Goal: Task Accomplishment & Management: Manage account settings

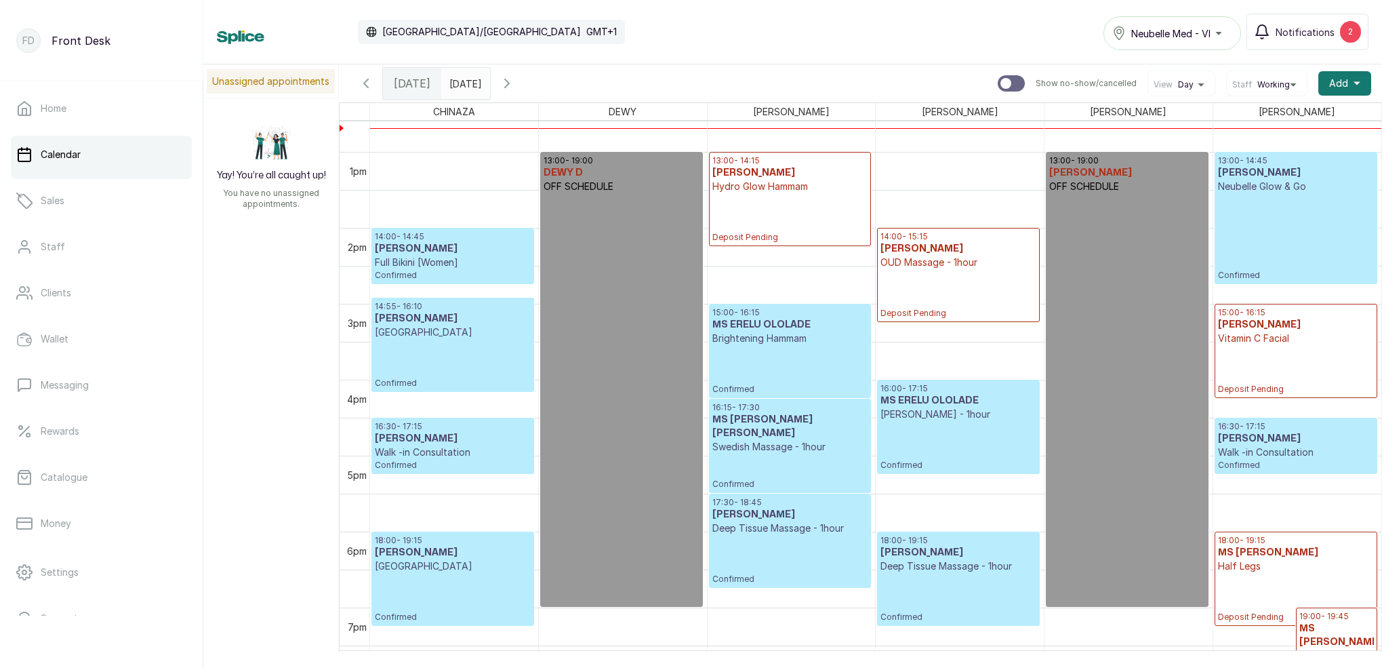
scroll to position [984, 0]
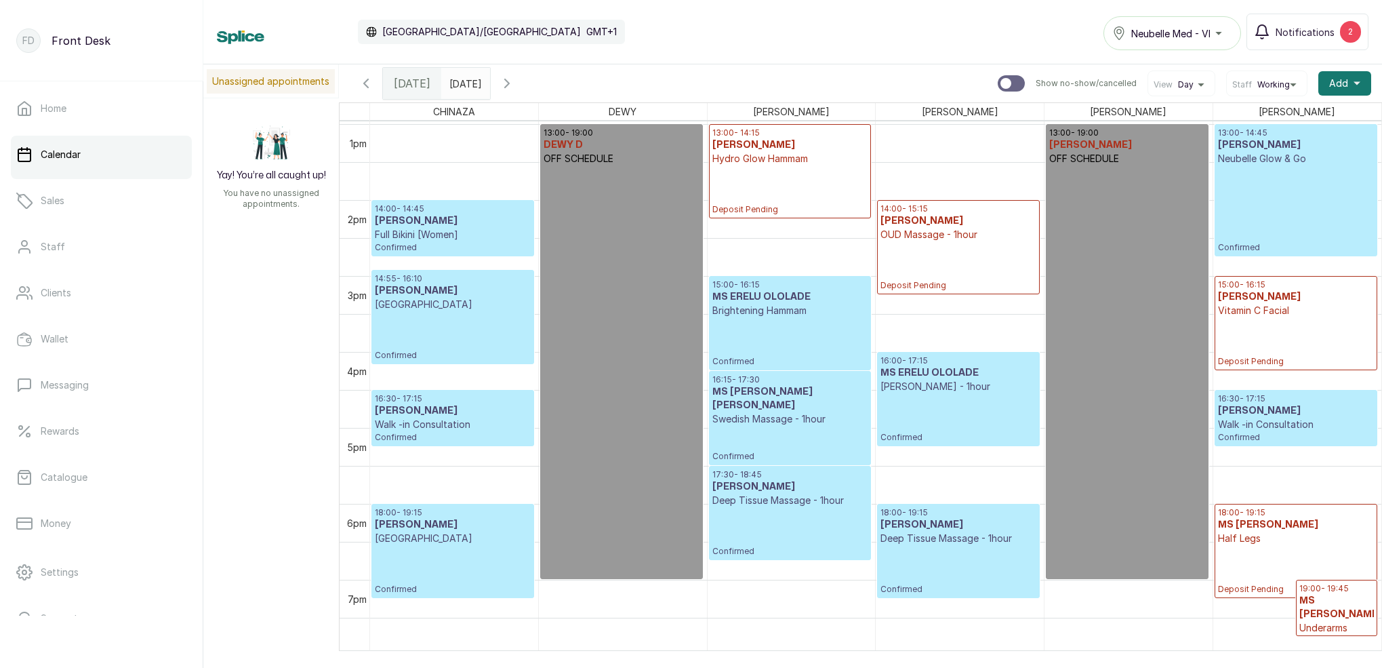
click at [803, 178] on p "Deposit Pending" at bounding box center [789, 189] width 155 height 49
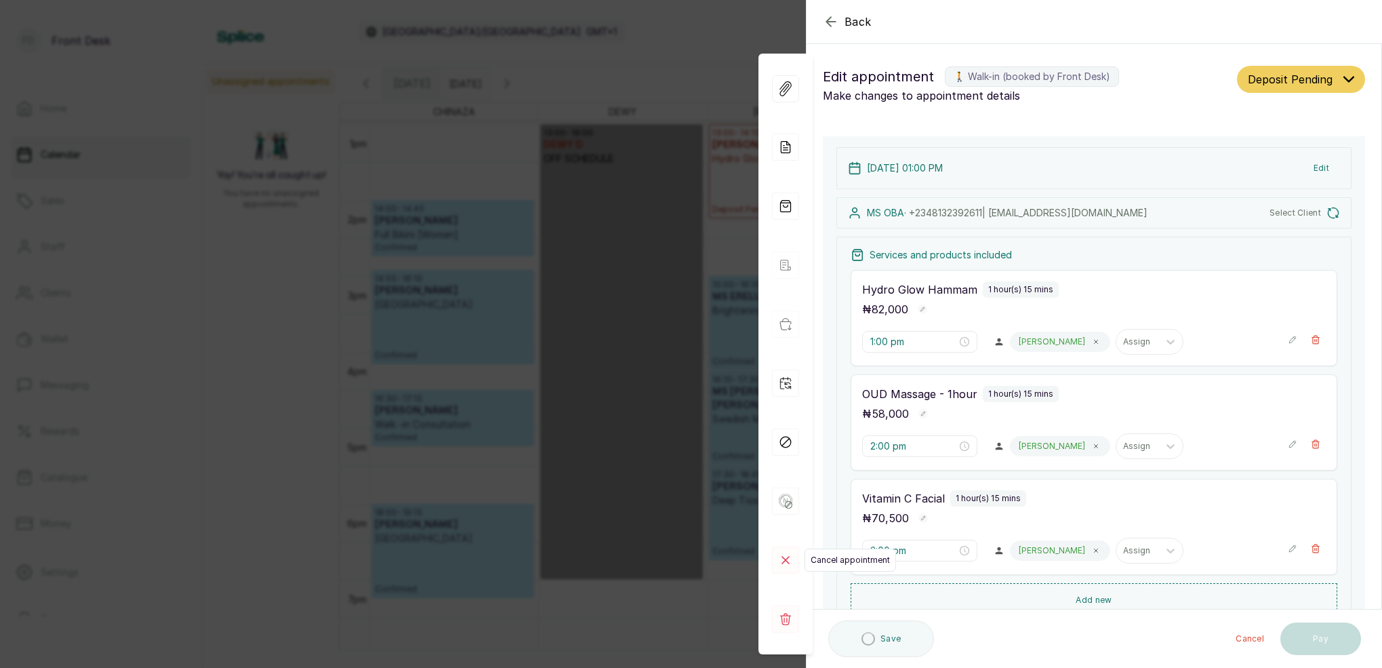
click at [787, 562] on icon at bounding box center [785, 559] width 27 height 27
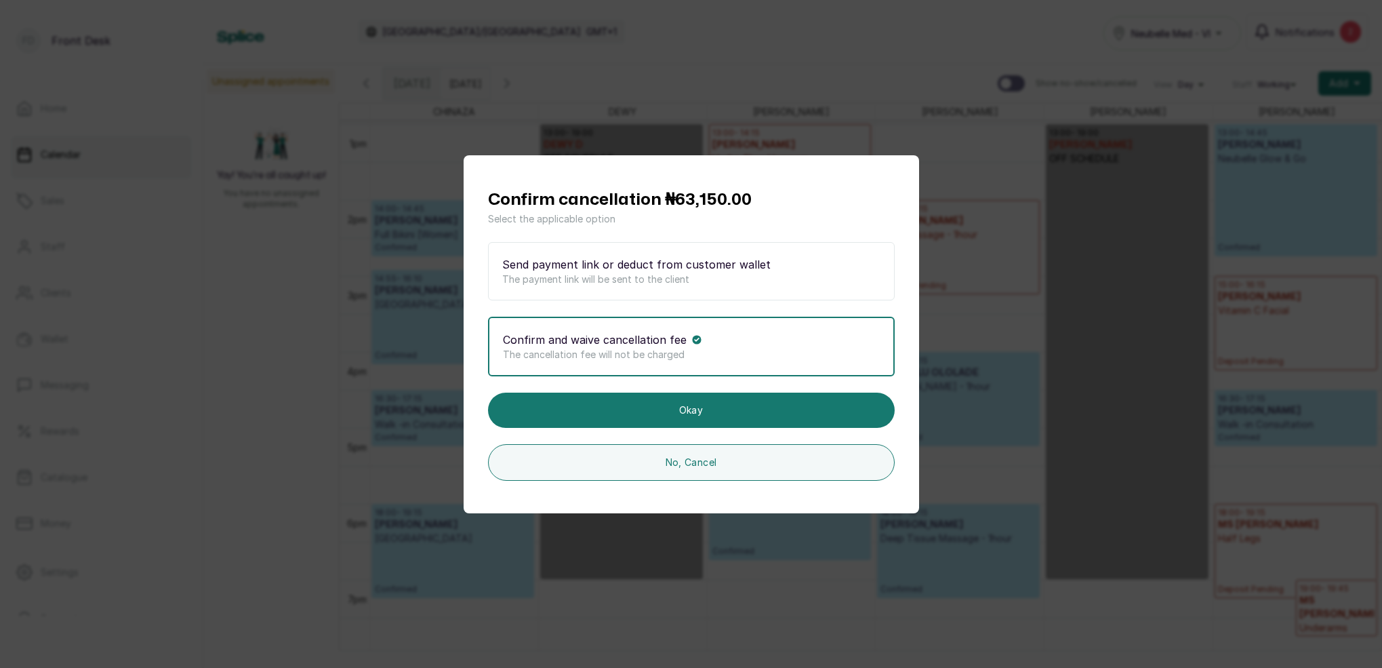
drag, startPoint x: 759, startPoint y: 351, endPoint x: 769, endPoint y: 355, distance: 10.3
click at [759, 351] on p "The cancellation fee will not be charged" at bounding box center [691, 355] width 377 height 14
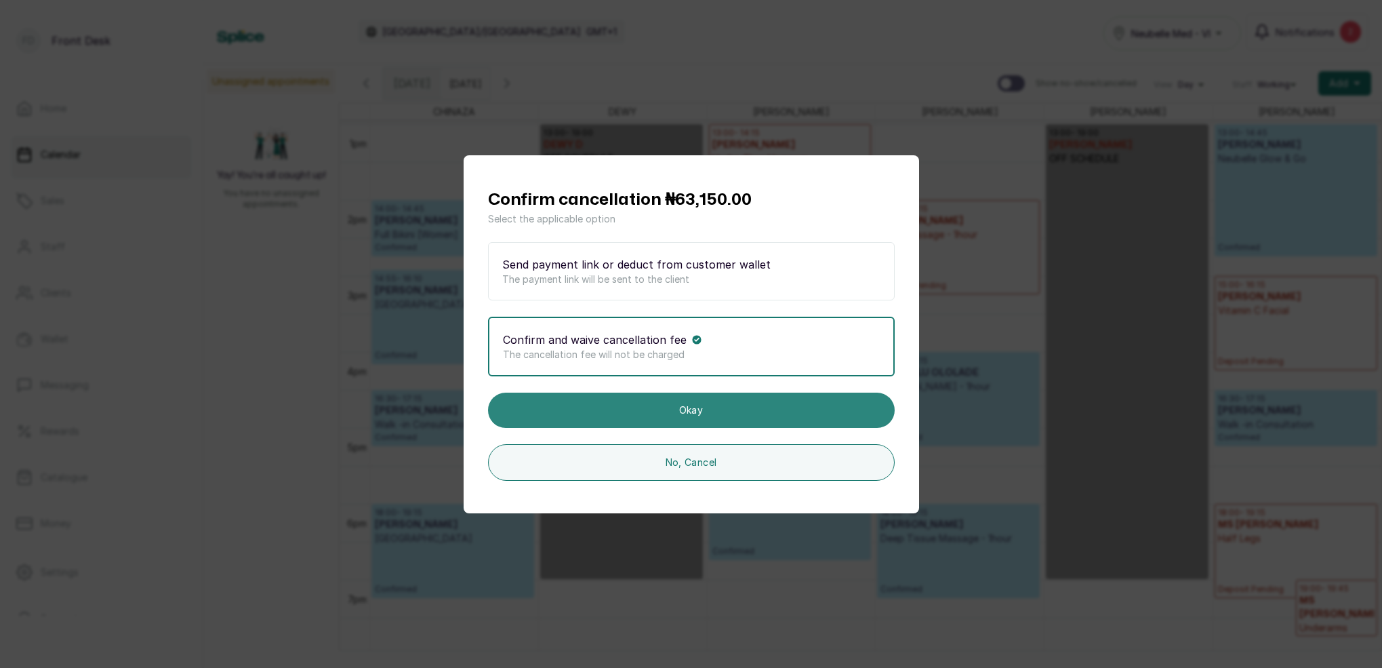
click at [737, 403] on button "Okay" at bounding box center [691, 410] width 407 height 35
click at [755, 409] on button "Okay" at bounding box center [691, 410] width 407 height 35
click at [759, 414] on button "Okay" at bounding box center [691, 410] width 407 height 35
click at [704, 409] on button "Okay" at bounding box center [691, 410] width 407 height 35
click at [717, 413] on button "Okay" at bounding box center [691, 410] width 407 height 35
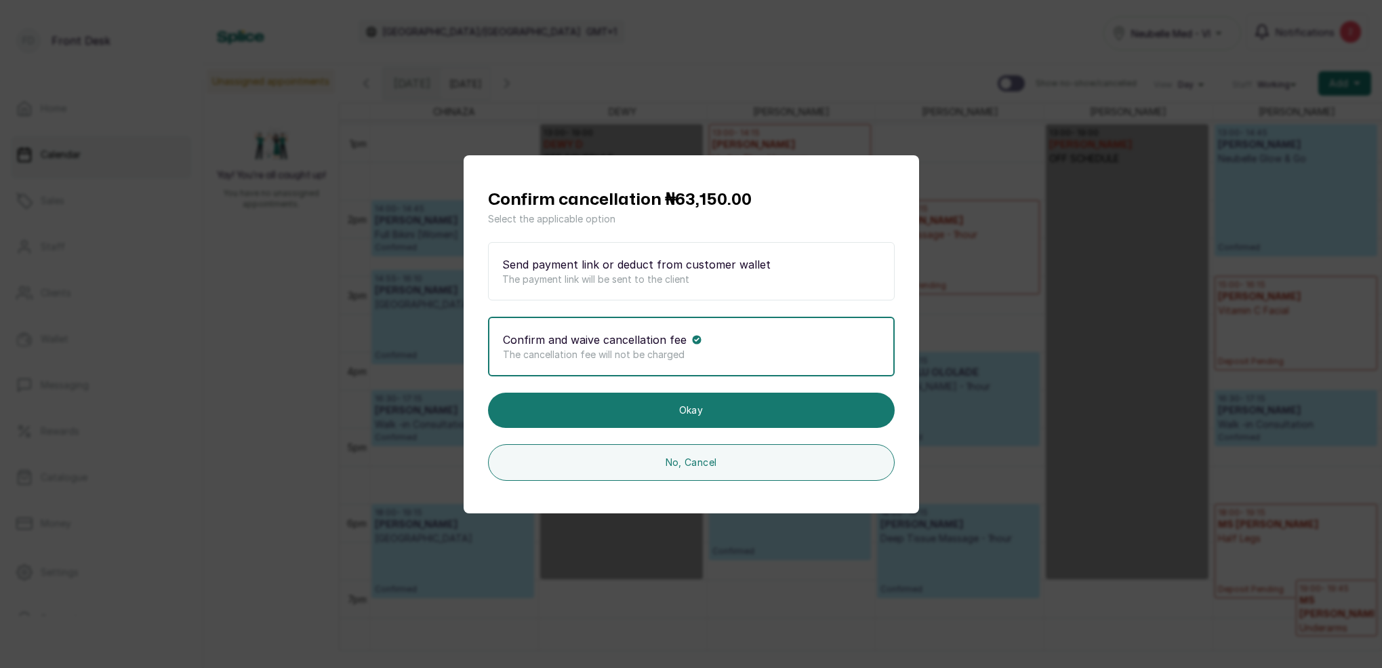
click at [1009, 50] on div "Confirm cancellation ₦63,150.00 Select the applicable option Send payment link …" at bounding box center [691, 334] width 1382 height 668
click at [880, 43] on div "Confirm cancellation ₦63,150.00 Select the applicable option Send payment link …" at bounding box center [691, 334] width 1382 height 668
click at [881, 43] on div "Confirm cancellation ₦63,150.00 Select the applicable option Send payment link …" at bounding box center [691, 334] width 1382 height 668
click at [941, 156] on div "Confirm cancellation ₦63,150.00 Select the applicable option Send payment link …" at bounding box center [691, 334] width 1382 height 668
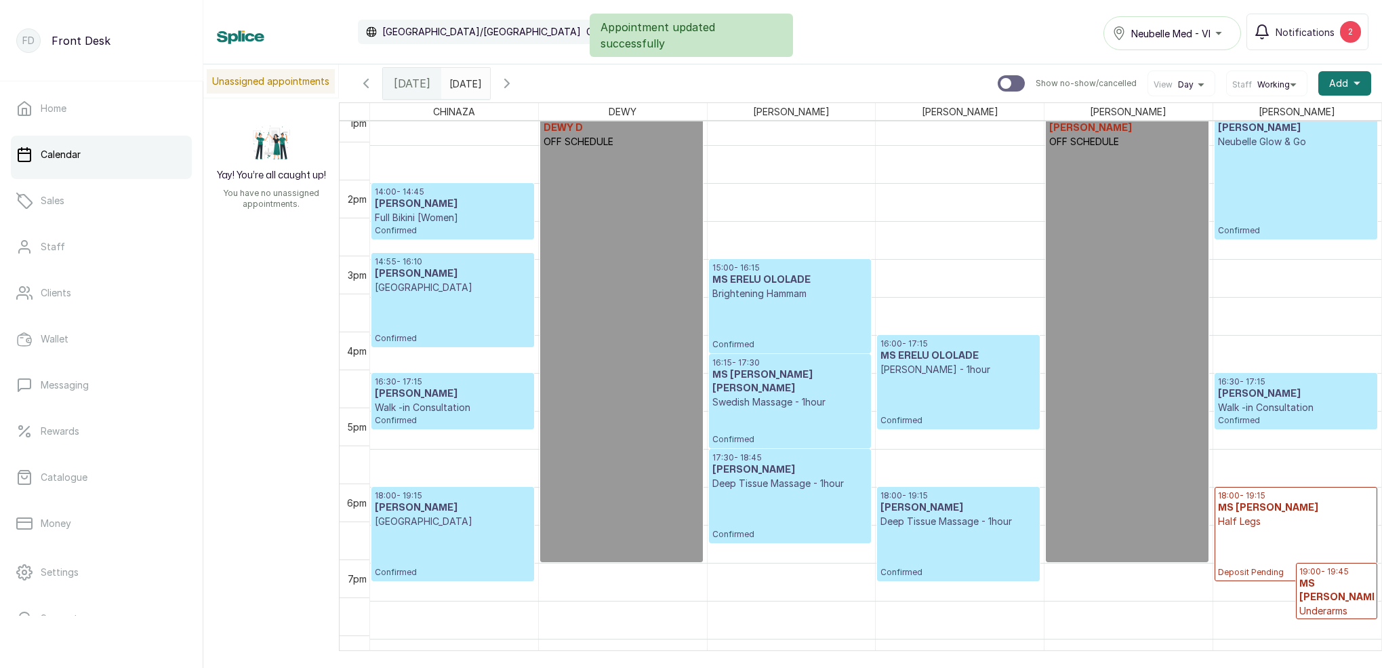
scroll to position [1005, 0]
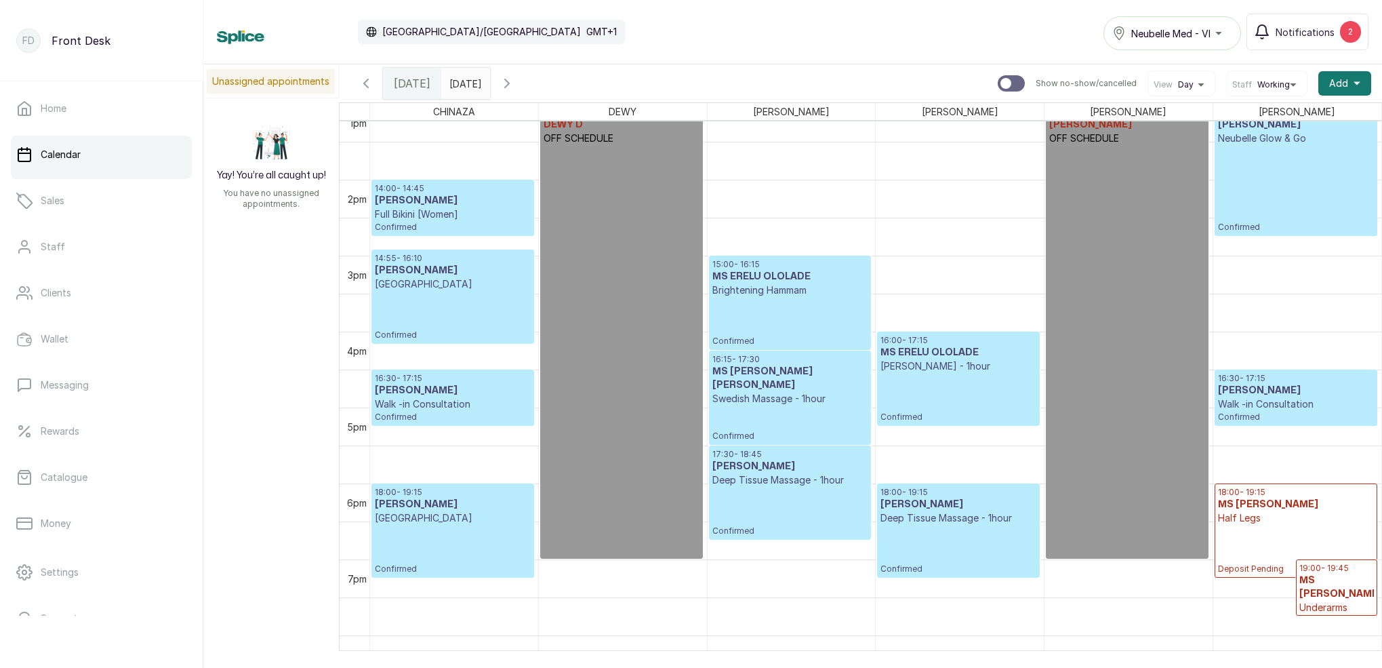
click at [820, 287] on p "Brightening Hammam" at bounding box center [789, 290] width 155 height 14
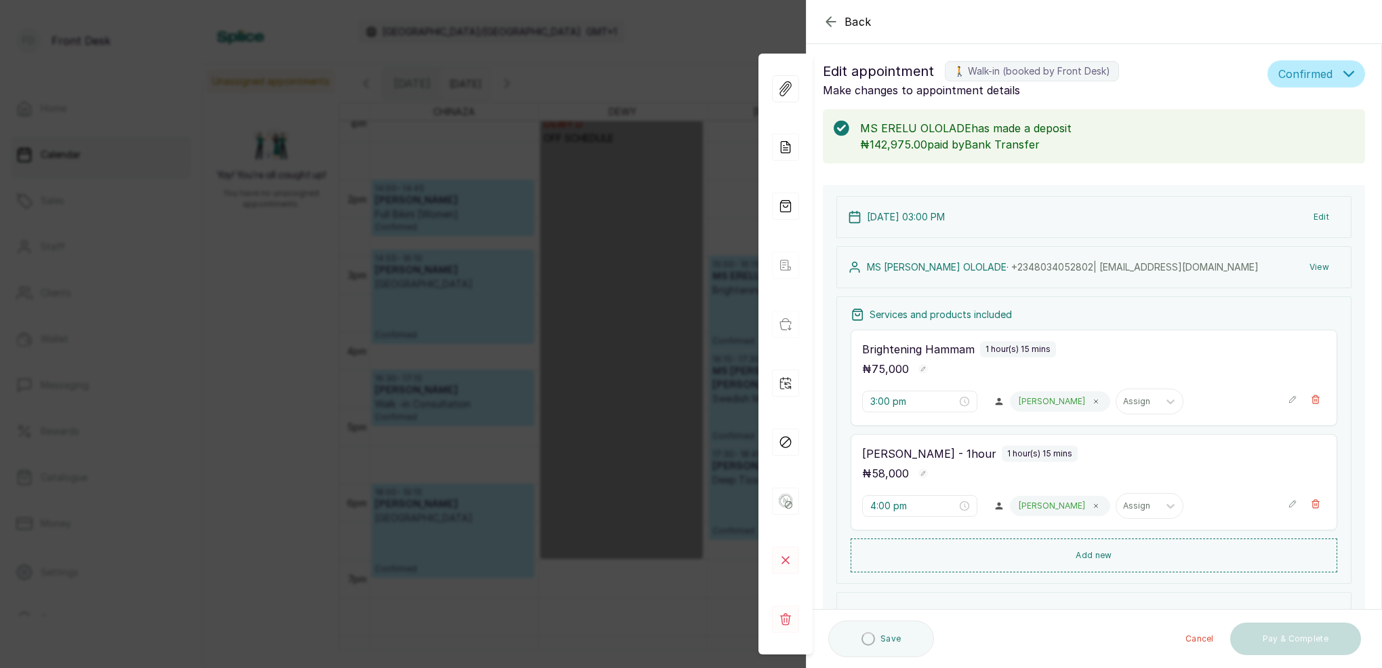
scroll to position [7, 0]
click at [826, 18] on icon "button" at bounding box center [831, 22] width 16 height 16
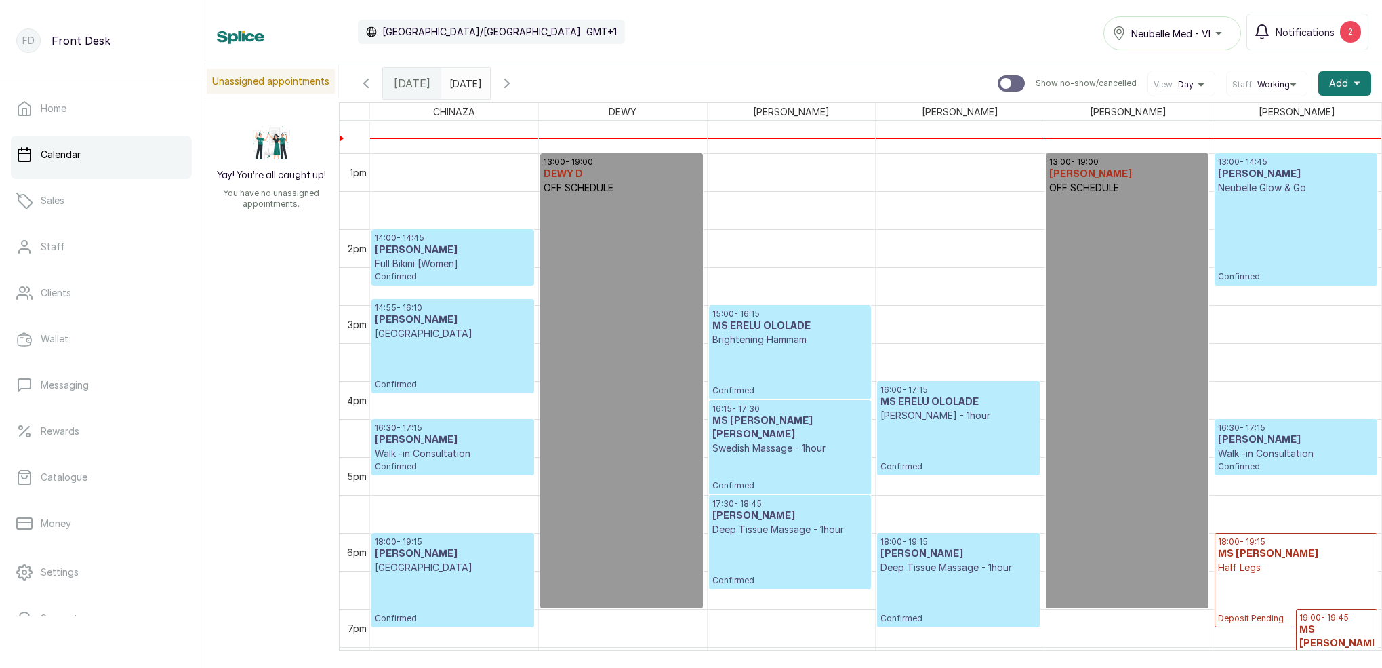
scroll to position [972, 0]
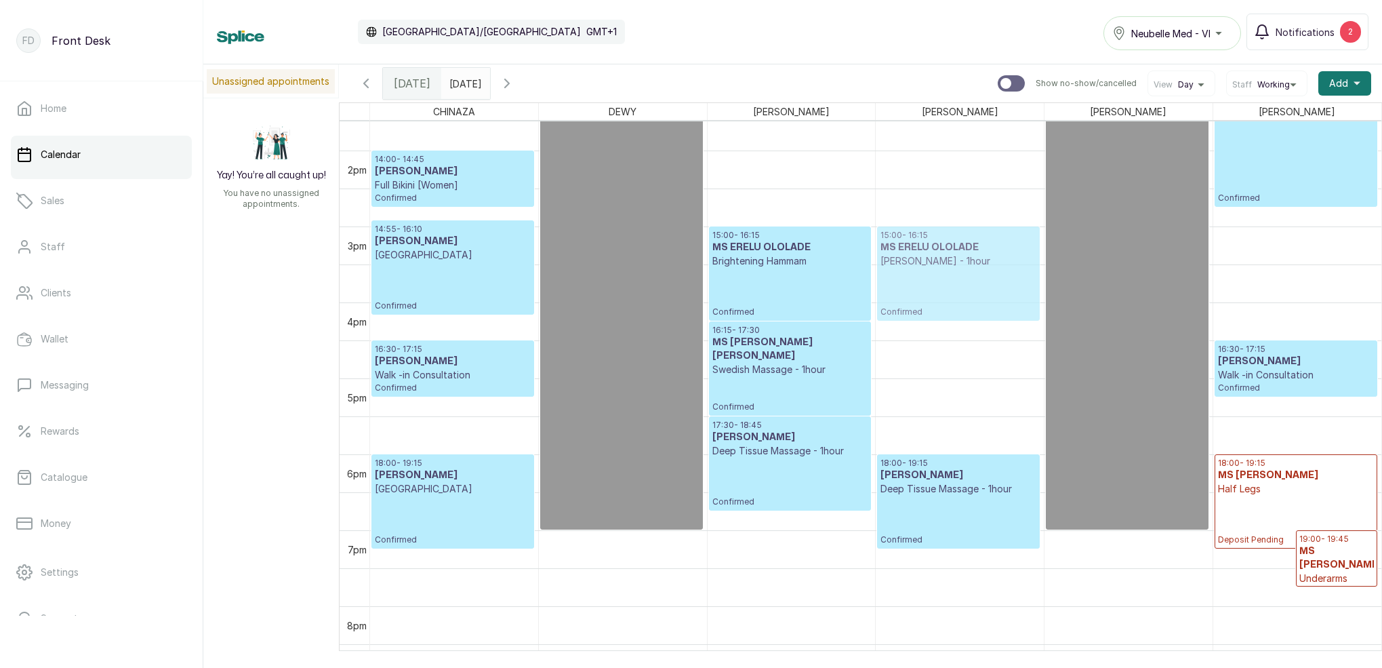
drag, startPoint x: 952, startPoint y: 344, endPoint x: 954, endPoint y: 283, distance: 61.0
click at [729, 266] on p "Brightening Hammam" at bounding box center [789, 261] width 155 height 14
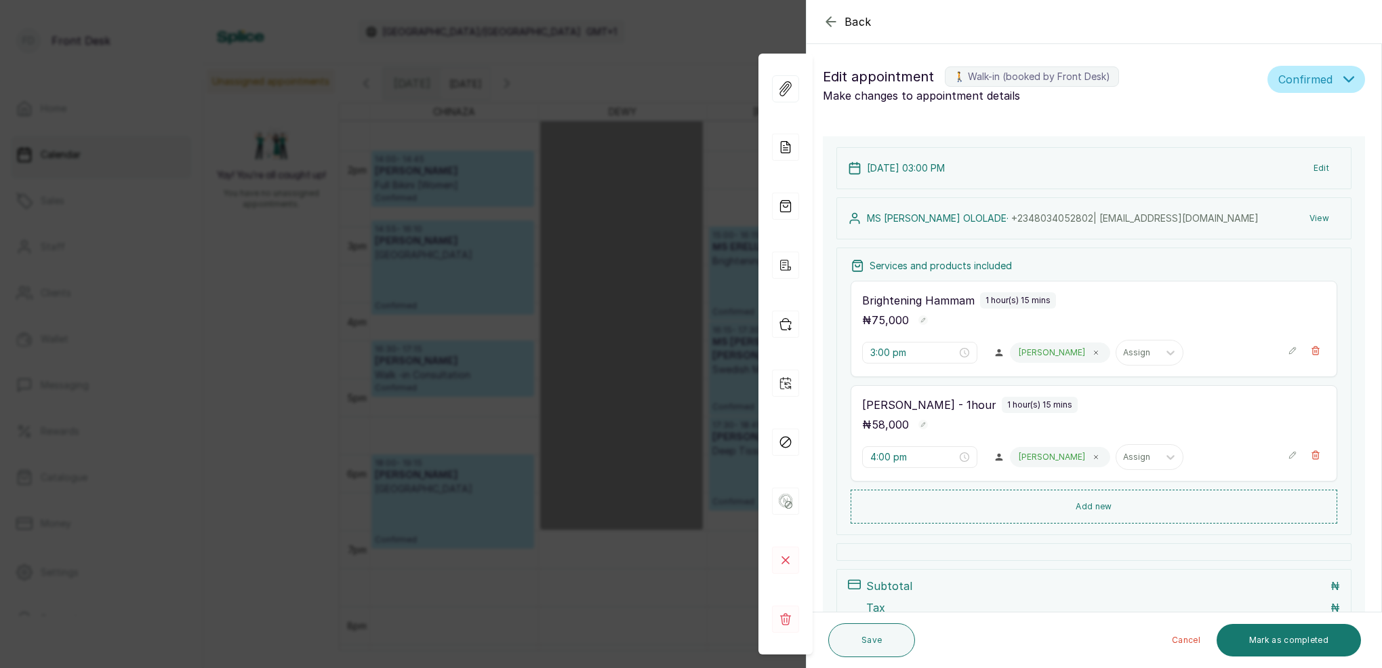
type input "3:00 pm"
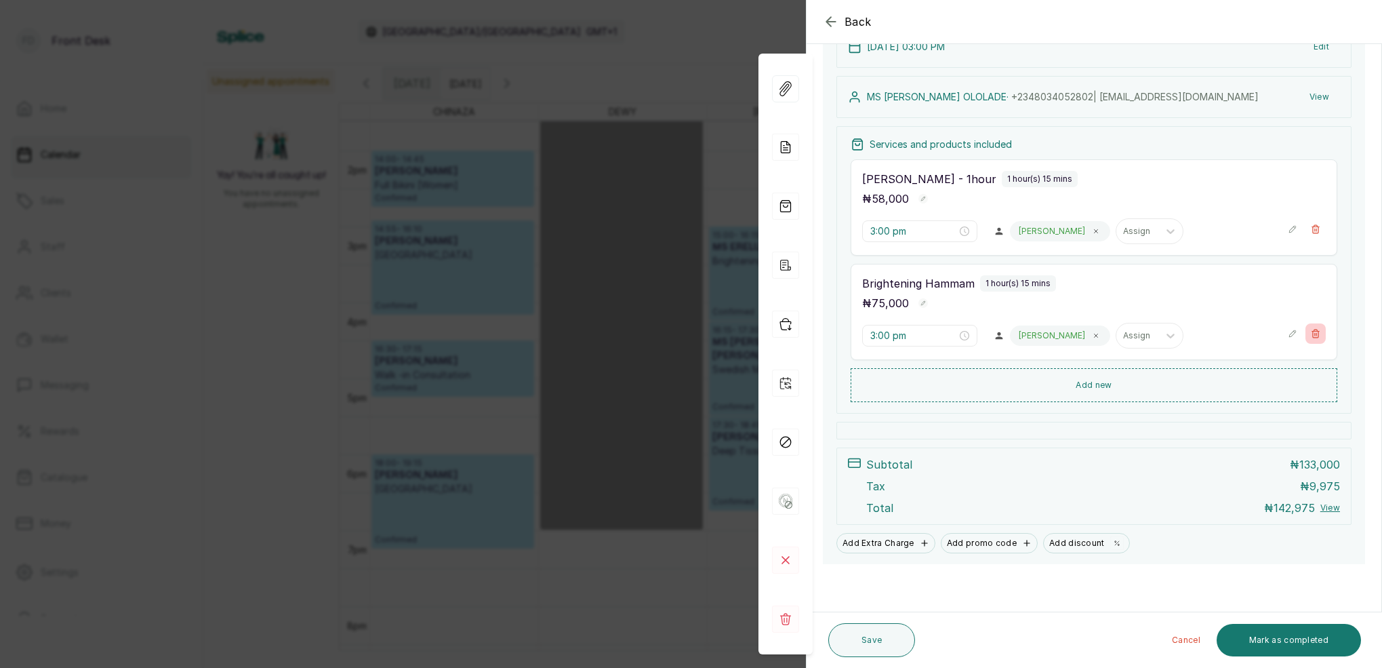
click at [1314, 335] on icon "button" at bounding box center [1315, 333] width 9 height 9
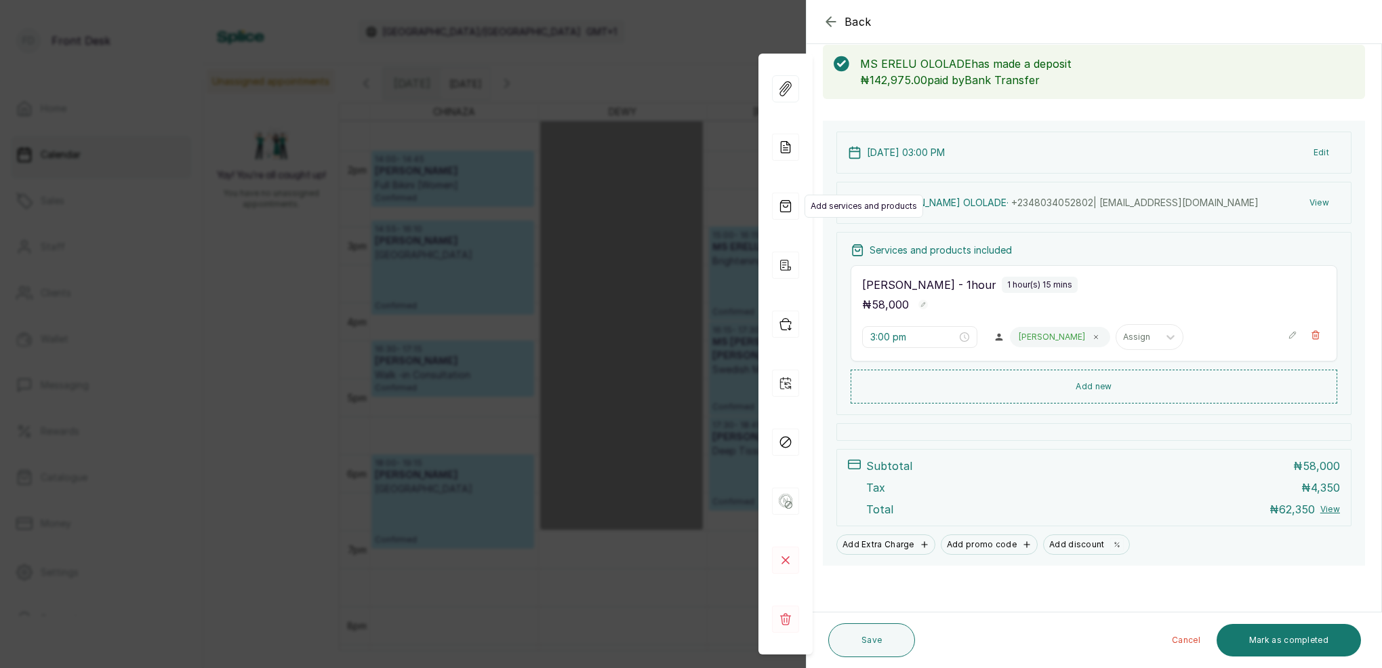
click at [785, 205] on icon "button" at bounding box center [785, 206] width 27 height 27
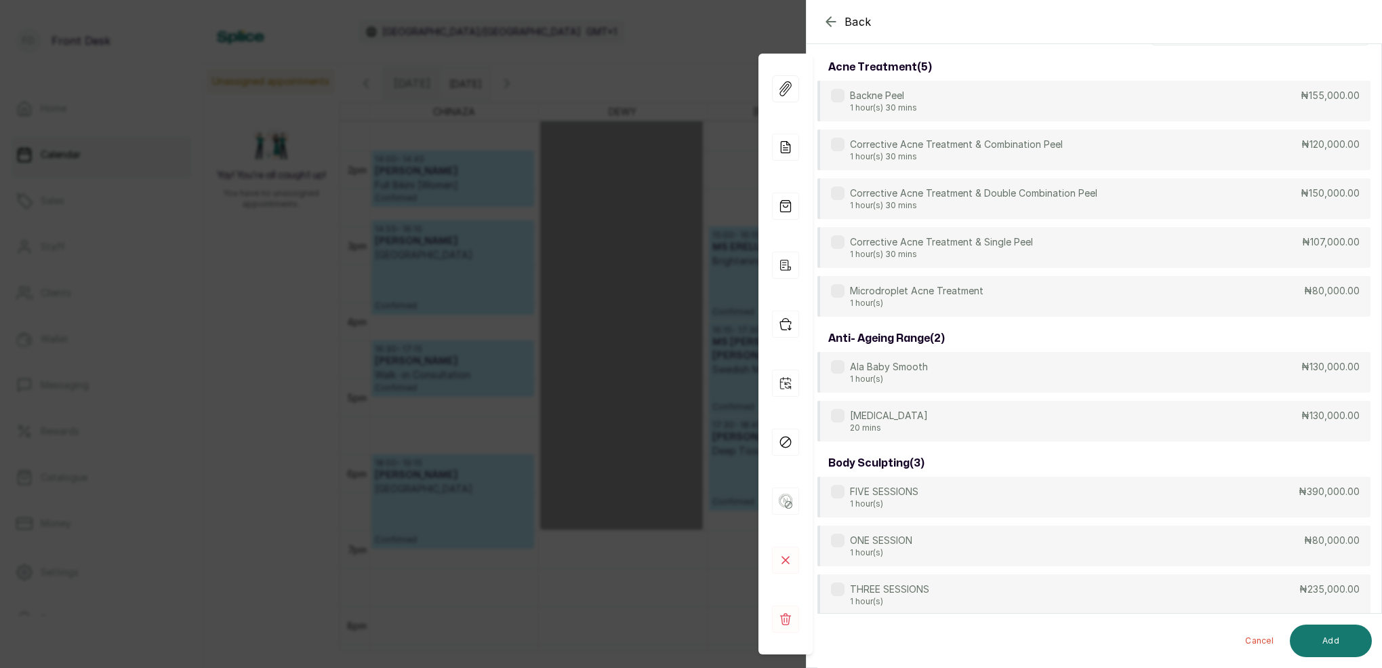
click at [826, 22] on icon "button" at bounding box center [830, 21] width 9 height 9
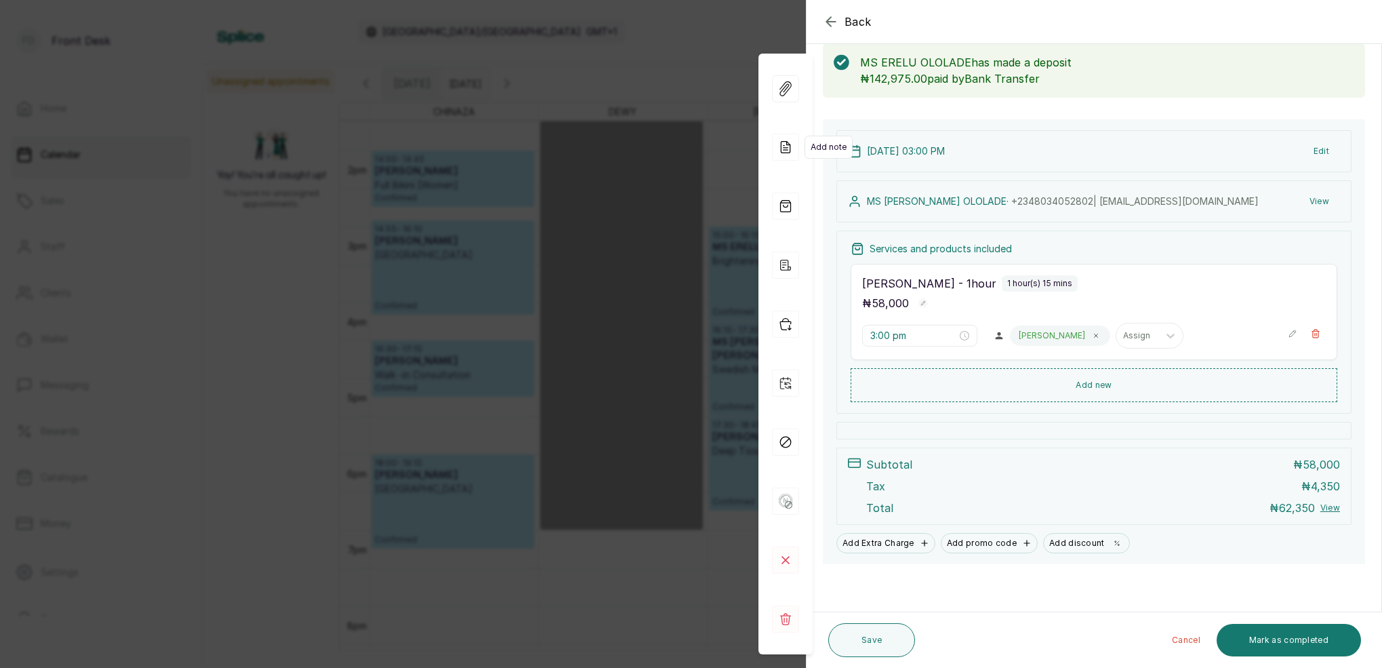
click at [785, 149] on icon at bounding box center [785, 147] width 27 height 27
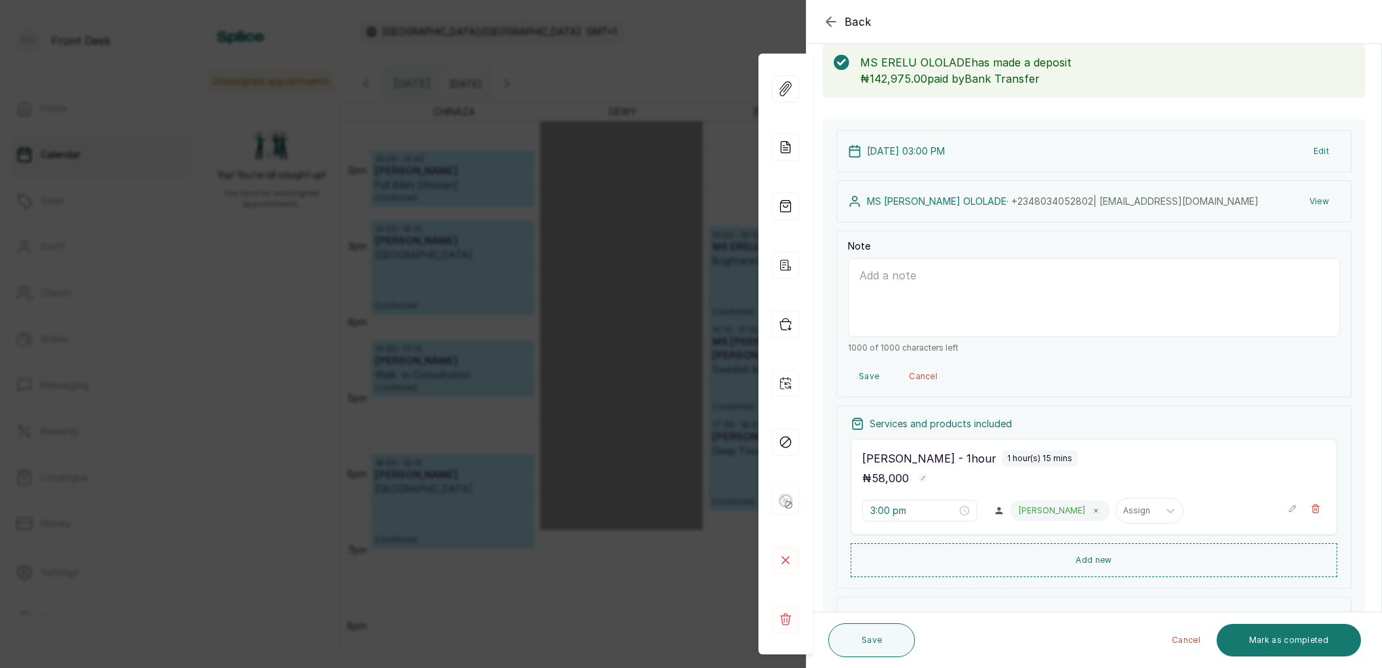
click at [927, 309] on textarea "Note" at bounding box center [1094, 297] width 492 height 79
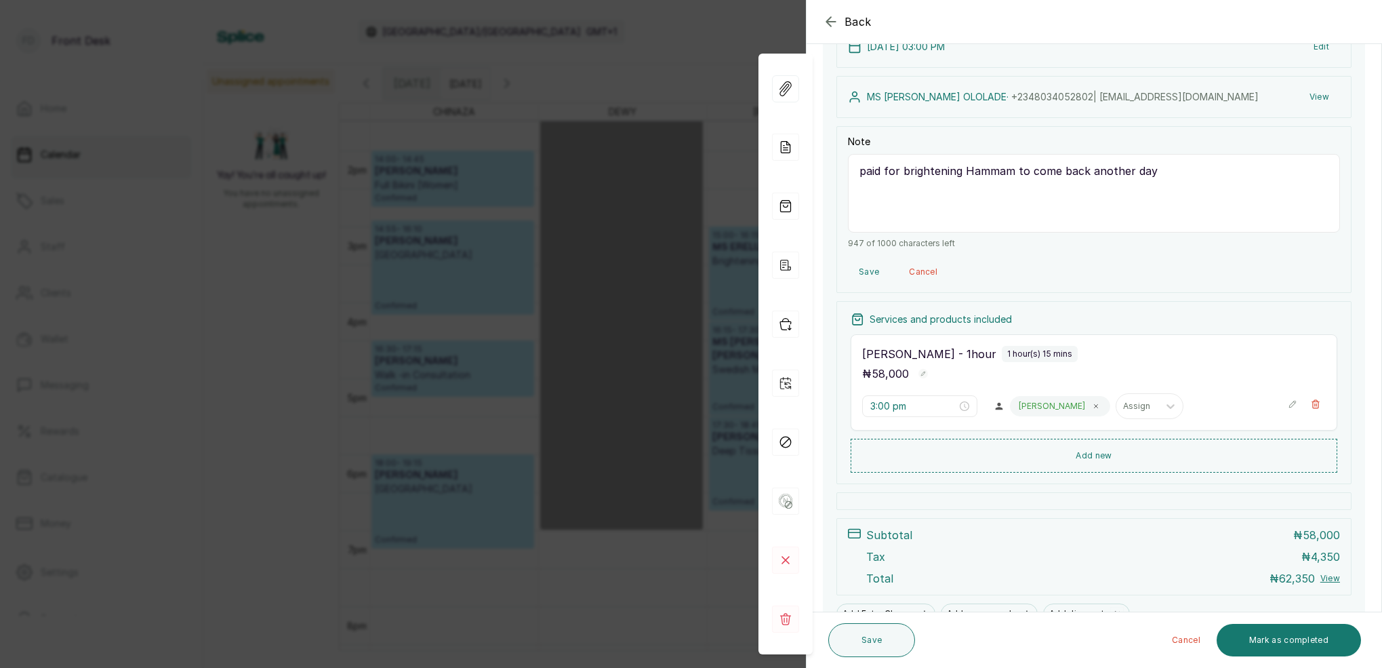
scroll to position [175, 0]
click at [891, 361] on p "[PERSON_NAME] - 1hour" at bounding box center [929, 354] width 134 height 16
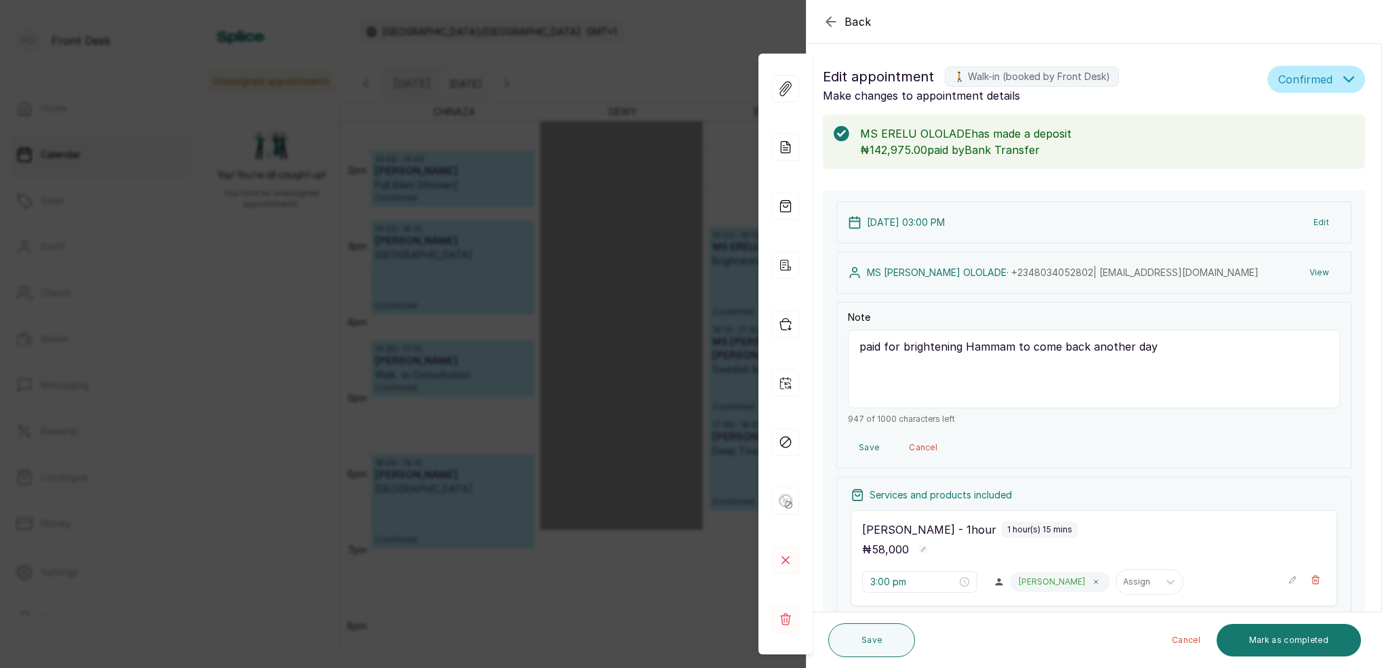
click at [1159, 349] on textarea "paid for brightening Hammam to come back another day" at bounding box center [1094, 368] width 492 height 79
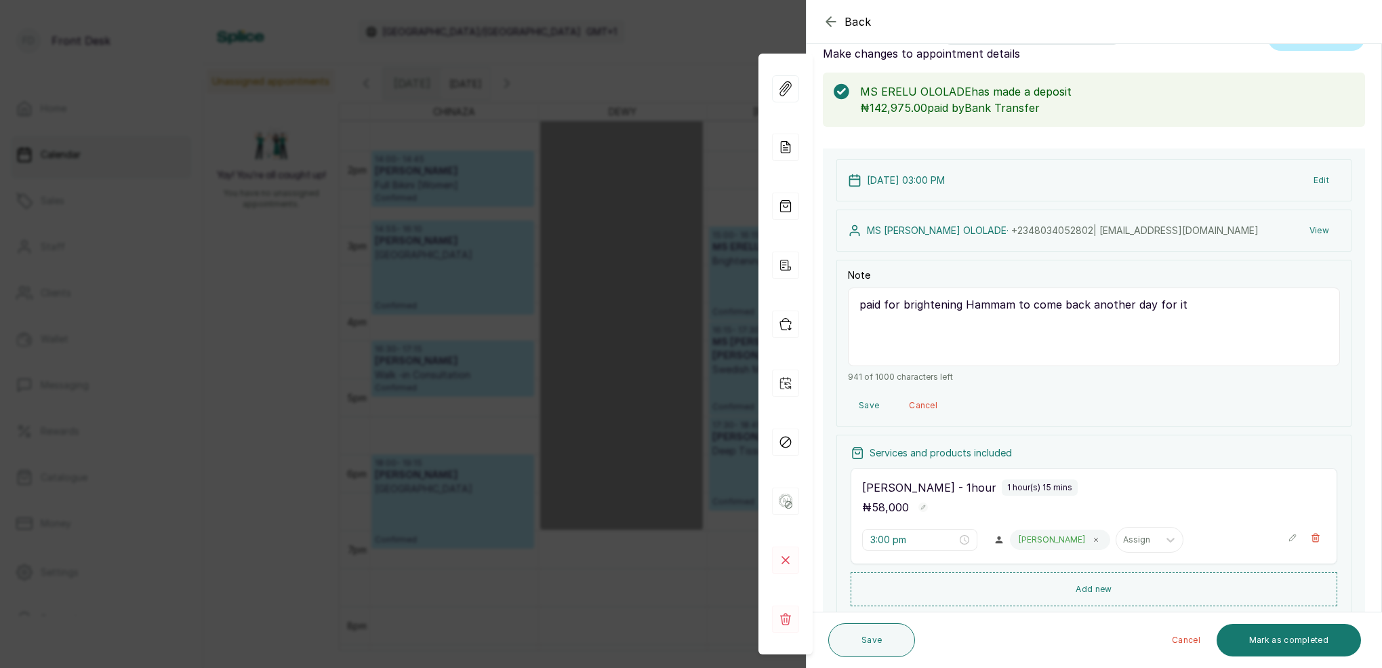
scroll to position [54, 0]
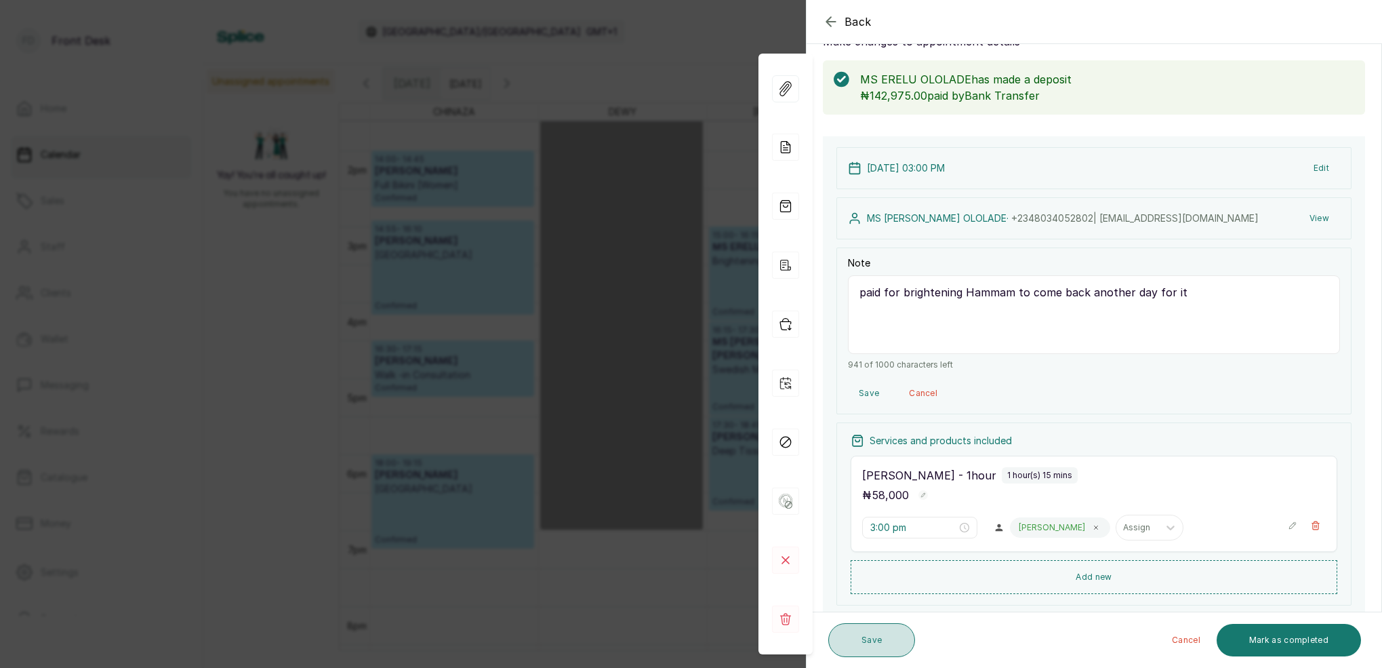
type textarea "paid for brightening Hammam to come back another day for it"
click at [879, 635] on button "Save" at bounding box center [871, 640] width 87 height 34
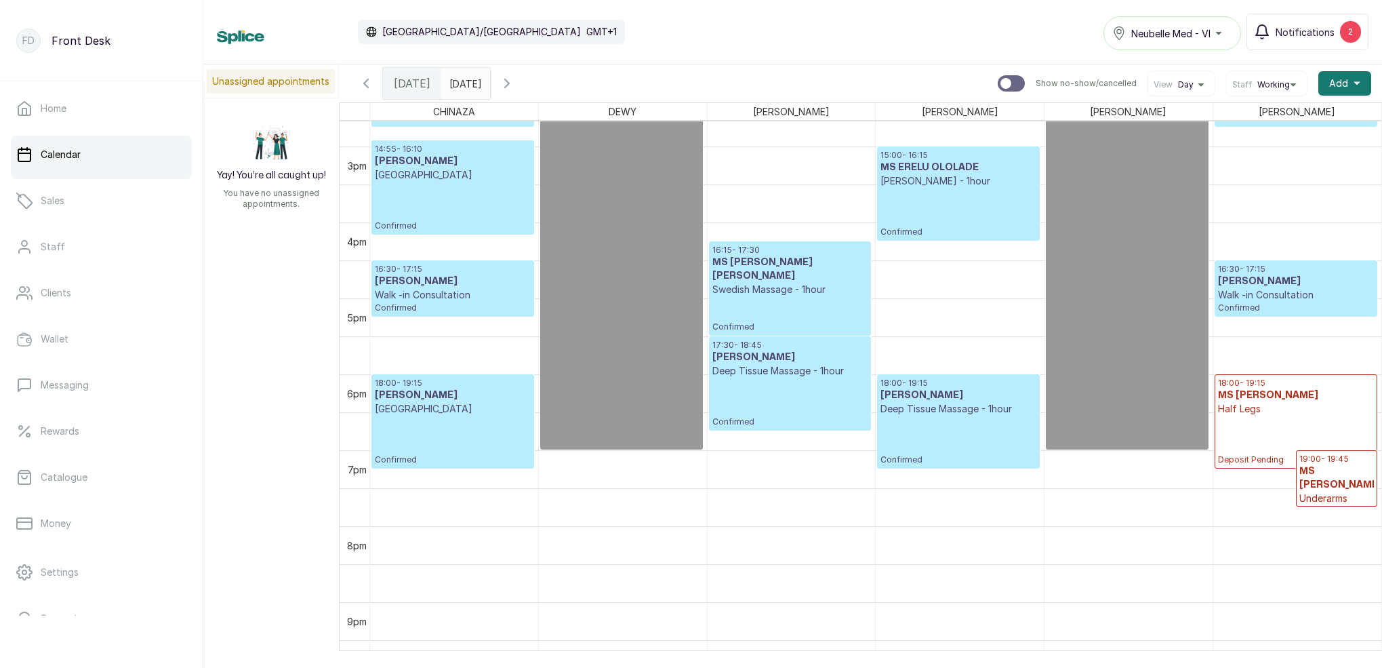
scroll to position [1127, 0]
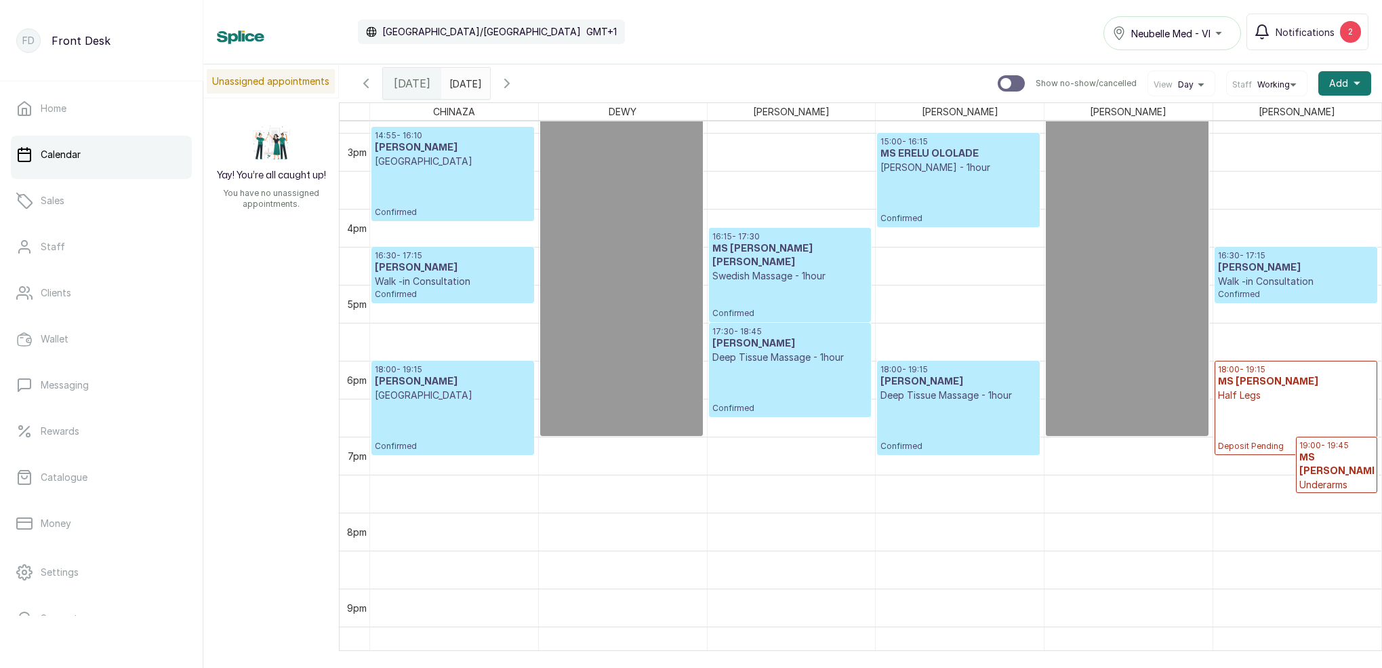
type input "dd/MM/yyyy"
click at [464, 77] on input "dd/MM/yyyy" at bounding box center [453, 79] width 22 height 23
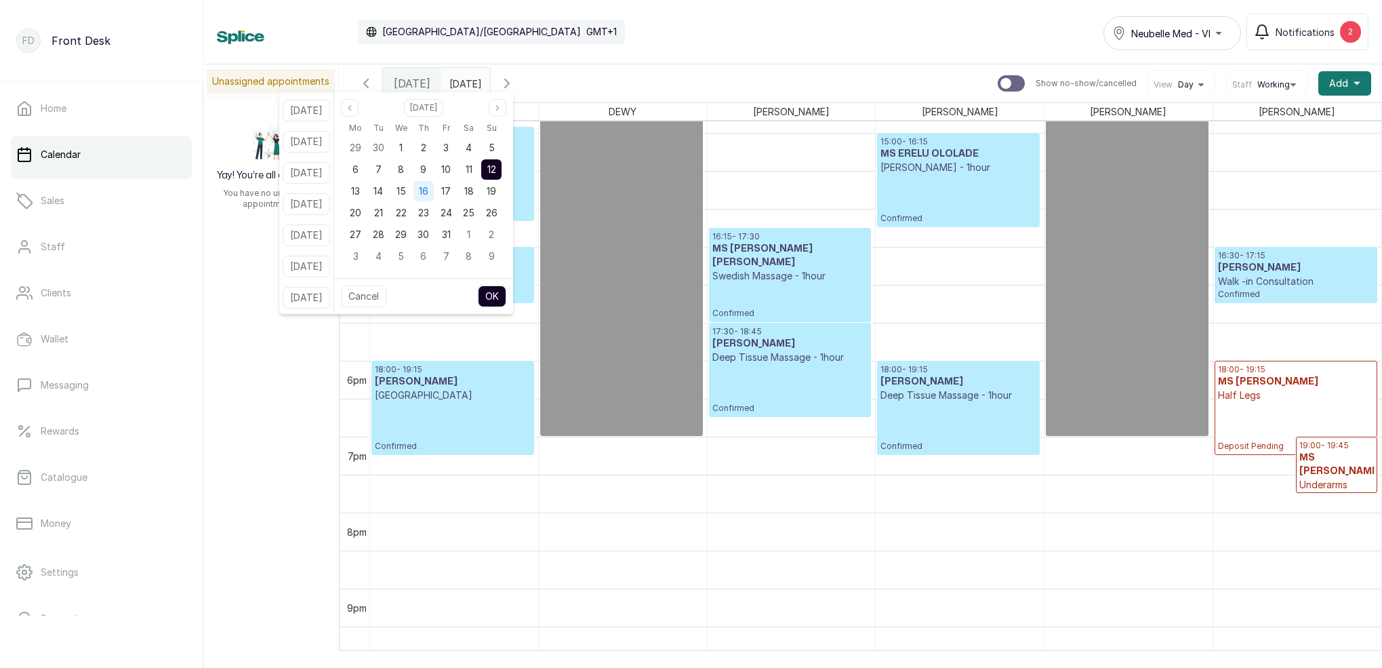
drag, startPoint x: 420, startPoint y: 190, endPoint x: 434, endPoint y: 188, distance: 14.3
click at [406, 190] on span "15" at bounding box center [401, 191] width 9 height 12
click at [506, 296] on button "OK" at bounding box center [492, 296] width 28 height 22
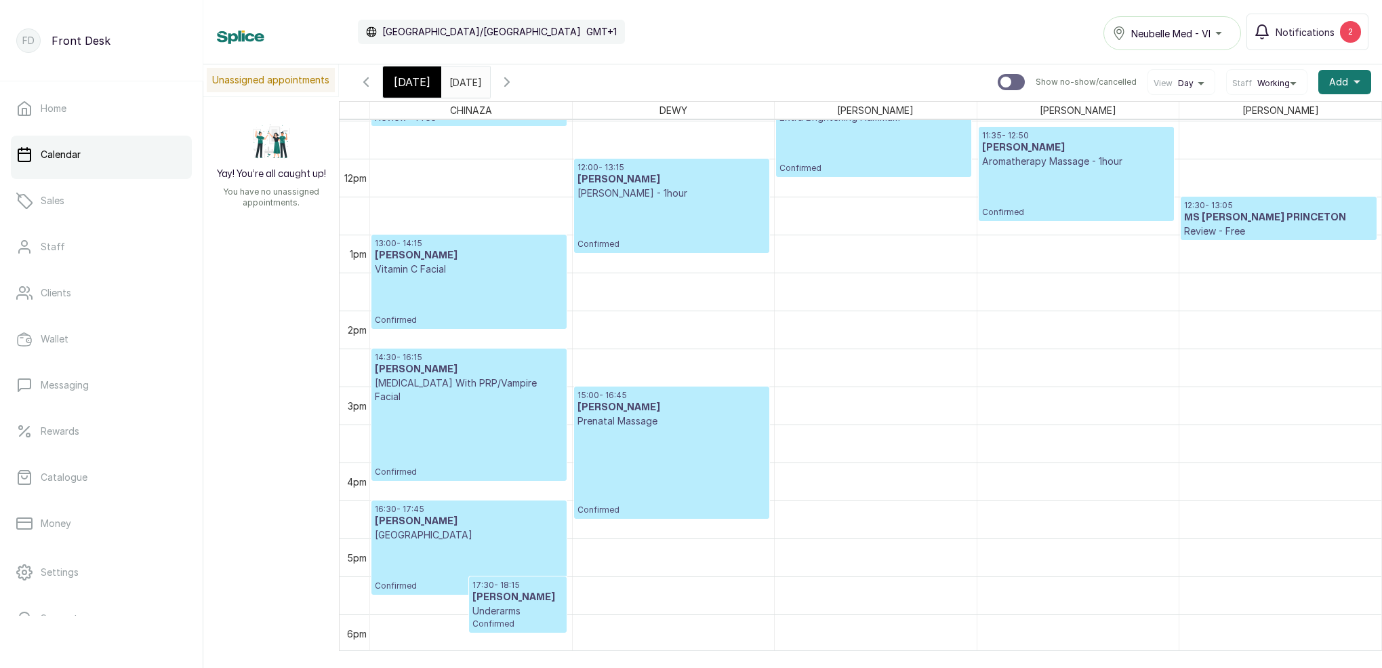
scroll to position [3, 0]
click at [361, 85] on icon "button" at bounding box center [366, 81] width 16 height 16
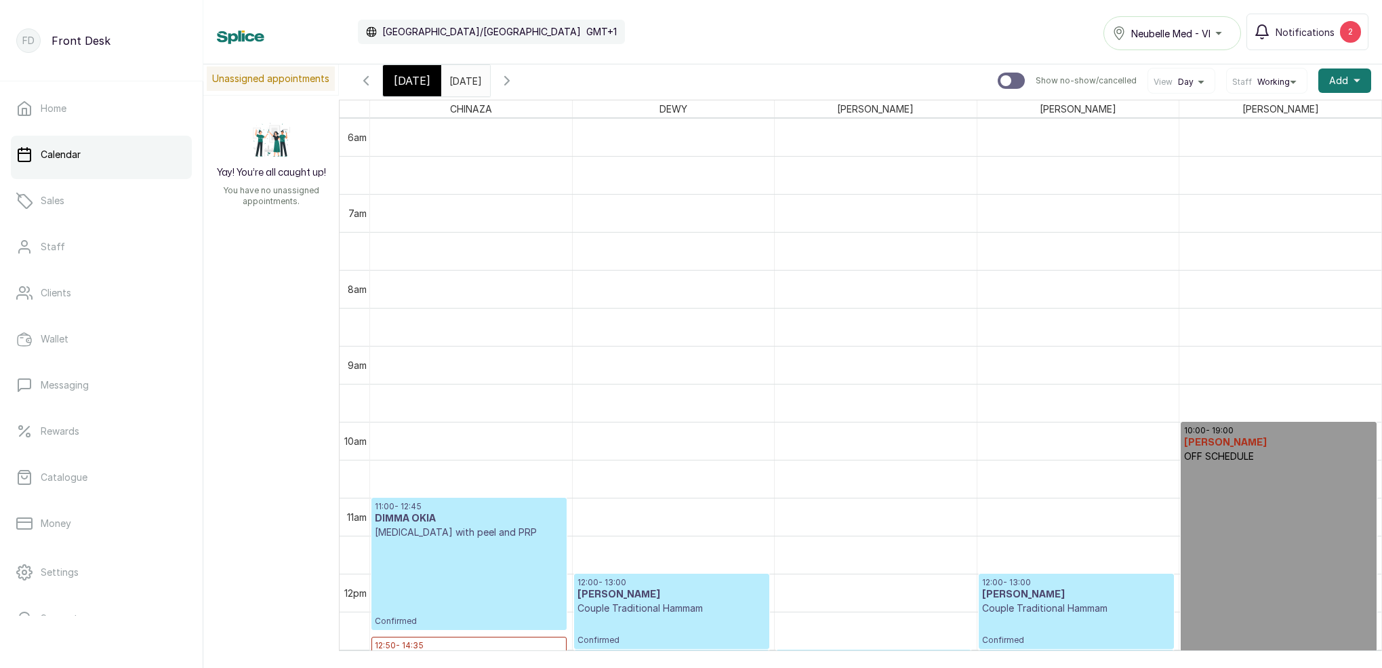
scroll to position [952, 0]
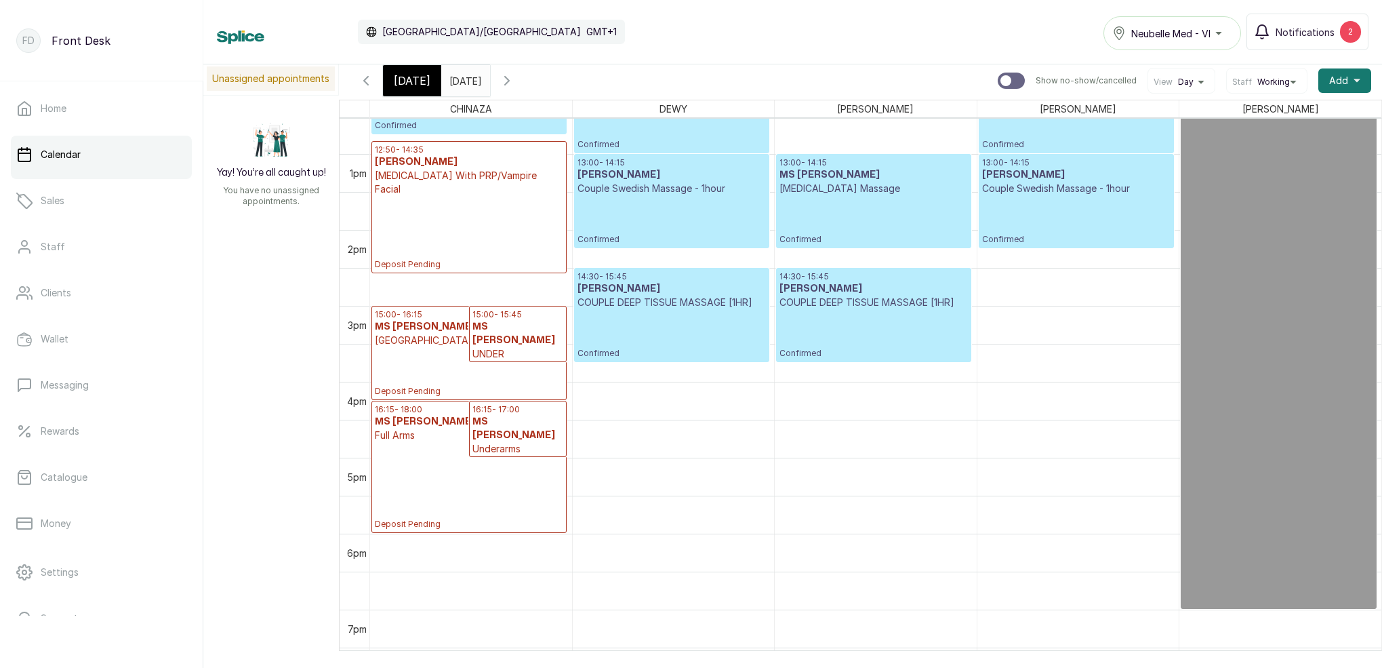
click at [364, 79] on icon "button" at bounding box center [366, 81] width 16 height 16
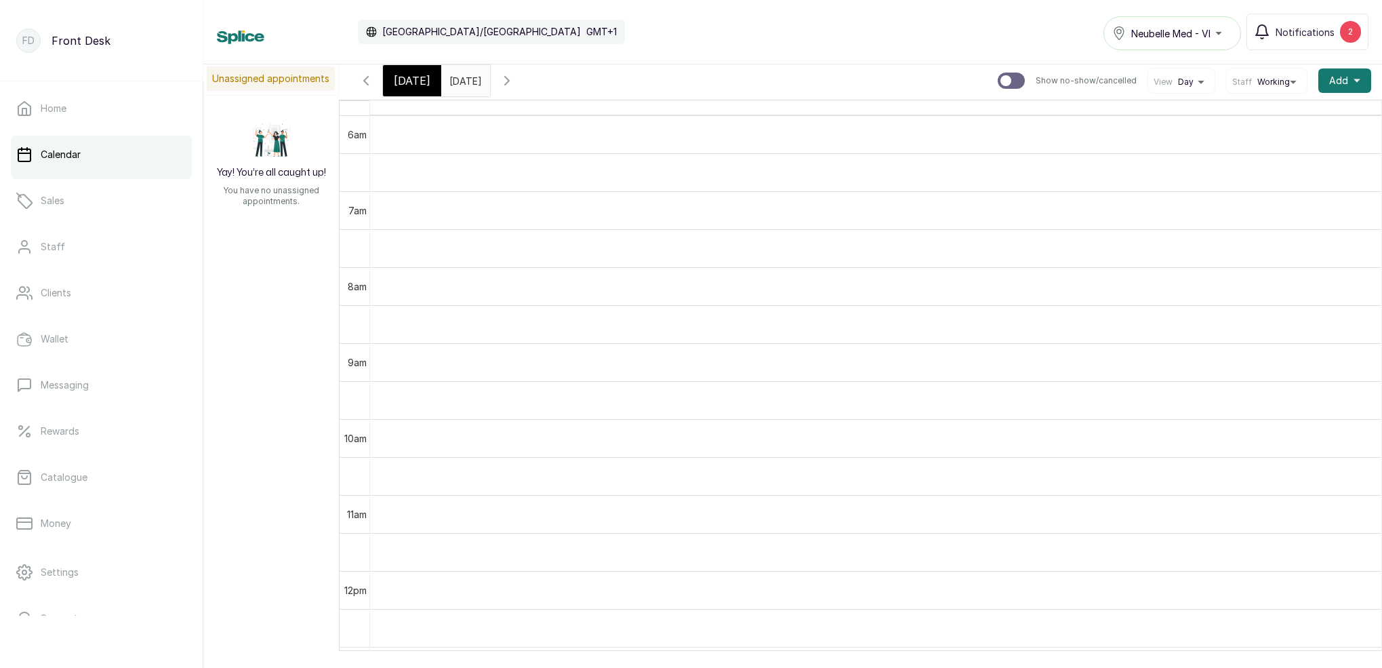
click at [464, 79] on input "[DATE]" at bounding box center [453, 77] width 22 height 23
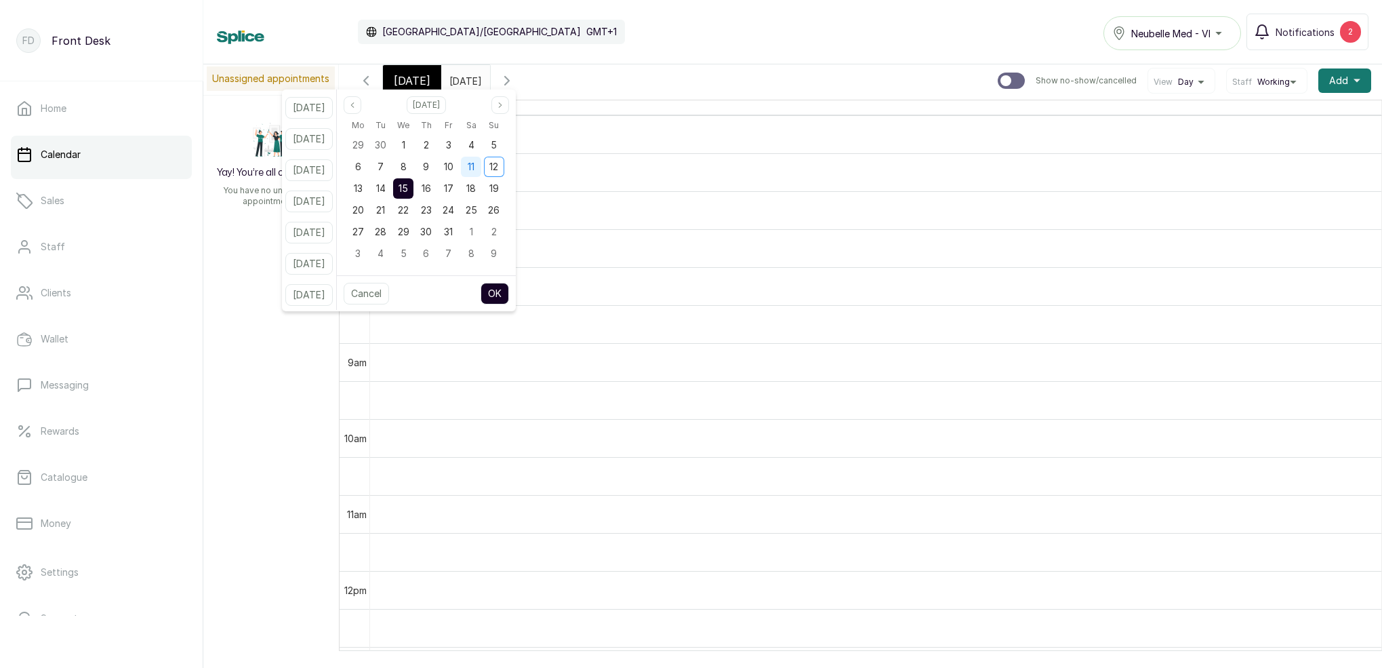
click at [475, 163] on span "11" at bounding box center [471, 167] width 7 height 12
click at [509, 290] on button "OK" at bounding box center [495, 294] width 28 height 22
type input "[DATE]"
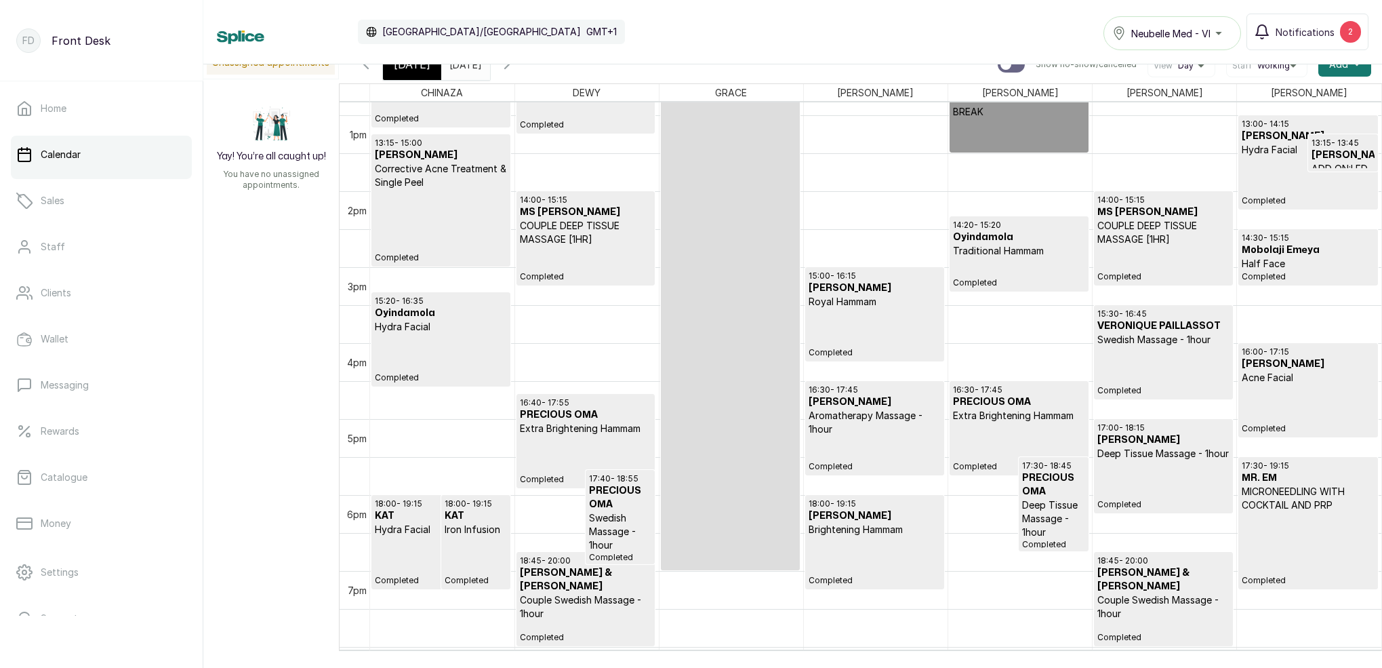
scroll to position [19, 0]
click at [414, 68] on span "[DATE]" at bounding box center [412, 64] width 37 height 16
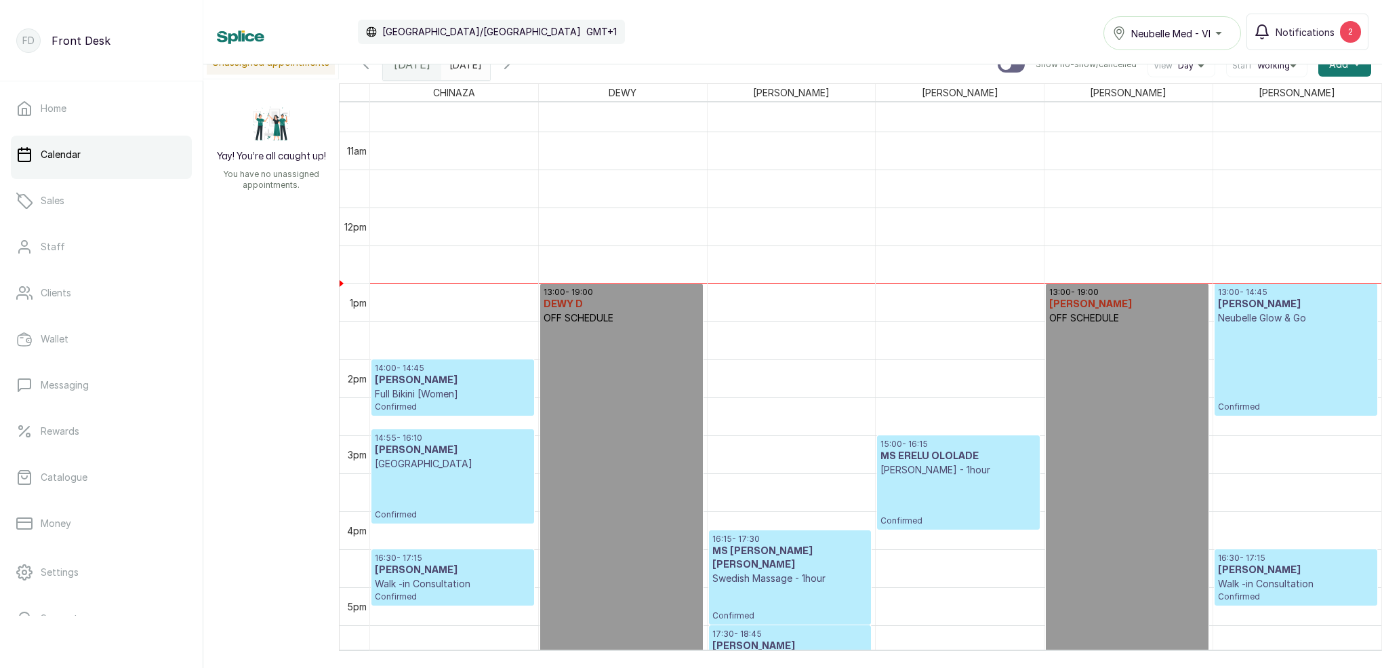
scroll to position [789, 0]
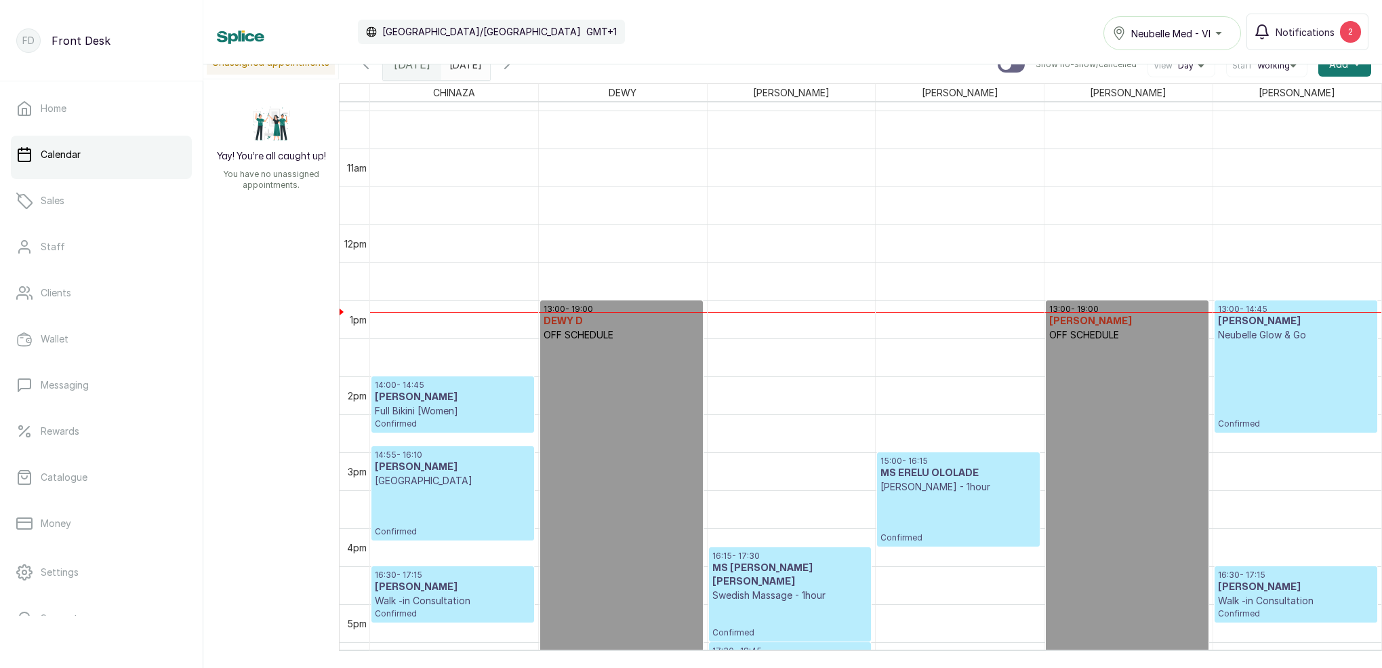
click at [1267, 350] on p "Confirmed" at bounding box center [1296, 385] width 156 height 87
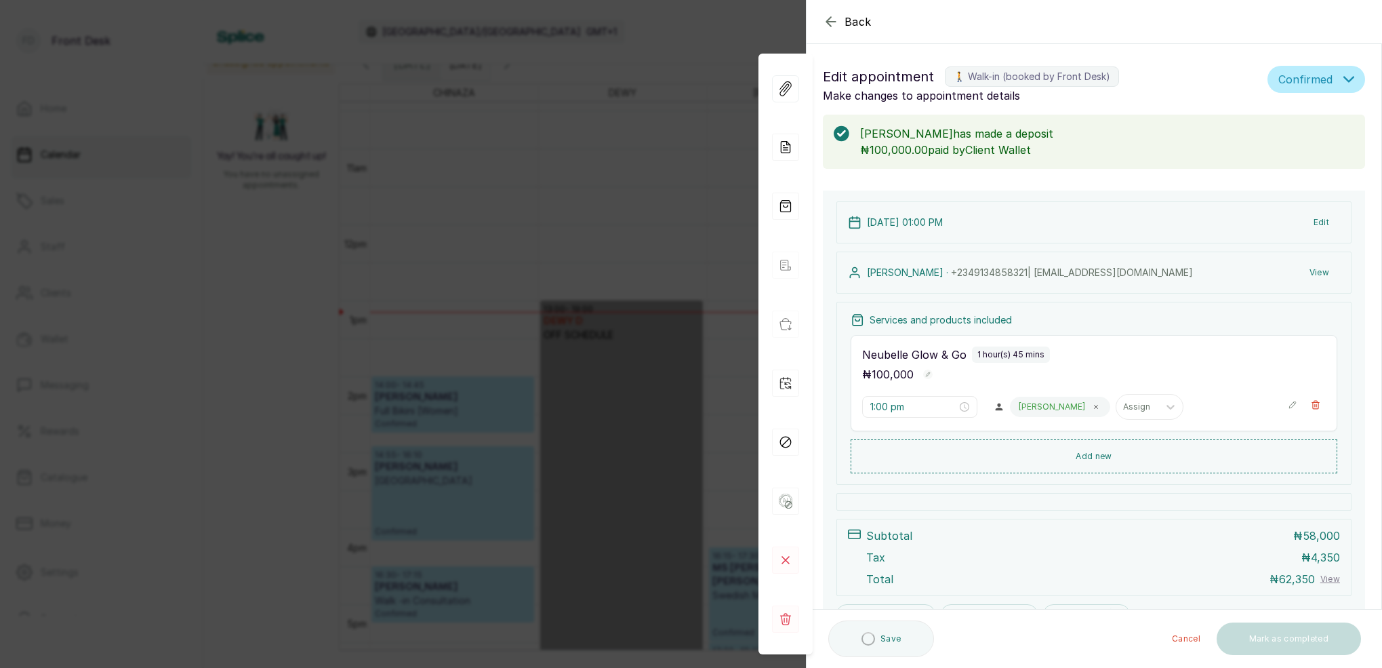
scroll to position [456, 0]
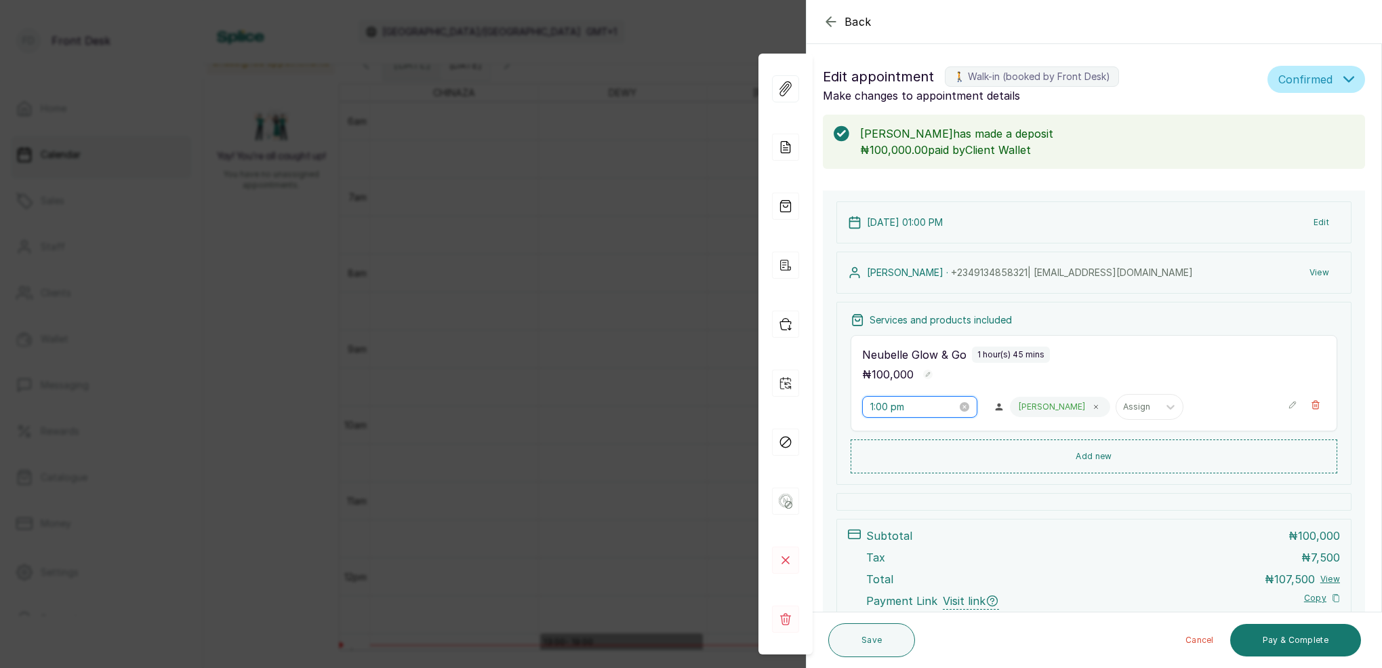
click at [879, 406] on input "1:00 pm" at bounding box center [913, 406] width 87 height 15
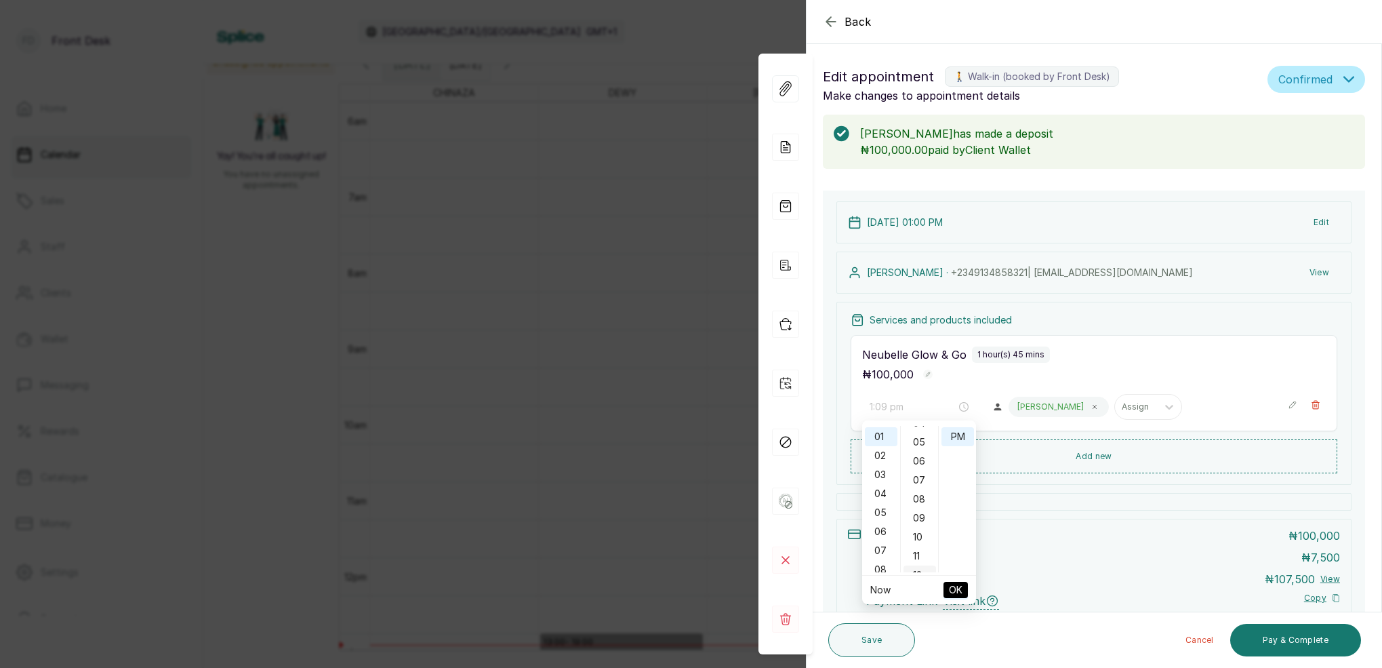
click at [918, 515] on div "09" at bounding box center [920, 517] width 33 height 19
type input "1:09 pm"
click at [950, 590] on span "OK" at bounding box center [956, 590] width 14 height 26
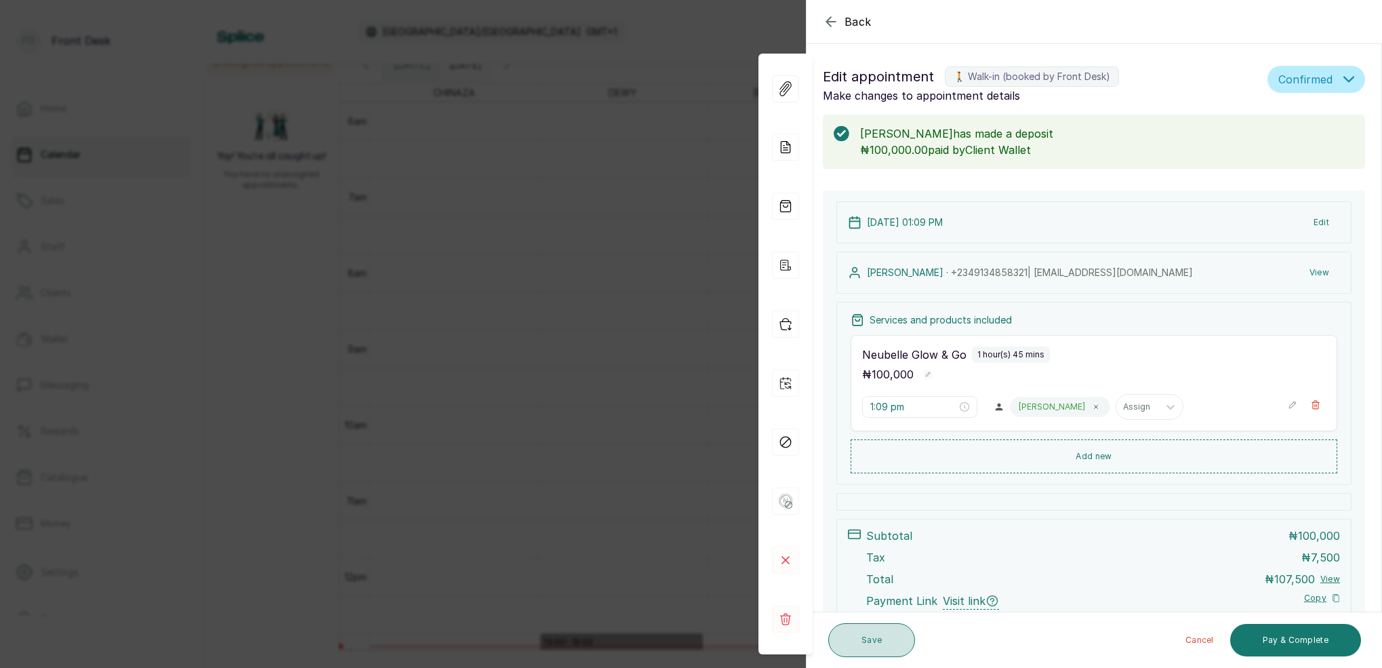
click at [880, 634] on button "Save" at bounding box center [871, 640] width 87 height 34
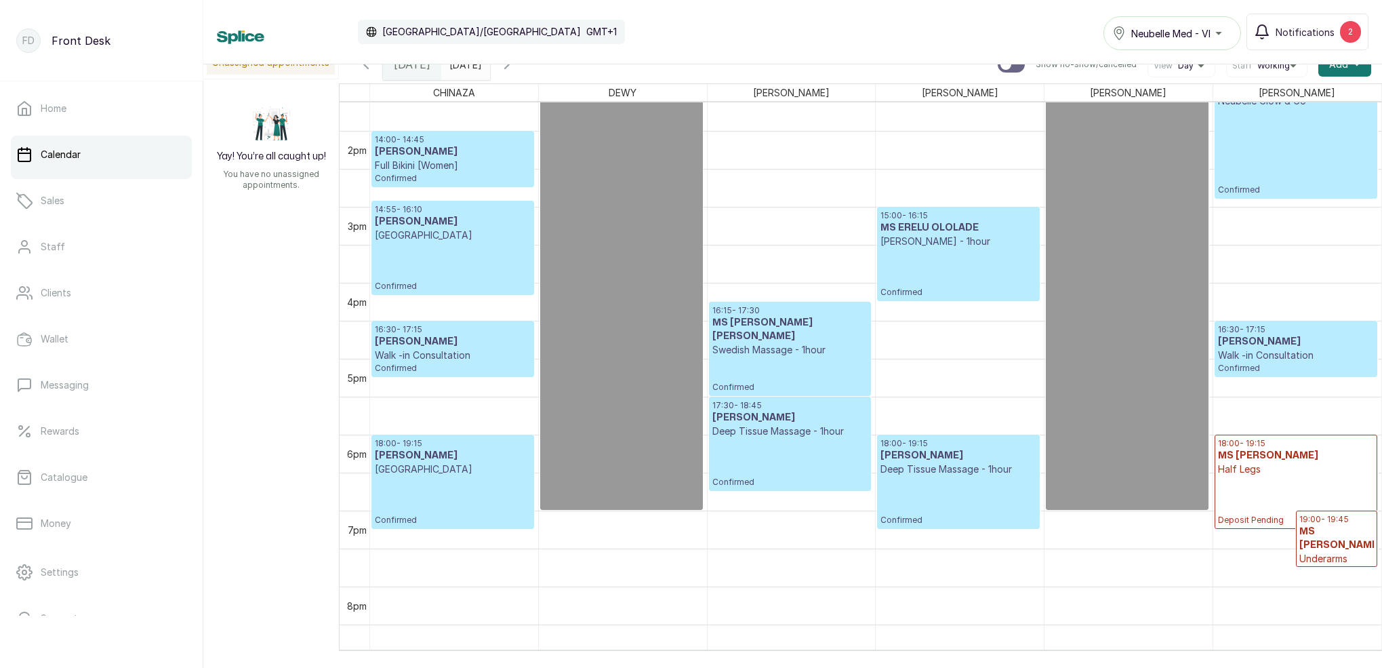
scroll to position [943, 0]
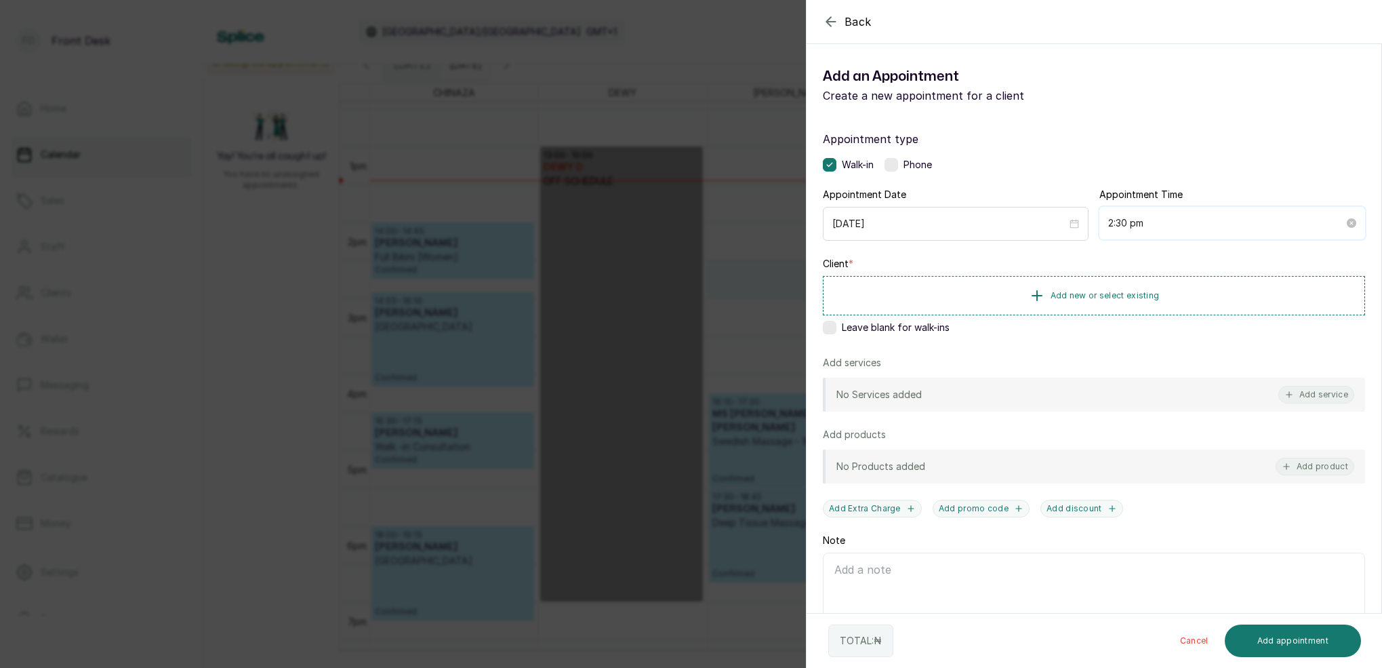
click at [1129, 224] on input "2:30 pm" at bounding box center [1226, 223] width 236 height 15
type input "2:30 pm"
click at [1004, 296] on button "Add new or select existing" at bounding box center [1094, 295] width 542 height 38
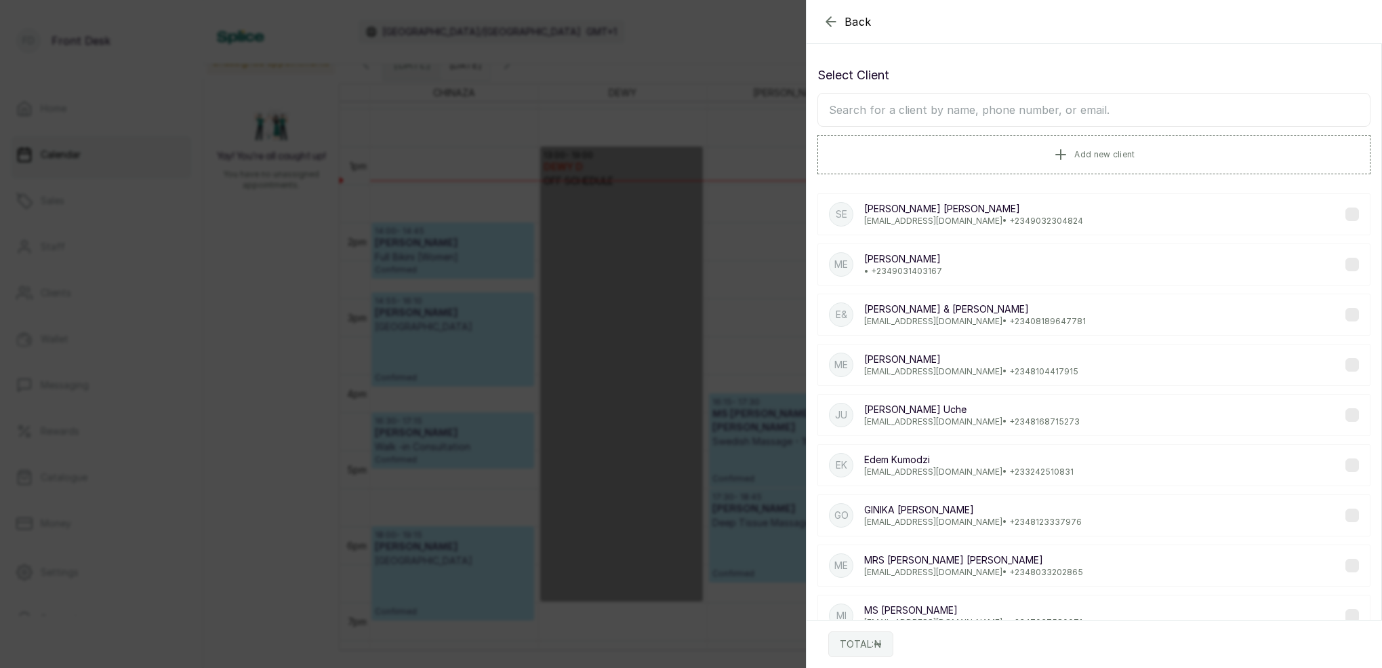
click at [957, 110] on input "text" at bounding box center [1094, 110] width 553 height 34
type input ","
click at [828, 24] on icon "button" at bounding box center [830, 21] width 9 height 9
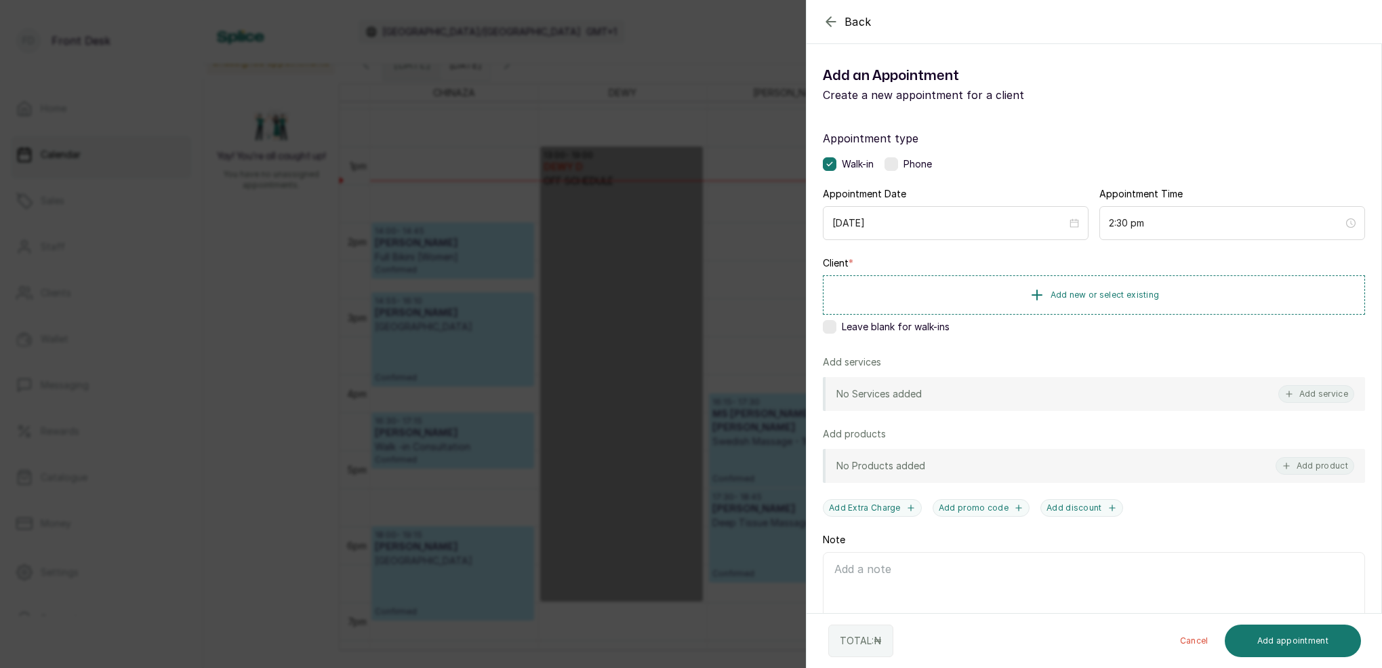
click at [836, 21] on icon "button" at bounding box center [831, 22] width 16 height 16
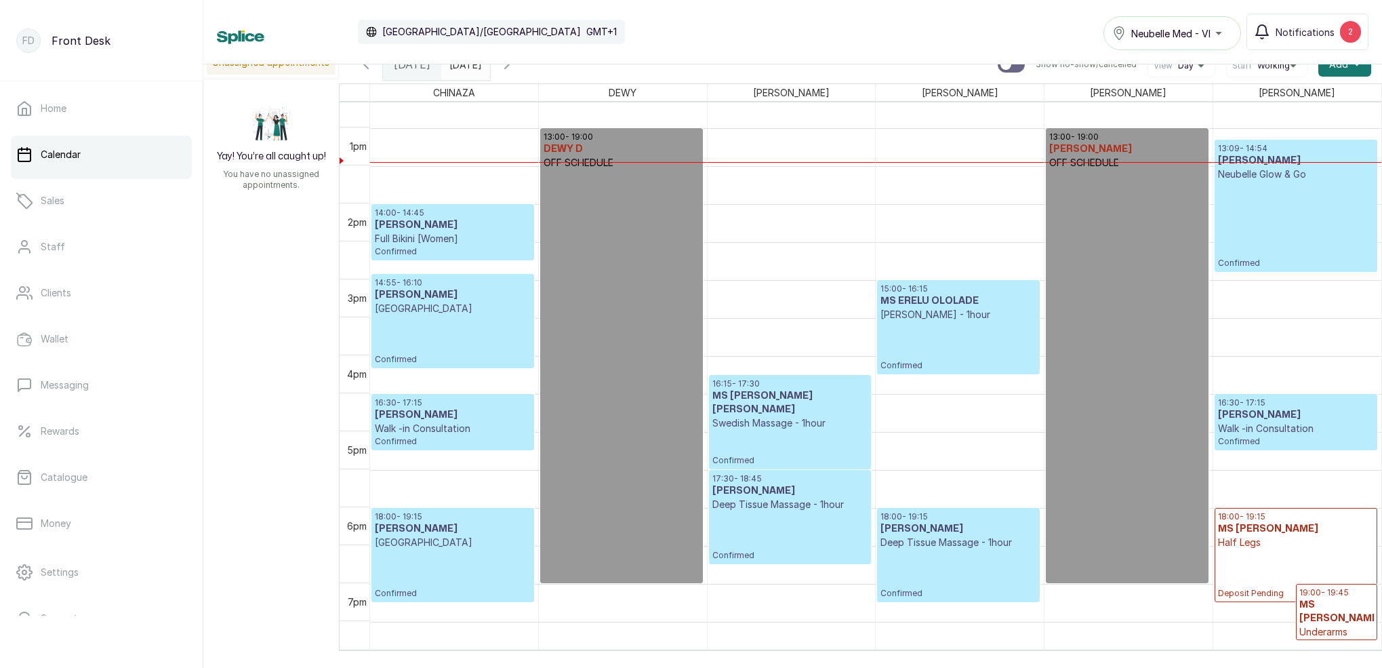
scroll to position [961, 0]
click at [464, 330] on p "Confirmed" at bounding box center [453, 339] width 156 height 49
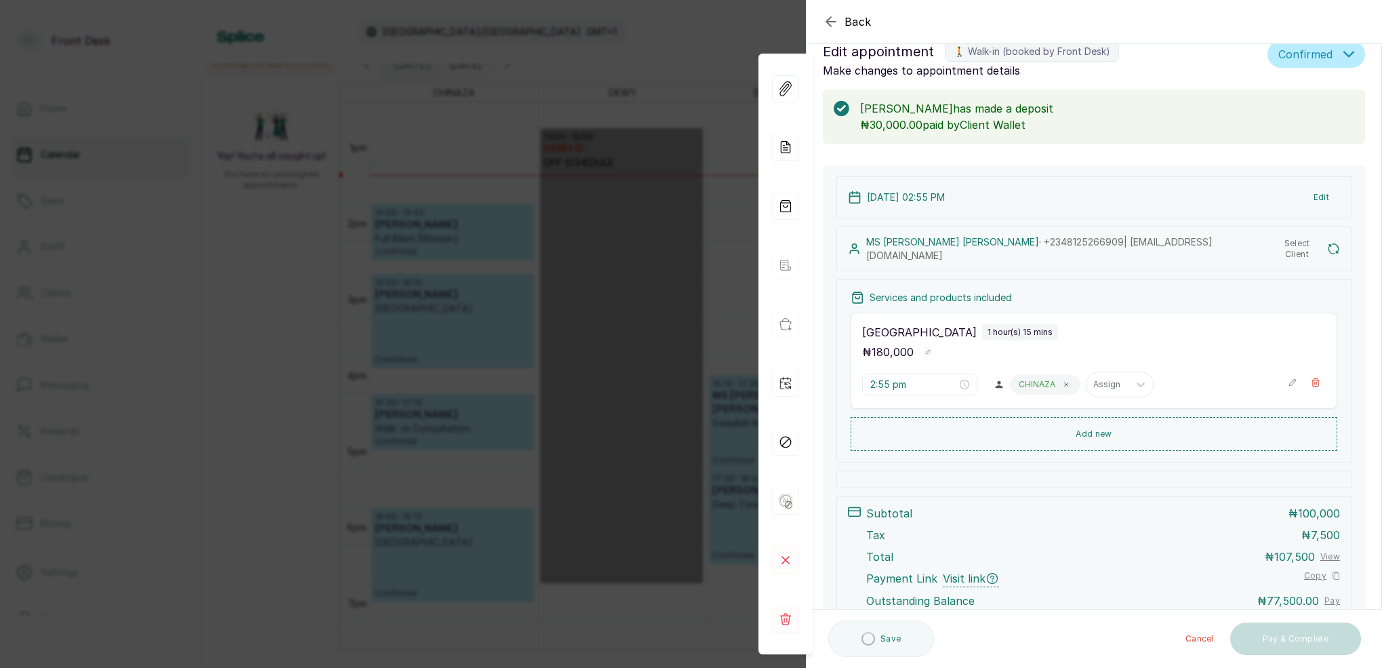
scroll to position [23, 0]
click at [828, 26] on icon "button" at bounding box center [831, 22] width 16 height 16
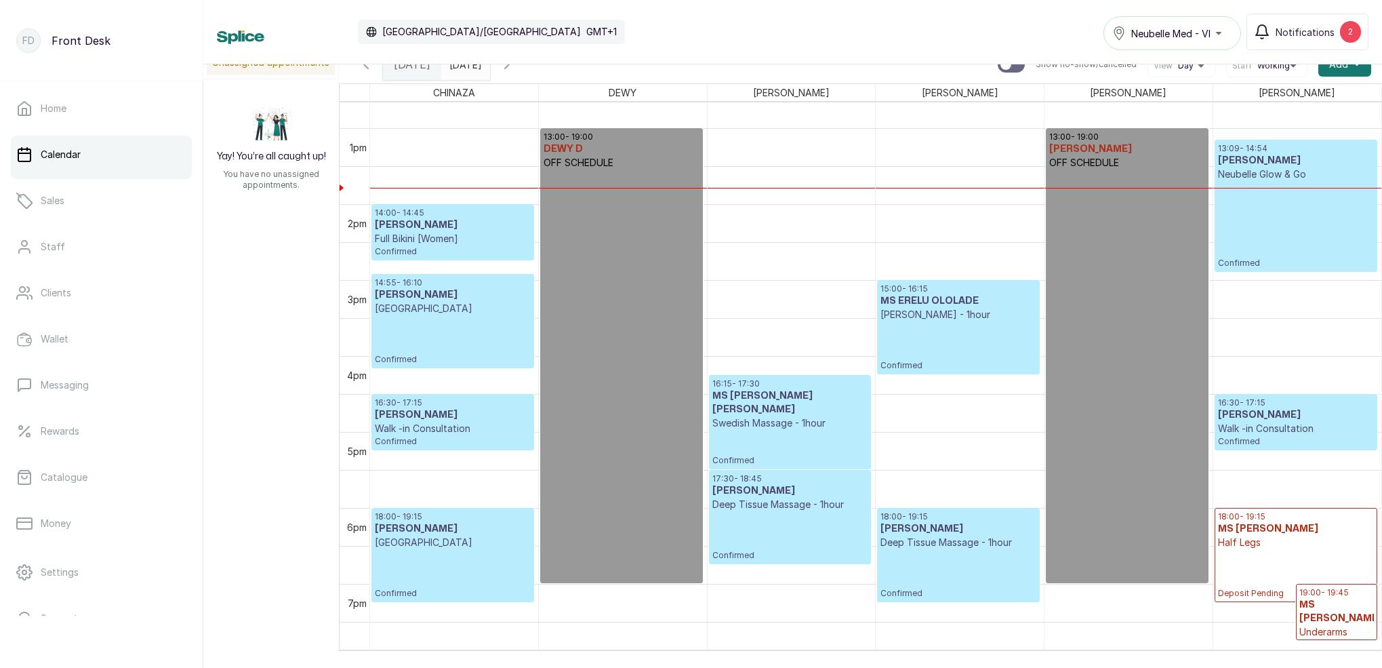
scroll to position [965, 0]
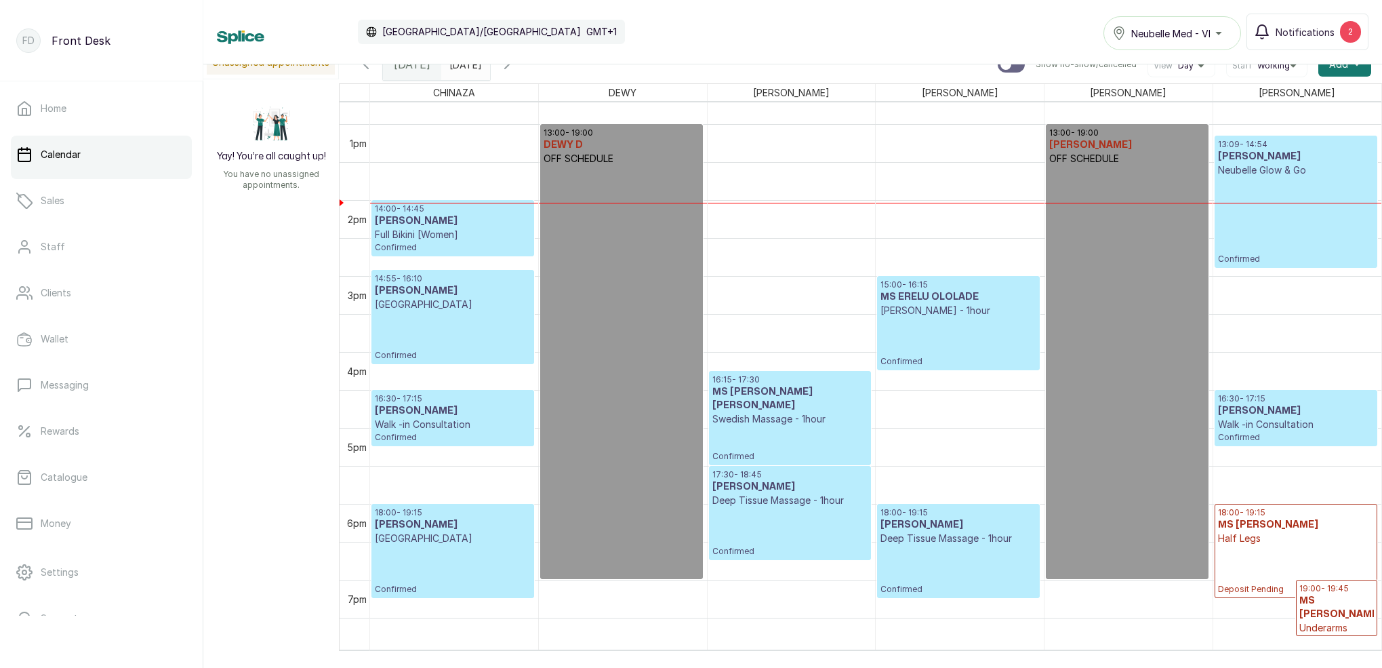
click at [464, 66] on input "[DATE]" at bounding box center [453, 60] width 22 height 23
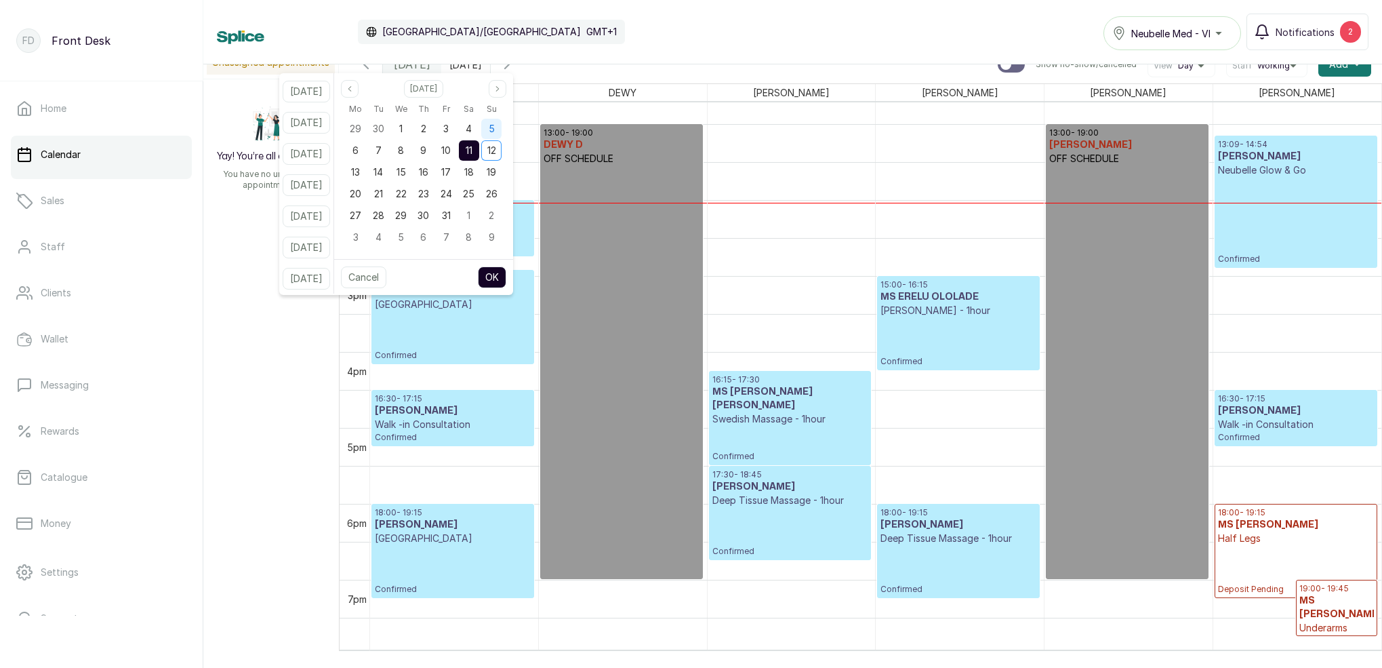
click at [495, 130] on span "5" at bounding box center [492, 129] width 6 height 12
click at [506, 273] on button "OK" at bounding box center [492, 277] width 28 height 22
type input "[DATE]"
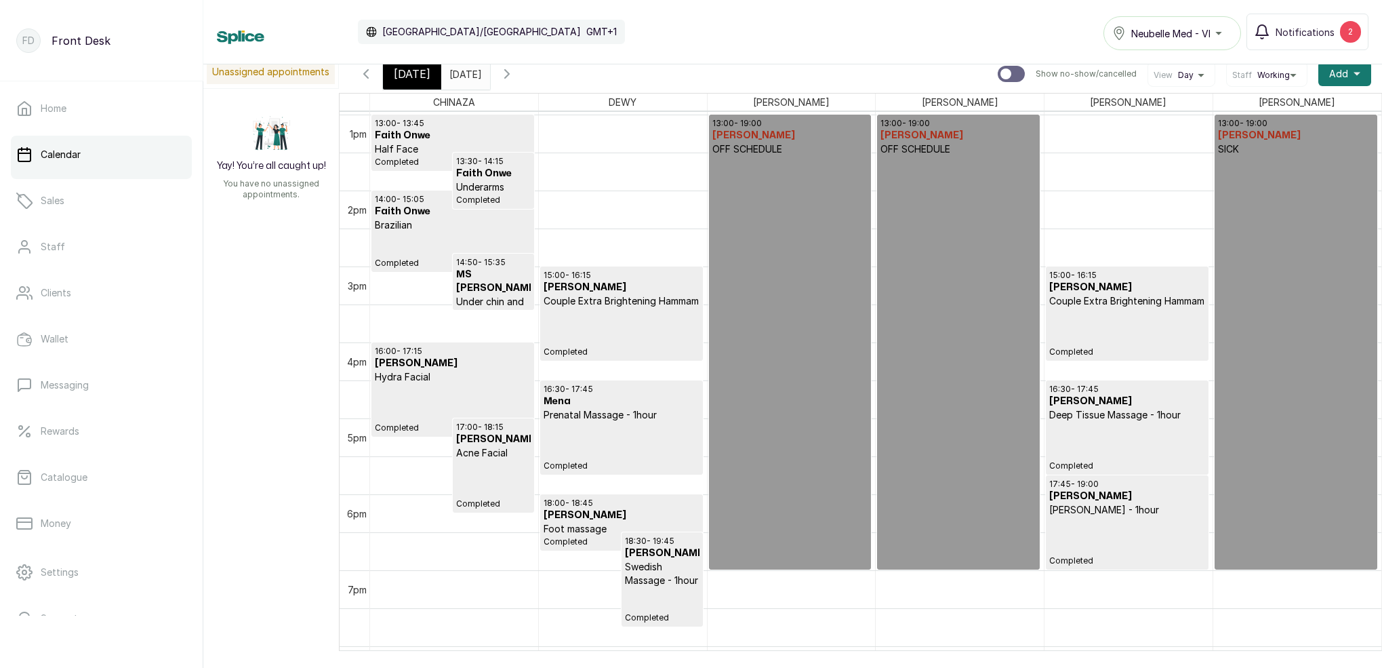
scroll to position [979, 0]
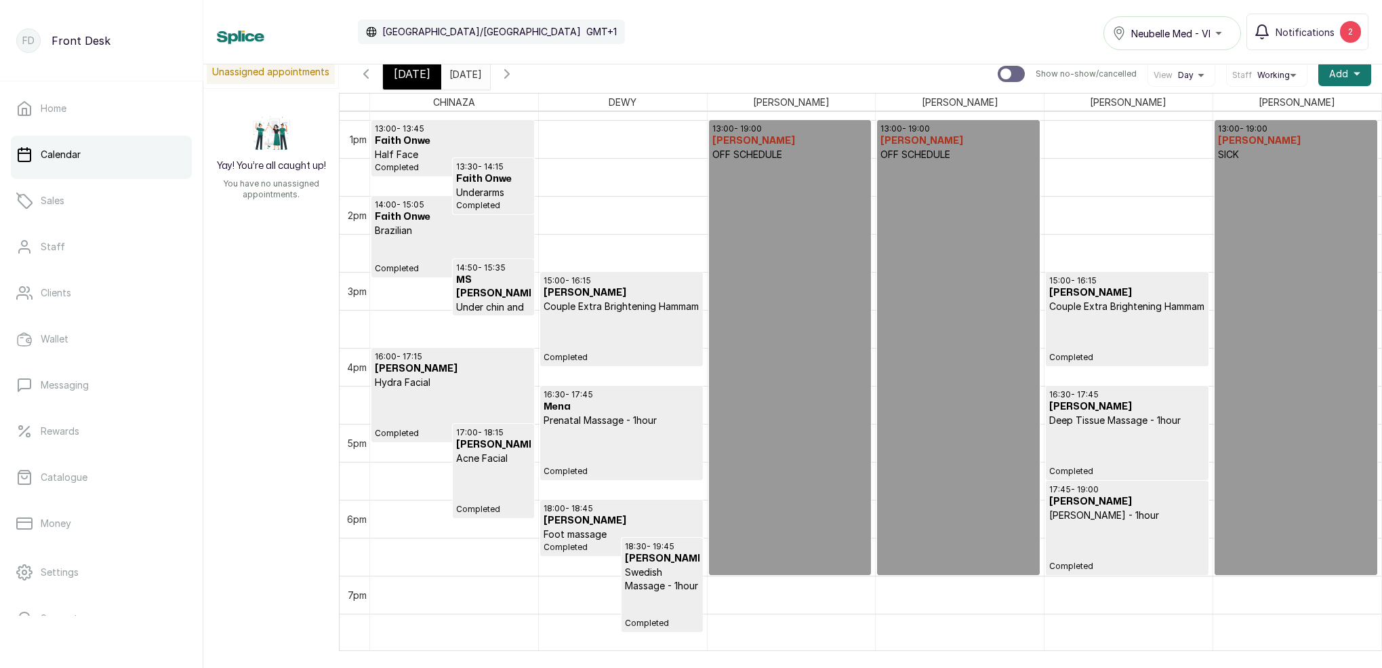
click at [414, 77] on span "[DATE]" at bounding box center [412, 74] width 37 height 16
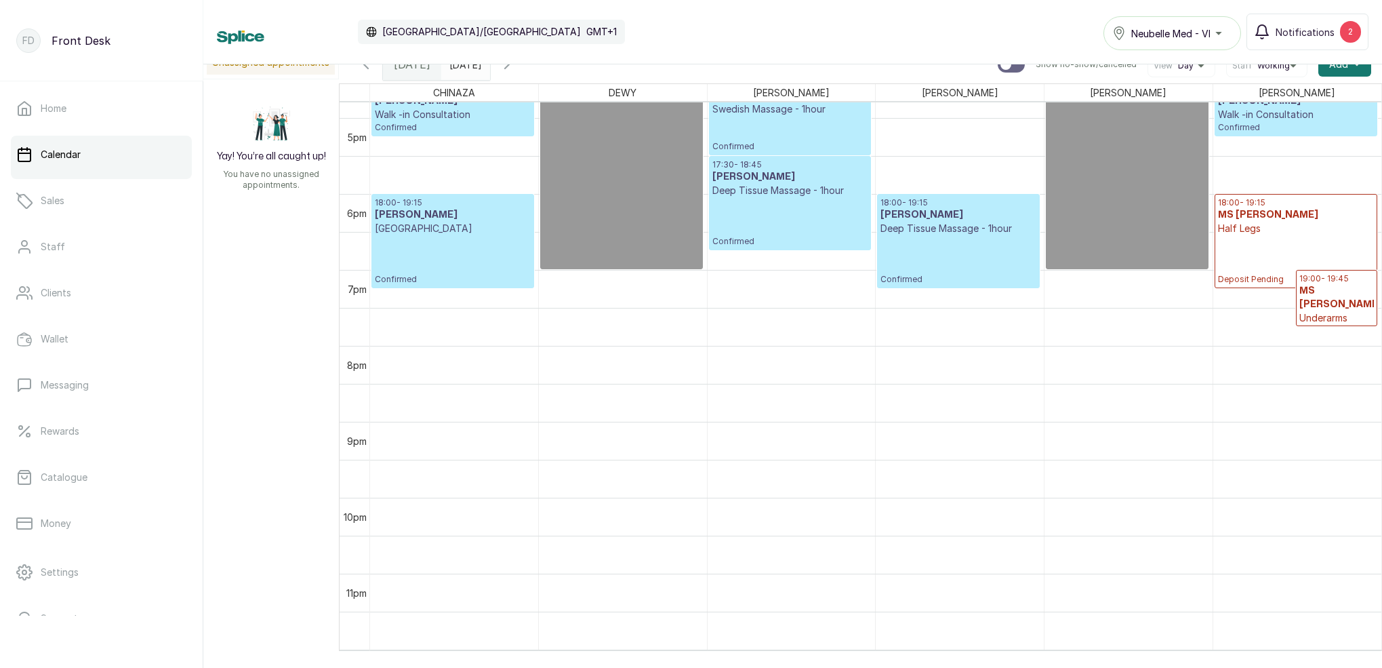
scroll to position [19, 0]
click at [1335, 311] on p "Underarms" at bounding box center [1337, 318] width 75 height 14
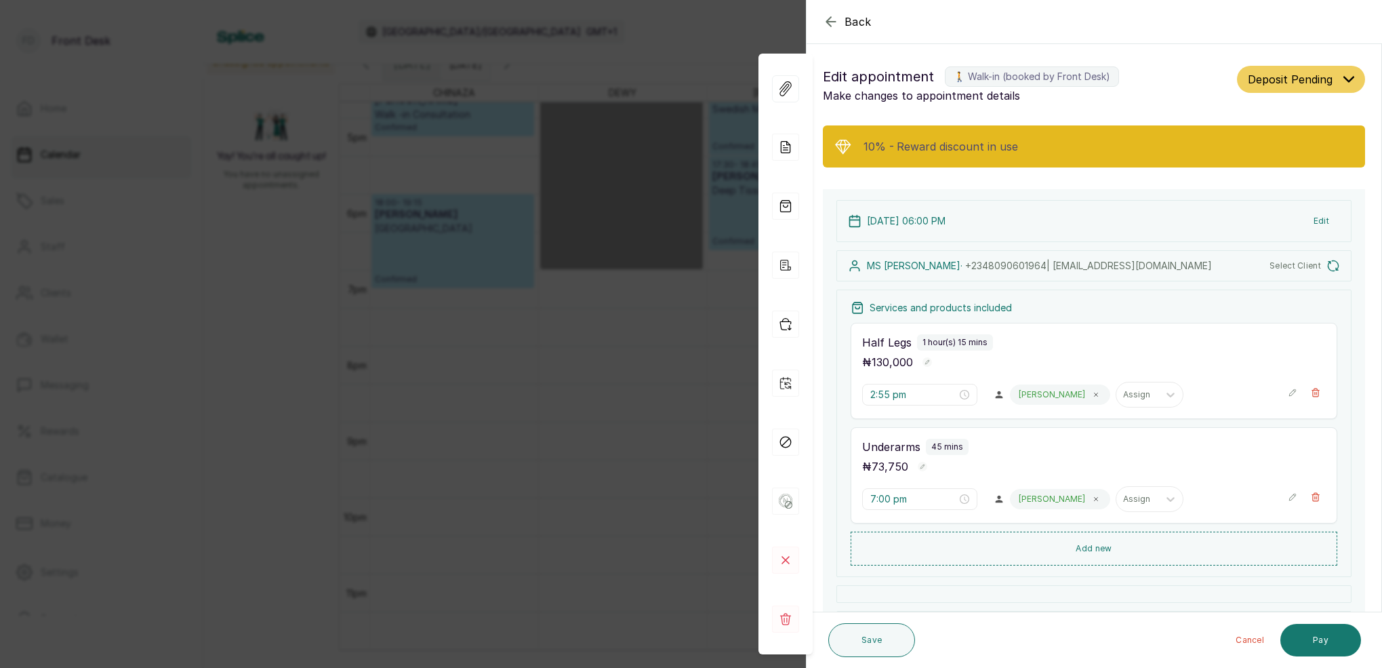
type input "6:00 pm"
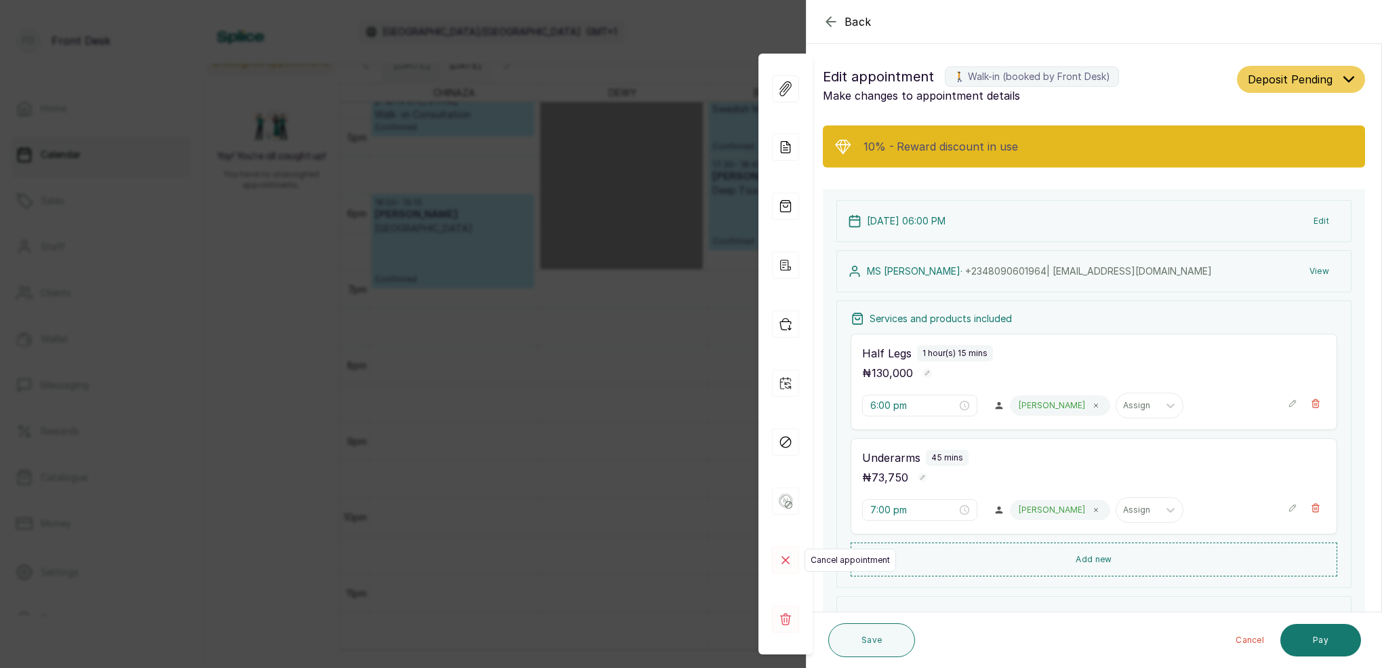
click at [782, 565] on rect at bounding box center [785, 559] width 27 height 27
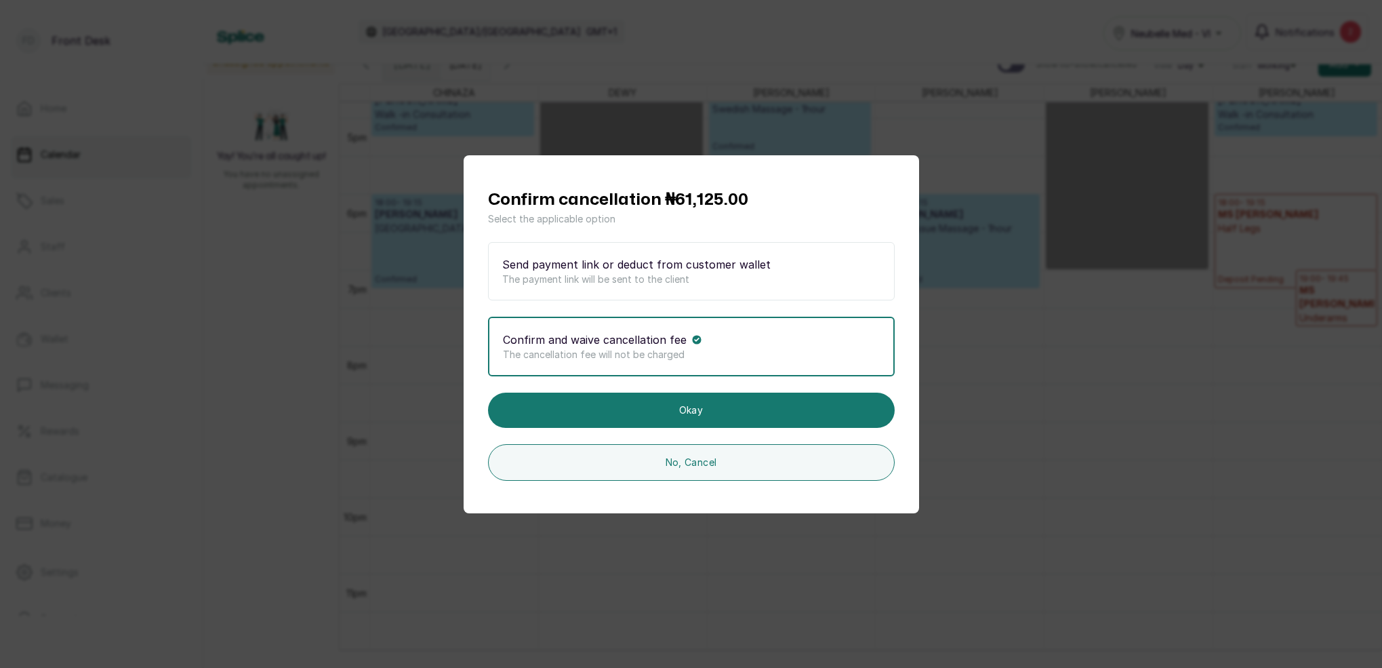
click at [661, 331] on p "Confirm and waive cancellation fee" at bounding box center [595, 339] width 184 height 16
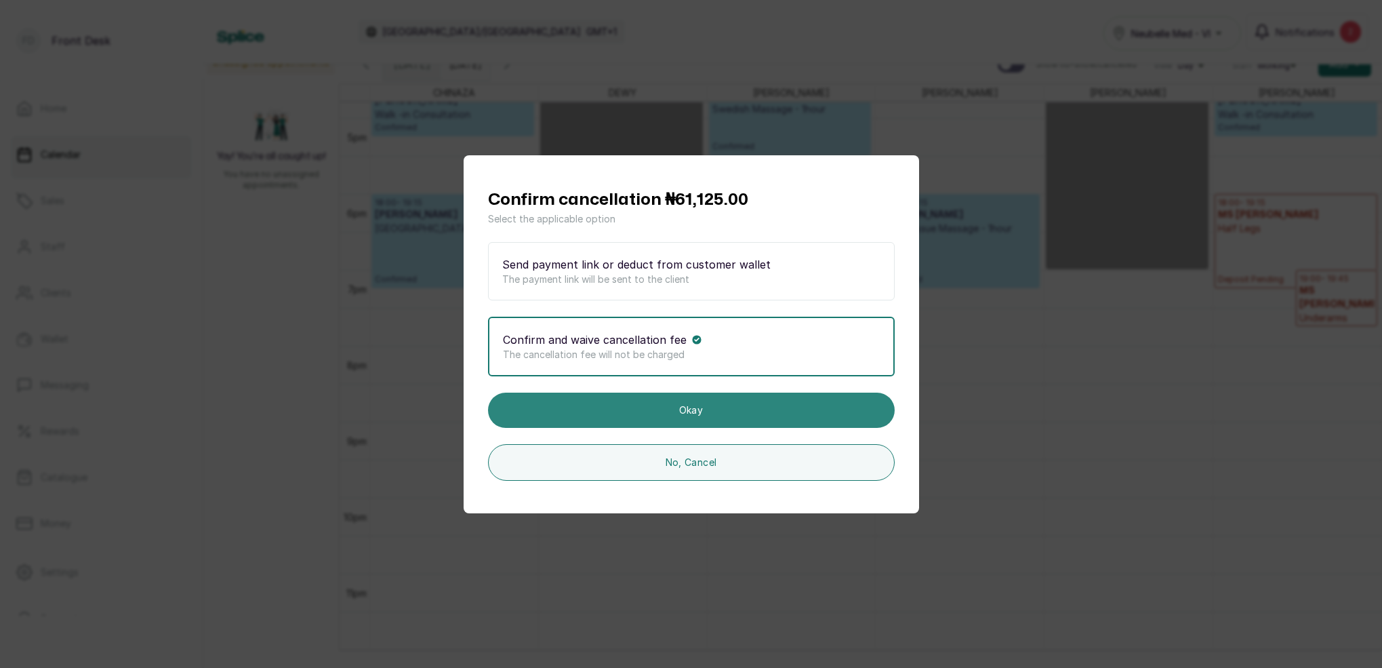
click at [712, 418] on button "Okay" at bounding box center [691, 410] width 407 height 35
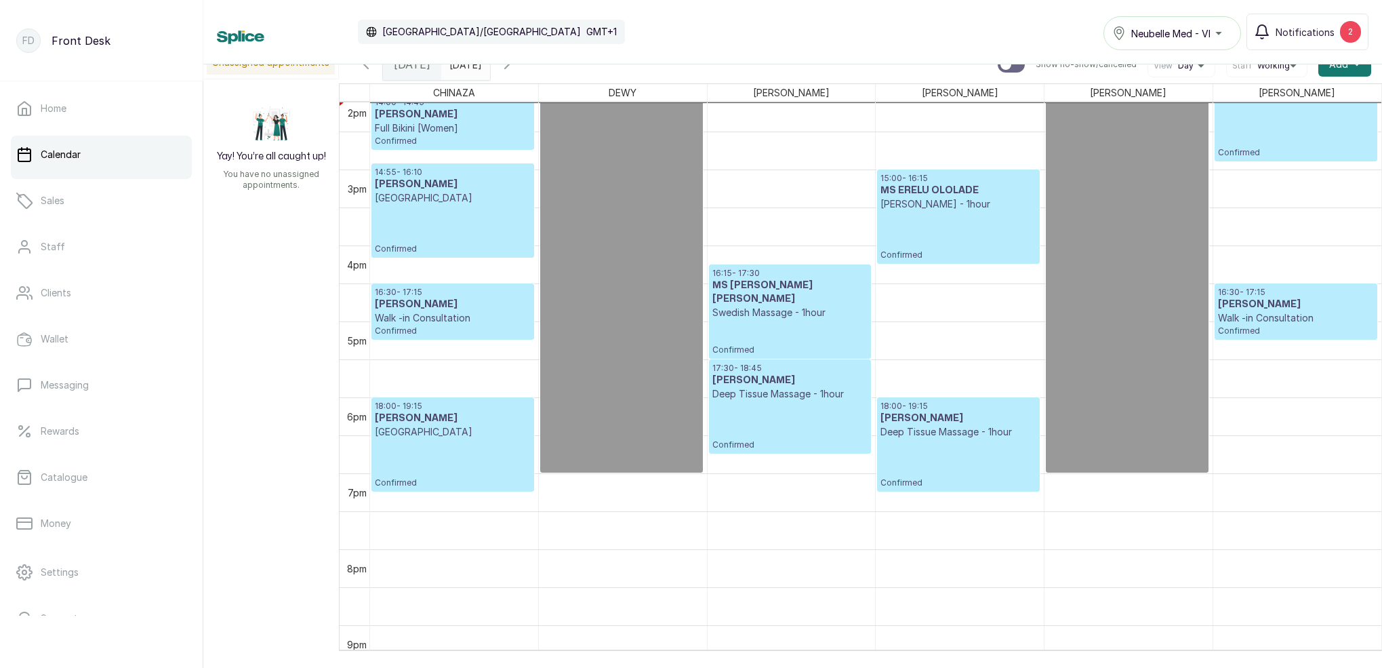
scroll to position [1104, 0]
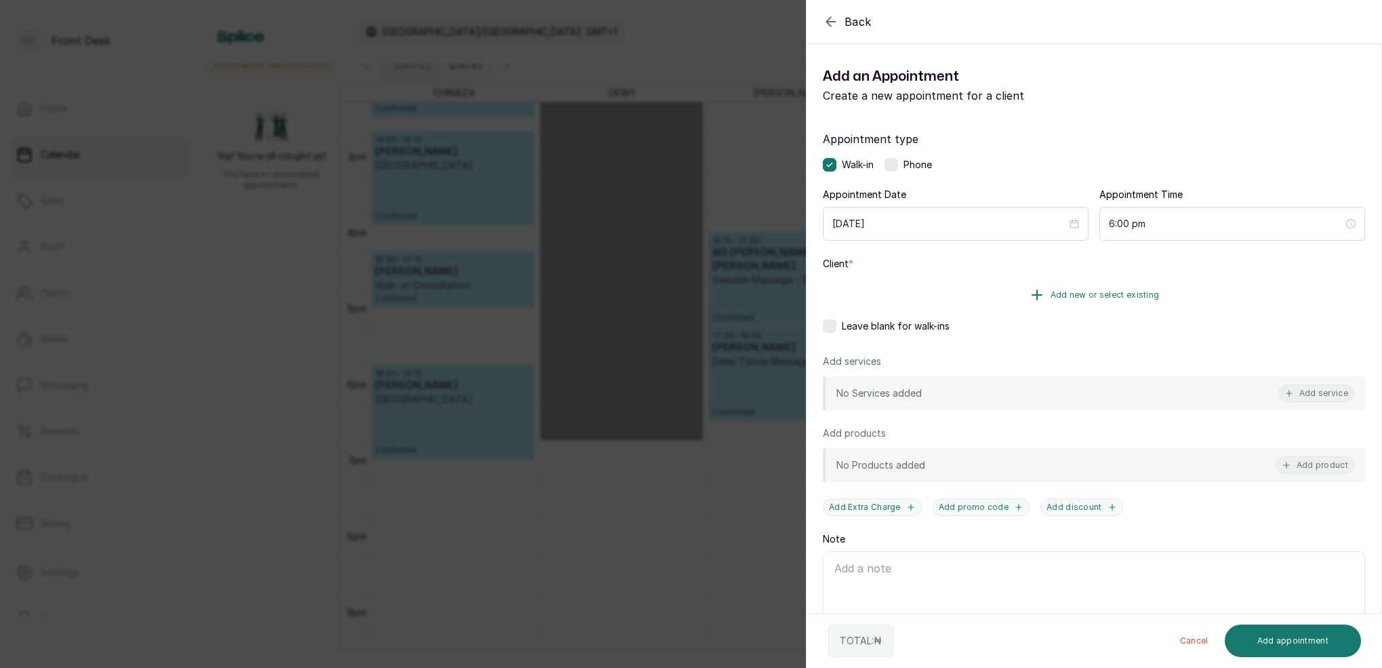
click at [1081, 306] on button "Add new or select existing" at bounding box center [1094, 295] width 542 height 38
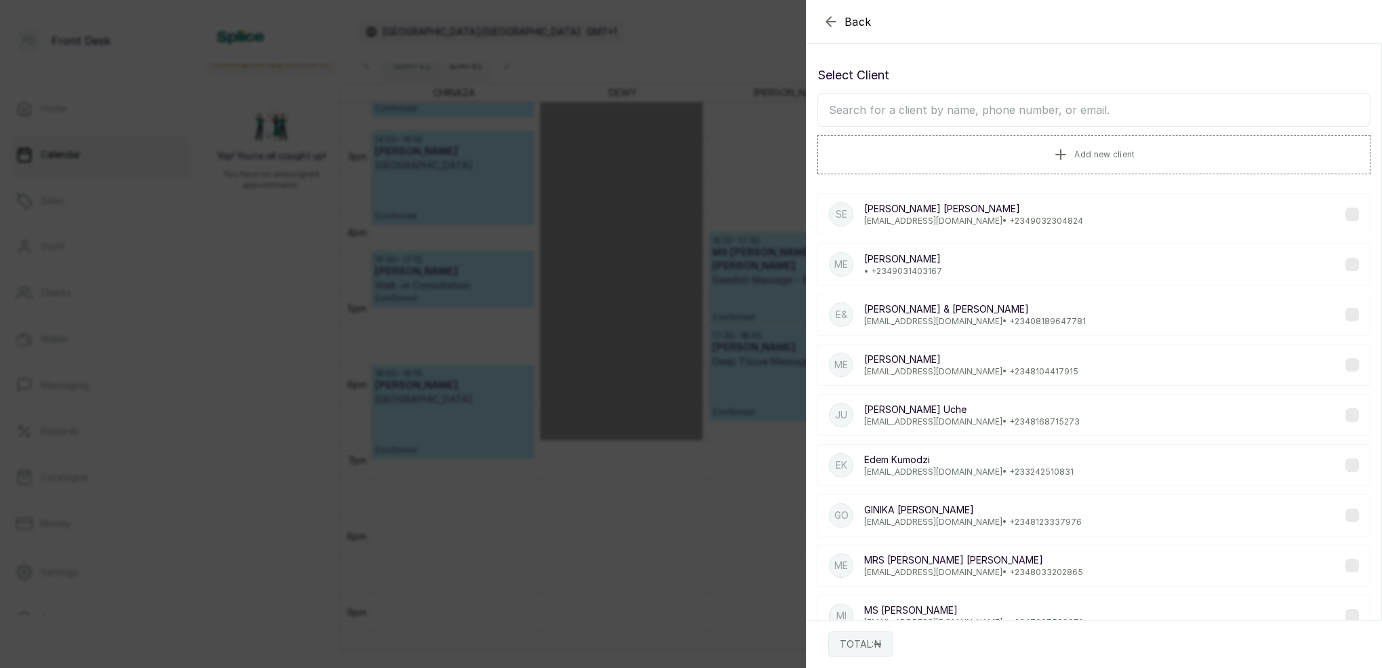
click at [988, 115] on input "text" at bounding box center [1094, 110] width 553 height 34
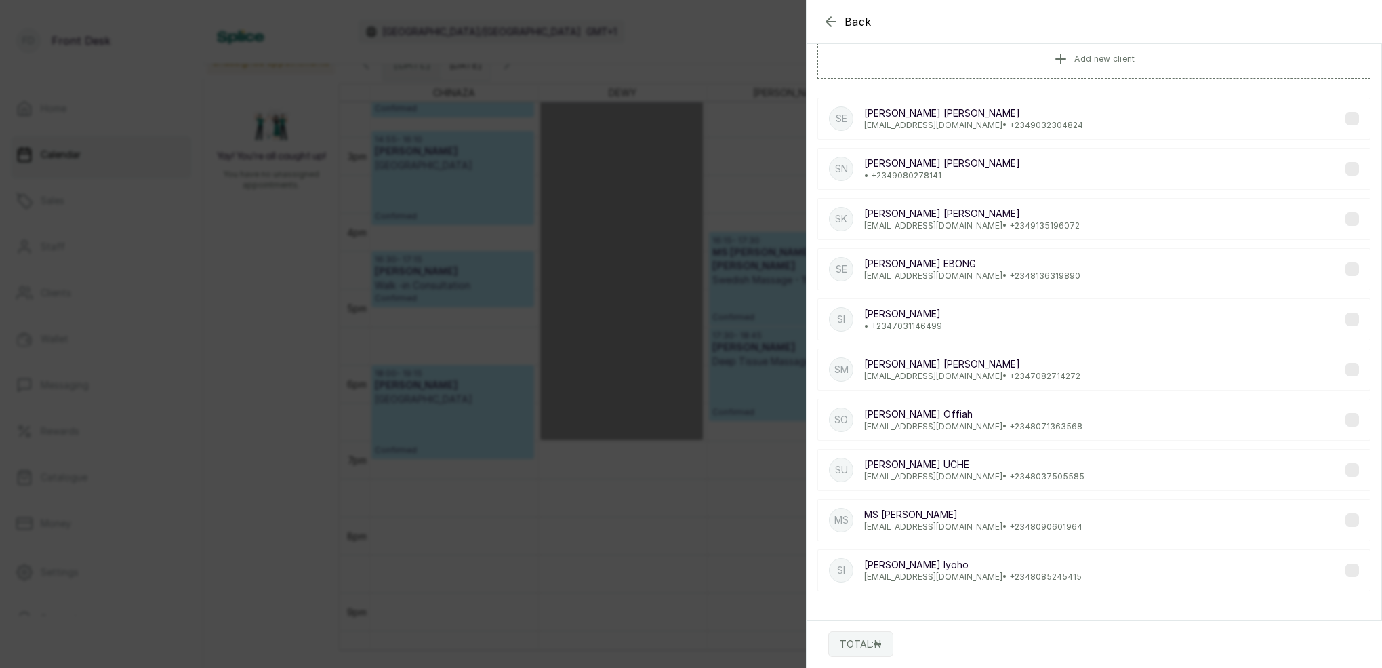
scroll to position [96, 0]
type input "[PERSON_NAME]"
click at [923, 521] on p "[EMAIL_ADDRESS][DOMAIN_NAME] • [PHONE_NUMBER]" at bounding box center [973, 526] width 218 height 11
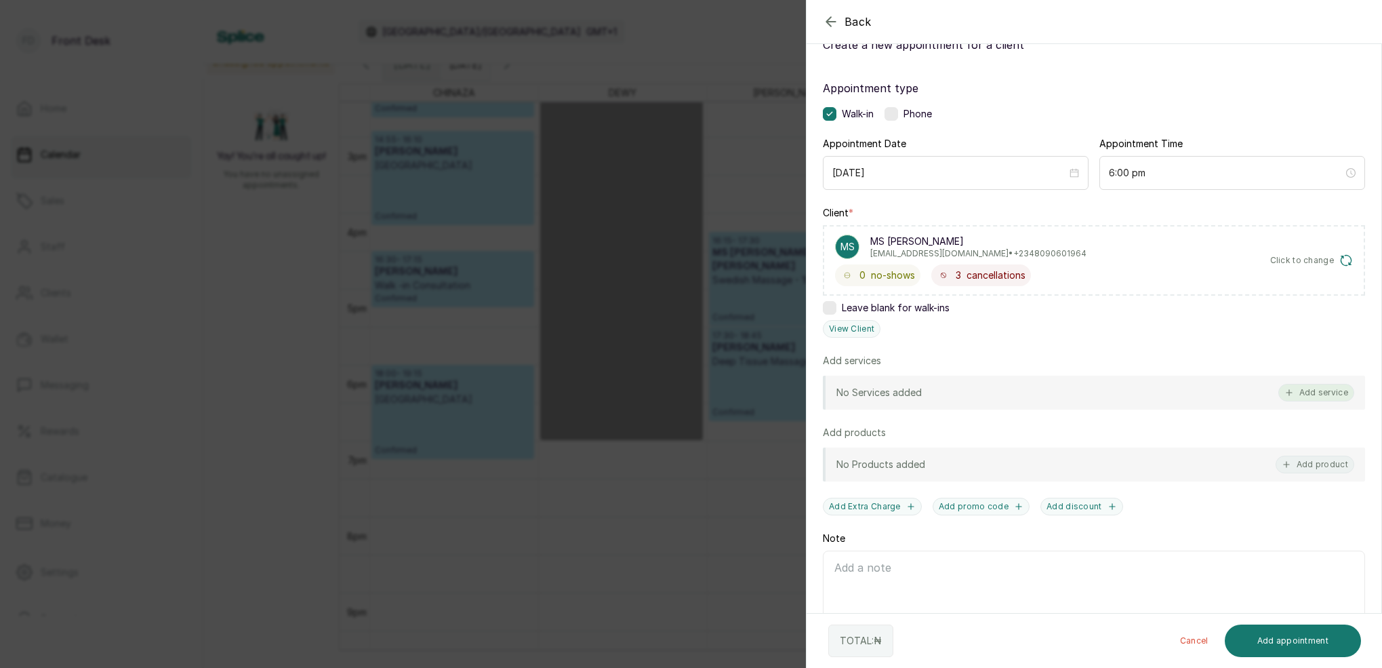
click at [1316, 385] on button "Add service" at bounding box center [1317, 393] width 76 height 18
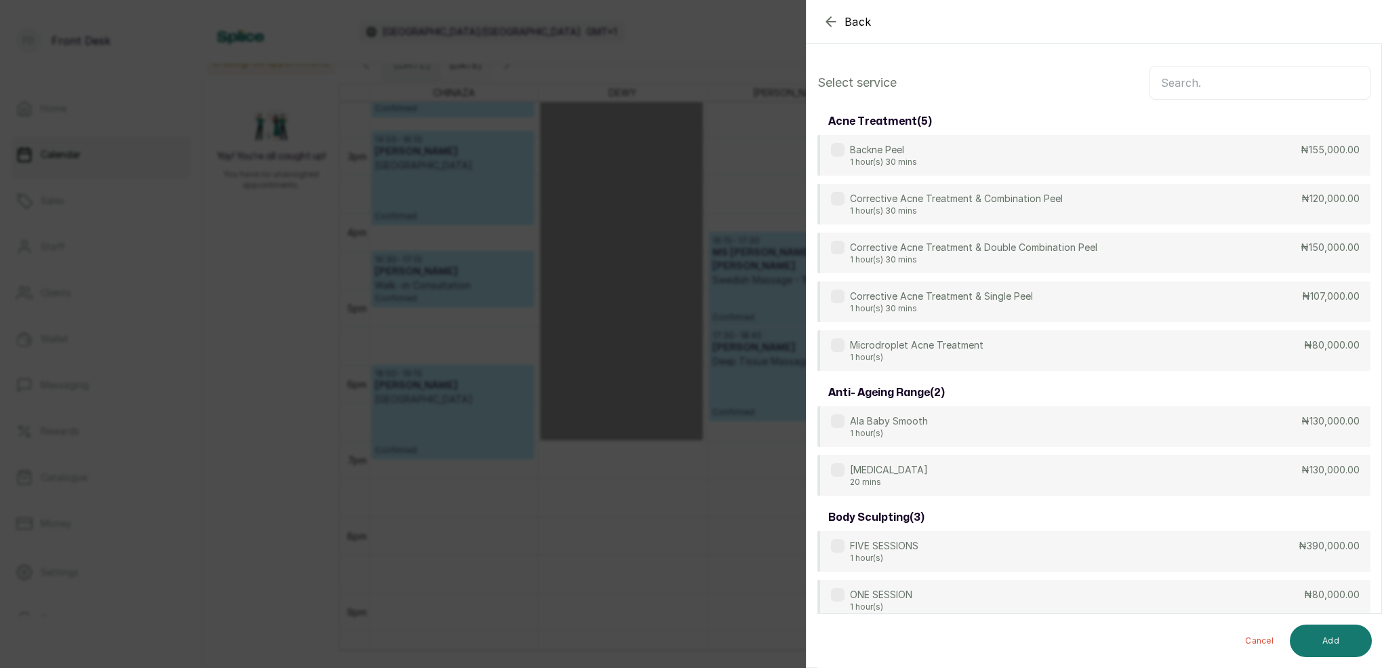
scroll to position [-1, 0]
click at [1188, 83] on input "text" at bounding box center [1260, 83] width 221 height 34
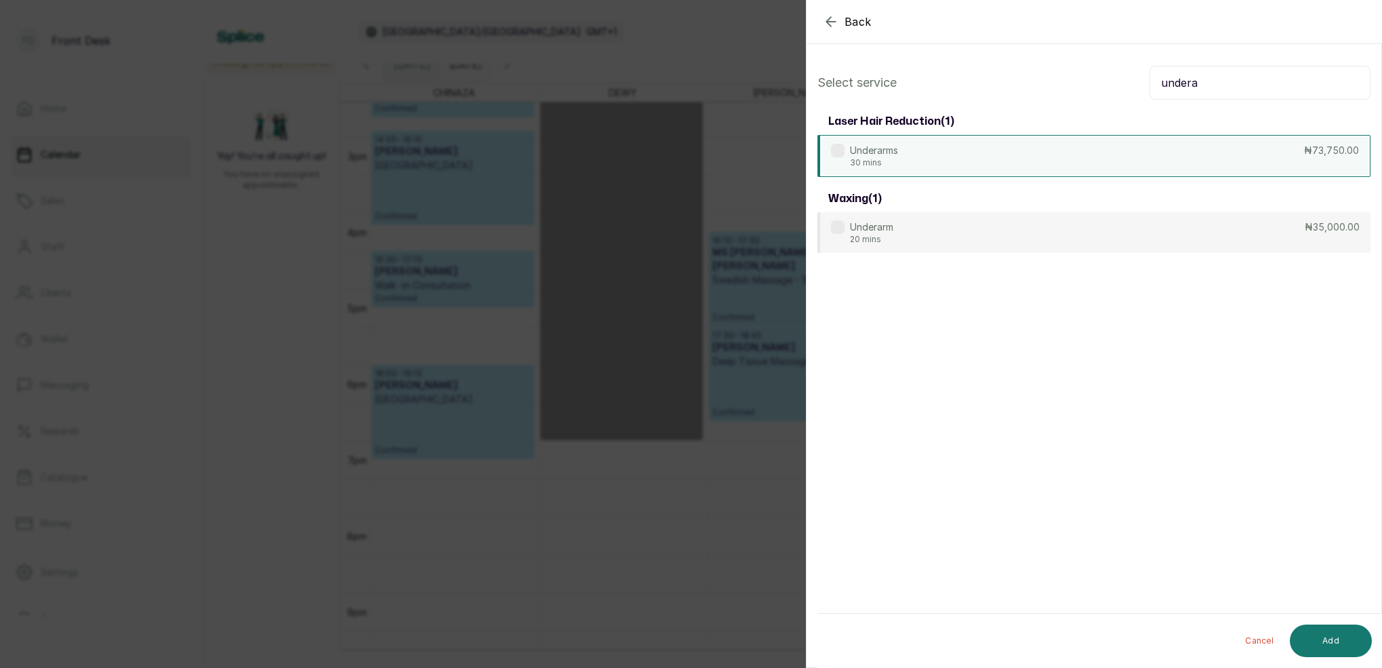
type input "undera"
click at [898, 163] on p "30 mins" at bounding box center [874, 162] width 48 height 11
click at [1350, 644] on button "Add" at bounding box center [1331, 640] width 82 height 33
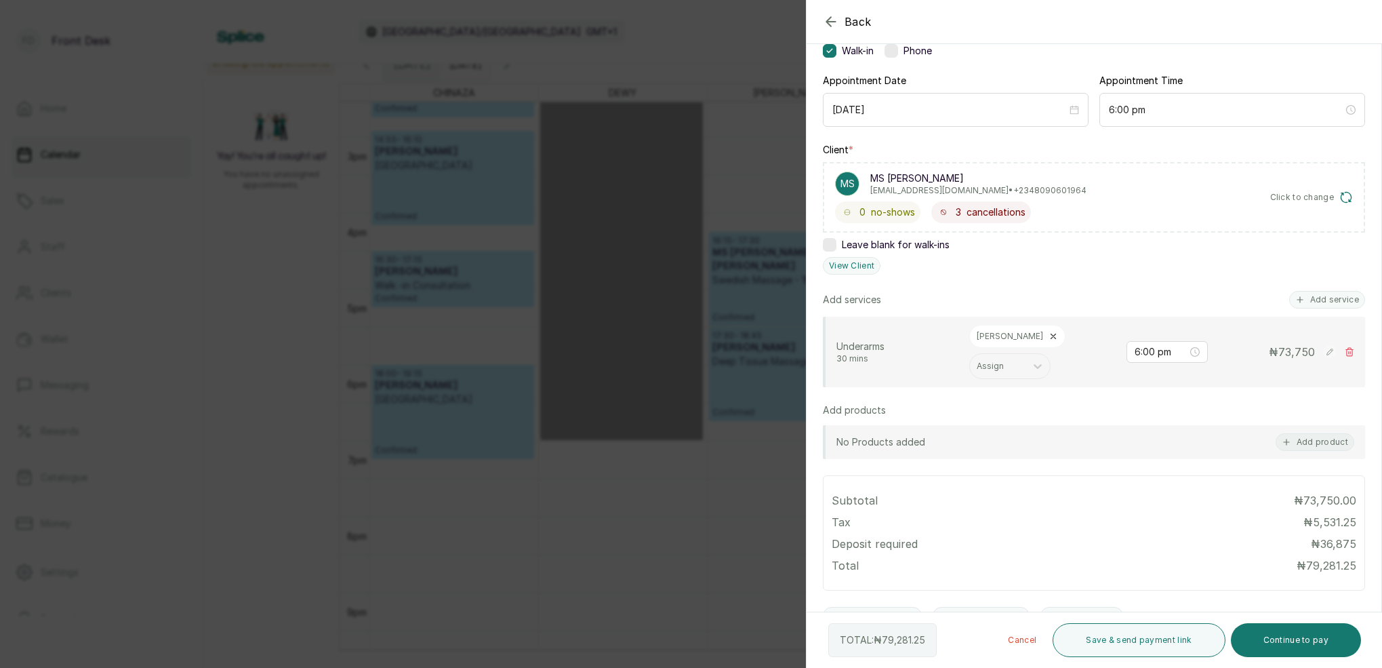
scroll to position [115, 0]
click at [1191, 639] on button "Save & send payment link" at bounding box center [1139, 640] width 172 height 34
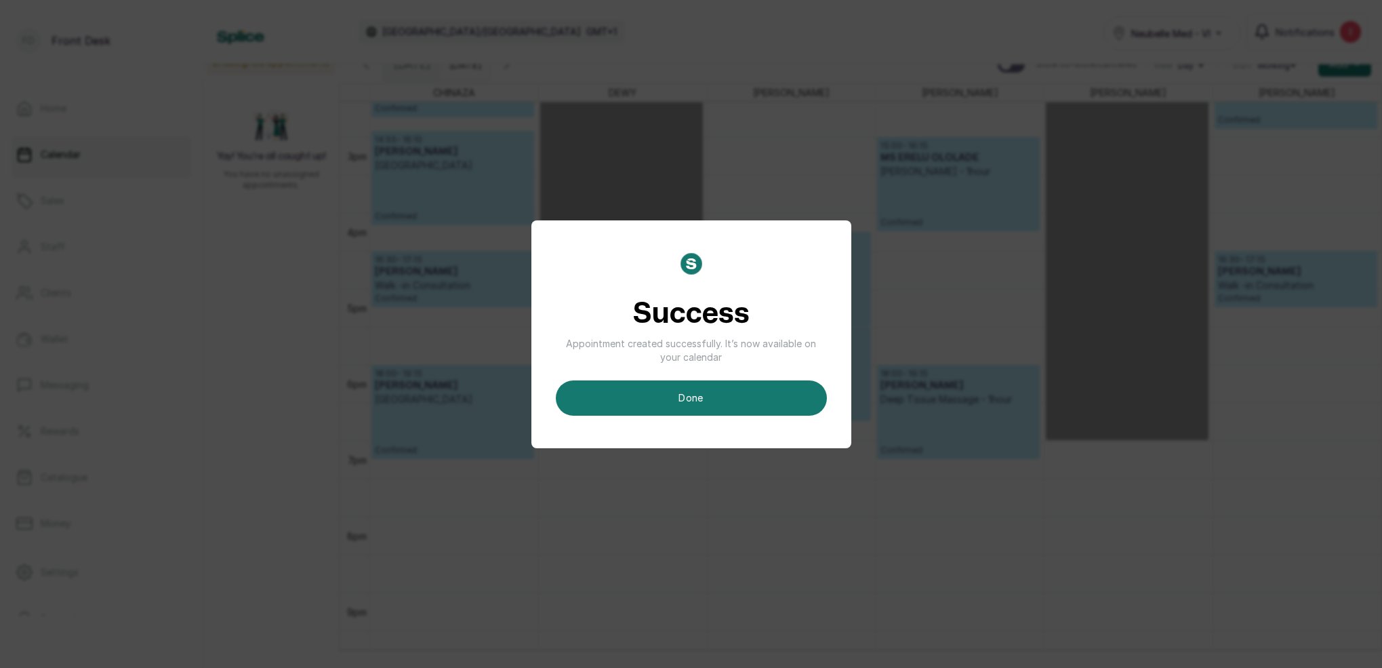
click at [695, 393] on button "done" at bounding box center [691, 397] width 271 height 35
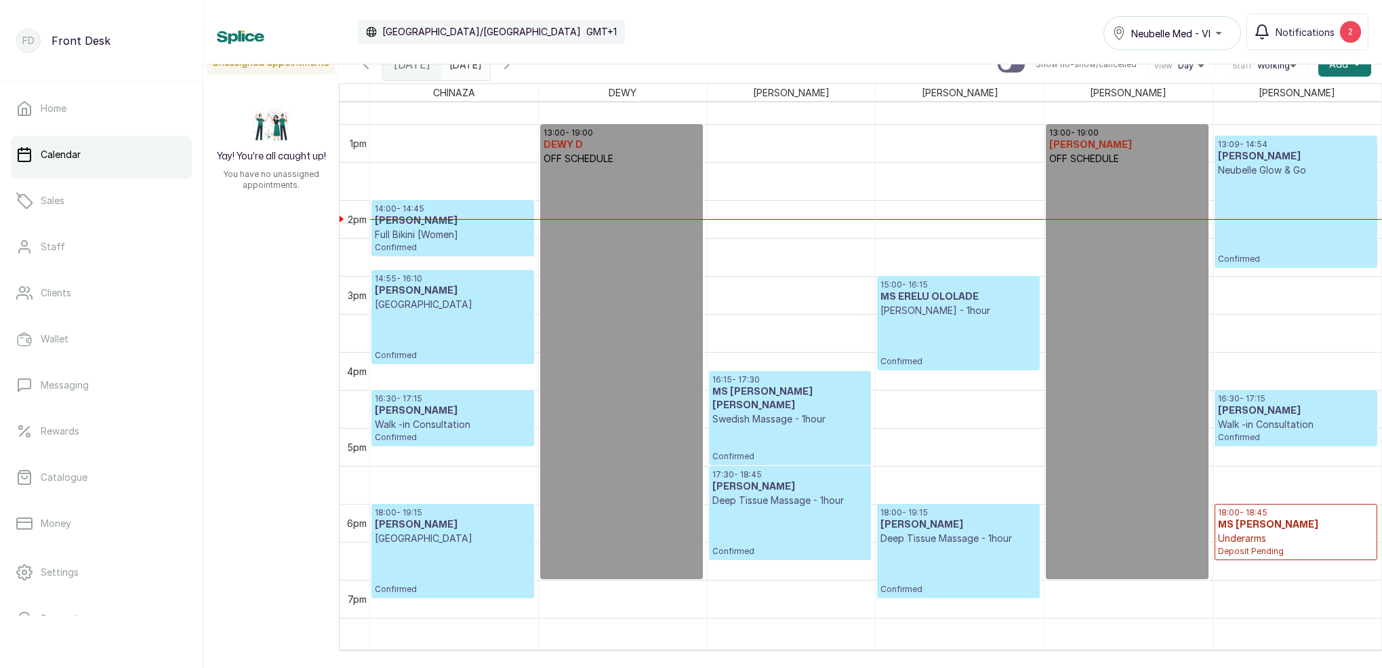
scroll to position [1119, 0]
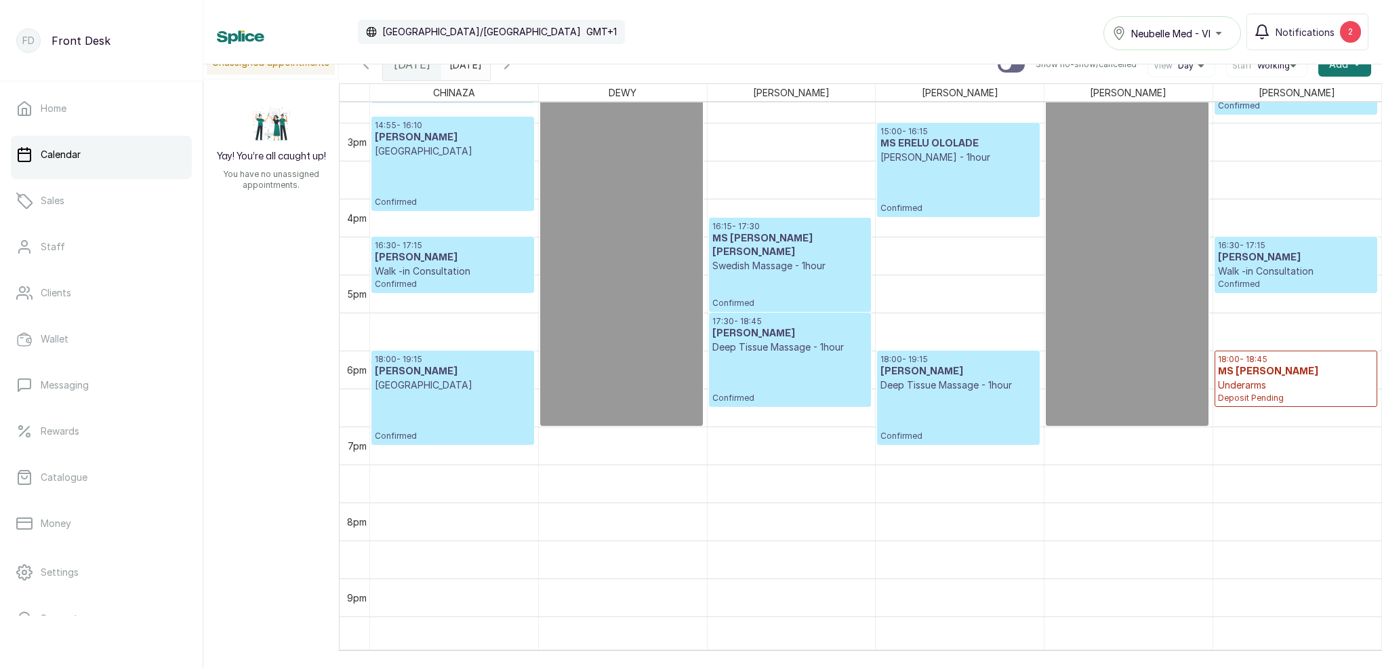
click at [464, 65] on input "[DATE]" at bounding box center [453, 60] width 22 height 23
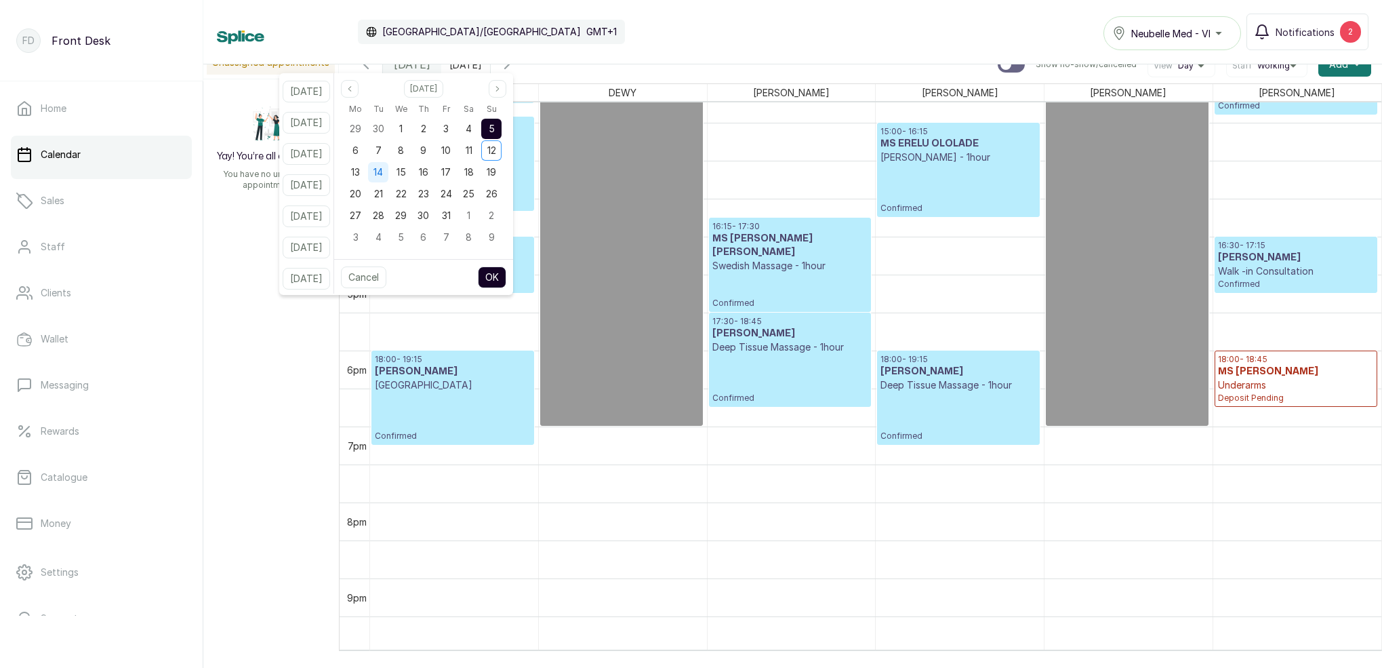
click at [383, 172] on span "14" at bounding box center [378, 172] width 9 height 12
click at [506, 275] on button "OK" at bounding box center [492, 277] width 28 height 22
type input "[DATE]"
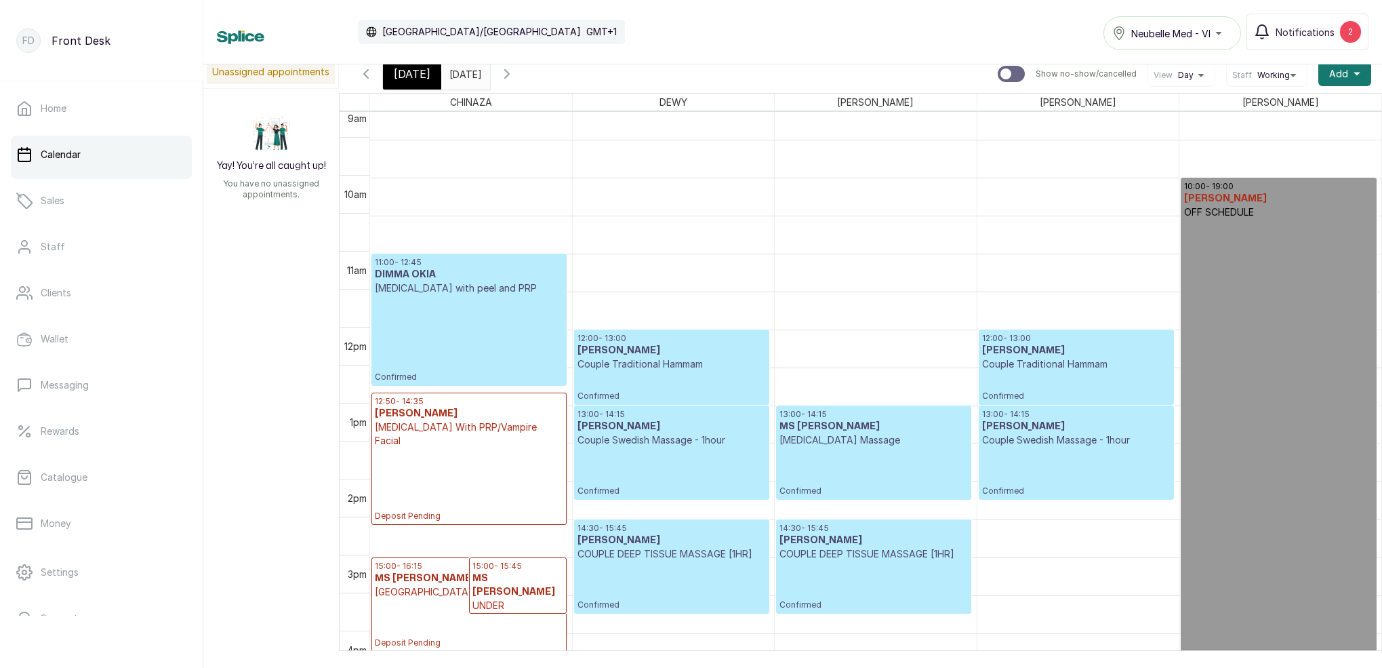
scroll to position [693, 0]
click at [414, 75] on span "[DATE]" at bounding box center [412, 74] width 37 height 16
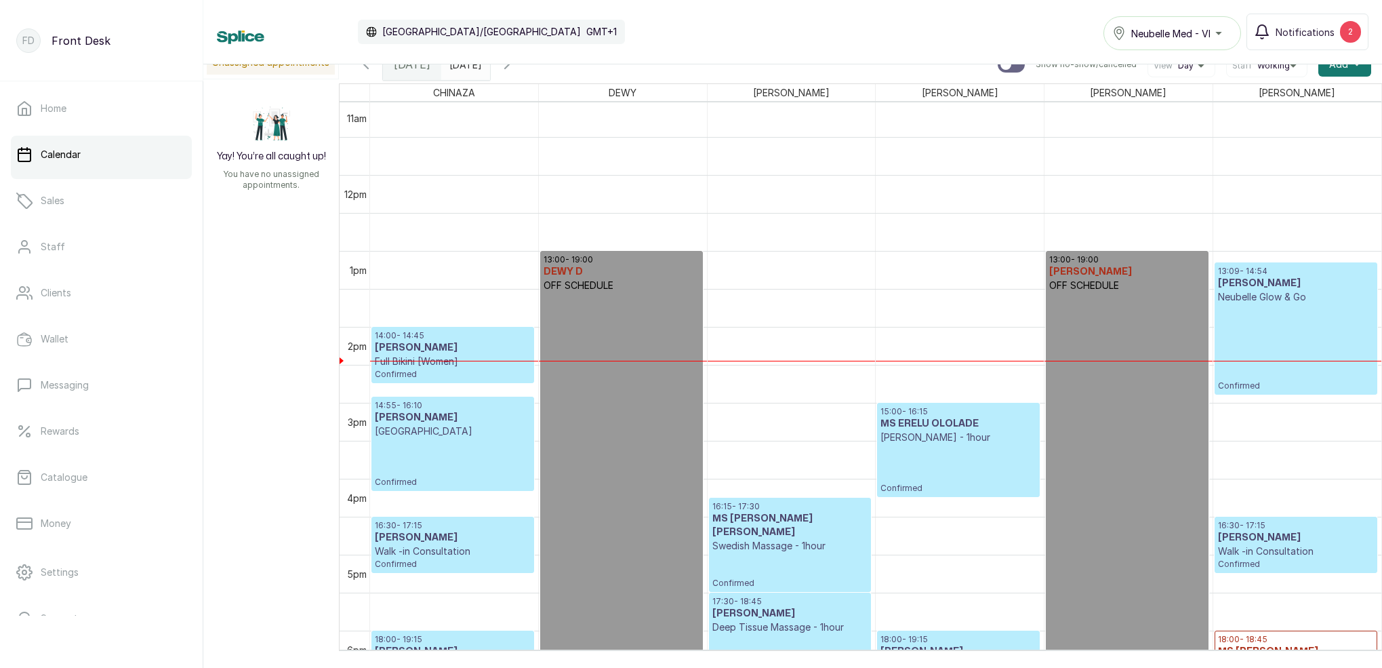
scroll to position [838, 0]
click at [468, 355] on h3 "[PERSON_NAME]" at bounding box center [453, 349] width 156 height 14
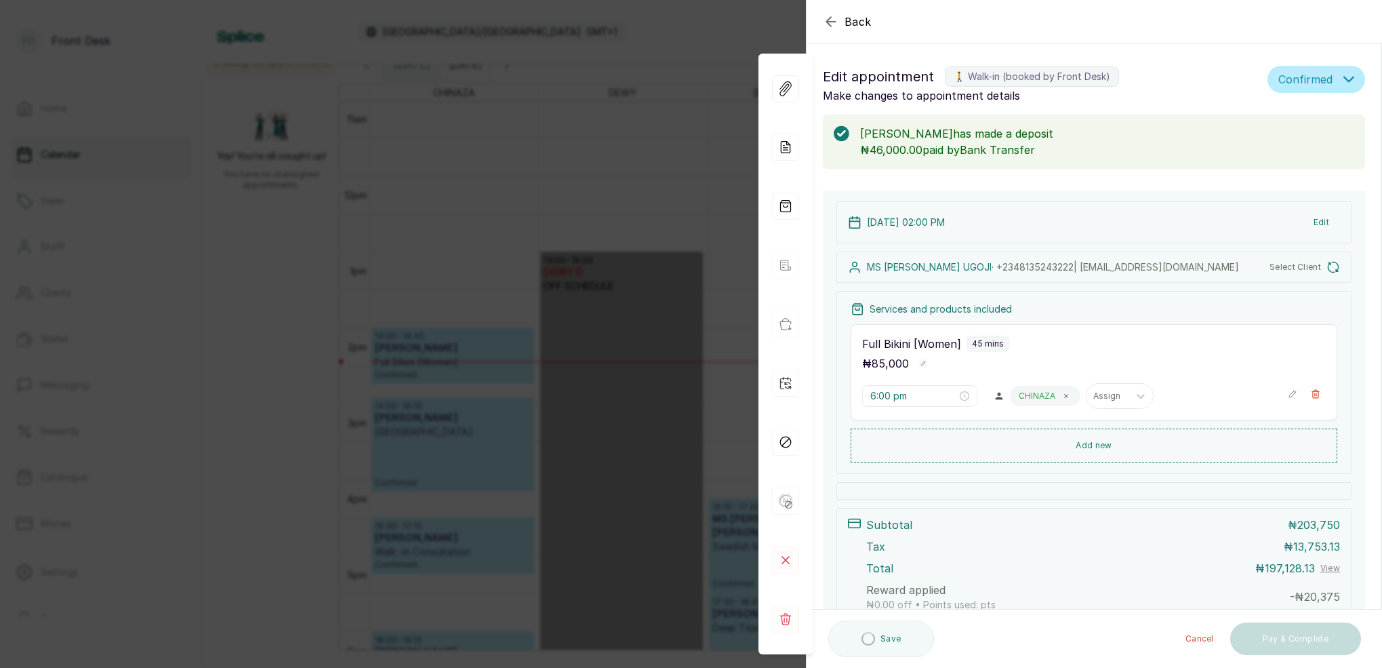
type input "2:00 pm"
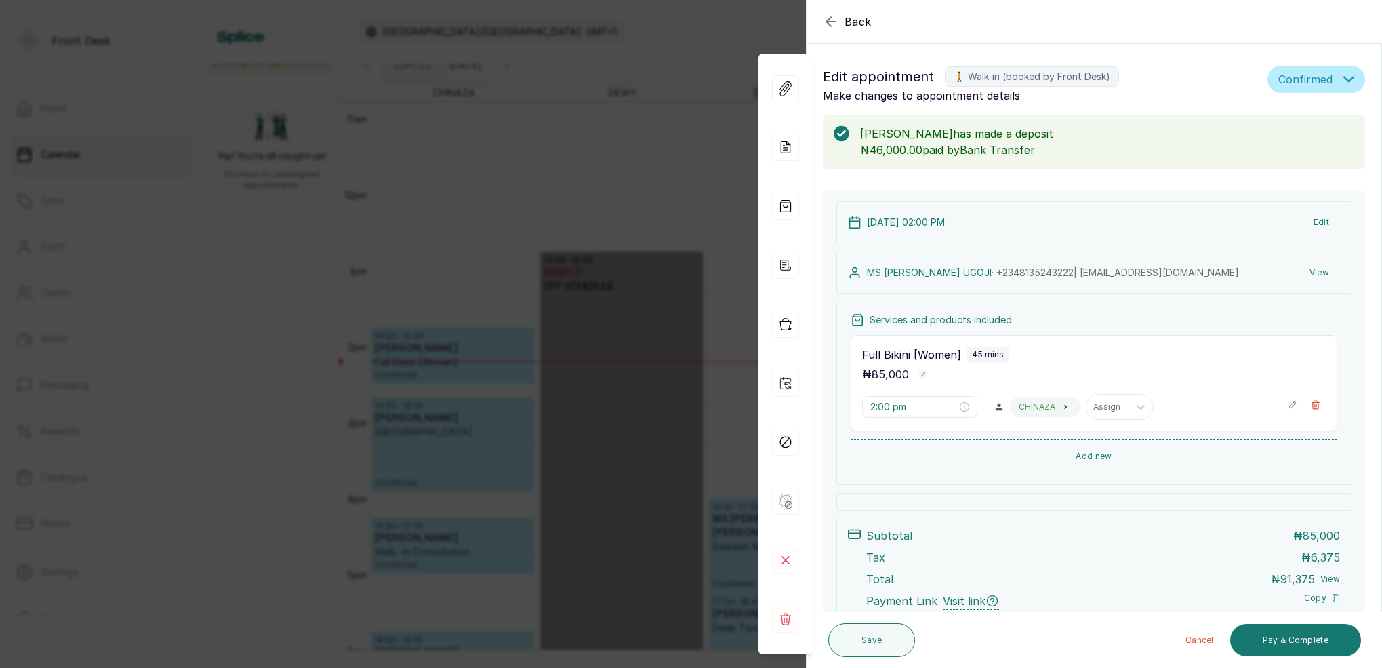
click at [1323, 272] on button "View" at bounding box center [1319, 272] width 41 height 24
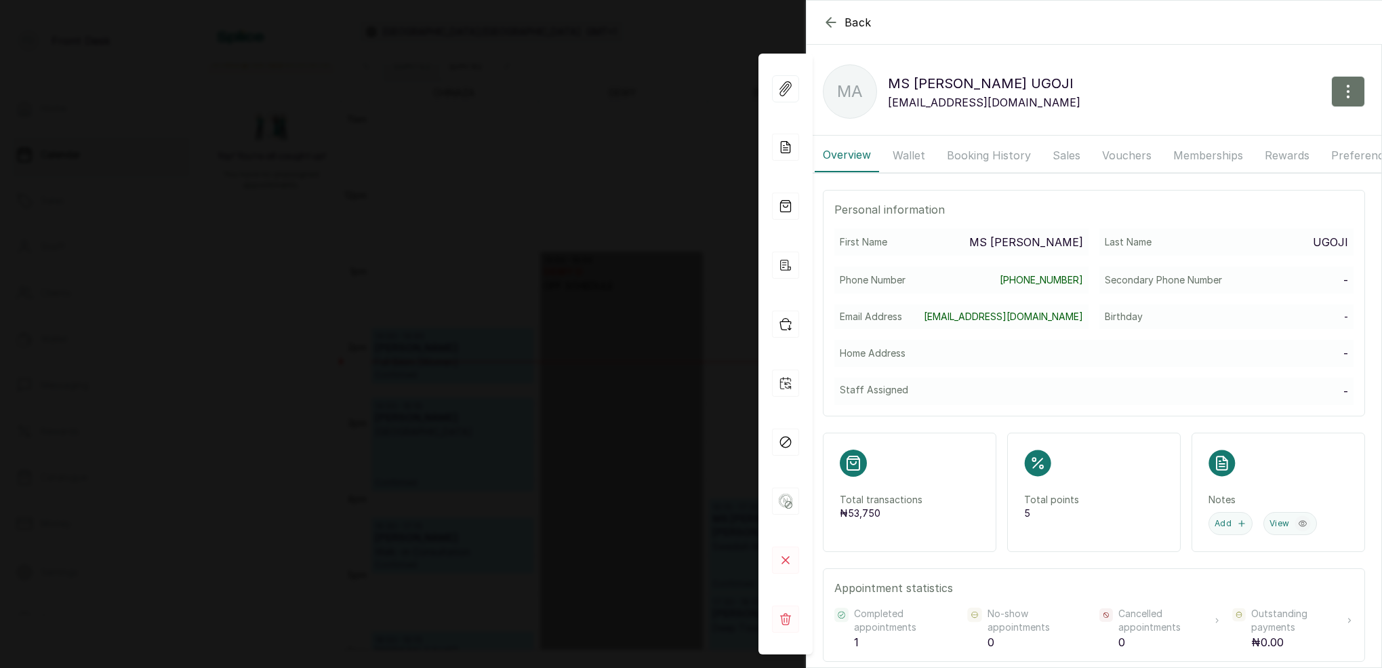
click at [1012, 157] on button "Booking History" at bounding box center [989, 155] width 100 height 34
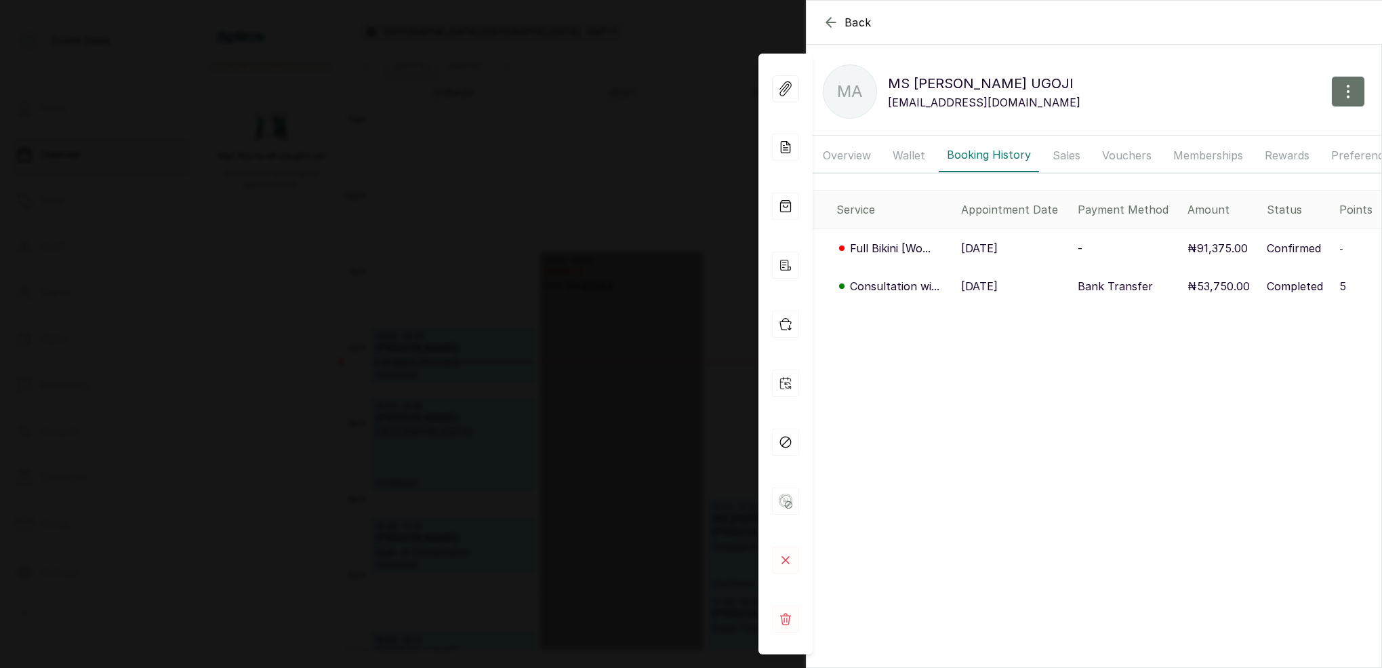
click at [966, 286] on p "[DATE]" at bounding box center [979, 286] width 37 height 16
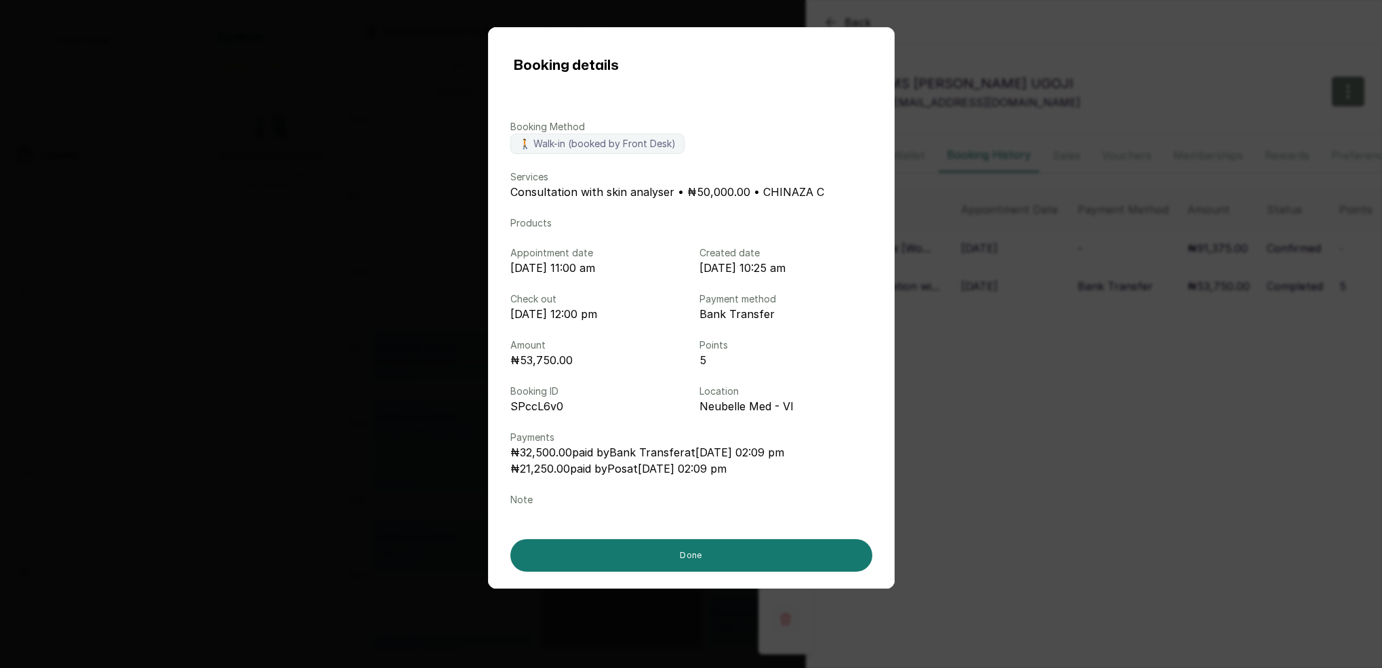
click at [1034, 371] on div "Booking details Booking Method 🚶 Walk-in (booked by Front Desk) Services Consul…" at bounding box center [691, 334] width 1382 height 668
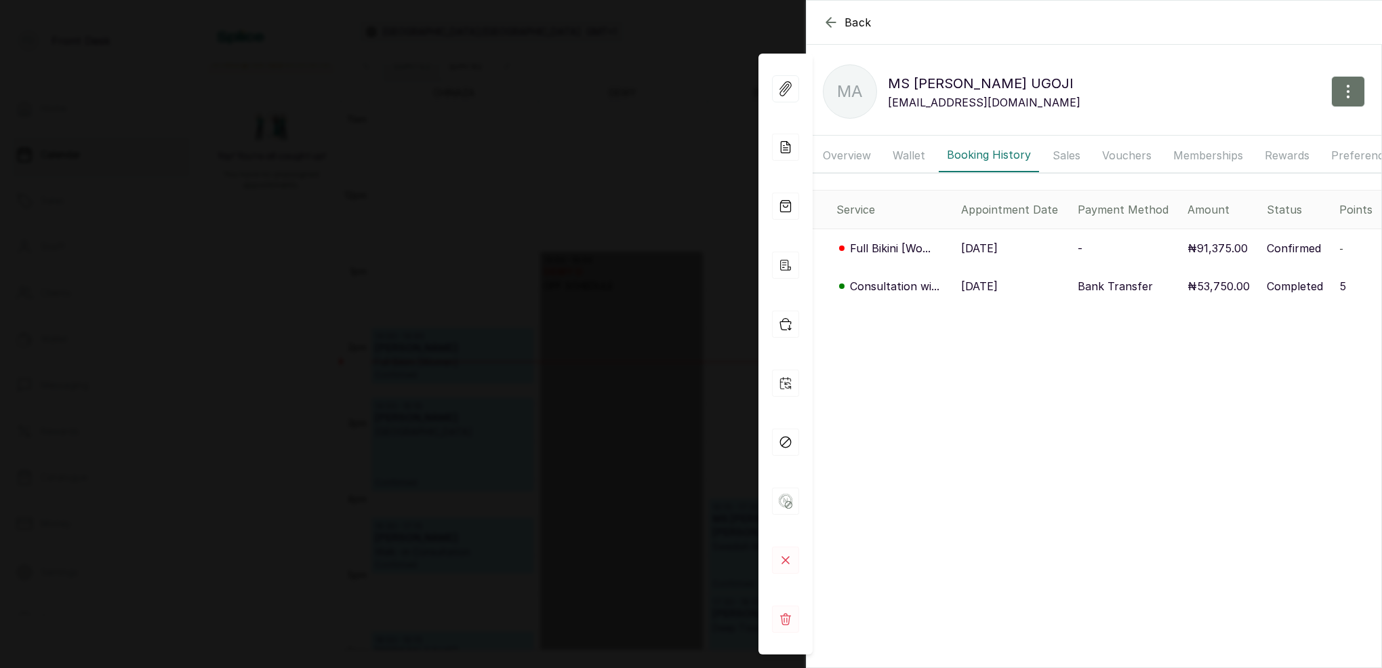
click at [831, 22] on icon "button" at bounding box center [831, 22] width 16 height 16
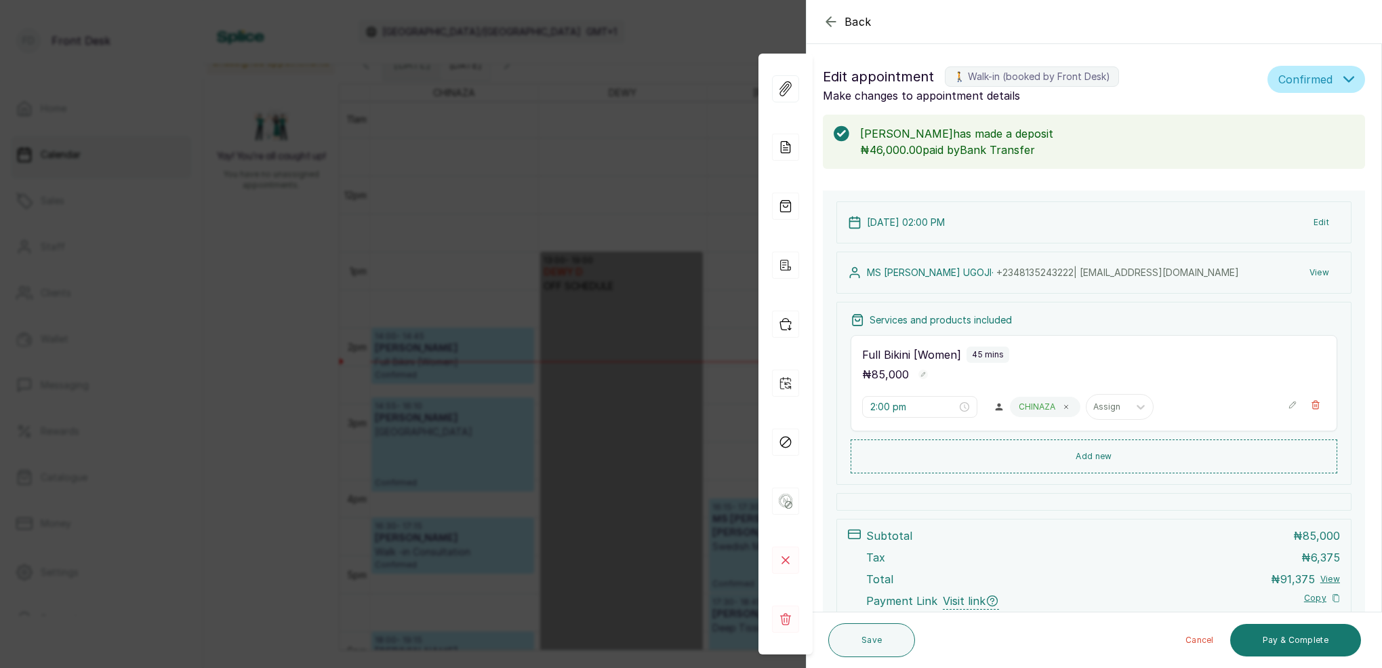
click at [824, 20] on icon "button" at bounding box center [831, 22] width 16 height 16
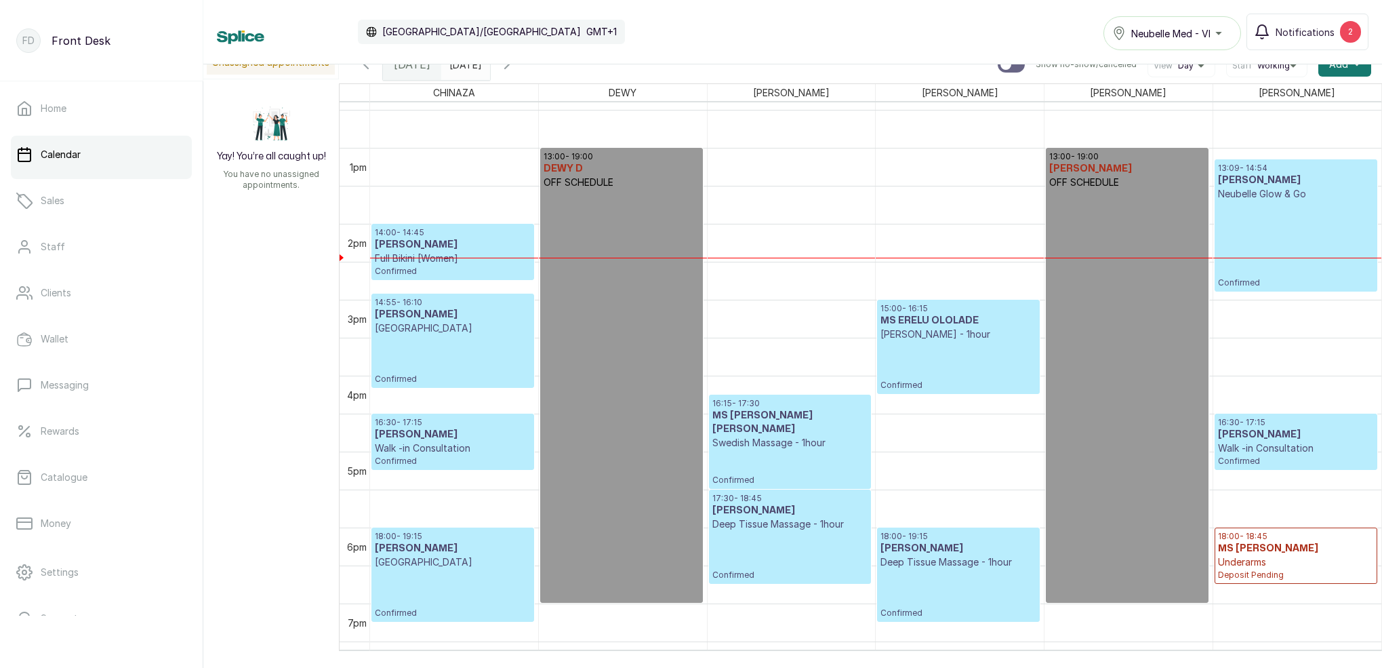
scroll to position [942, 0]
click at [481, 64] on icon "calender simple" at bounding box center [476, 60] width 9 height 9
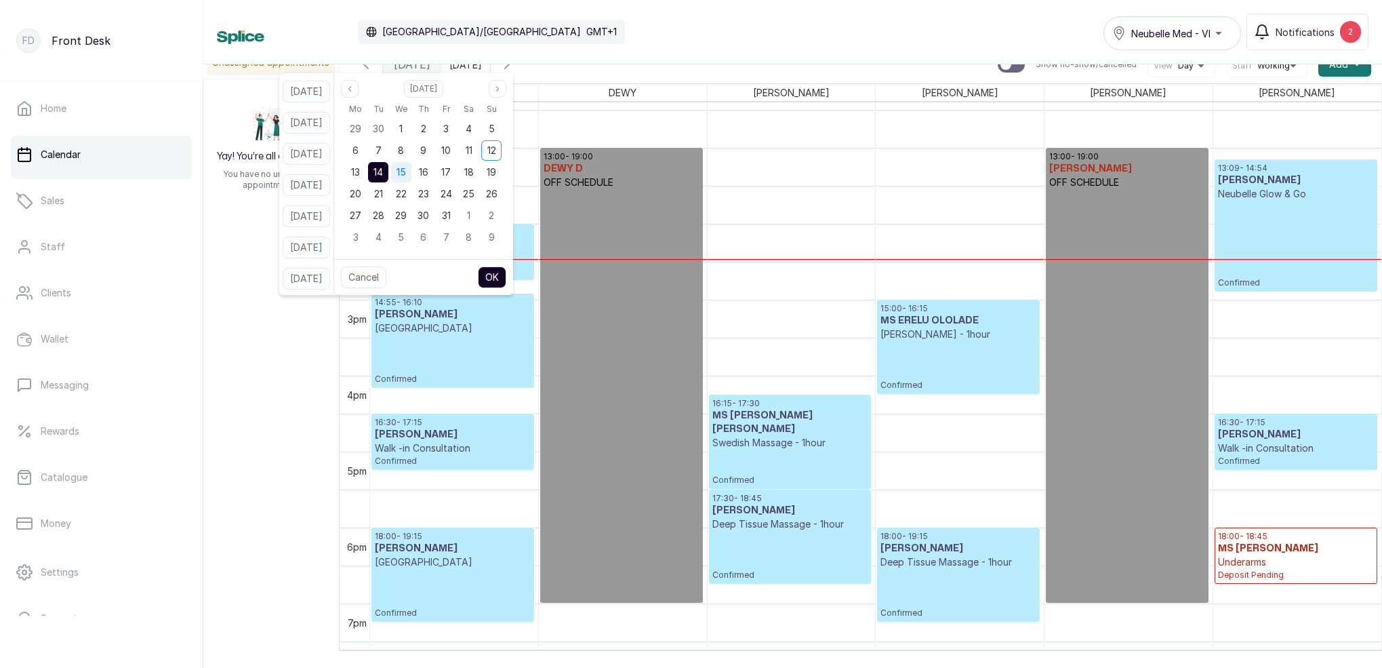
scroll to position [0, 0]
click at [406, 168] on span "15" at bounding box center [401, 172] width 9 height 12
drag, startPoint x: 393, startPoint y: 148, endPoint x: 433, endPoint y: 175, distance: 47.9
click at [382, 149] on span "7" at bounding box center [379, 150] width 6 height 12
click at [506, 279] on button "OK" at bounding box center [492, 277] width 28 height 22
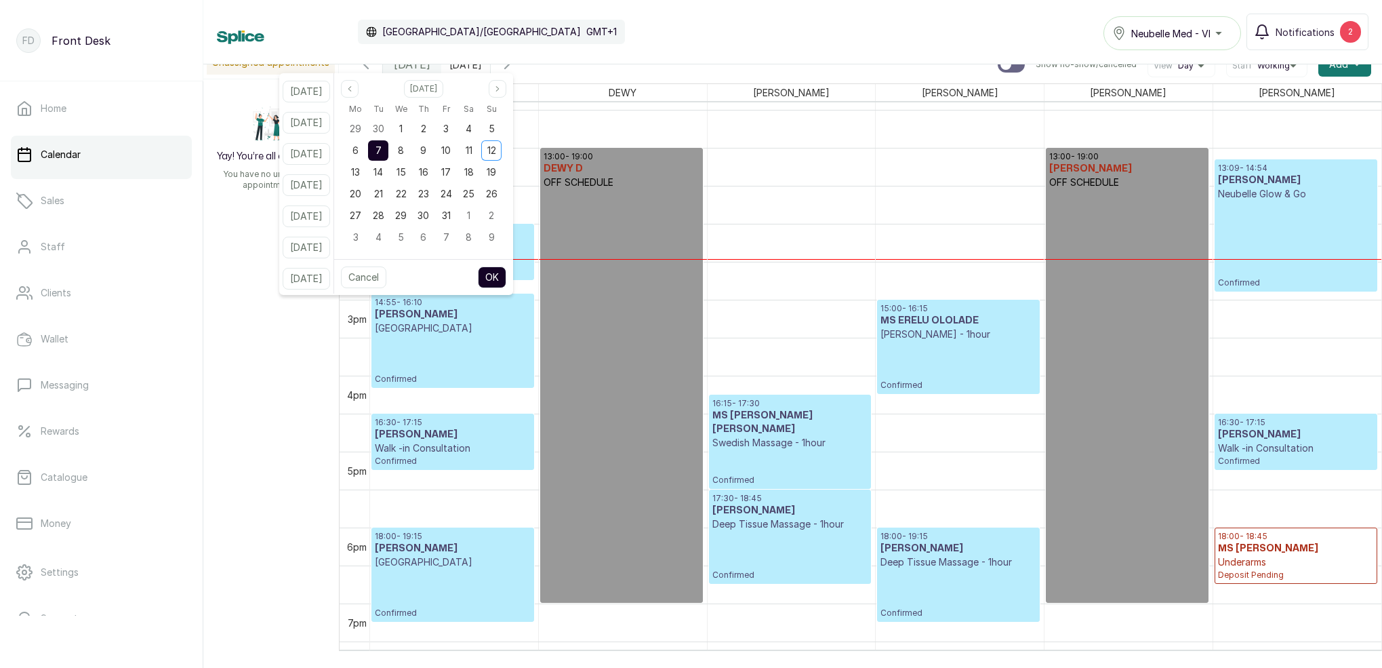
type input "[DATE]"
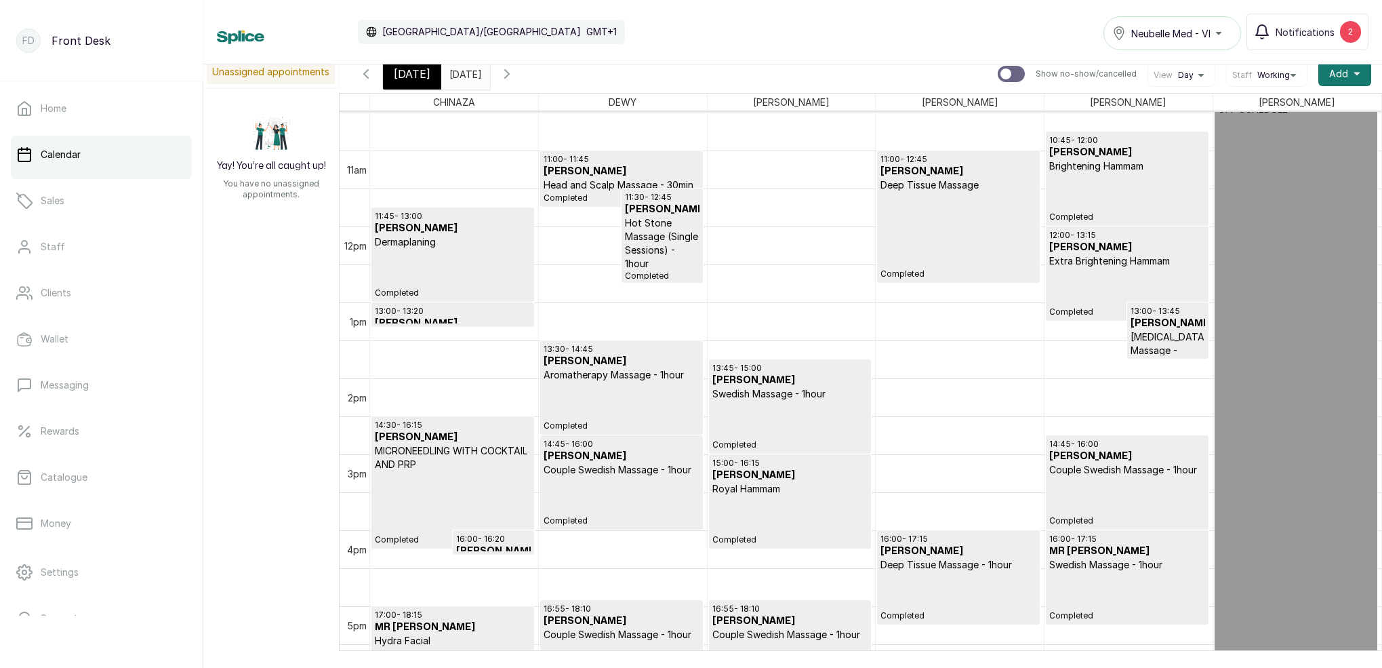
scroll to position [796, 0]
click at [801, 439] on p "Completed" at bounding box center [789, 425] width 155 height 49
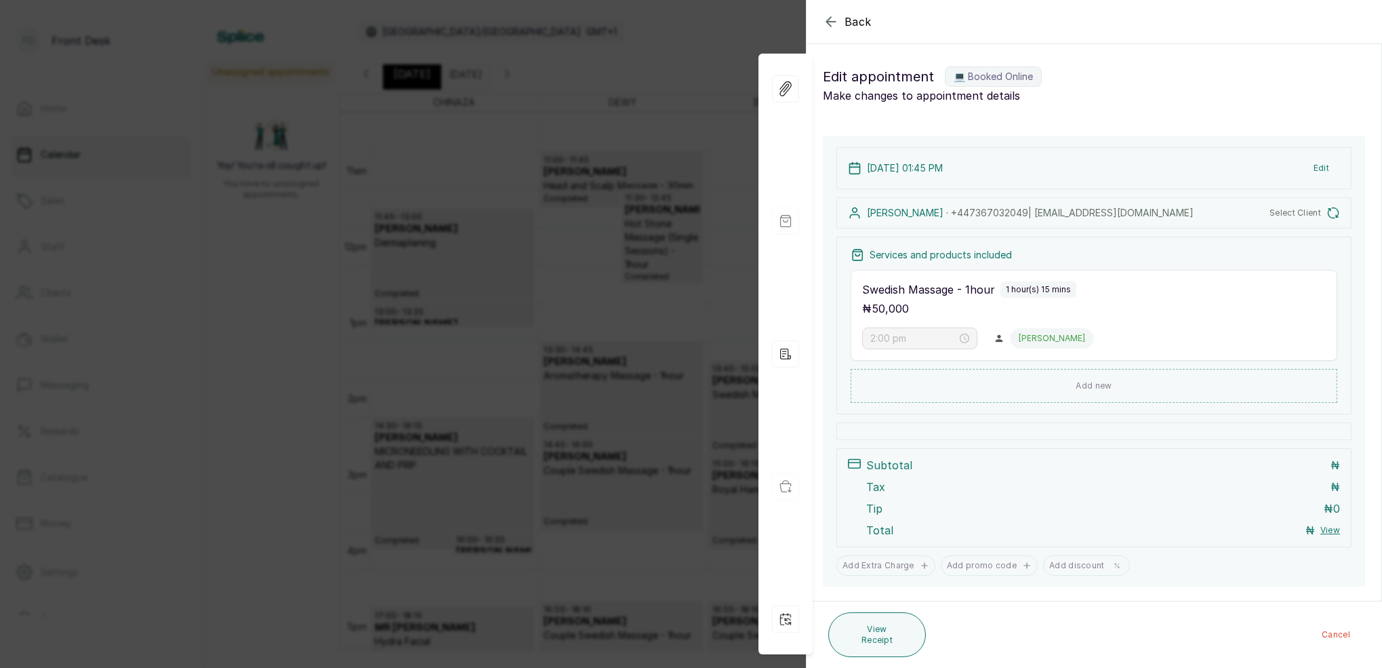
type input "1:45 pm"
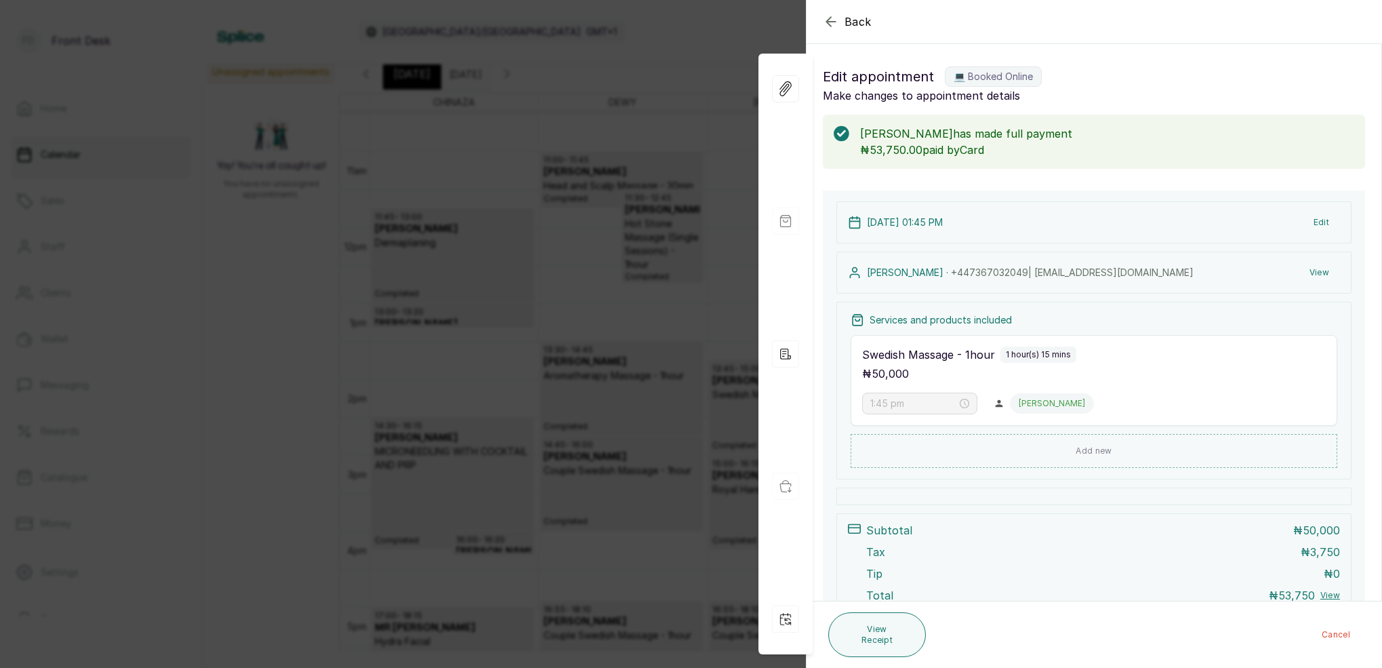
click at [828, 16] on icon "button" at bounding box center [831, 22] width 16 height 16
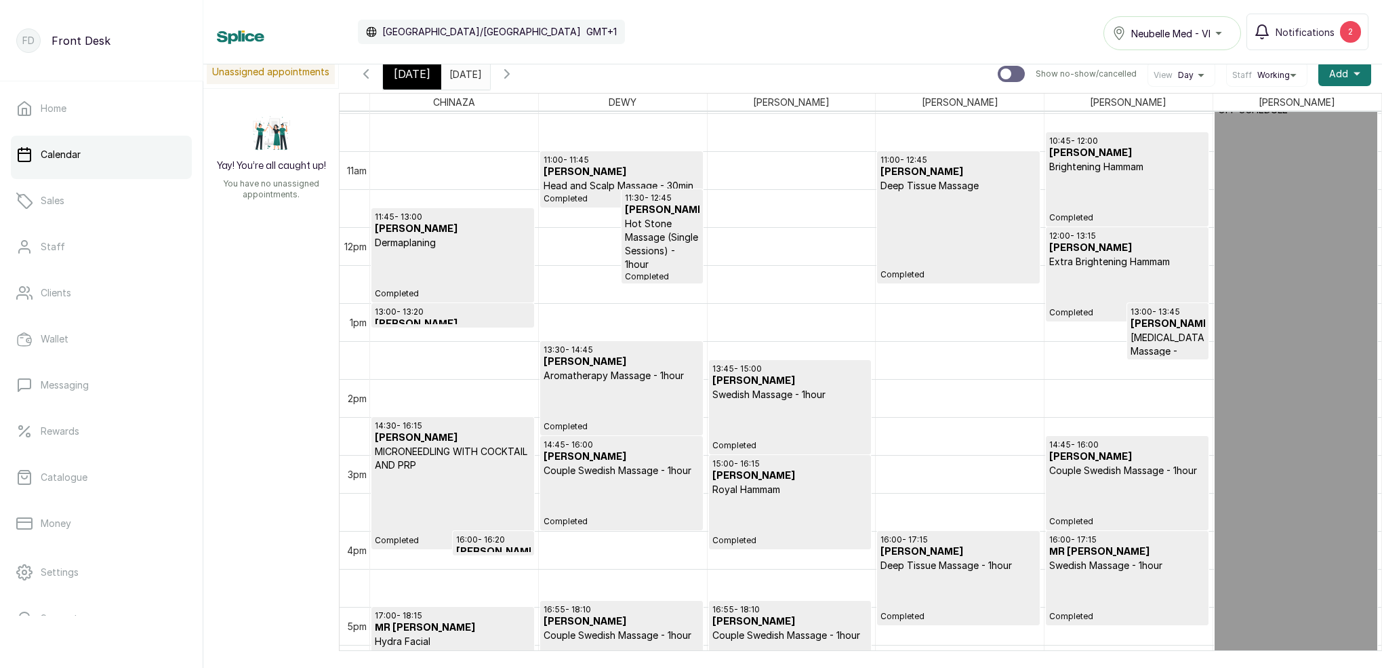
click at [417, 74] on span "[DATE]" at bounding box center [412, 74] width 37 height 16
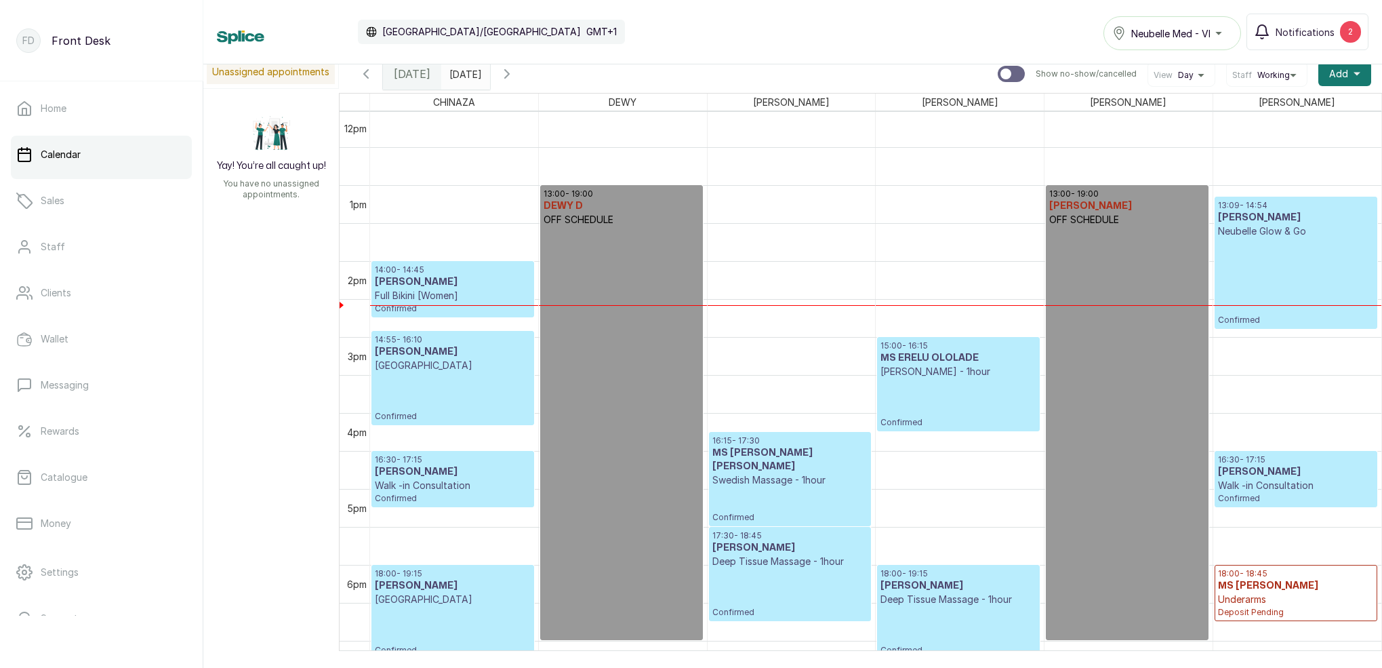
scroll to position [20, 0]
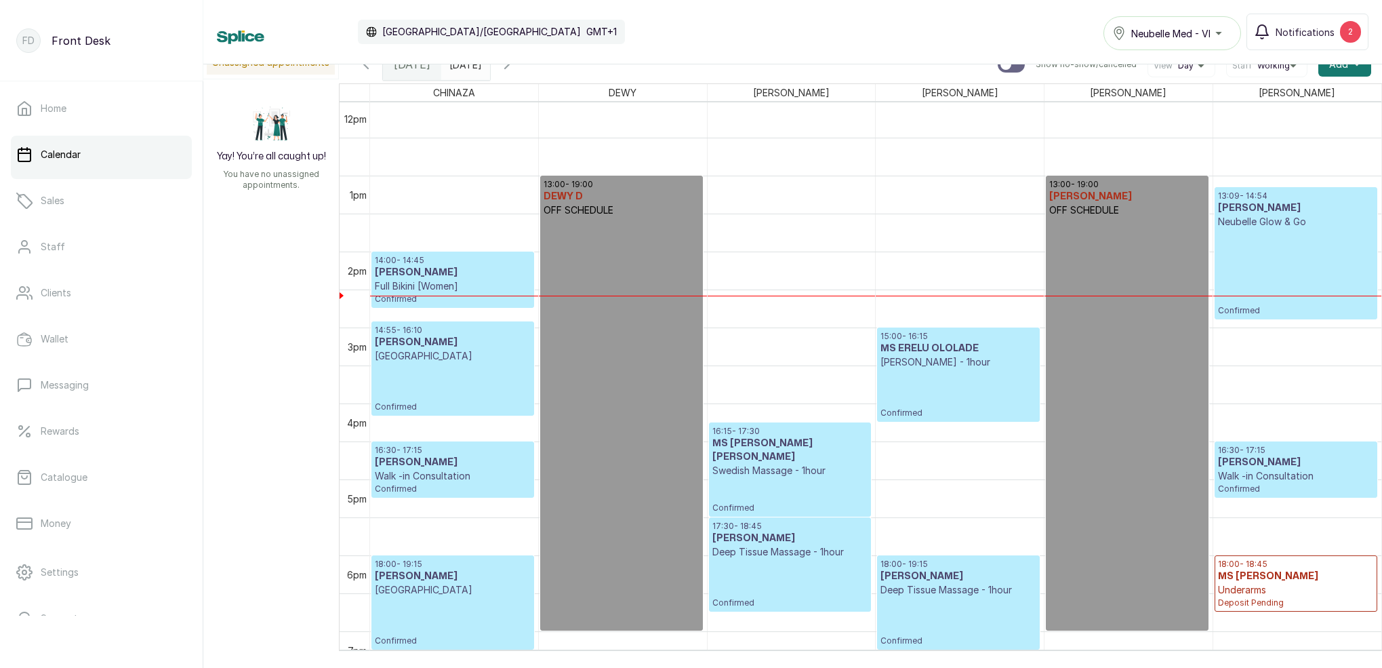
click at [464, 68] on input "[DATE]" at bounding box center [453, 60] width 22 height 23
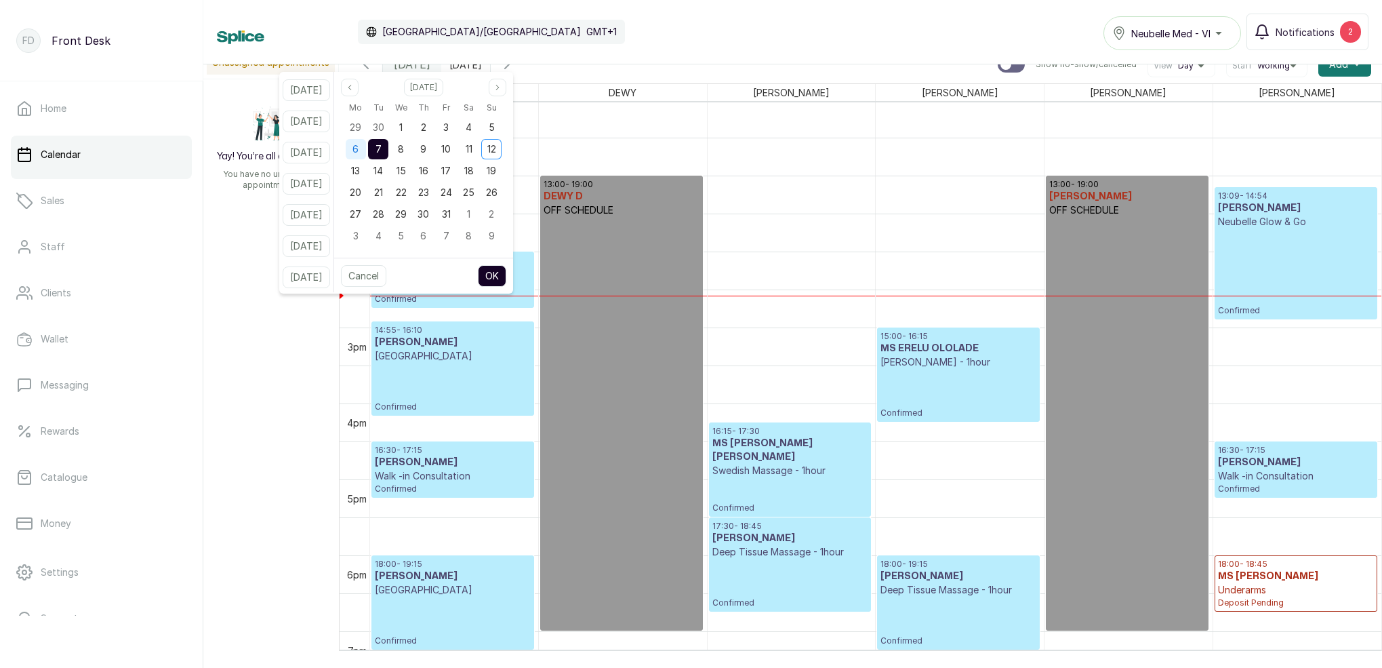
click at [364, 150] on div "6" at bounding box center [356, 149] width 20 height 20
drag, startPoint x: 393, startPoint y: 148, endPoint x: 440, endPoint y: 172, distance: 52.8
click at [382, 149] on span "7" at bounding box center [379, 149] width 6 height 12
click at [506, 276] on button "OK" at bounding box center [492, 276] width 28 height 22
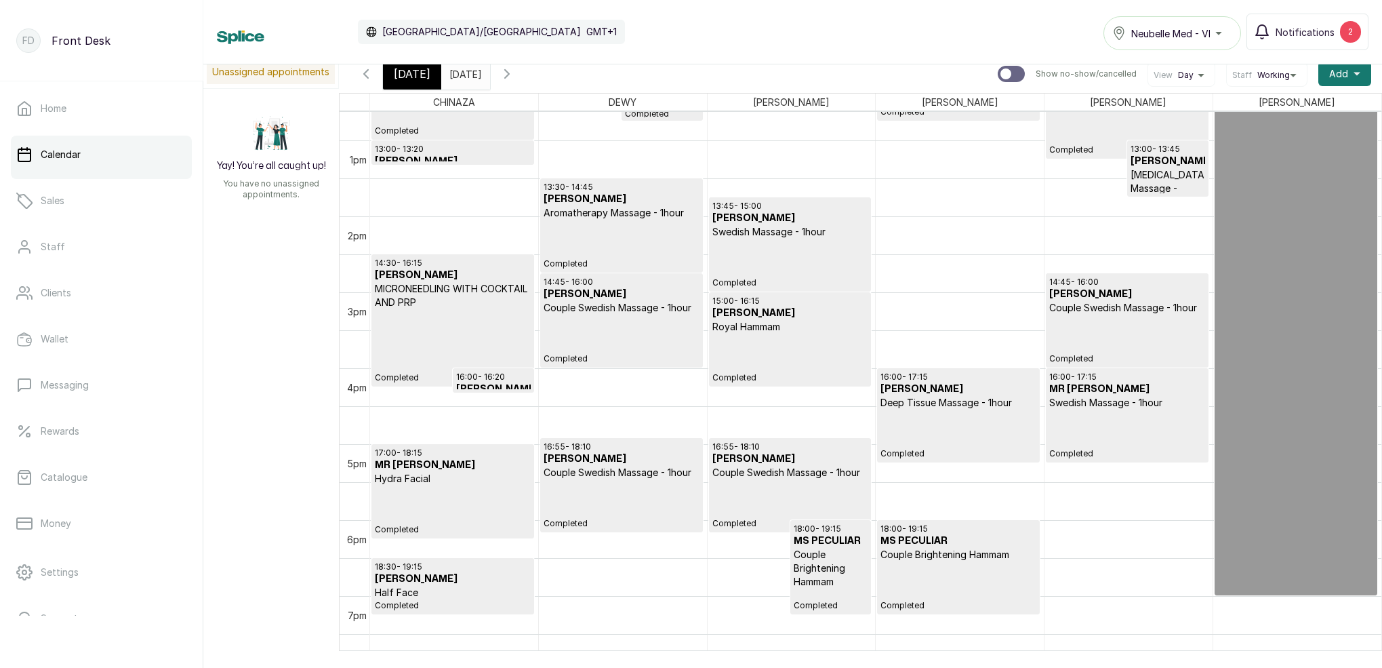
scroll to position [959, 0]
click at [641, 329] on p "Completed" at bounding box center [621, 339] width 155 height 49
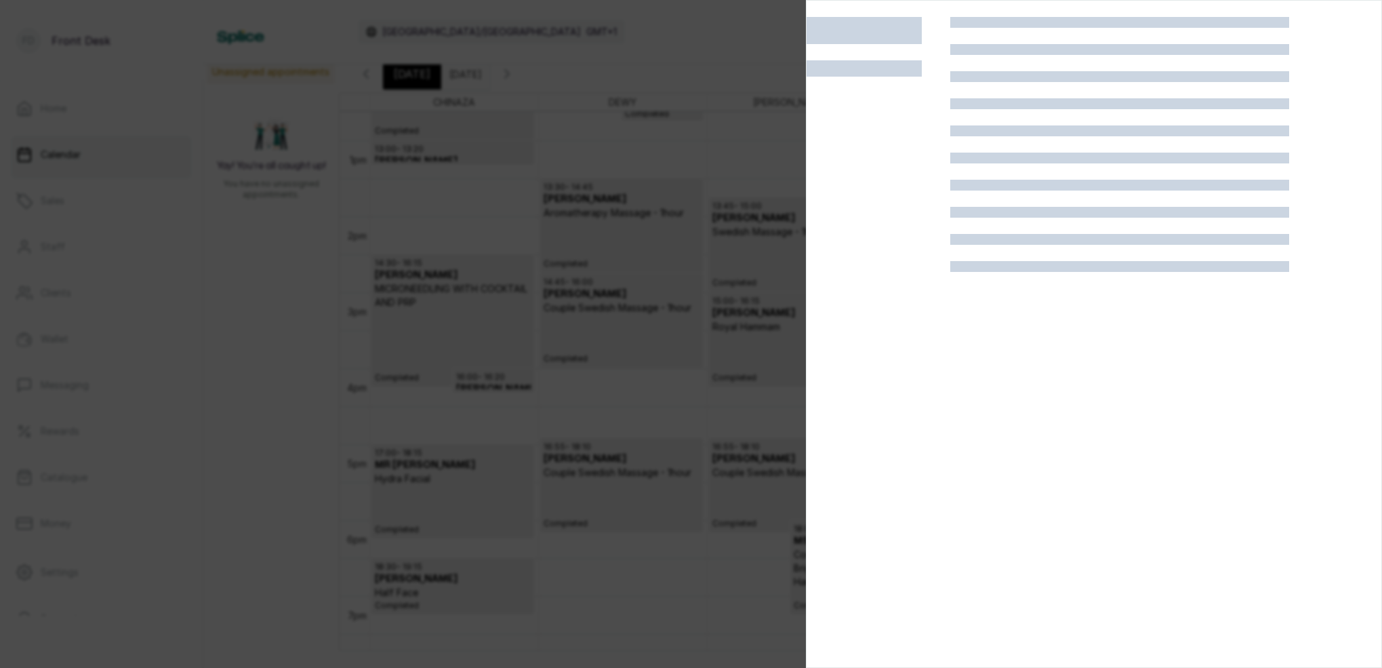
scroll to position [959, 0]
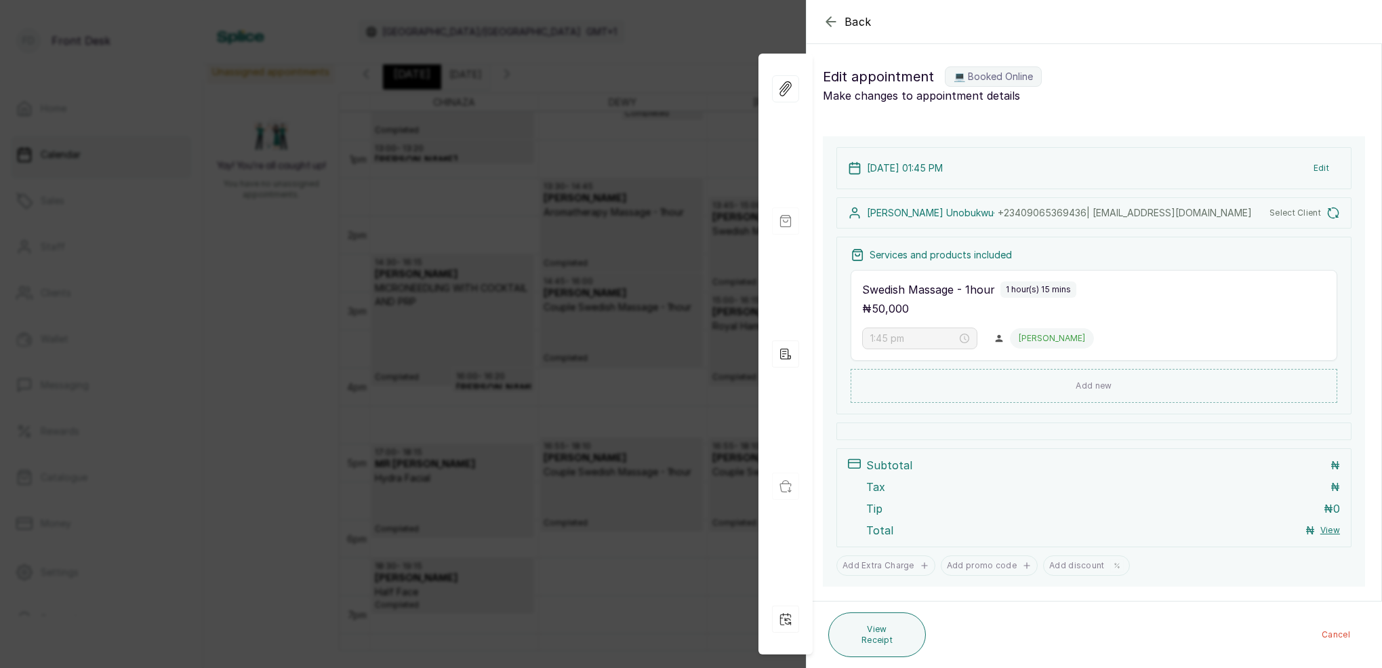
type input "2:45 pm"
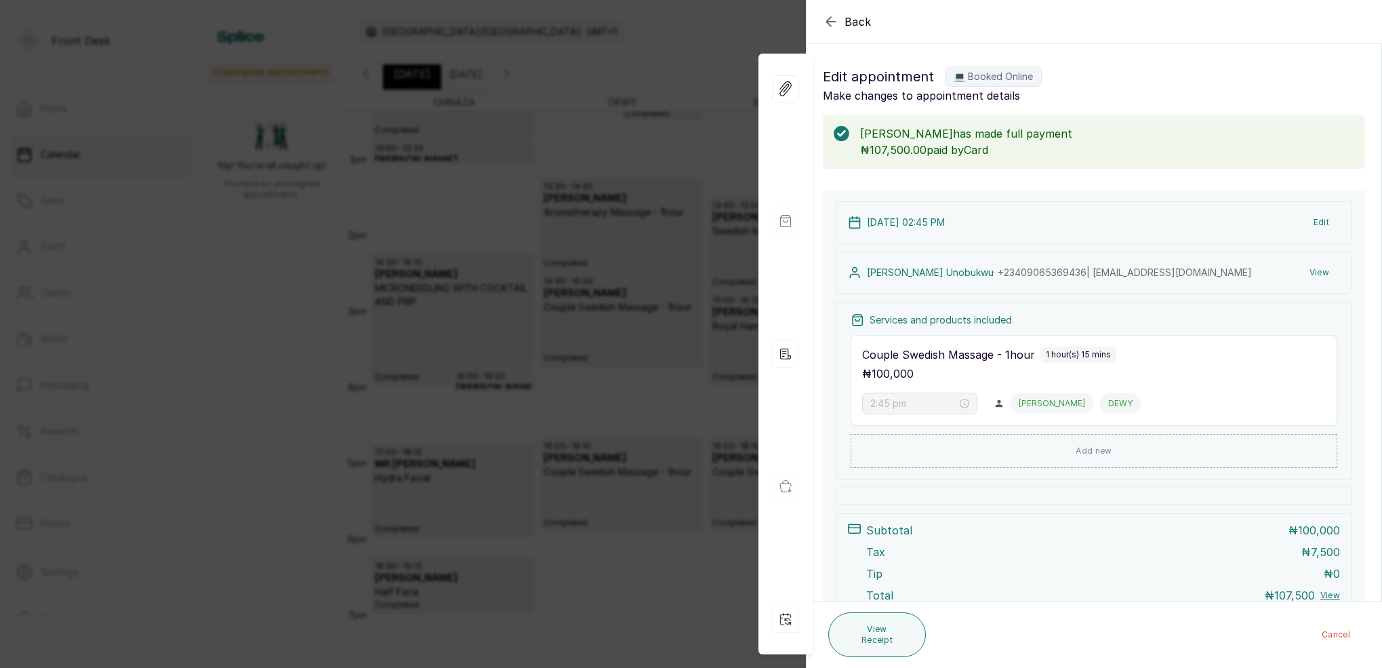
click at [825, 23] on icon "button" at bounding box center [831, 22] width 16 height 16
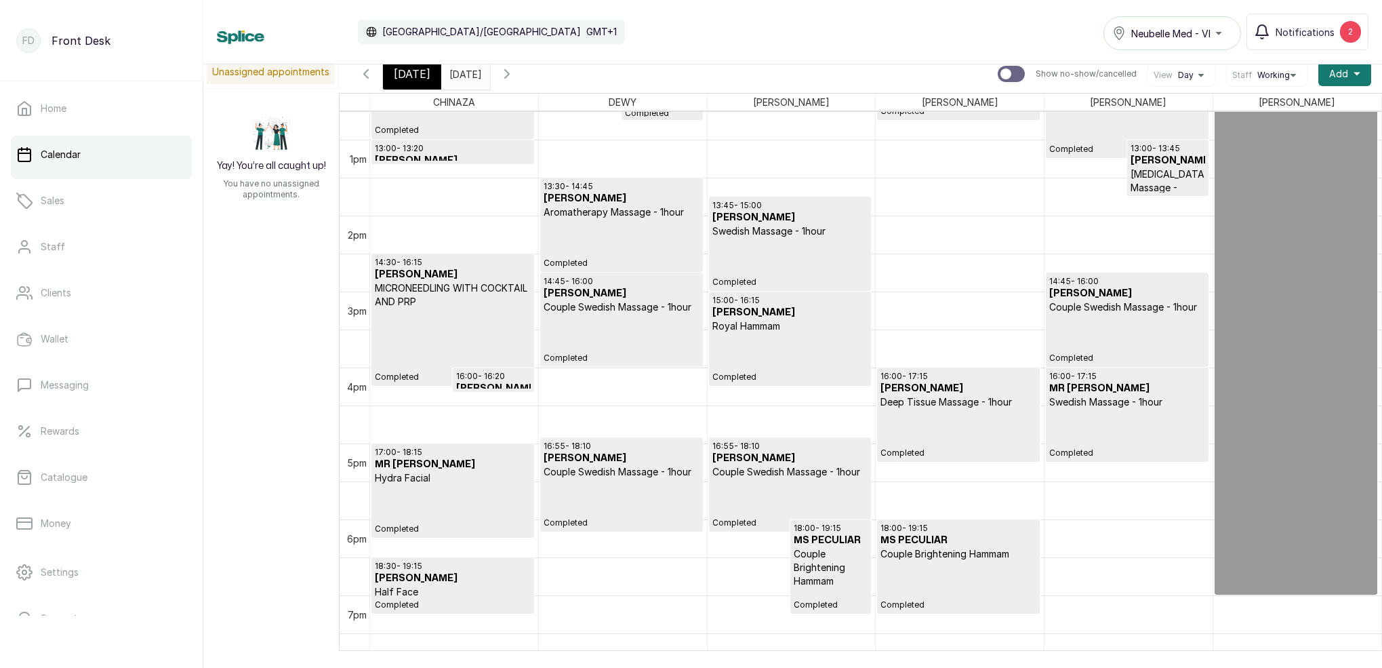
click at [489, 78] on span at bounding box center [477, 70] width 26 height 23
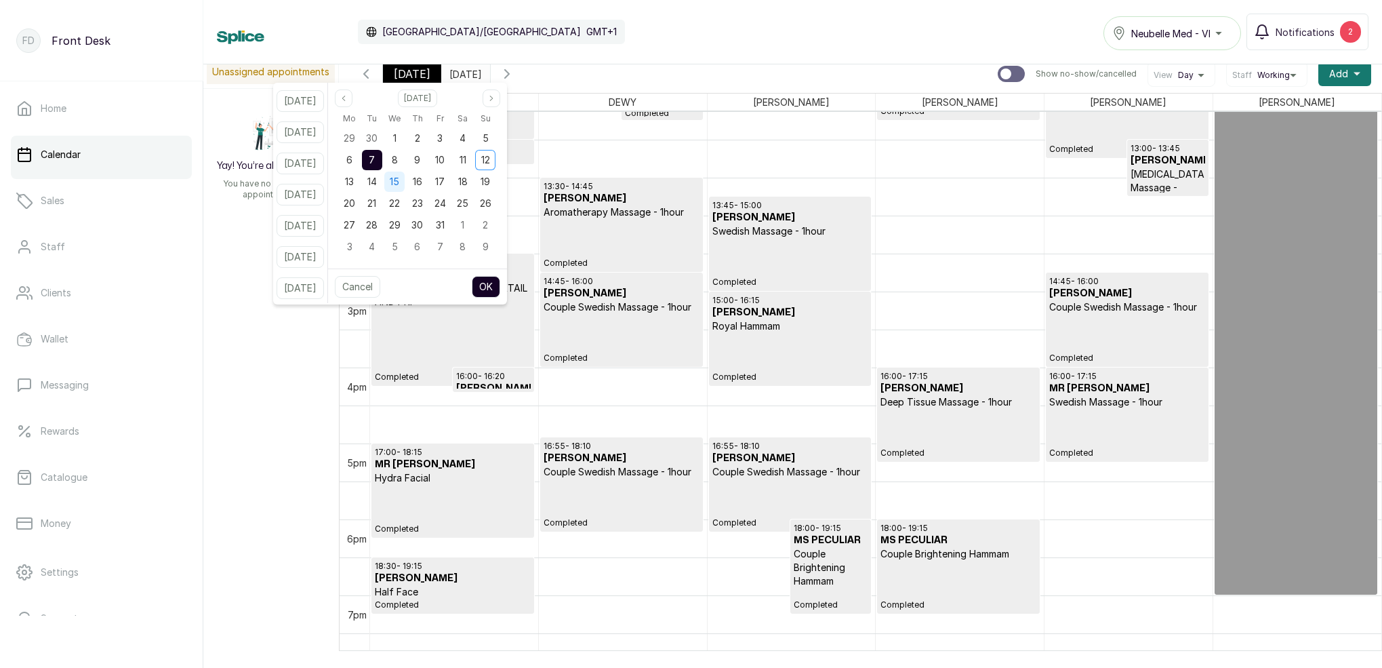
click at [383, 180] on div "14" at bounding box center [372, 182] width 22 height 22
click at [500, 287] on button "OK" at bounding box center [486, 287] width 28 height 22
type input "[DATE]"
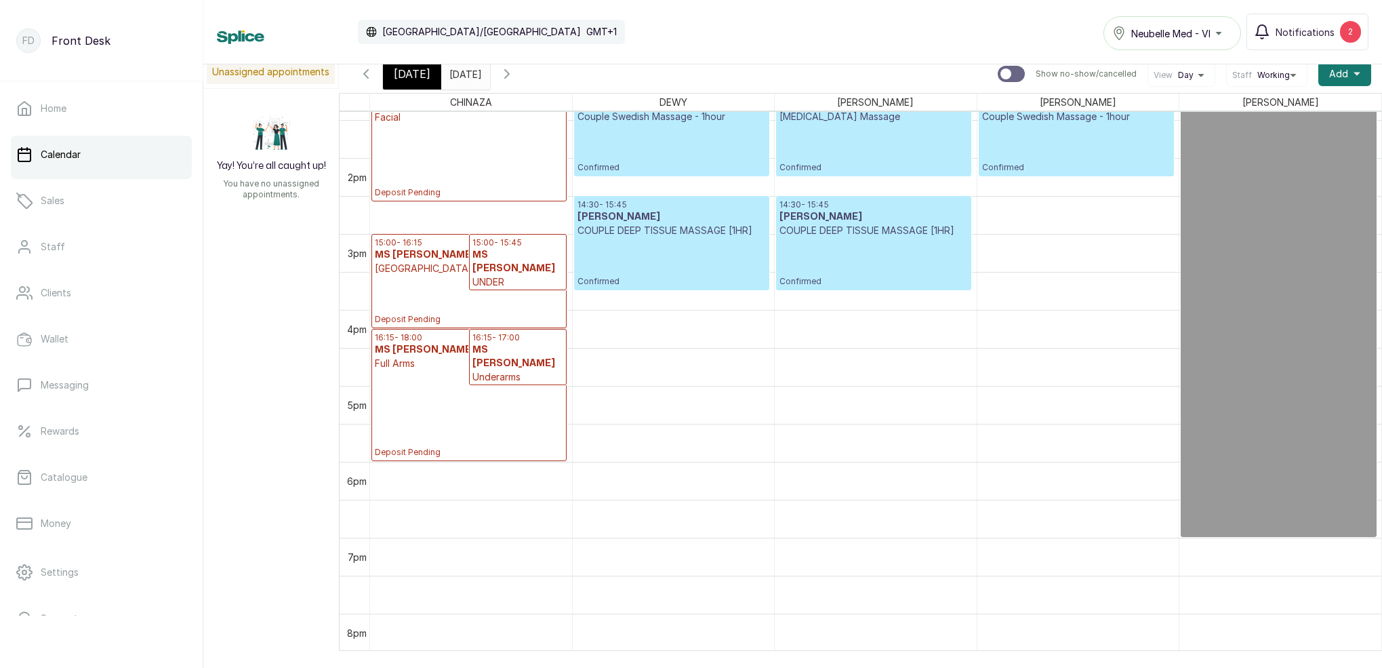
scroll to position [1018, 0]
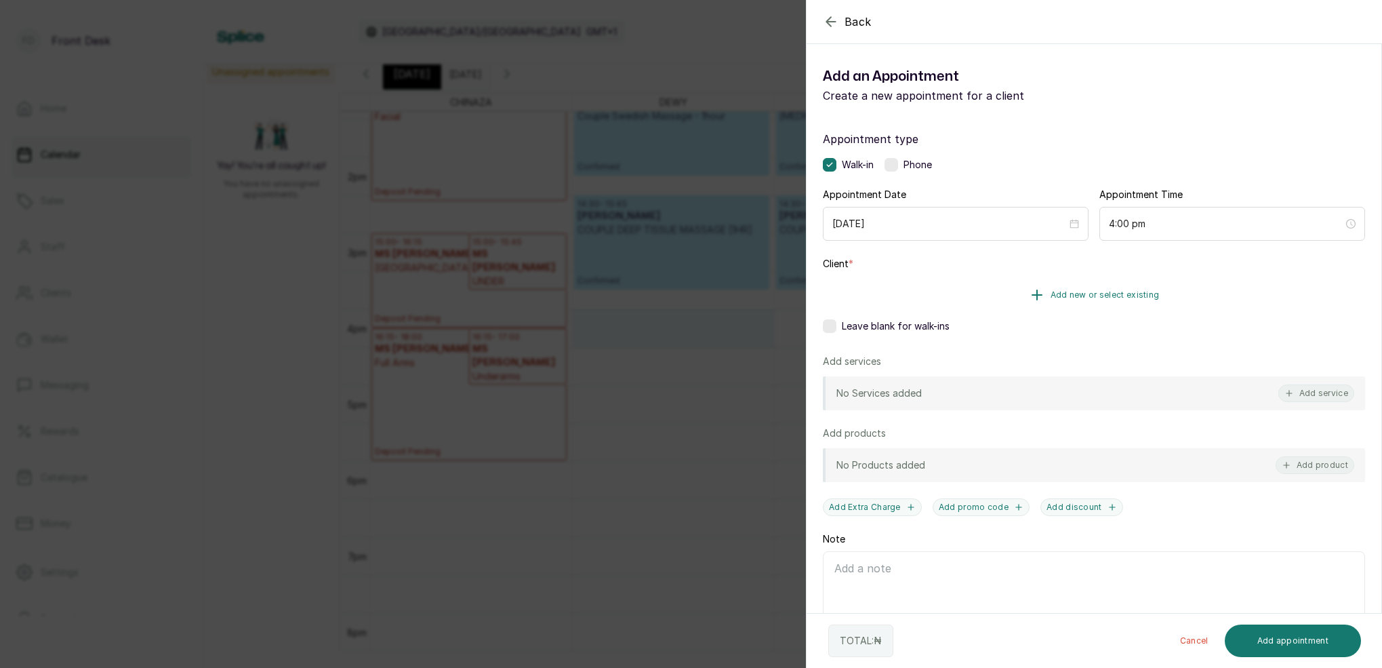
click at [1070, 296] on span "Add new or select existing" at bounding box center [1105, 294] width 109 height 11
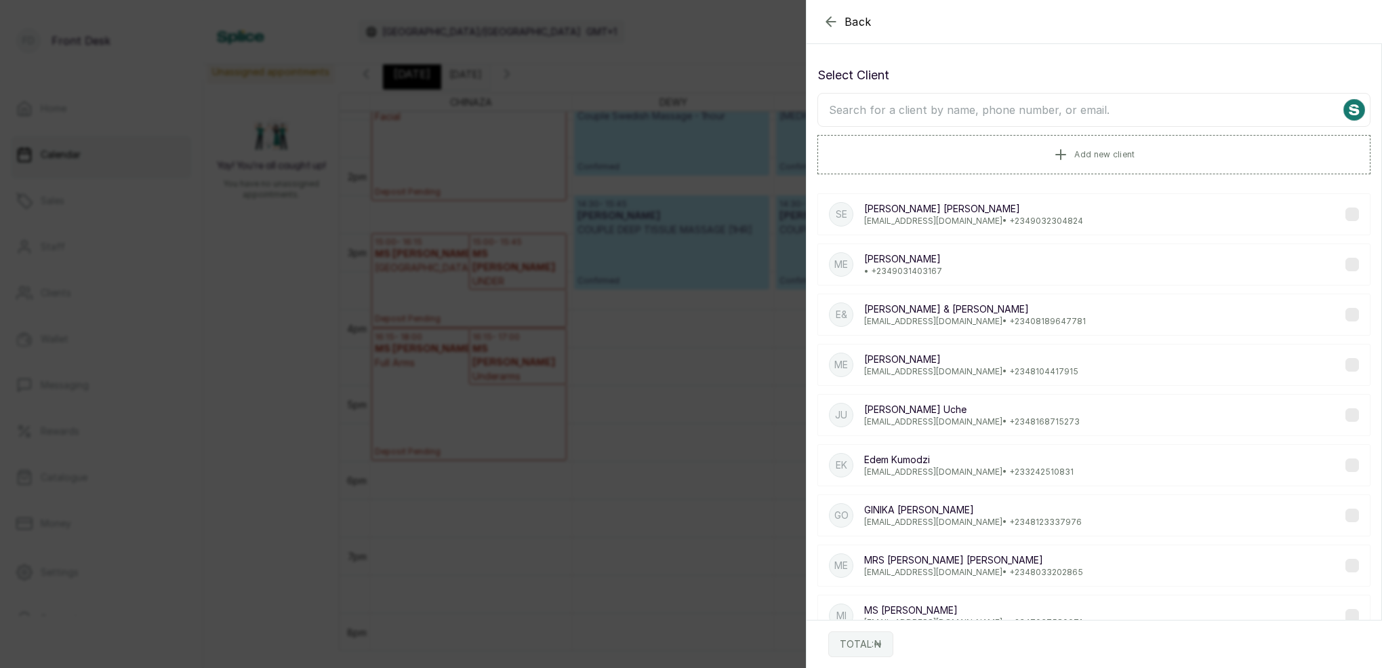
click at [1016, 107] on input "text" at bounding box center [1094, 110] width 553 height 34
click at [1092, 161] on button "Add new client" at bounding box center [1094, 154] width 553 height 38
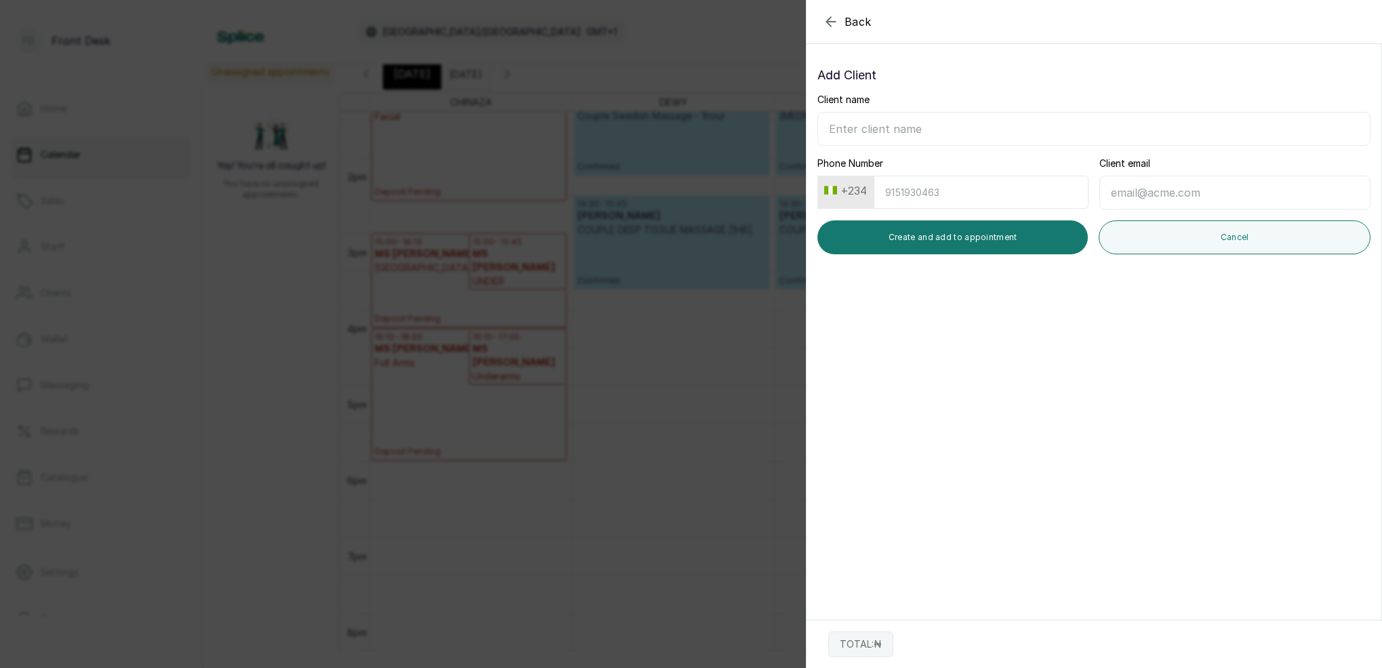
type input "m"
type input "[PERSON_NAME] [PERSON_NAME]"
type input "7060859007"
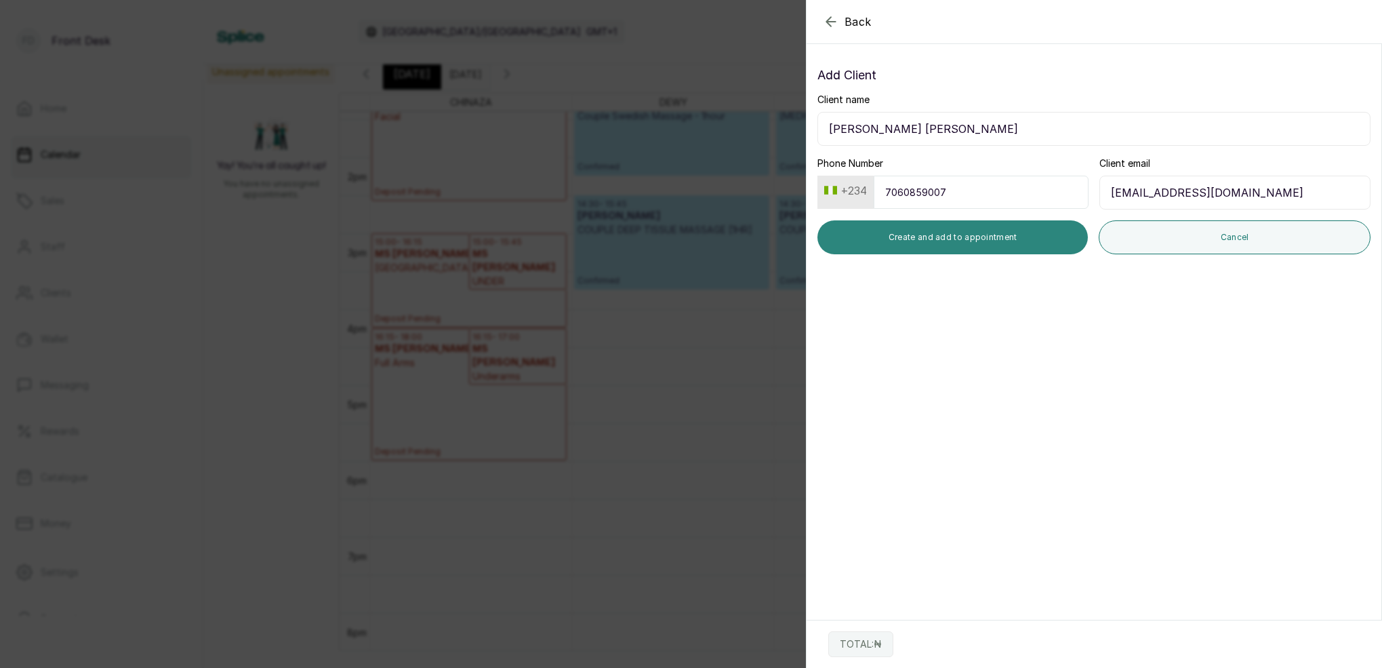
type input "[EMAIL_ADDRESS][DOMAIN_NAME]"
click at [969, 241] on button "Create and add to appointment" at bounding box center [953, 237] width 270 height 34
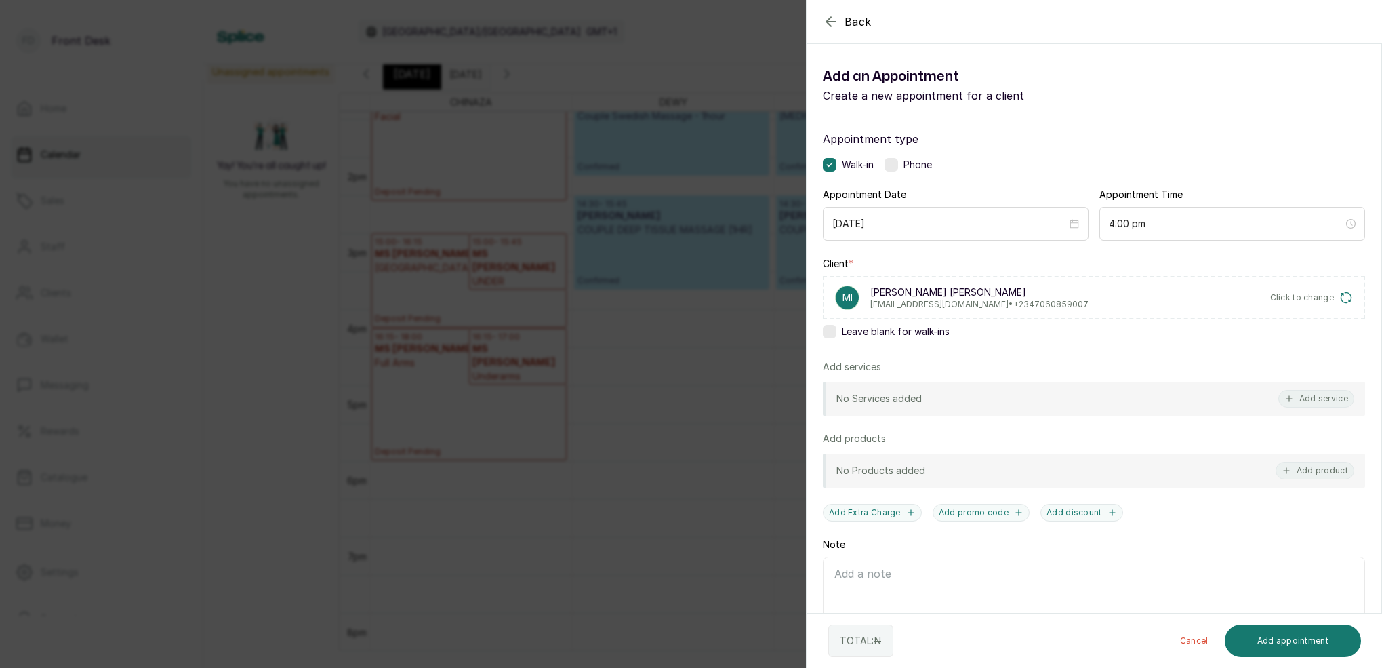
click at [1326, 399] on button "Add service" at bounding box center [1317, 399] width 76 height 18
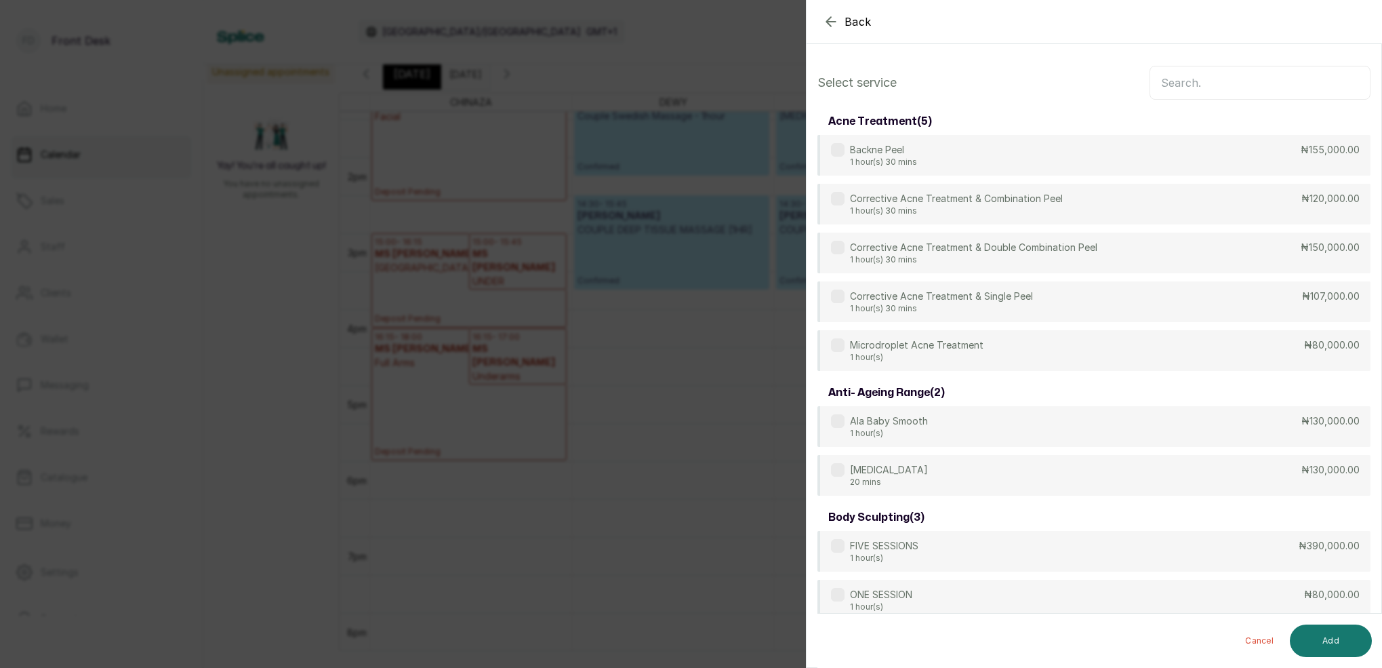
click at [1198, 89] on input "text" at bounding box center [1260, 83] width 221 height 34
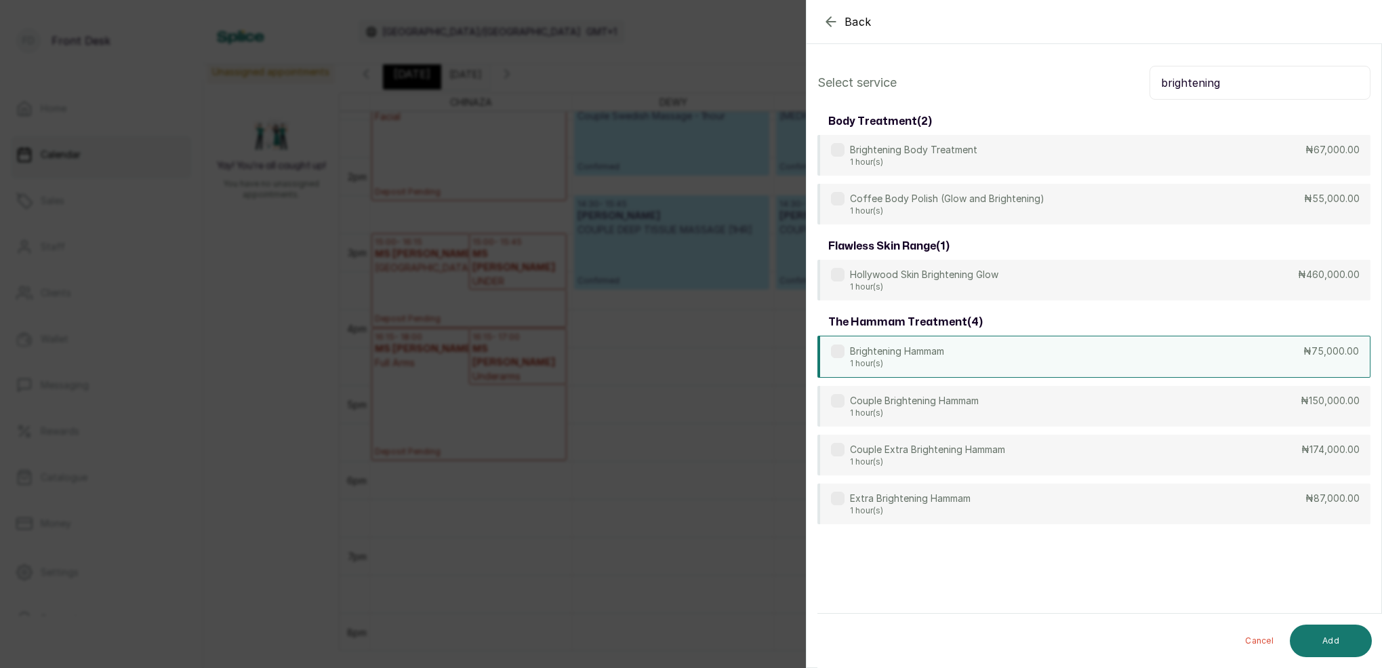
type input "brightening"
drag, startPoint x: 951, startPoint y: 355, endPoint x: 952, endPoint y: 348, distance: 6.9
click at [951, 351] on div "Brightening Hammam 1 hour(s) ₦75,000.00" at bounding box center [1094, 357] width 553 height 42
click at [1348, 643] on button "Add" at bounding box center [1331, 640] width 82 height 33
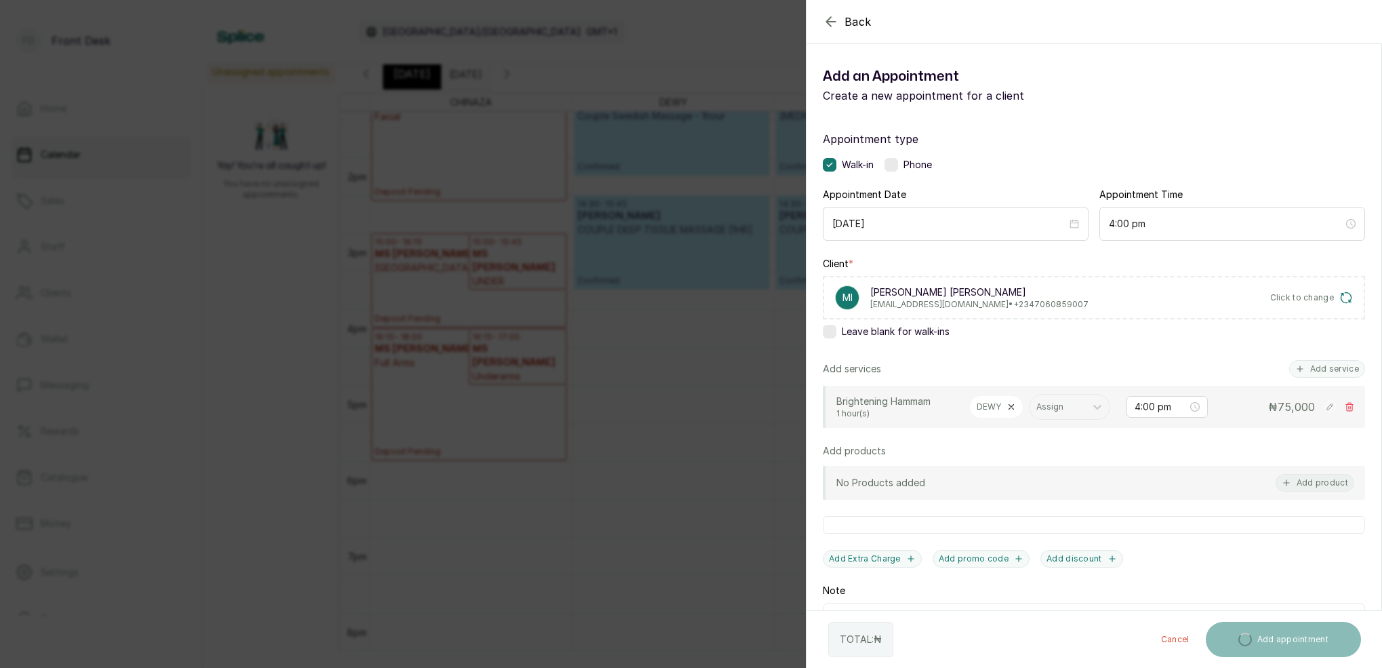
scroll to position [46, 0]
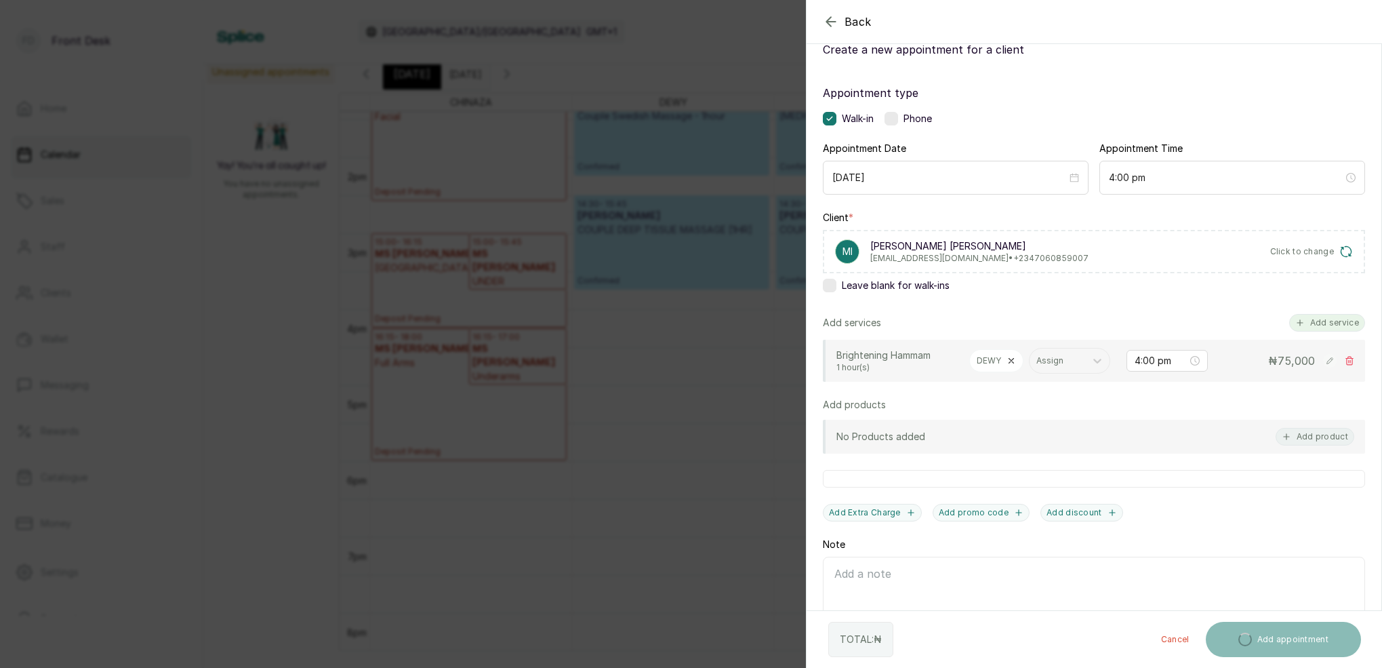
click at [1317, 323] on button "Add service" at bounding box center [1327, 323] width 76 height 18
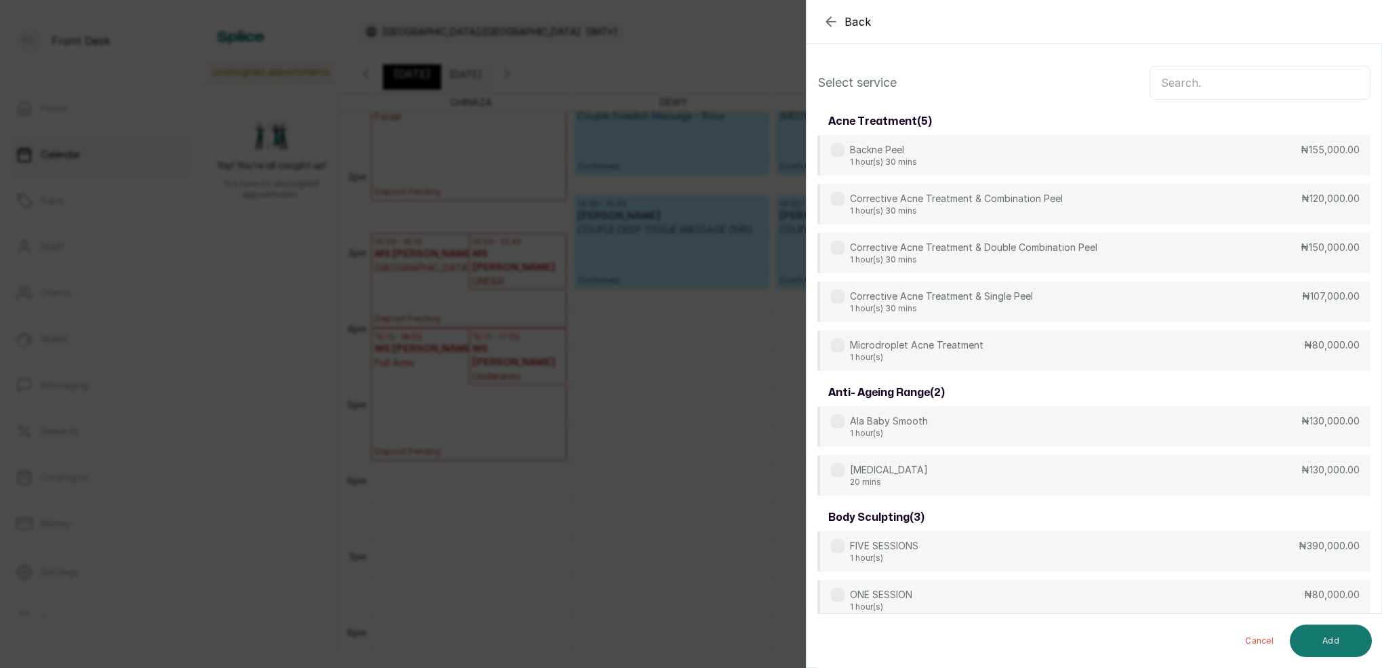
click at [1224, 93] on input "text" at bounding box center [1260, 83] width 221 height 34
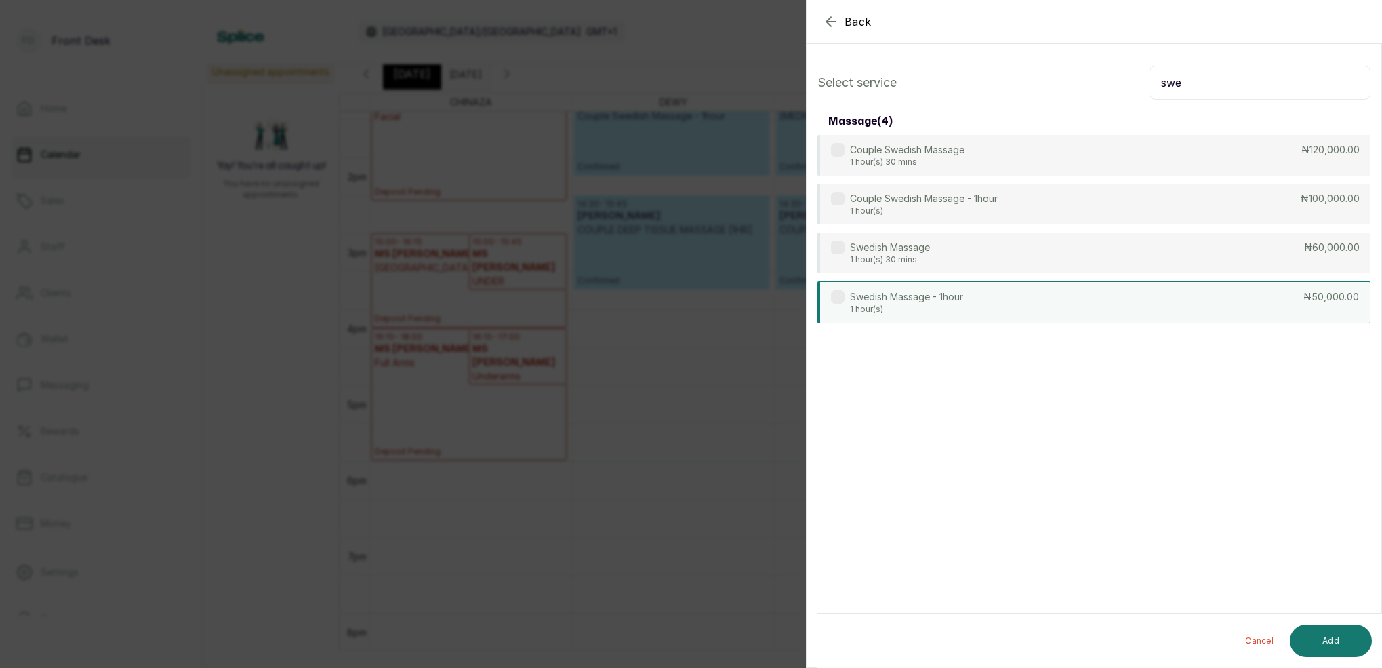
type input "swe"
drag, startPoint x: 946, startPoint y: 292, endPoint x: 996, endPoint y: 325, distance: 60.2
click at [946, 292] on p "Swedish Massage - 1hour" at bounding box center [906, 296] width 113 height 14
click at [1345, 637] on button "Add" at bounding box center [1331, 640] width 82 height 33
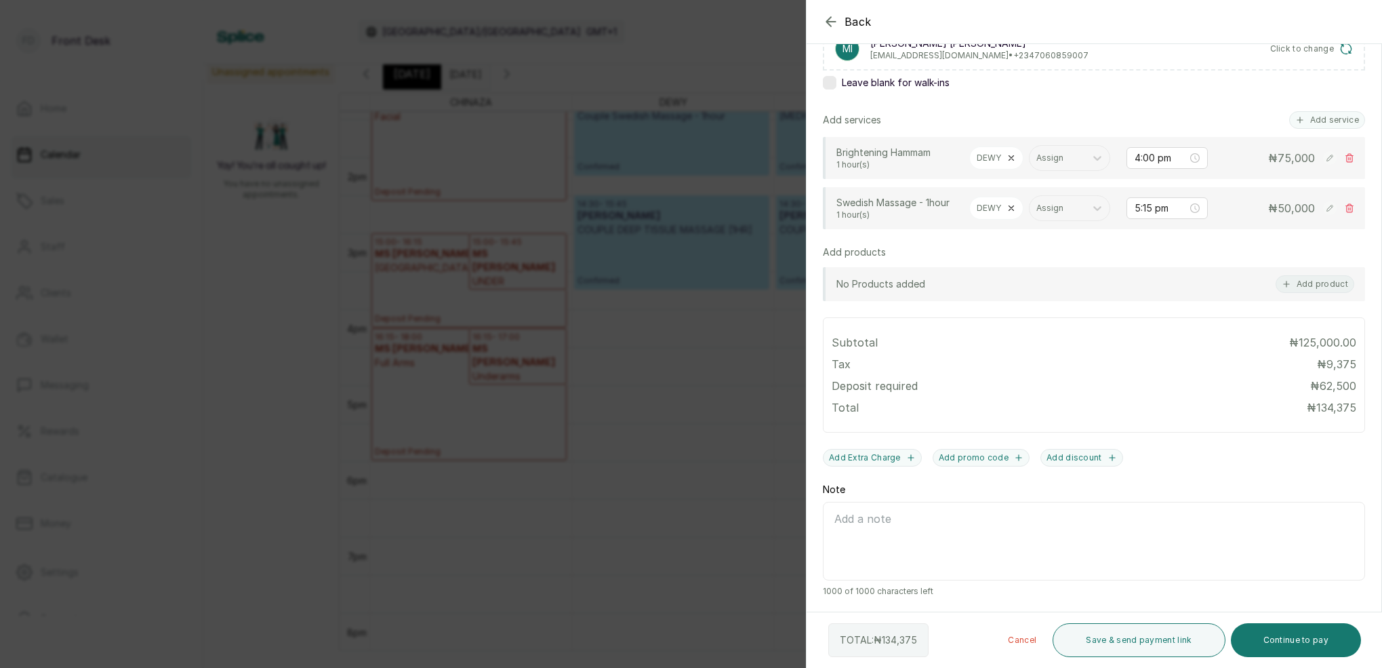
scroll to position [249, 0]
click at [1304, 647] on button "Continue to pay" at bounding box center [1296, 640] width 131 height 34
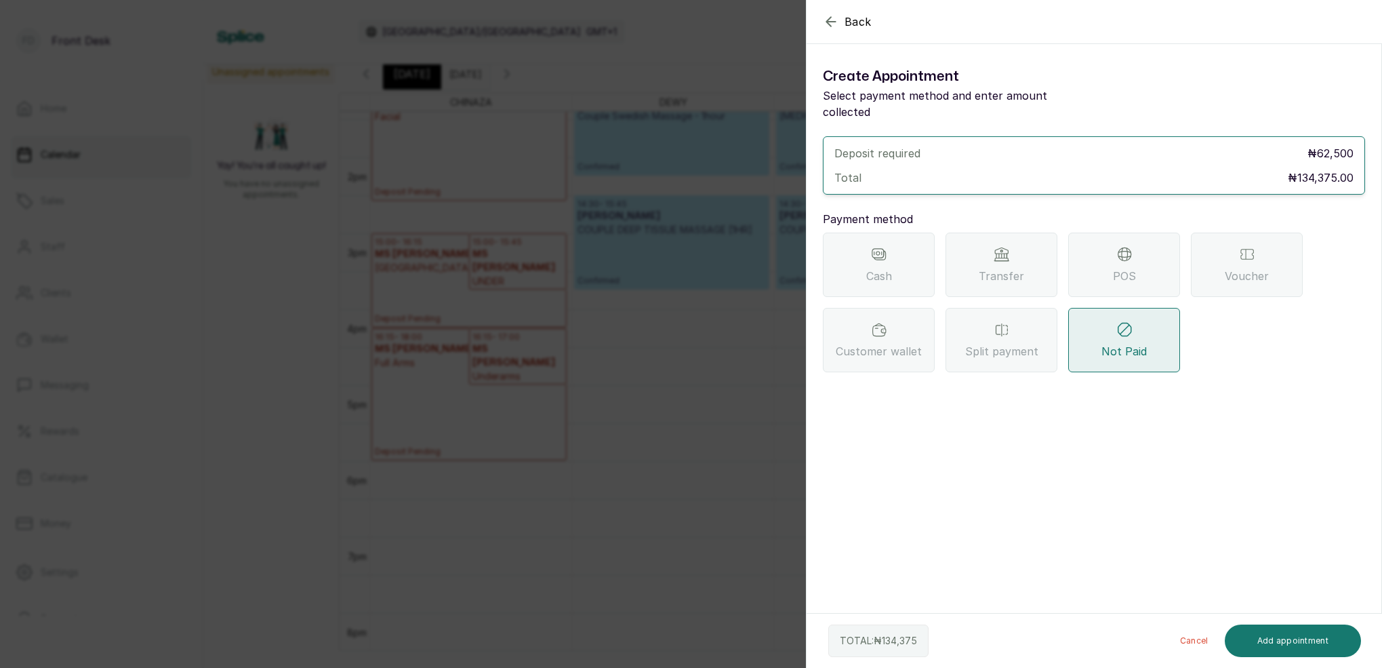
scroll to position [0, 0]
click at [1001, 268] on span "Transfer" at bounding box center [1001, 276] width 45 height 16
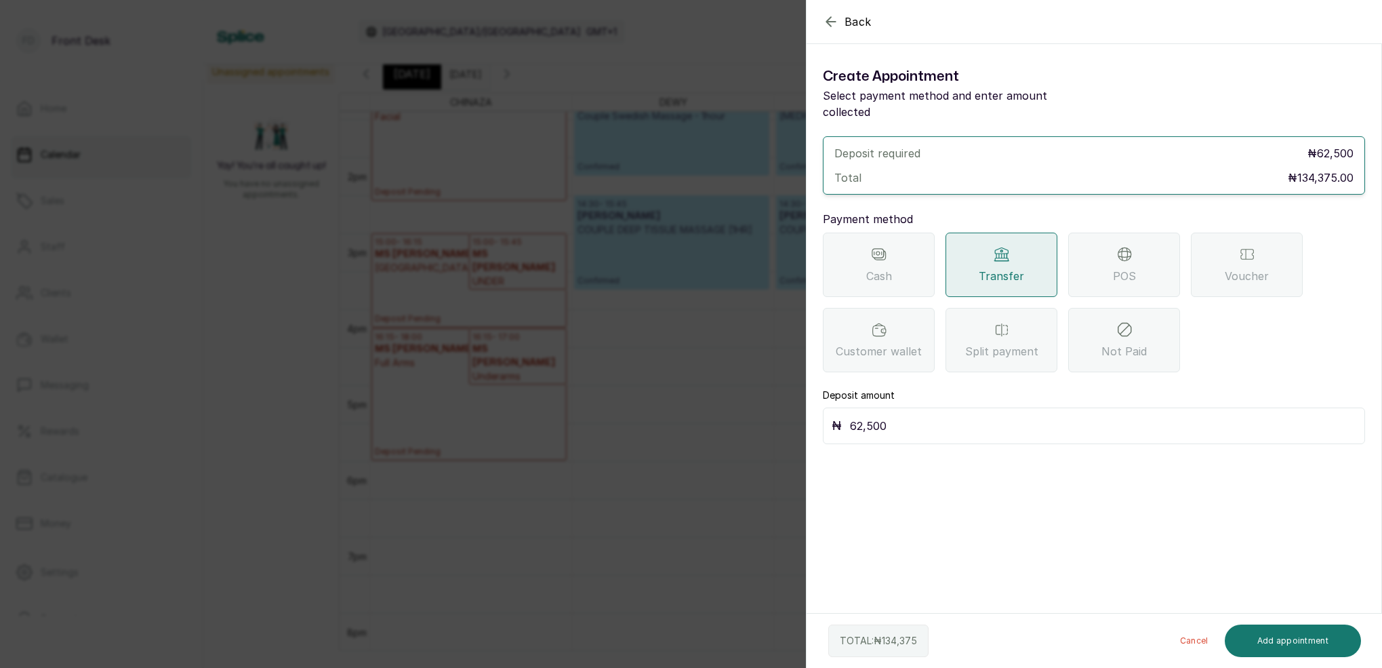
click at [927, 416] on input "62,500" at bounding box center [1103, 425] width 506 height 19
type input "6"
type input "134,375"
click at [1301, 647] on button "Add appointment" at bounding box center [1293, 640] width 137 height 33
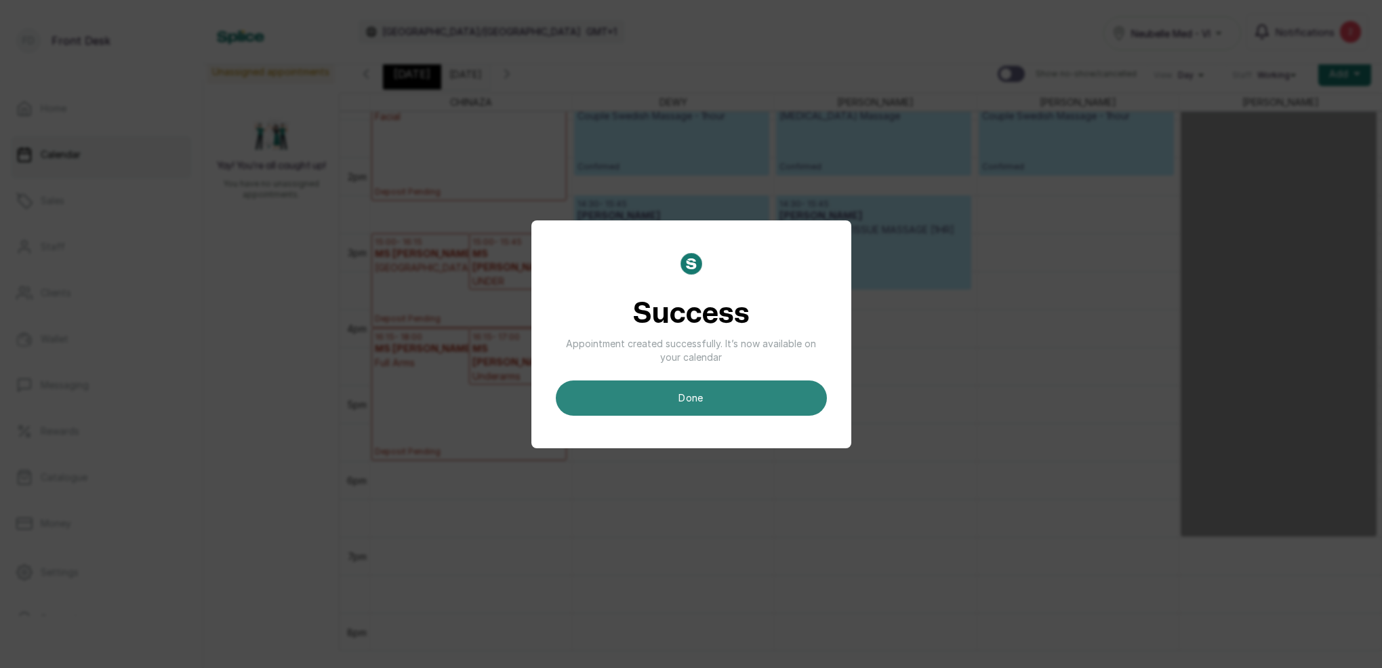
click at [696, 388] on button "done" at bounding box center [691, 397] width 271 height 35
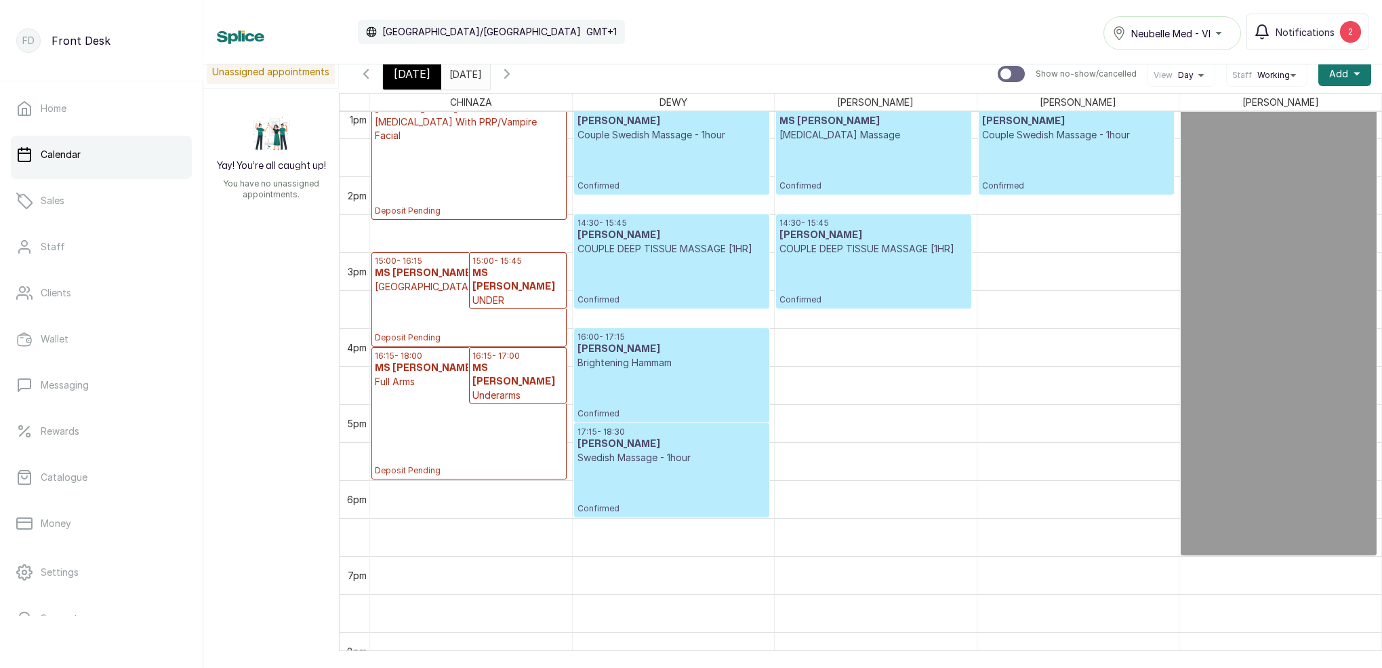
scroll to position [1000, 0]
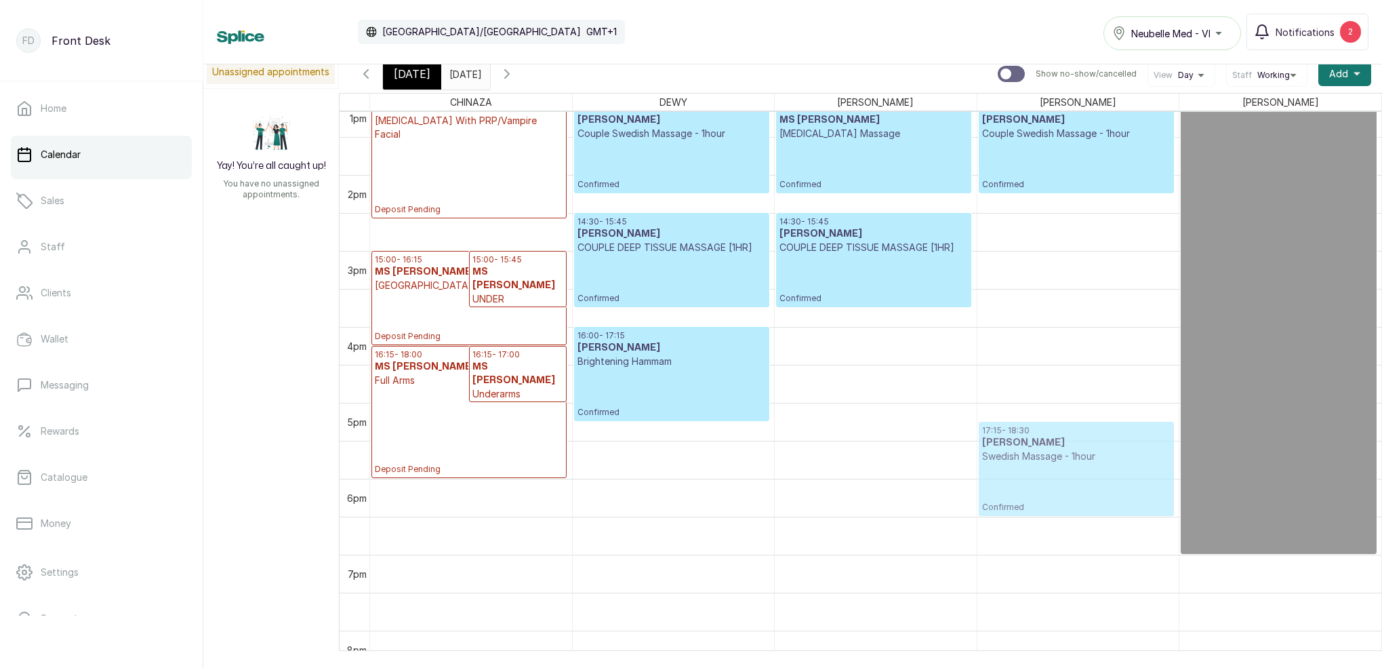
drag, startPoint x: 684, startPoint y: 441, endPoint x: 1052, endPoint y: 431, distance: 368.2
click at [1052, 431] on tr "15:00 - 16:15 MS [PERSON_NAME] Deposit Pending 15:00 - 15:45 MS [PERSON_NAME] U…" at bounding box center [875, 23] width 1011 height 1822
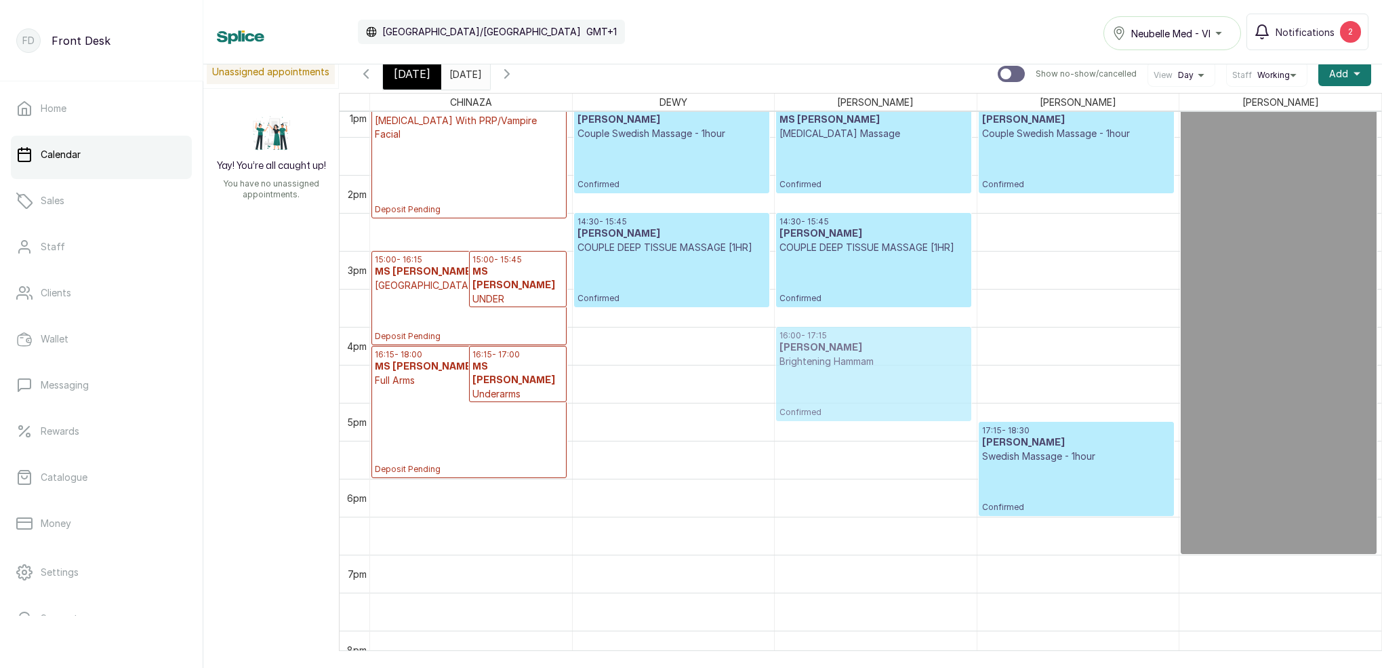
drag, startPoint x: 738, startPoint y: 367, endPoint x: 869, endPoint y: 375, distance: 131.7
click at [869, 375] on tr "15:00 - 16:15 MS [PERSON_NAME] Deposit Pending 15:00 - 15:45 MS [PERSON_NAME] U…" at bounding box center [875, 23] width 1011 height 1822
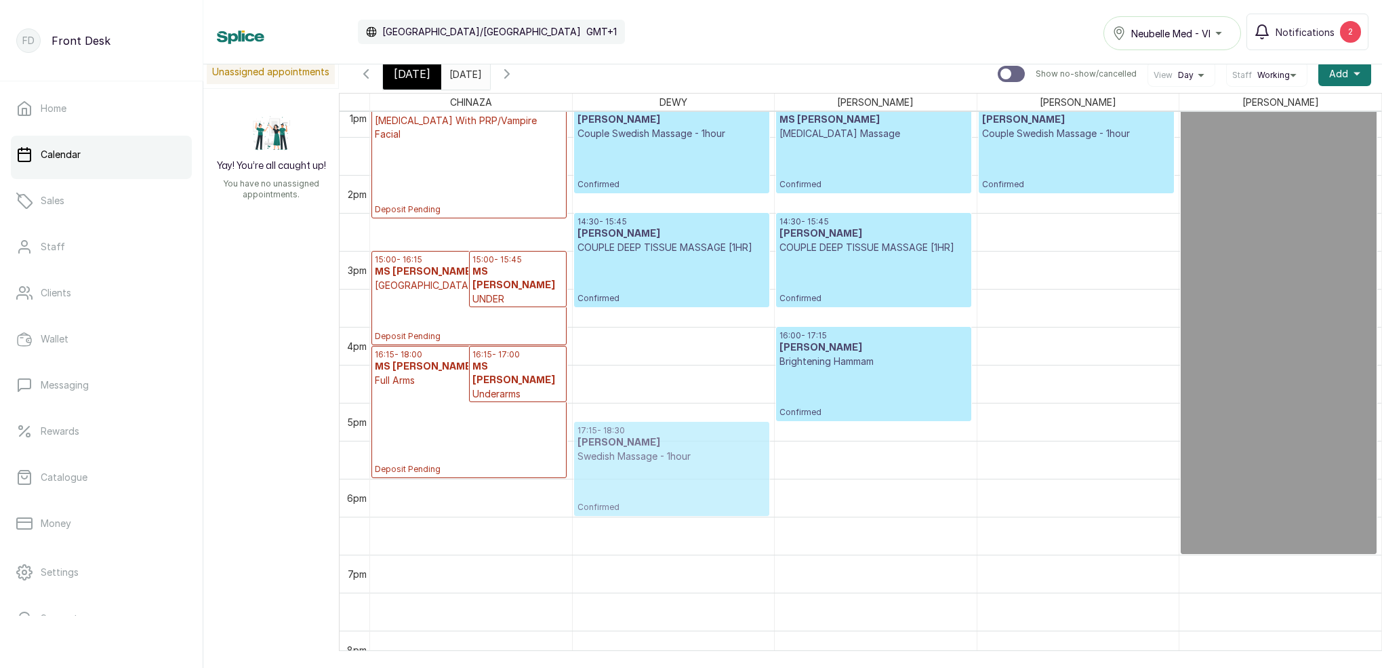
drag, startPoint x: 990, startPoint y: 462, endPoint x: 873, endPoint y: 517, distance: 129.2
click at [653, 467] on tr "15:00 - 16:15 MS [PERSON_NAME] Deposit Pending 15:00 - 15:45 MS [PERSON_NAME] U…" at bounding box center [875, 23] width 1011 height 1822
drag, startPoint x: 997, startPoint y: 451, endPoint x: 630, endPoint y: 460, distance: 366.9
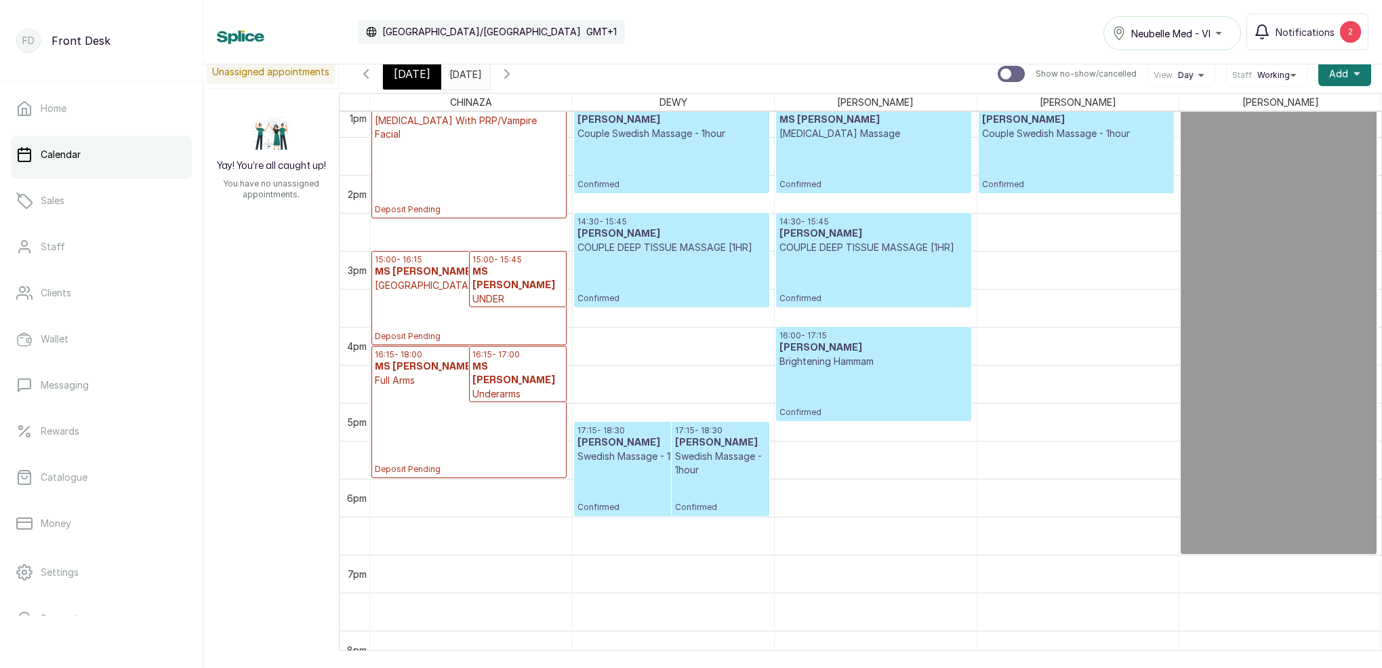
click at [723, 481] on p "Confirmed" at bounding box center [720, 495] width 91 height 36
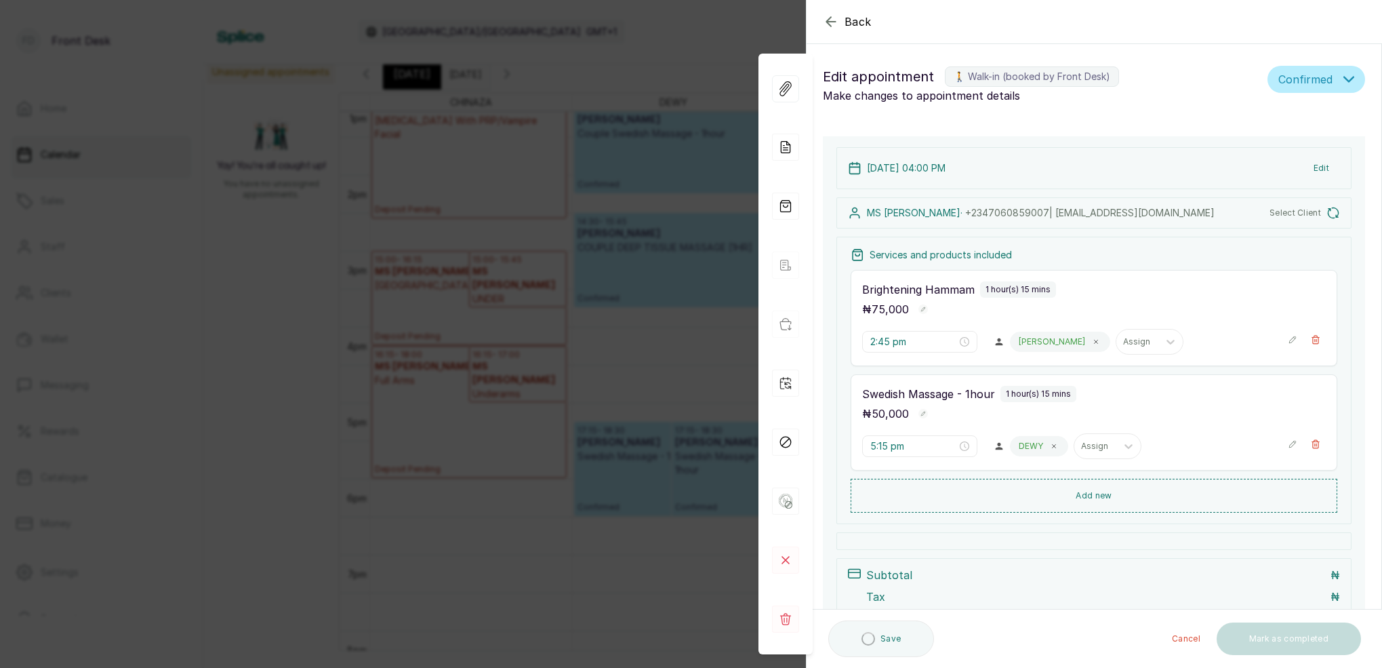
type input "4:00 pm"
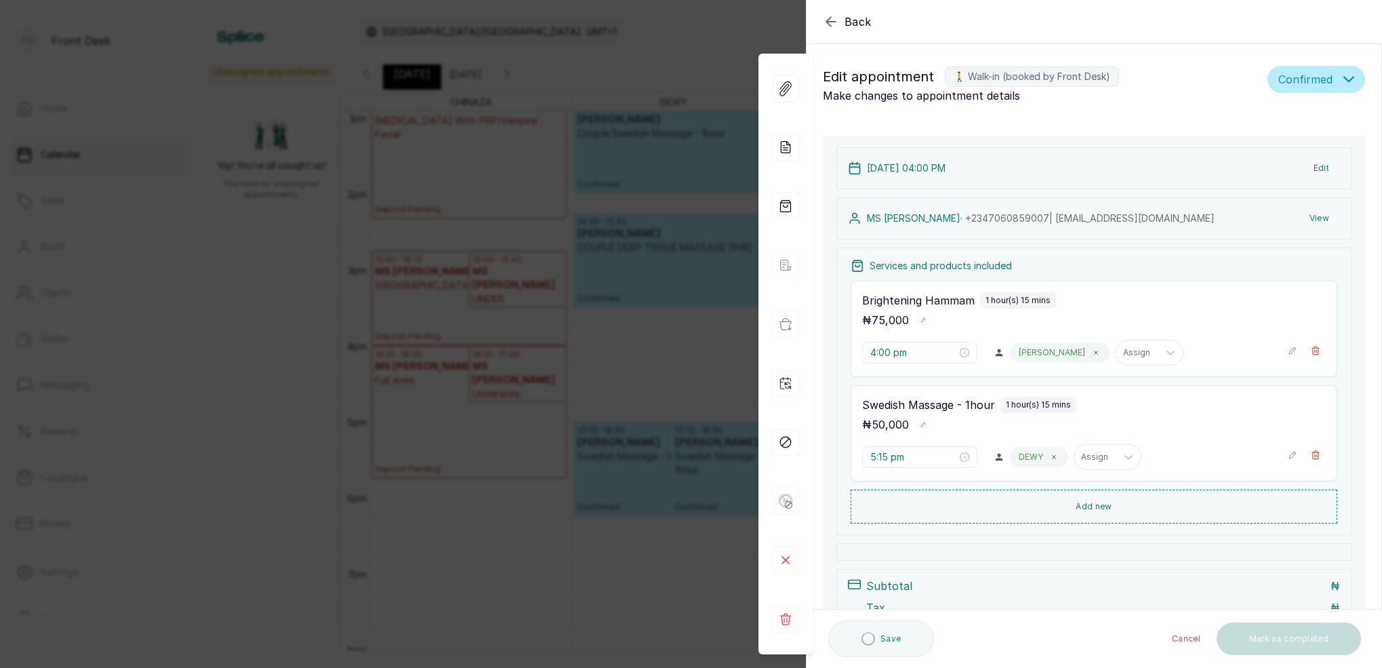
scroll to position [0, 0]
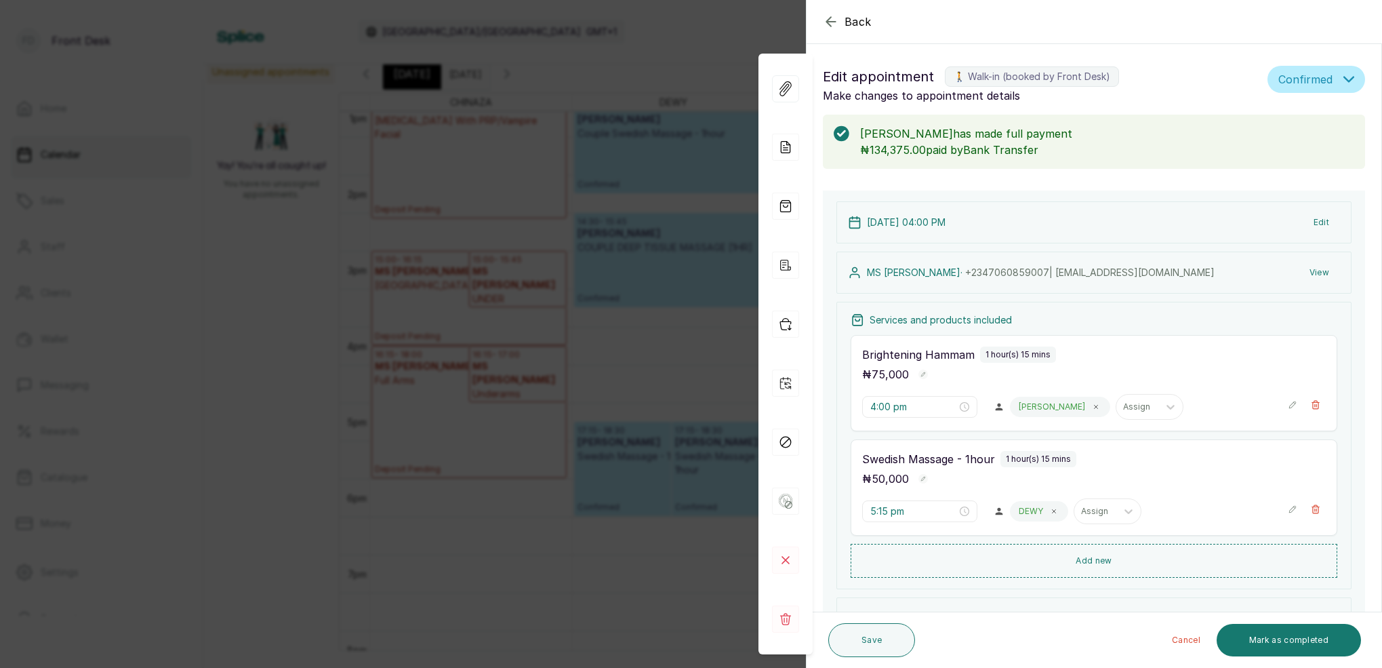
click at [832, 28] on icon "button" at bounding box center [831, 22] width 16 height 16
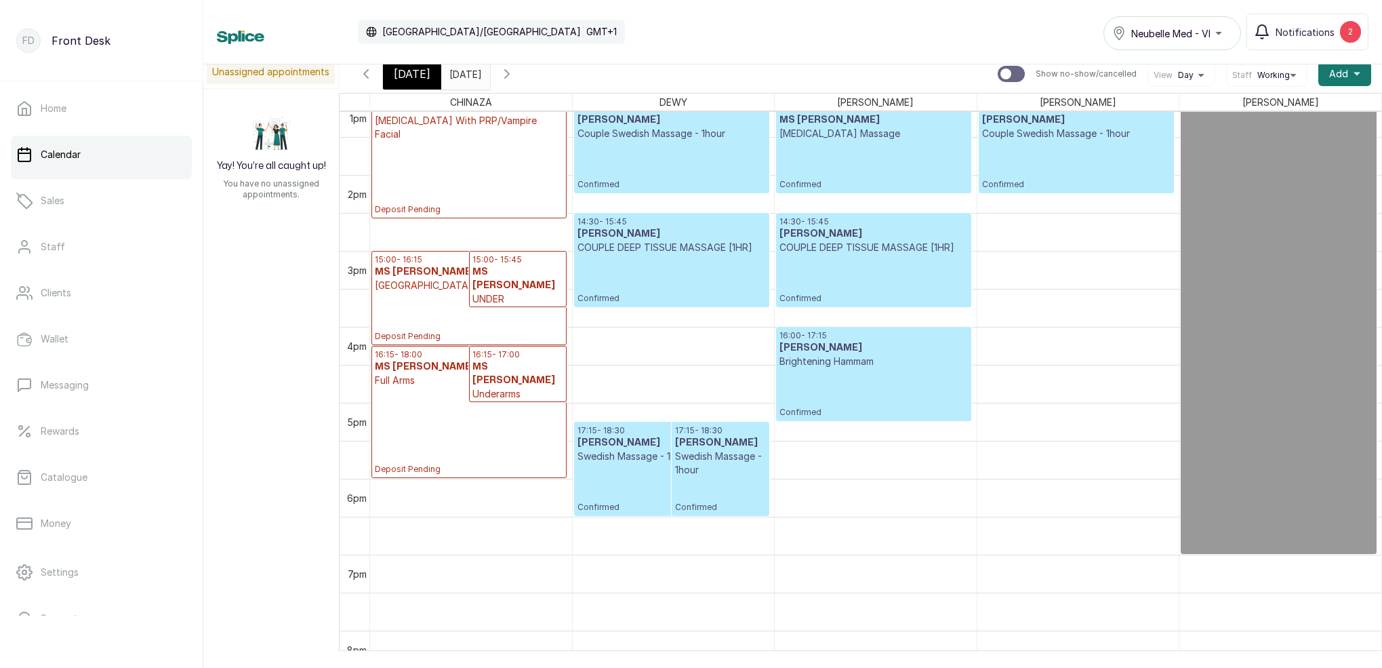
click at [403, 73] on span "[DATE]" at bounding box center [412, 74] width 37 height 16
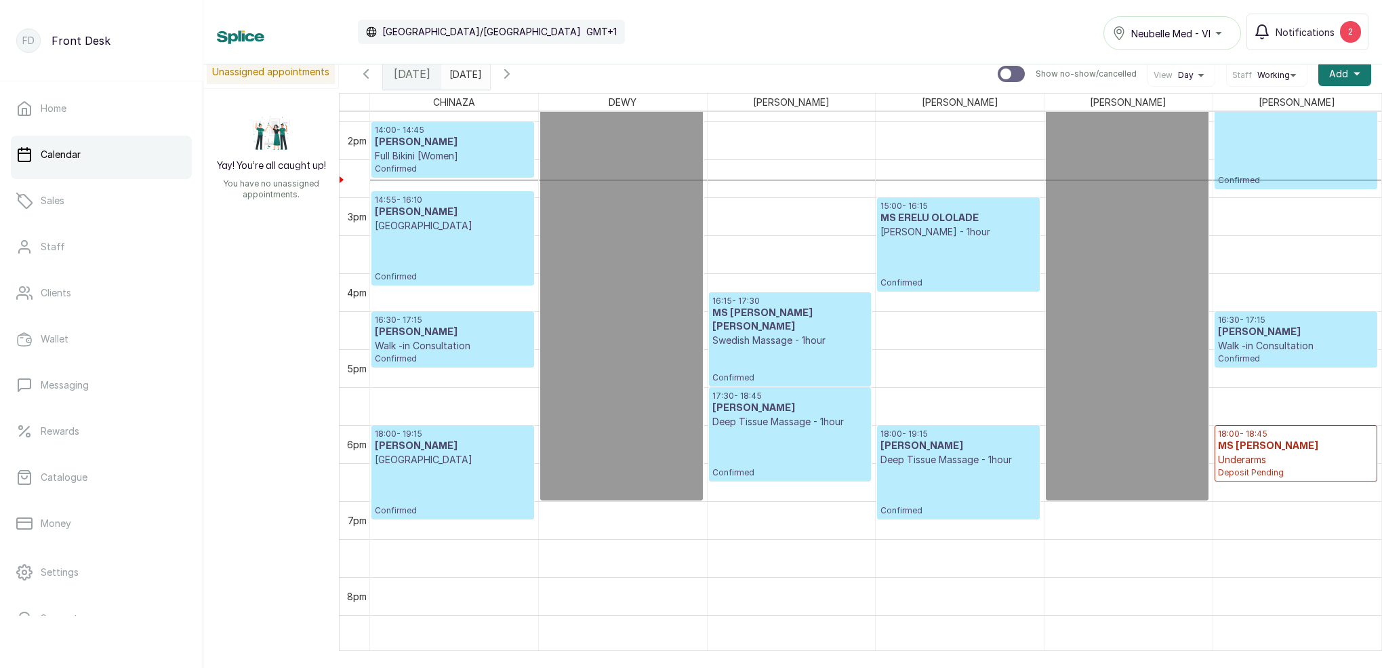
scroll to position [1004, 0]
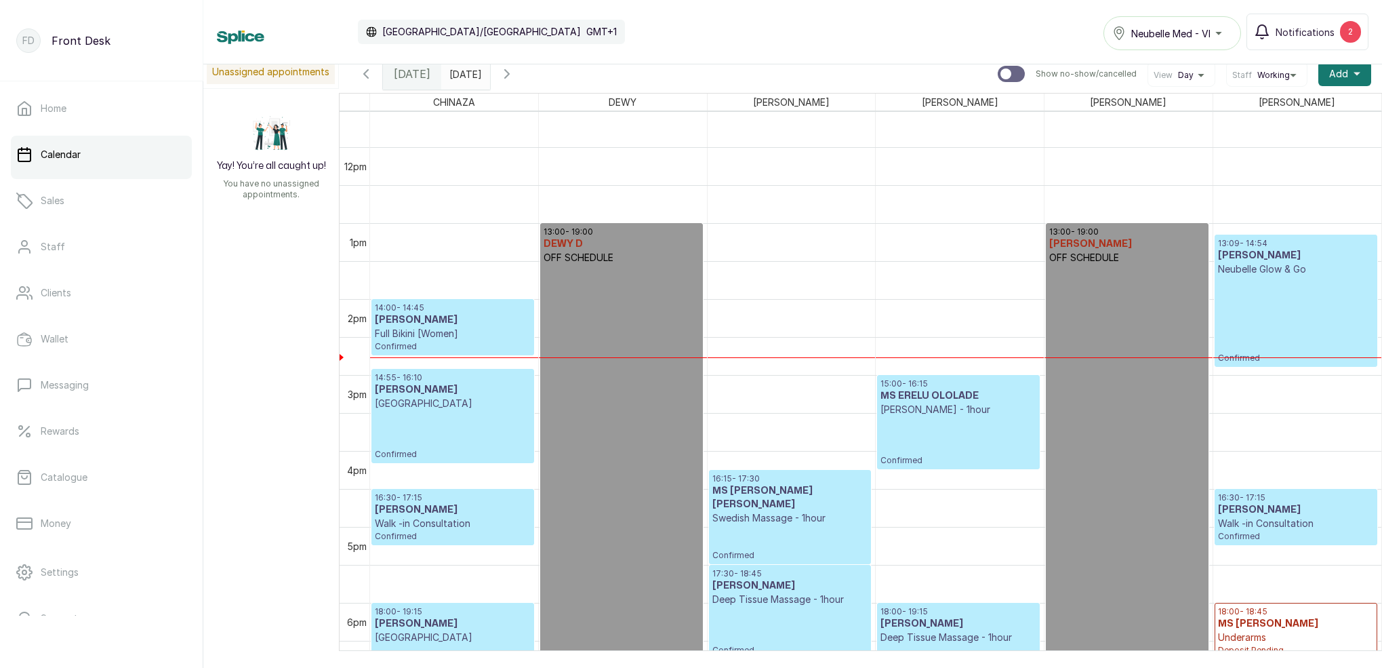
click at [460, 328] on p "Full Bikini [Women]" at bounding box center [453, 334] width 156 height 14
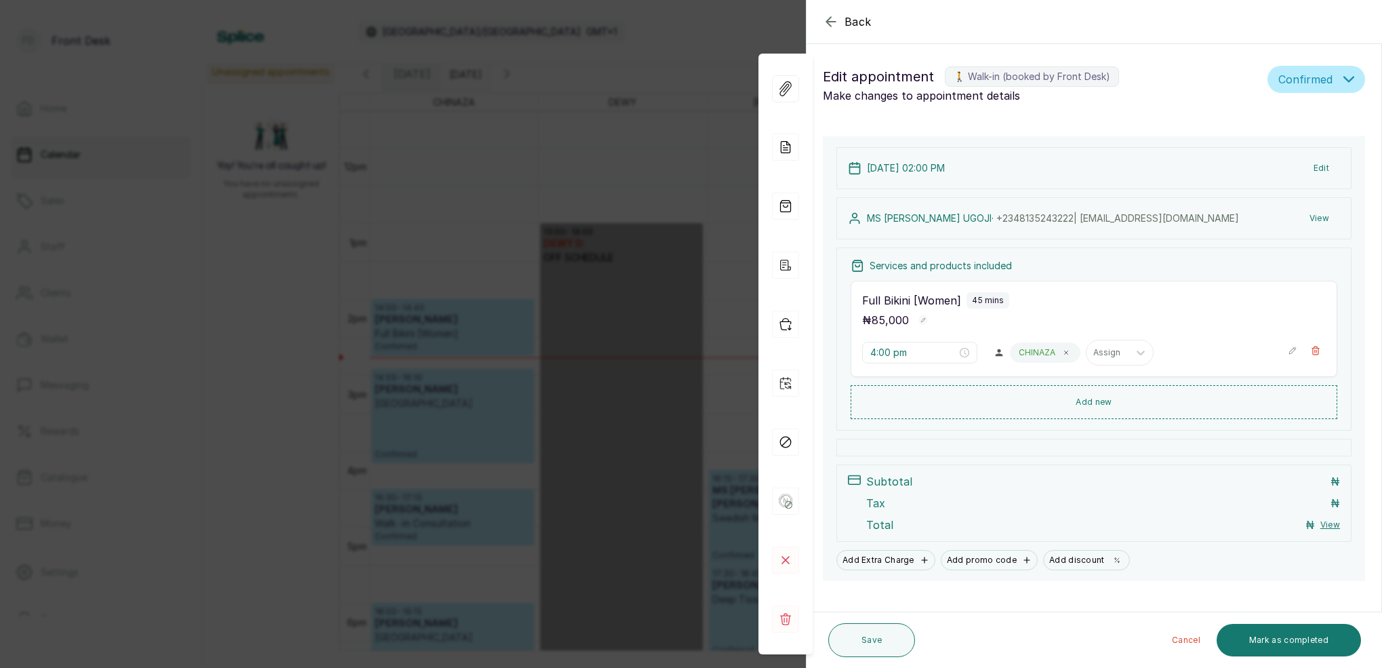
type input "2:00 pm"
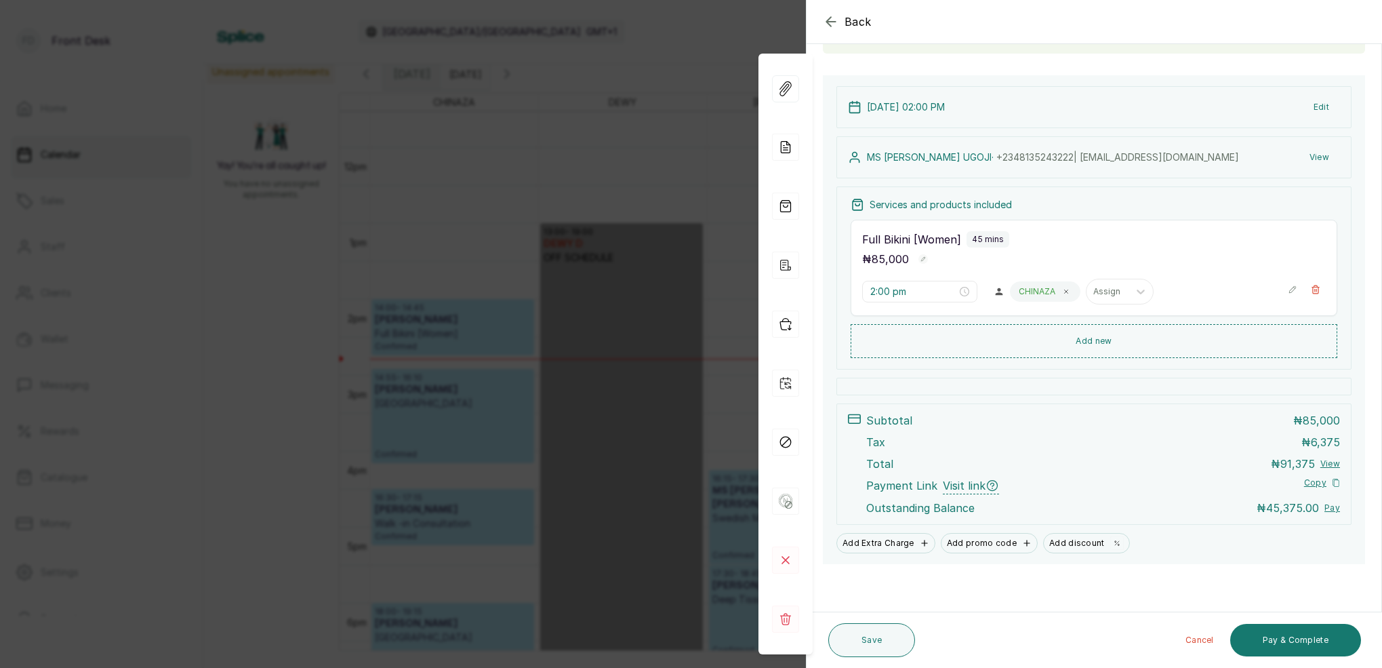
click at [826, 24] on icon "button" at bounding box center [831, 22] width 16 height 16
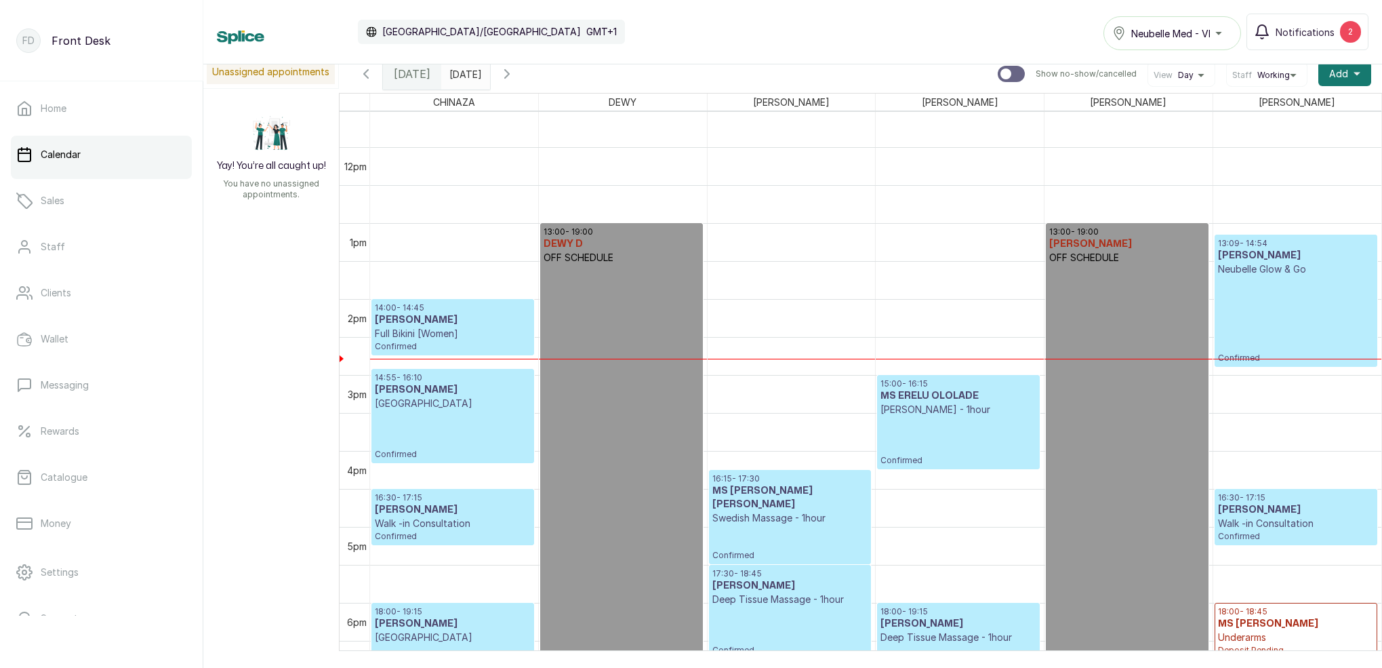
click at [458, 73] on input "[DATE]" at bounding box center [453, 70] width 22 height 23
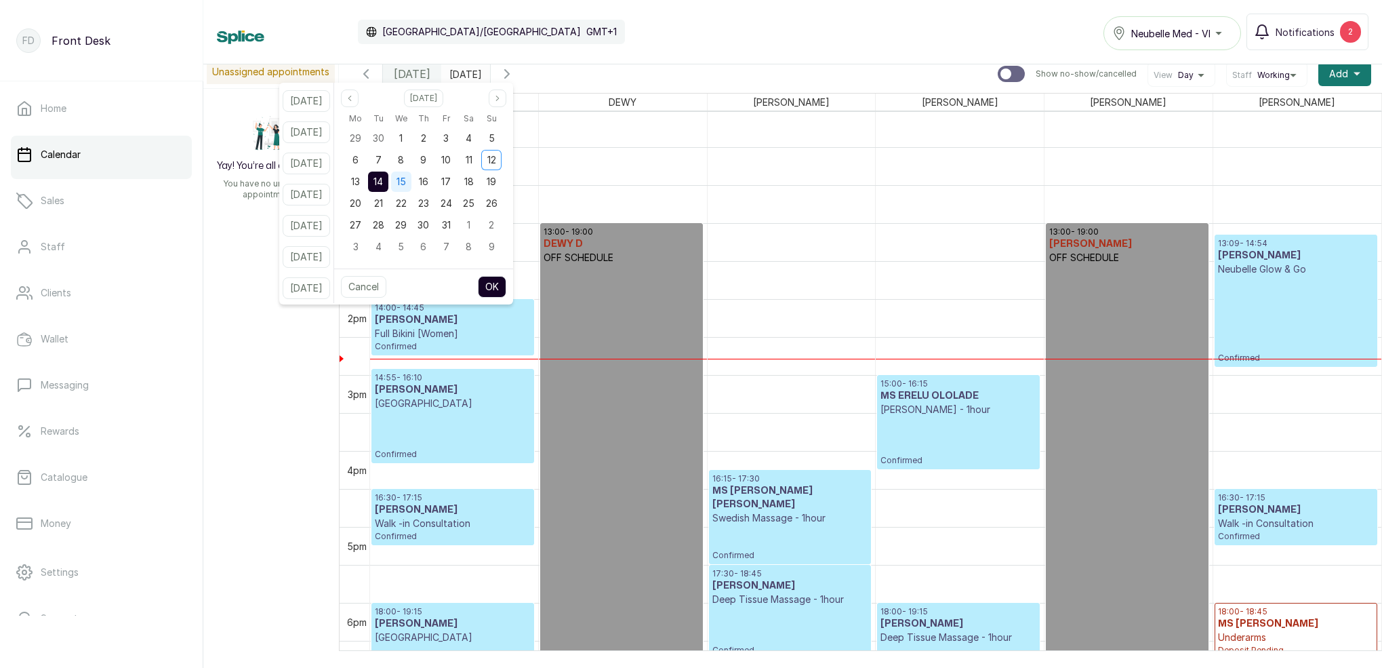
click at [406, 182] on span "15" at bounding box center [401, 182] width 9 height 12
click at [383, 186] on span "14" at bounding box center [378, 182] width 9 height 12
click at [506, 283] on button "OK" at bounding box center [492, 287] width 28 height 22
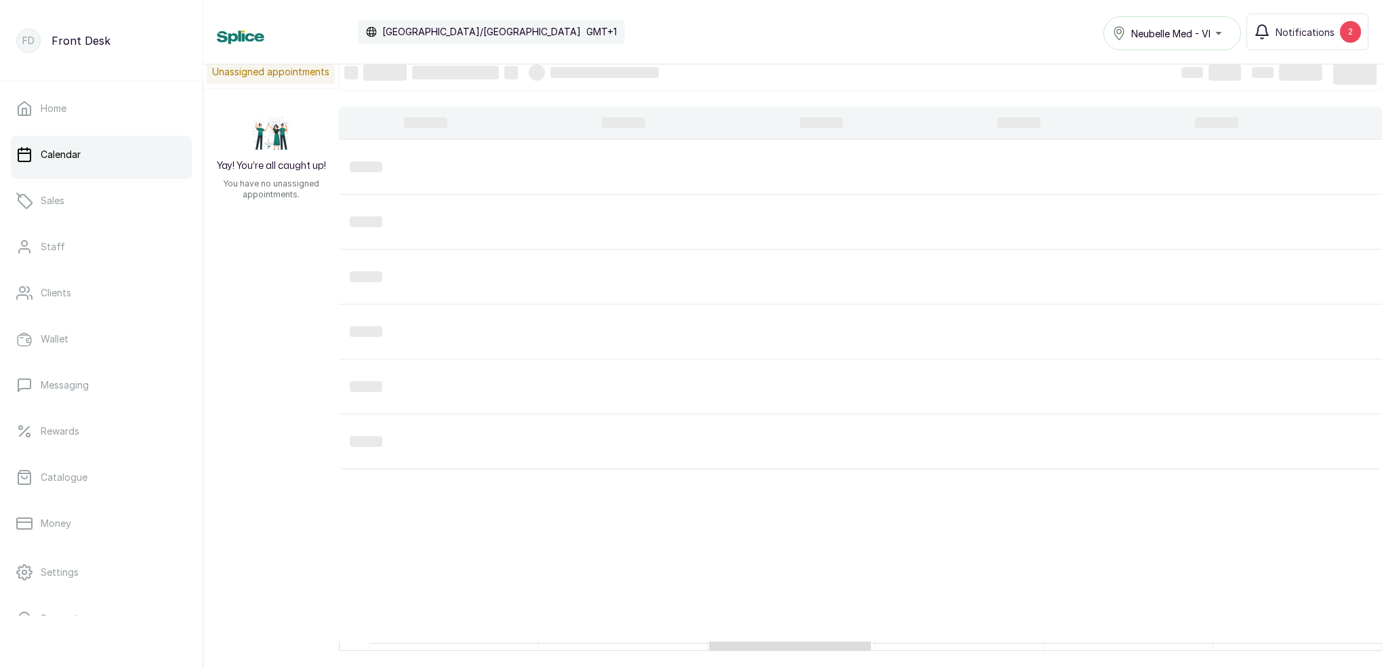
scroll to position [456, 0]
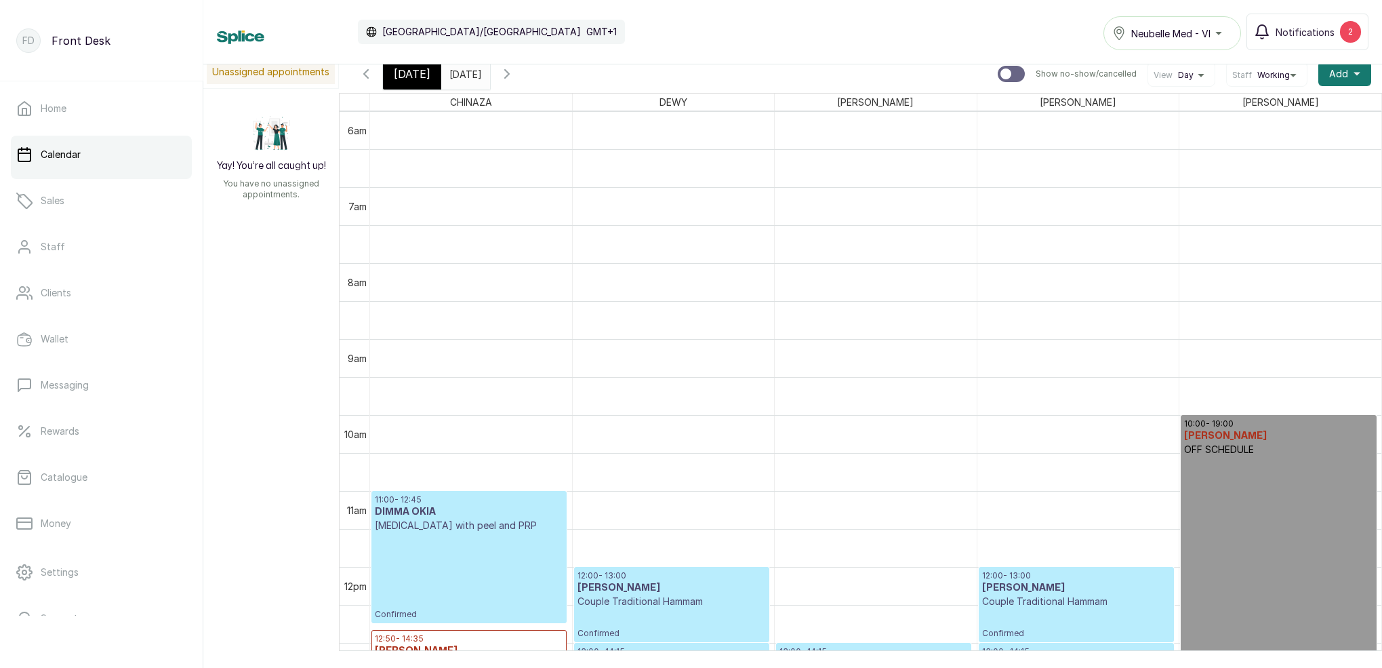
click at [407, 68] on span "[DATE]" at bounding box center [412, 74] width 37 height 16
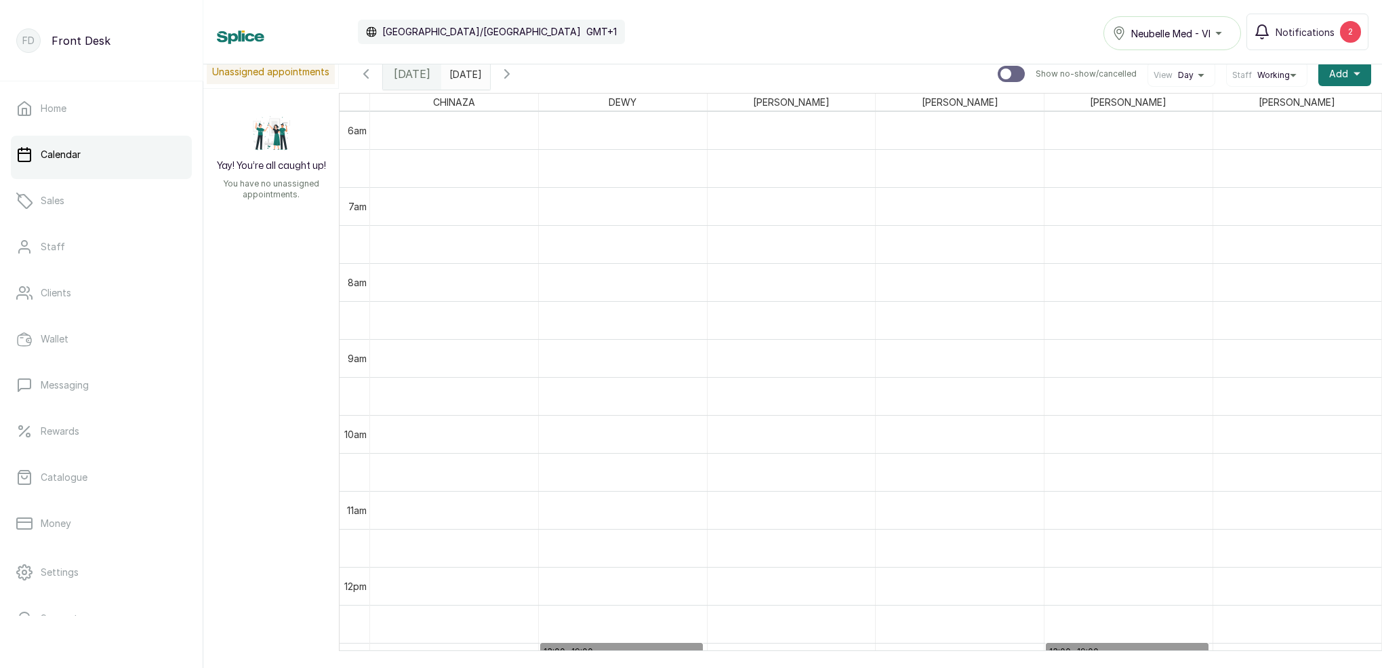
click at [464, 72] on input "[DATE]" at bounding box center [453, 70] width 22 height 23
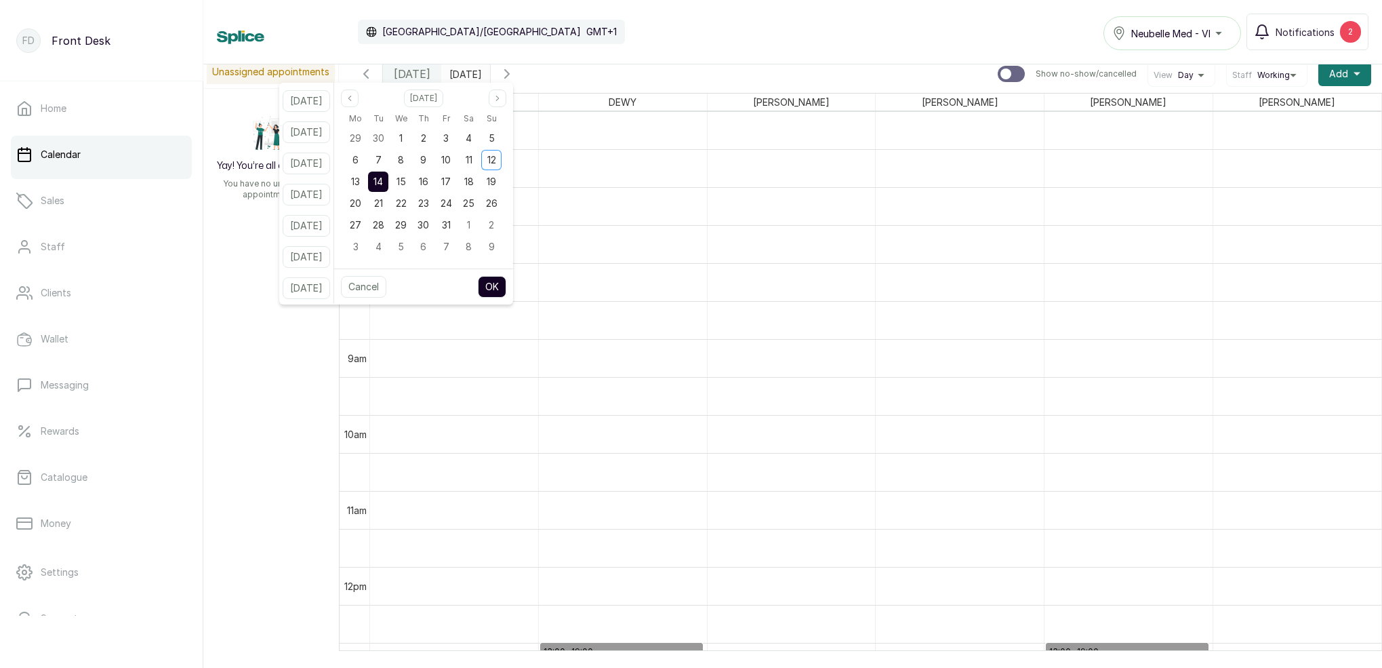
click at [329, 255] on button "[DATE]" at bounding box center [306, 257] width 47 height 22
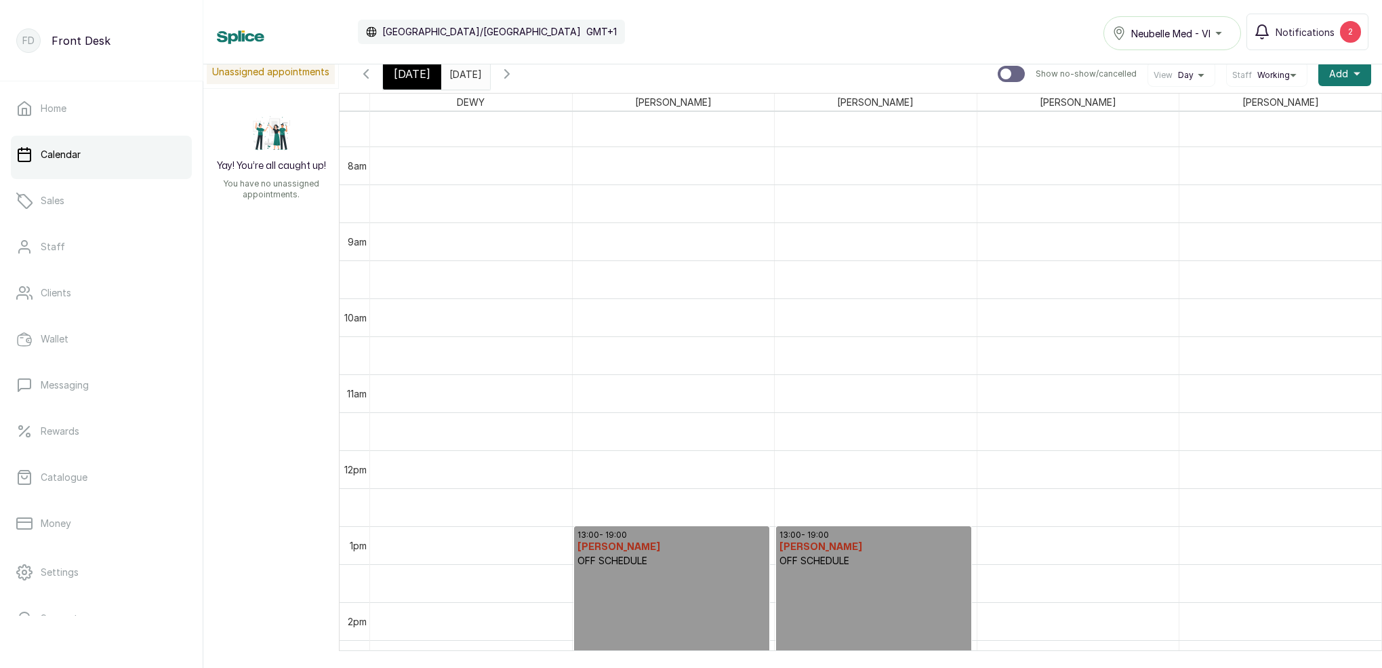
scroll to position [787, 0]
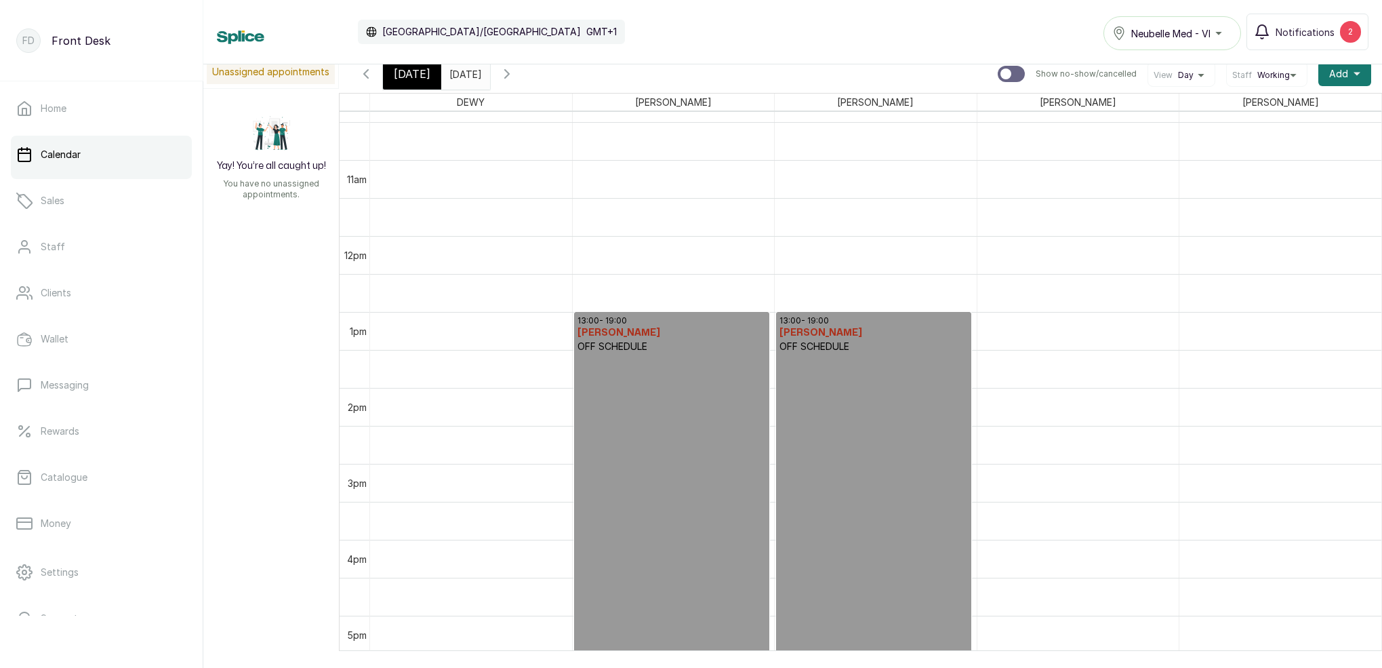
click at [459, 73] on input "[DATE]" at bounding box center [453, 70] width 22 height 23
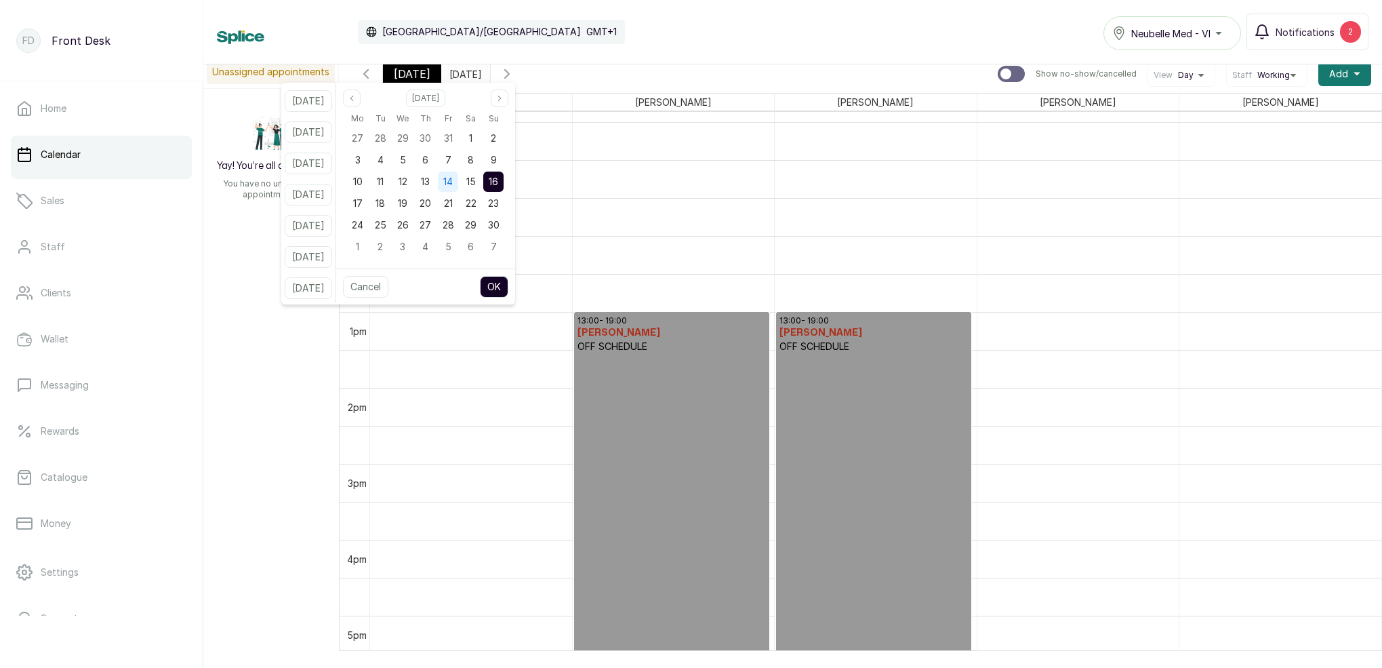
click at [453, 182] on span "14" at bounding box center [447, 182] width 9 height 12
click at [508, 283] on button "OK" at bounding box center [494, 287] width 28 height 22
type input "[DATE]"
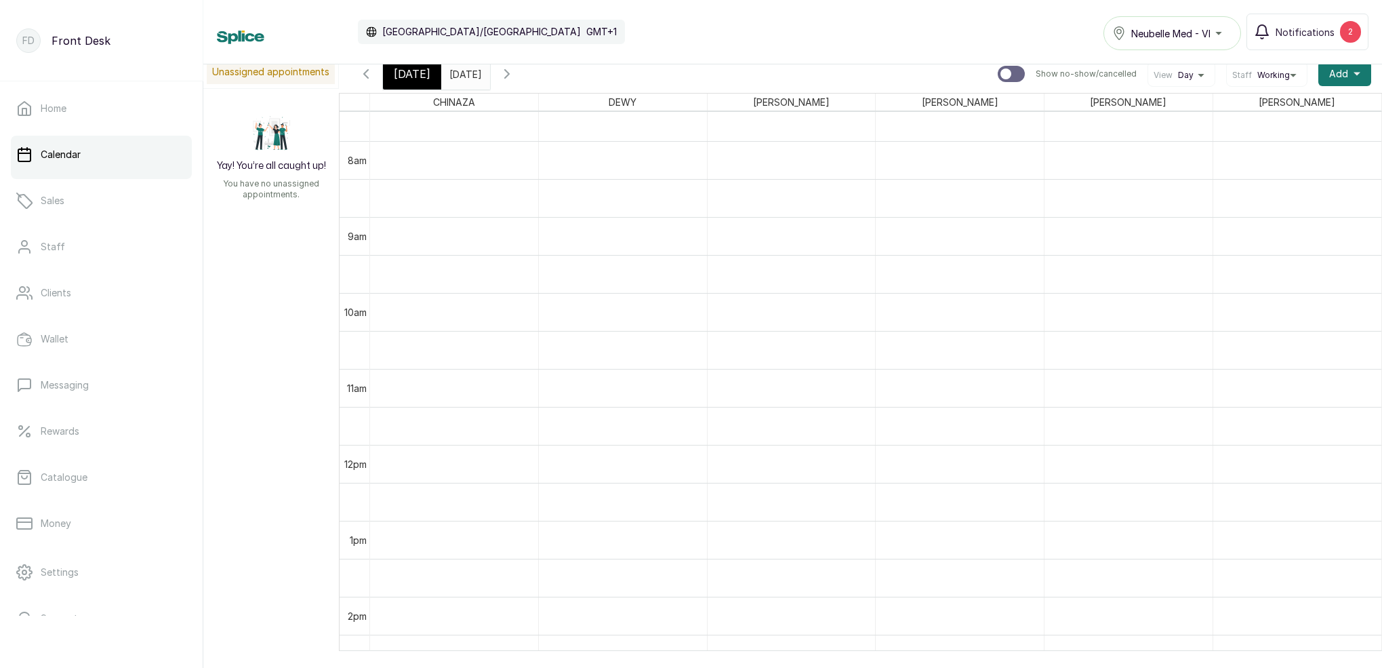
scroll to position [0, 0]
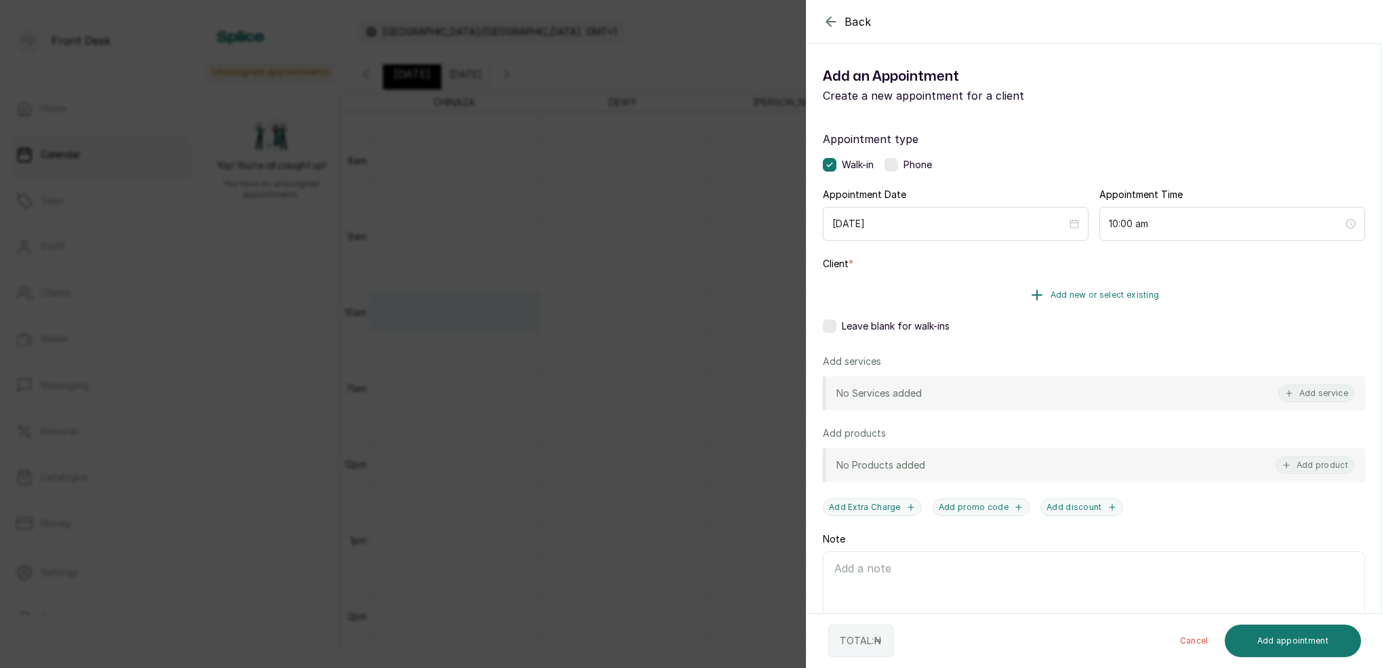
click at [1095, 295] on span "Add new or select existing" at bounding box center [1105, 294] width 109 height 11
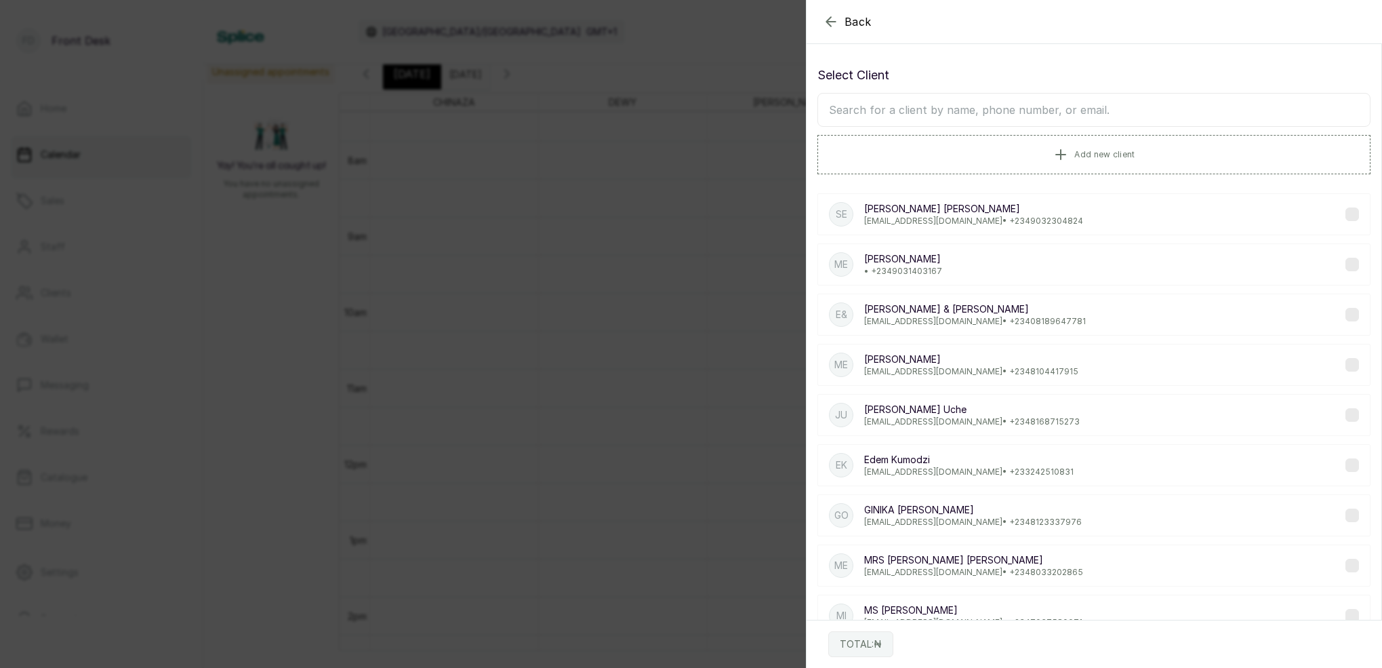
click at [993, 108] on input "text" at bounding box center [1094, 110] width 553 height 34
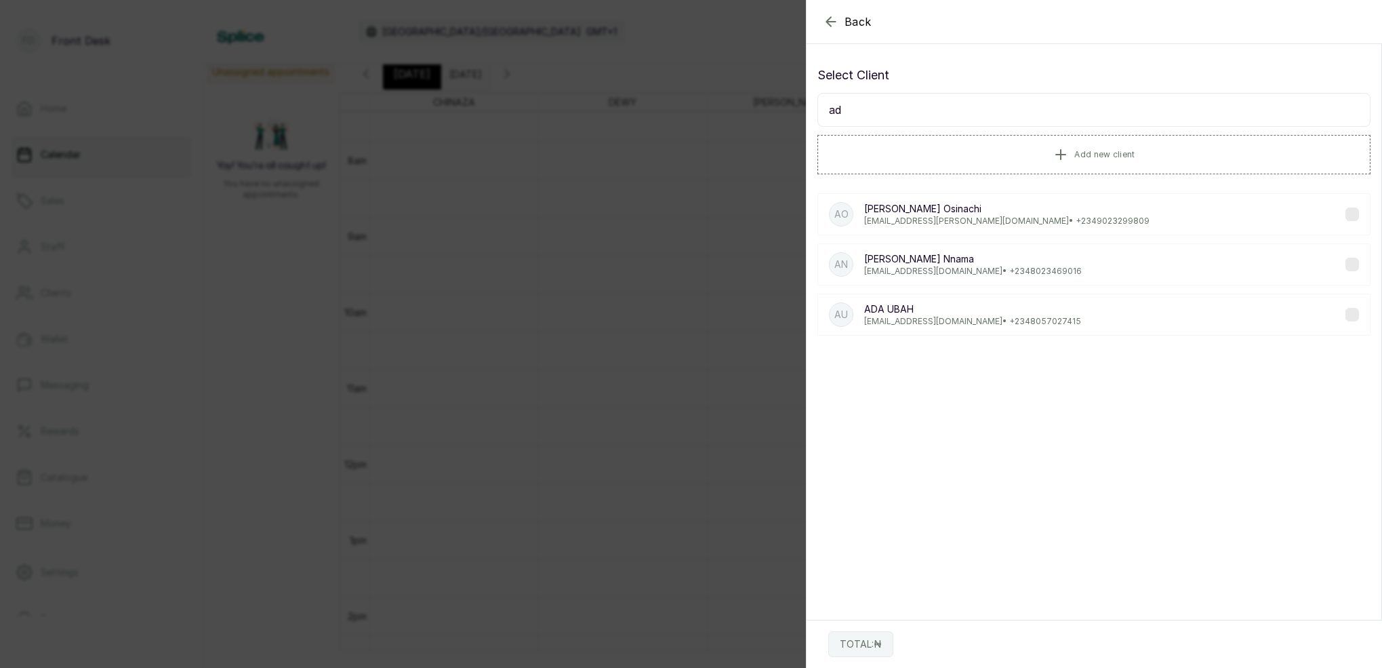
type input "a"
type input "Ugoji"
drag, startPoint x: 817, startPoint y: 35, endPoint x: 911, endPoint y: 212, distance: 201.1
click at [911, 212] on p "[PERSON_NAME]" at bounding box center [972, 209] width 216 height 14
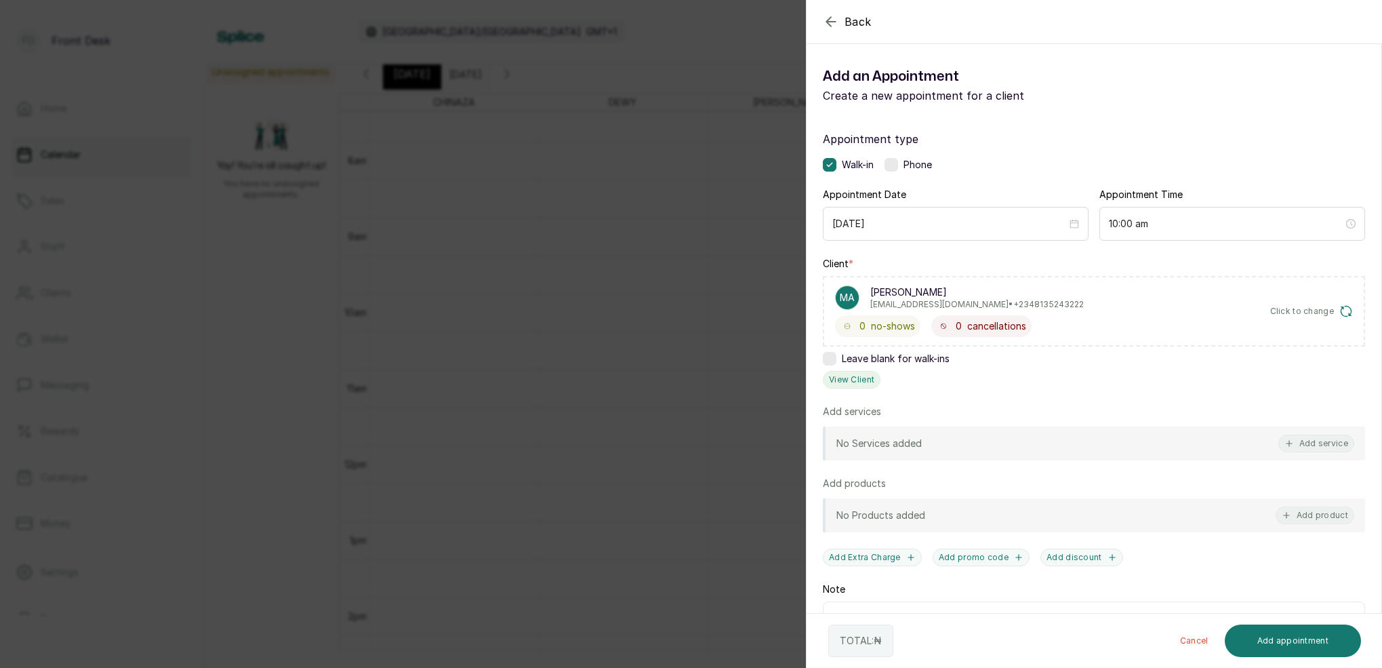
click at [853, 381] on button "View Client" at bounding box center [852, 380] width 58 height 18
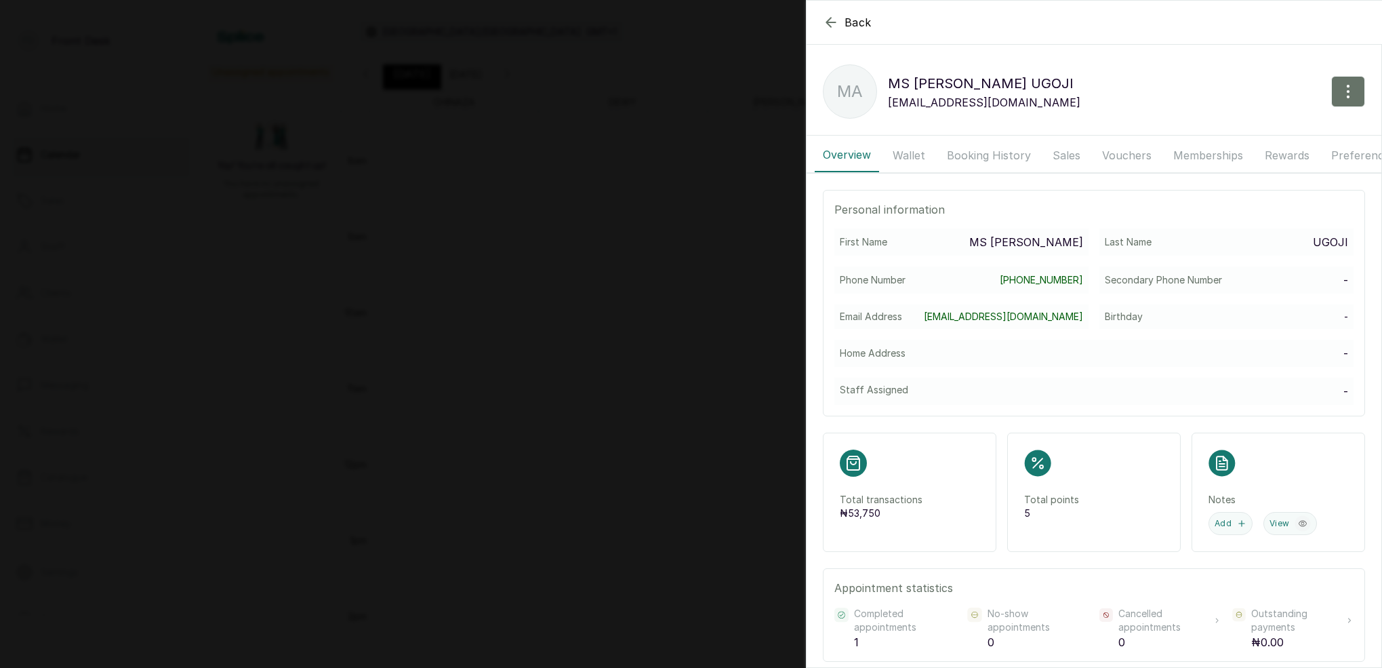
click at [968, 155] on button "Booking History" at bounding box center [989, 155] width 100 height 34
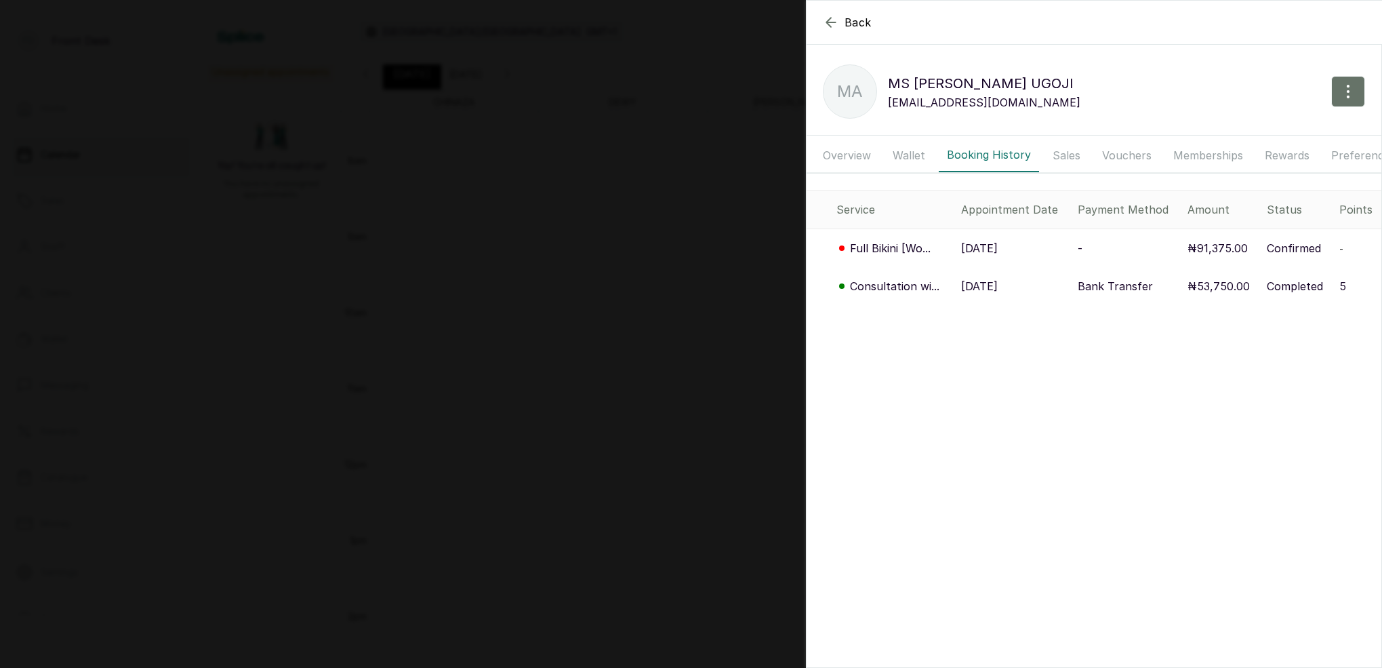
click at [830, 24] on icon "button" at bounding box center [831, 22] width 16 height 16
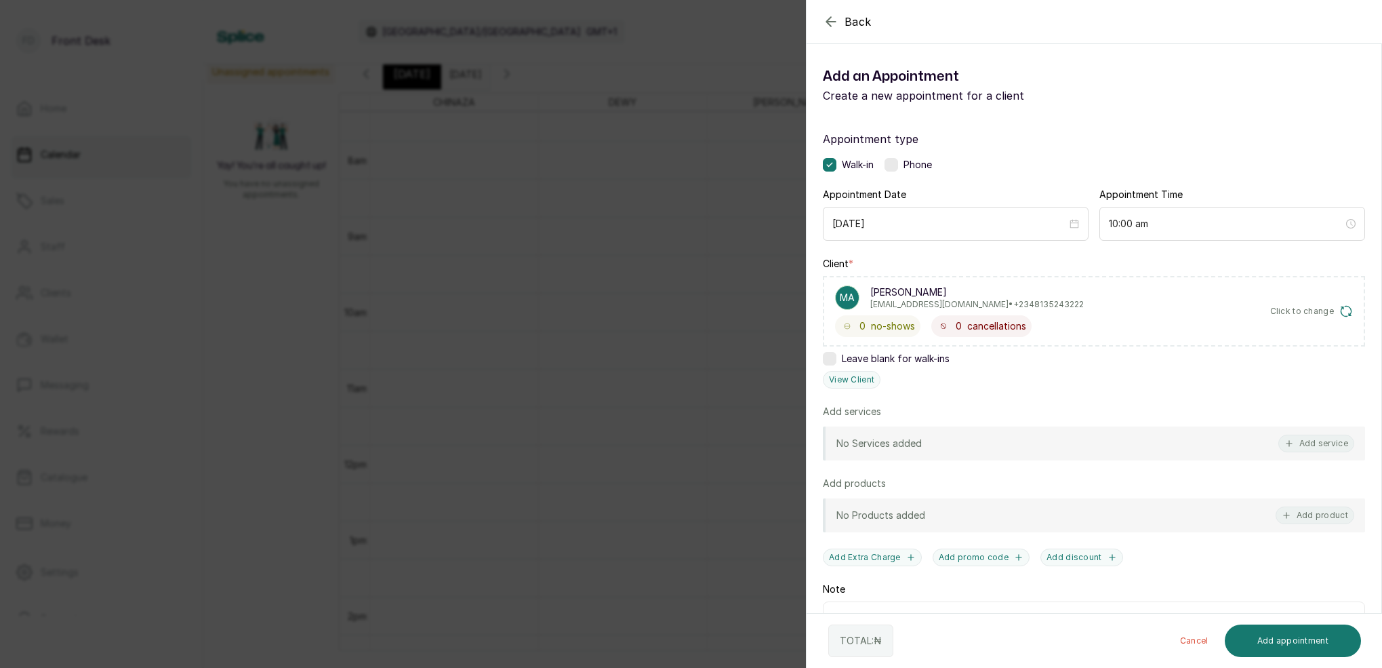
click at [1304, 433] on div "No Services added Add service" at bounding box center [1094, 443] width 542 height 34
click at [1308, 443] on button "Add service" at bounding box center [1317, 444] width 76 height 18
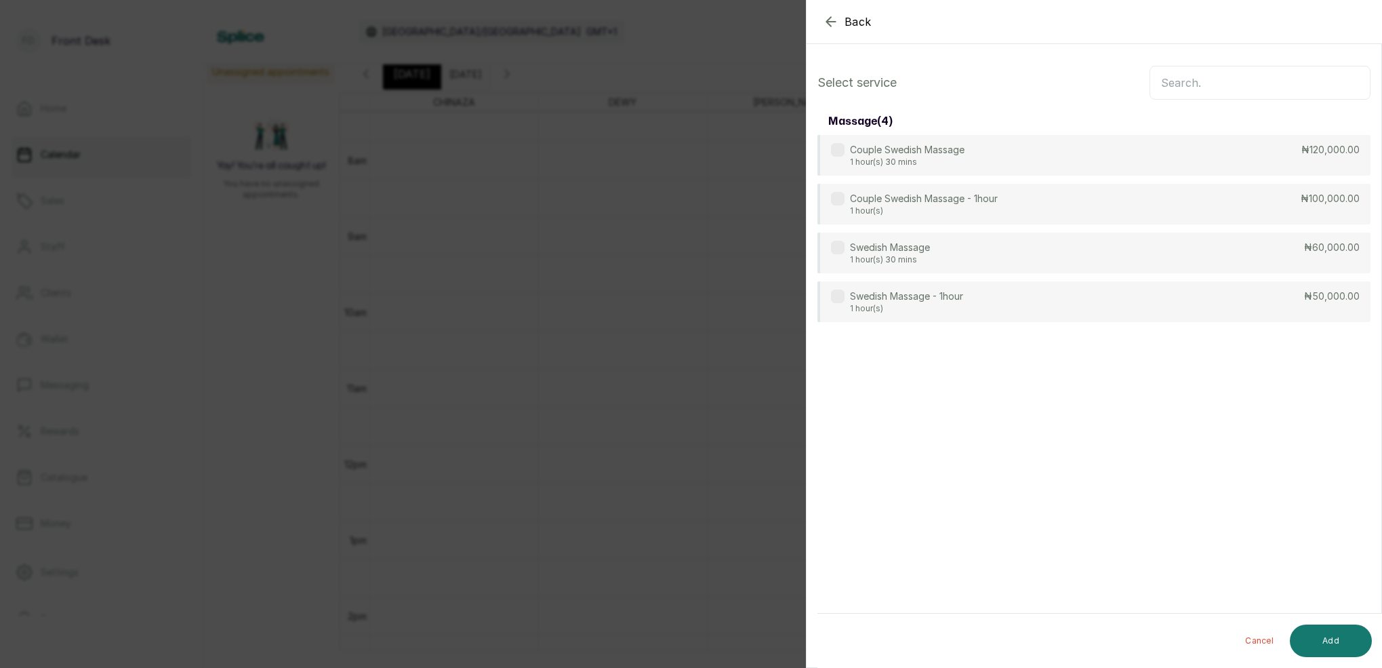
click at [1257, 83] on input "text" at bounding box center [1260, 83] width 221 height 34
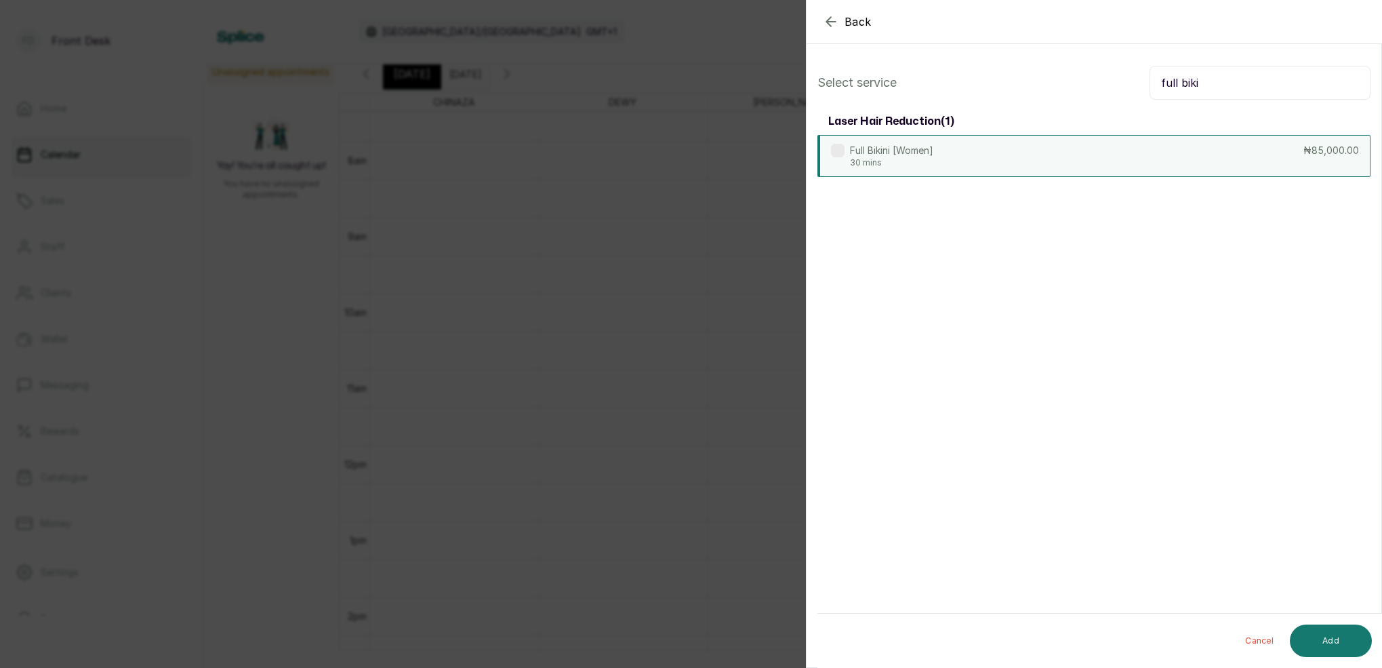
type input "full biki"
click at [960, 148] on div "Full Bikini [Women] 30 mins ₦85,000.00" at bounding box center [1094, 156] width 553 height 42
click at [1319, 641] on button "Add" at bounding box center [1331, 640] width 82 height 33
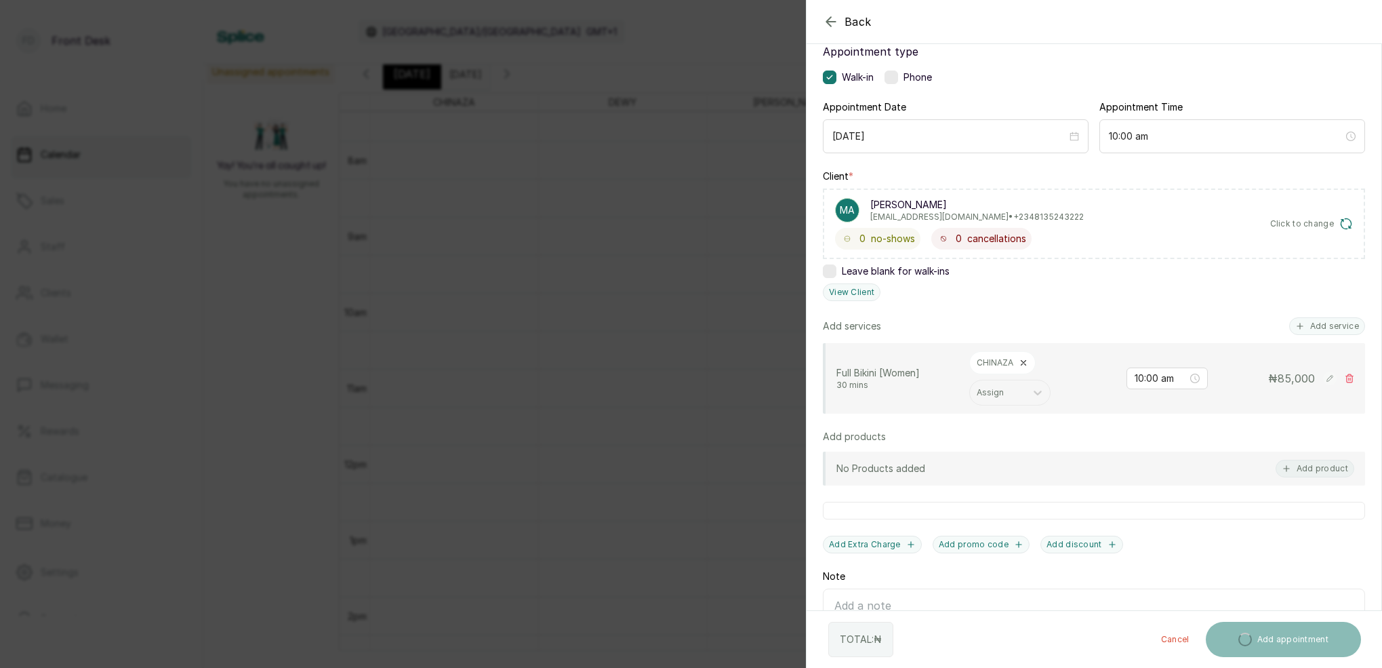
scroll to position [100, 0]
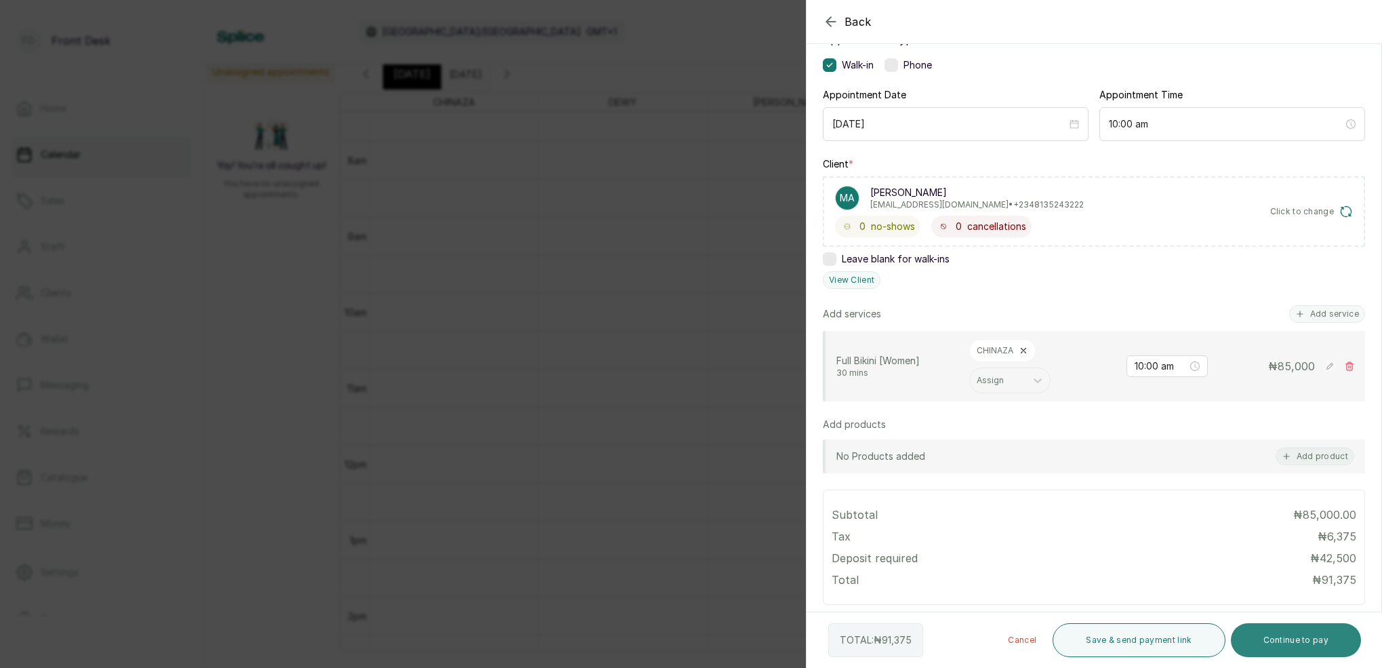
click at [1312, 647] on button "Continue to pay" at bounding box center [1296, 640] width 131 height 34
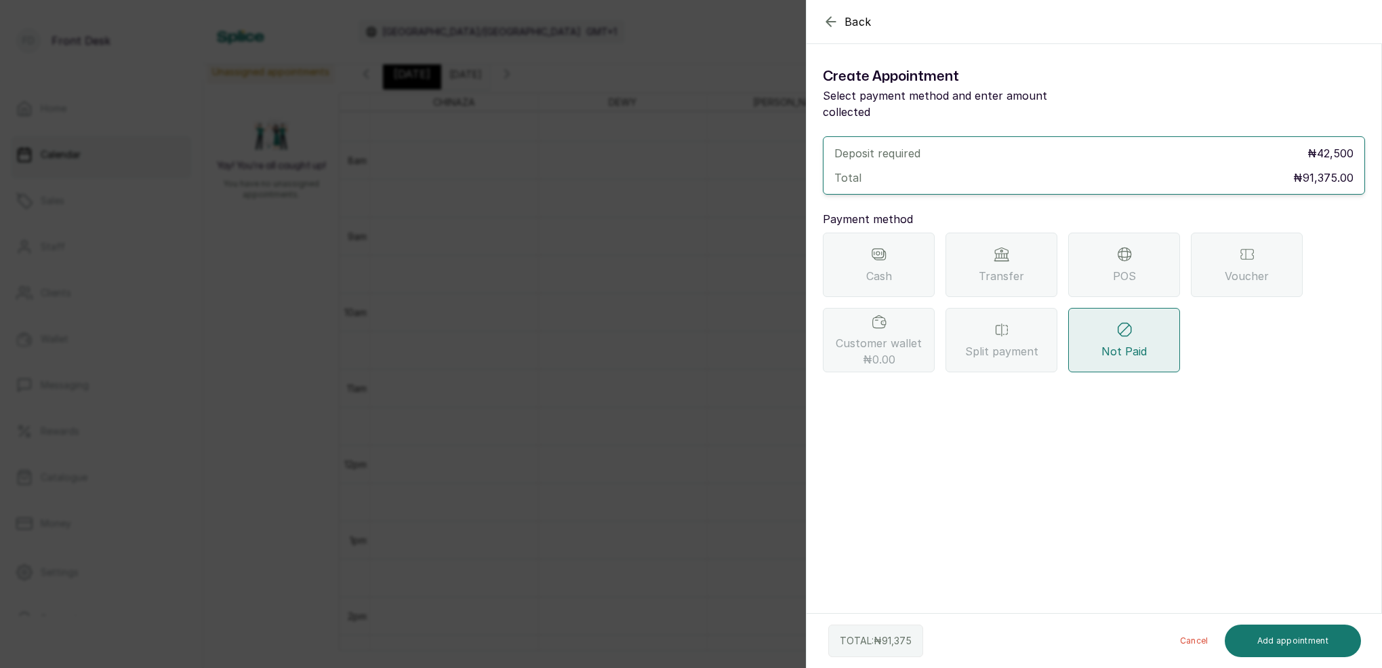
click at [1019, 233] on div "Transfer" at bounding box center [1002, 265] width 112 height 64
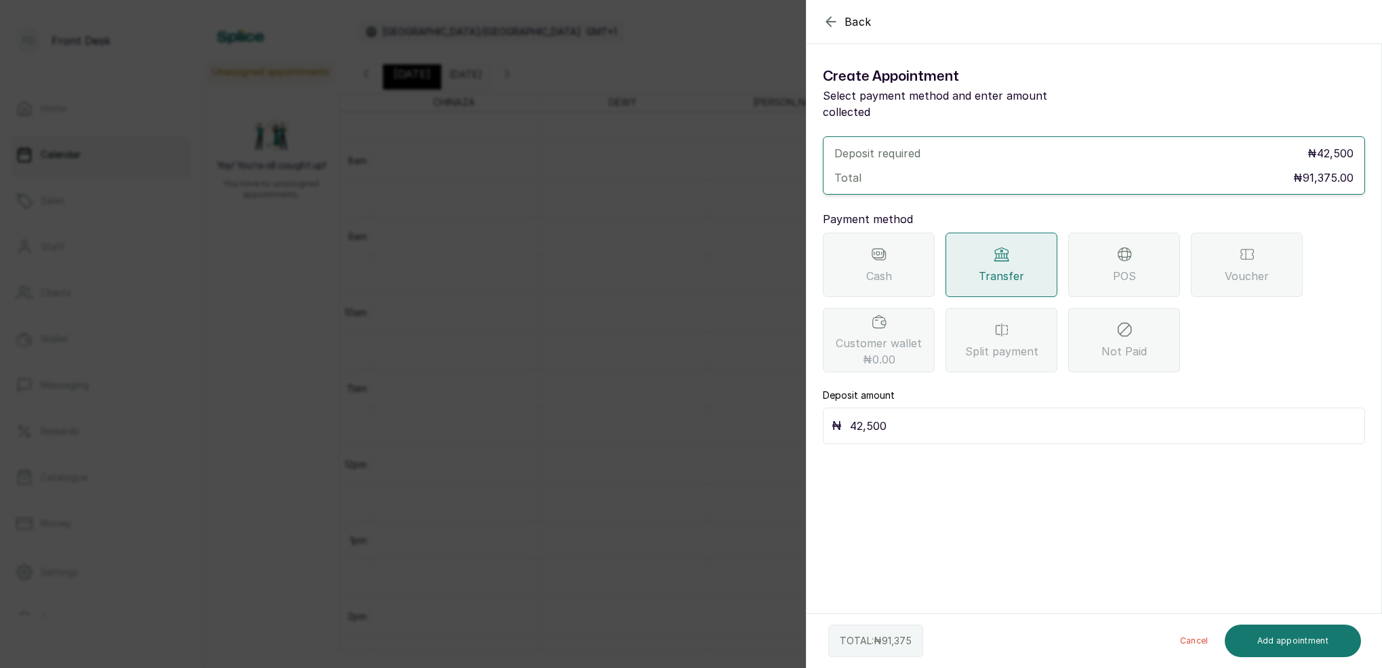
click at [889, 416] on input "42,500" at bounding box center [1103, 425] width 506 height 19
type input "4"
type input "46,000"
drag, startPoint x: 1323, startPoint y: 5, endPoint x: 1314, endPoint y: 645, distance: 640.7
click at [1314, 645] on button "Add appointment" at bounding box center [1293, 640] width 137 height 33
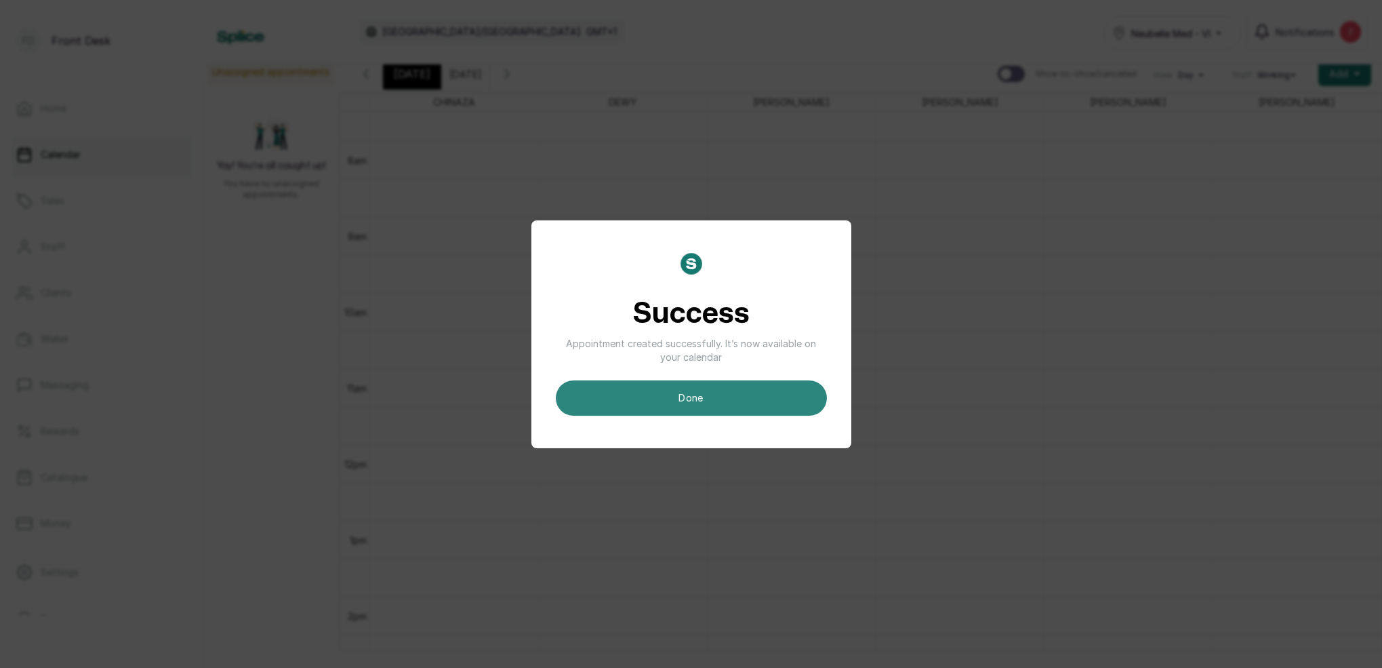
click at [695, 405] on button "done" at bounding box center [691, 397] width 271 height 35
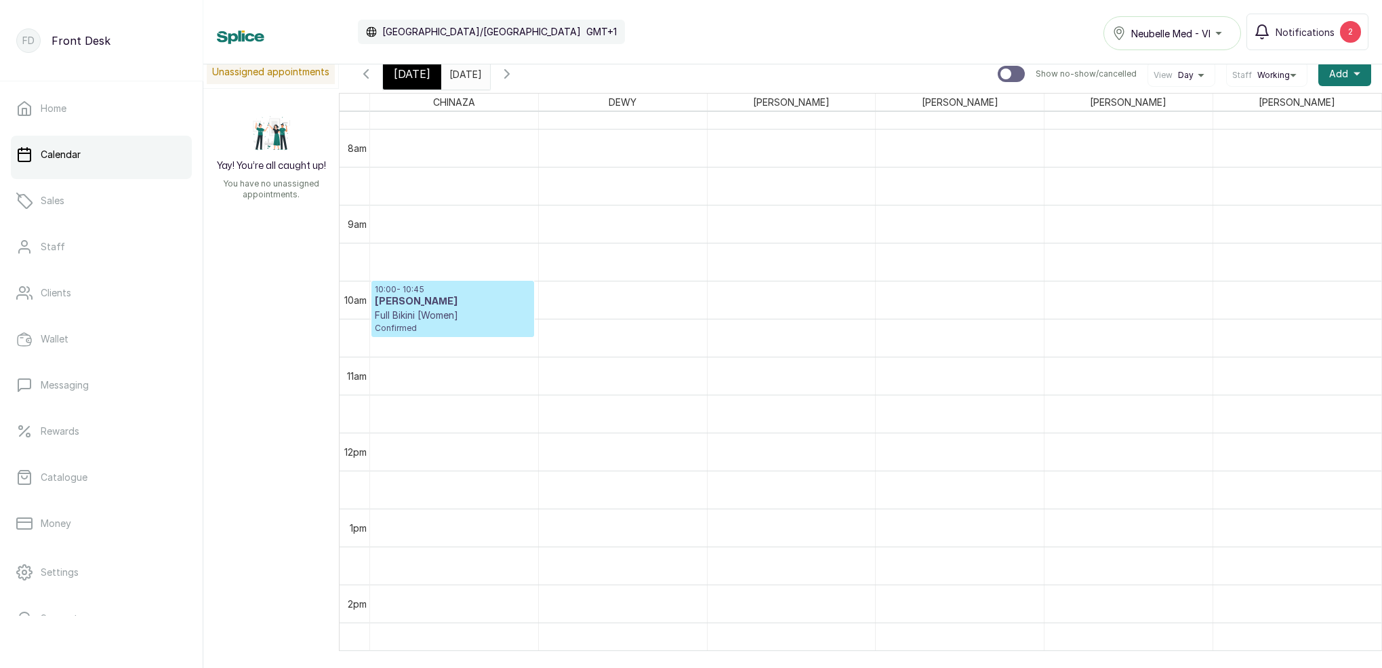
scroll to position [579, 0]
click at [464, 68] on input "[DATE]" at bounding box center [453, 70] width 22 height 23
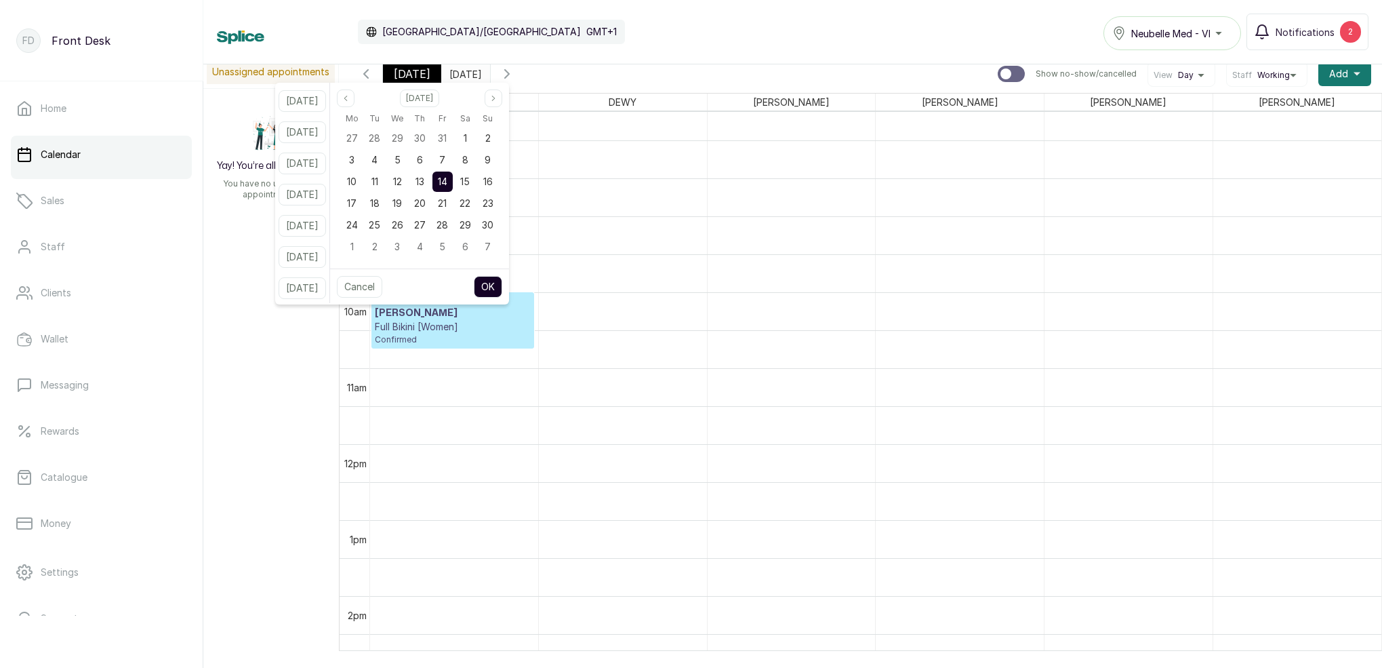
click at [410, 75] on span "[DATE]" at bounding box center [412, 74] width 37 height 16
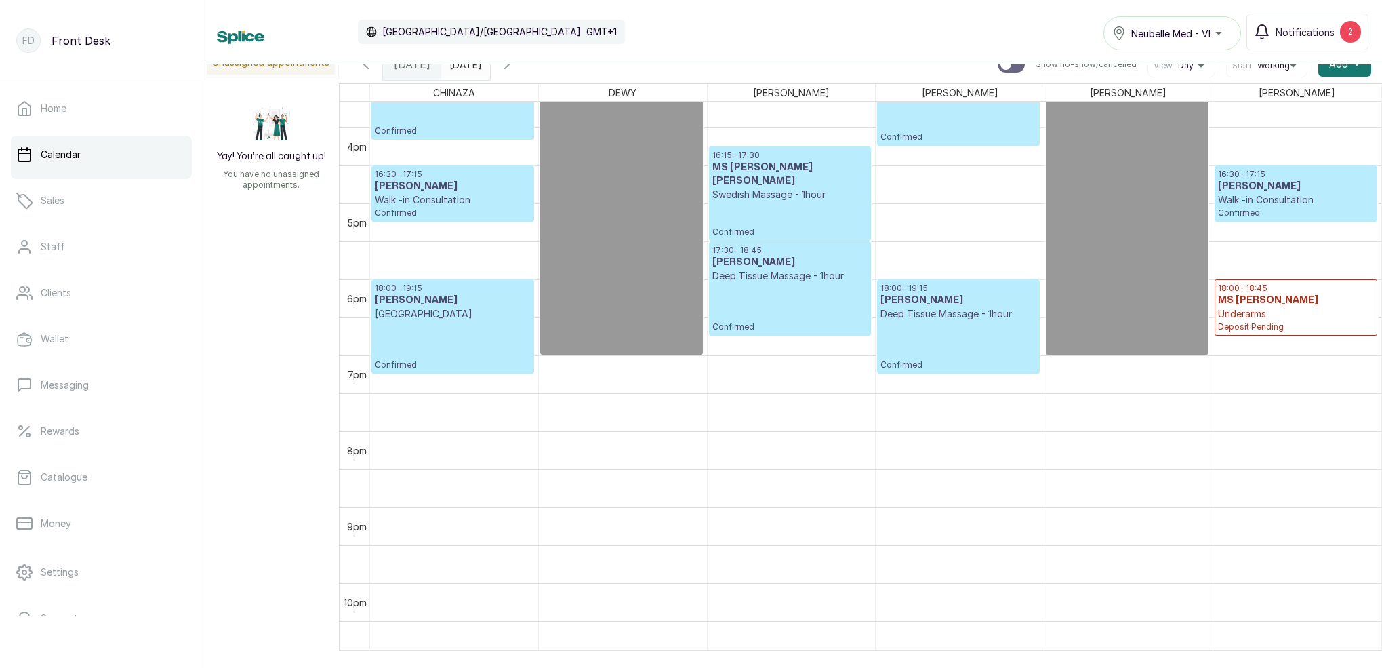
scroll to position [1190, 0]
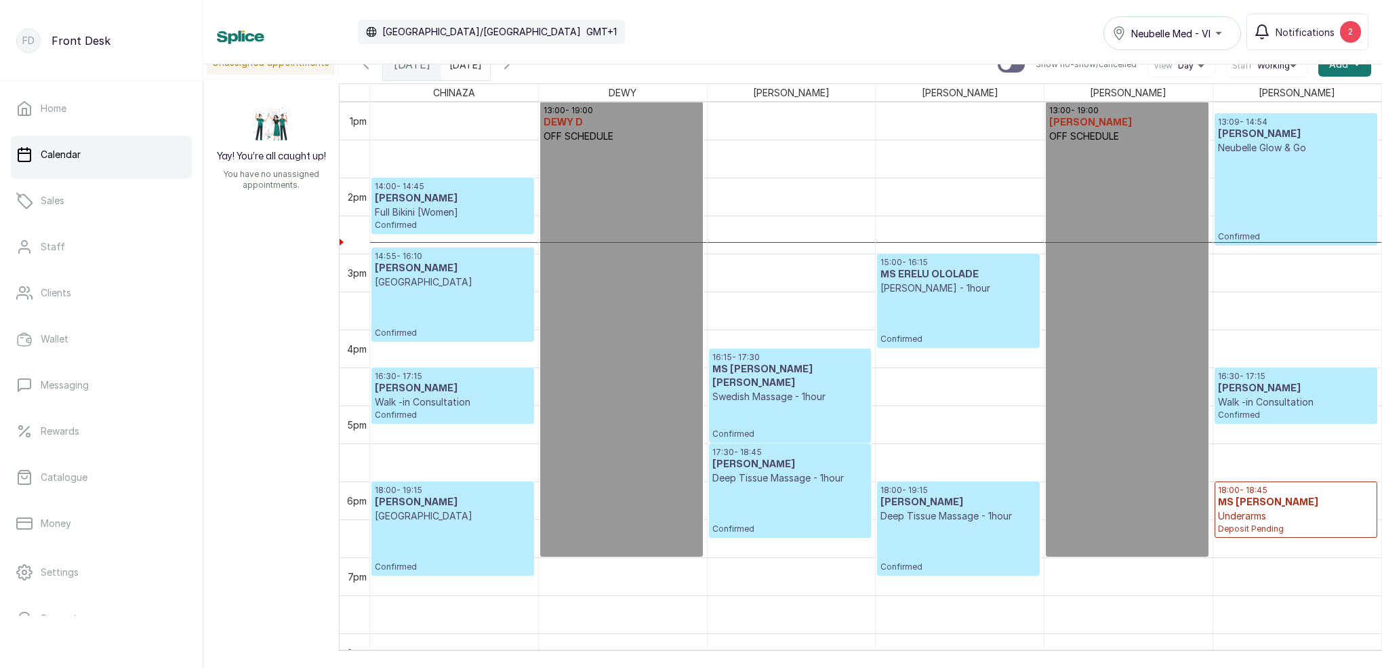
click at [447, 214] on p "Full Bikini [Women]" at bounding box center [453, 212] width 156 height 14
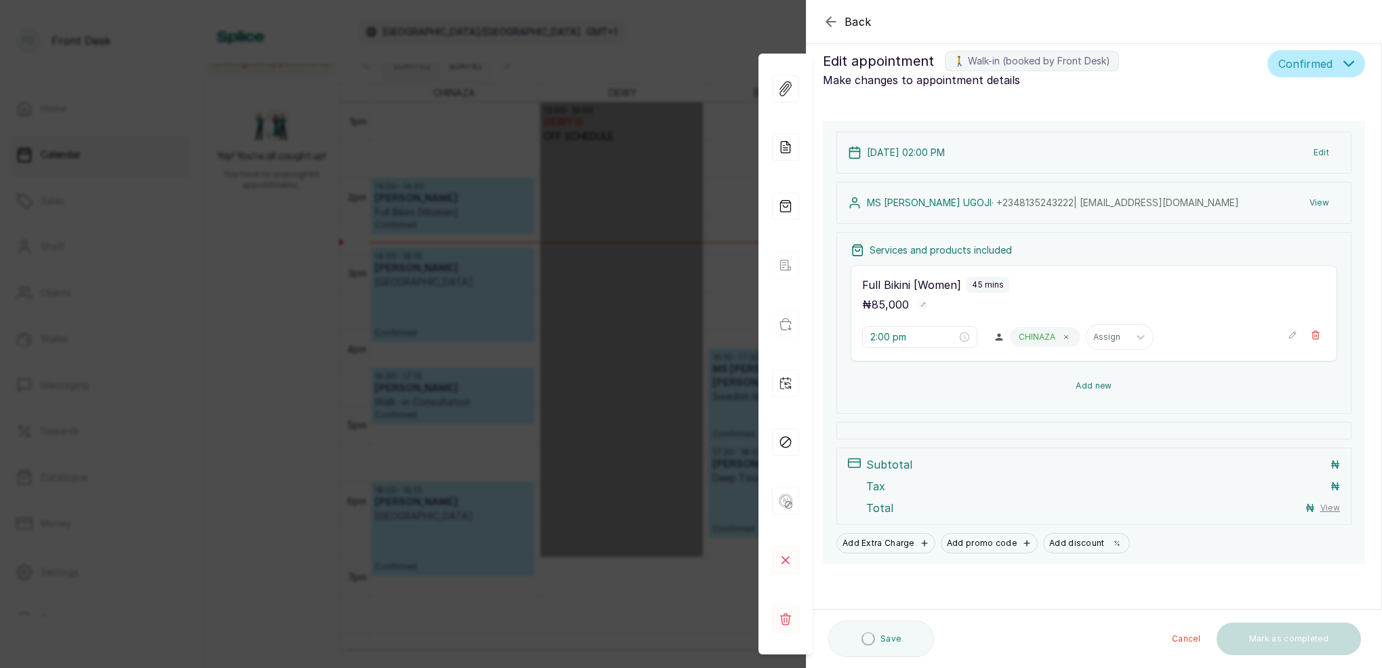
click at [1095, 387] on button "Add new" at bounding box center [1094, 385] width 487 height 33
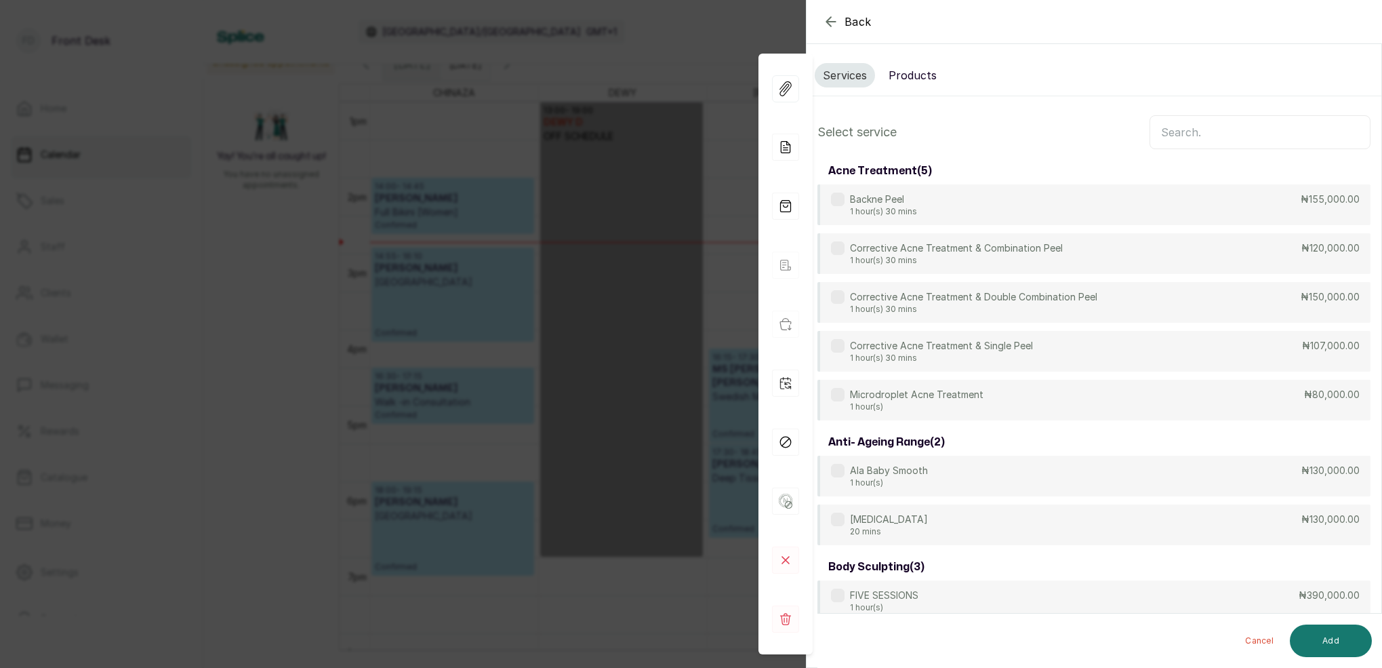
click at [902, 75] on button "Products" at bounding box center [913, 75] width 64 height 24
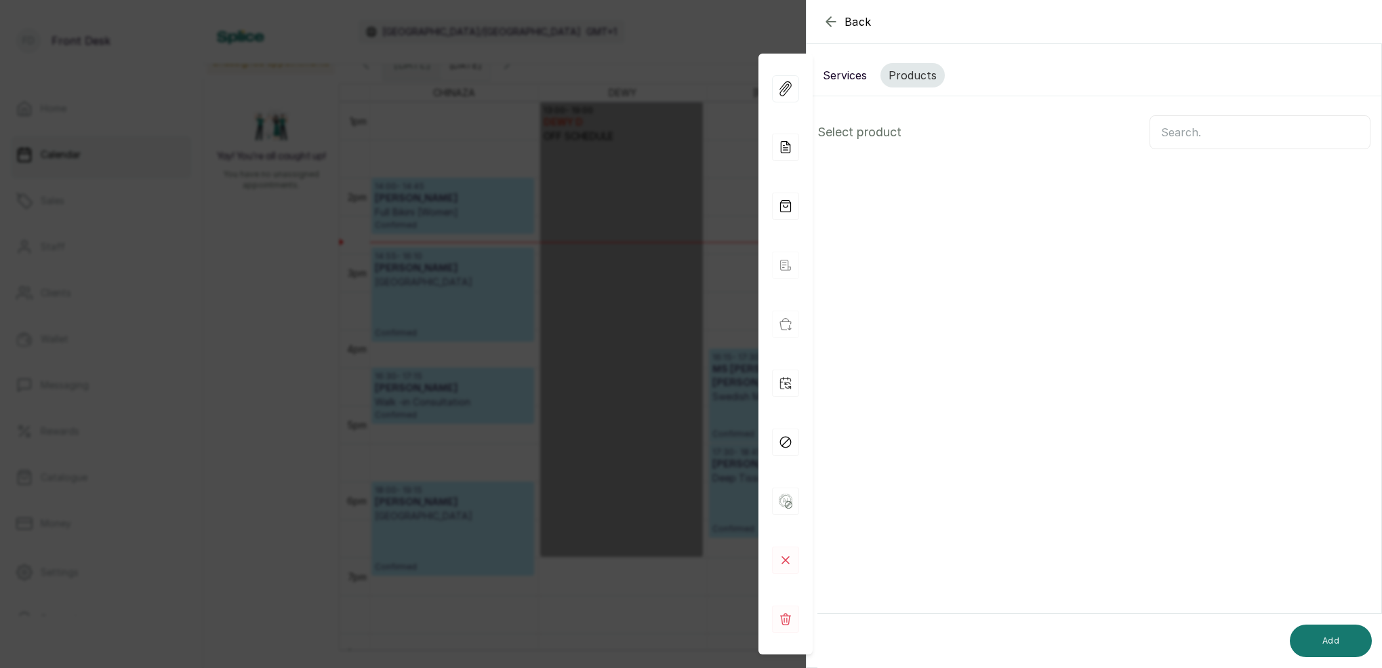
click at [1188, 129] on input "text" at bounding box center [1260, 132] width 221 height 34
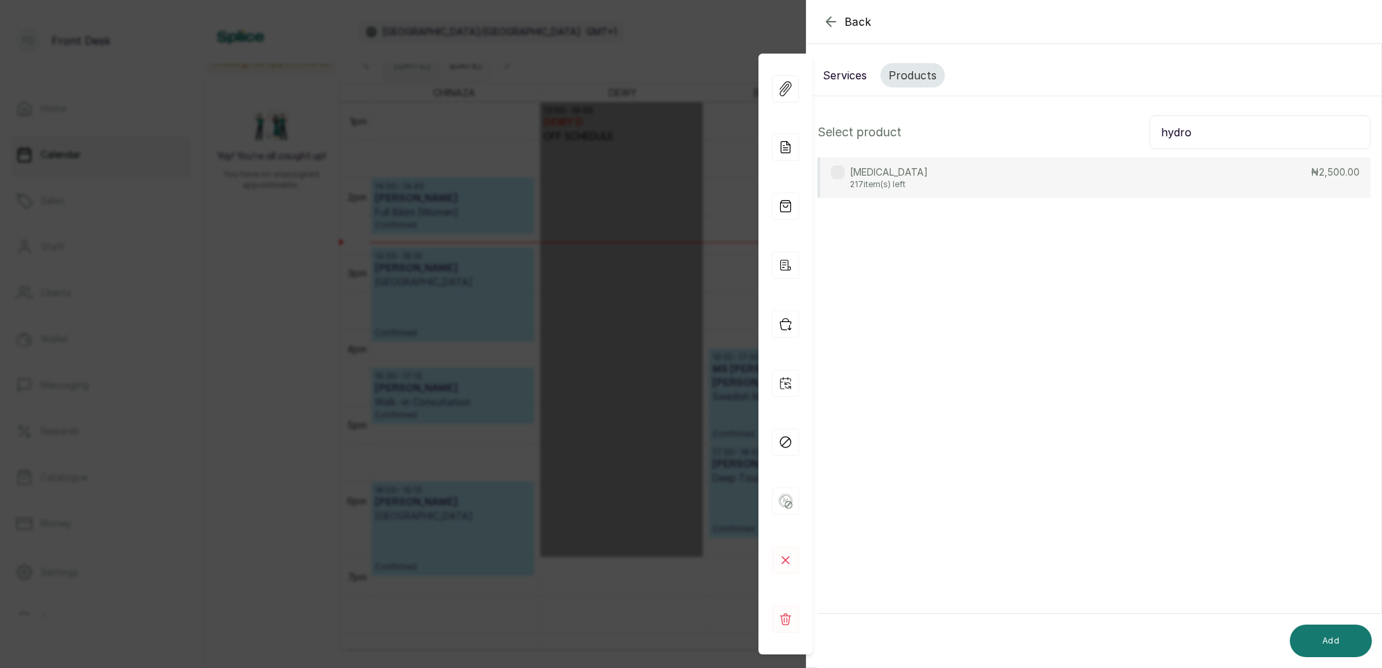
type input "hydro"
click at [981, 177] on div "[MEDICAL_DATA] 217 item(s) left ₦2,500.00" at bounding box center [1094, 177] width 553 height 41
click at [1331, 647] on button "Add" at bounding box center [1331, 640] width 82 height 33
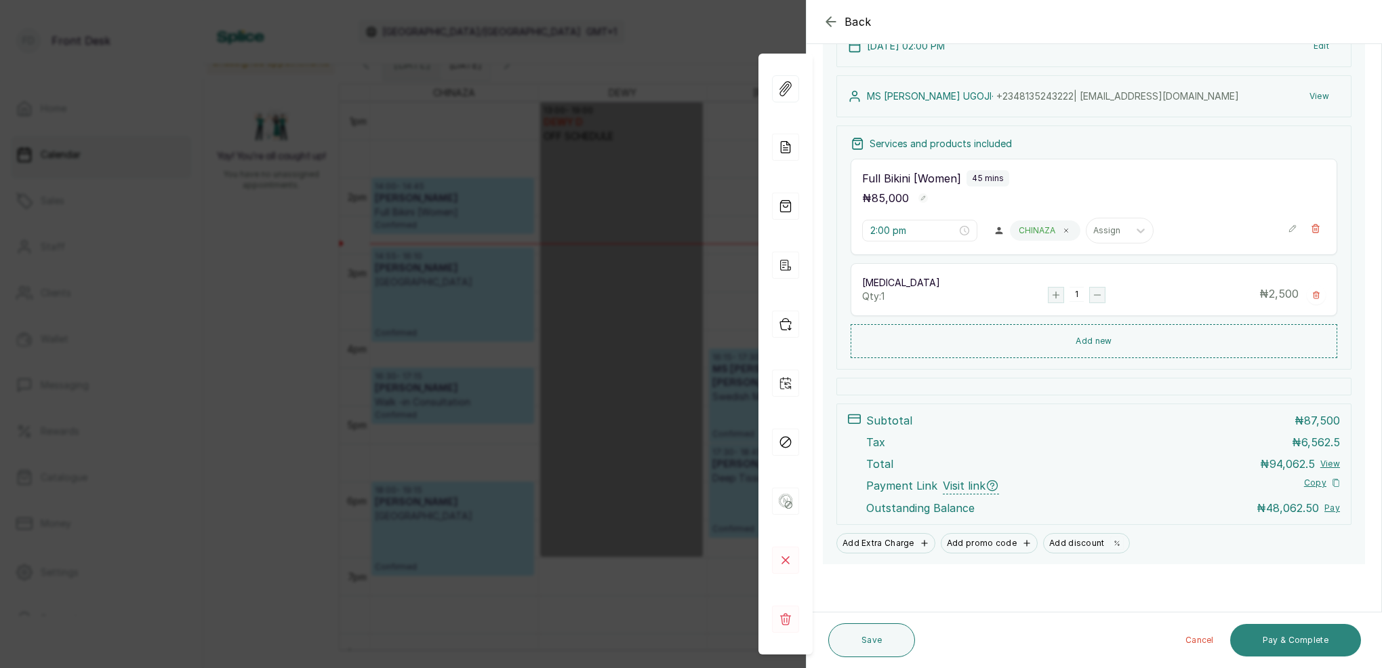
click at [1295, 643] on button "Pay & Complete" at bounding box center [1295, 640] width 131 height 33
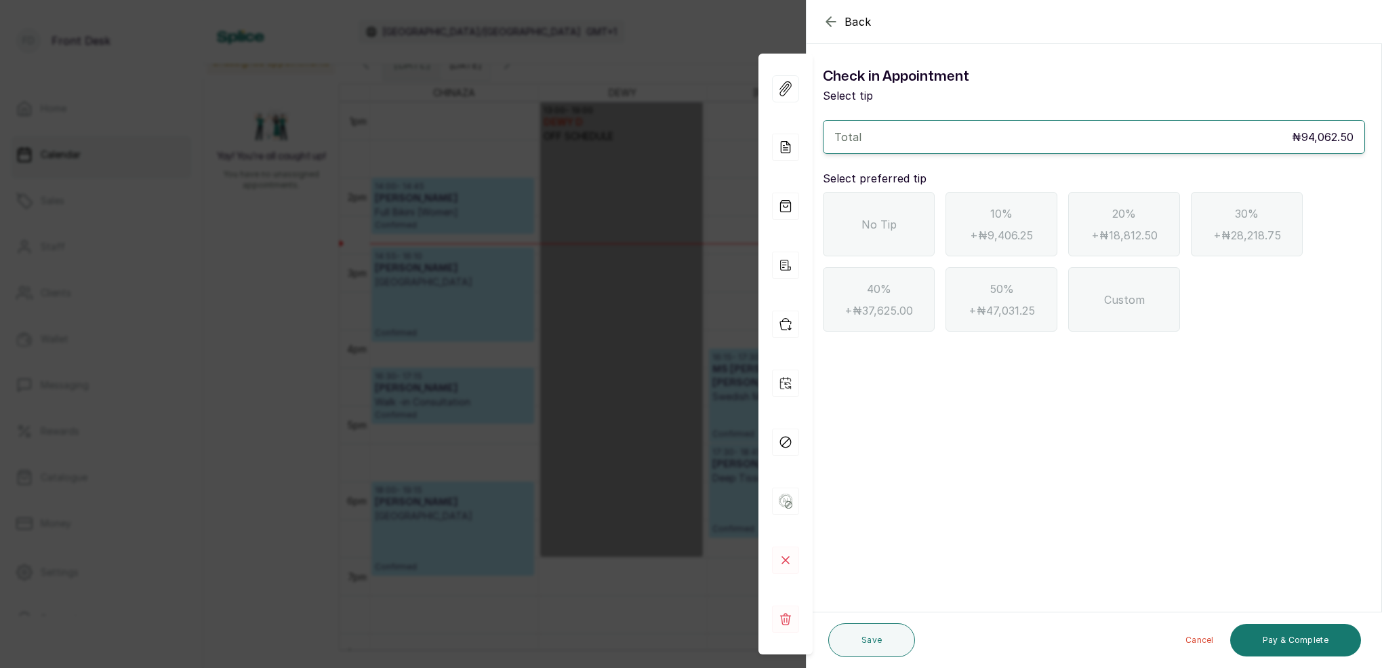
scroll to position [0, 0]
drag, startPoint x: 919, startPoint y: 222, endPoint x: 959, endPoint y: 246, distance: 46.3
click at [919, 222] on div "No Tip" at bounding box center [879, 224] width 112 height 64
click at [1338, 642] on button "Pay & Complete" at bounding box center [1295, 640] width 131 height 33
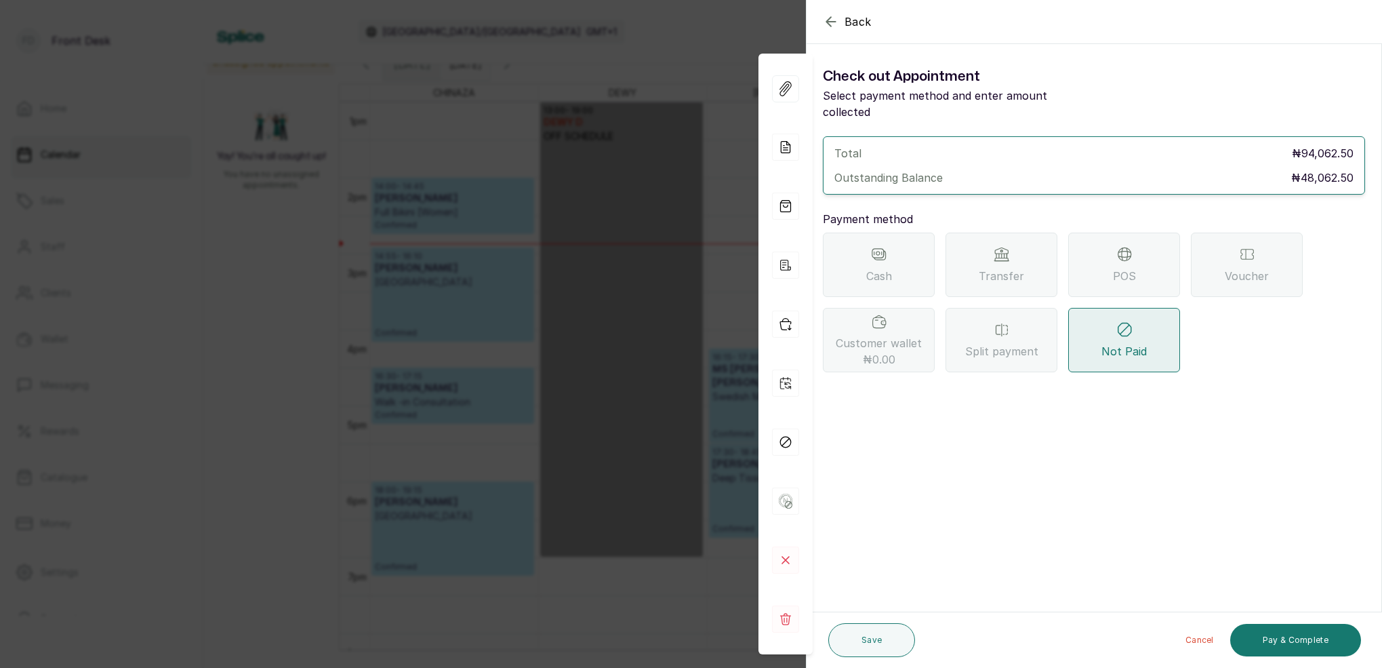
click at [1028, 249] on div "Transfer" at bounding box center [1002, 265] width 112 height 64
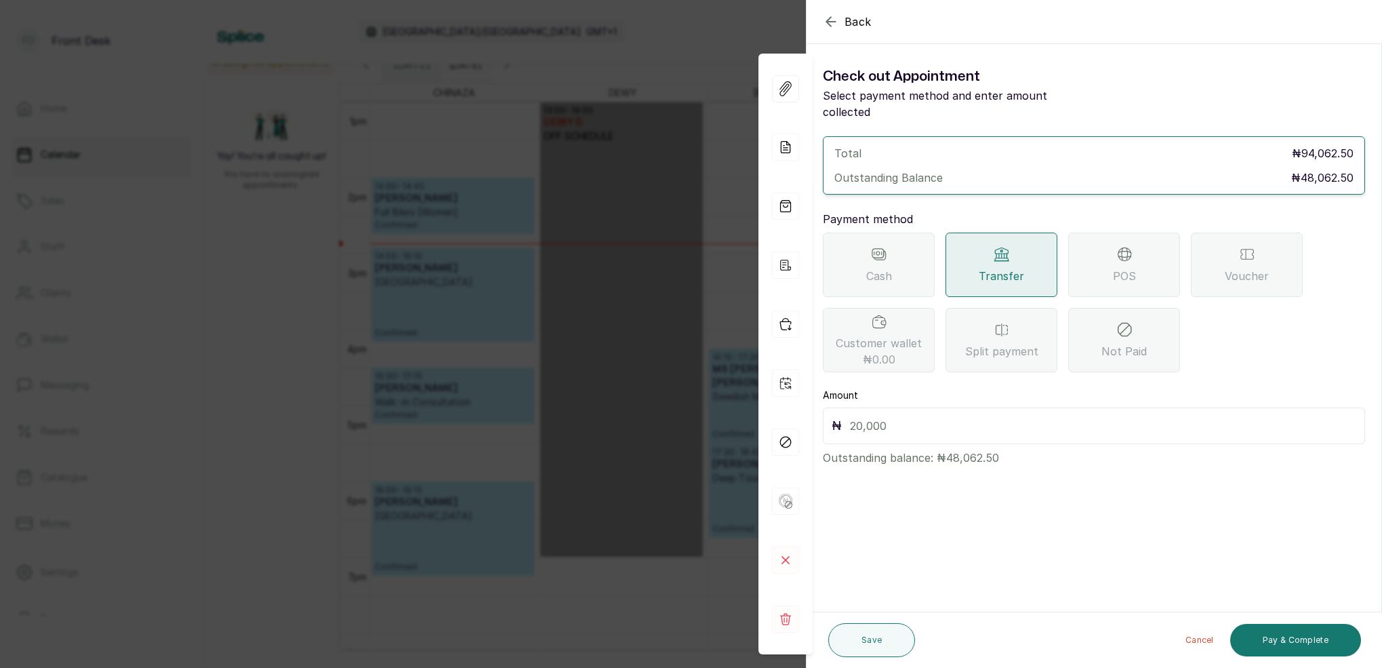
click at [923, 416] on input "text" at bounding box center [1103, 425] width 506 height 19
type input "4"
type input "48,062.5"
click at [882, 643] on button "Save" at bounding box center [871, 640] width 87 height 34
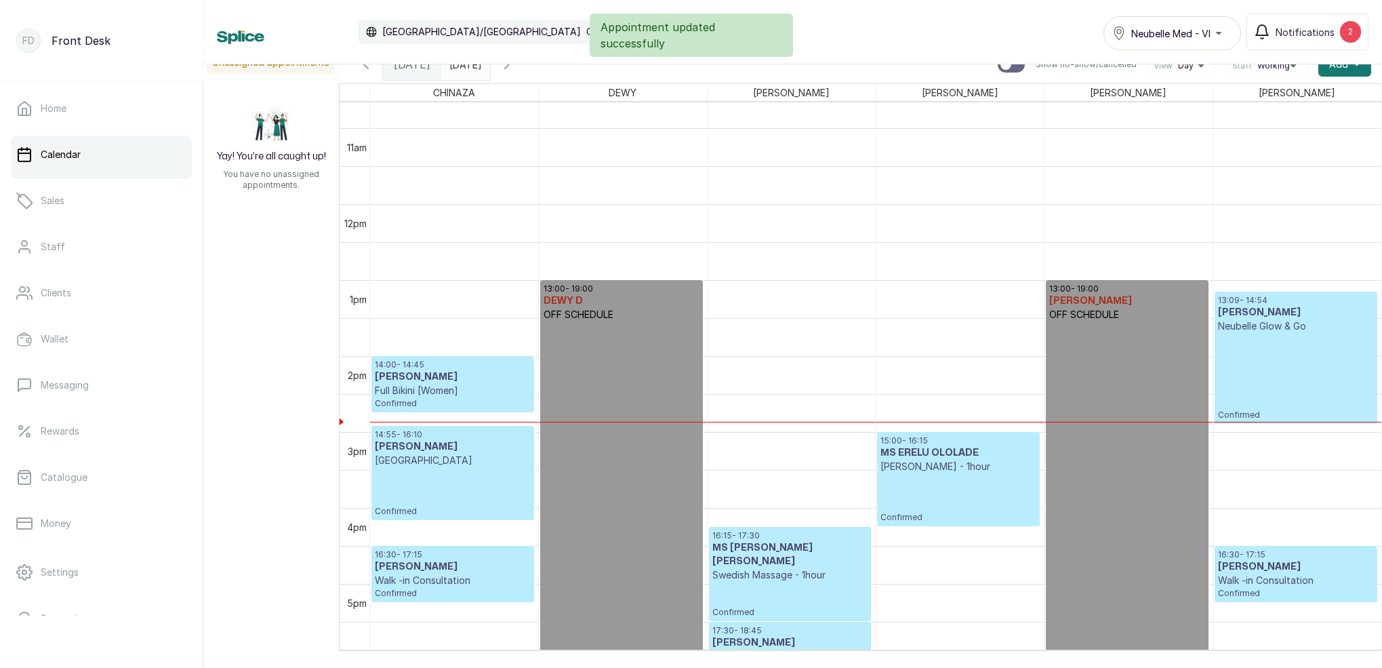
scroll to position [807, 0]
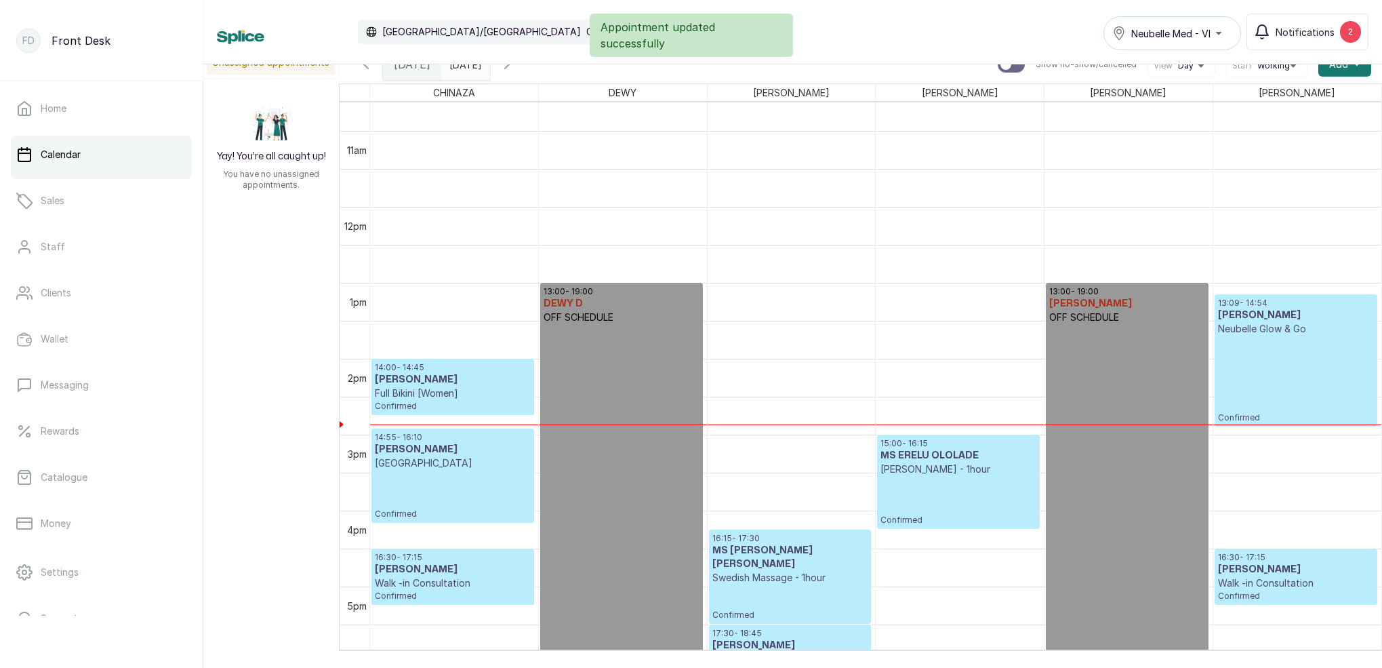
click at [499, 64] on div "Calendar [GEOGRAPHIC_DATA]/[GEOGRAPHIC_DATA] GMT+1 Neubelle Med - VI Notificati…" at bounding box center [792, 32] width 1179 height 64
click at [464, 66] on input "[DATE]" at bounding box center [453, 60] width 22 height 23
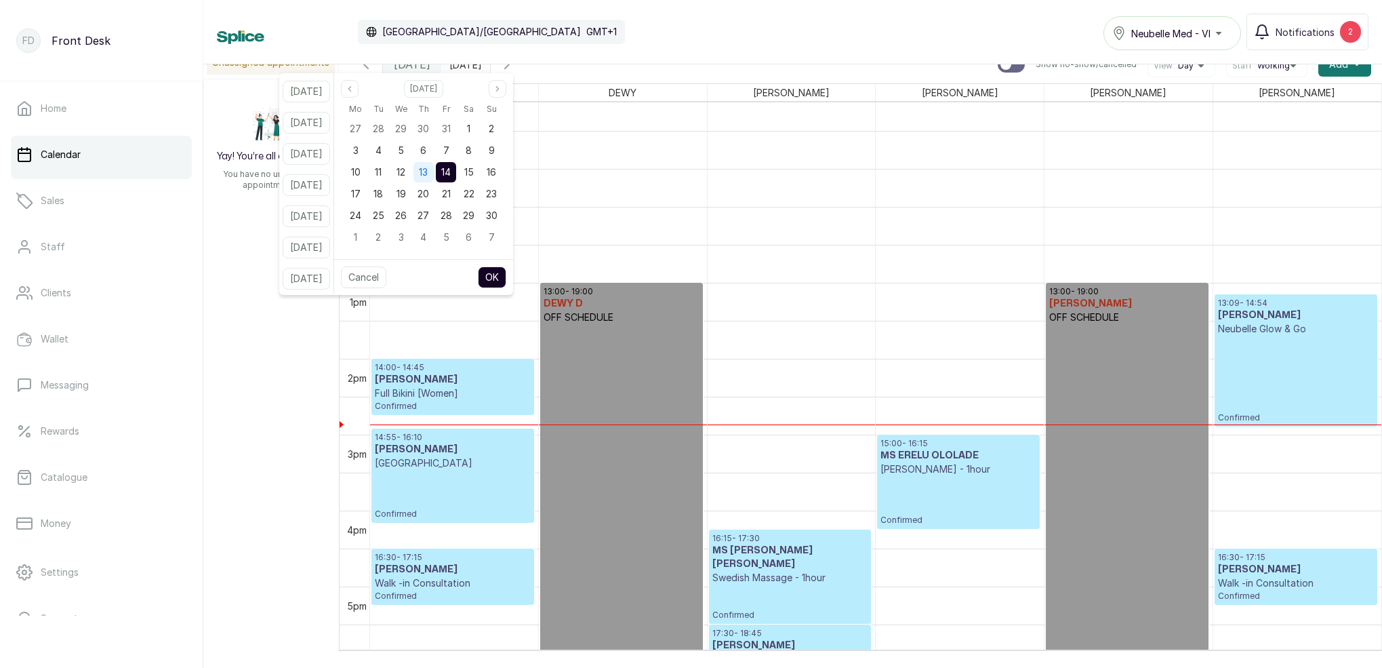
click at [434, 164] on div "13" at bounding box center [424, 172] width 20 height 20
drag, startPoint x: 460, startPoint y: 165, endPoint x: 493, endPoint y: 216, distance: 59.8
click at [456, 167] on div "14" at bounding box center [446, 172] width 20 height 20
click at [506, 284] on button "OK" at bounding box center [492, 277] width 28 height 22
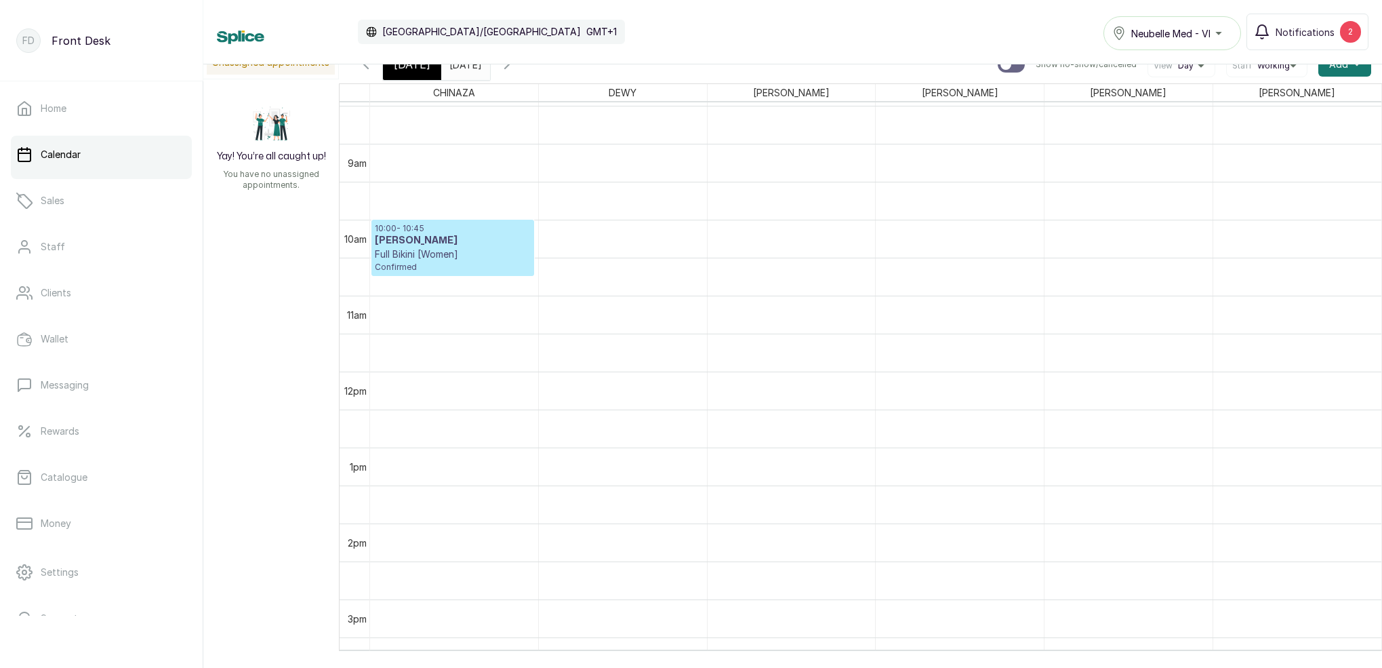
scroll to position [642, 0]
click at [373, 229] on div "10:00 - 10:45 [PERSON_NAME] Full Bikini [Women] Confirmed" at bounding box center [452, 247] width 161 height 55
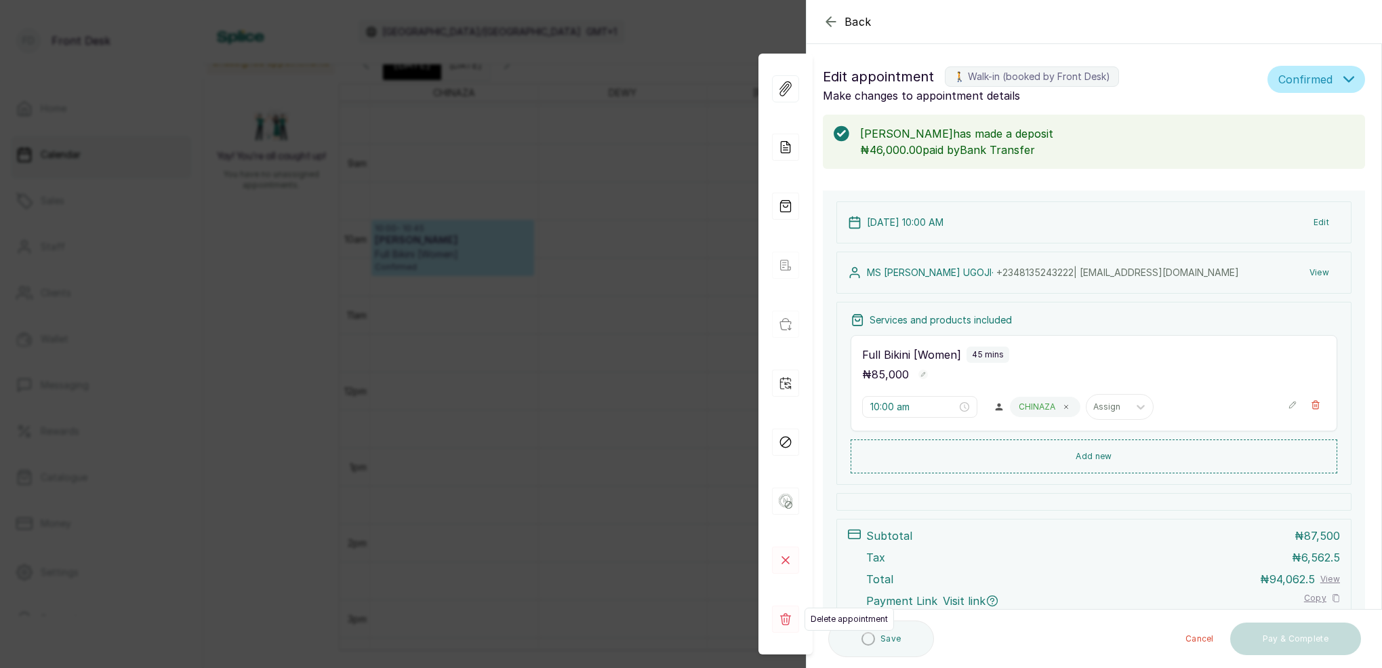
click at [784, 615] on icon at bounding box center [785, 619] width 11 height 12
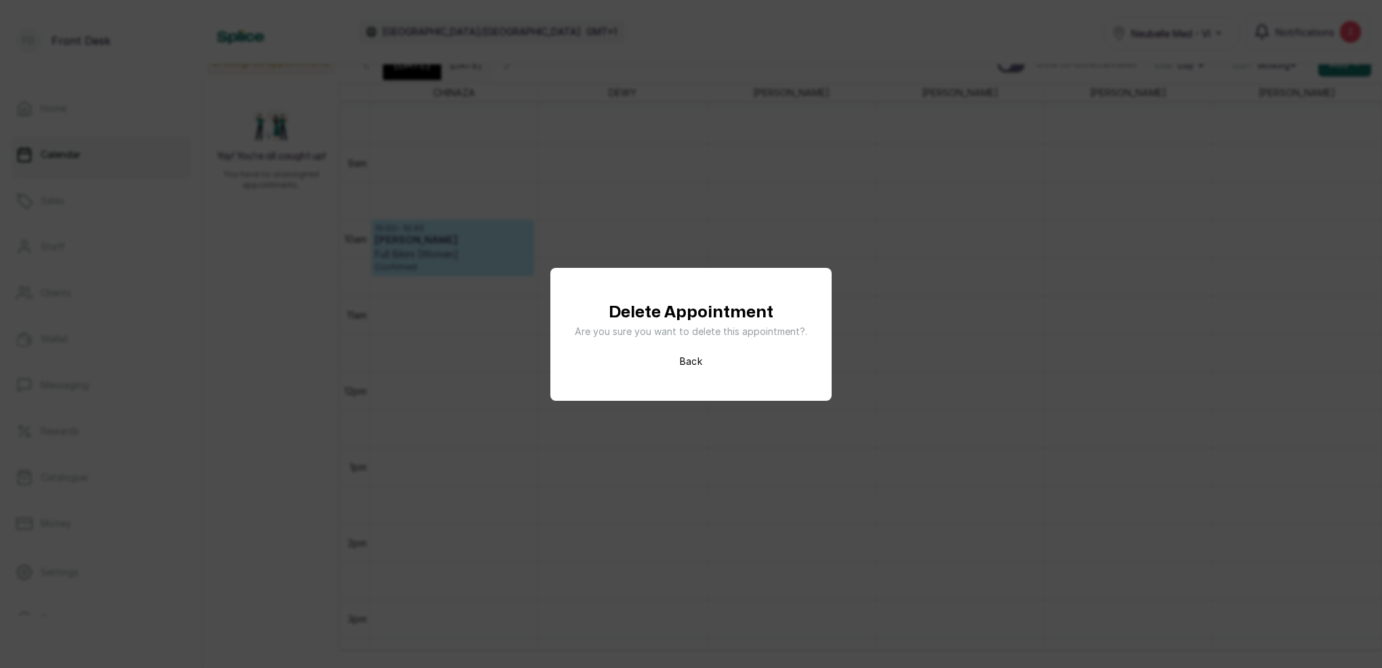
scroll to position [9, 0]
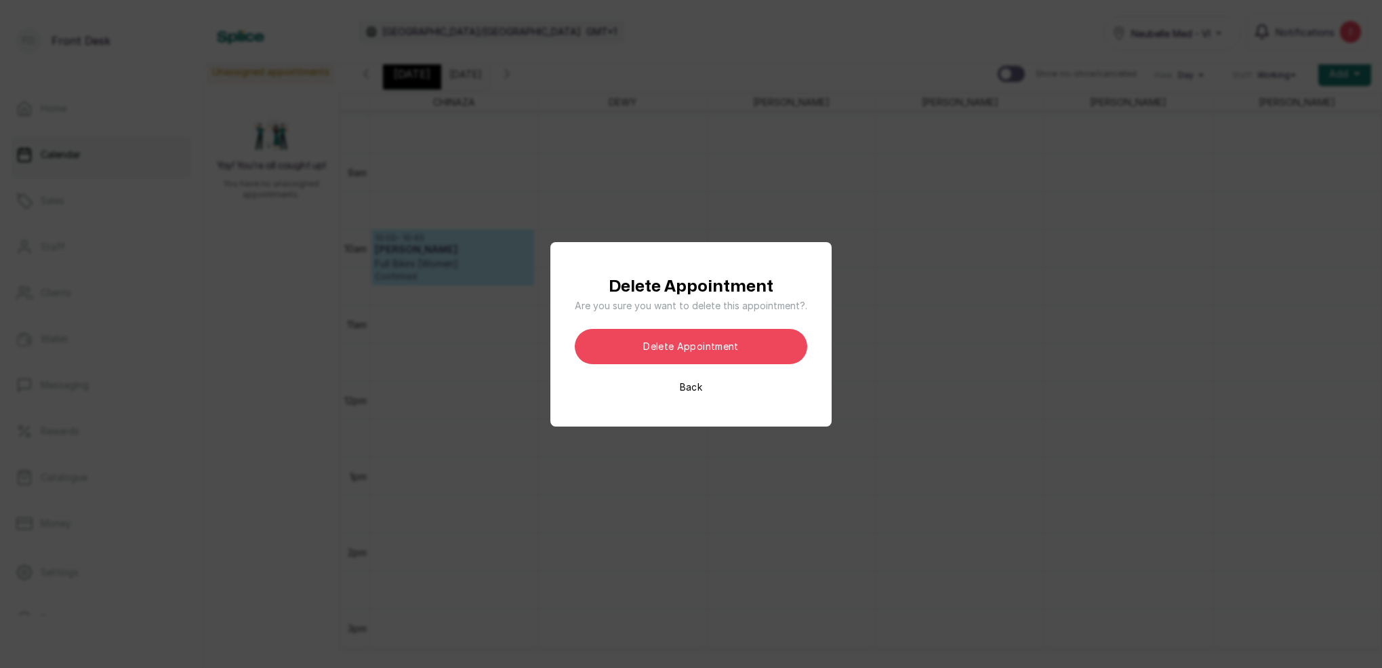
click at [740, 346] on button "Delete appointment" at bounding box center [691, 346] width 233 height 35
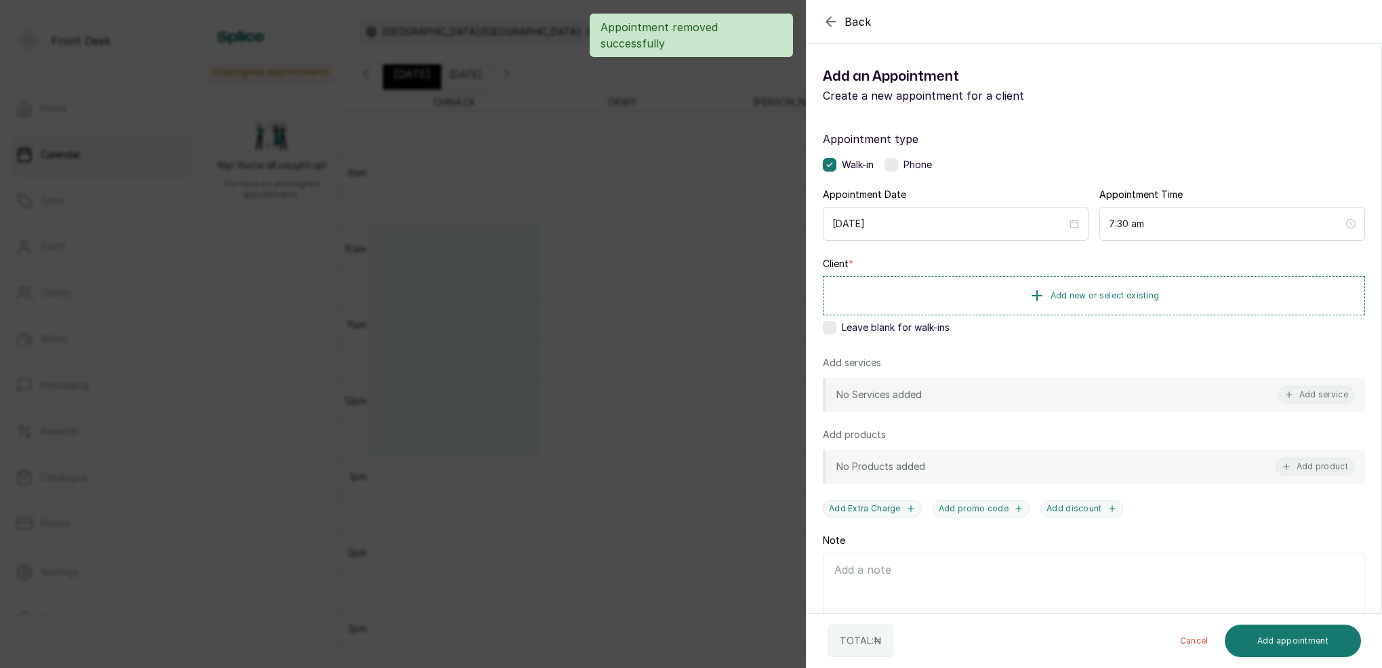
scroll to position [456, 0]
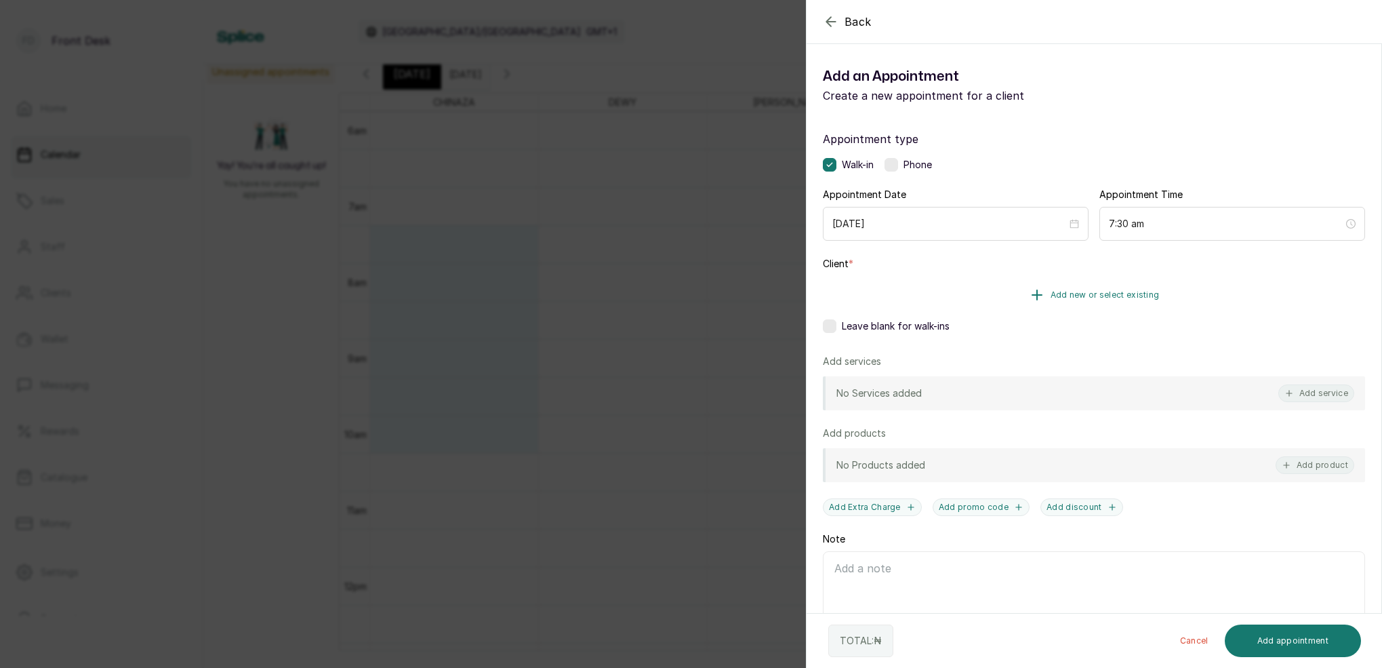
click at [1107, 295] on span "Add new or select existing" at bounding box center [1105, 294] width 109 height 11
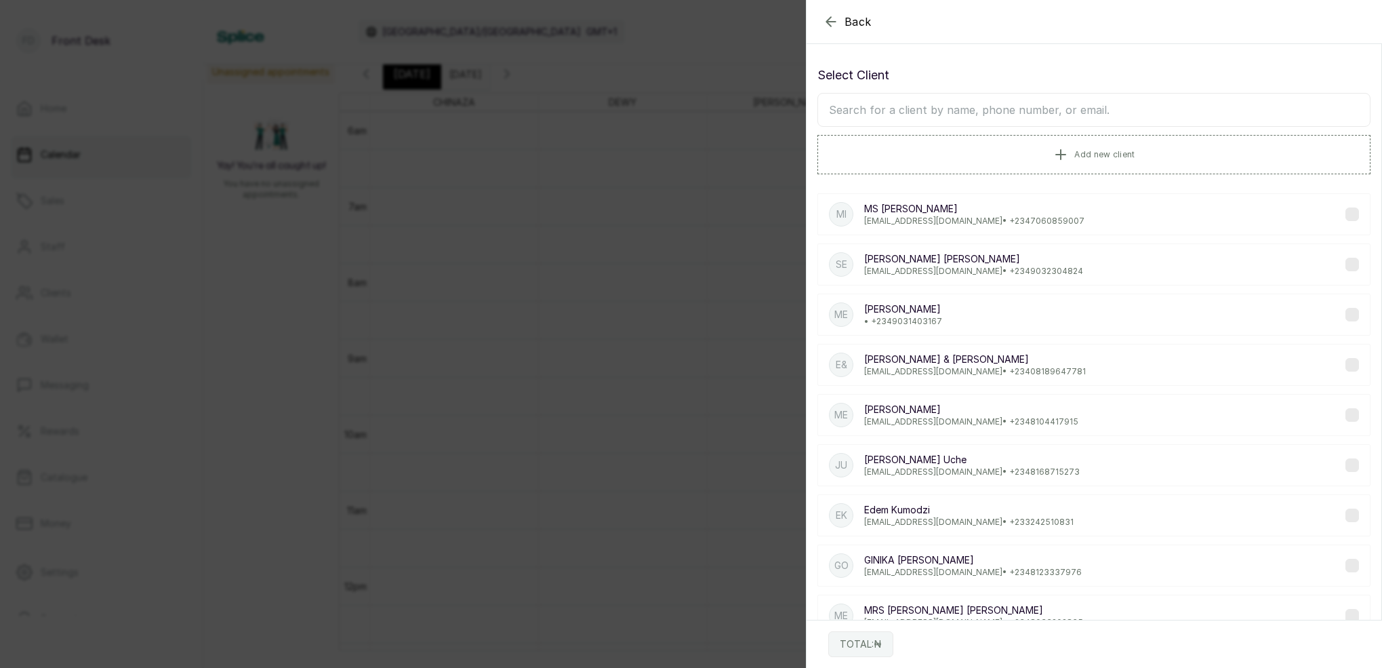
click at [1047, 111] on input "text" at bounding box center [1094, 110] width 553 height 34
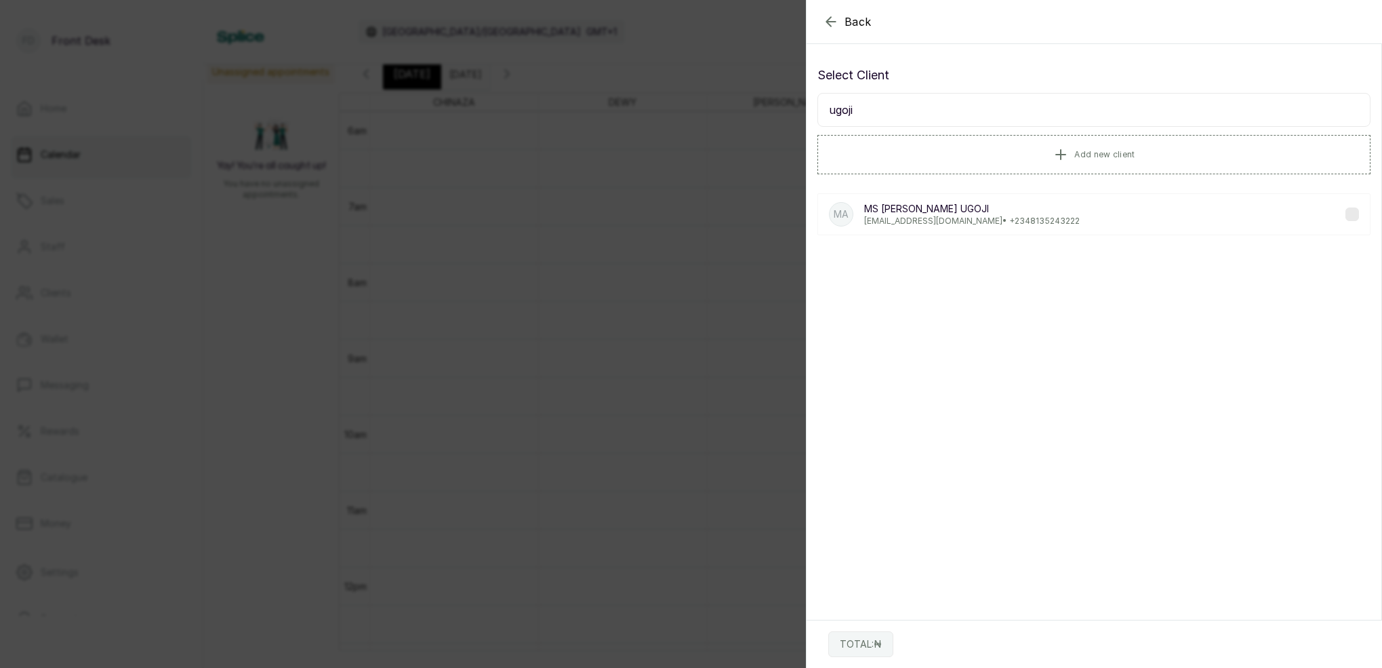
type input "Ugoji"
drag, startPoint x: 1047, startPoint y: 111, endPoint x: 896, endPoint y: 209, distance: 180.0
click at [896, 209] on p "[PERSON_NAME]" at bounding box center [972, 209] width 216 height 14
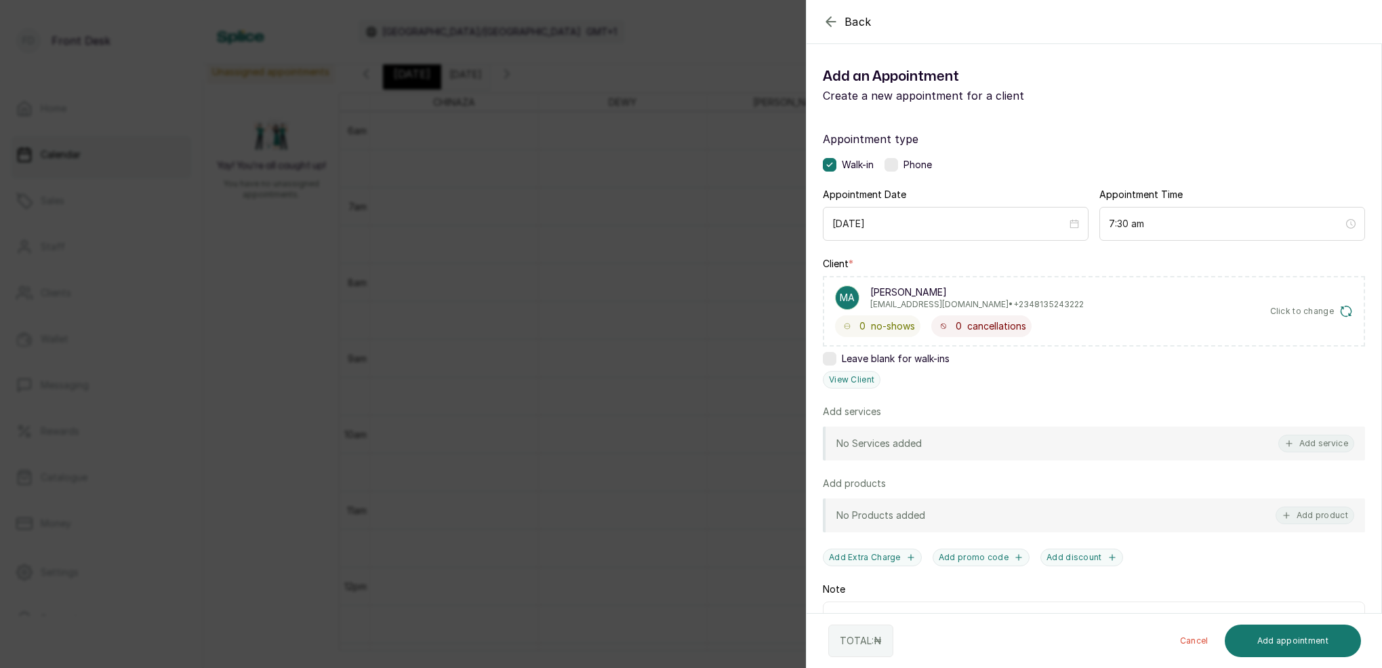
drag, startPoint x: 1306, startPoint y: 441, endPoint x: 1312, endPoint y: 424, distance: 18.4
click at [1307, 440] on button "Add service" at bounding box center [1317, 444] width 76 height 18
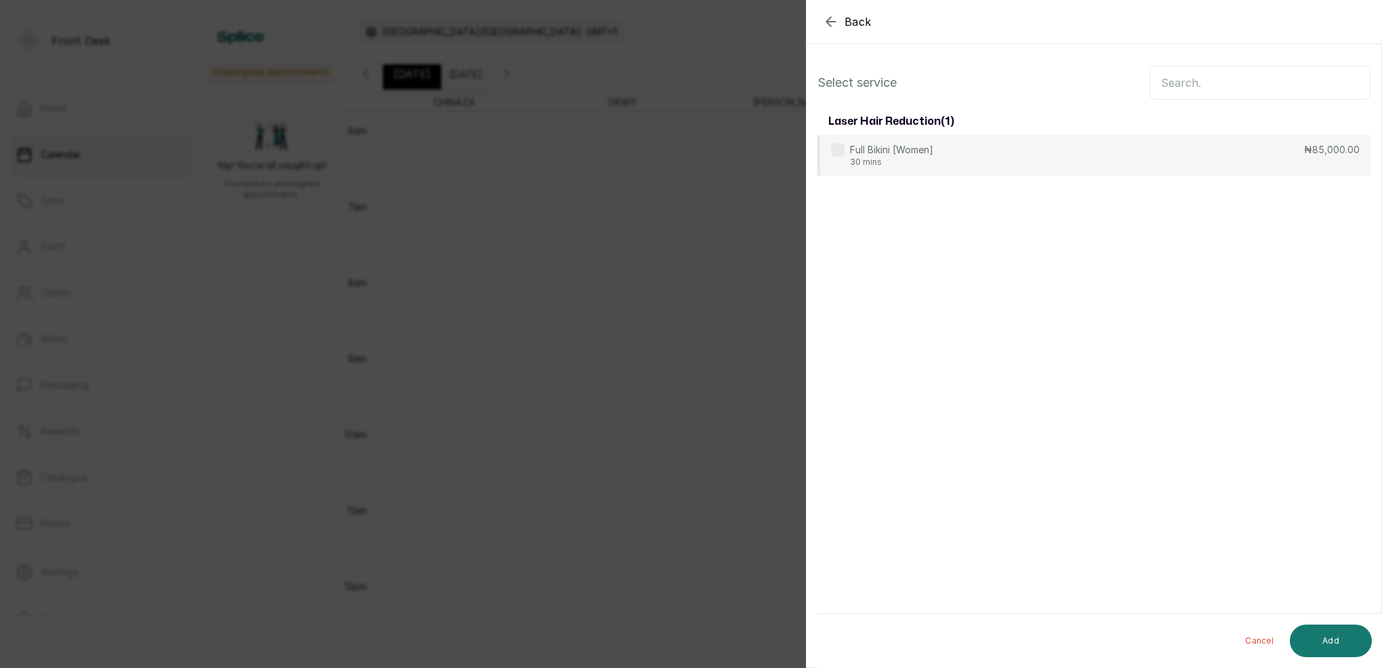
click at [1226, 81] on input "text" at bounding box center [1260, 83] width 221 height 34
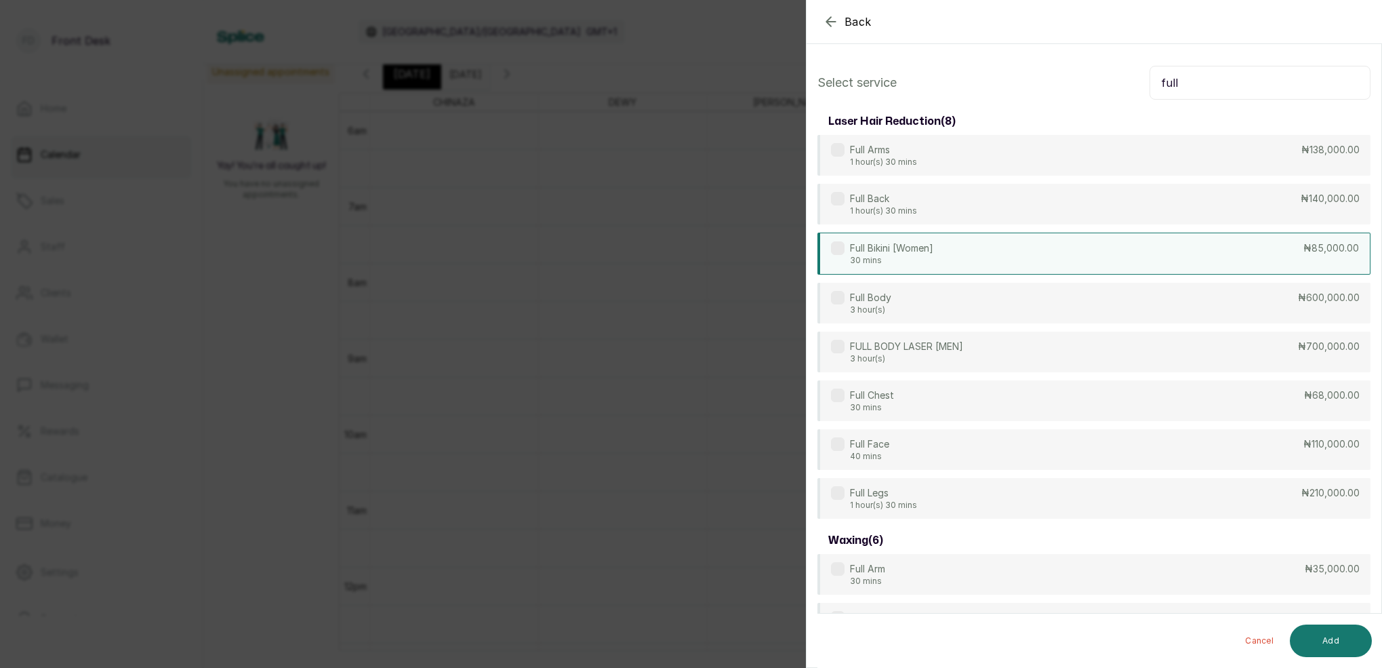
type input "full"
drag, startPoint x: 938, startPoint y: 253, endPoint x: 961, endPoint y: 247, distance: 24.5
click at [937, 253] on div "Full Bikini [Women] 30 mins ₦85,000.00" at bounding box center [1094, 254] width 553 height 42
click at [1353, 641] on button "Add" at bounding box center [1331, 640] width 82 height 33
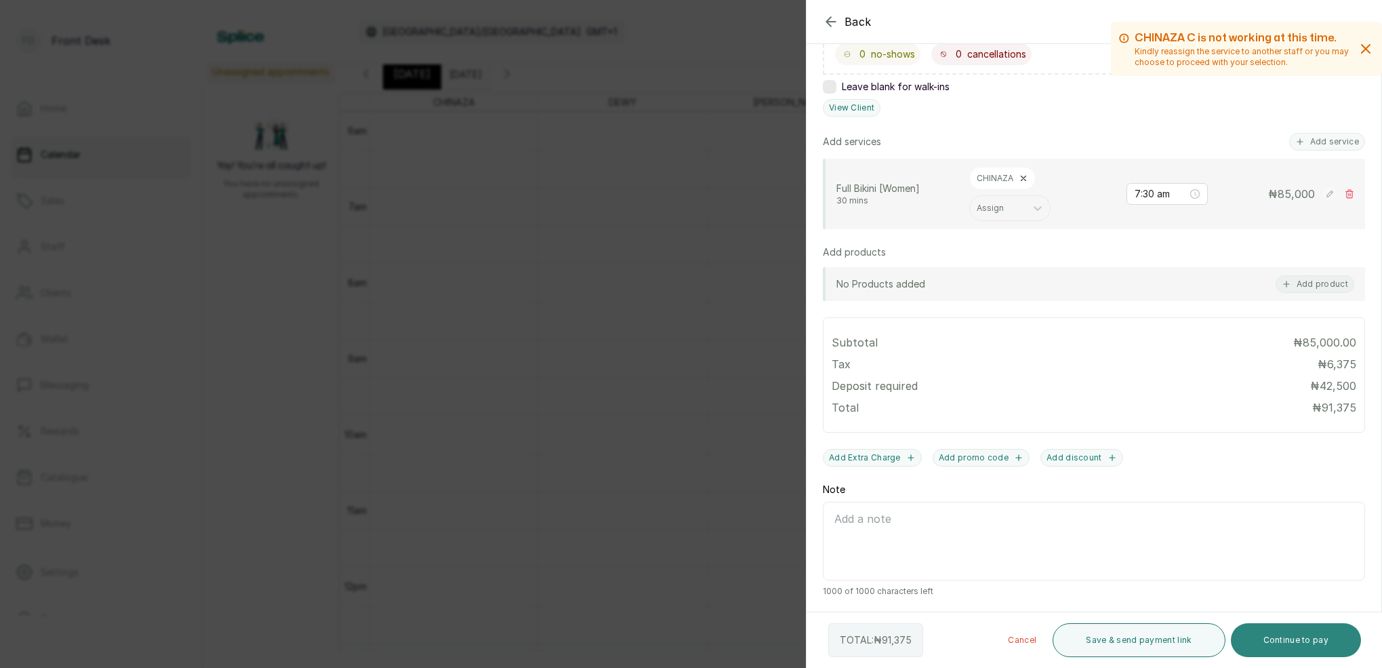
scroll to position [272, 0]
click at [1302, 638] on button "Continue to pay" at bounding box center [1296, 640] width 131 height 34
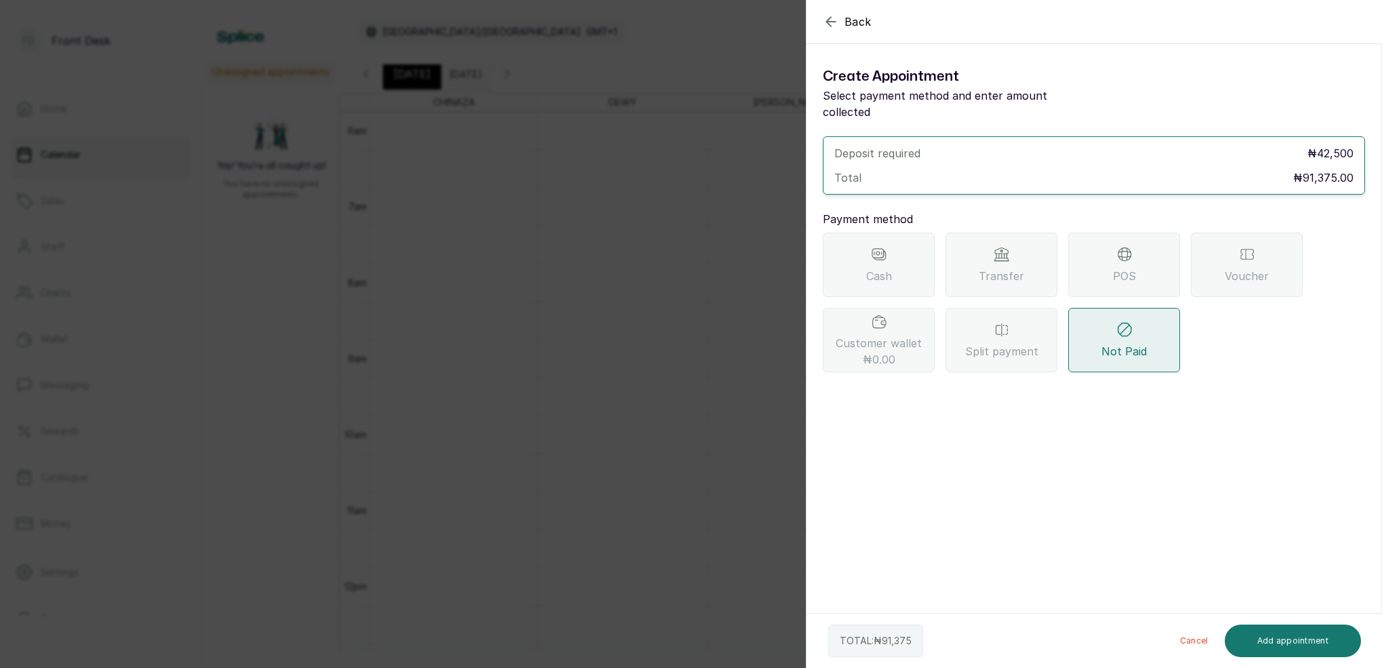
drag, startPoint x: 1045, startPoint y: 253, endPoint x: 1045, endPoint y: 262, distance: 8.8
click at [1045, 254] on div "Transfer" at bounding box center [1002, 265] width 112 height 64
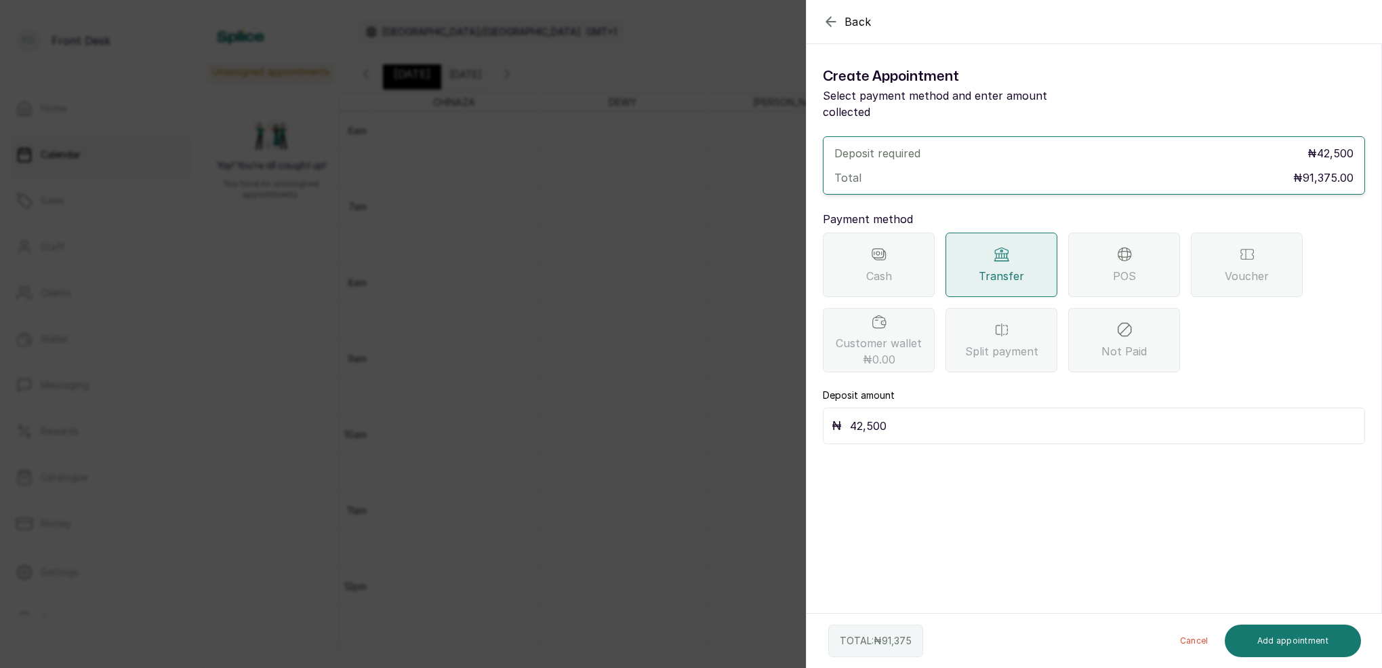
click at [949, 416] on input "42,500" at bounding box center [1103, 425] width 506 height 19
type input "4"
type input "43,312.5"
click at [1318, 636] on button "Add appointment" at bounding box center [1293, 640] width 137 height 33
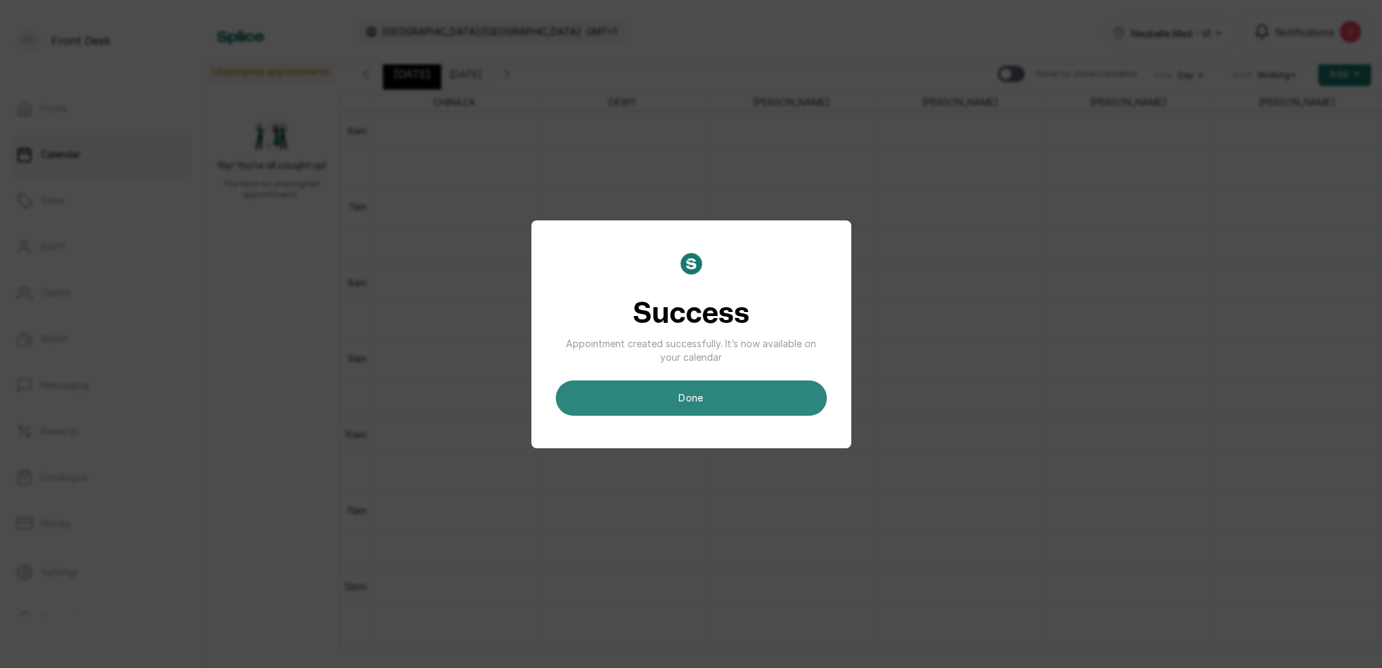
click at [755, 406] on button "done" at bounding box center [691, 397] width 271 height 35
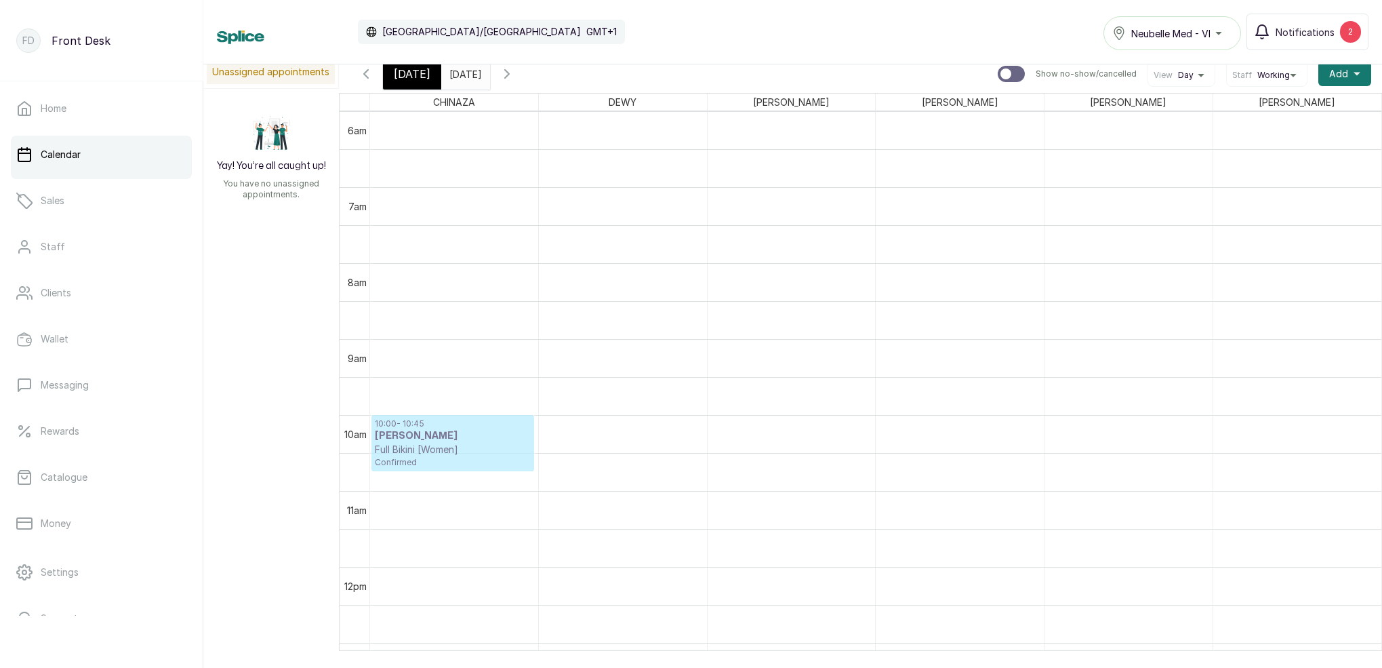
scroll to position [456, 0]
drag, startPoint x: 437, startPoint y: 262, endPoint x: 426, endPoint y: 442, distance: 180.0
click at [422, 443] on div "07:30 - 08:15 [PERSON_NAME] Full Bikini [Women] Confirmed 10:00 - 10:45 [PERSON…" at bounding box center [454, 567] width 168 height 1822
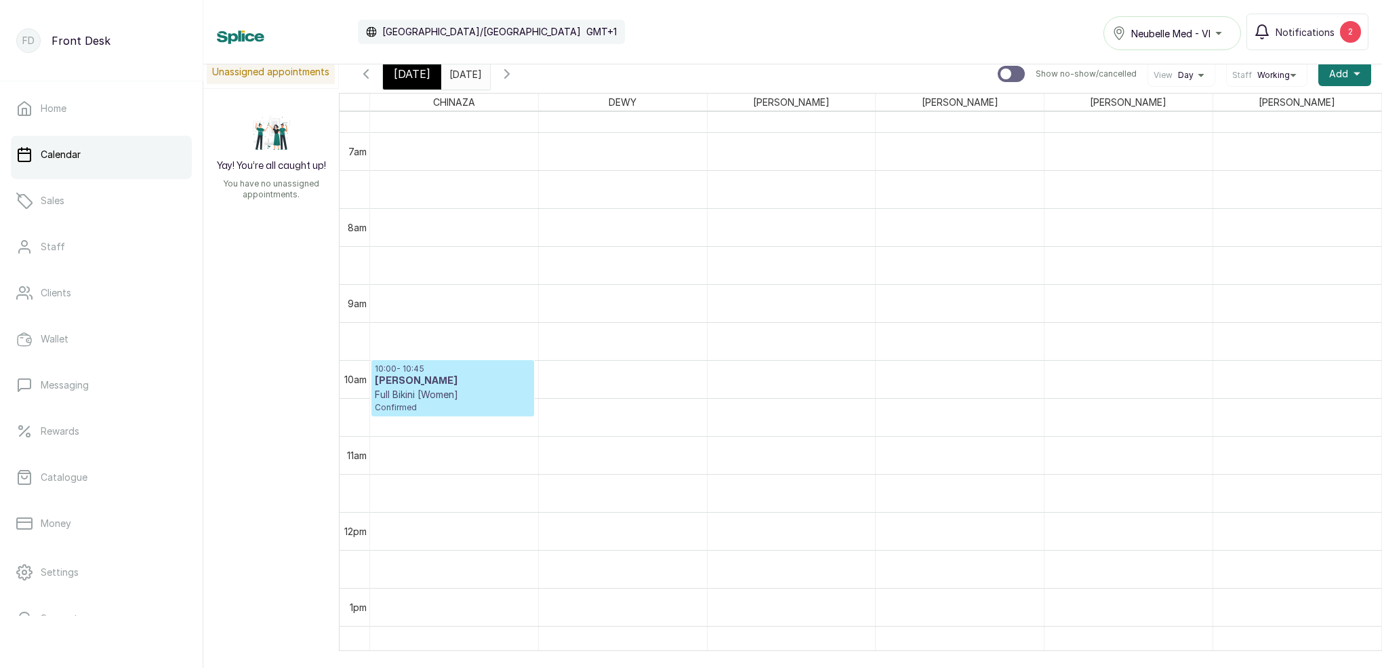
click at [436, 397] on p "Full Bikini [Women]" at bounding box center [453, 395] width 156 height 14
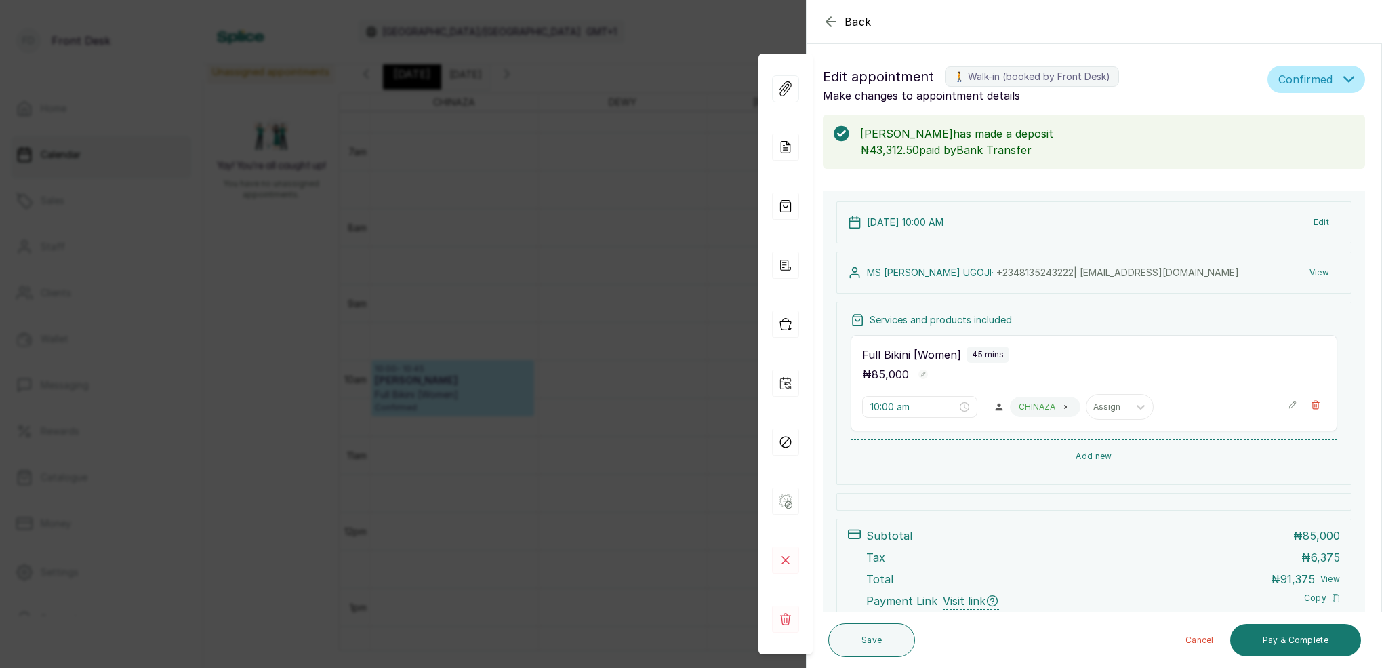
scroll to position [0, 0]
click at [830, 24] on icon "button" at bounding box center [830, 21] width 9 height 9
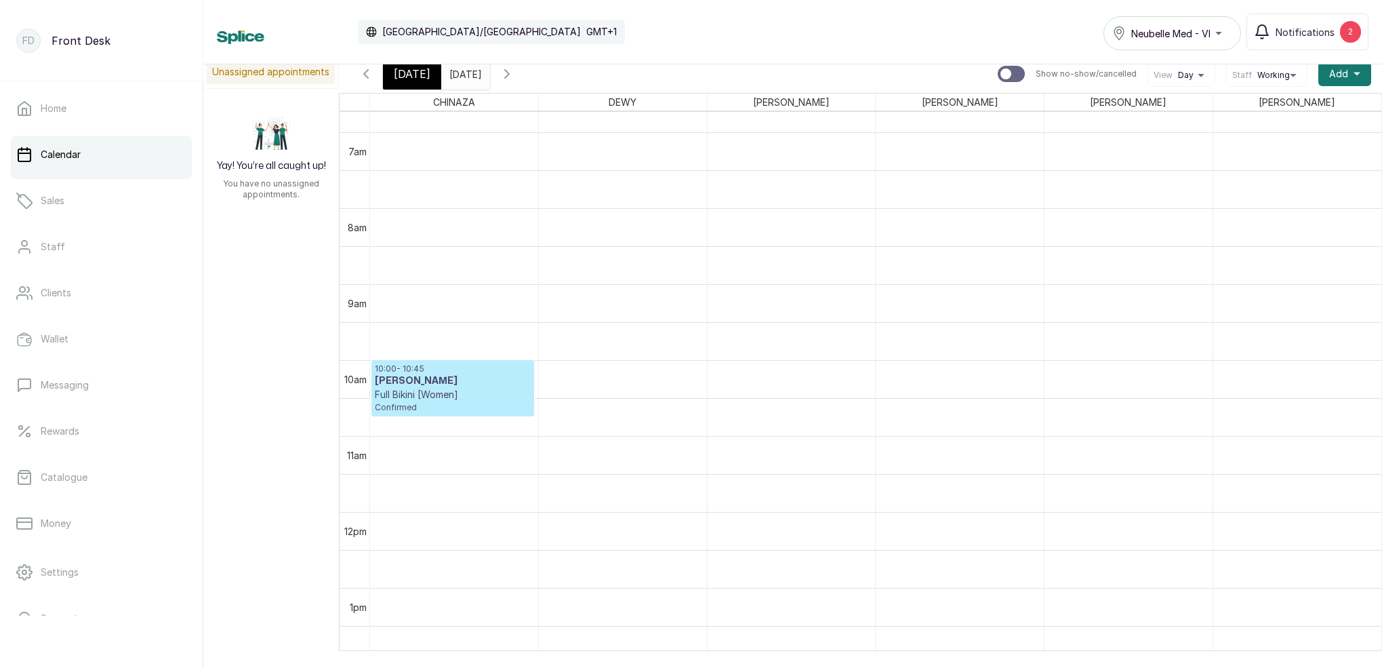
click at [403, 78] on span "[DATE]" at bounding box center [412, 74] width 37 height 16
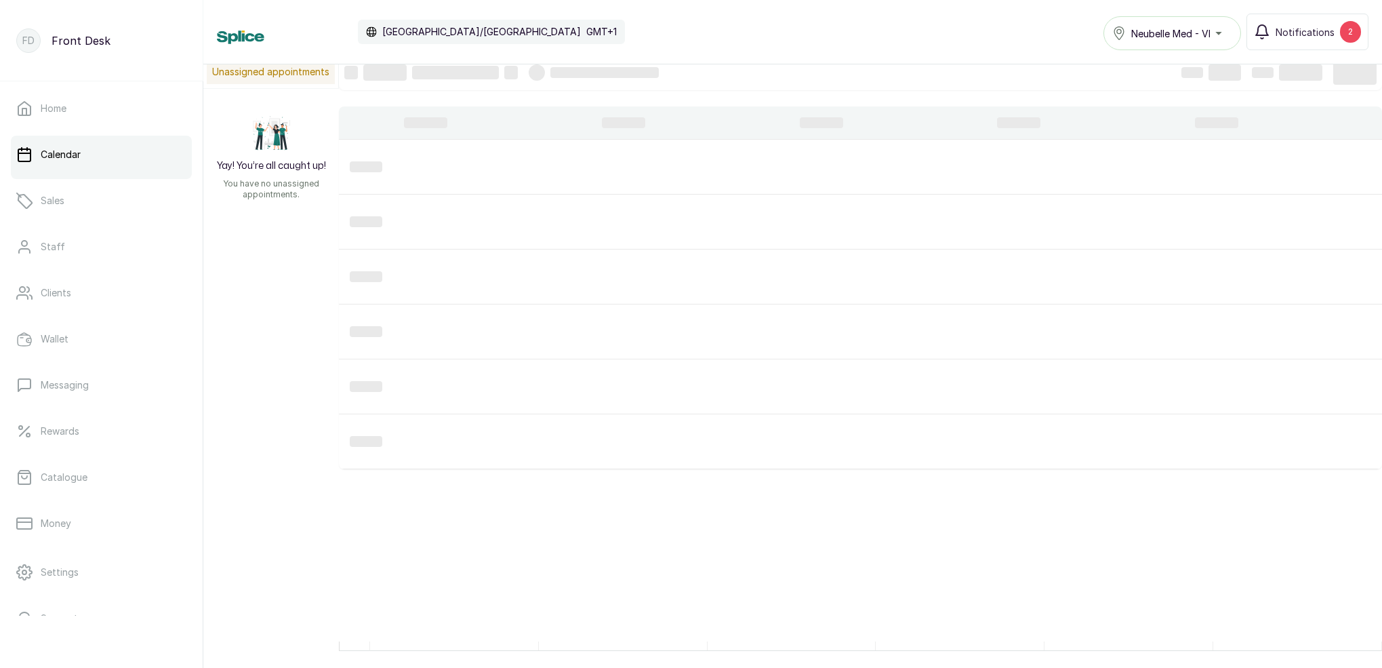
scroll to position [456, 0]
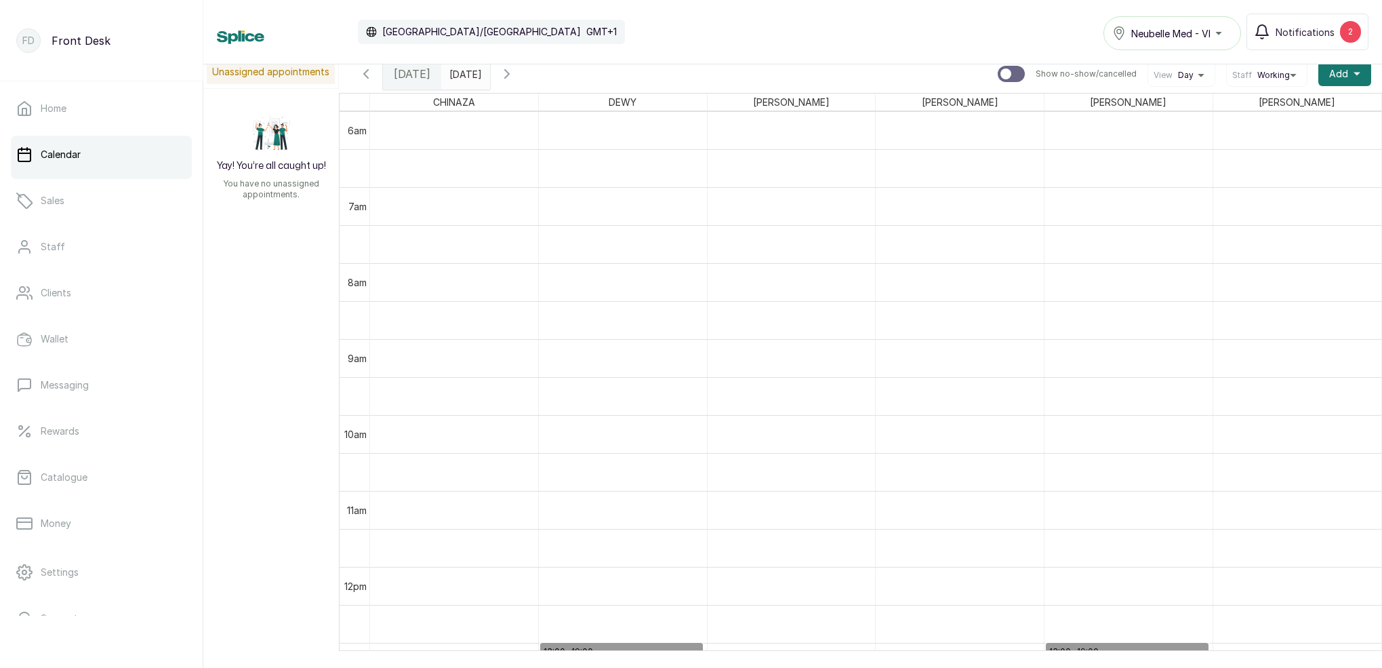
click at [489, 80] on span at bounding box center [477, 70] width 26 height 23
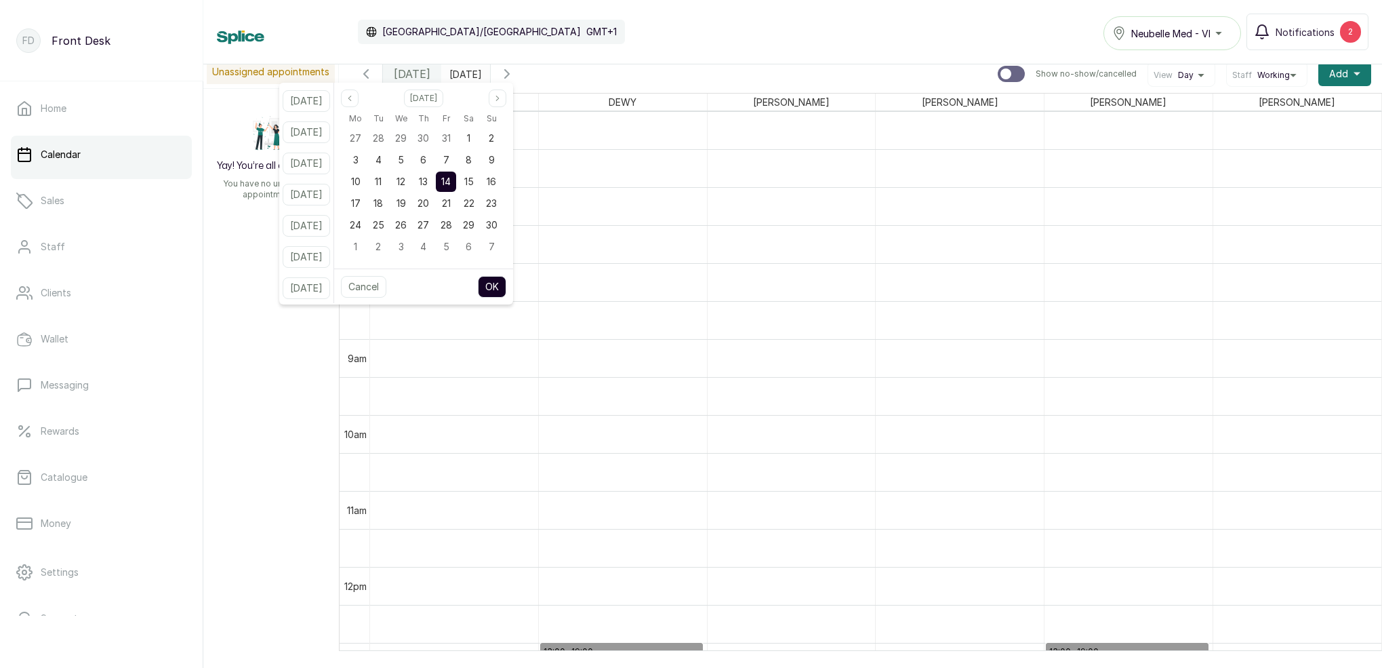
click at [665, 45] on div "Calendar [GEOGRAPHIC_DATA]/[GEOGRAPHIC_DATA] GMT+1 Neubelle Med - VI Notificati…" at bounding box center [793, 32] width 1152 height 37
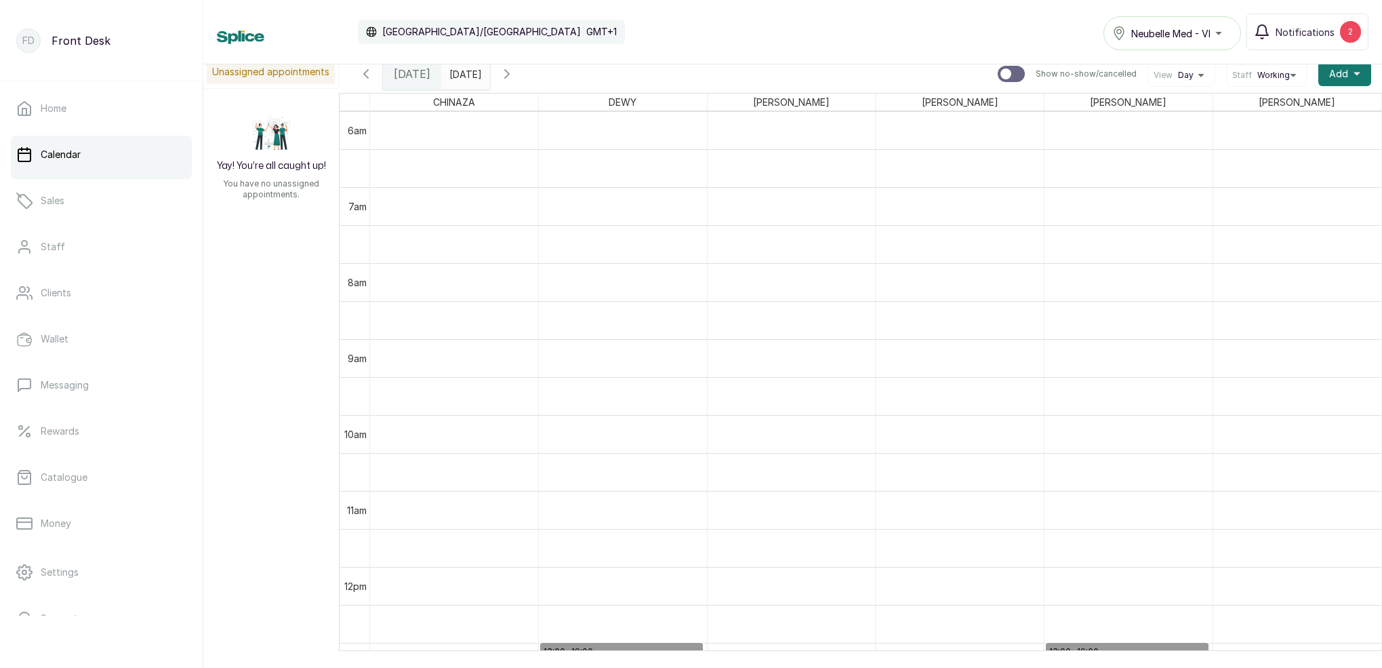
click at [464, 73] on input "[DATE]" at bounding box center [453, 70] width 22 height 23
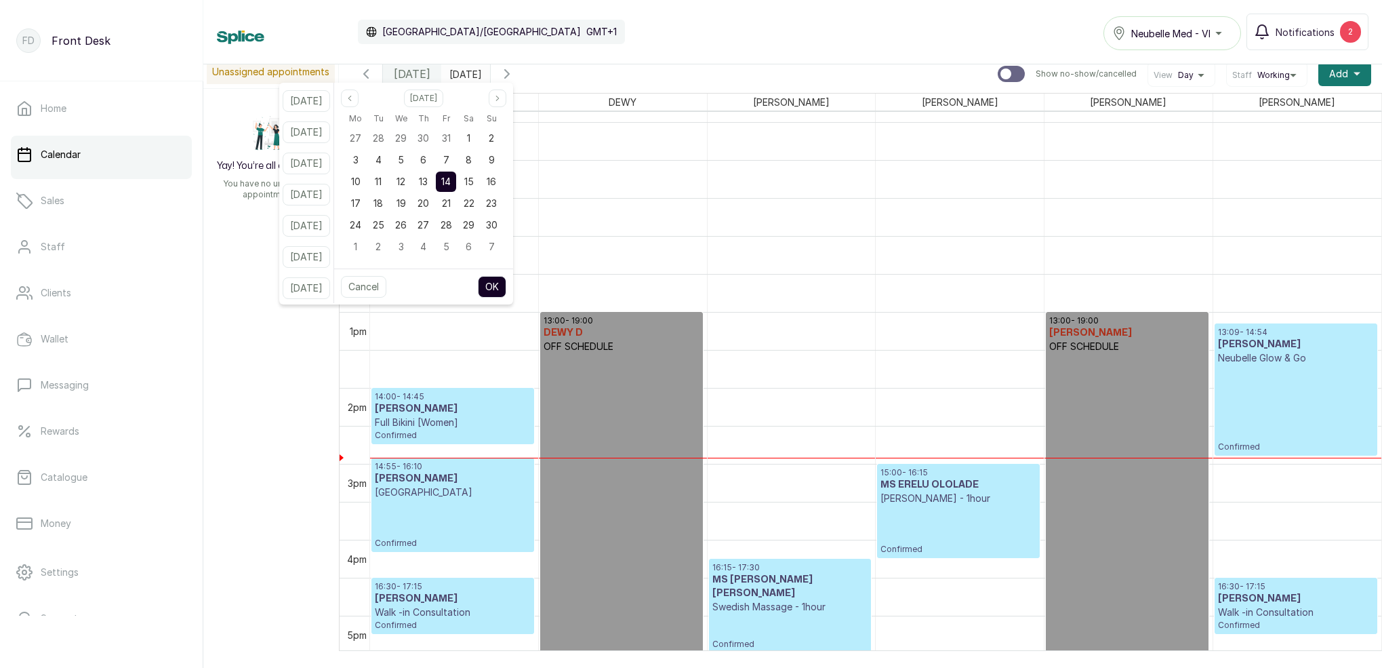
scroll to position [782, 0]
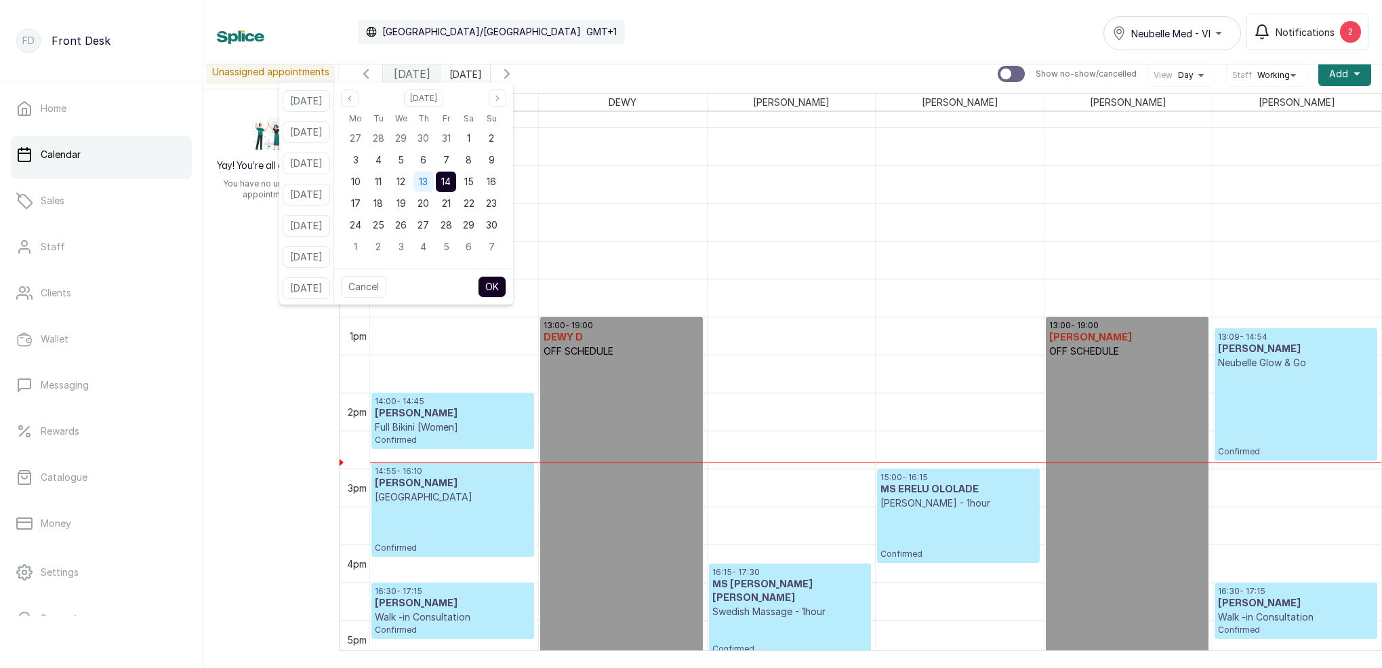
drag, startPoint x: 432, startPoint y: 176, endPoint x: 438, endPoint y: 179, distance: 7.0
click at [432, 176] on div "13" at bounding box center [424, 182] width 20 height 20
drag, startPoint x: 462, startPoint y: 178, endPoint x: 479, endPoint y: 224, distance: 49.8
click at [451, 178] on span "14" at bounding box center [445, 182] width 9 height 12
click at [506, 287] on button "OK" at bounding box center [492, 287] width 28 height 22
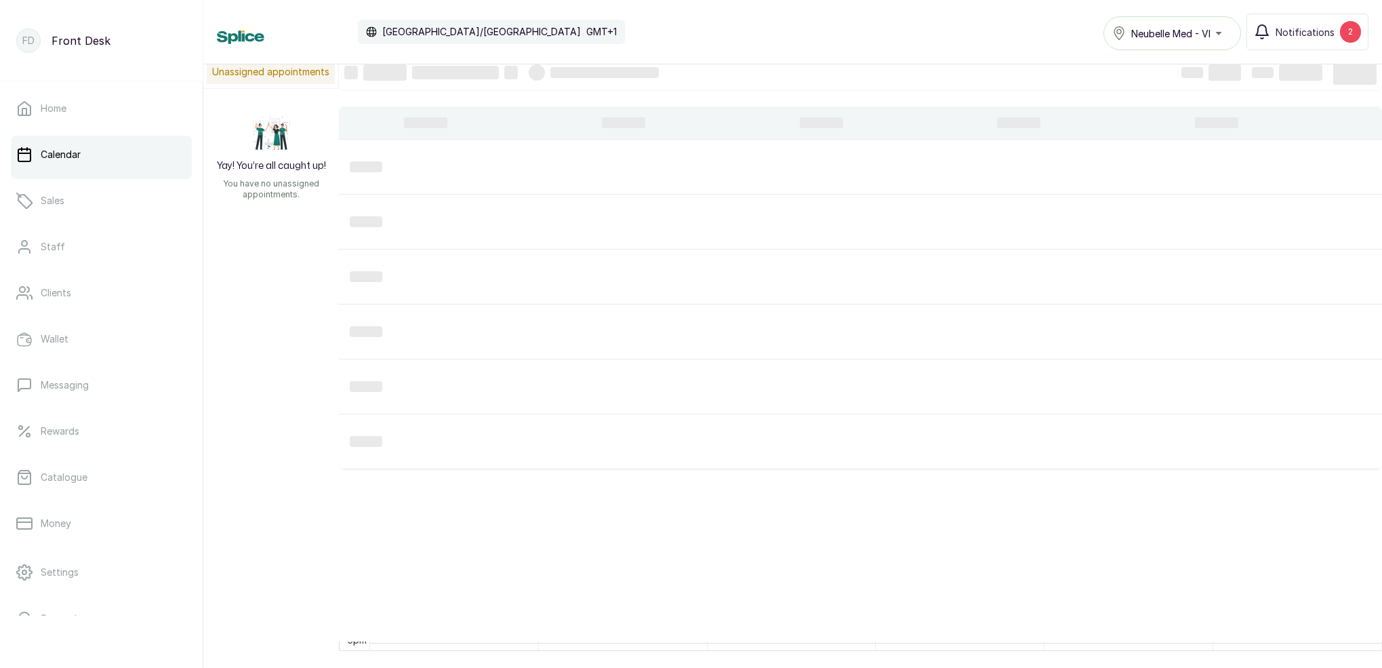
scroll to position [456, 0]
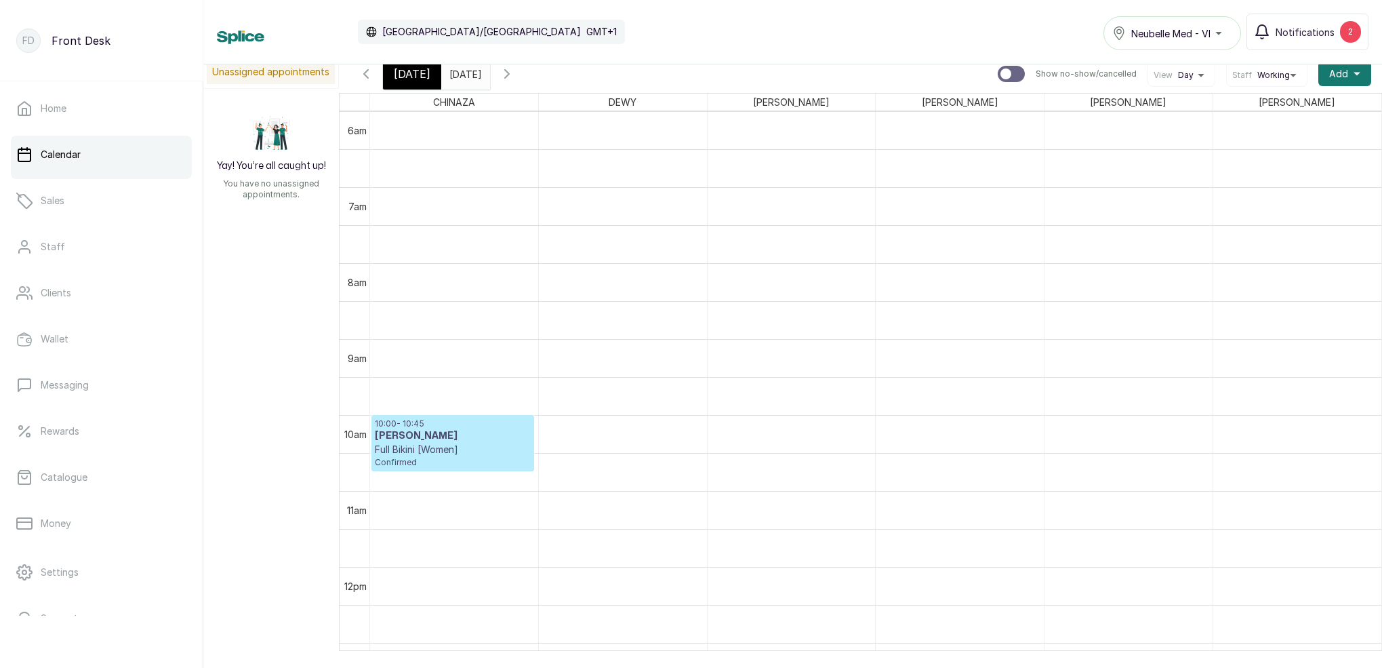
click at [463, 68] on input "[DATE]" at bounding box center [453, 70] width 22 height 23
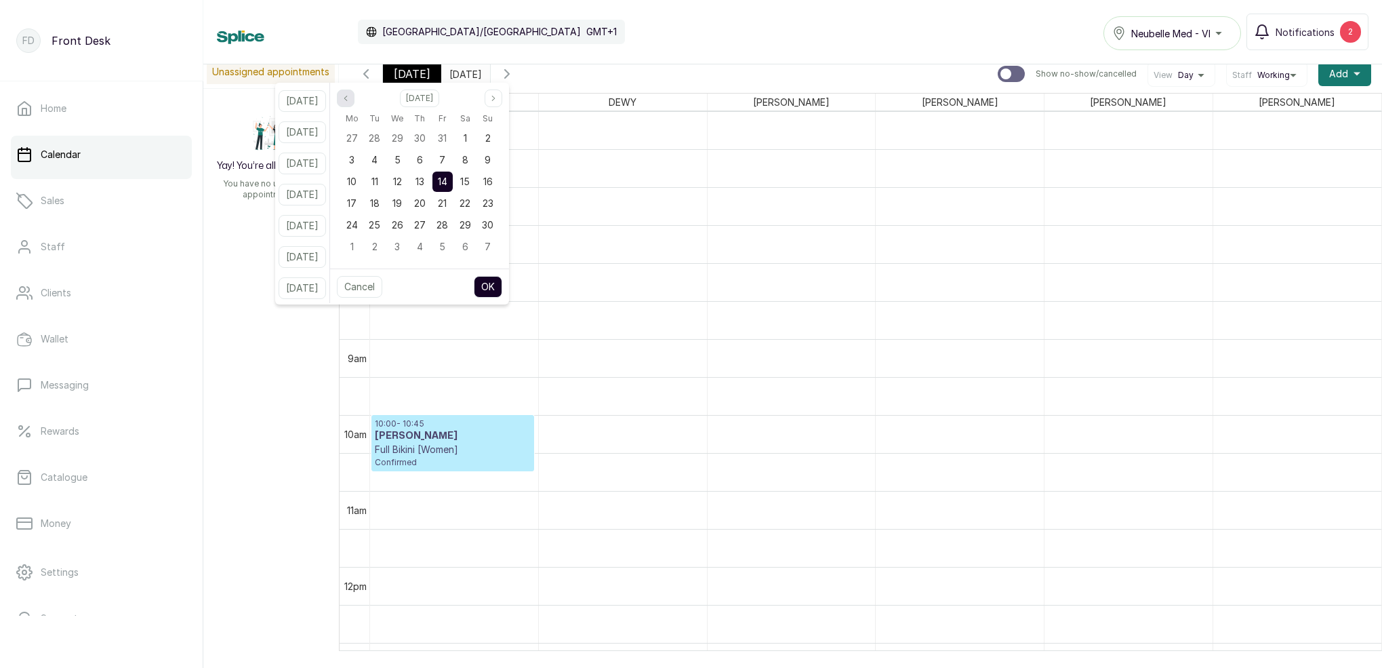
click at [350, 100] on icon "page previous" at bounding box center [346, 98] width 8 height 8
click at [402, 180] on span "15" at bounding box center [397, 182] width 9 height 12
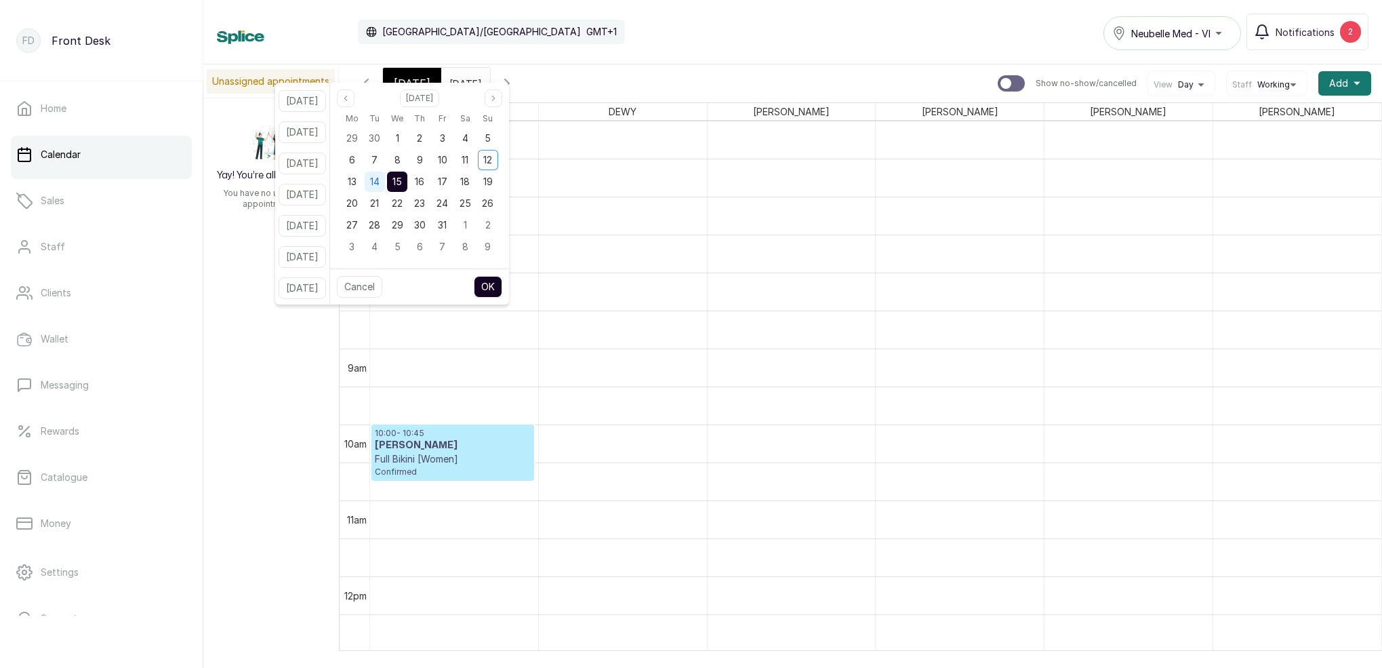
click at [385, 172] on div "14" at bounding box center [375, 182] width 20 height 20
click at [502, 289] on button "OK" at bounding box center [488, 296] width 28 height 22
type input "[DATE]"
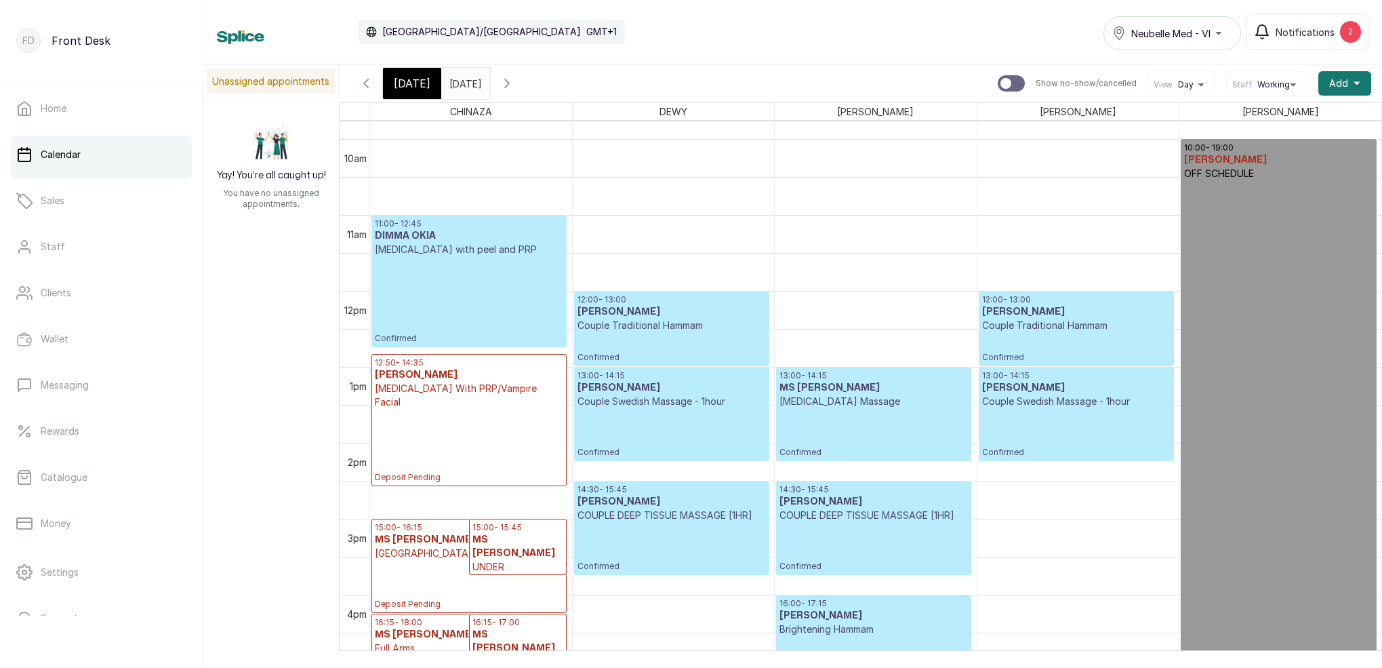
scroll to position [876, 0]
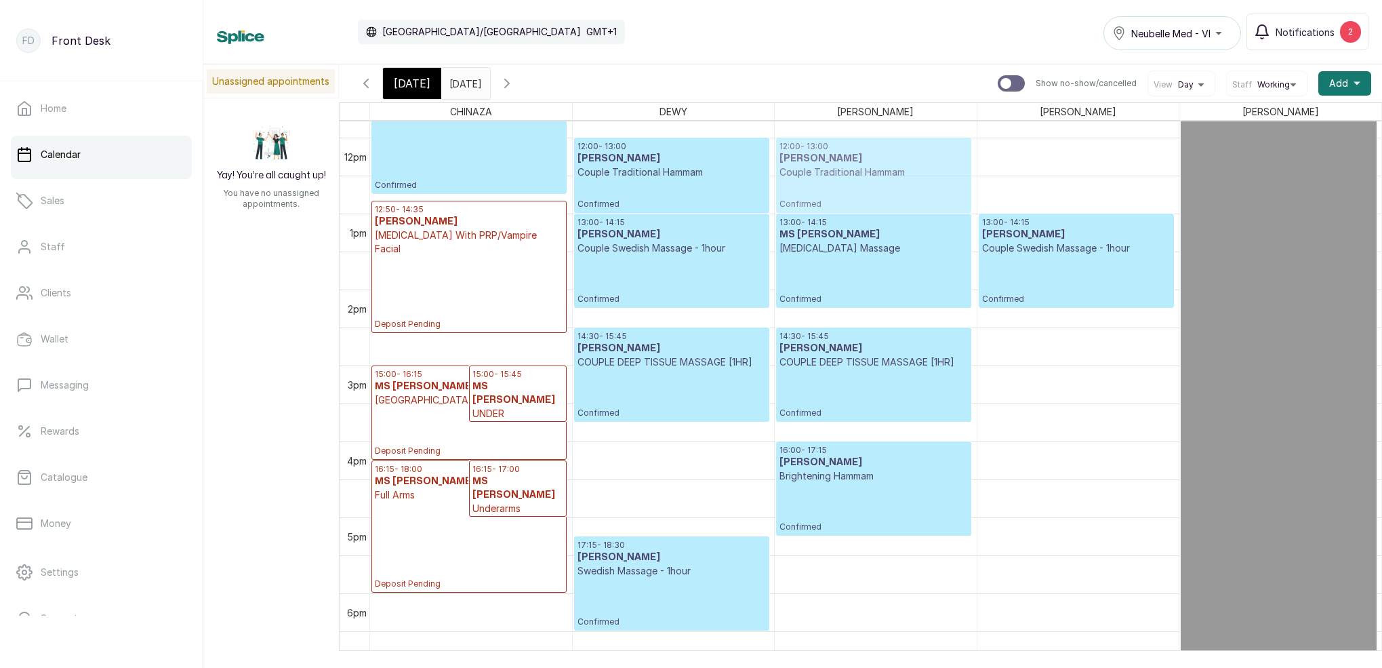
drag, startPoint x: 997, startPoint y: 178, endPoint x: 856, endPoint y: 180, distance: 140.3
click at [856, 180] on tr "15:00 - 16:15 MS [PERSON_NAME] Deposit Pending 15:00 - 15:45 MS [PERSON_NAME] U…" at bounding box center [875, 138] width 1011 height 1822
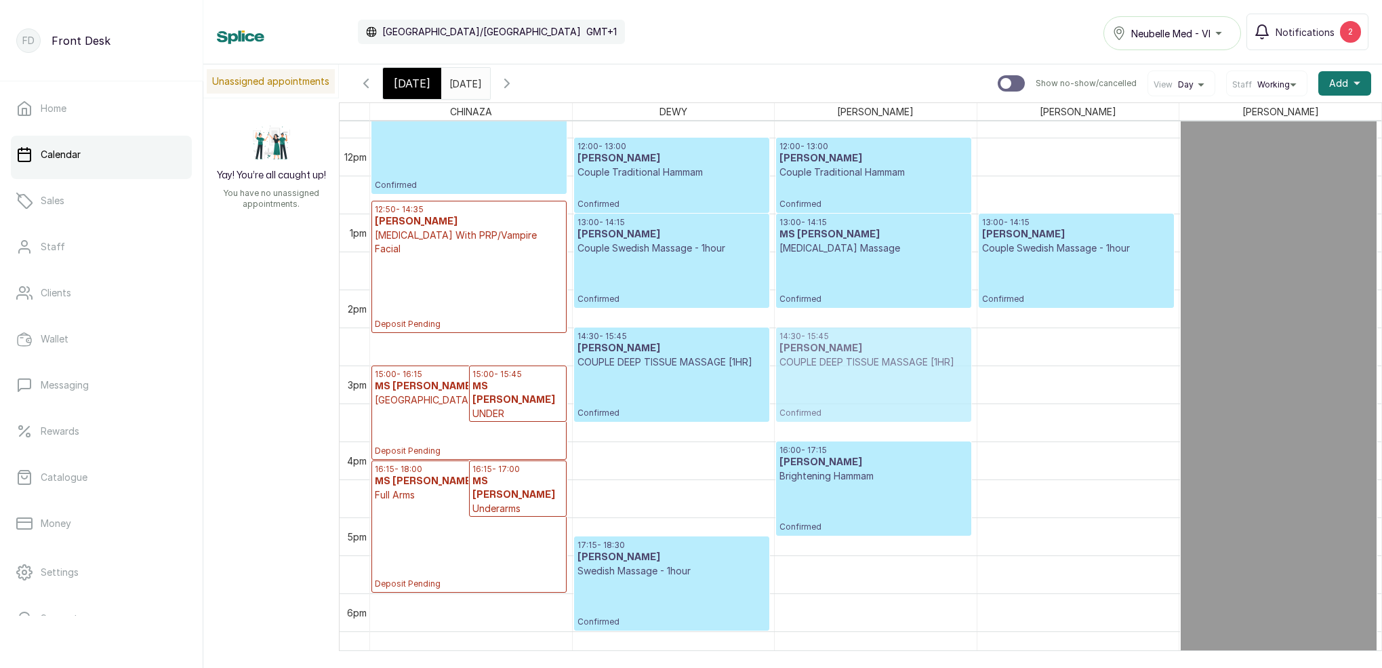
drag, startPoint x: 919, startPoint y: 357, endPoint x: 969, endPoint y: 350, distance: 50.5
click at [968, 351] on div "12:00 - 13:00 [PERSON_NAME] Traditional Hammam Confirmed 13:00 - 14:15 MS [PERS…" at bounding box center [875, 138] width 201 height 1822
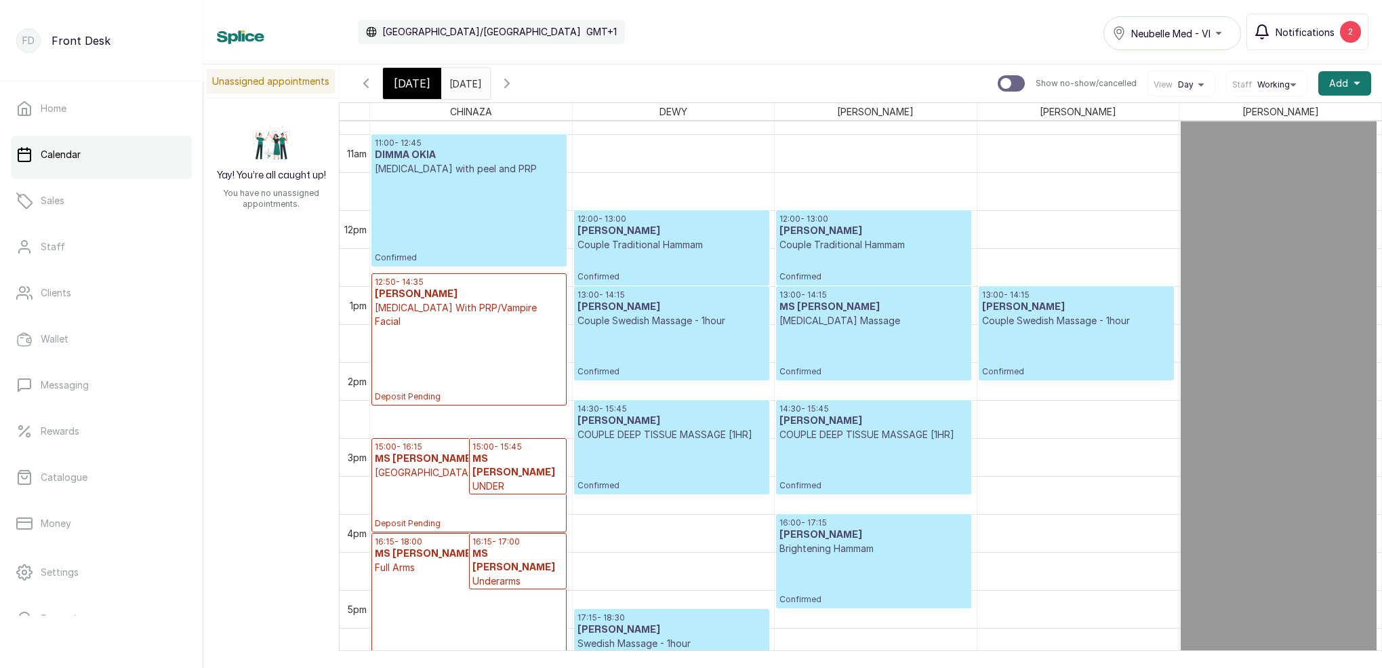
click at [1313, 20] on button "Notifications 2" at bounding box center [1308, 32] width 122 height 37
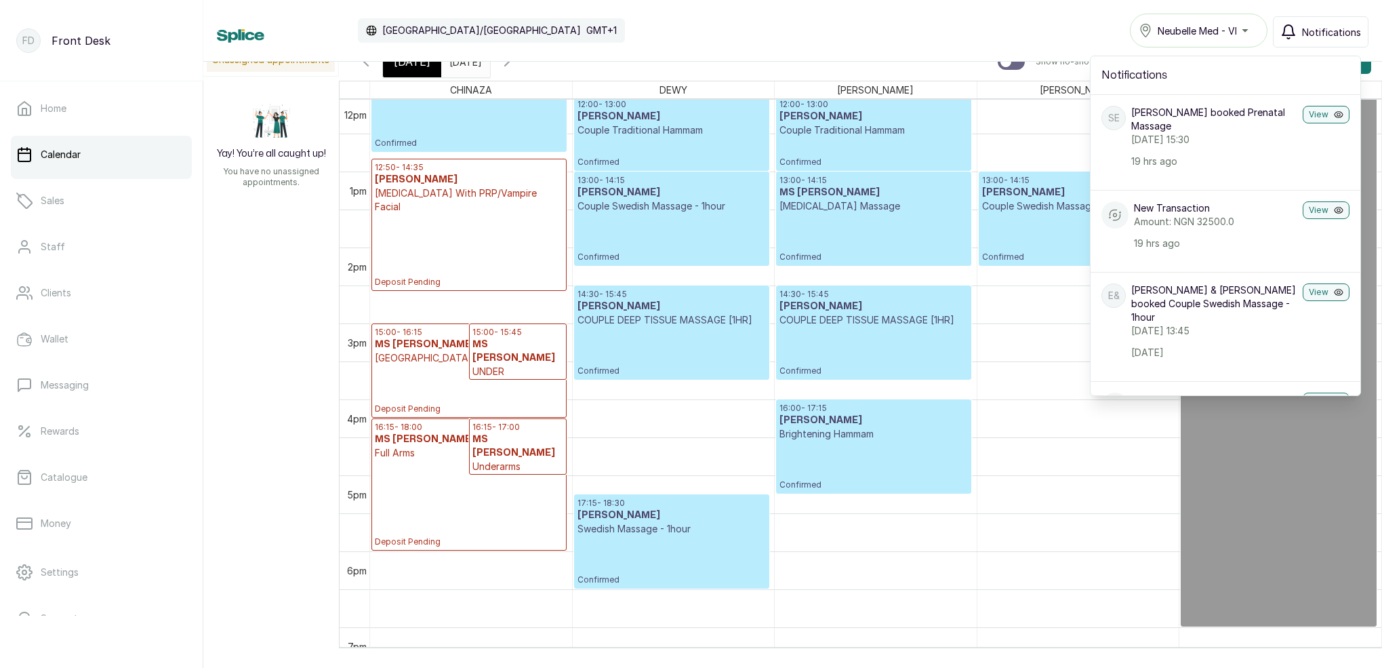
scroll to position [0, 0]
click at [411, 66] on span "[DATE]" at bounding box center [412, 62] width 37 height 16
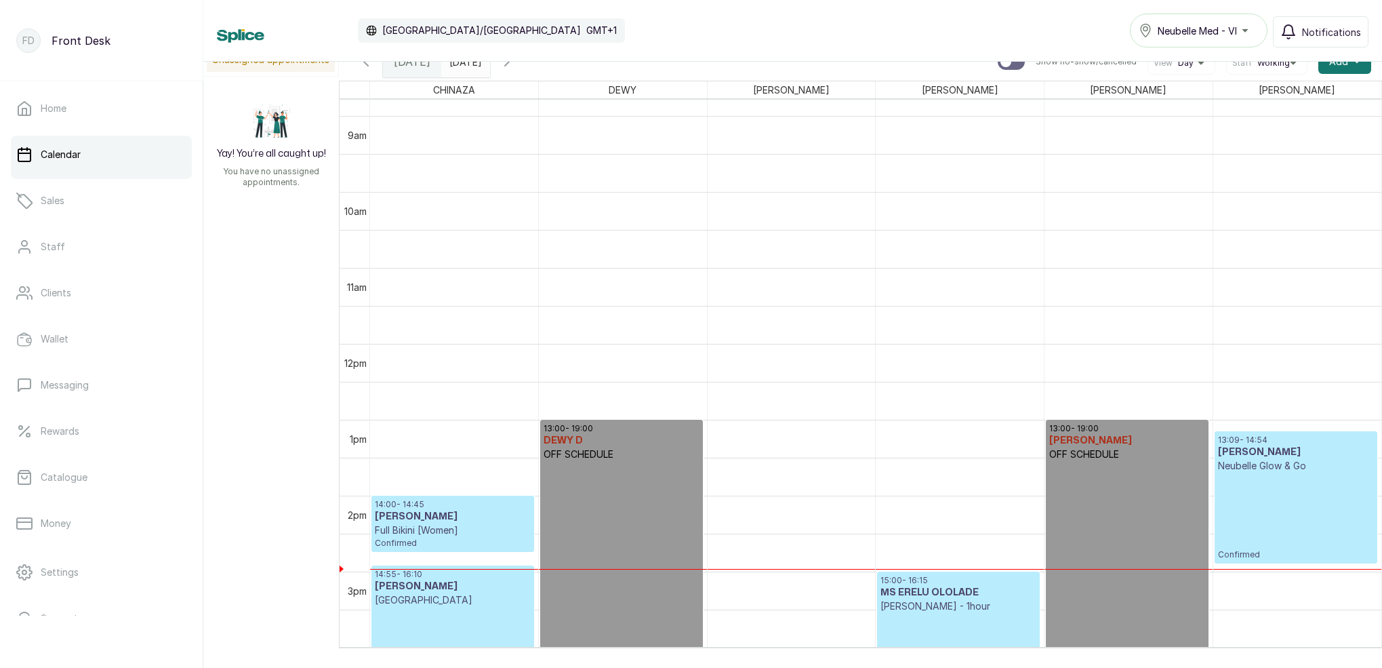
scroll to position [818, 0]
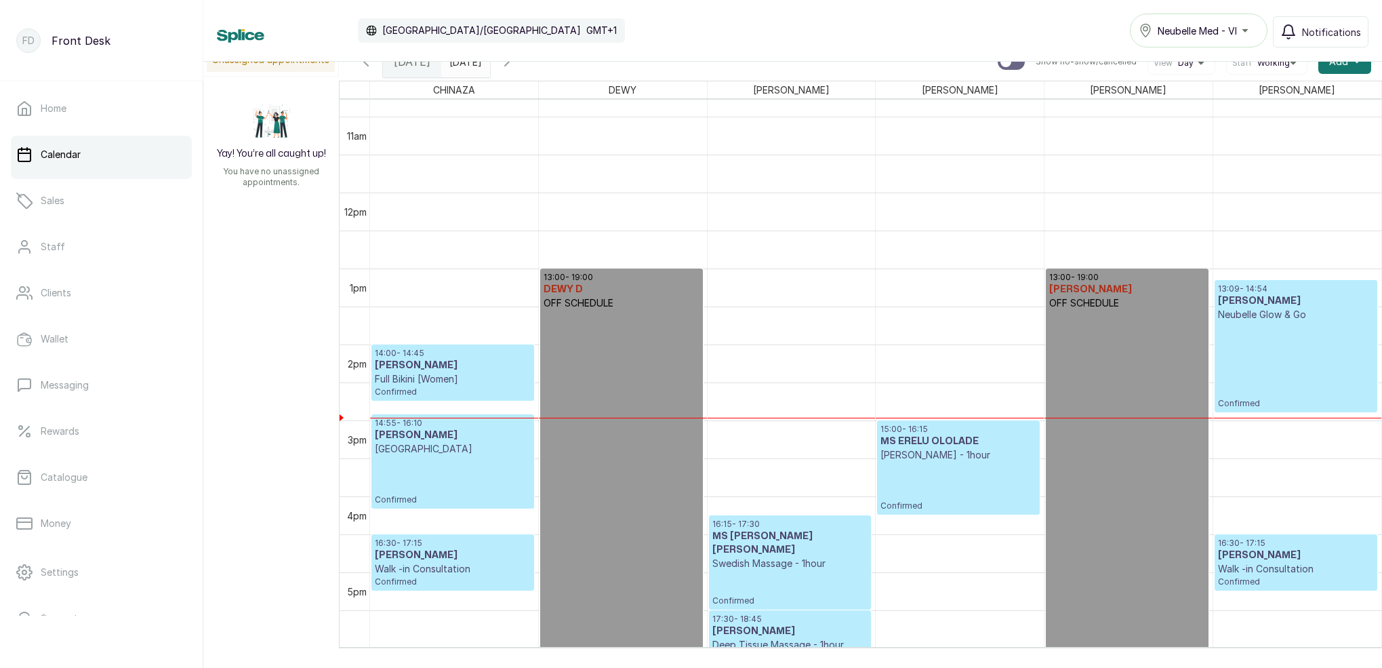
click at [1293, 333] on p "Confirmed" at bounding box center [1296, 364] width 156 height 87
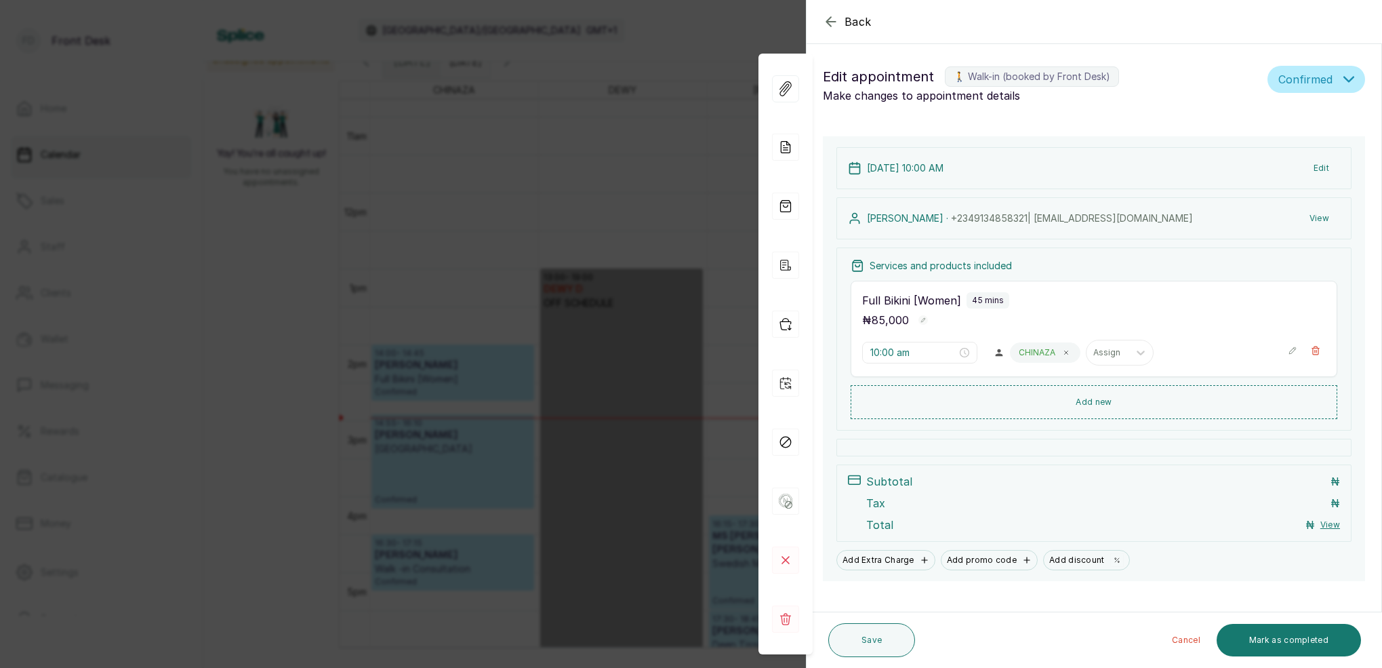
type input "1:09 pm"
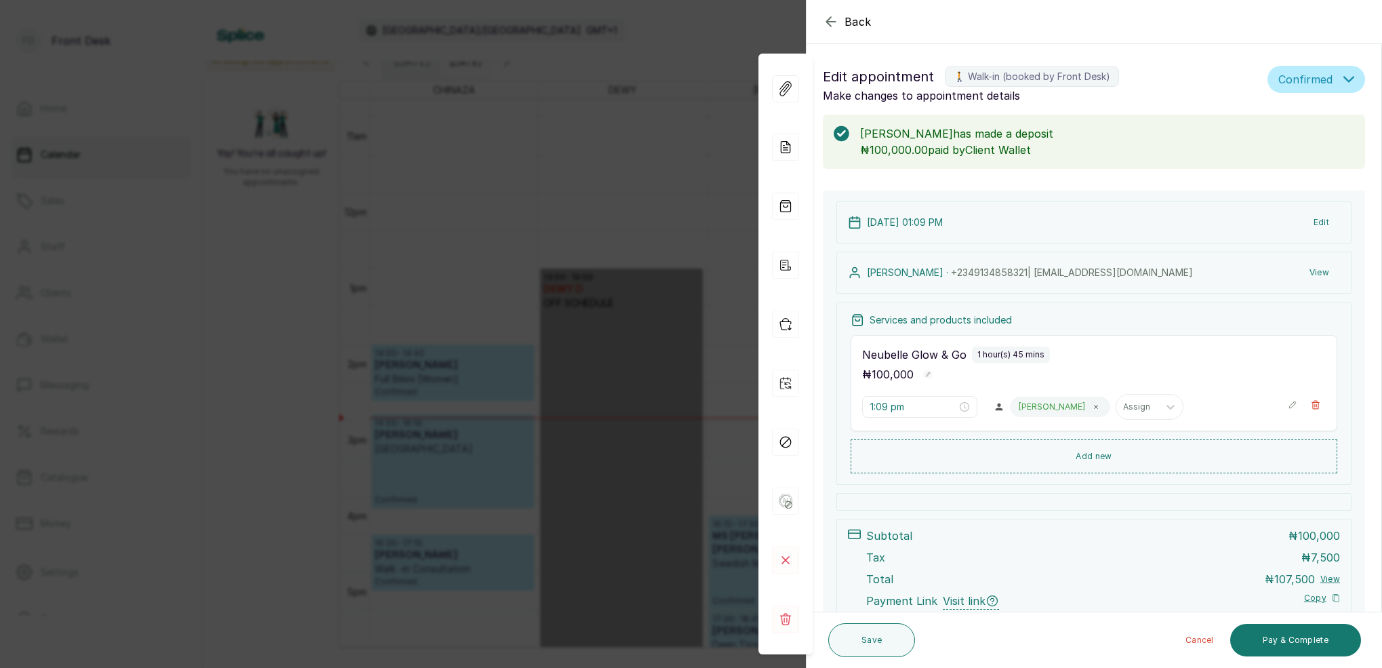
scroll to position [0, 0]
click at [828, 24] on icon "button" at bounding box center [830, 21] width 9 height 9
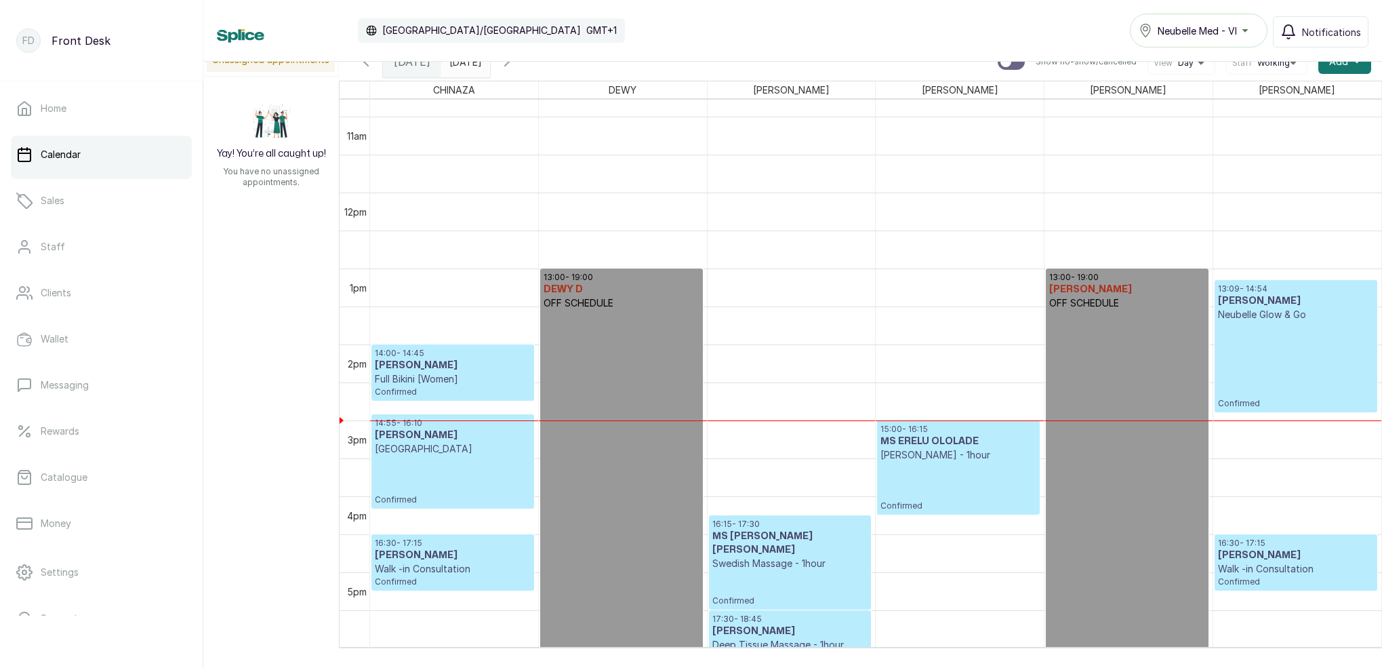
click at [827, 24] on div "Calendar [GEOGRAPHIC_DATA]/[GEOGRAPHIC_DATA] GMT+1 Neubelle Med - VI Notificati…" at bounding box center [793, 31] width 1152 height 34
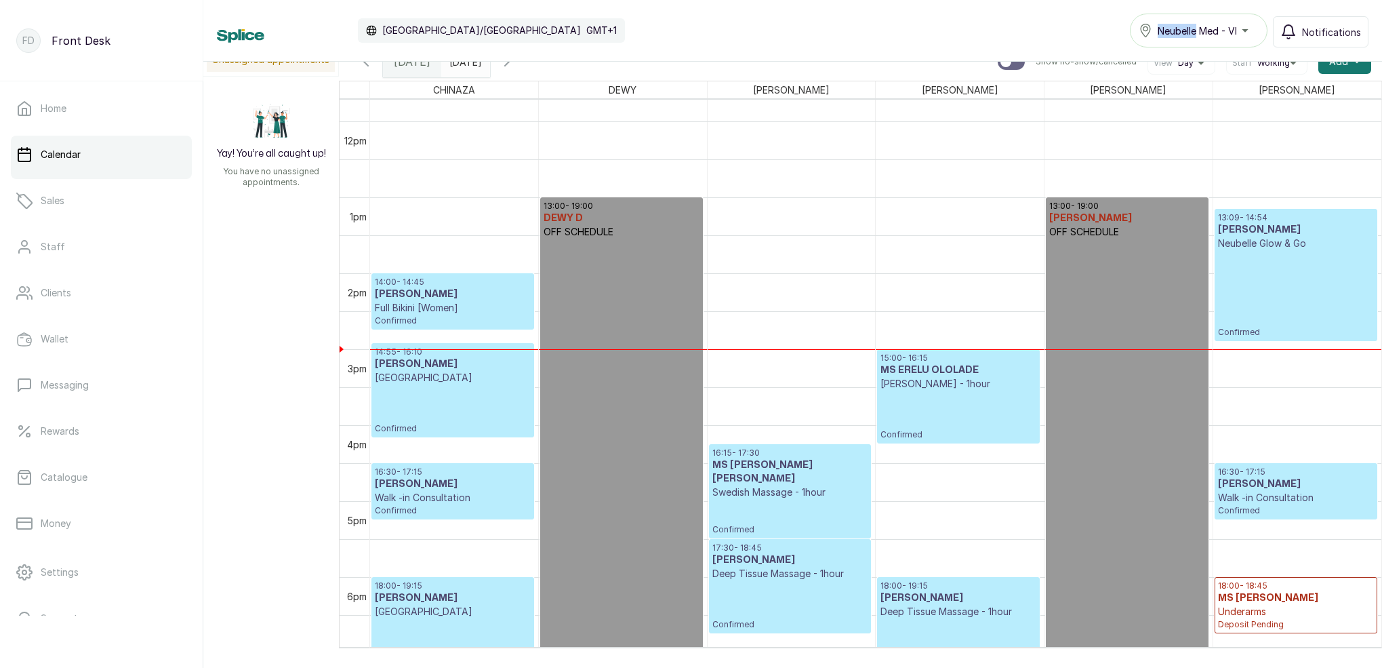
scroll to position [896, 0]
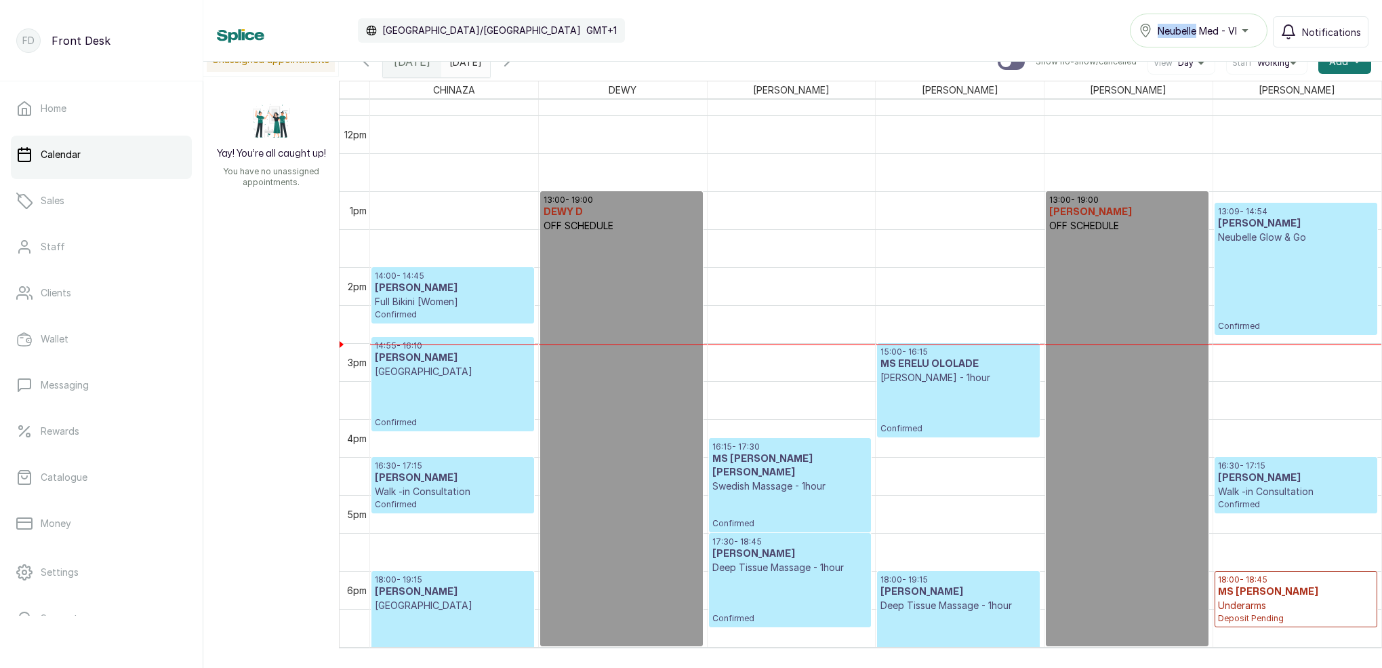
click at [407, 308] on p "Confirmed" at bounding box center [453, 314] width 156 height 12
click at [487, 276] on p "14:00 - 14:45" at bounding box center [453, 275] width 156 height 11
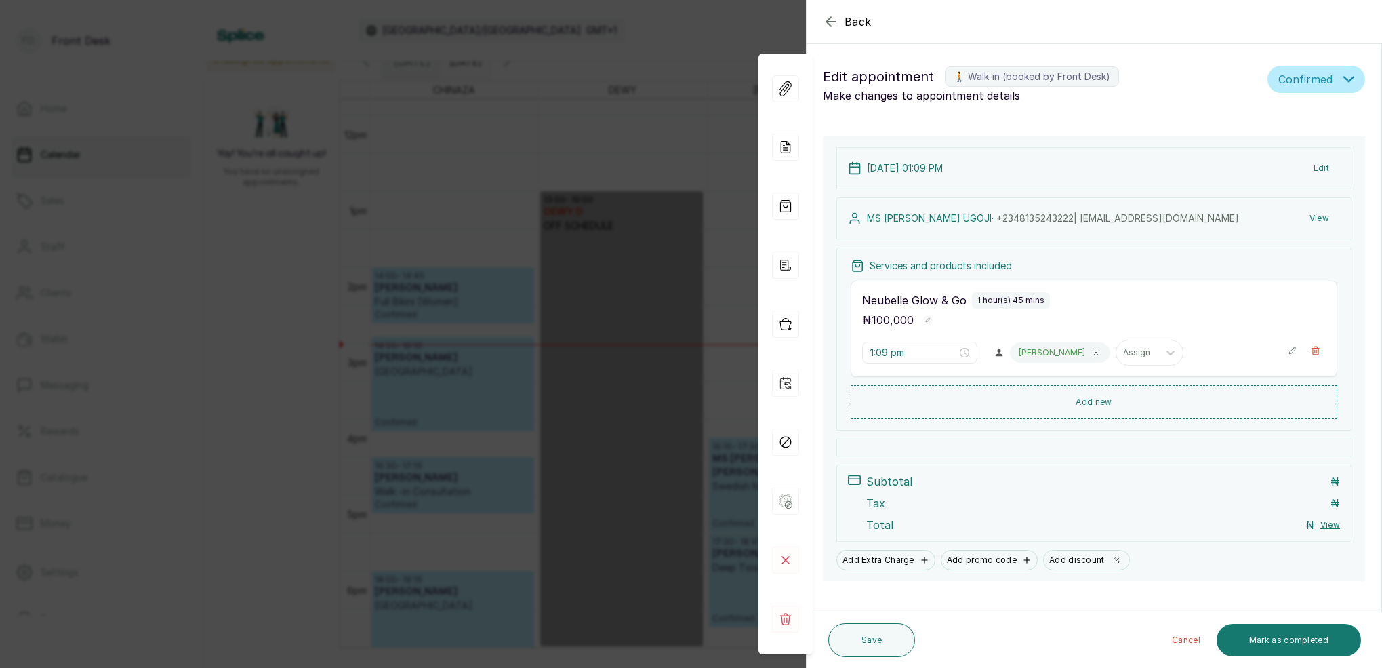
type input "2:00 pm"
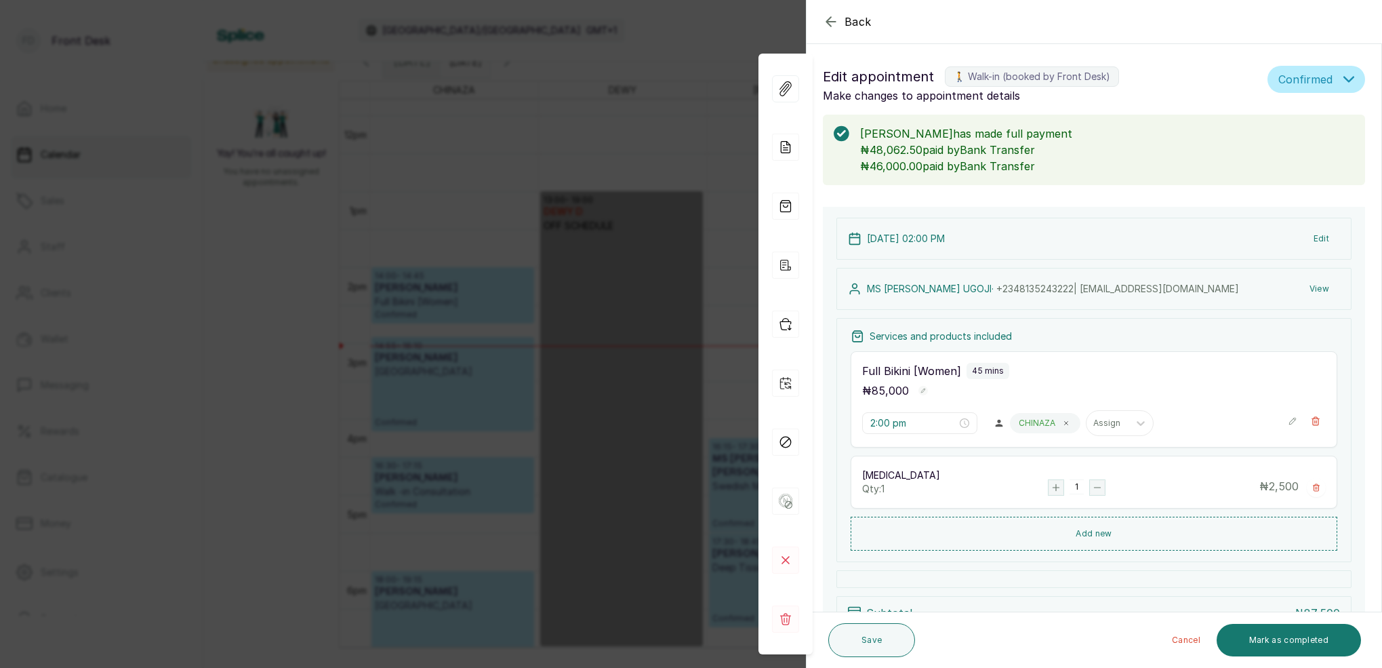
scroll to position [0, 0]
click at [1330, 641] on button "Mark as completed" at bounding box center [1289, 640] width 144 height 33
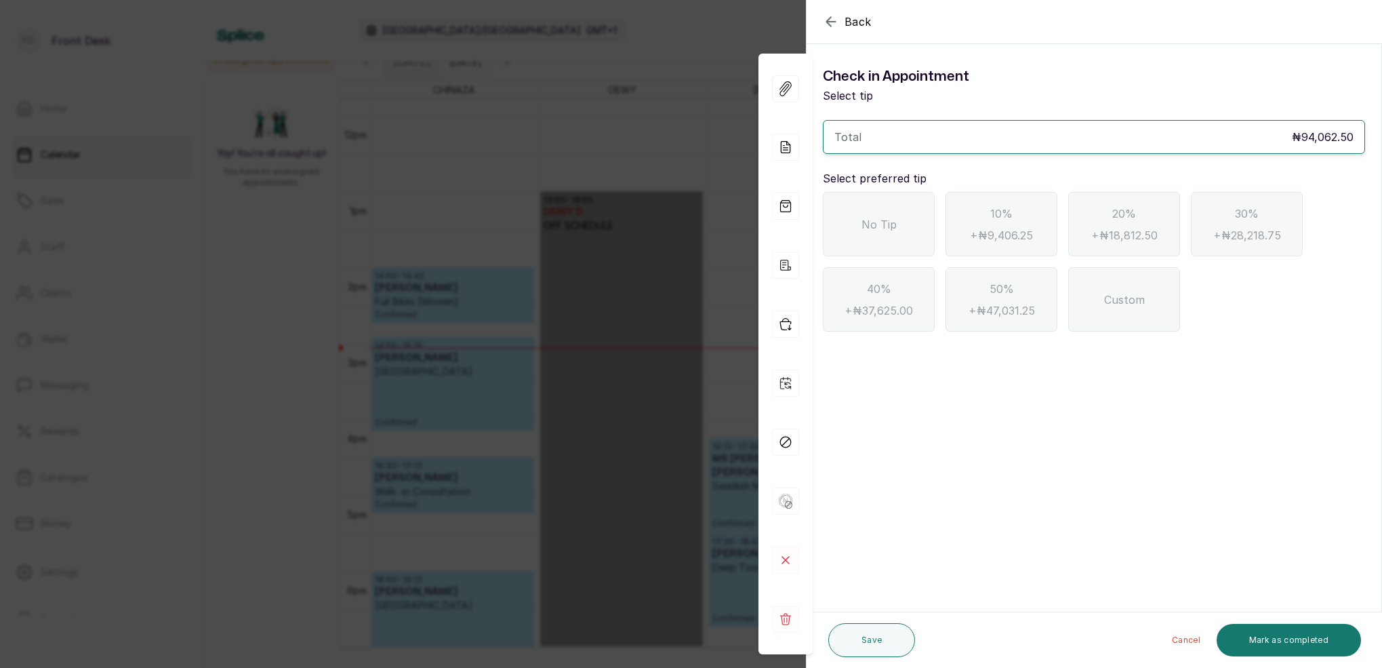
click at [903, 247] on div "No Tip" at bounding box center [879, 224] width 112 height 64
click at [1301, 641] on button "Mark as completed" at bounding box center [1289, 640] width 144 height 33
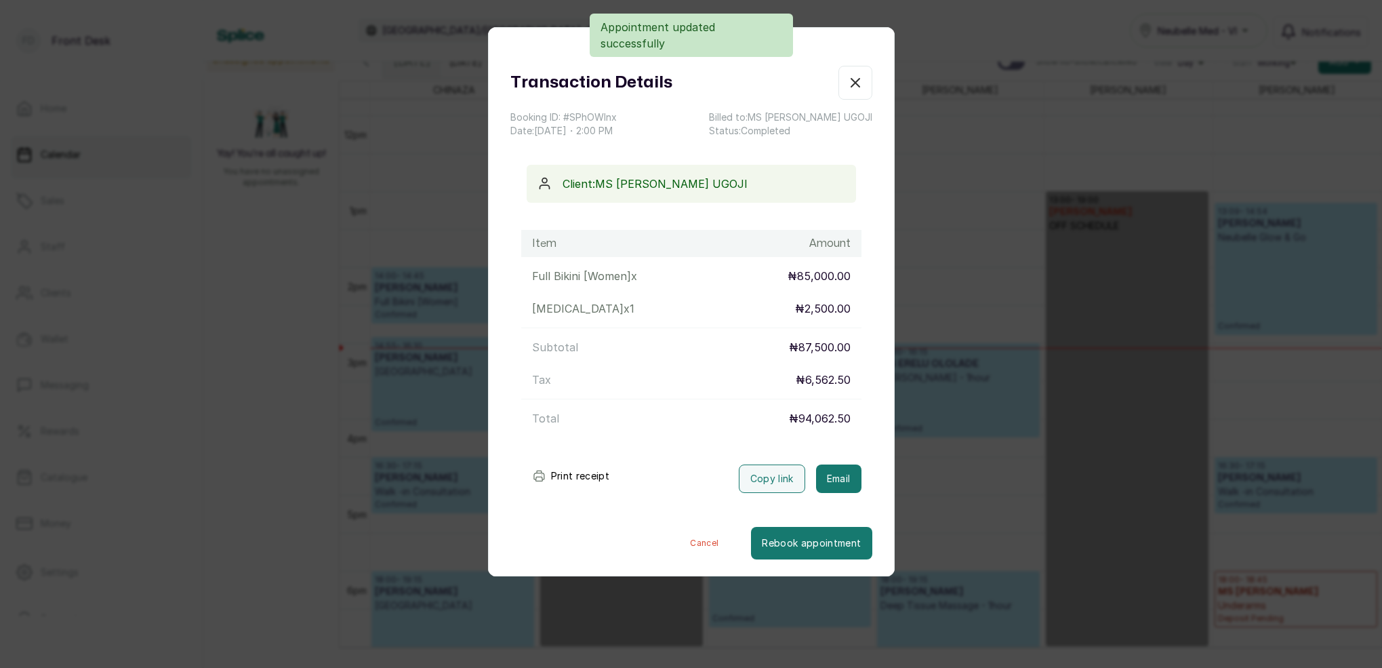
scroll to position [21, 0]
click at [838, 473] on button "Email" at bounding box center [838, 478] width 45 height 28
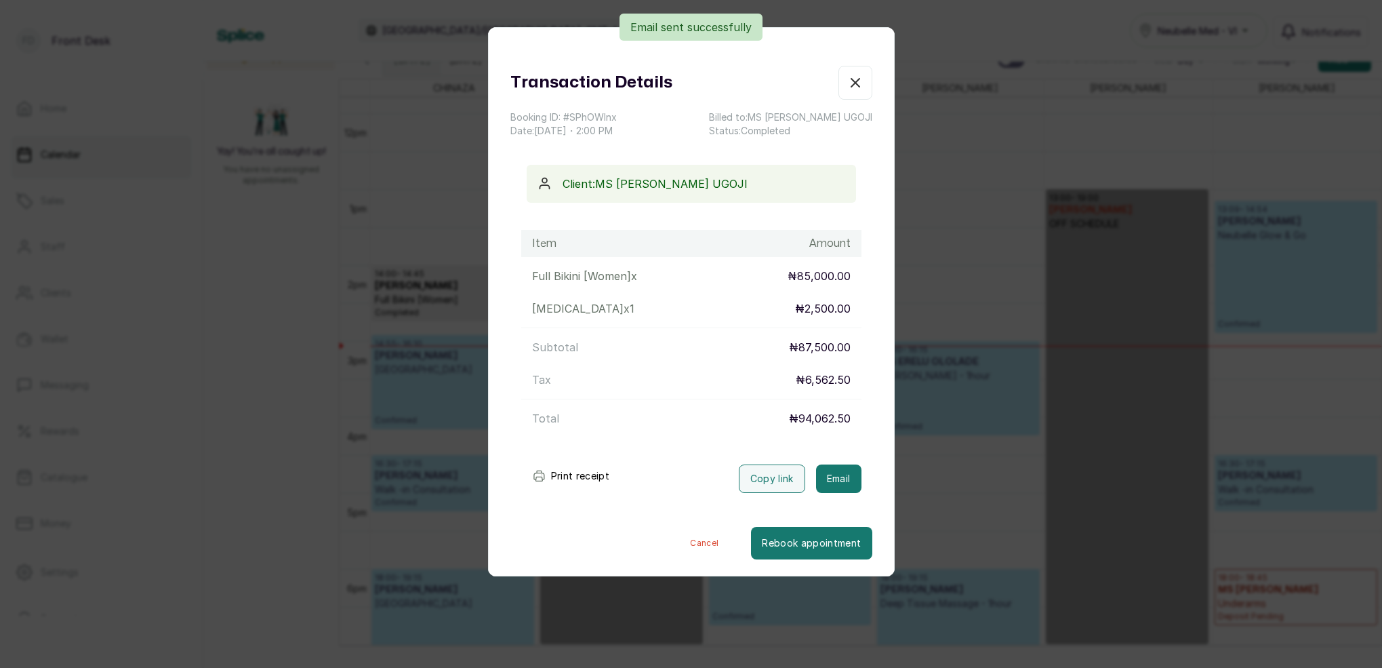
click at [858, 81] on icon "button" at bounding box center [855, 83] width 16 height 16
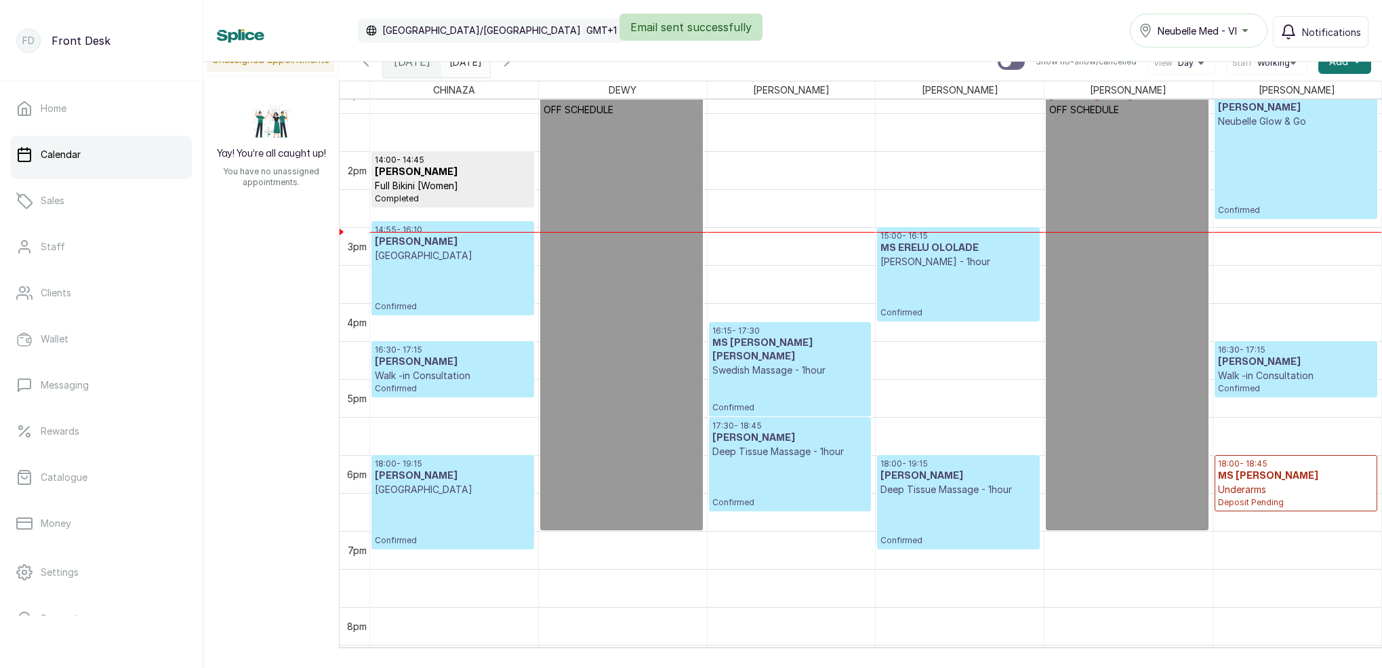
scroll to position [1014, 0]
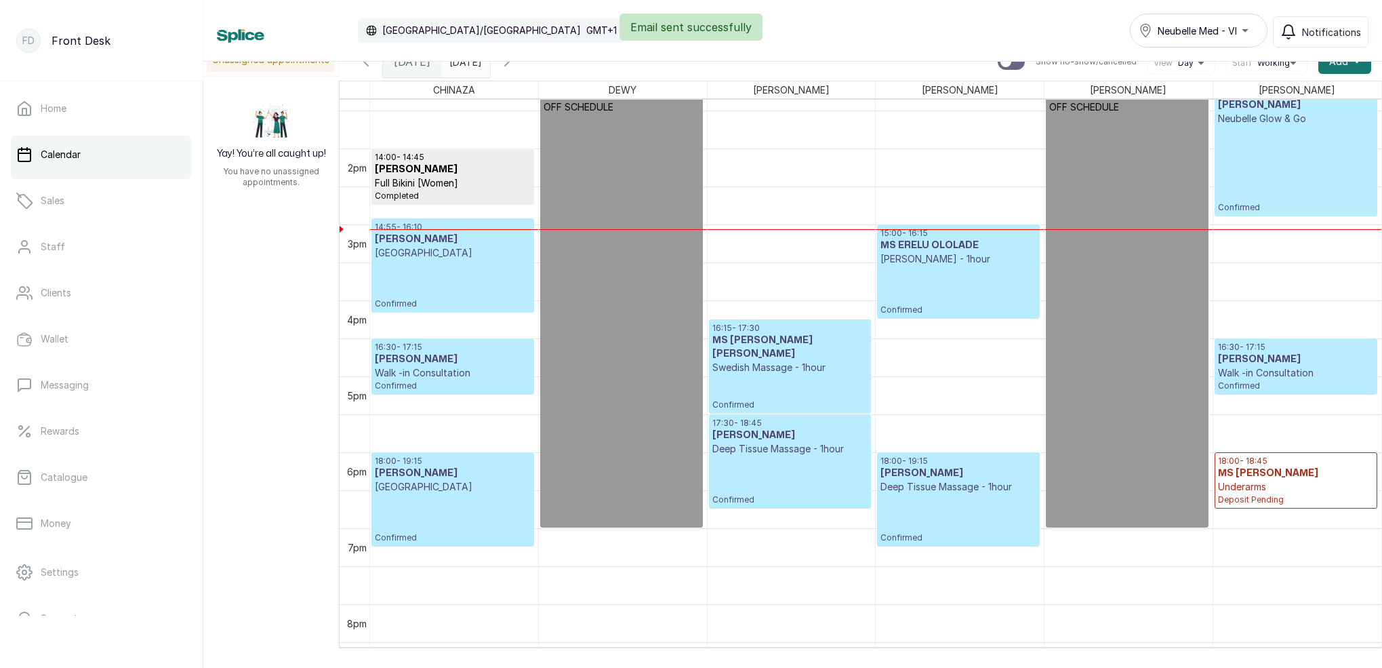
click at [498, 300] on p "Confirmed" at bounding box center [453, 284] width 156 height 49
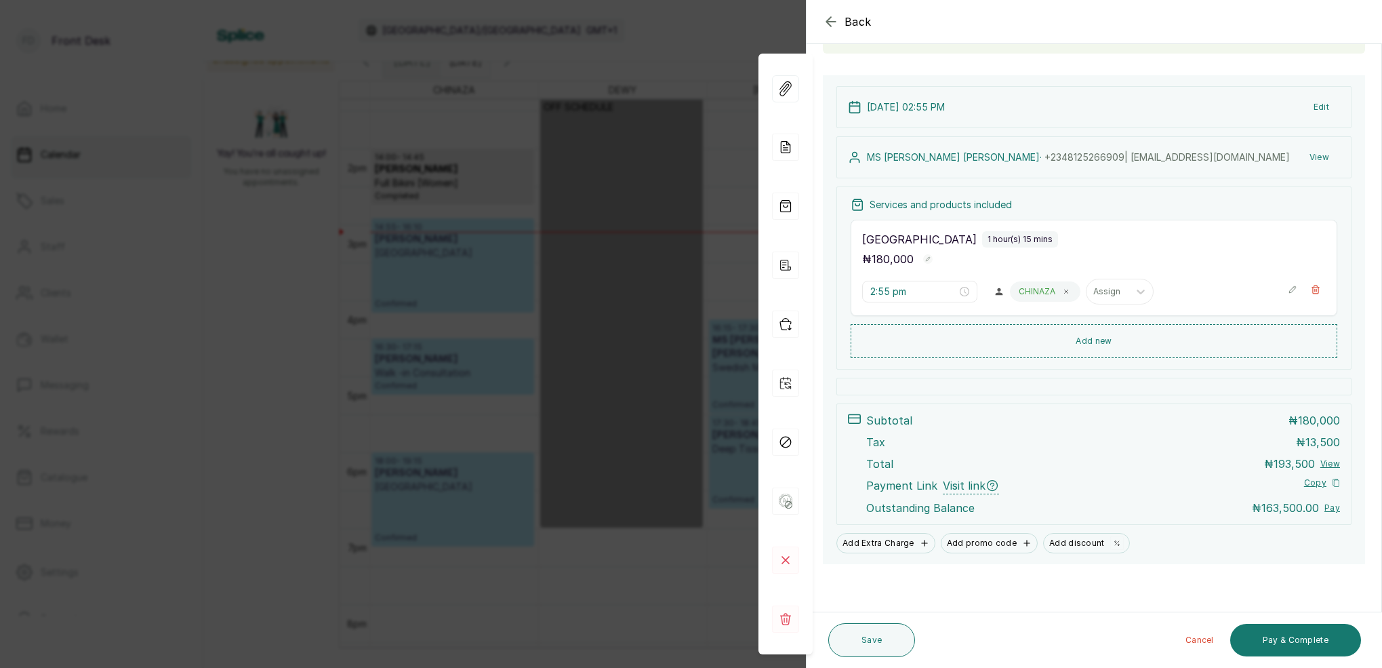
scroll to position [115, 0]
click at [827, 24] on icon "button" at bounding box center [831, 22] width 16 height 16
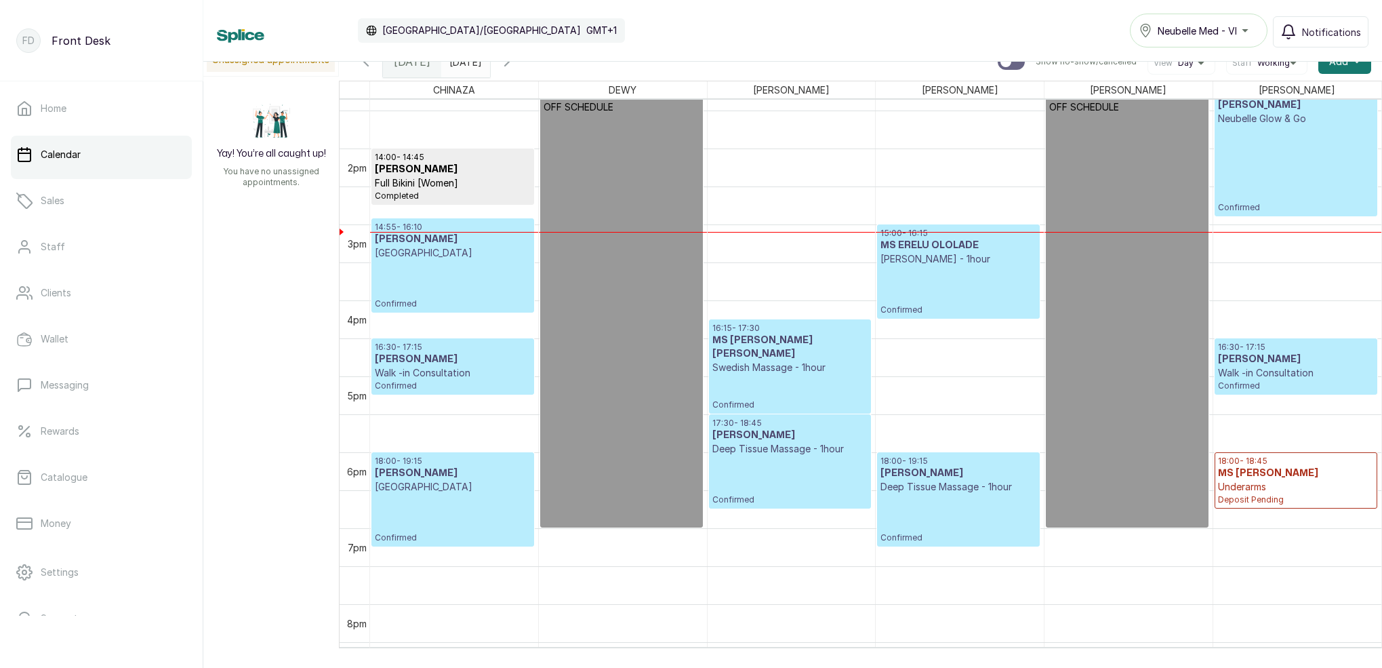
click at [445, 246] on p "[GEOGRAPHIC_DATA]" at bounding box center [453, 253] width 156 height 14
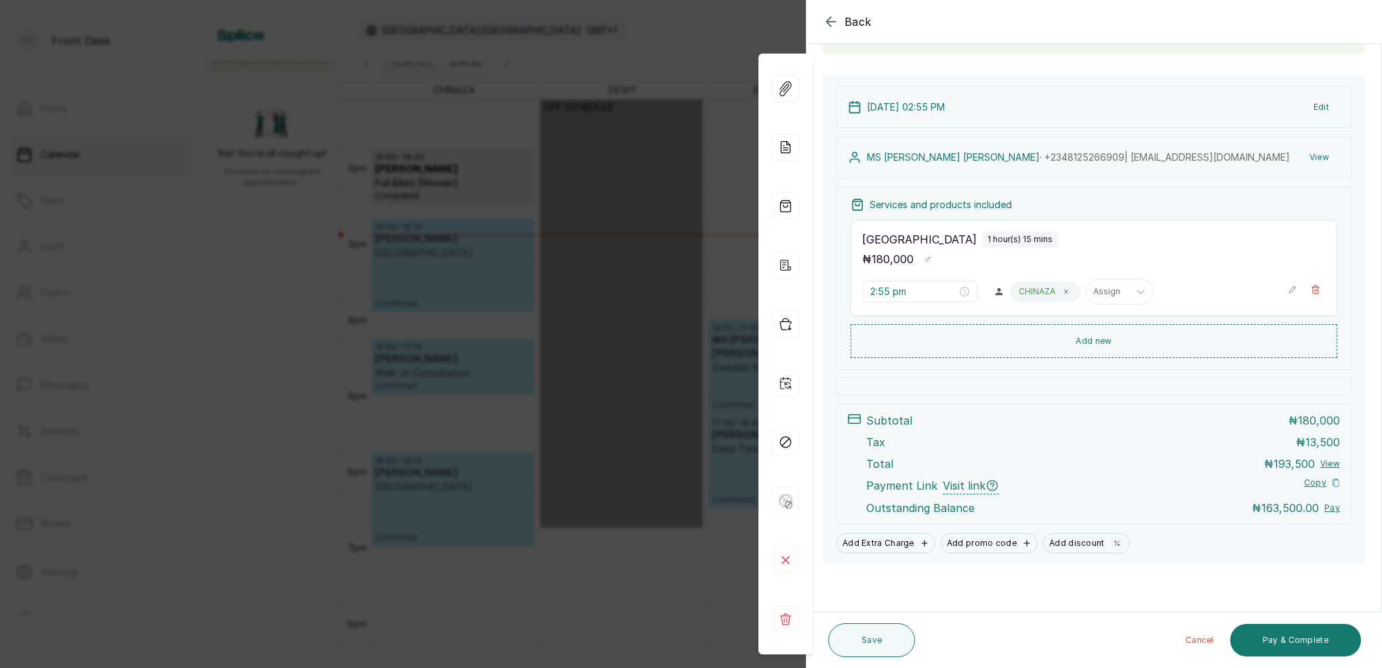
scroll to position [114, 0]
click at [826, 15] on icon "button" at bounding box center [831, 22] width 16 height 16
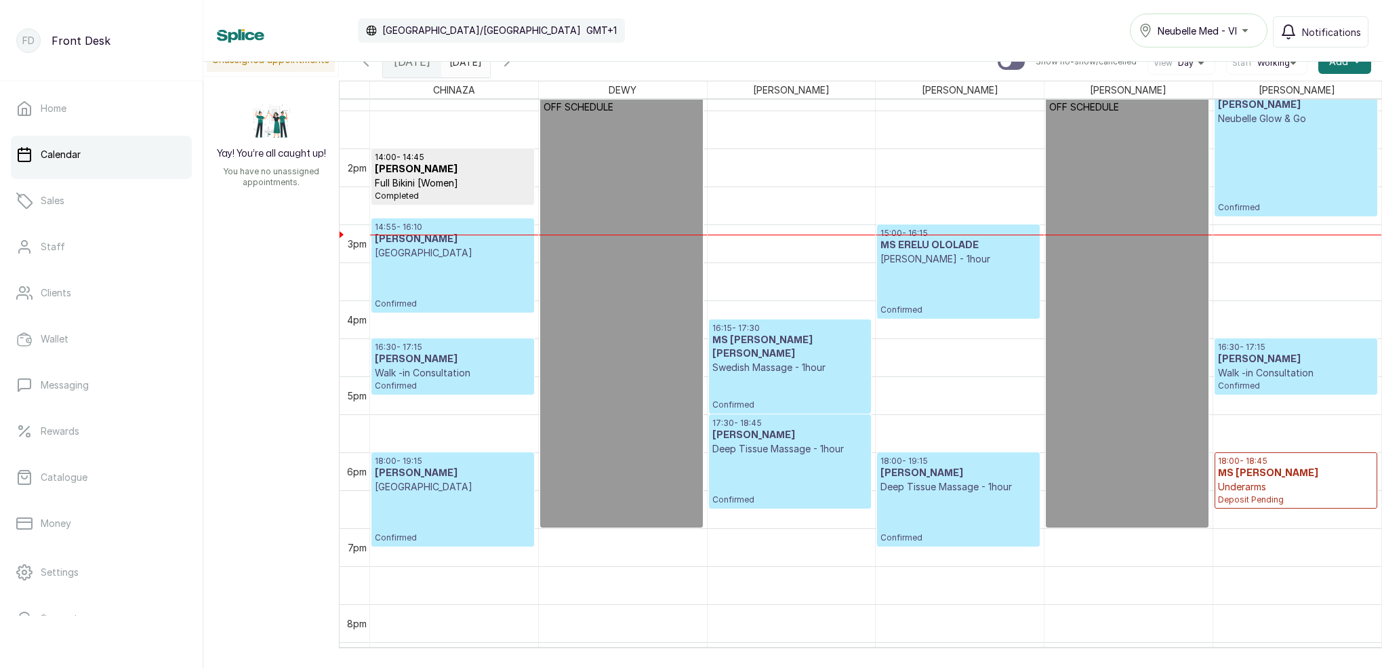
click at [1262, 202] on p "Confirmed" at bounding box center [1296, 168] width 156 height 87
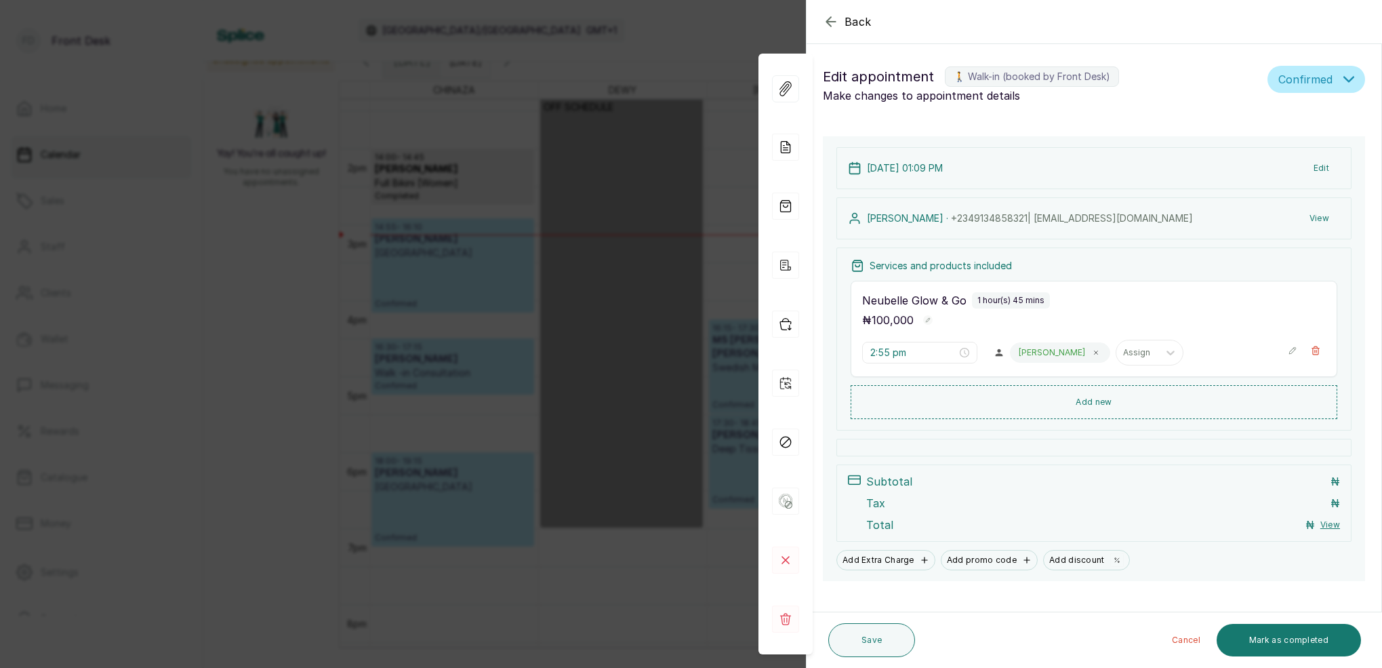
type input "1:09 pm"
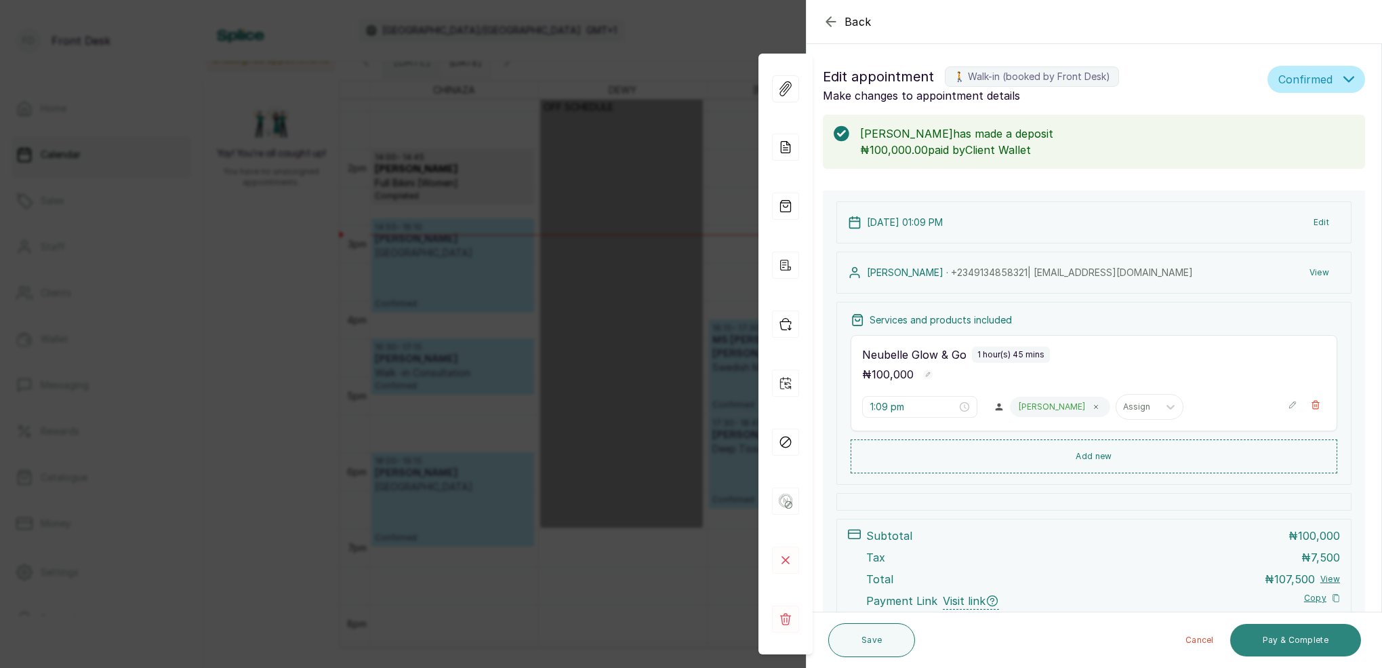
click at [1301, 643] on button "Pay & Complete" at bounding box center [1295, 640] width 131 height 33
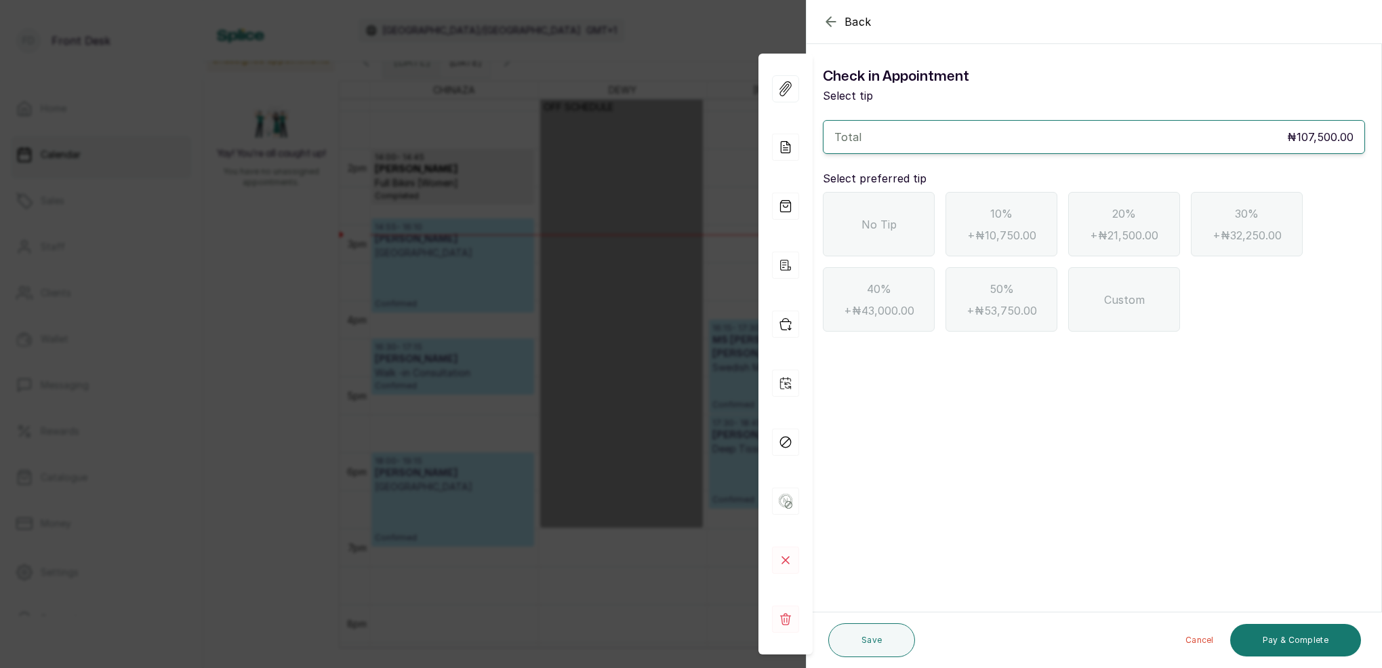
click at [910, 233] on div "No Tip" at bounding box center [879, 224] width 112 height 64
click at [1300, 637] on button "Pay & Complete" at bounding box center [1295, 640] width 131 height 33
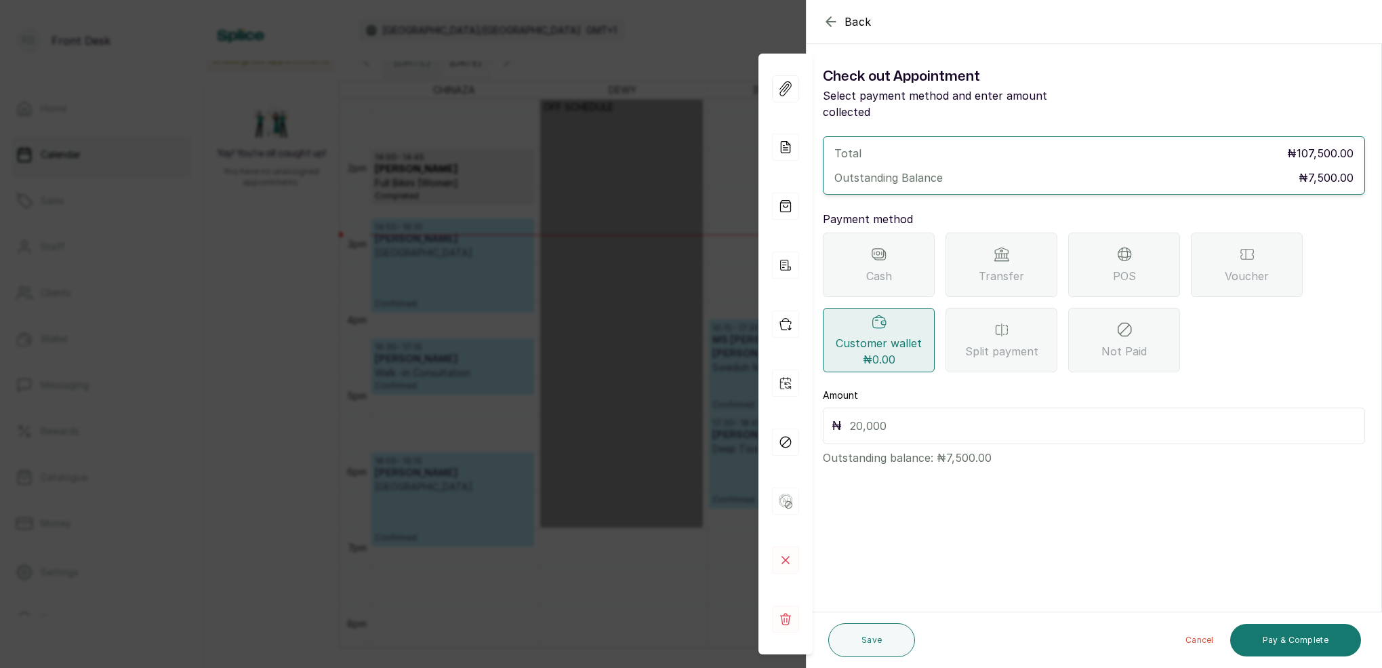
drag, startPoint x: 1013, startPoint y: 224, endPoint x: 1021, endPoint y: 245, distance: 22.5
click at [1015, 233] on div "Transfer" at bounding box center [1002, 265] width 112 height 64
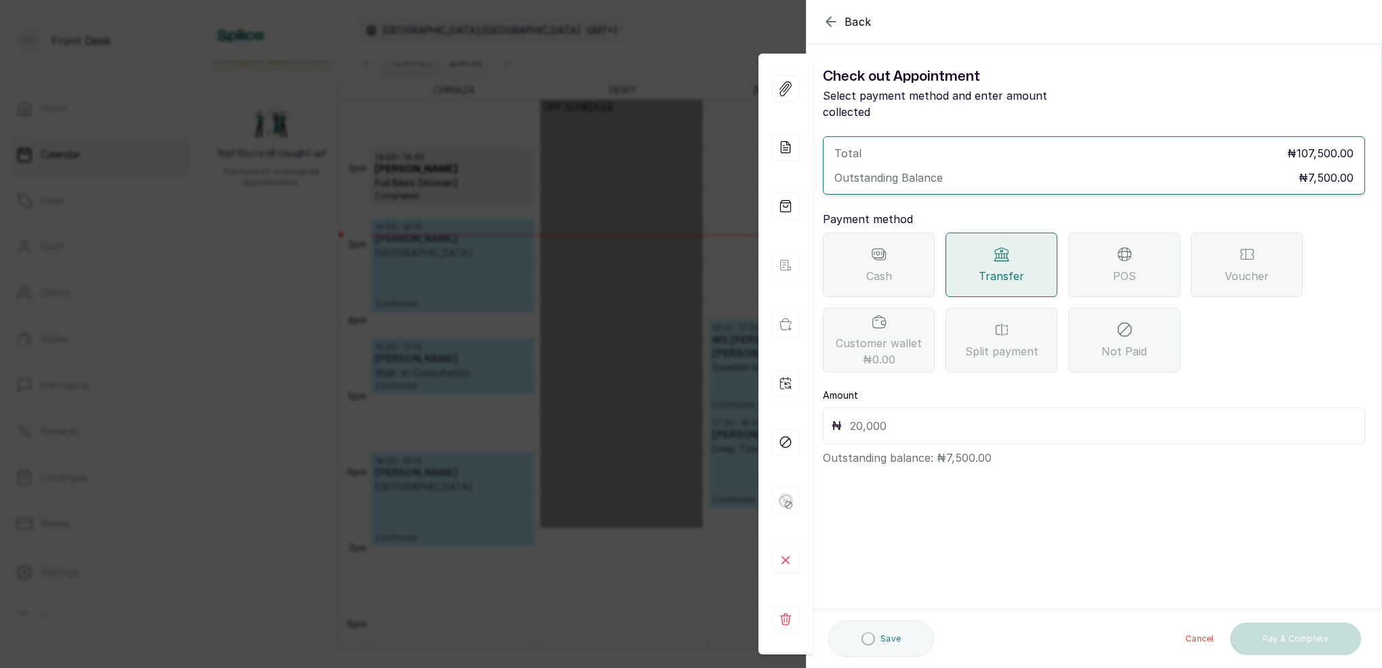
drag, startPoint x: 1133, startPoint y: 246, endPoint x: 1142, endPoint y: 256, distance: 13.0
click at [1133, 247] on div "POS" at bounding box center [1124, 265] width 112 height 64
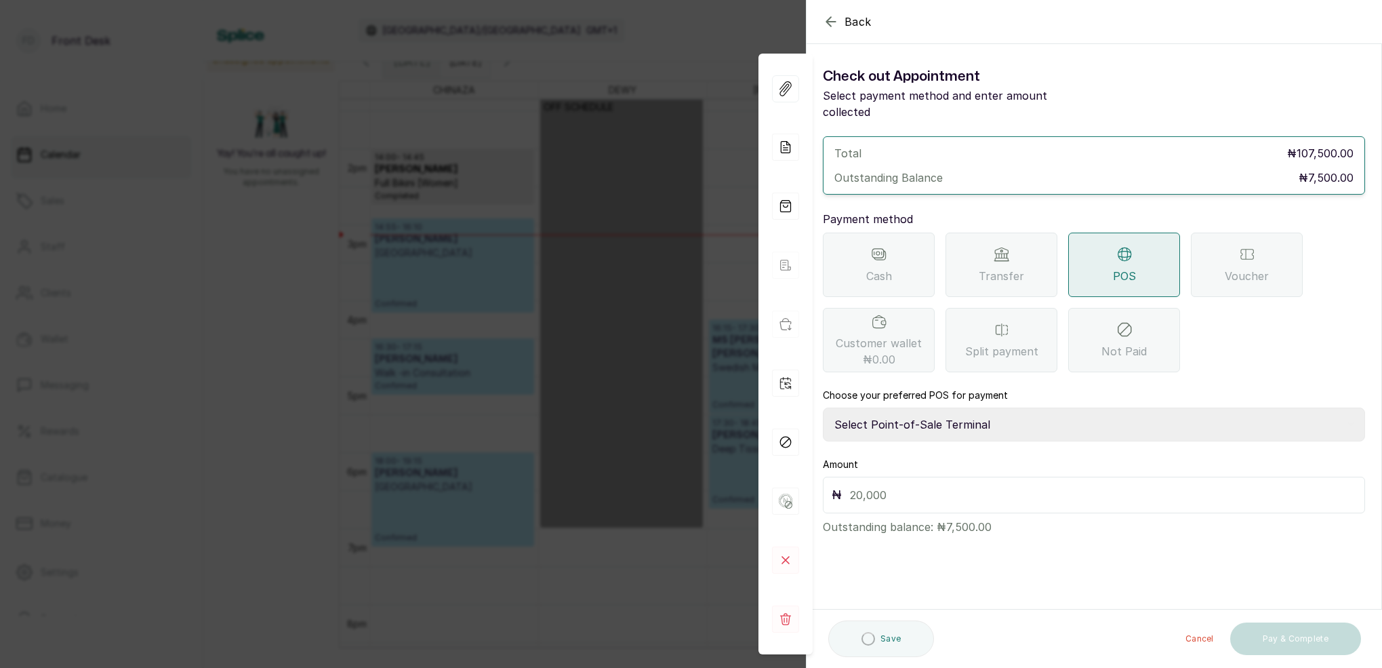
select select "7a4fd382-b2de-4137-8553-2ff33fa7fb29"
click at [906, 485] on input "text" at bounding box center [1103, 494] width 506 height 19
type input "7,500"
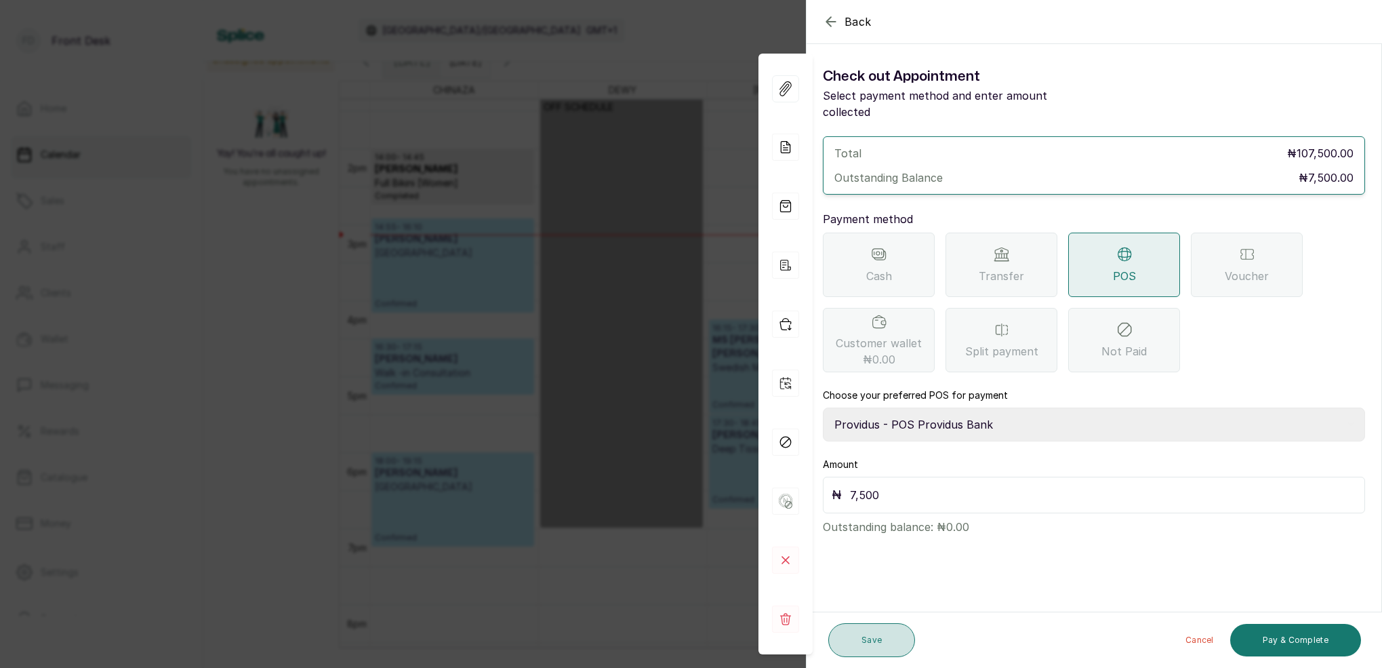
click at [893, 639] on button "Save" at bounding box center [871, 640] width 87 height 34
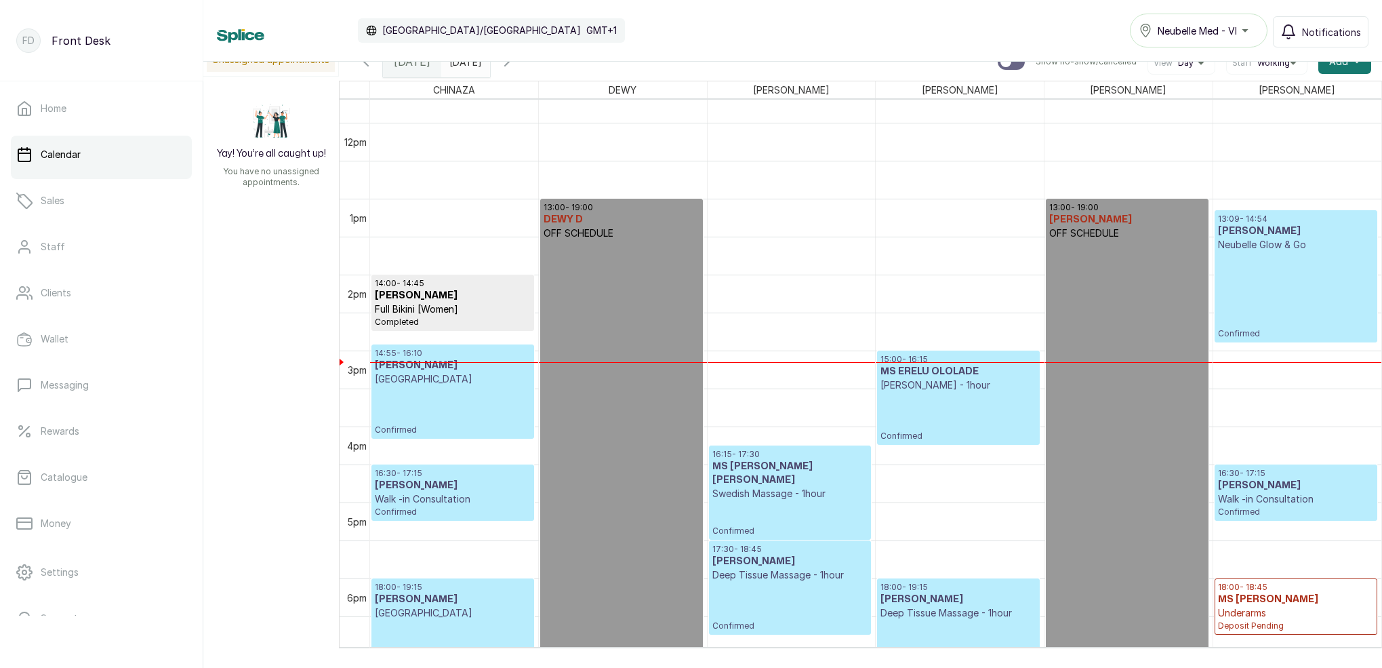
scroll to position [874, 0]
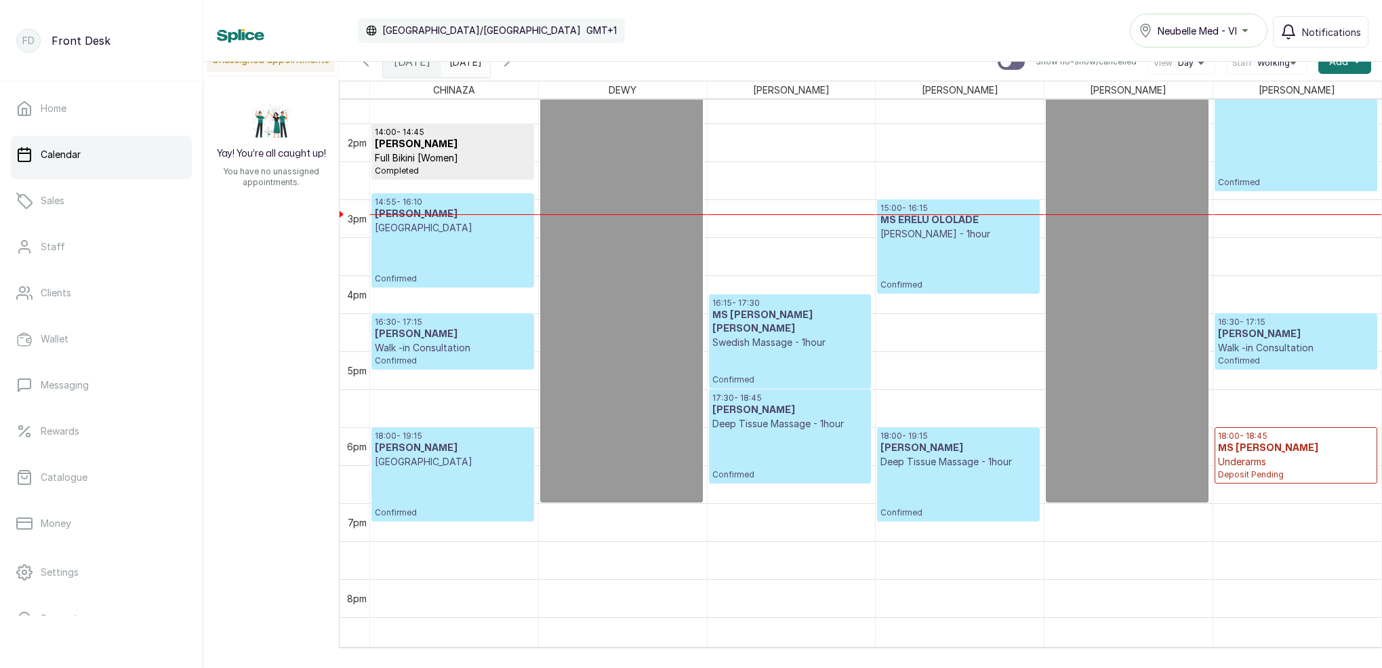
click at [967, 235] on p "[PERSON_NAME] - 1hour" at bounding box center [958, 234] width 155 height 14
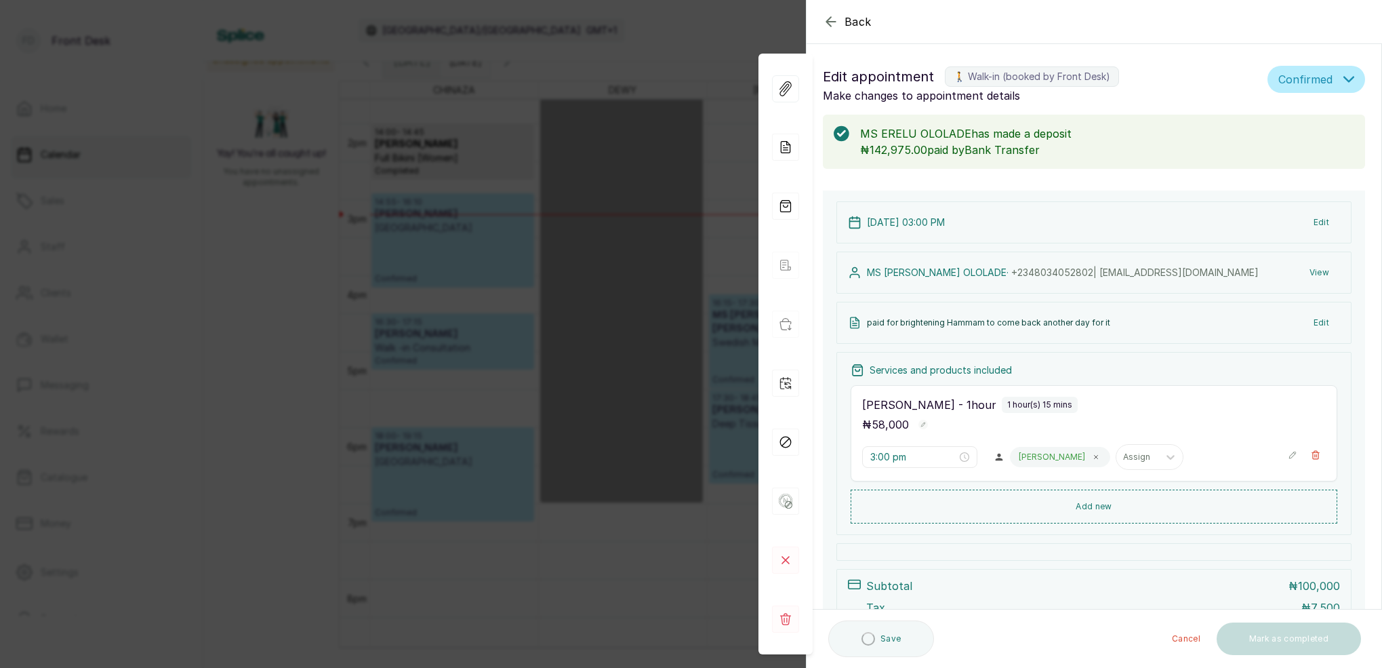
click at [1102, 243] on div "[DATE] 03:00 PM Edit" at bounding box center [1094, 222] width 515 height 42
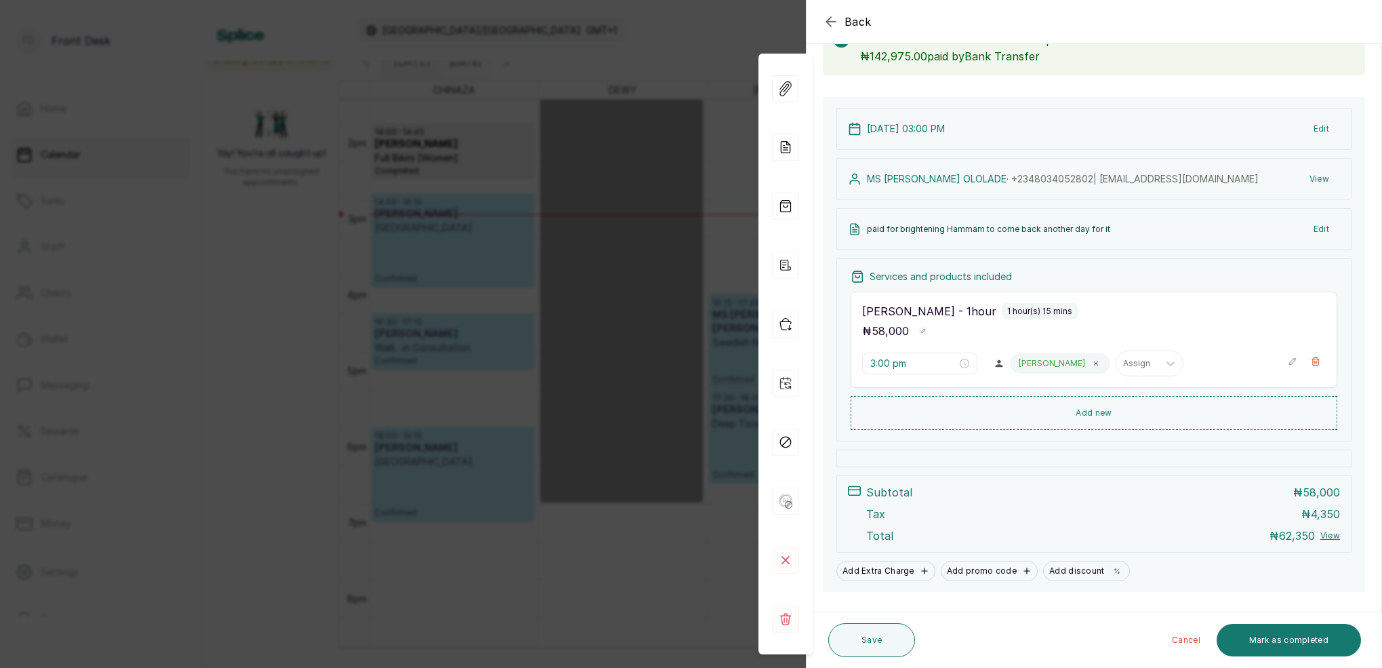
scroll to position [120, 0]
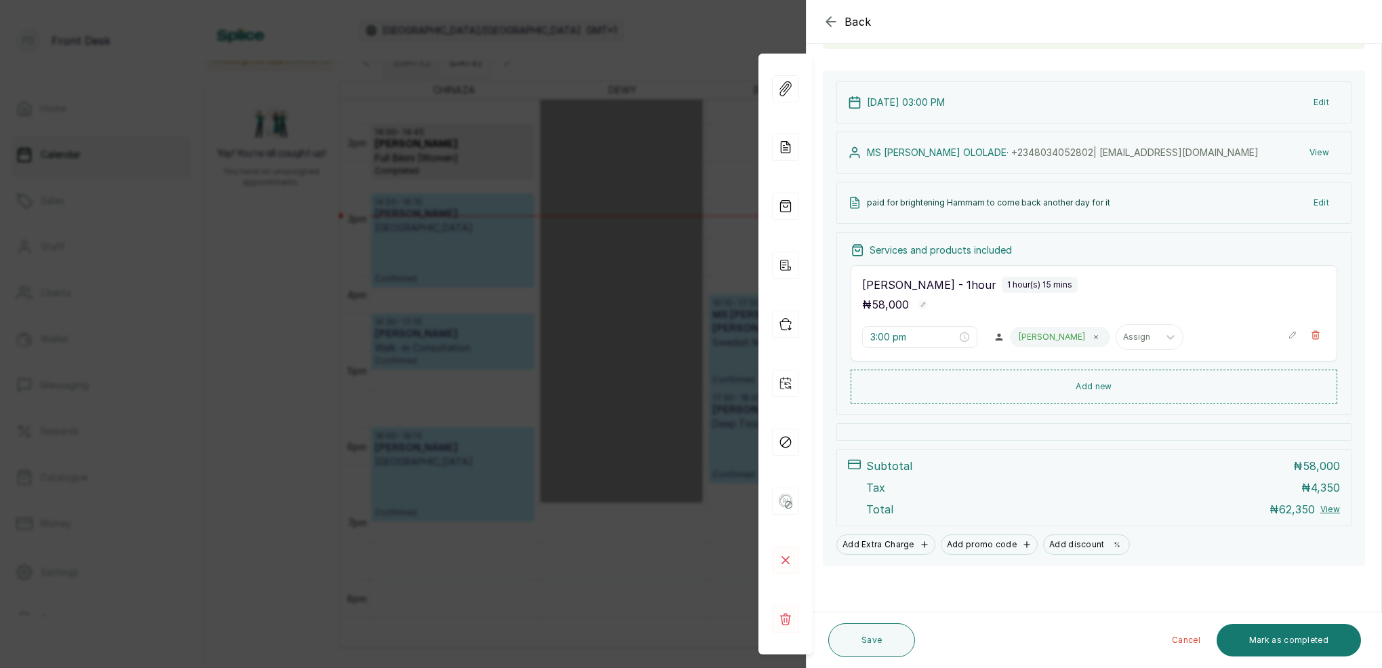
click at [828, 22] on icon "button" at bounding box center [830, 21] width 9 height 9
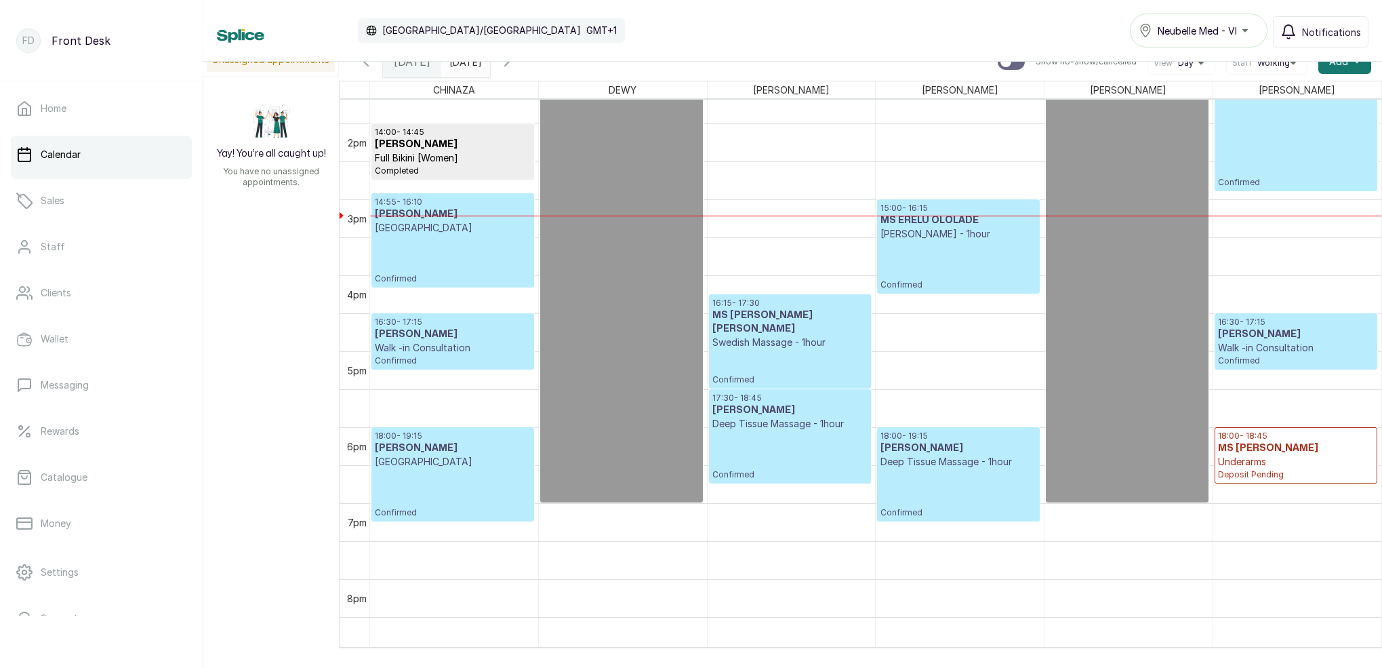
click at [828, 22] on div "Calendar [GEOGRAPHIC_DATA]/[GEOGRAPHIC_DATA] GMT+1 Neubelle Med - VI Notificati…" at bounding box center [793, 31] width 1152 height 34
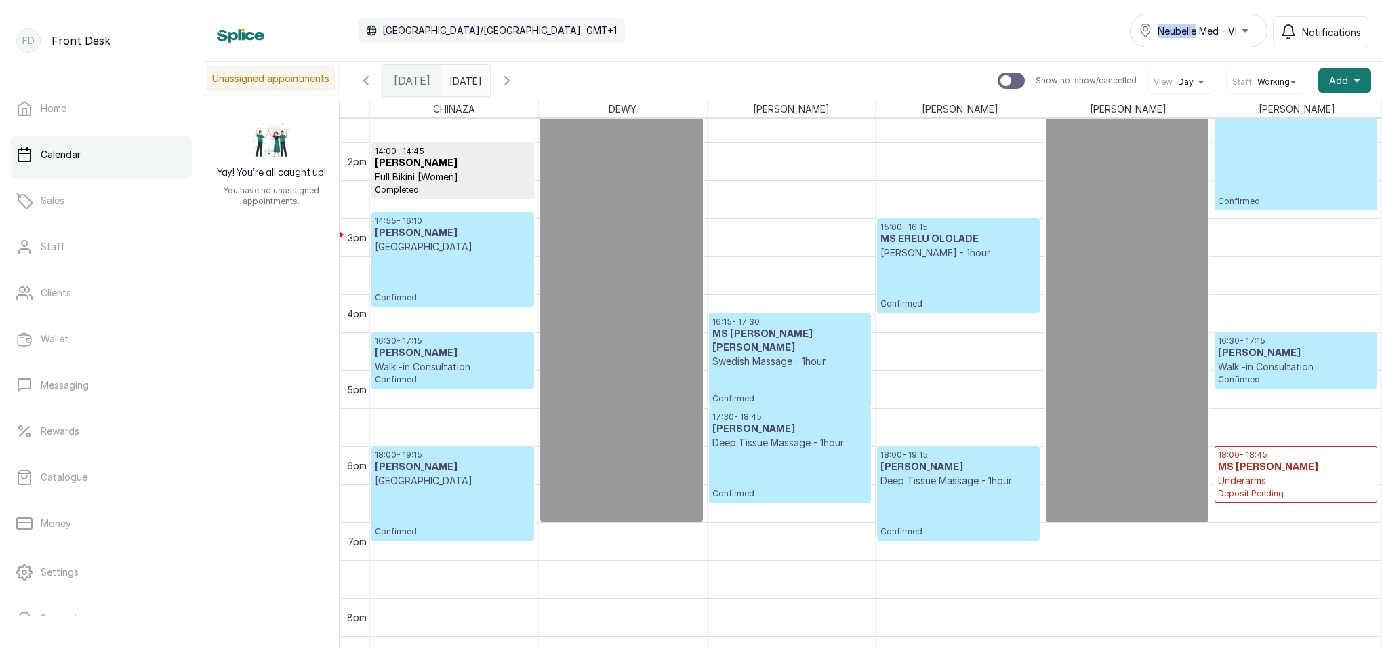
scroll to position [0, 0]
click at [464, 78] on input "[DATE]" at bounding box center [453, 77] width 22 height 23
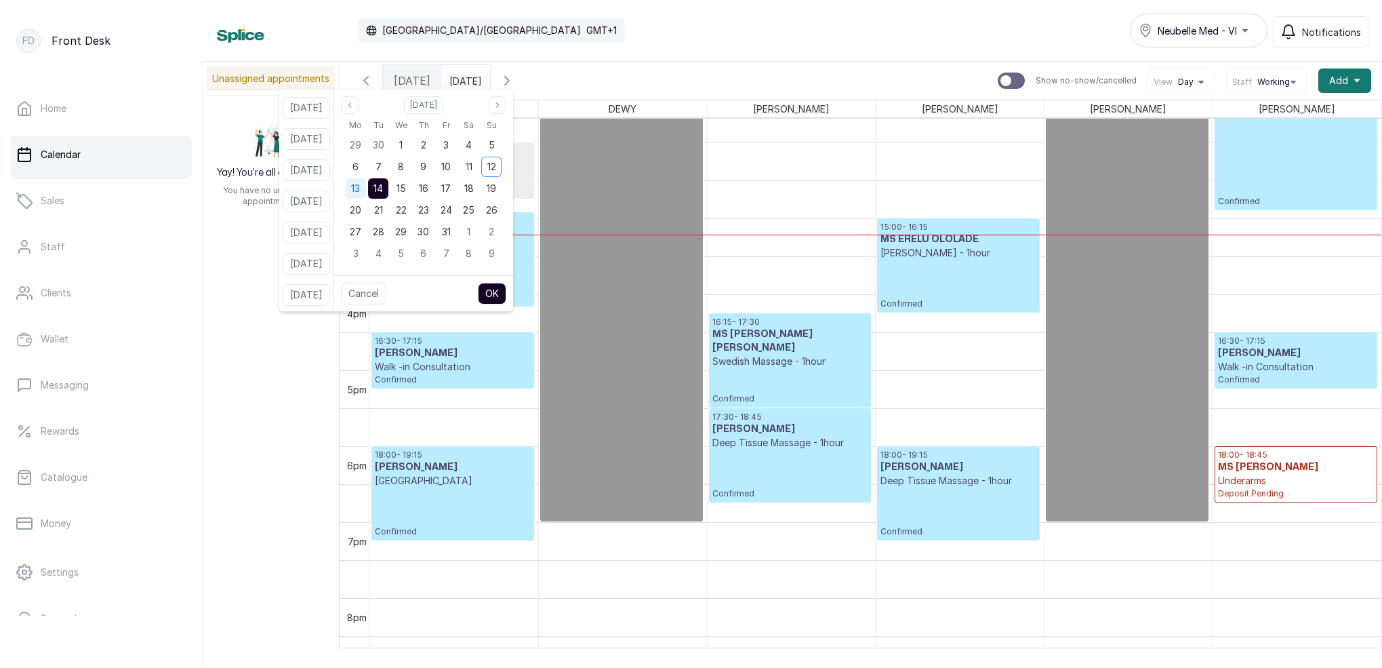
click at [360, 190] on span "13" at bounding box center [355, 188] width 9 height 12
click at [383, 188] on span "14" at bounding box center [378, 188] width 9 height 12
click at [506, 287] on button "OK" at bounding box center [492, 294] width 28 height 22
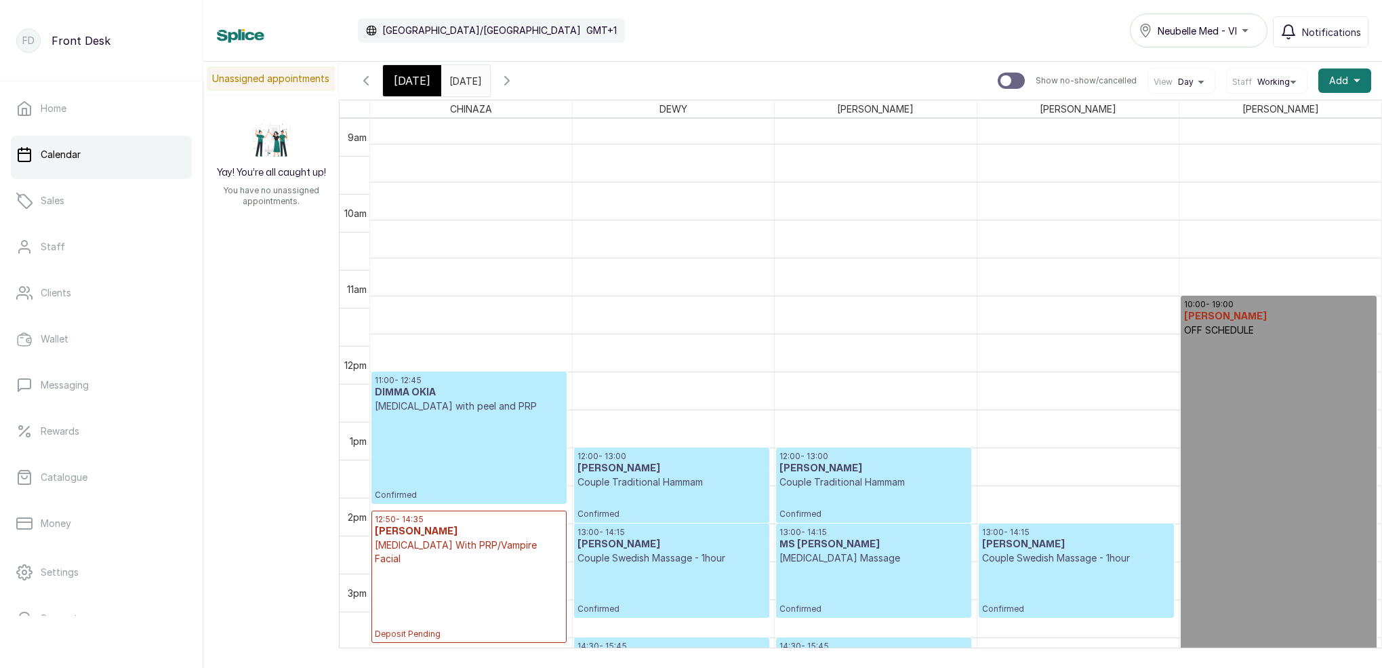
scroll to position [684, 0]
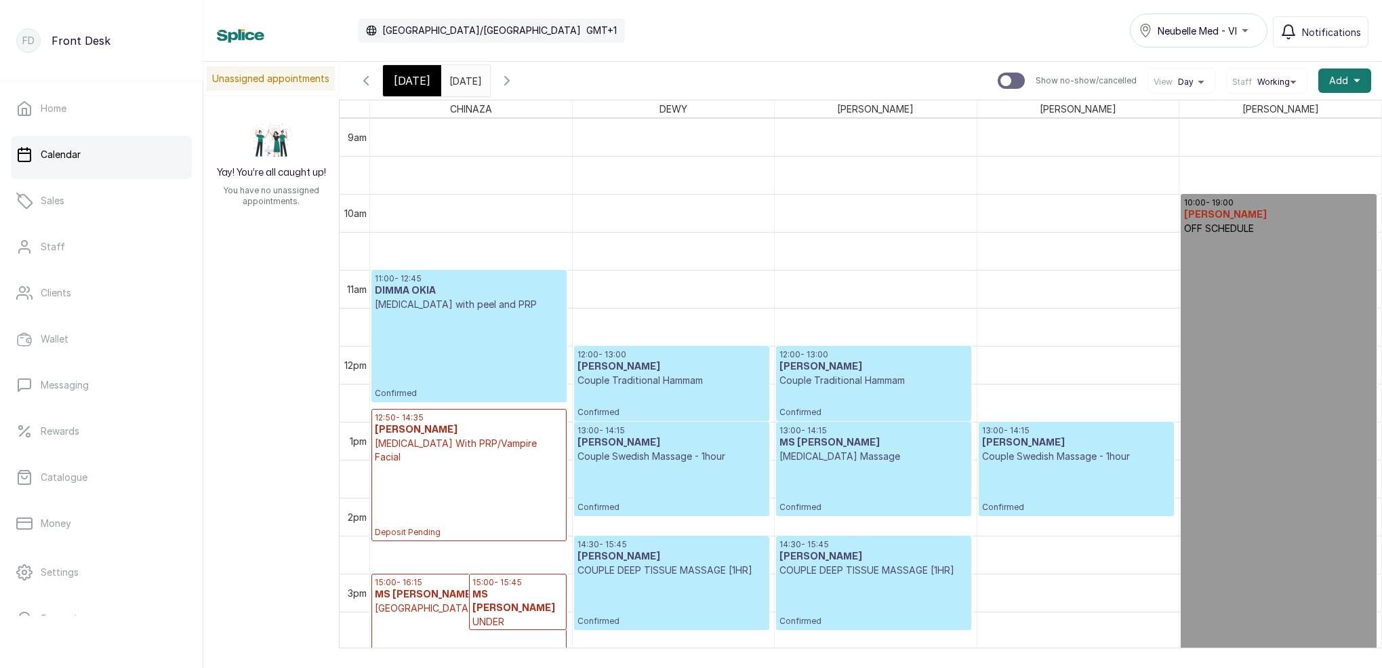
click at [464, 71] on input "[DATE]" at bounding box center [453, 77] width 22 height 23
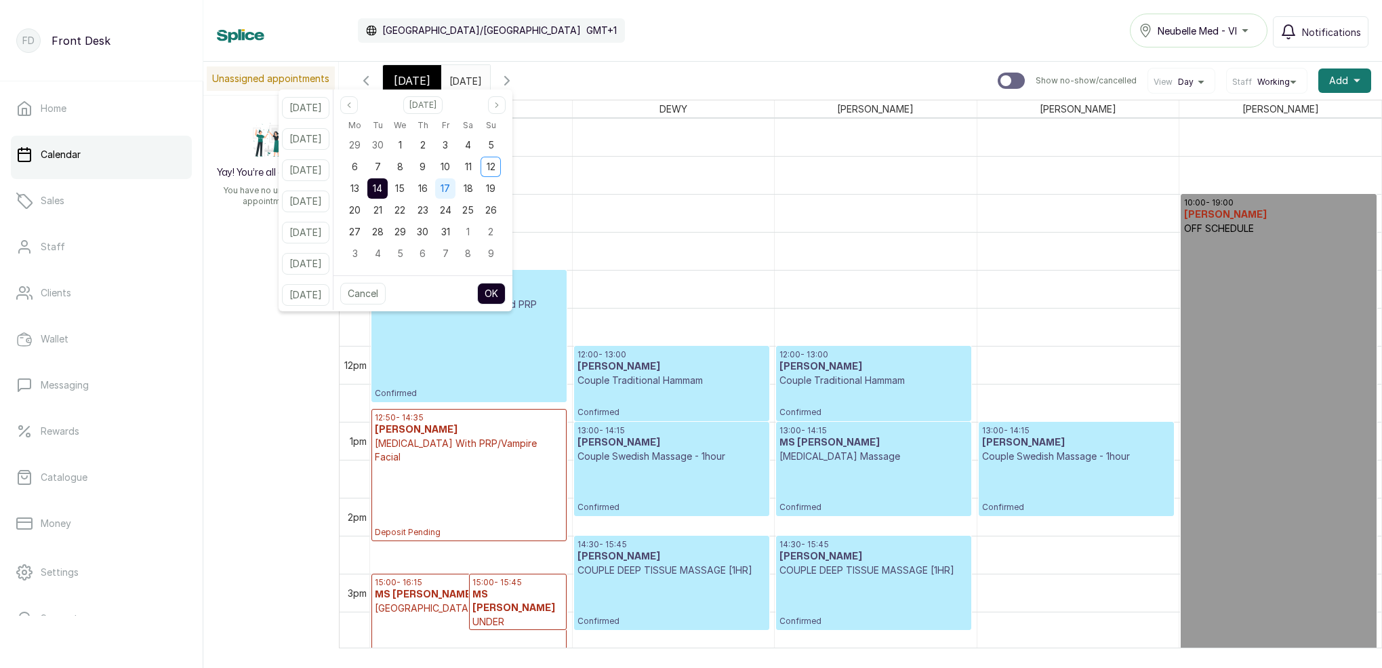
drag, startPoint x: 390, startPoint y: 161, endPoint x: 458, endPoint y: 186, distance: 71.6
click at [381, 161] on span "7" at bounding box center [378, 167] width 6 height 12
click at [506, 293] on button "OK" at bounding box center [491, 294] width 28 height 22
type input "[DATE]"
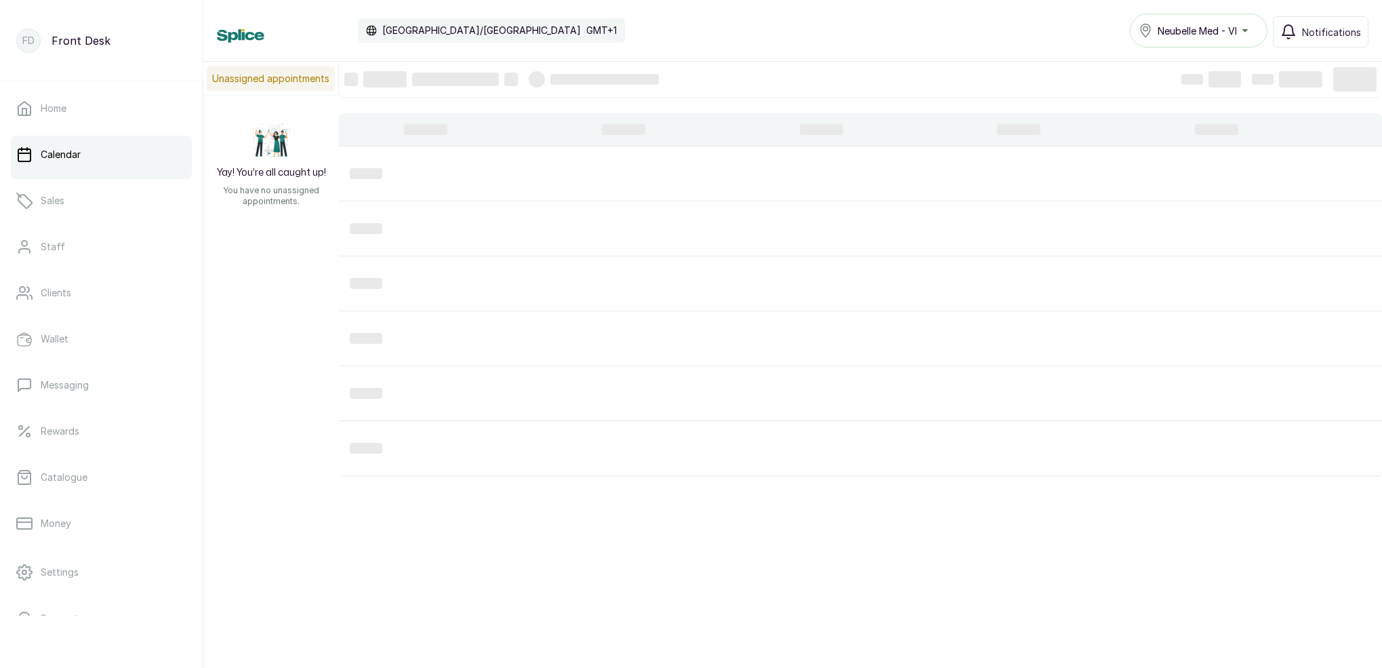
scroll to position [456, 0]
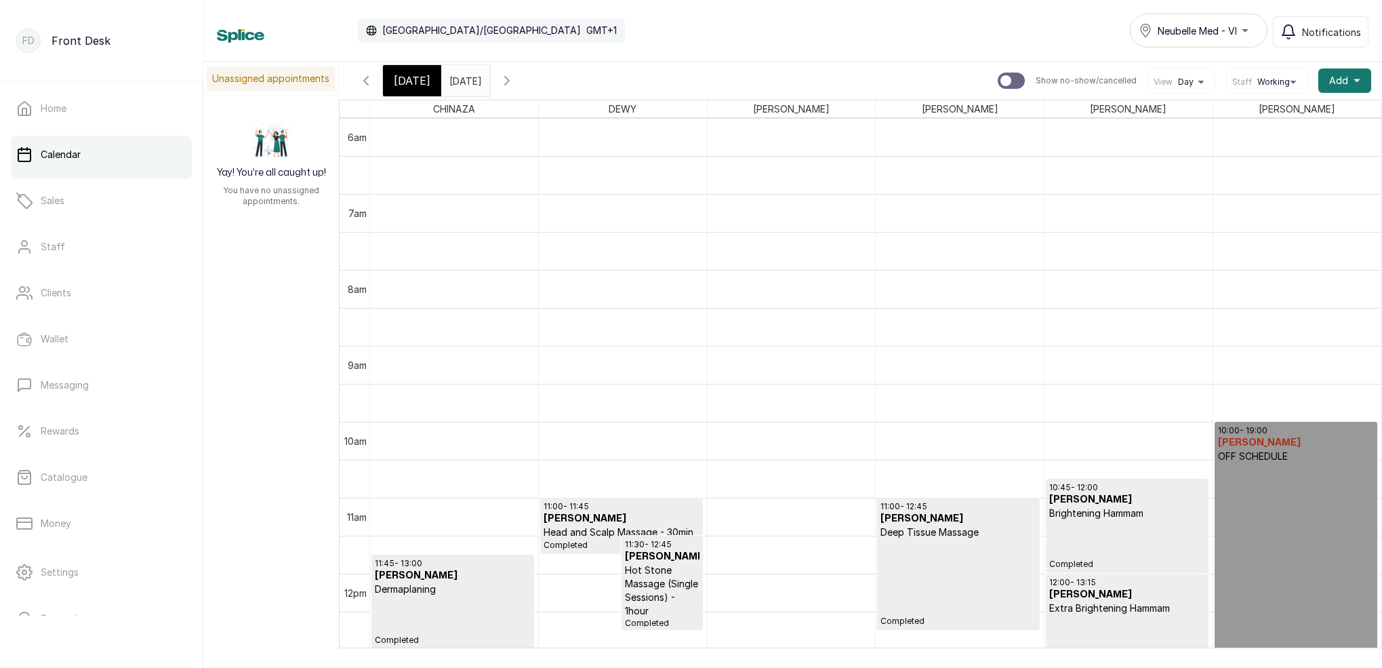
click at [464, 80] on input "[DATE]" at bounding box center [453, 77] width 22 height 23
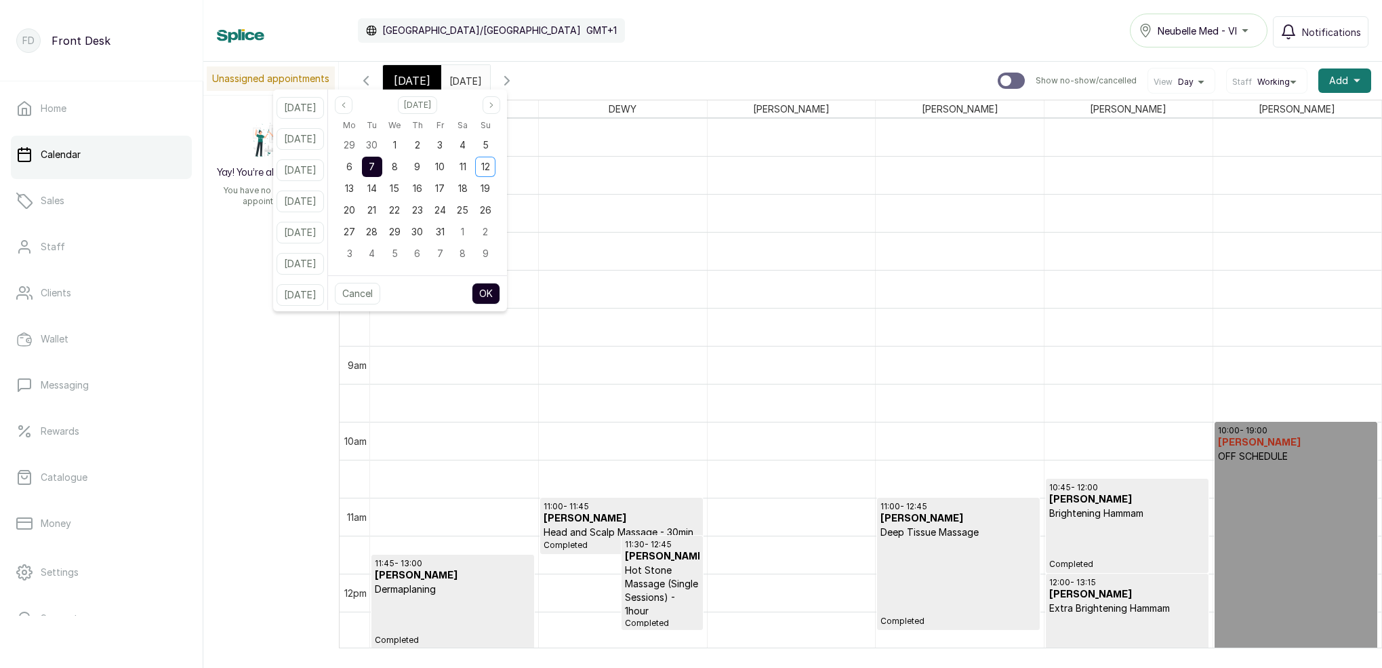
scroll to position [0, 0]
drag, startPoint x: 392, startPoint y: 163, endPoint x: 392, endPoint y: 179, distance: 15.6
click at [382, 164] on div "7" at bounding box center [372, 167] width 20 height 20
click at [377, 192] on span "14" at bounding box center [371, 188] width 9 height 12
click at [382, 157] on div "7" at bounding box center [372, 167] width 20 height 20
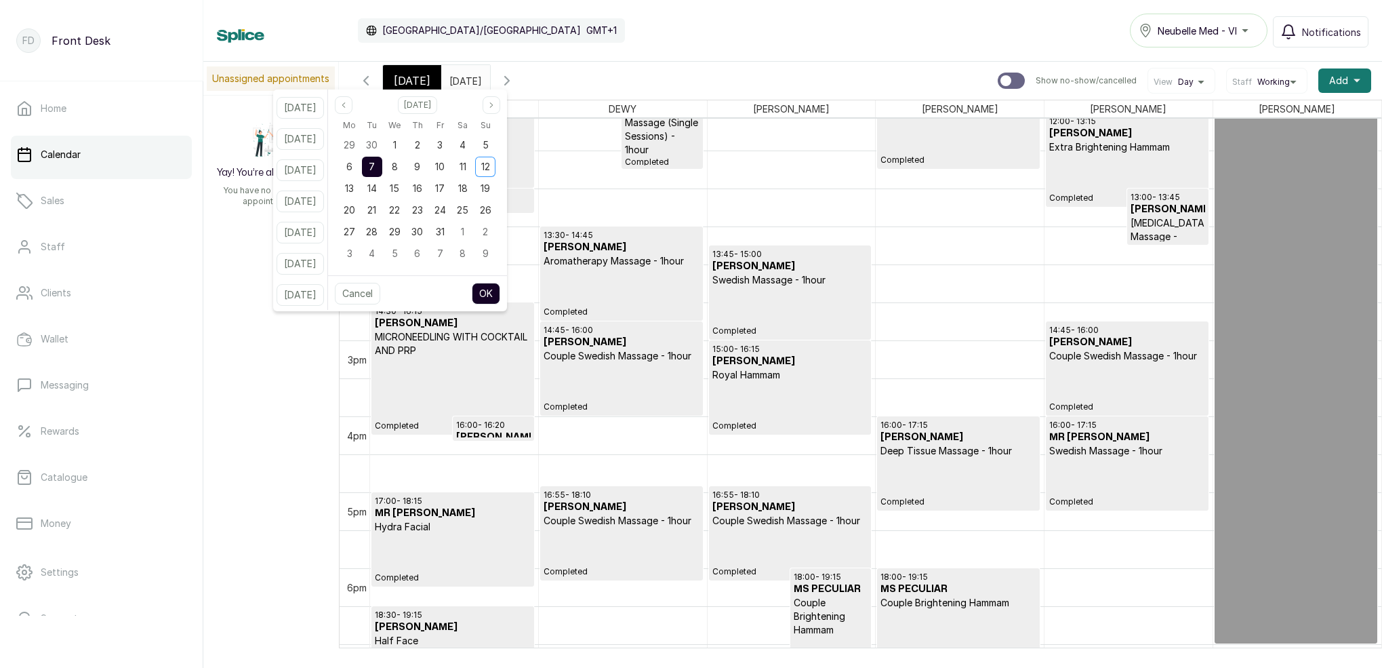
scroll to position [881, 0]
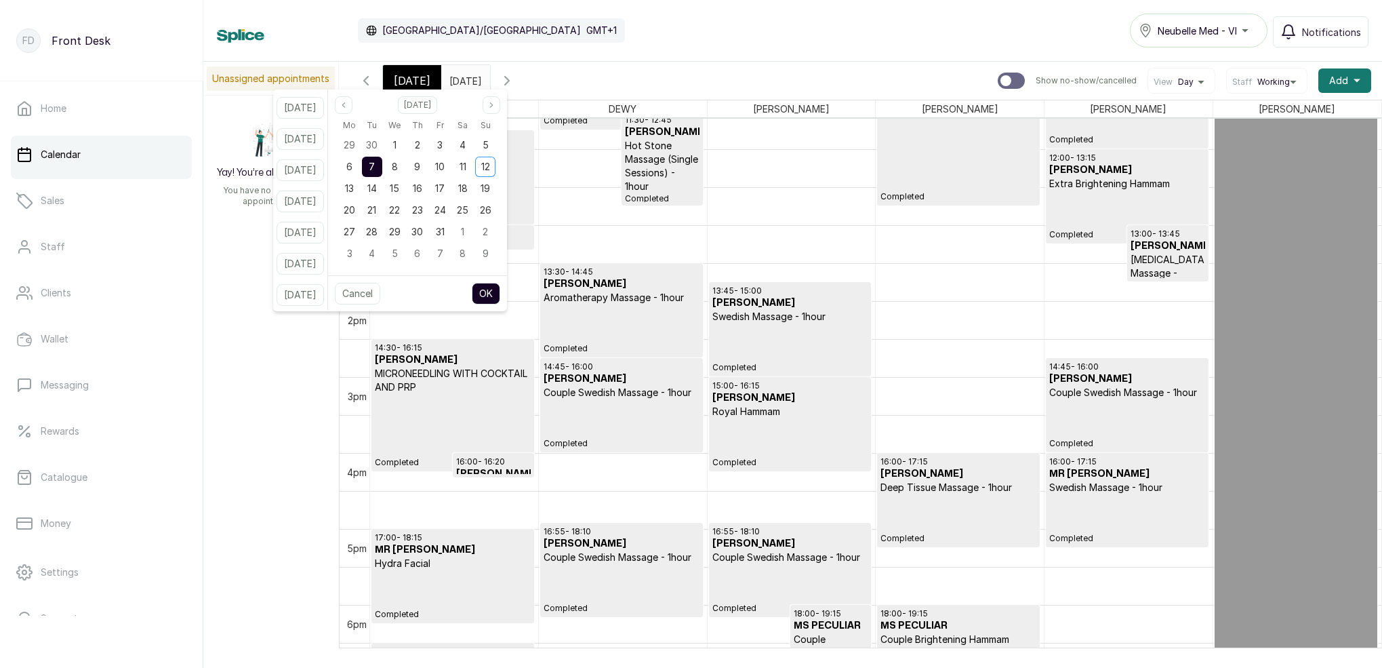
click at [579, 589] on p "Completed" at bounding box center [621, 588] width 155 height 49
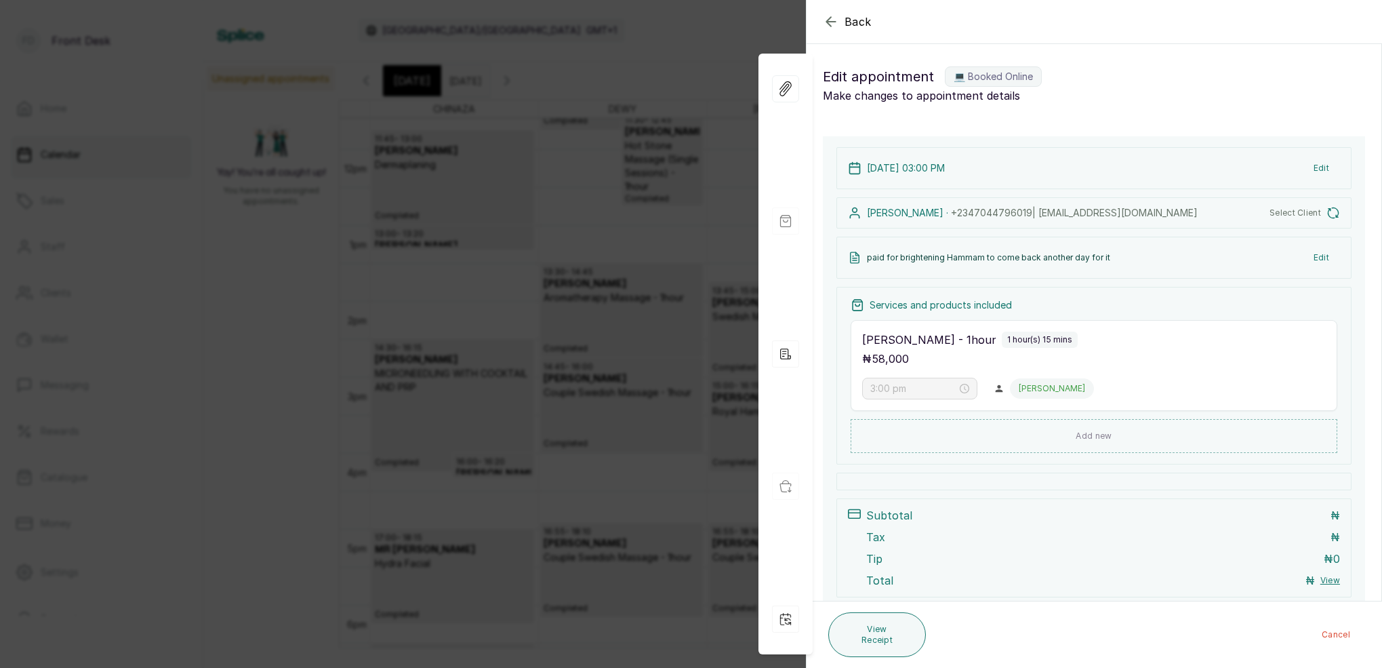
type input "4:55 pm"
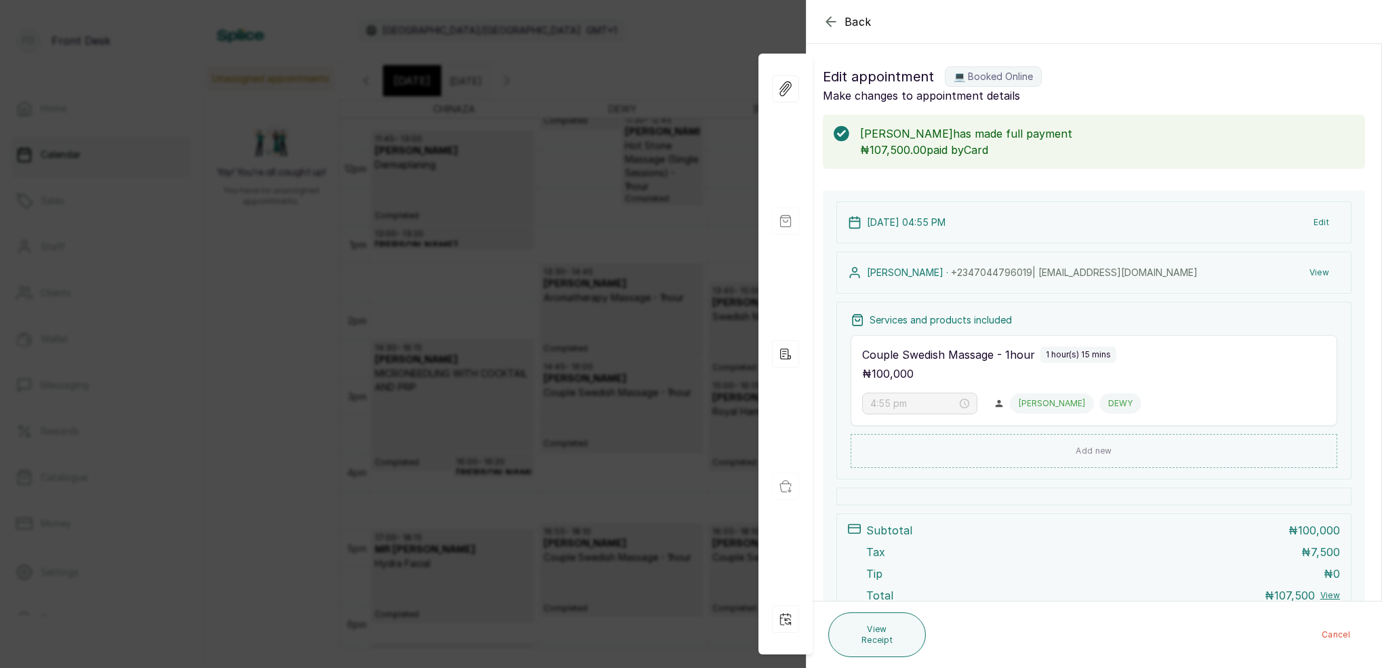
scroll to position [1, 0]
click at [829, 23] on icon "button" at bounding box center [831, 22] width 16 height 16
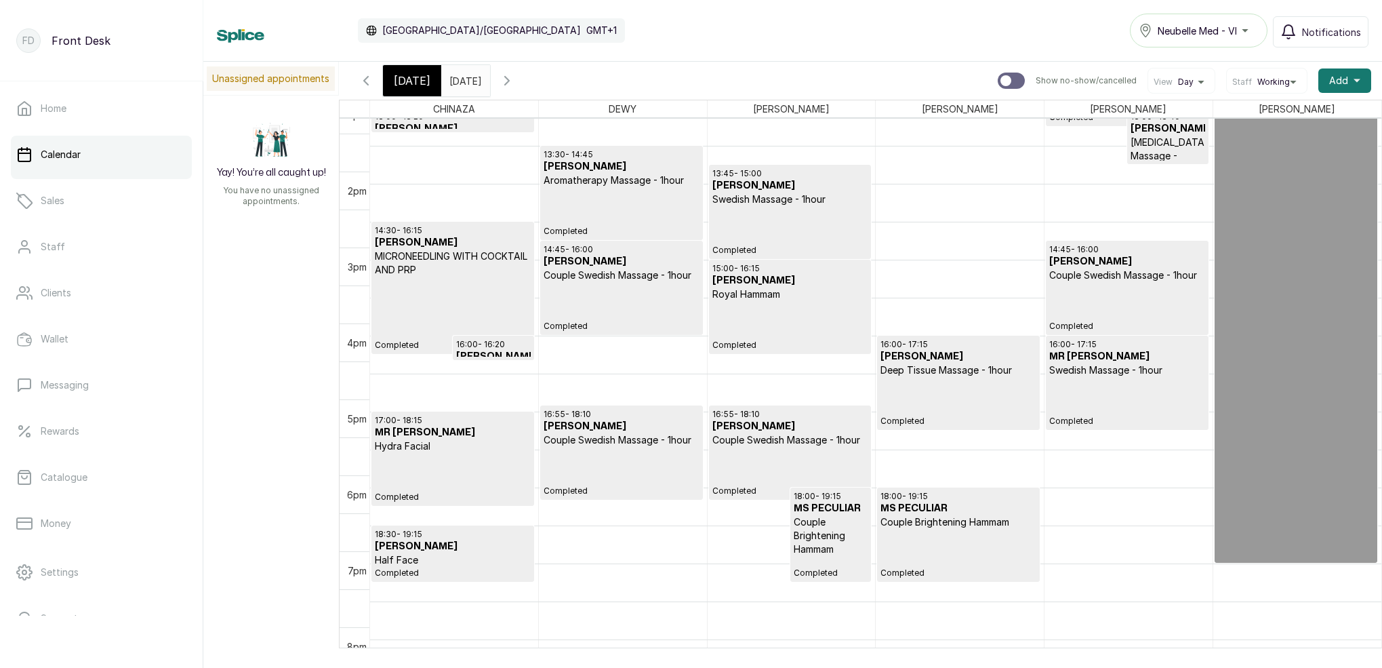
scroll to position [1012, 0]
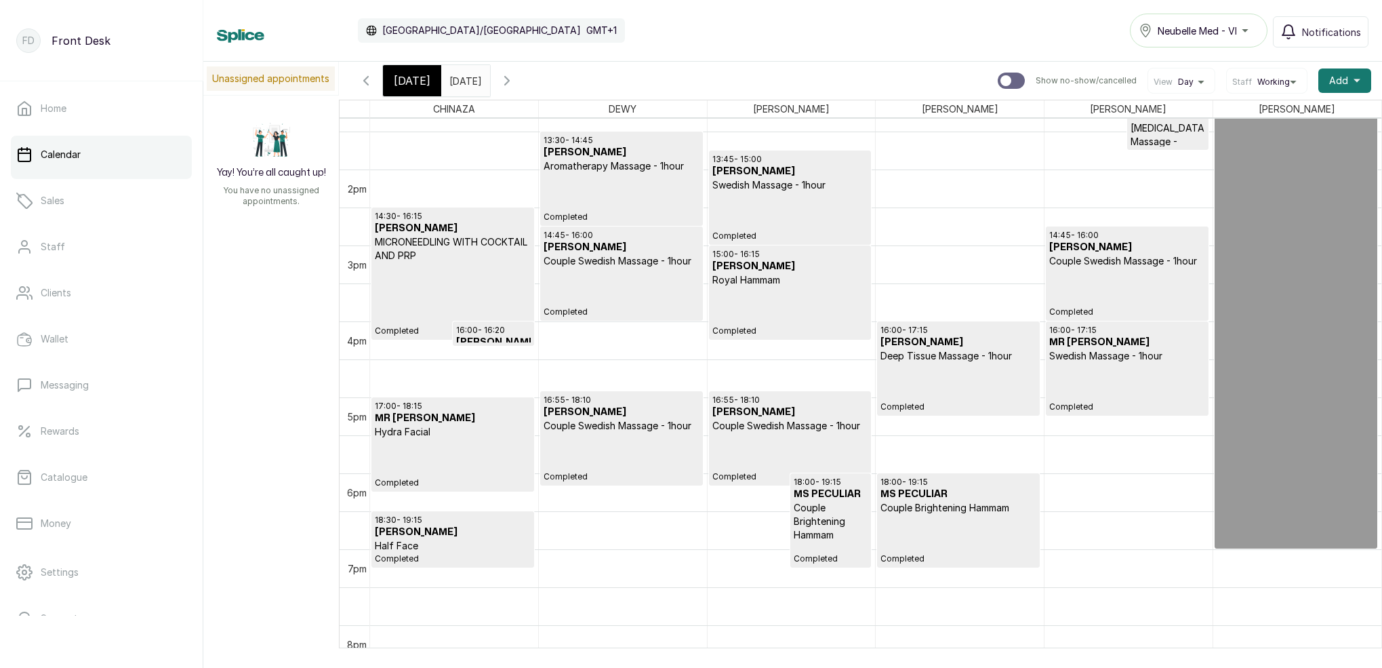
click at [831, 427] on p "Couple Swedish Massage - 1hour" at bounding box center [789, 426] width 155 height 14
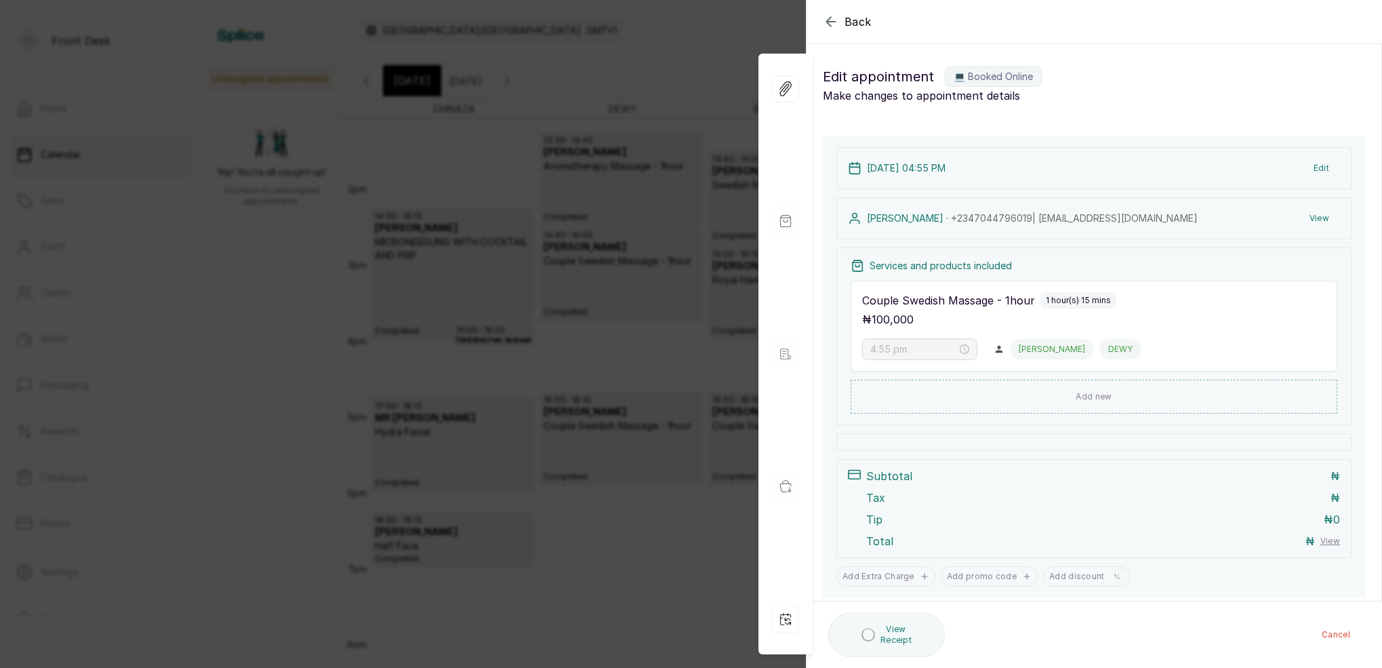
click at [1320, 174] on button "Edit" at bounding box center [1321, 168] width 37 height 24
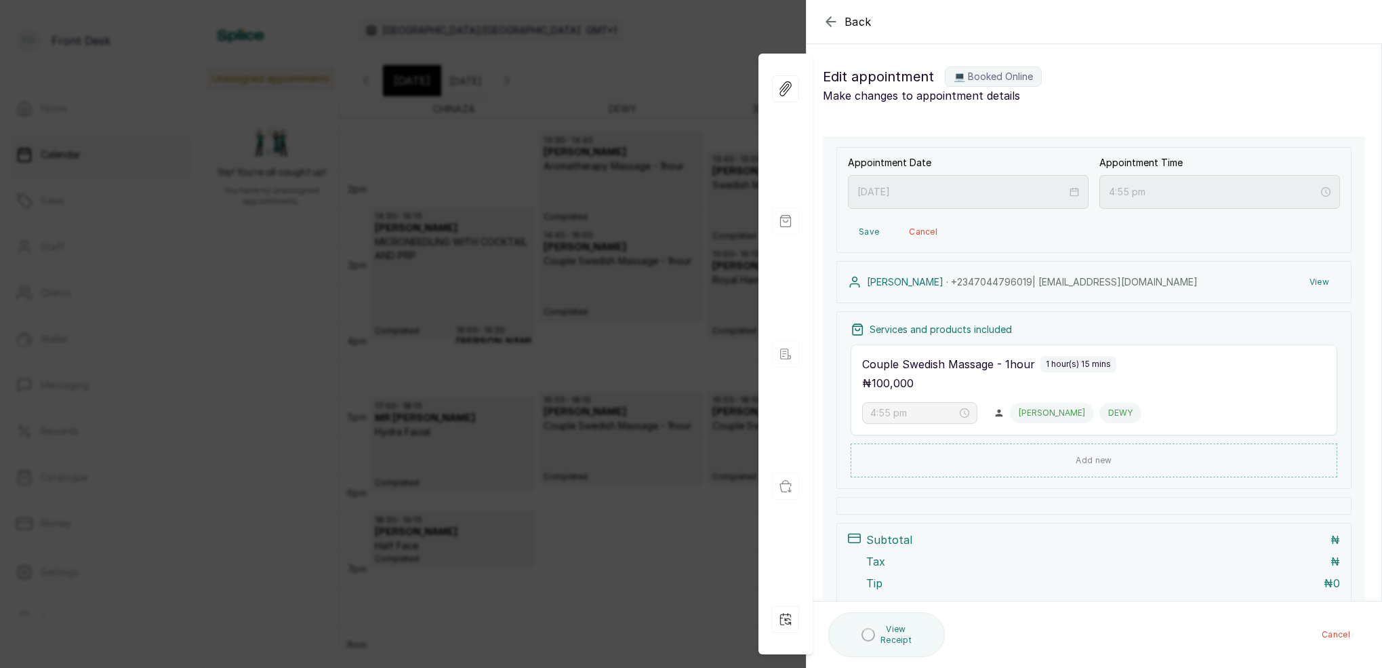
click at [1318, 283] on button "View" at bounding box center [1319, 282] width 41 height 24
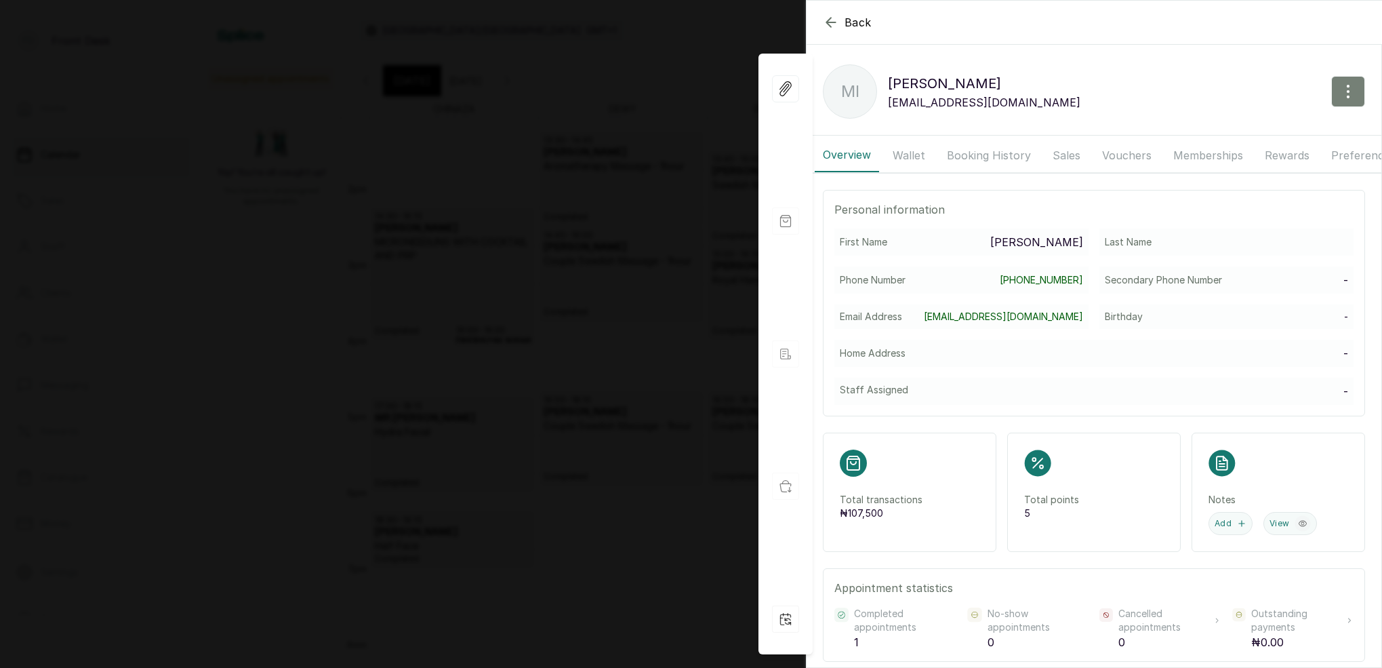
click at [1355, 81] on button "button" at bounding box center [1348, 91] width 34 height 31
click at [1232, 132] on span "Edit" at bounding box center [1289, 131] width 130 height 16
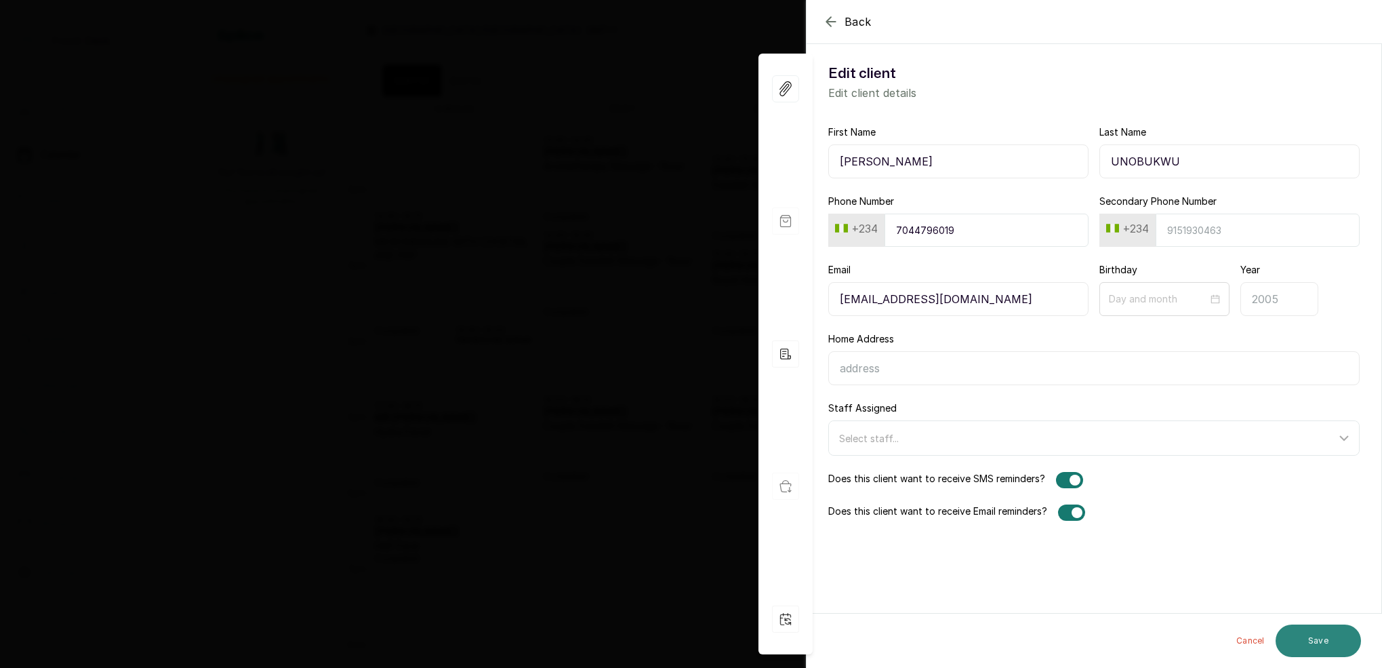
type input "UNOBUKWU"
click at [1312, 635] on button "Save" at bounding box center [1318, 640] width 85 height 33
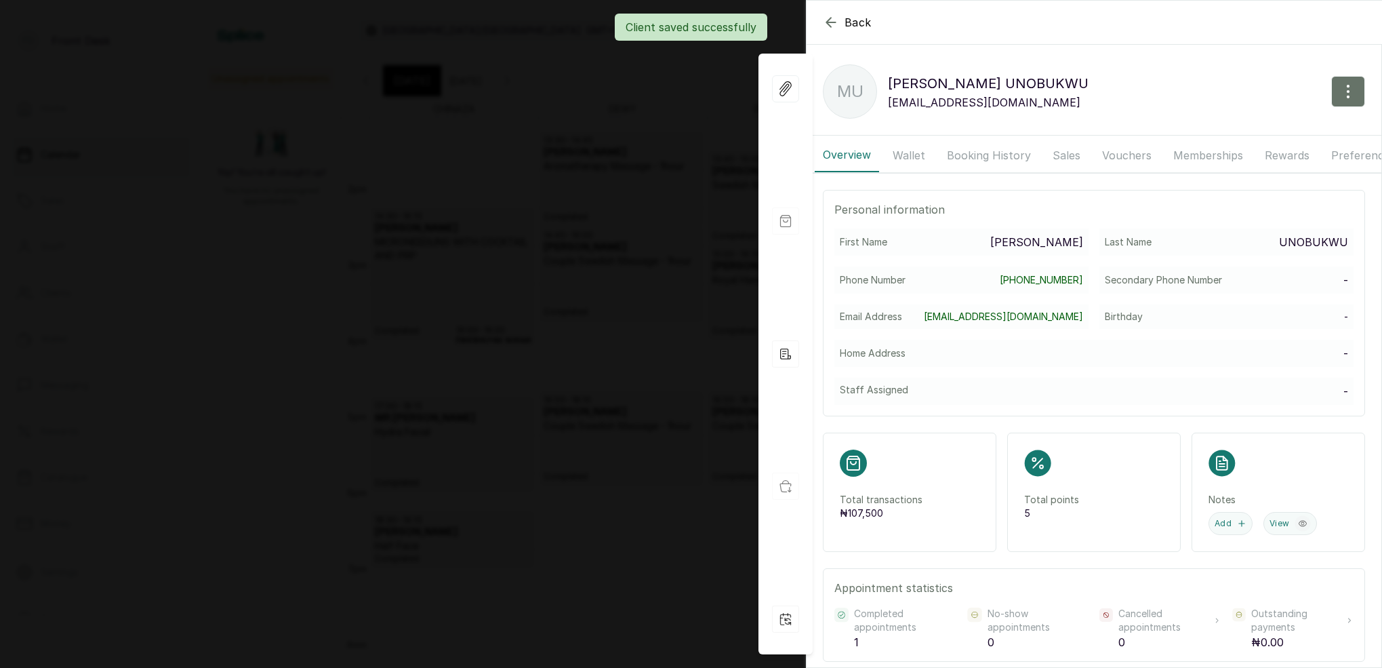
click at [826, 26] on div "Client saved successfully" at bounding box center [691, 27] width 1382 height 27
click at [827, 23] on div "Client saved successfully" at bounding box center [691, 27] width 1382 height 27
click at [829, 24] on body "FD Front Desk Home Calendar Sales Staff Clients Wallet Messaging Rewards Catalo…" at bounding box center [691, 334] width 1382 height 668
click at [829, 24] on icon "button" at bounding box center [830, 22] width 9 height 9
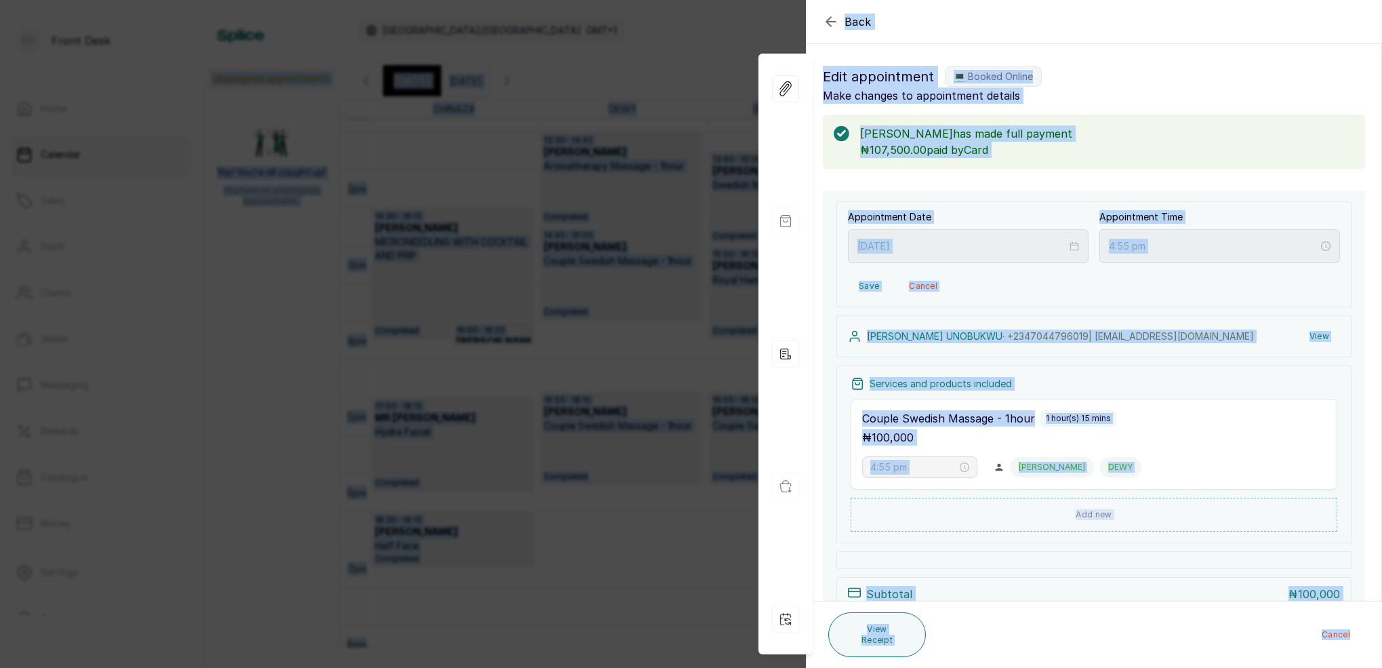
click at [829, 24] on icon "button" at bounding box center [830, 21] width 9 height 9
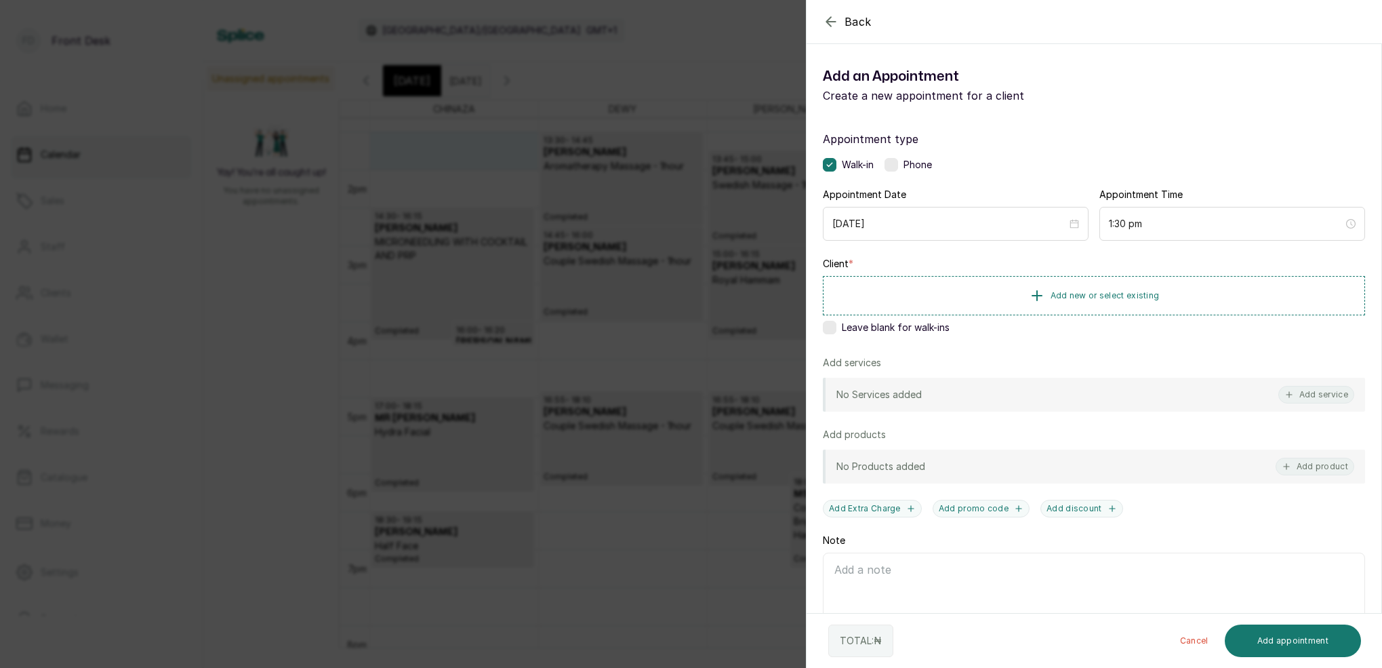
click at [832, 22] on icon "button" at bounding box center [830, 21] width 9 height 9
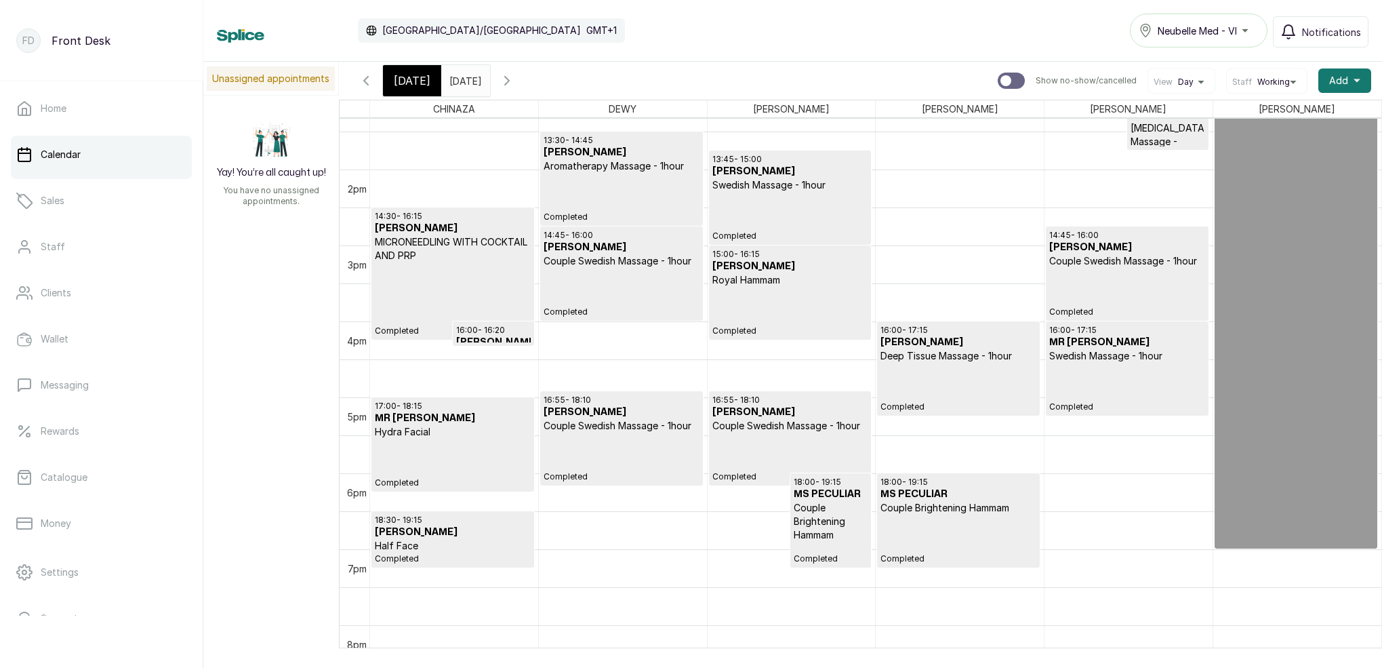
click at [464, 81] on input "[DATE]" at bounding box center [453, 77] width 22 height 23
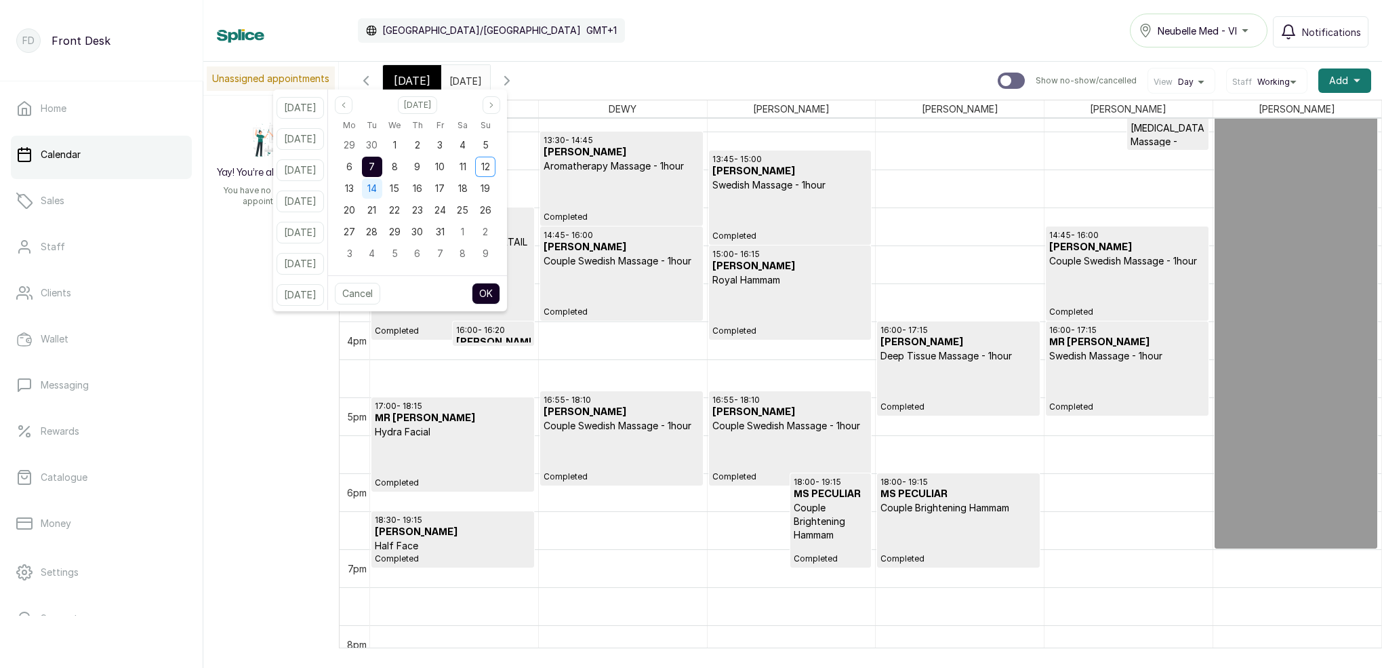
drag, startPoint x: 388, startPoint y: 186, endPoint x: 393, endPoint y: 193, distance: 7.7
click at [377, 187] on span "14" at bounding box center [371, 188] width 9 height 12
click at [500, 291] on button "OK" at bounding box center [486, 294] width 28 height 22
type input "[DATE]"
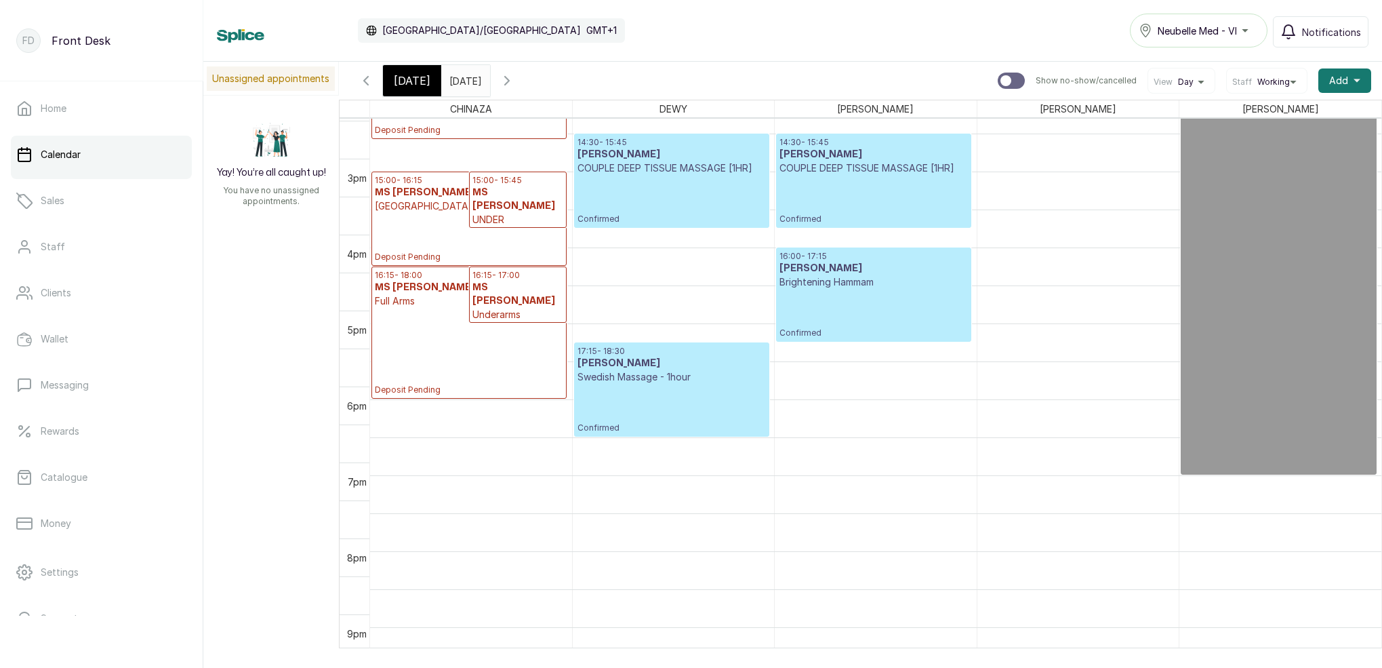
scroll to position [1099, 0]
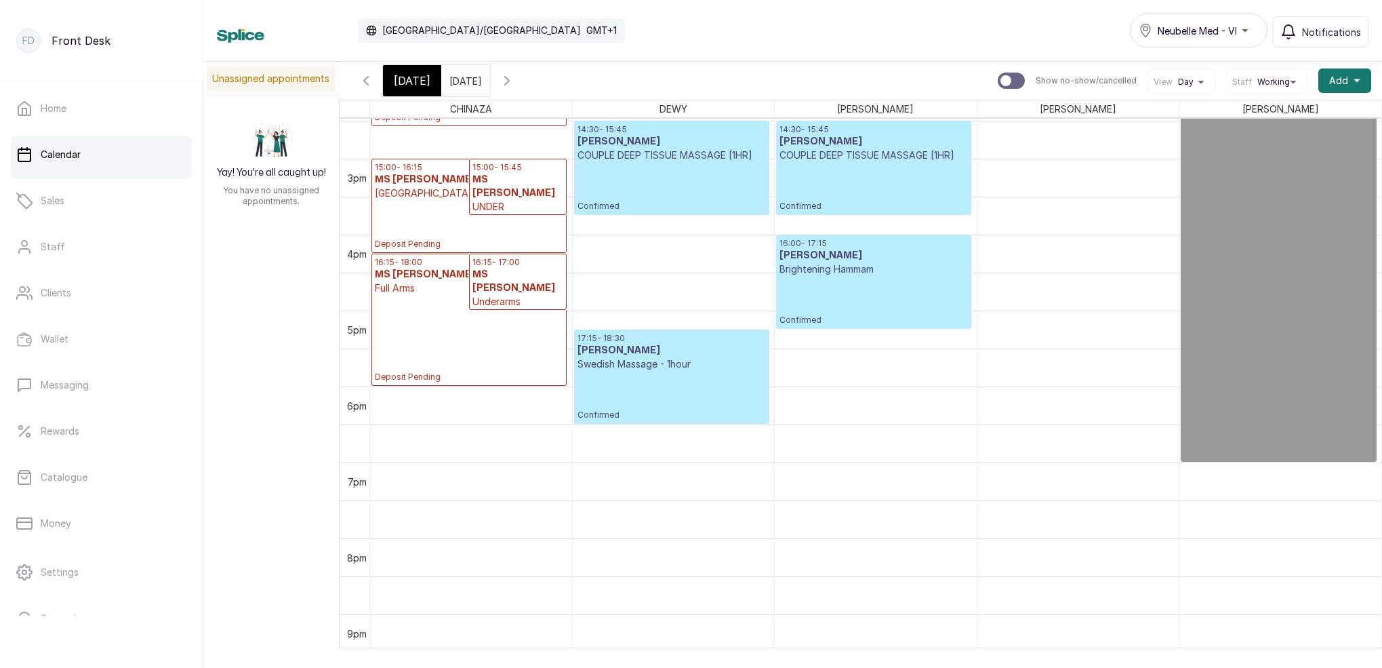
click at [857, 287] on p "Confirmed" at bounding box center [874, 300] width 188 height 49
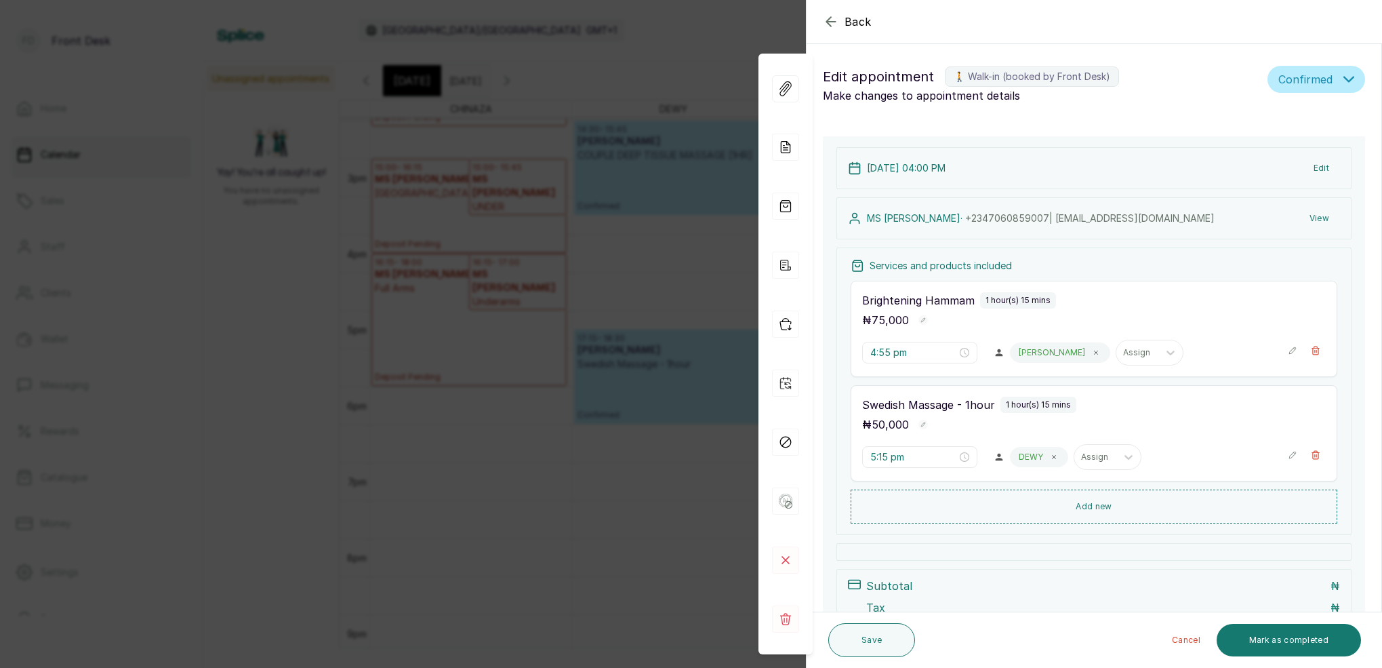
type input "4:00 pm"
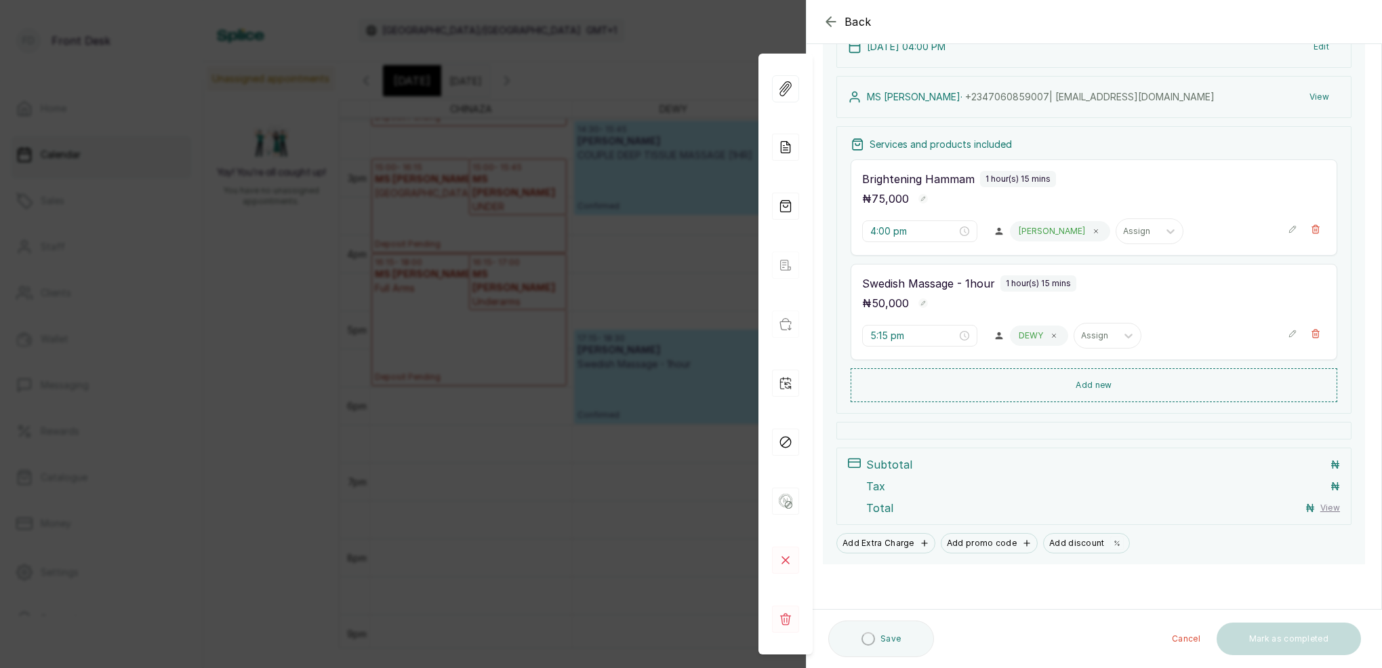
scroll to position [121, 0]
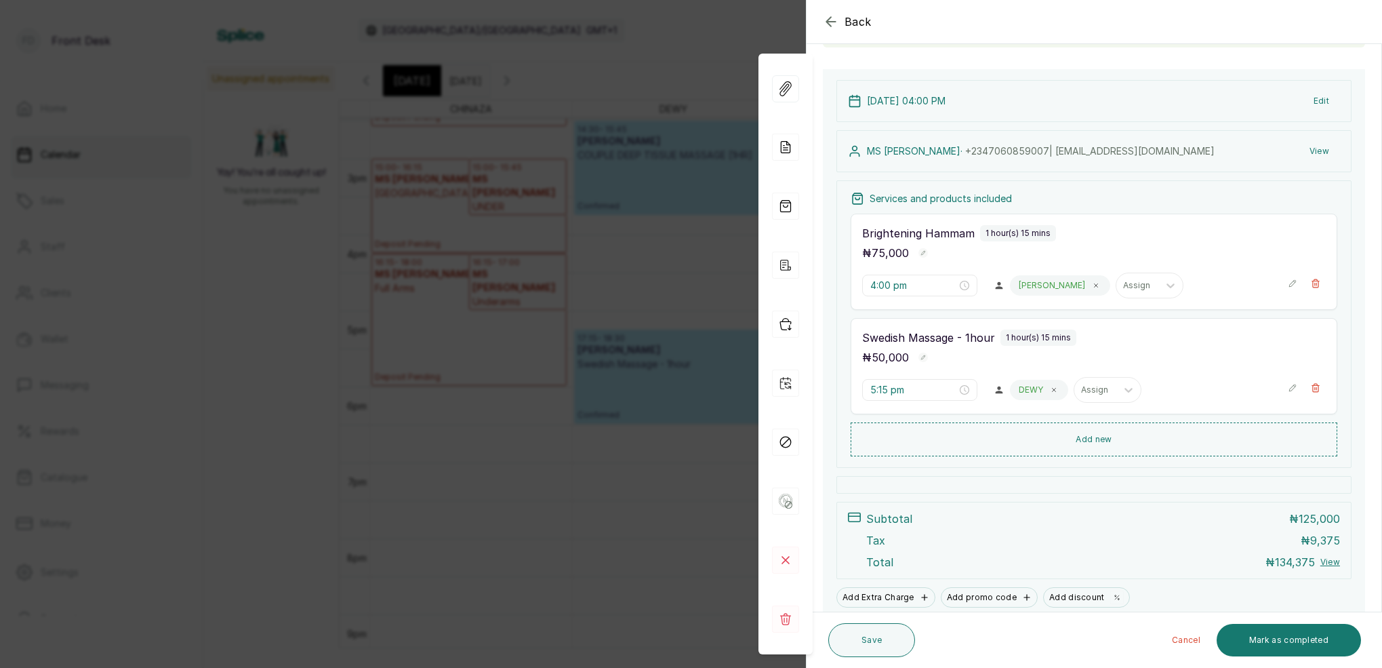
click at [1323, 107] on button "Edit" at bounding box center [1321, 101] width 37 height 24
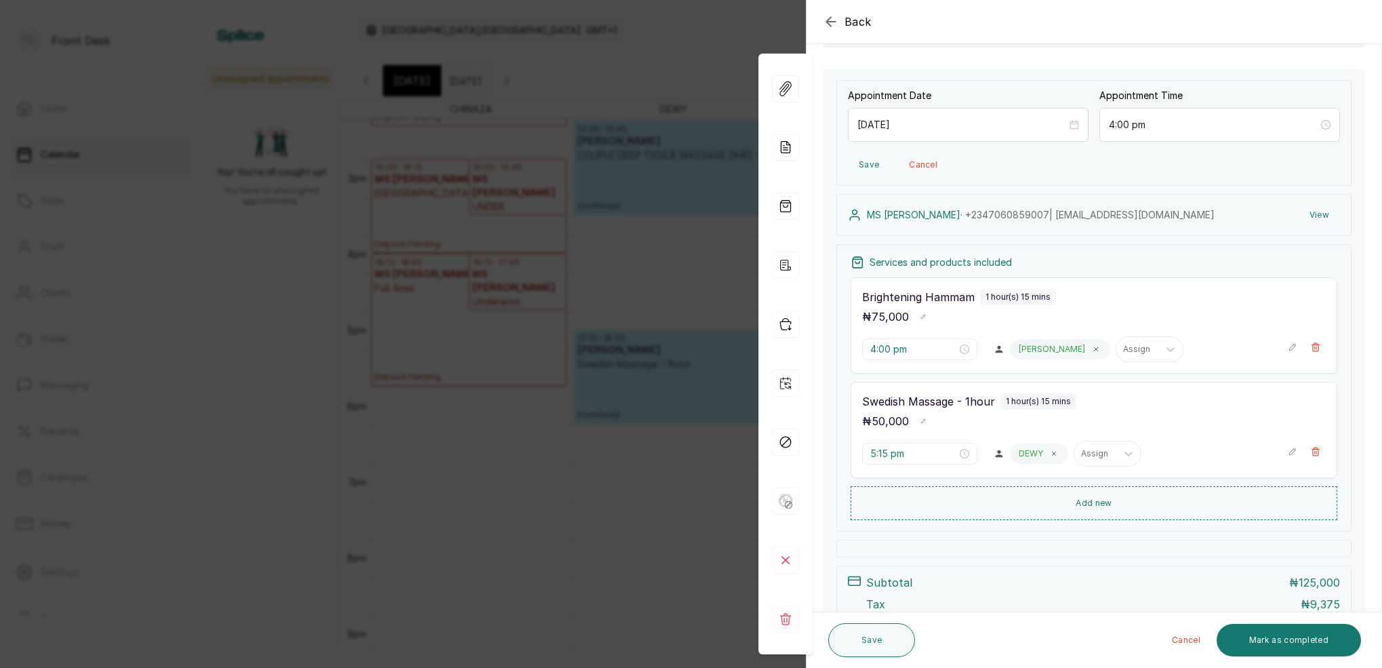
click at [1326, 220] on button "View" at bounding box center [1319, 215] width 41 height 24
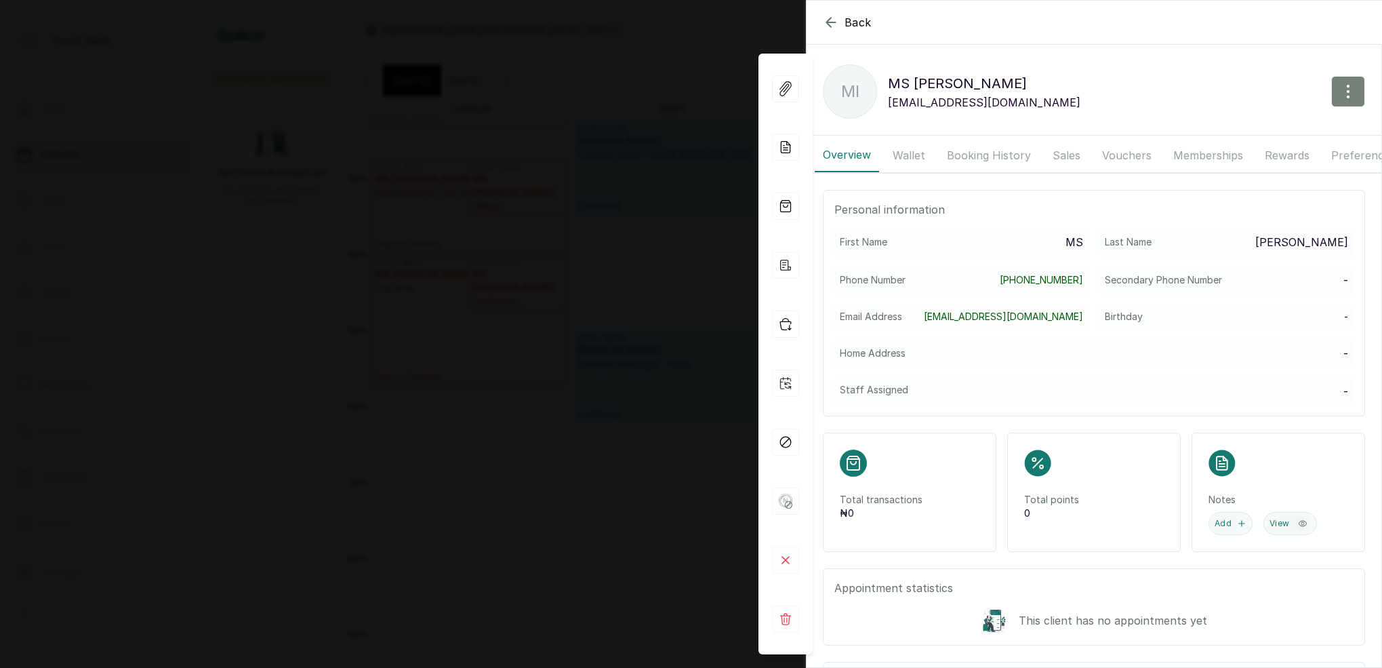
click at [1346, 99] on button "button" at bounding box center [1348, 91] width 34 height 31
click at [1230, 138] on span "Edit" at bounding box center [1289, 131] width 130 height 16
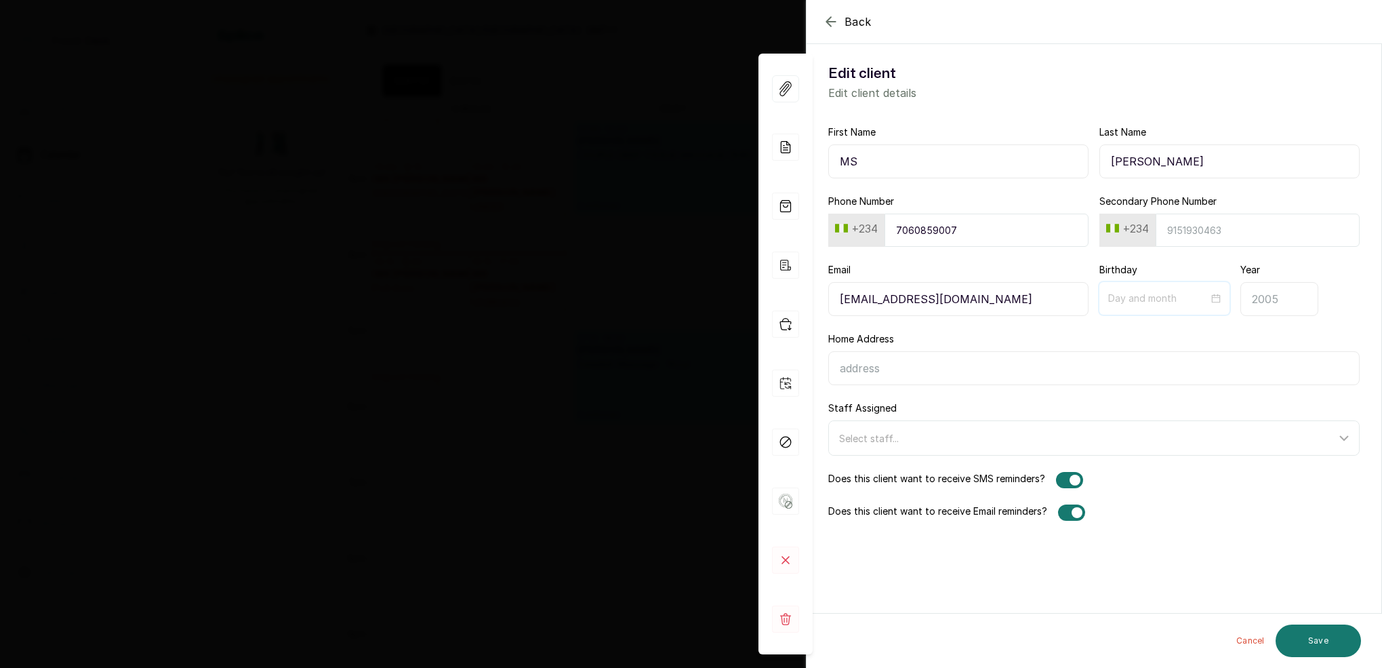
click at [1214, 299] on div at bounding box center [1164, 298] width 113 height 15
click at [1128, 331] on span "Previous month (PageUp)" at bounding box center [1128, 330] width 7 height 7
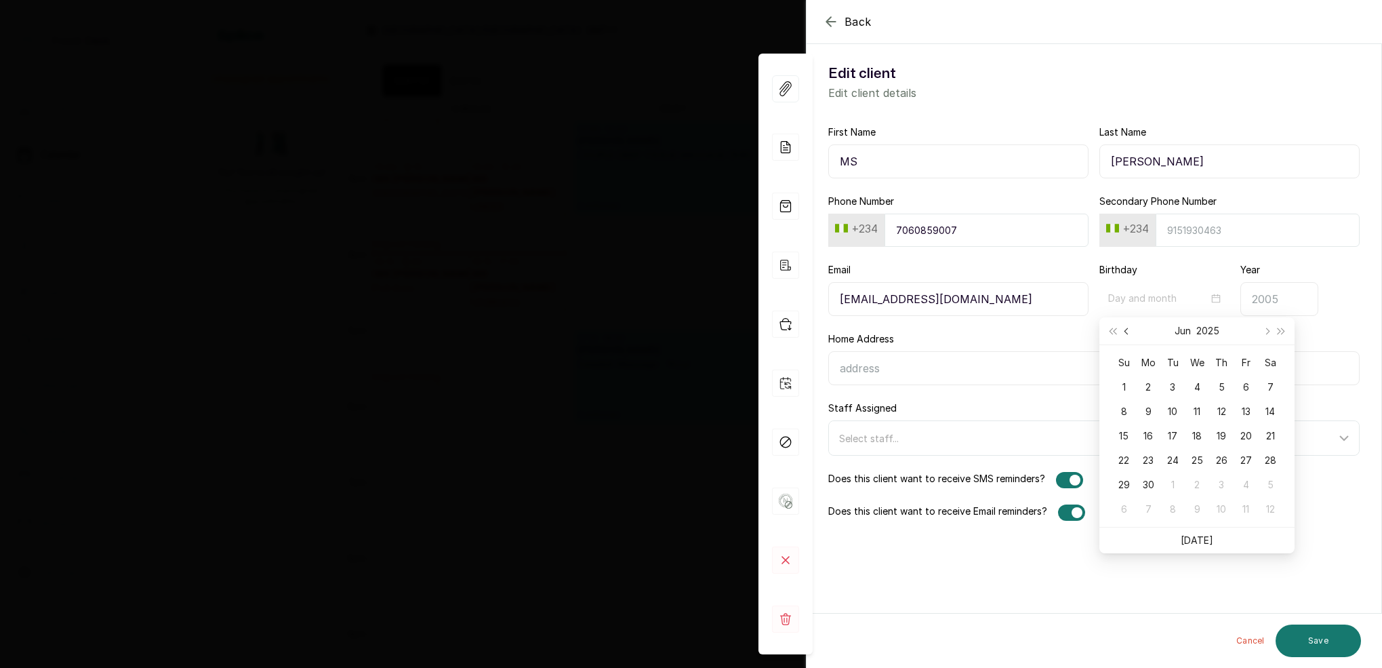
click at [1127, 330] on span "Previous month (PageUp)" at bounding box center [1128, 330] width 7 height 7
type input "04-25"
click at [1242, 456] on div "25" at bounding box center [1246, 460] width 16 height 16
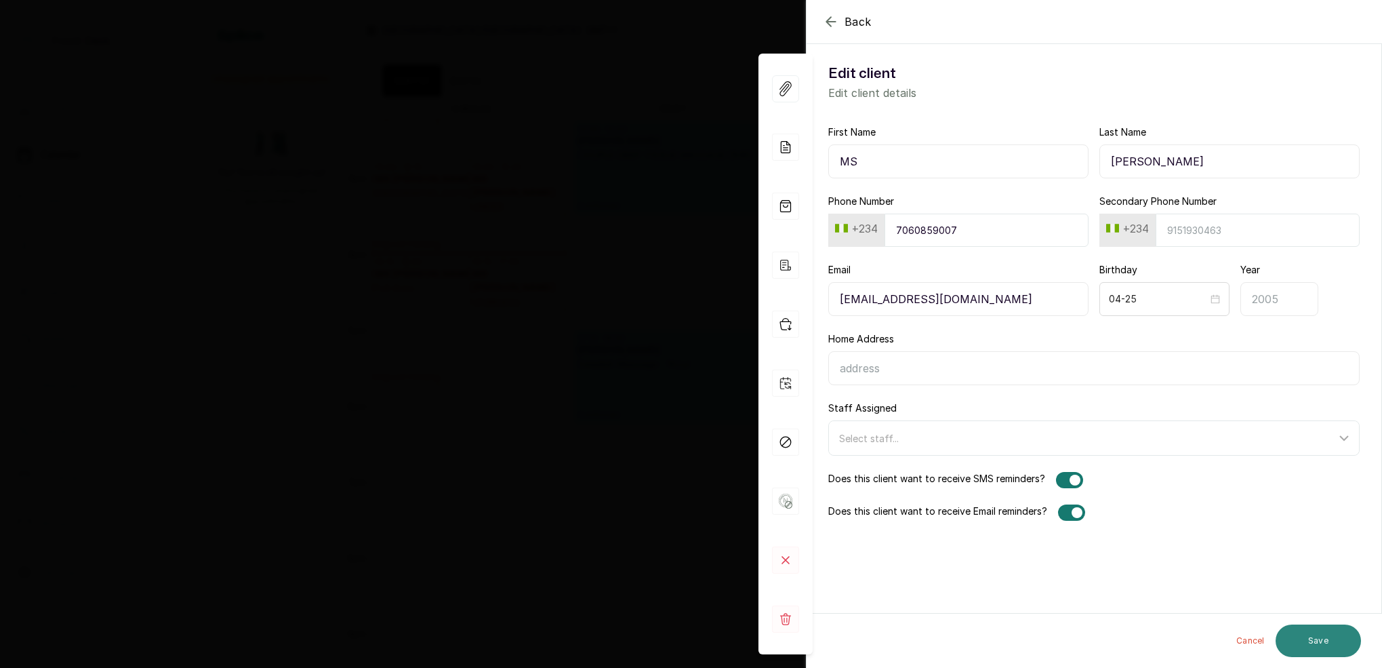
click at [1325, 643] on button "Save" at bounding box center [1318, 640] width 85 height 33
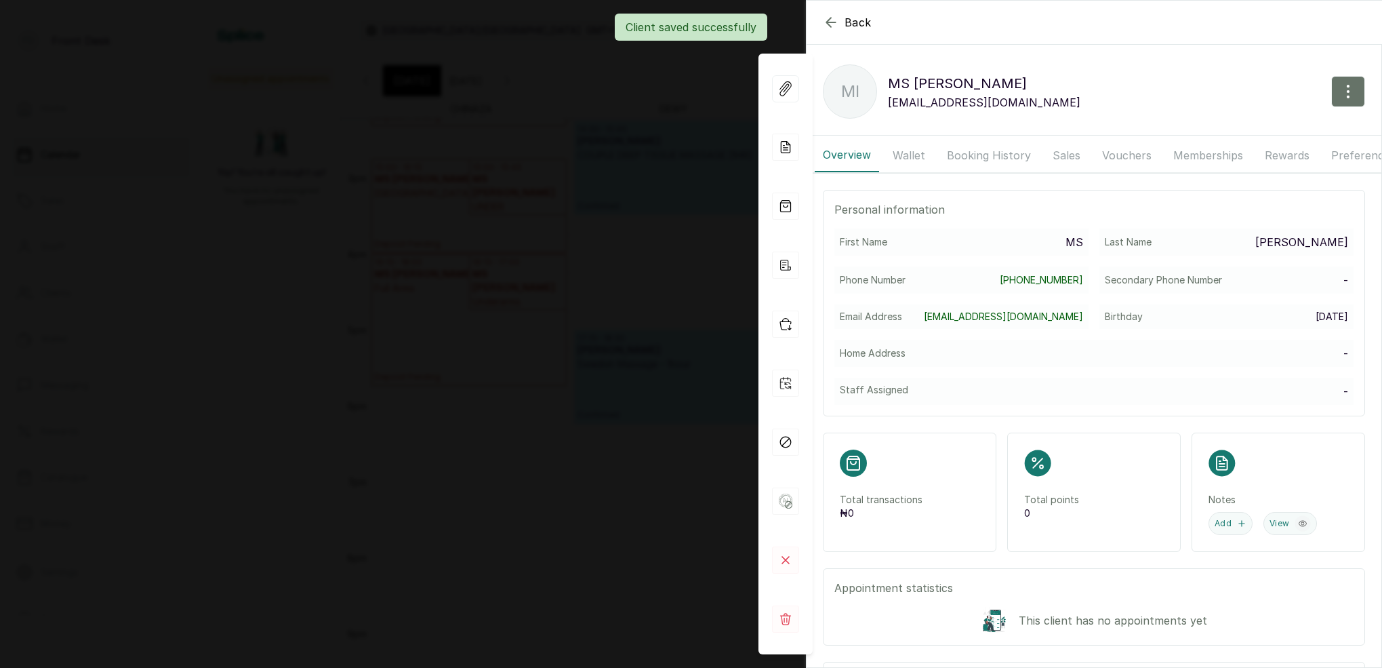
click at [828, 24] on div "Client saved successfully" at bounding box center [691, 27] width 1382 height 27
click at [830, 22] on div "Client saved successfully" at bounding box center [691, 27] width 1382 height 27
click at [835, 20] on div "Client saved successfully" at bounding box center [691, 27] width 1382 height 27
click at [823, 20] on icon "button" at bounding box center [831, 22] width 16 height 16
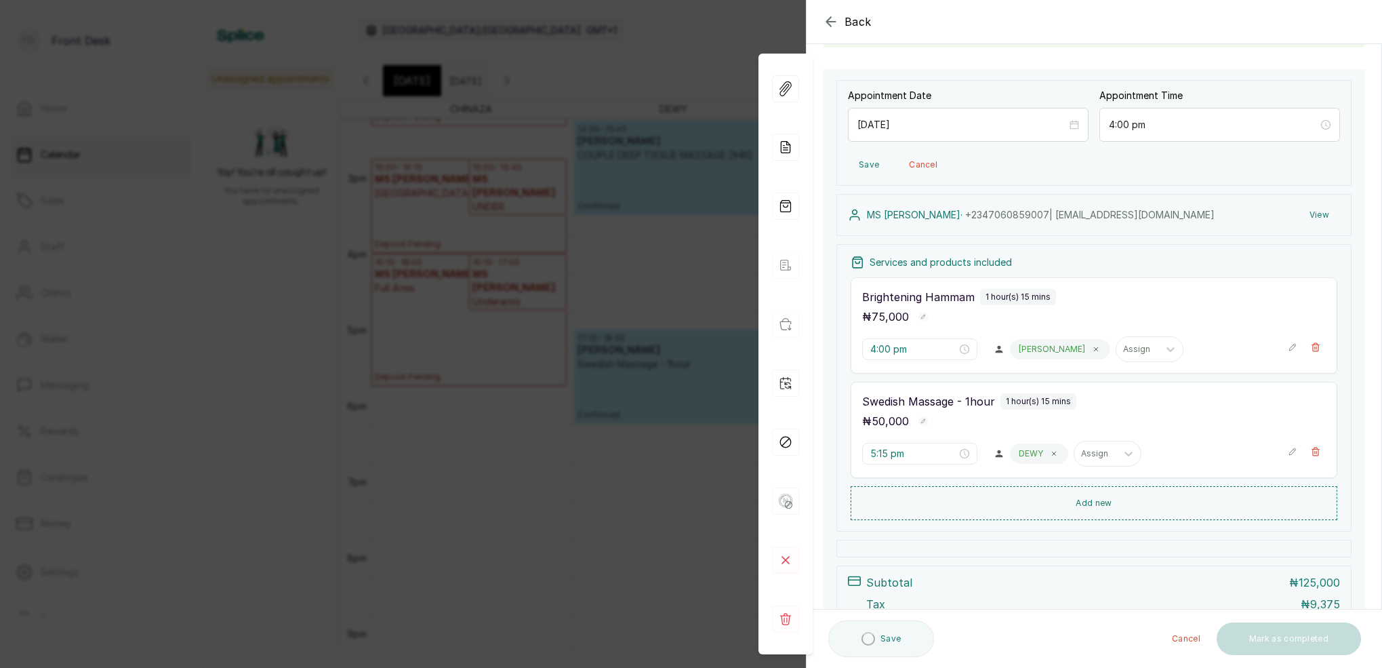
click at [824, 20] on icon "button" at bounding box center [831, 22] width 16 height 16
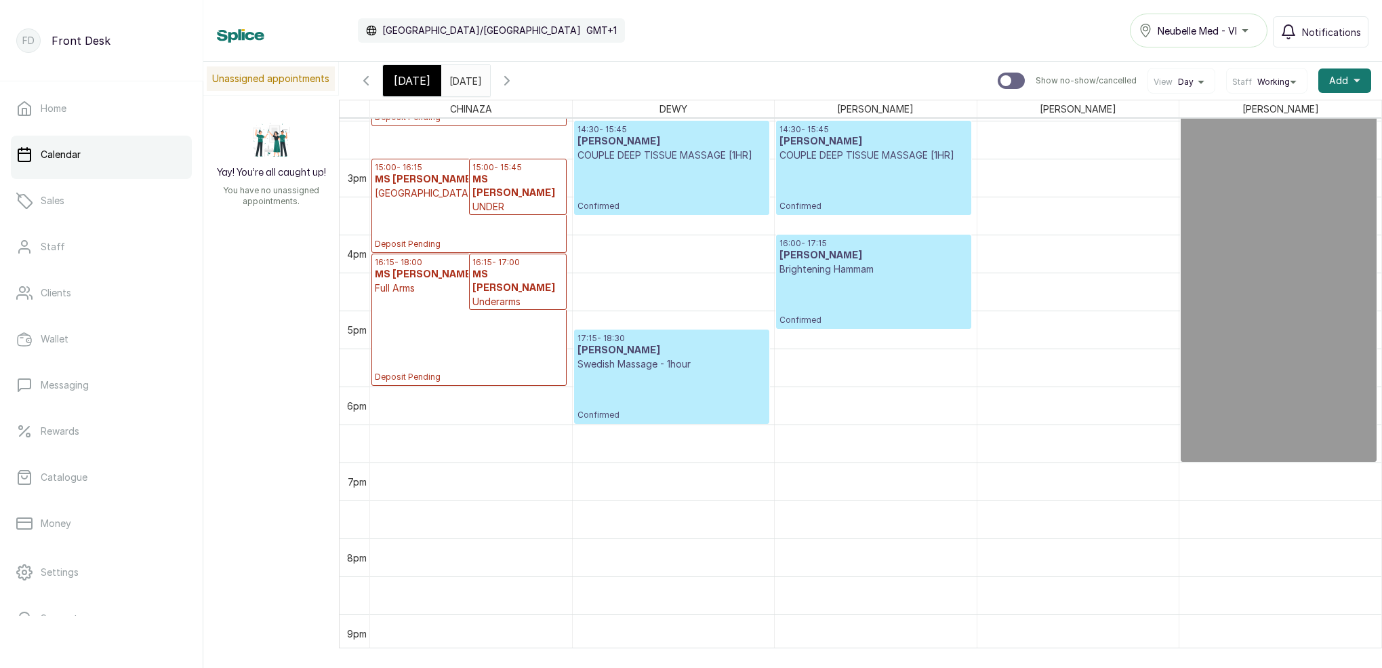
click at [418, 76] on span "[DATE]" at bounding box center [412, 81] width 37 height 16
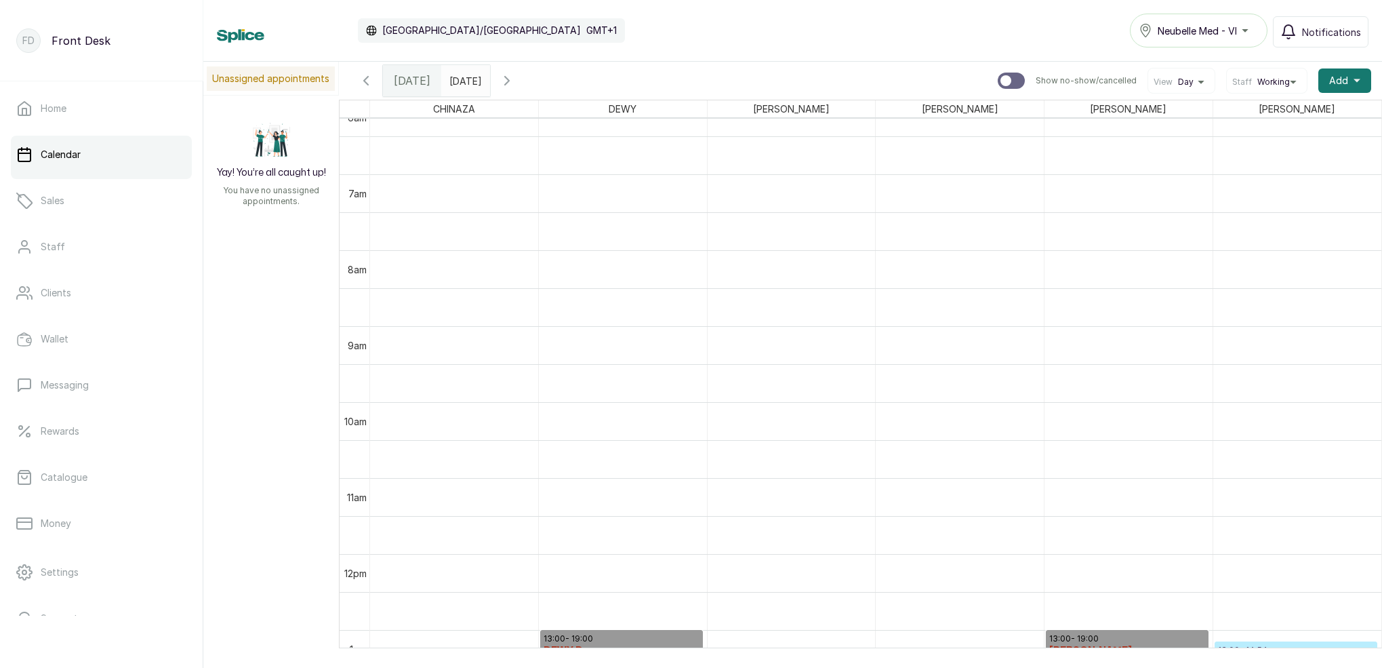
scroll to position [479, 0]
click at [464, 85] on input "[DATE]" at bounding box center [453, 77] width 22 height 23
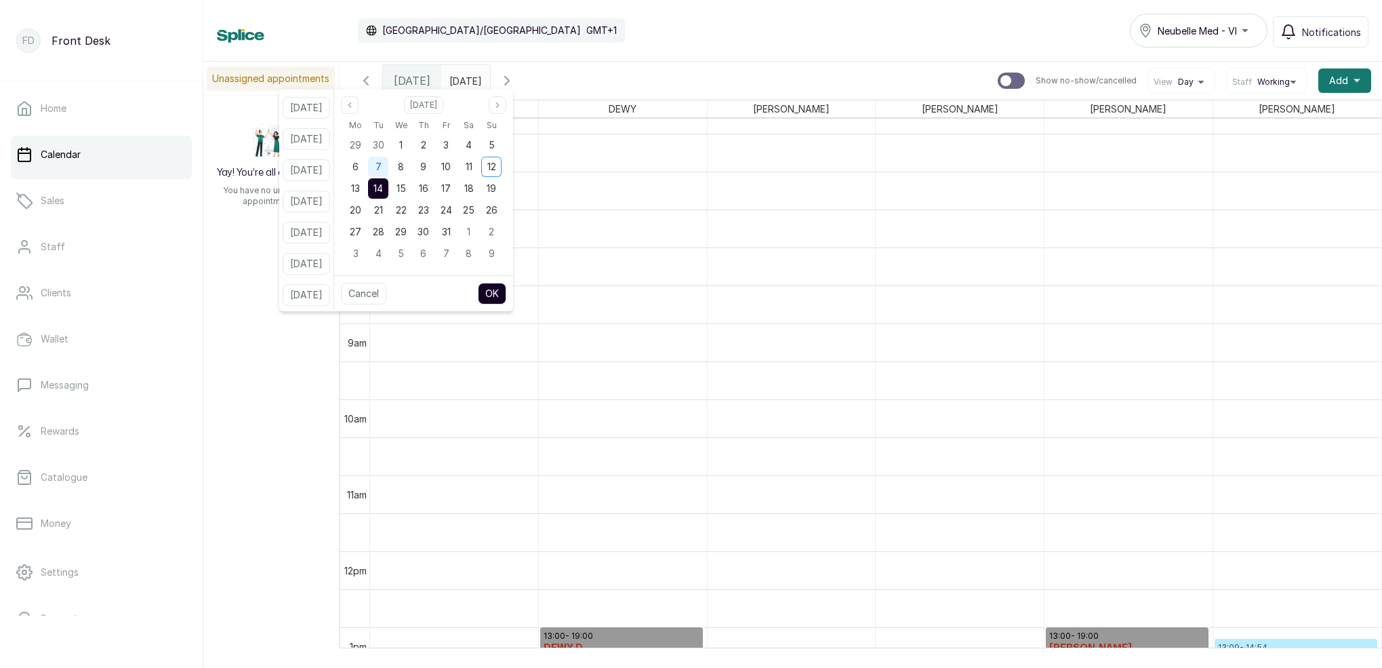
click at [388, 167] on div "7" at bounding box center [378, 167] width 20 height 20
click at [506, 288] on button "OK" at bounding box center [492, 294] width 28 height 22
type input "[DATE]"
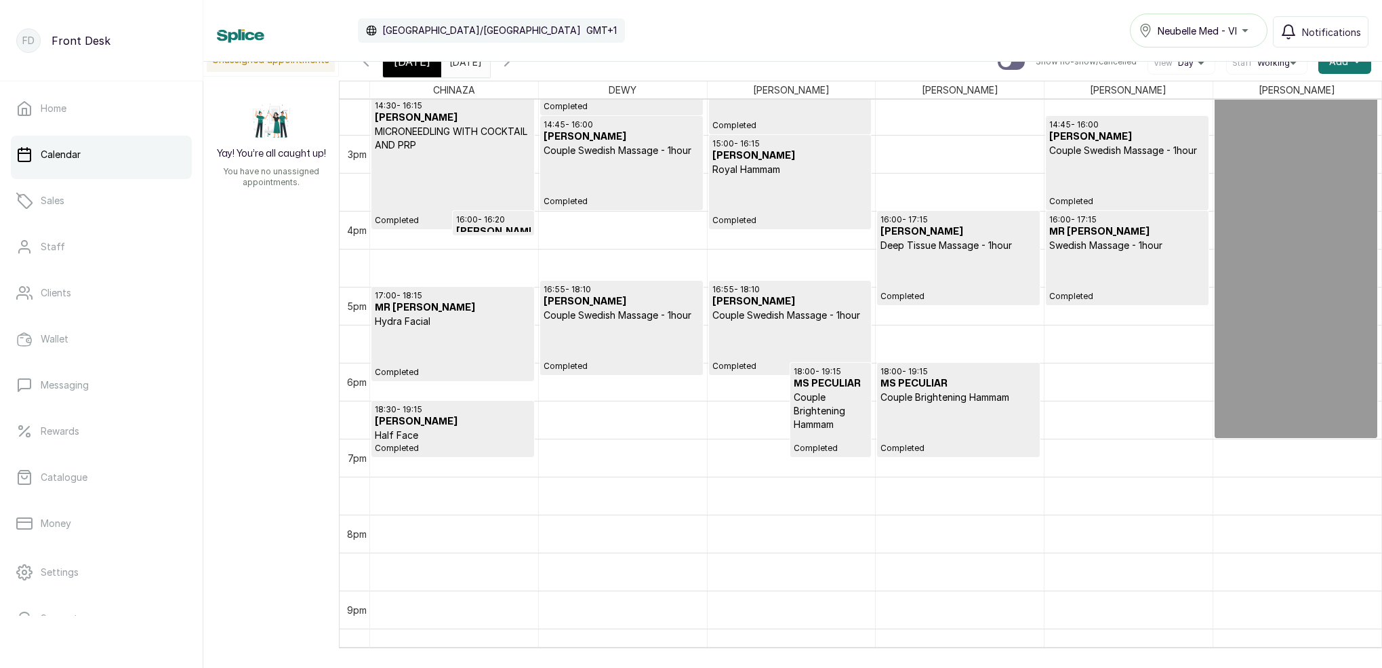
scroll to position [0, 0]
click at [826, 414] on p "Couple Brightening Hammam" at bounding box center [831, 410] width 75 height 41
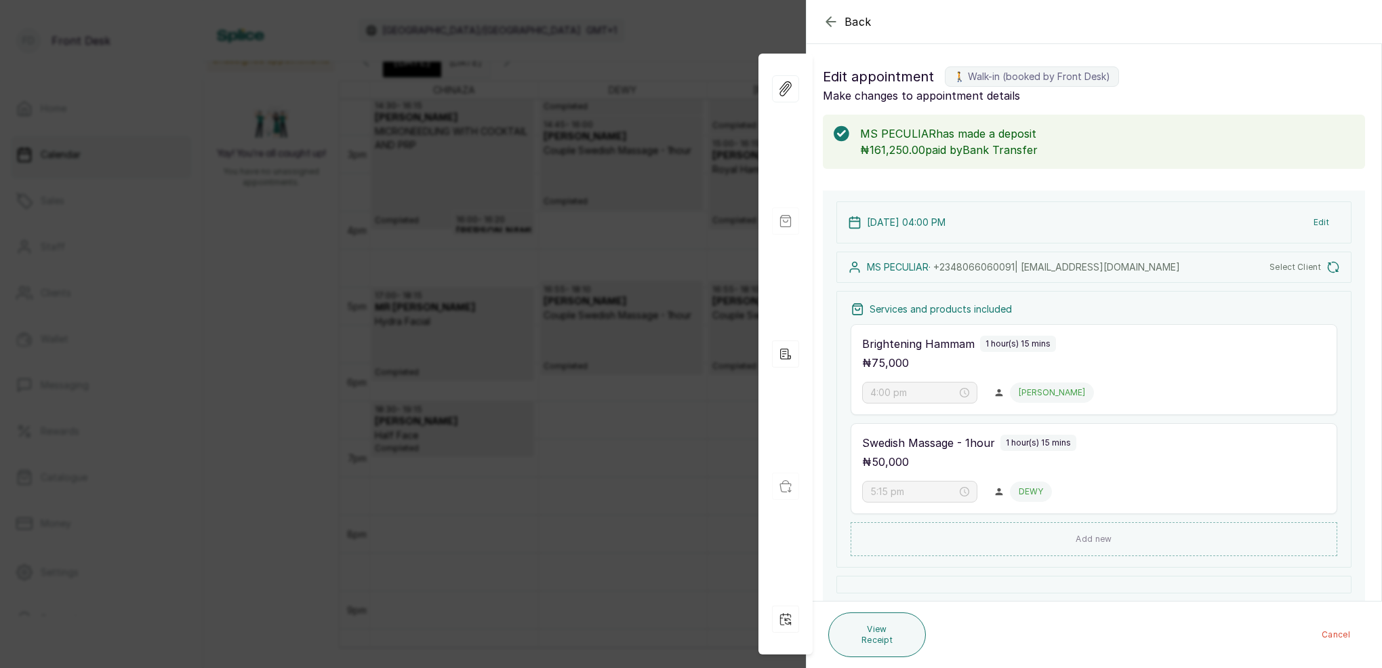
type input "6:00 pm"
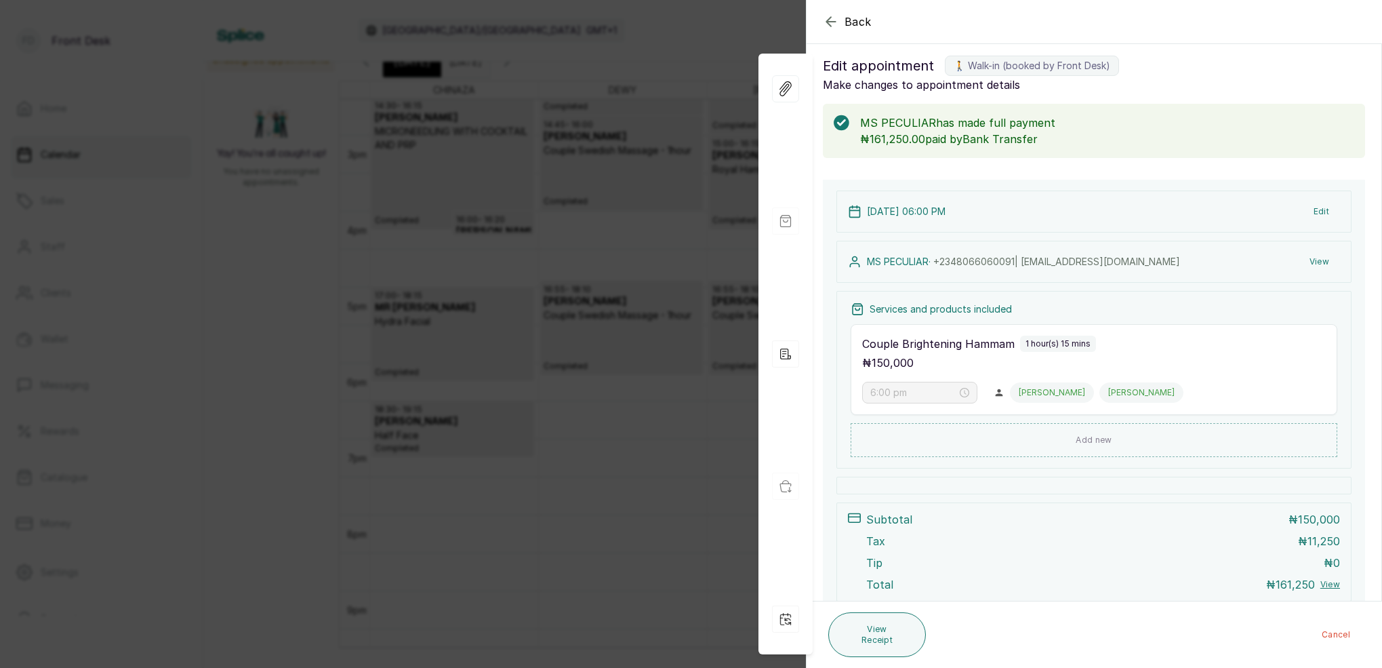
scroll to position [15, 0]
click at [829, 22] on icon "button" at bounding box center [831, 22] width 16 height 16
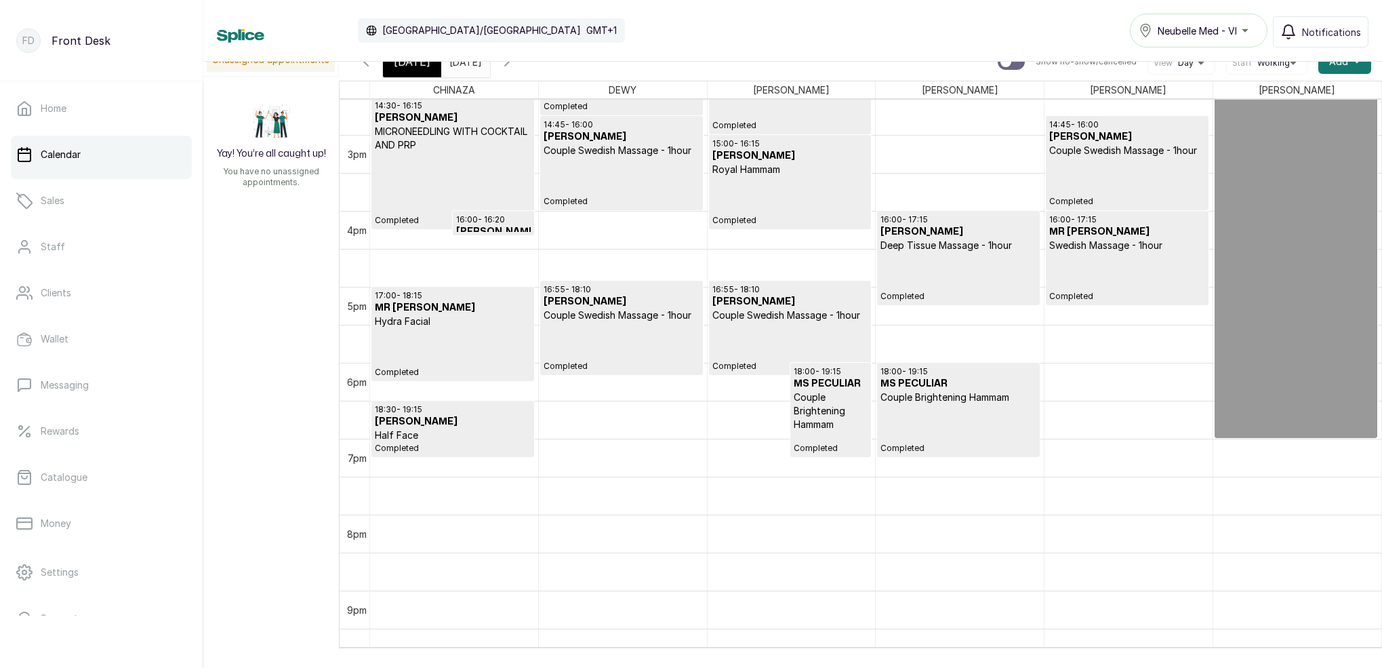
scroll to position [9, 0]
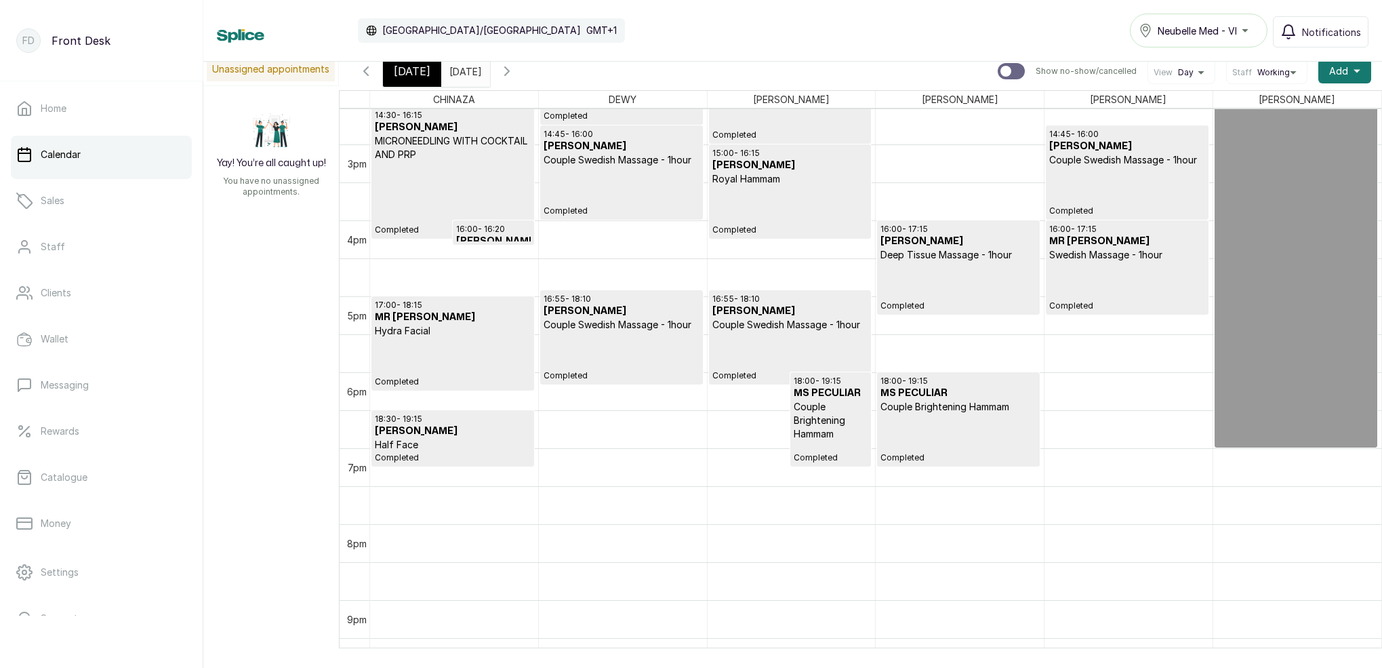
click at [509, 72] on icon "button" at bounding box center [507, 71] width 4 height 8
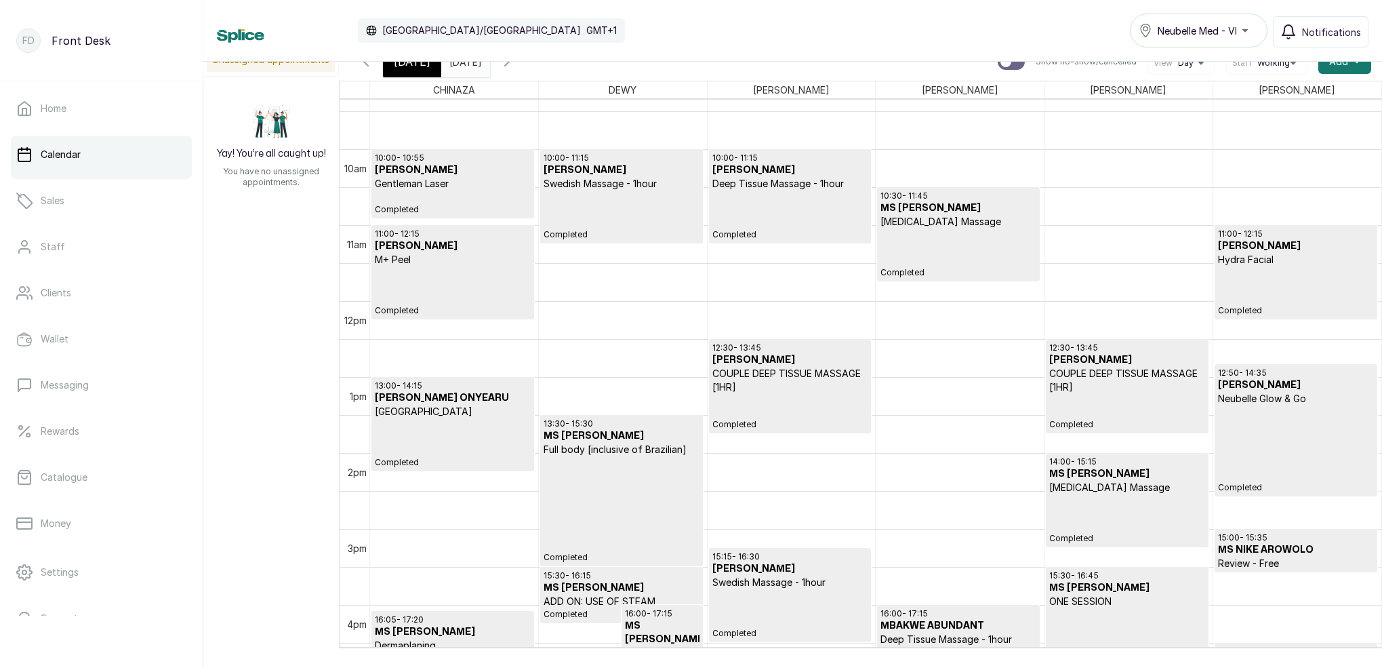
scroll to position [708, 0]
click at [444, 189] on p "Gentleman Laser" at bounding box center [453, 185] width 156 height 14
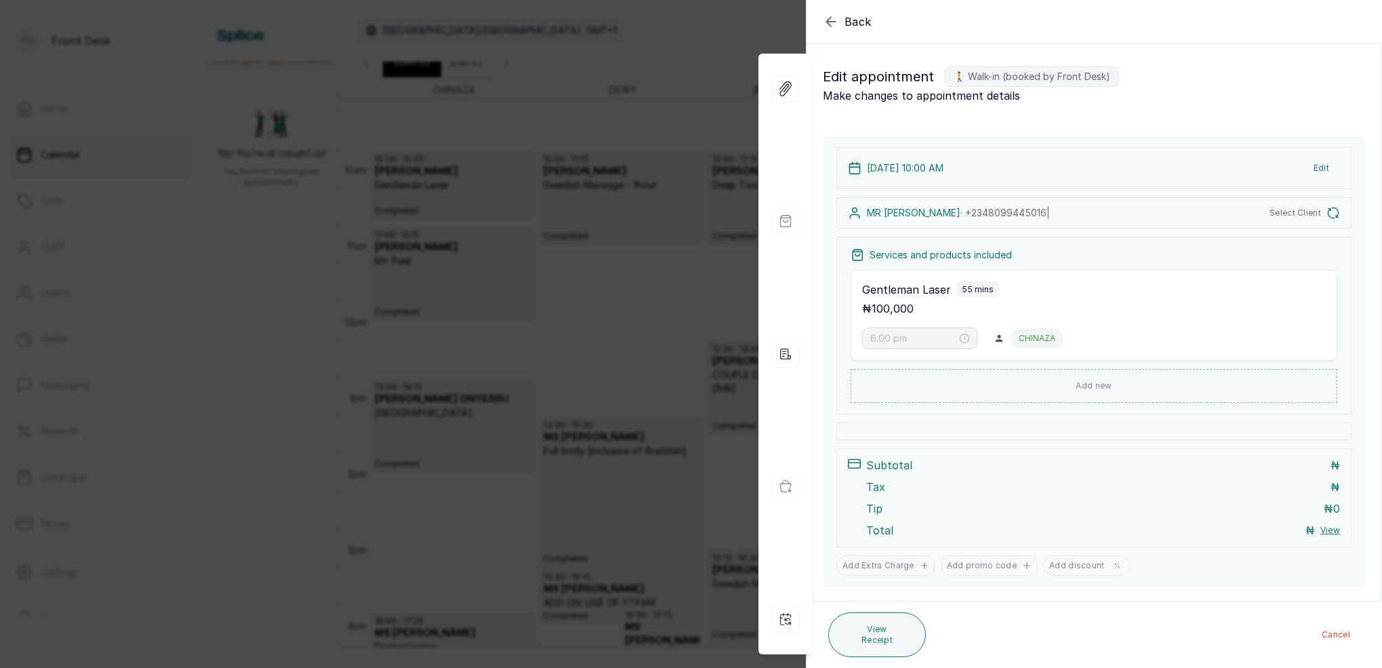
type input "10:00 am"
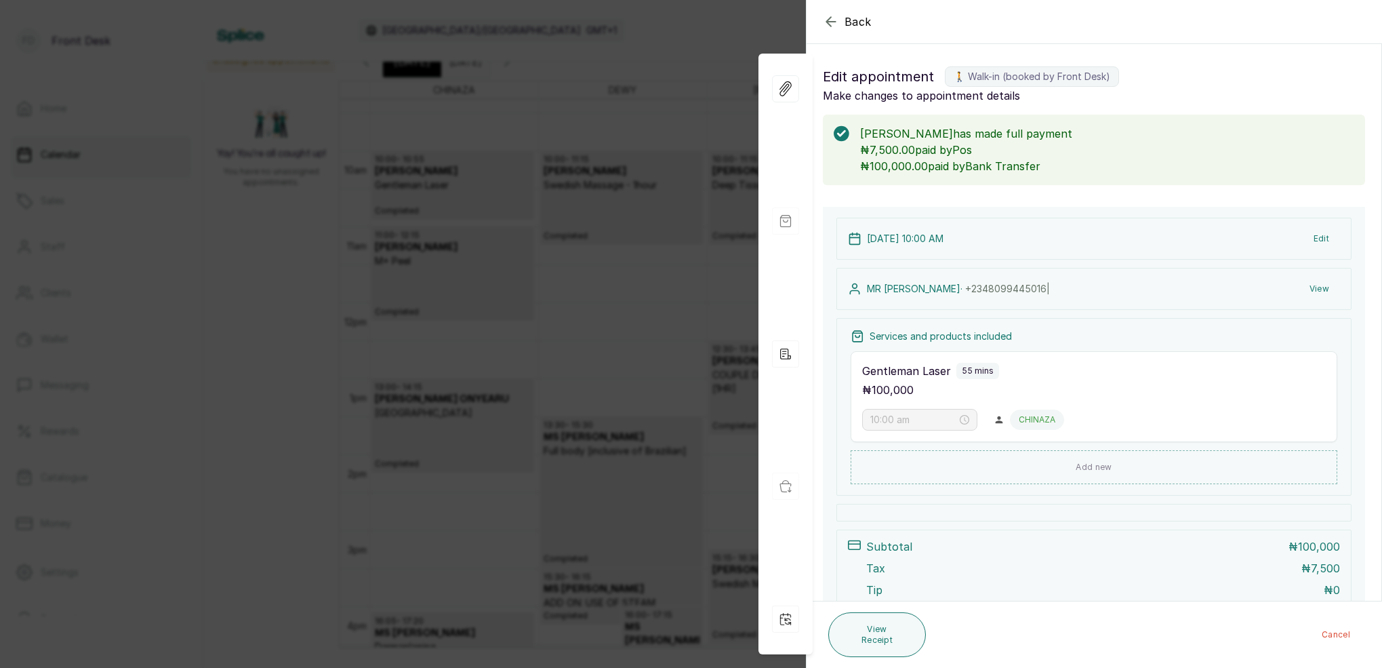
click at [836, 26] on icon "button" at bounding box center [831, 22] width 16 height 16
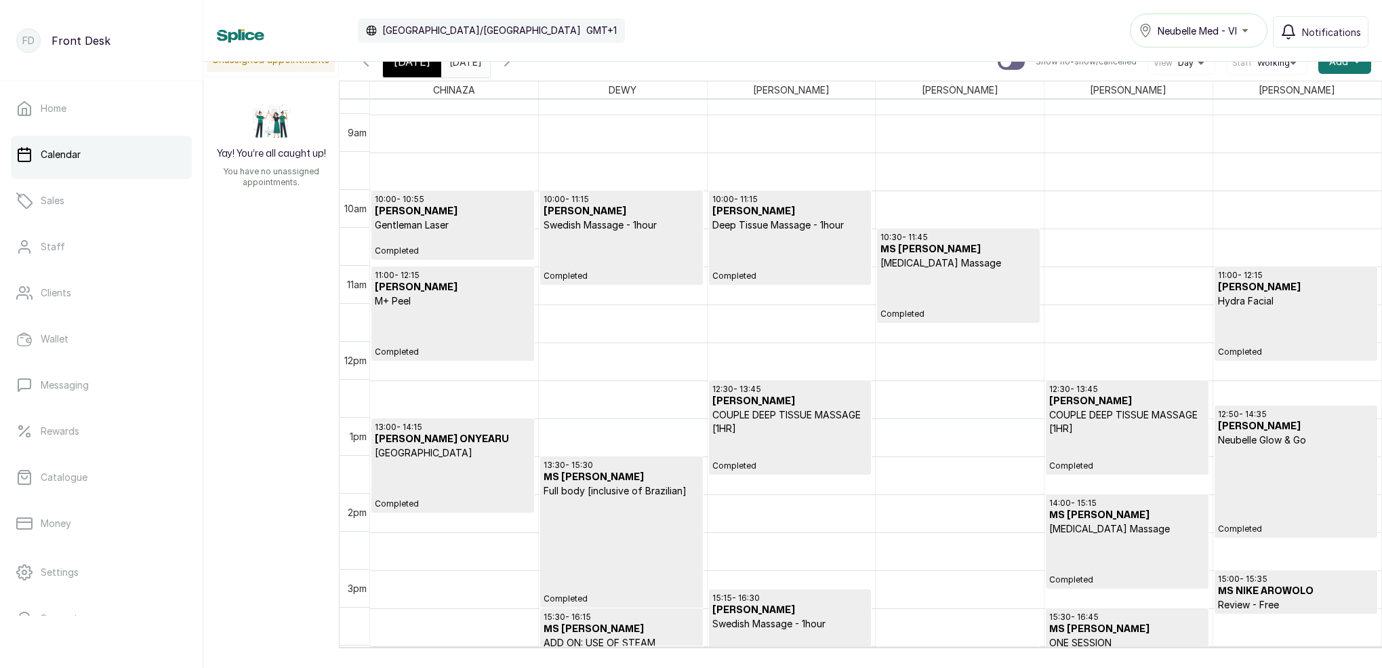
scroll to position [668, 0]
click at [430, 471] on p "Completed" at bounding box center [453, 484] width 156 height 49
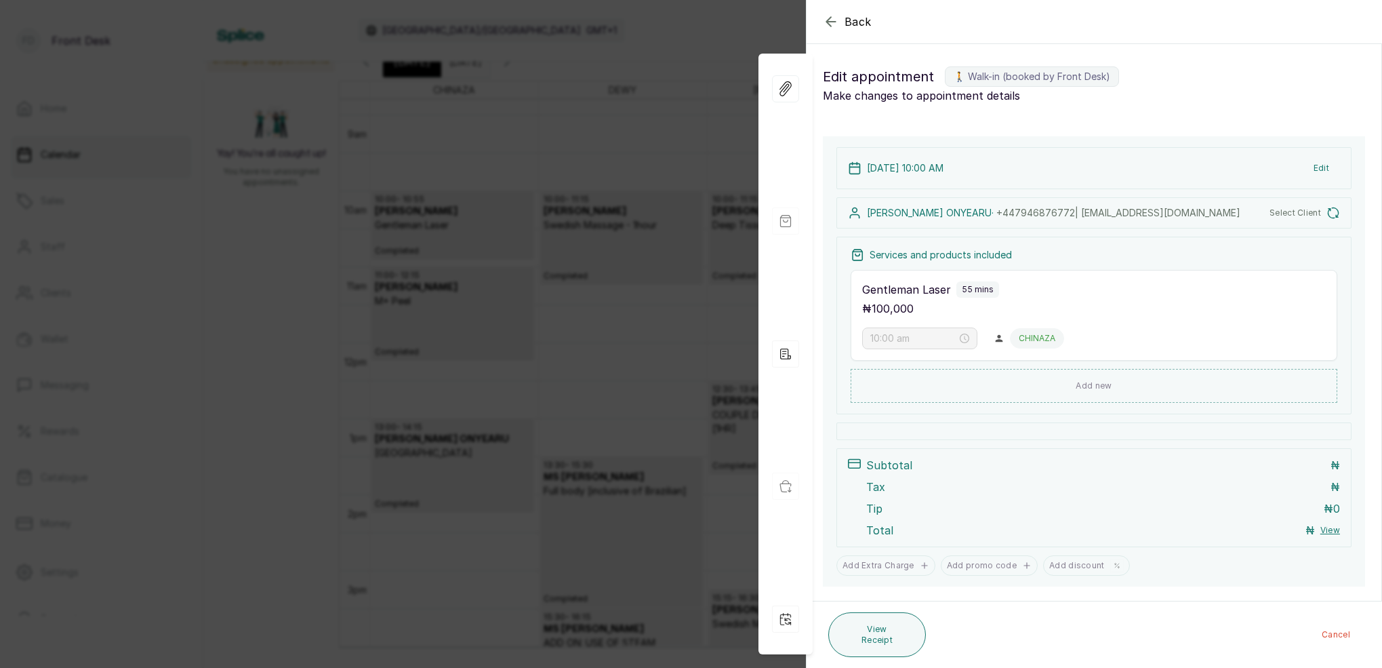
type input "1:00 pm"
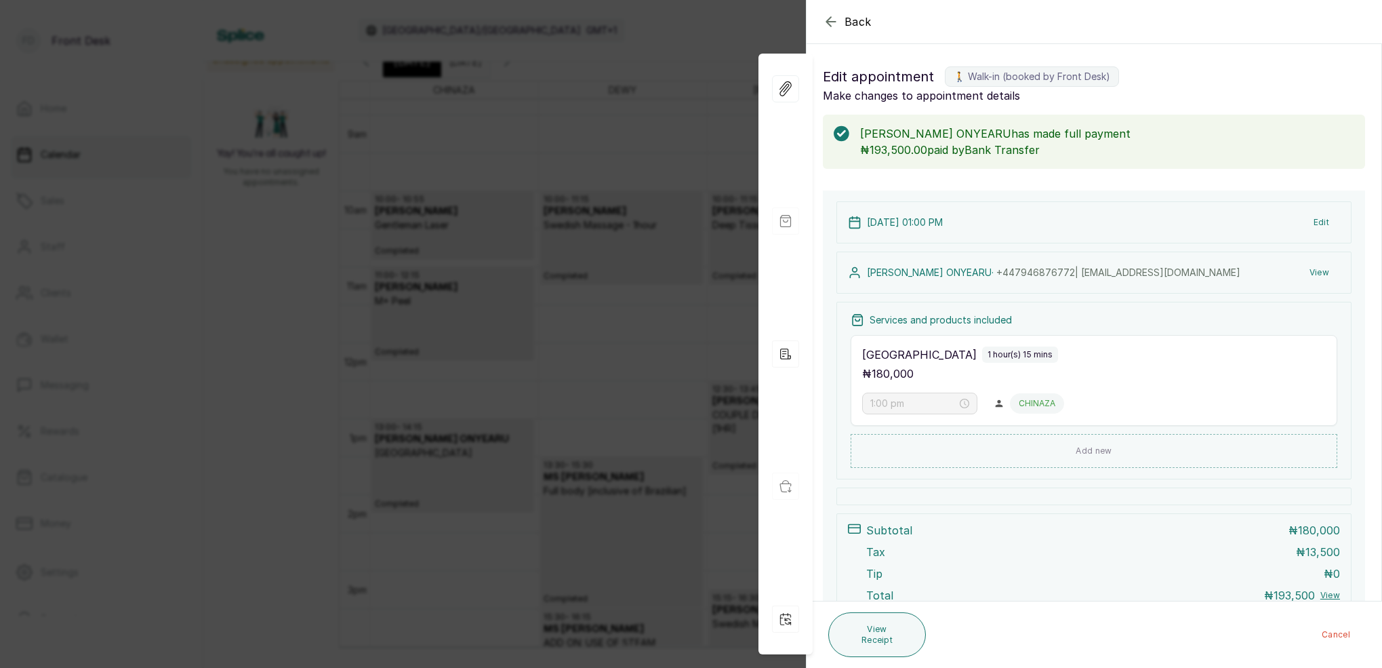
click at [829, 28] on icon "button" at bounding box center [831, 22] width 16 height 16
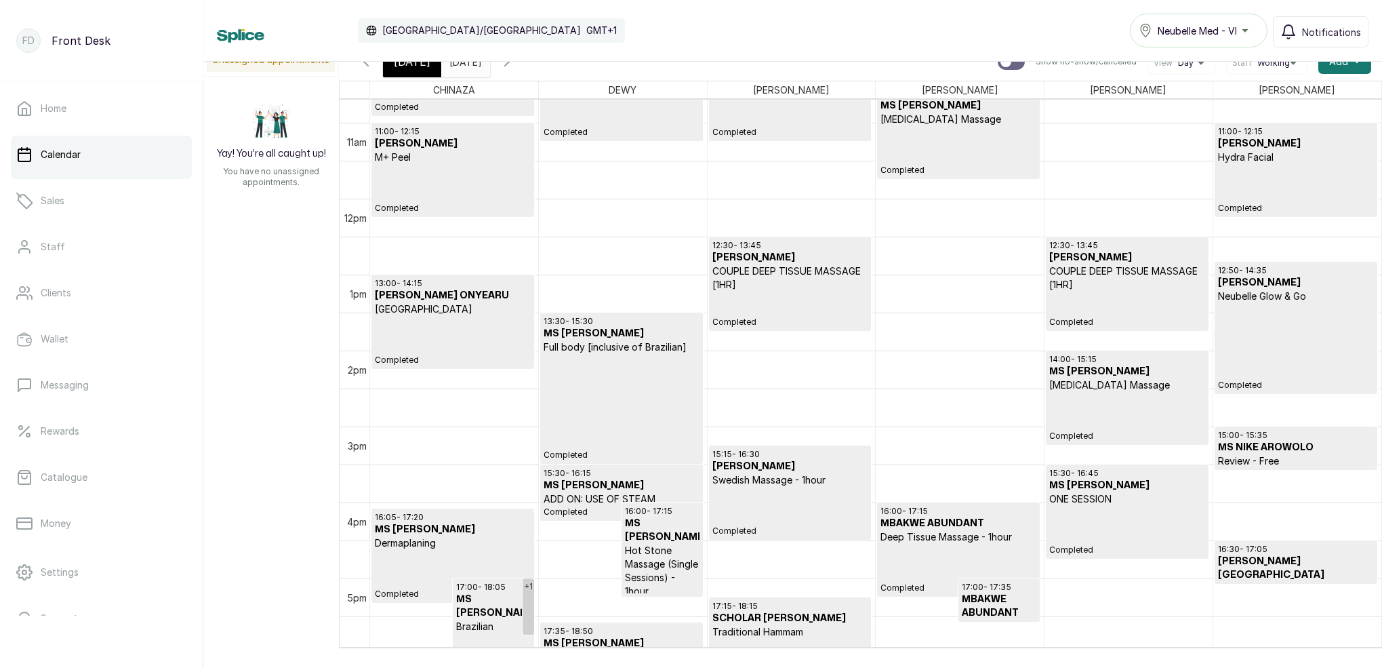
scroll to position [865, 0]
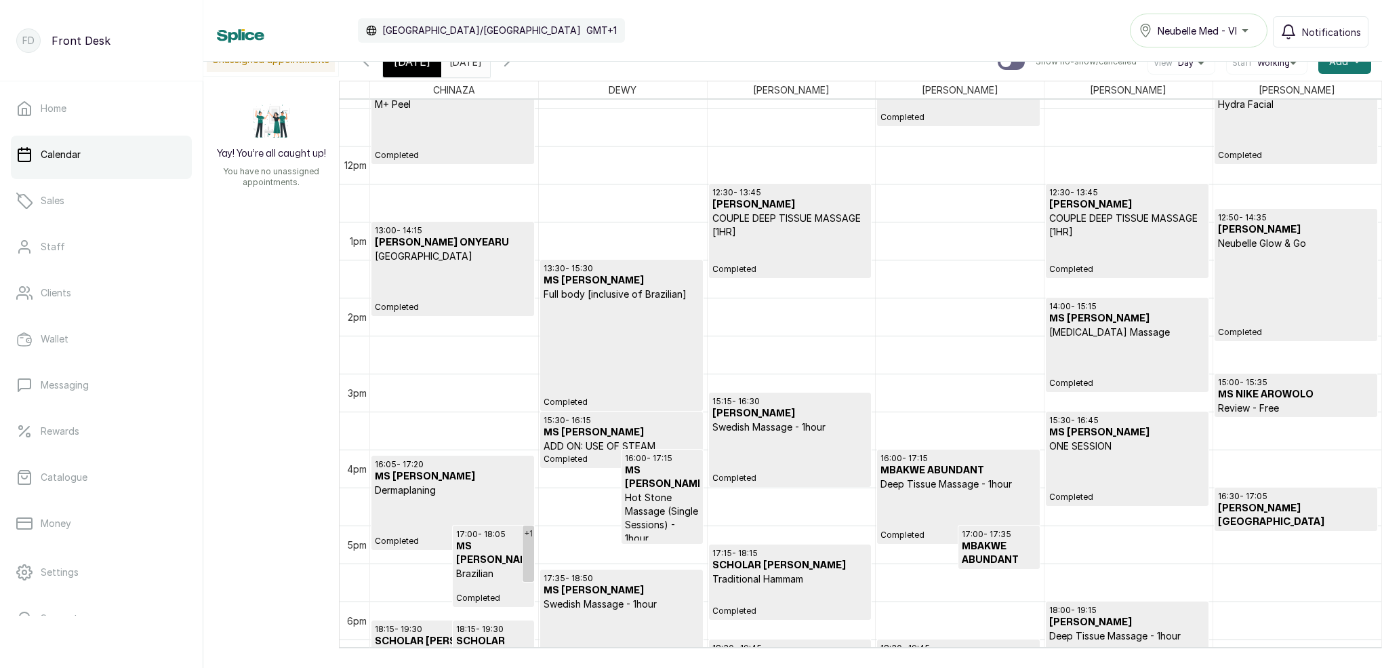
click at [416, 68] on span "[DATE]" at bounding box center [412, 62] width 37 height 16
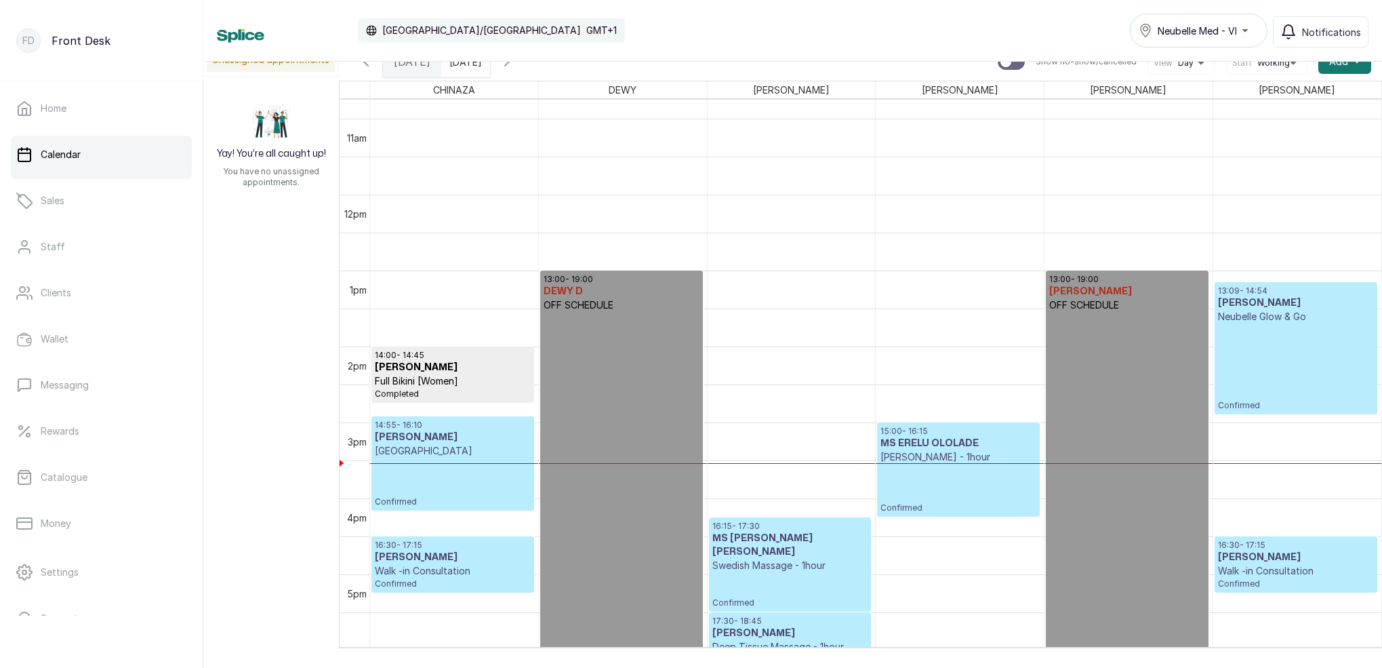
scroll to position [1123, 0]
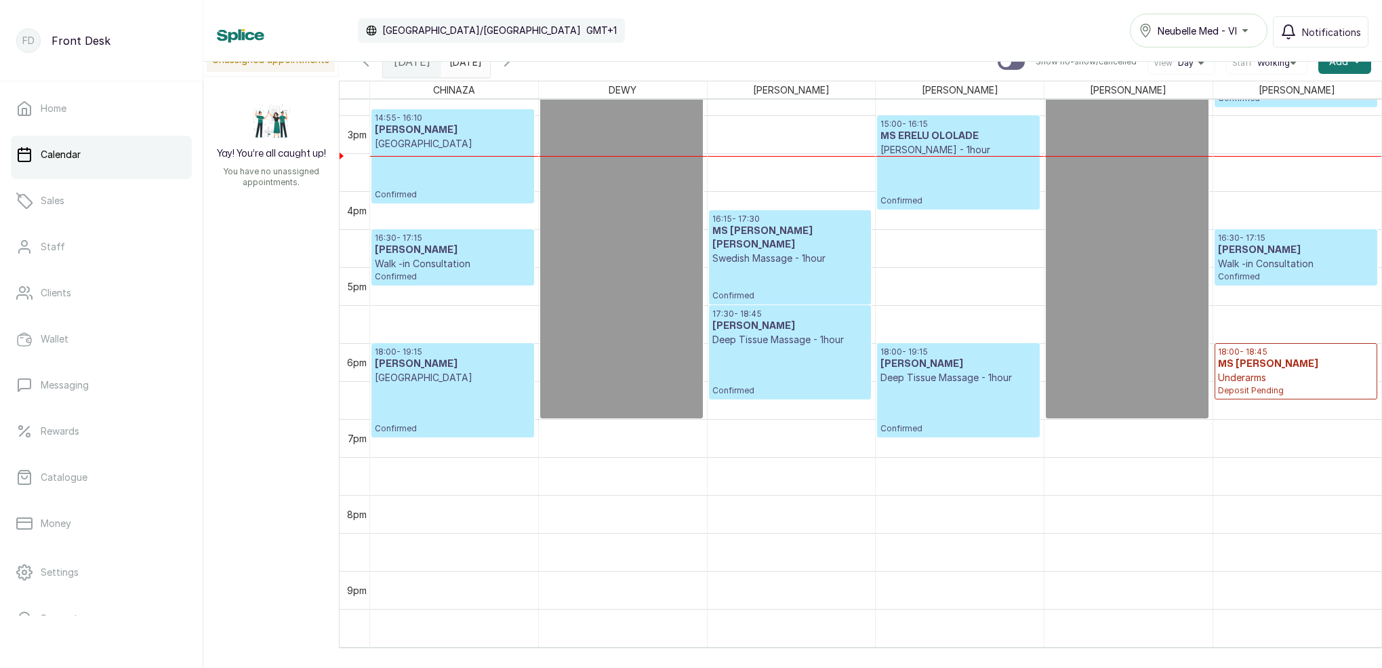
click at [464, 62] on input "[DATE]" at bounding box center [453, 58] width 22 height 23
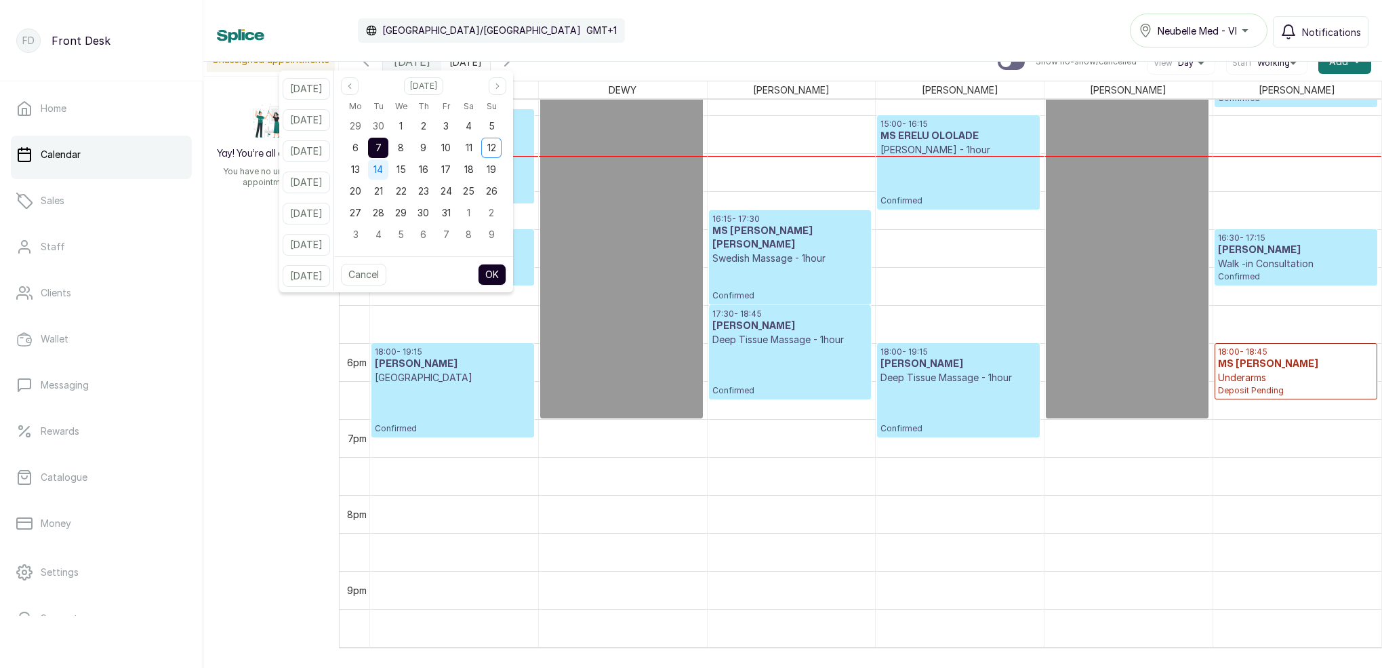
click at [388, 168] on div "14" at bounding box center [378, 169] width 20 height 20
drag, startPoint x: 396, startPoint y: 147, endPoint x: 437, endPoint y: 184, distance: 54.7
click at [382, 147] on span "7" at bounding box center [379, 148] width 6 height 12
click at [506, 275] on button "OK" at bounding box center [492, 275] width 28 height 22
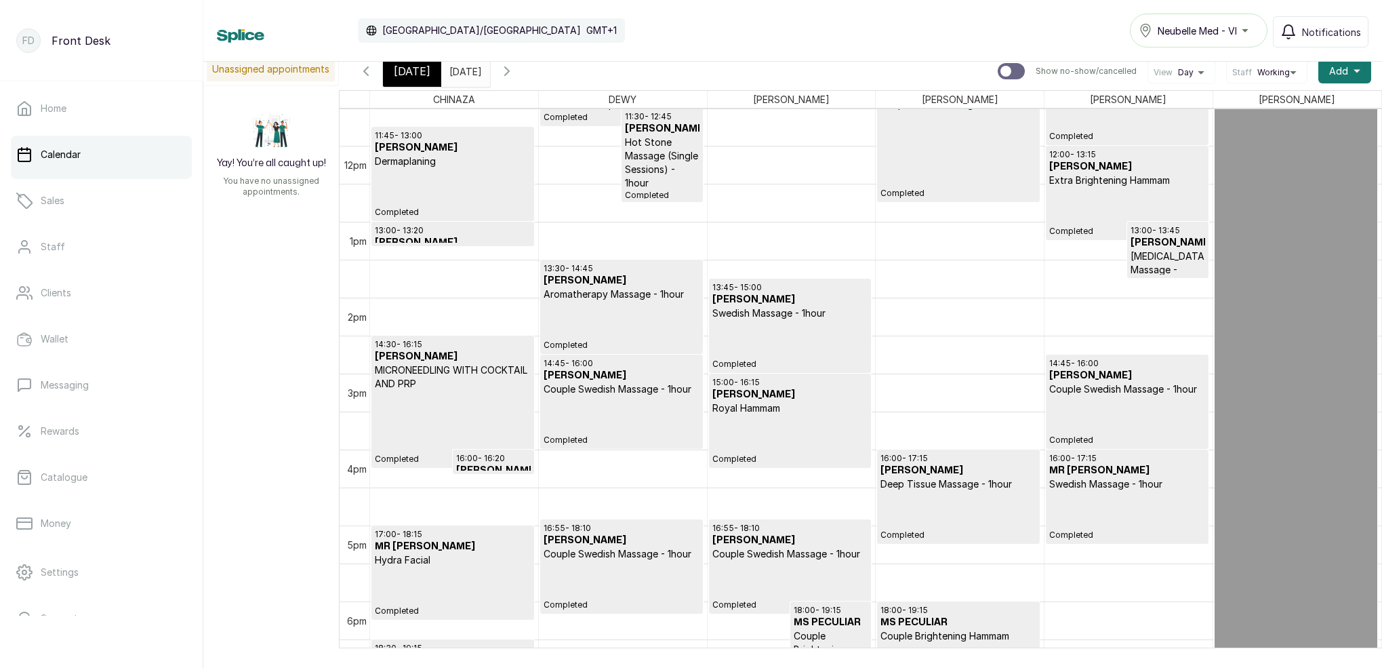
scroll to position [990, 0]
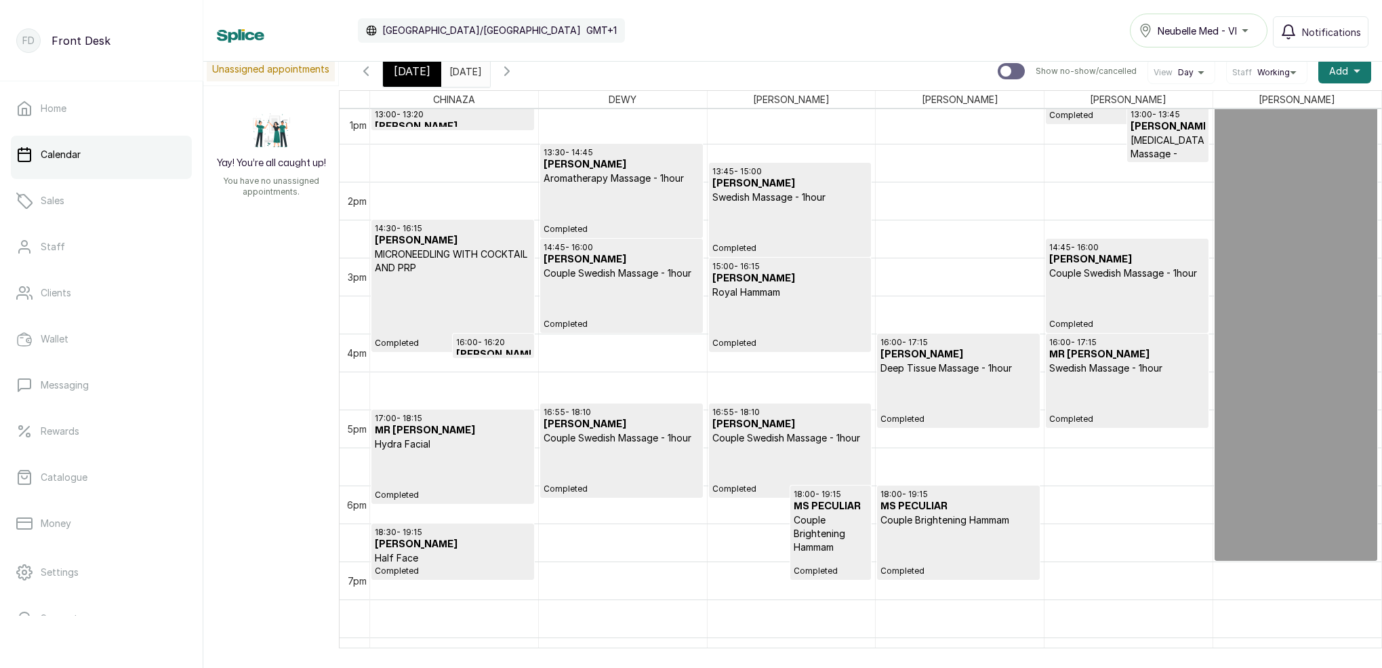
click at [515, 75] on icon "button" at bounding box center [507, 71] width 16 height 16
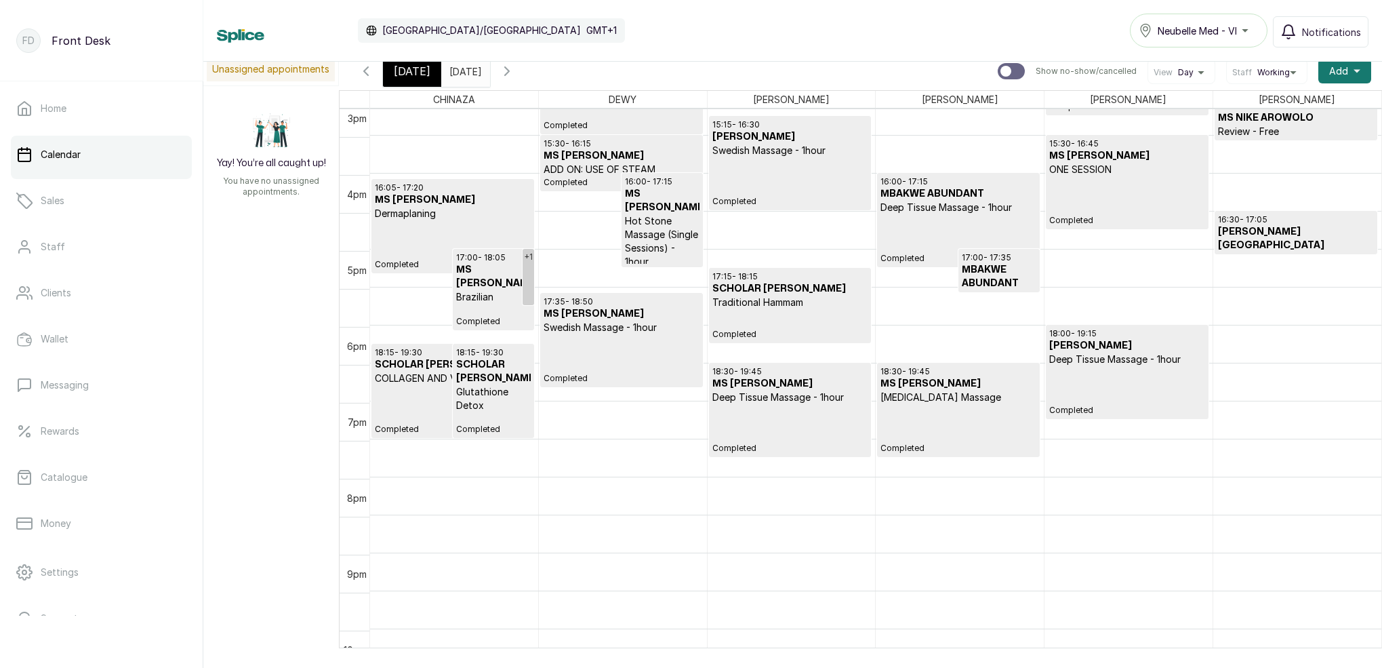
scroll to position [1149, 0]
click at [515, 76] on icon "button" at bounding box center [507, 71] width 16 height 16
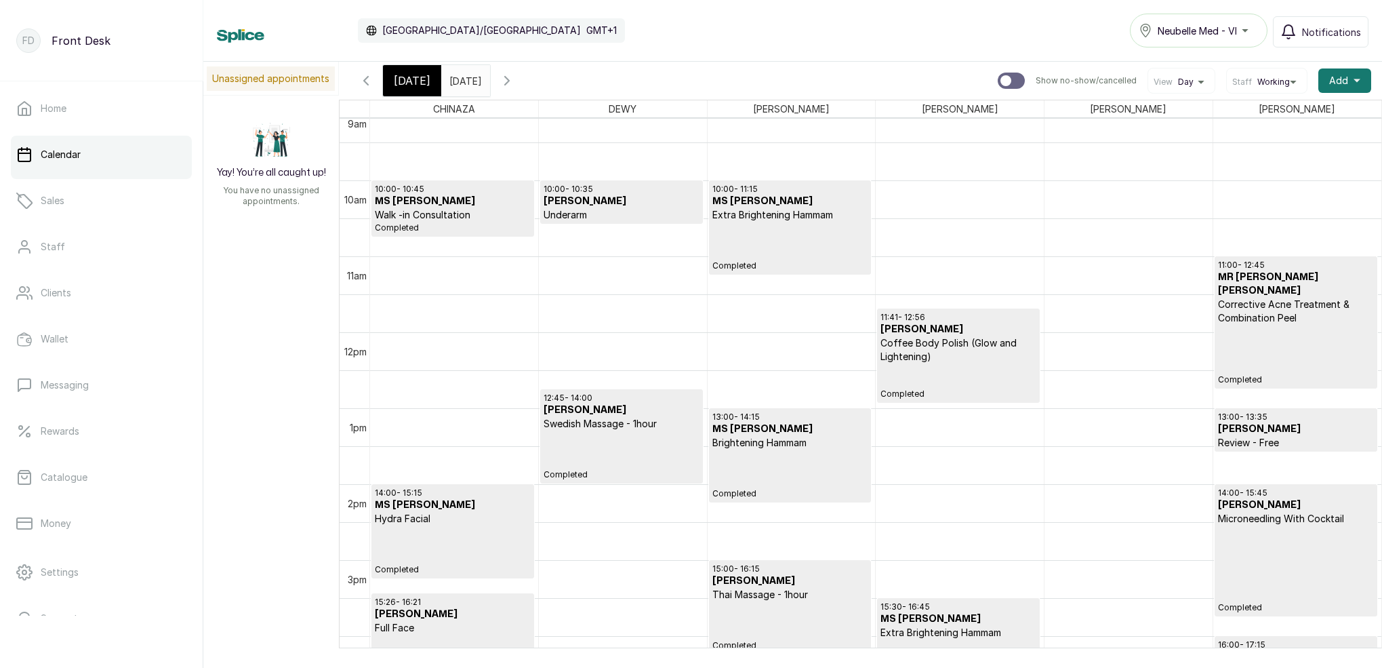
scroll to position [743, 0]
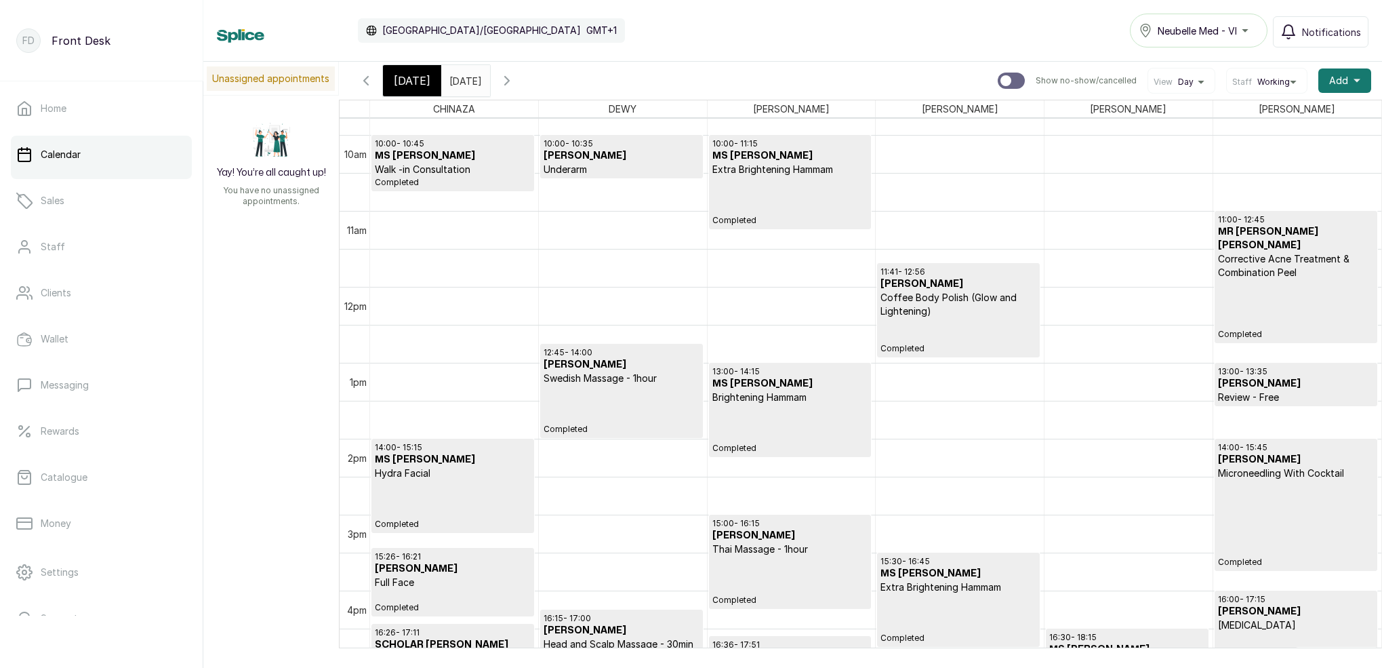
click at [1226, 517] on p "Completed" at bounding box center [1296, 523] width 156 height 87
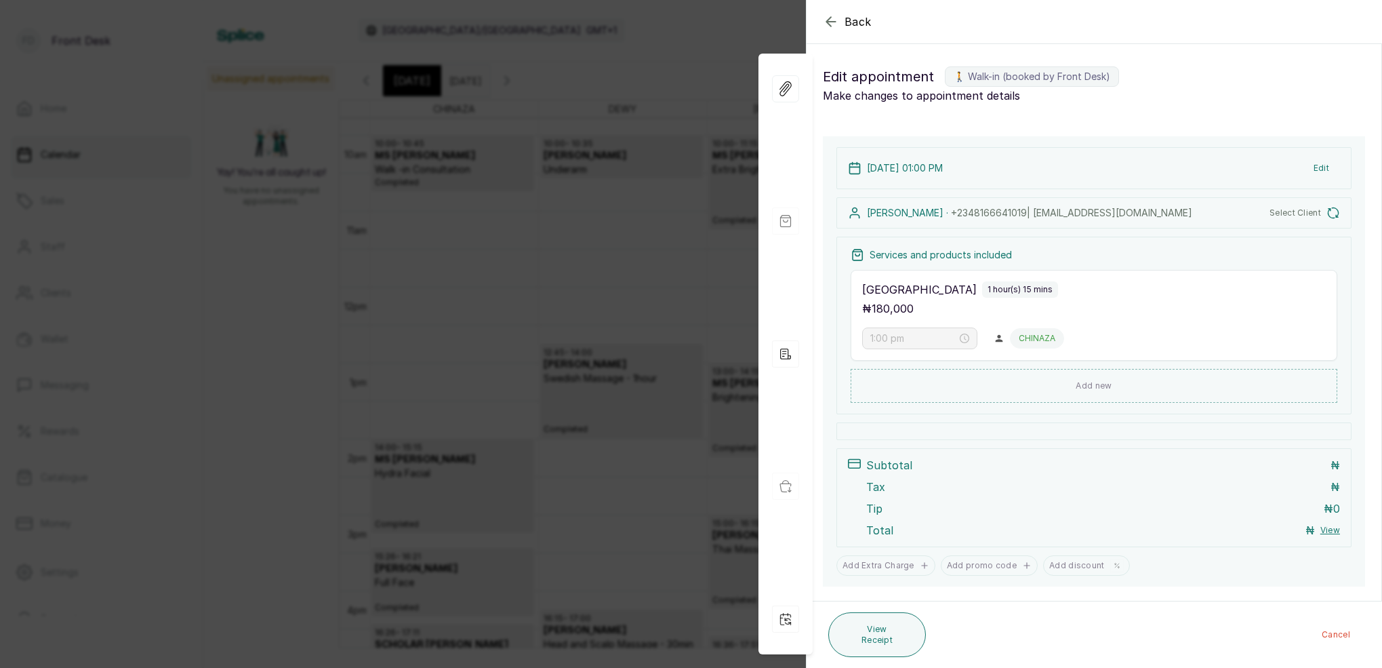
type input "2:00 pm"
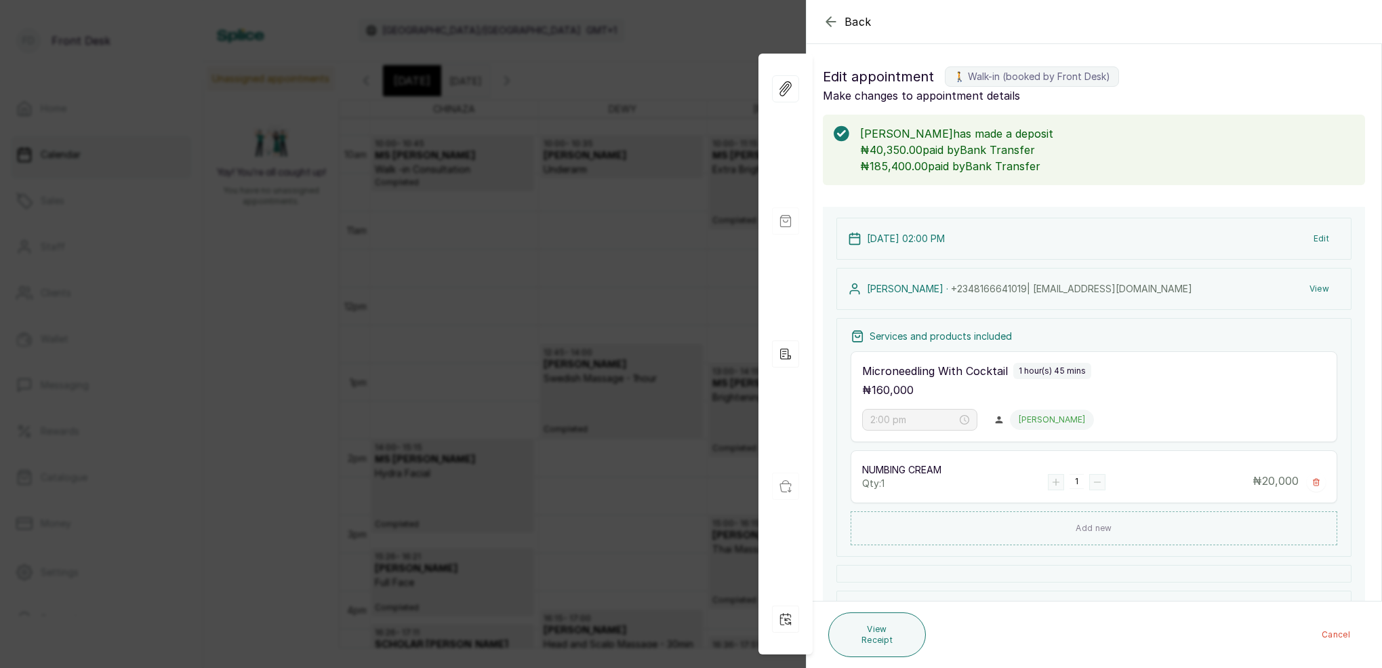
click at [827, 14] on icon "button" at bounding box center [831, 22] width 16 height 16
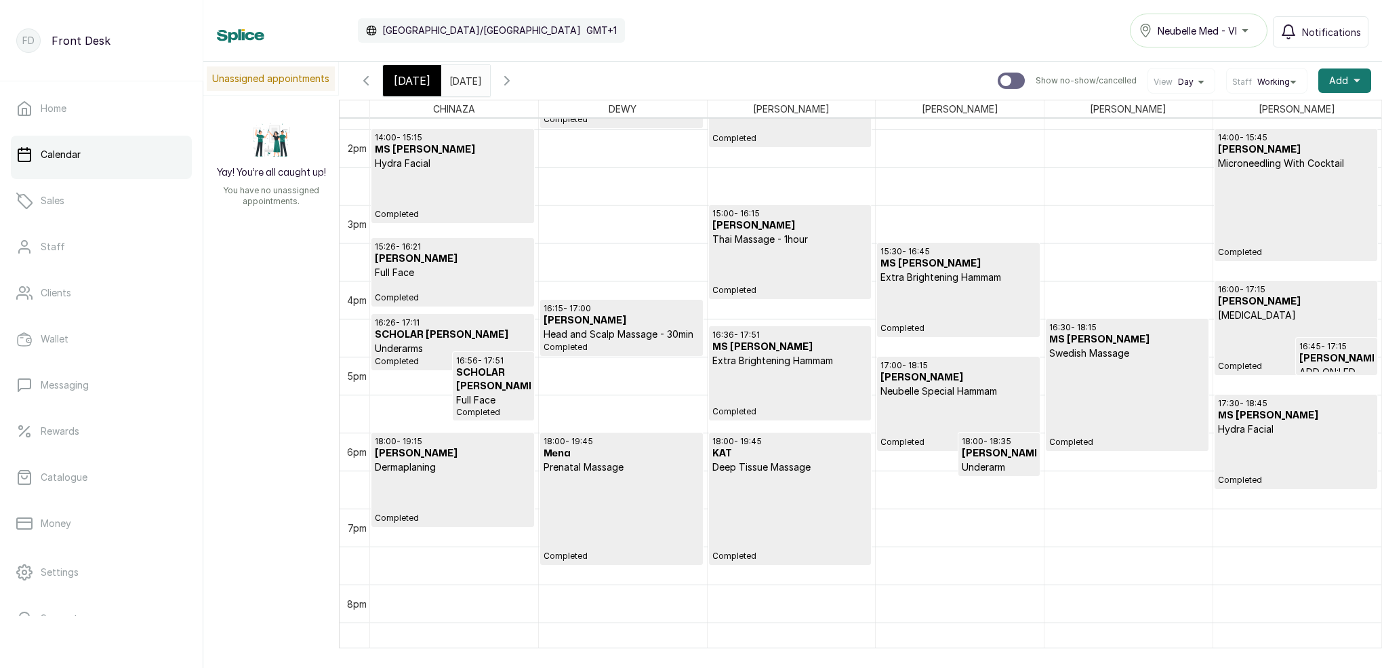
scroll to position [1053, 0]
click at [1090, 402] on p "Completed" at bounding box center [1126, 402] width 155 height 87
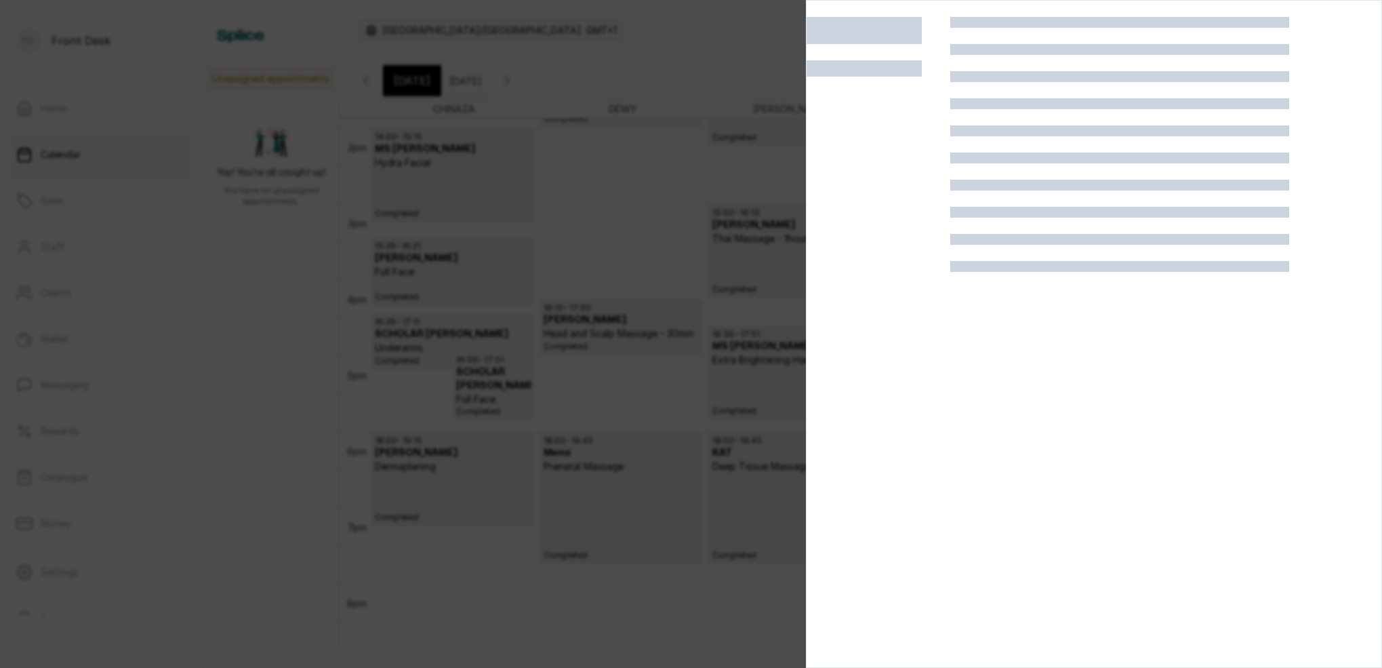
scroll to position [1055, 0]
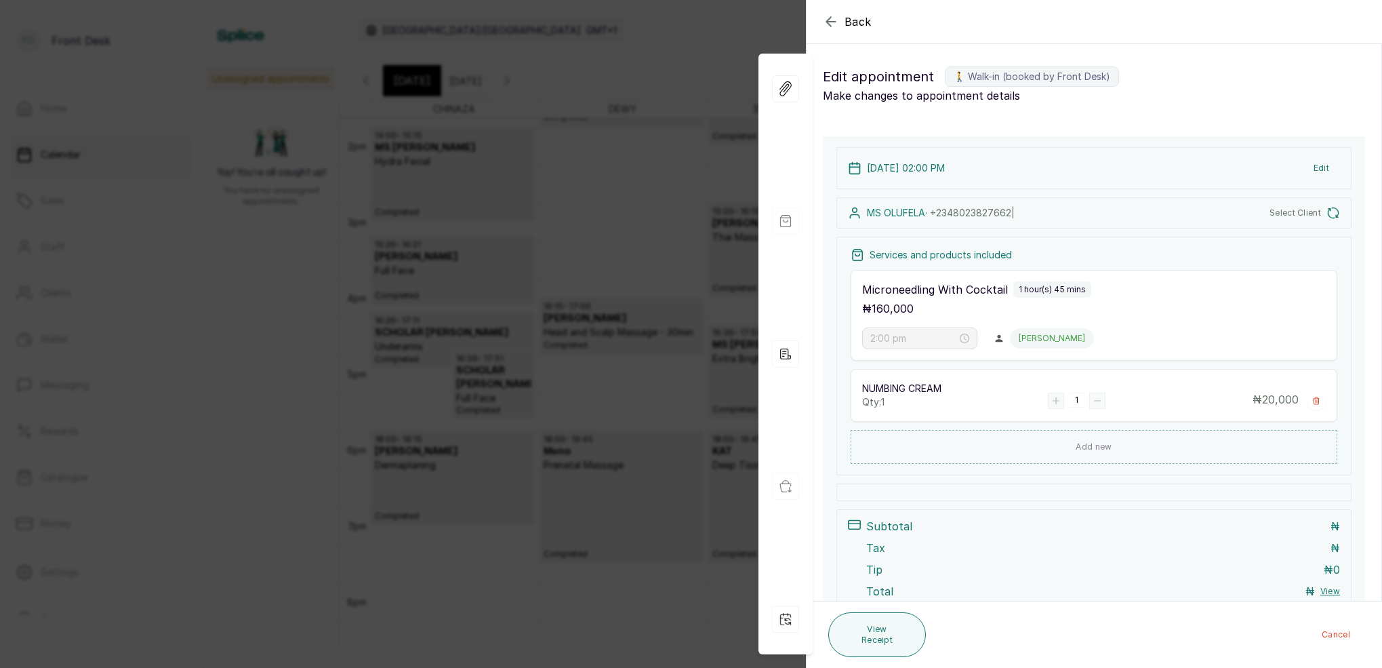
type input "3:30 pm"
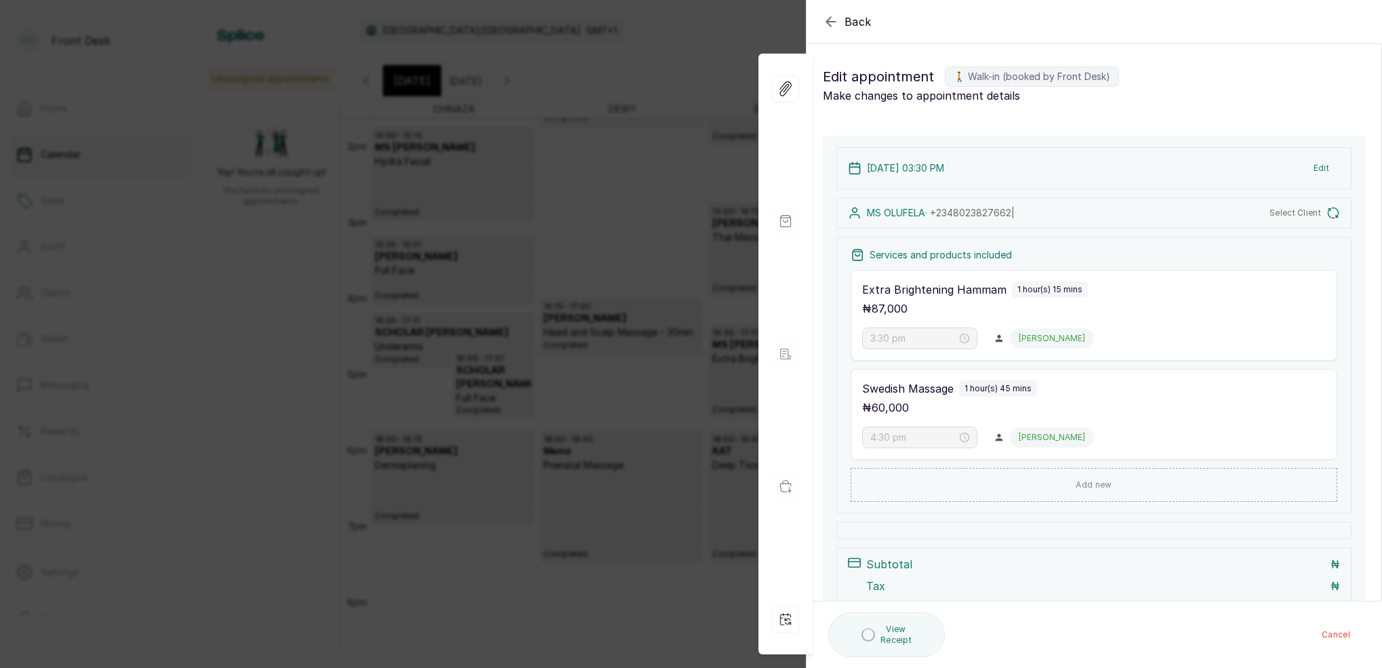
click at [824, 24] on icon "button" at bounding box center [831, 22] width 16 height 16
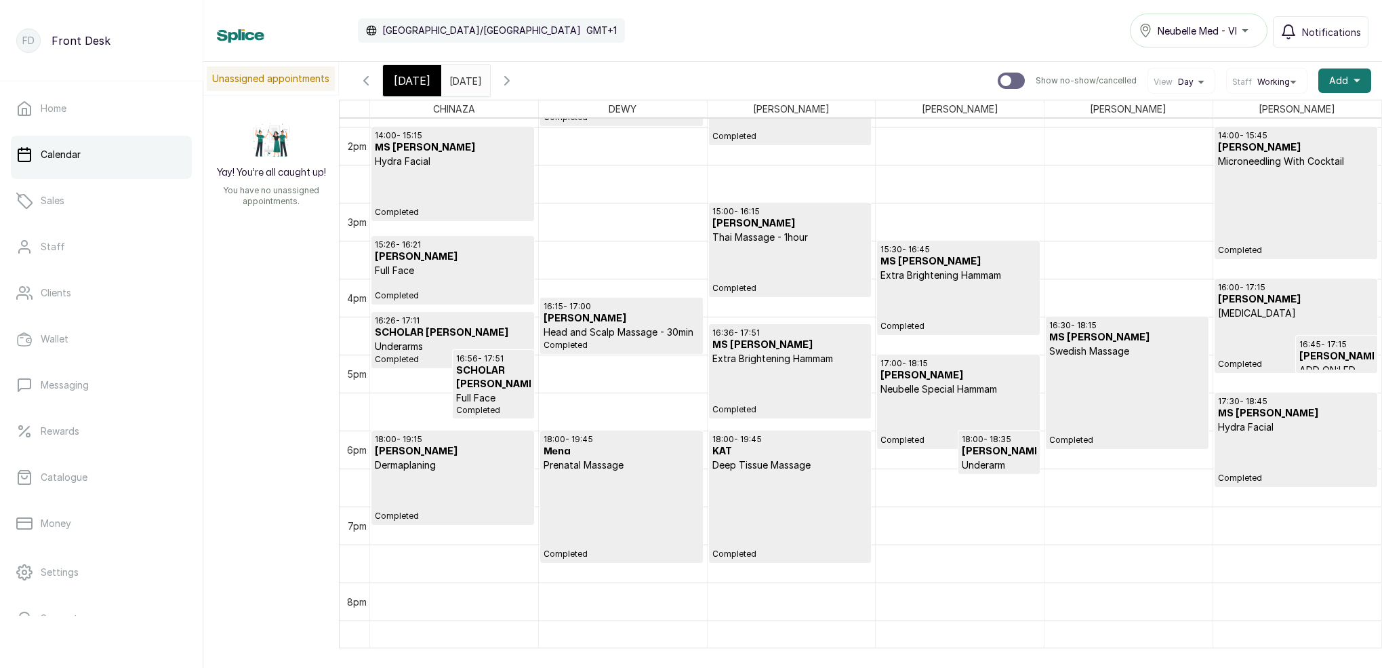
scroll to position [4, 5]
click at [509, 77] on icon "button" at bounding box center [507, 81] width 4 height 8
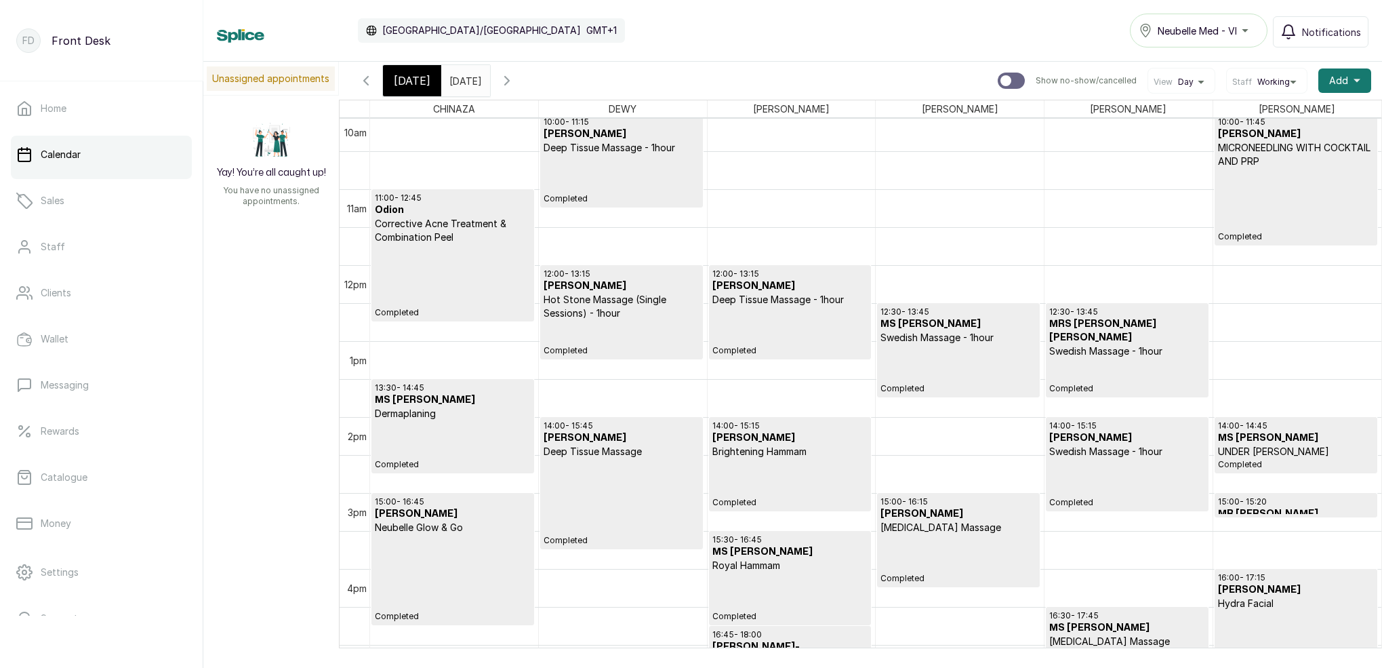
scroll to position [656, 0]
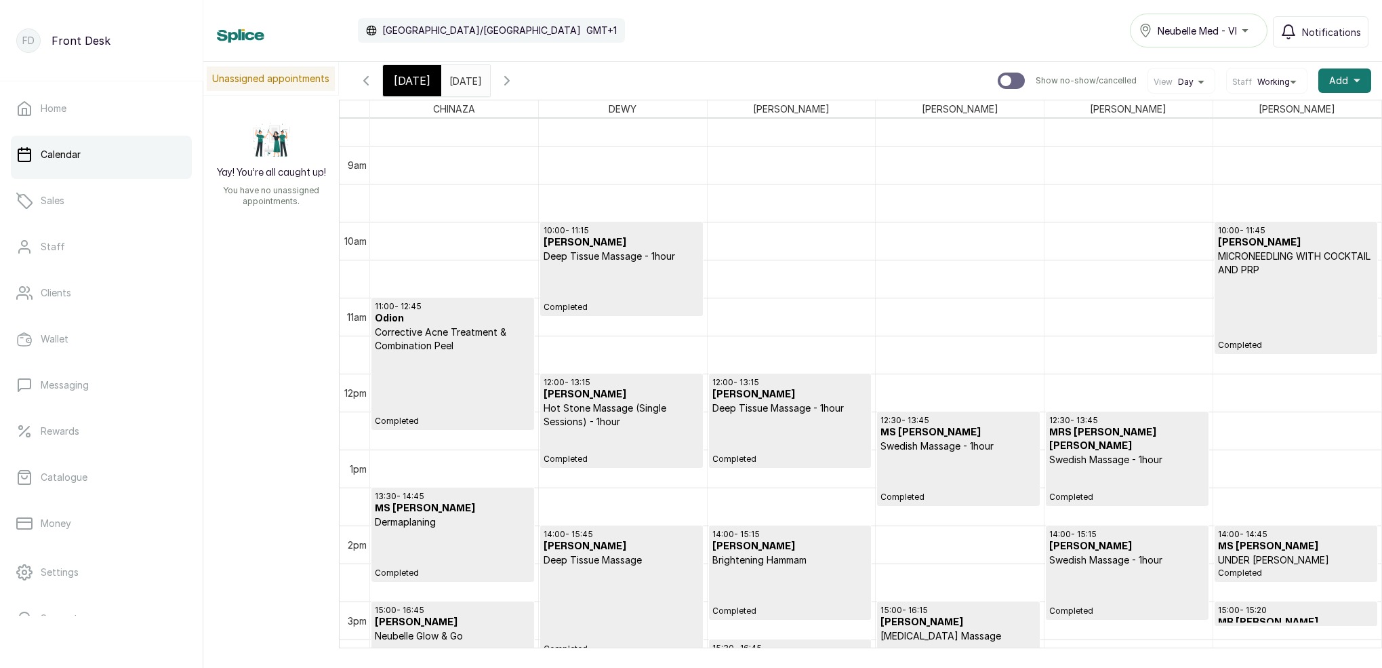
click at [641, 244] on h3 "[PERSON_NAME]" at bounding box center [621, 243] width 155 height 14
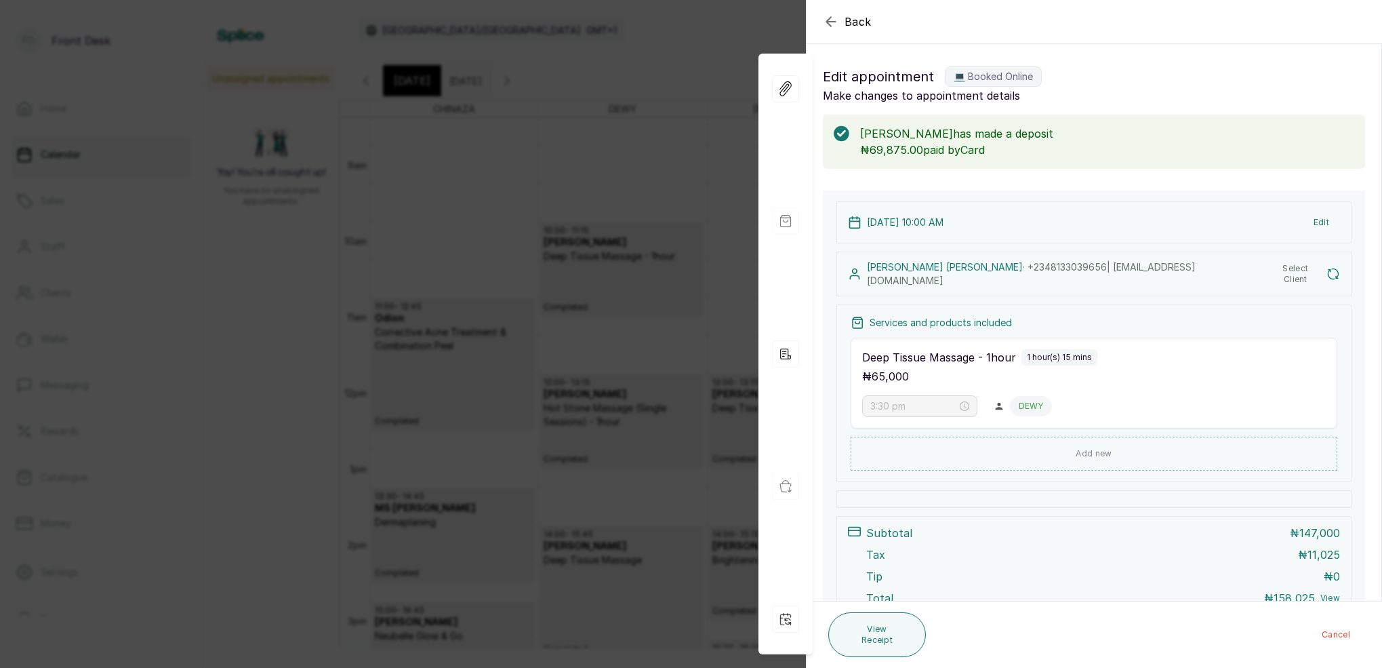
type input "10:00 am"
click at [834, 22] on icon "button" at bounding box center [831, 22] width 16 height 16
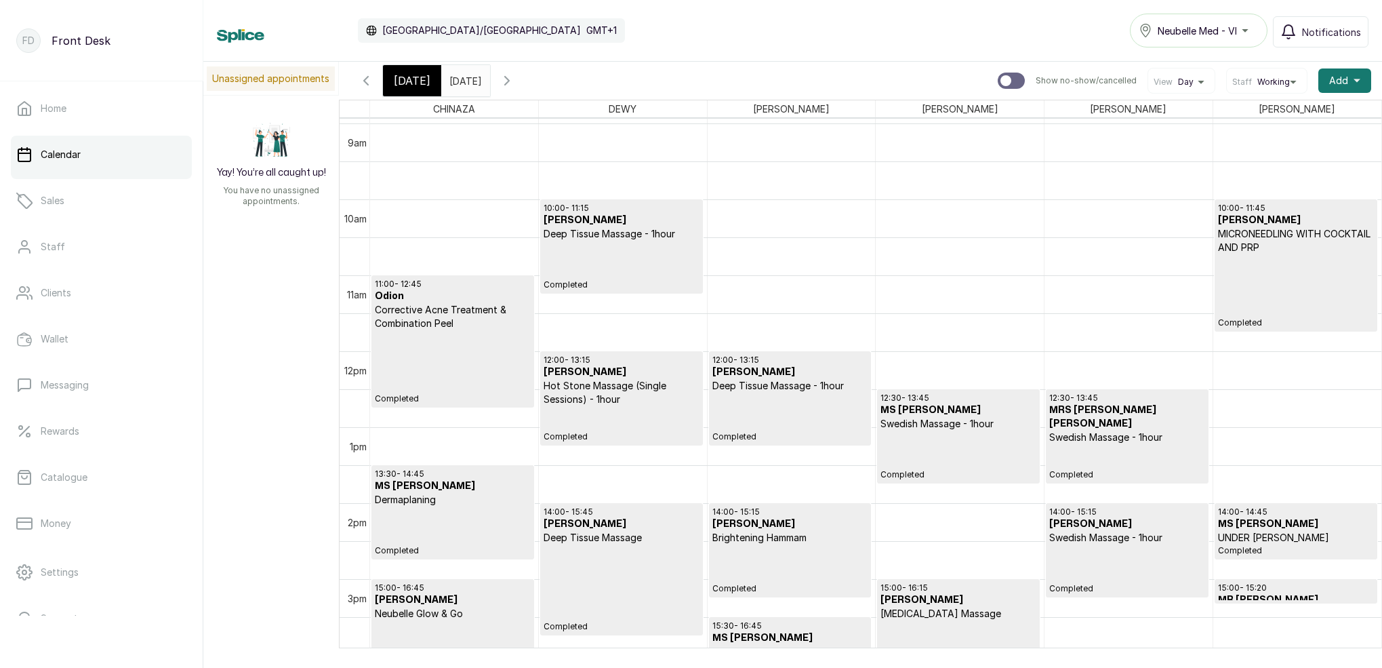
scroll to position [681, 0]
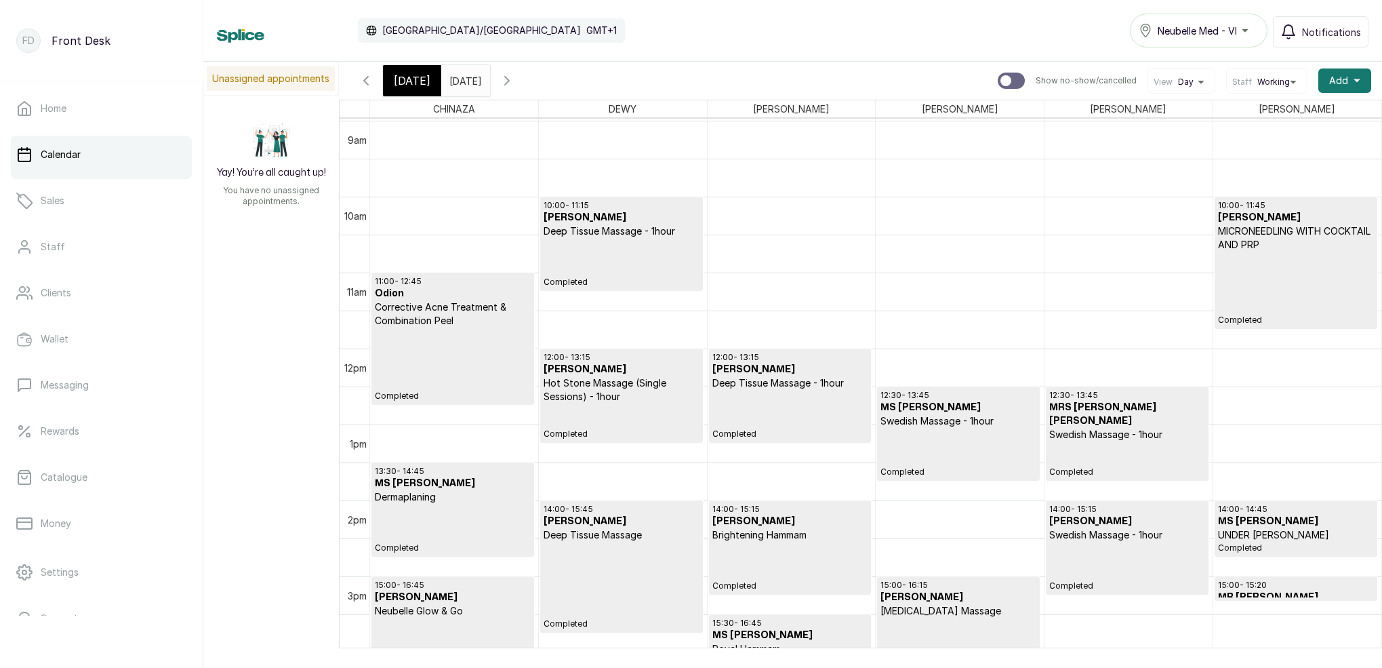
click at [599, 584] on p "Completed" at bounding box center [621, 585] width 155 height 87
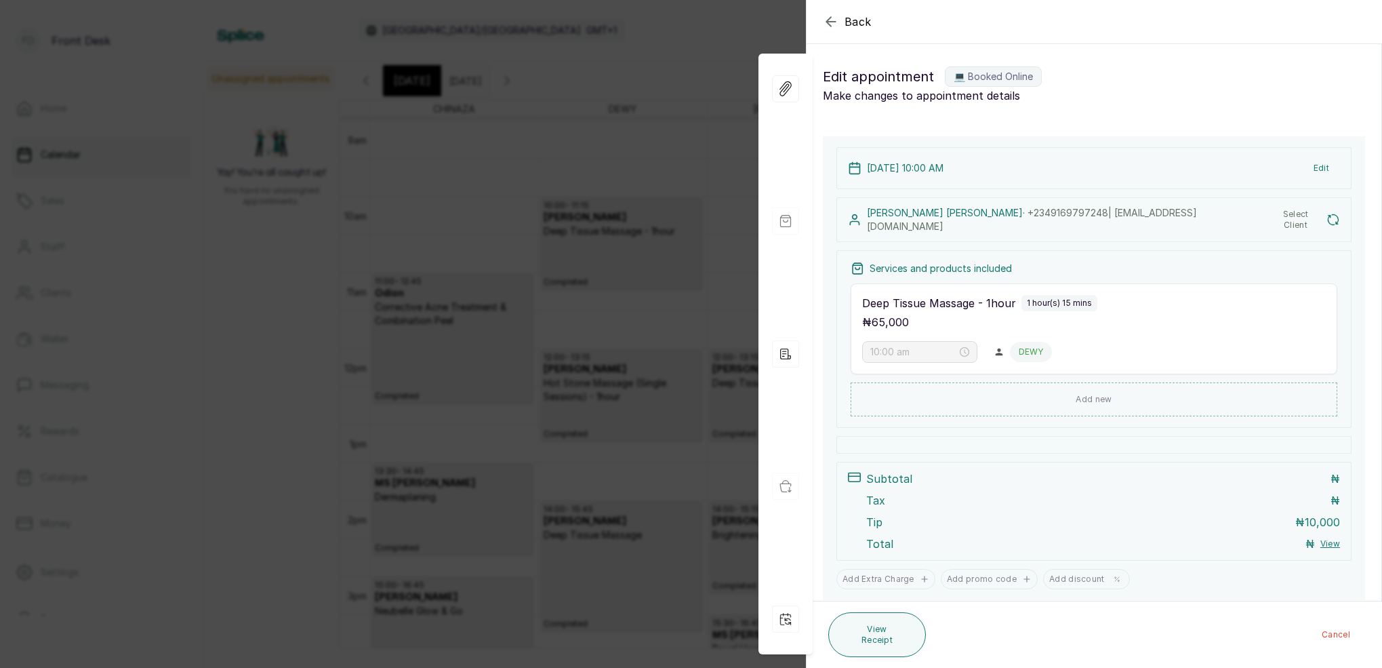
type input "2:00 pm"
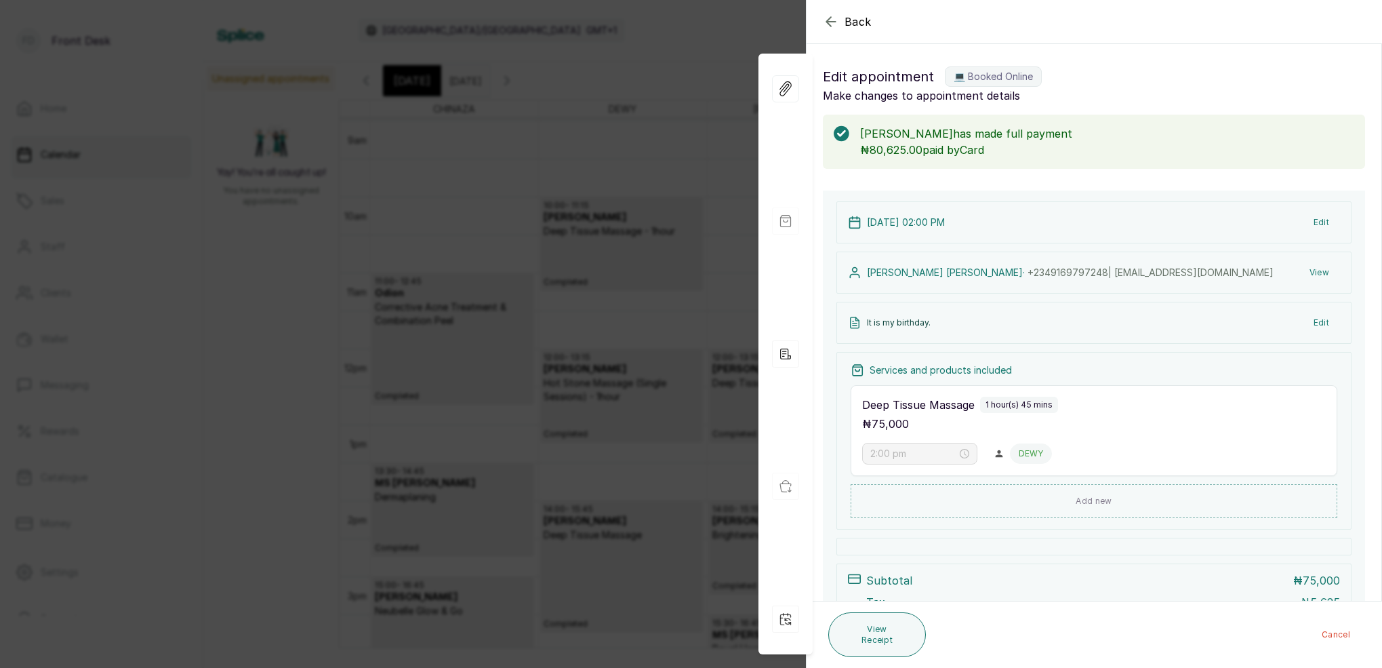
click at [824, 16] on icon "button" at bounding box center [831, 22] width 16 height 16
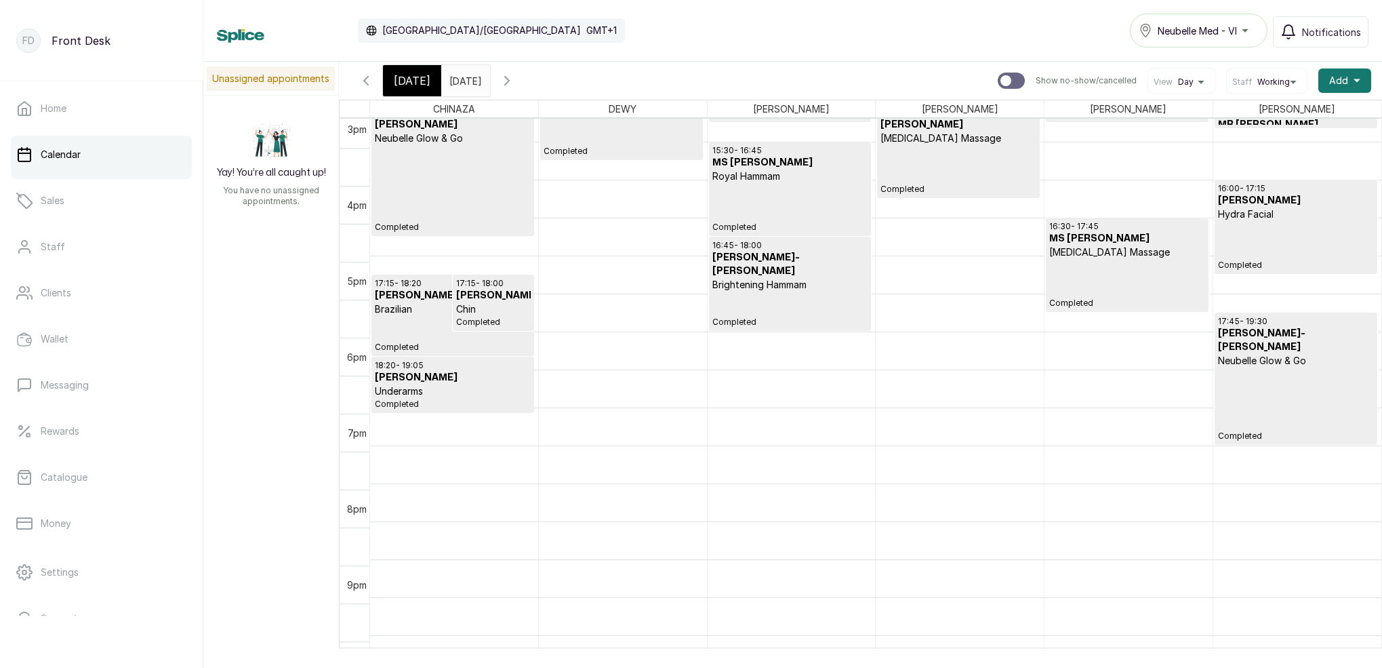
scroll to position [1154, 0]
click at [421, 85] on span "[DATE]" at bounding box center [412, 81] width 37 height 16
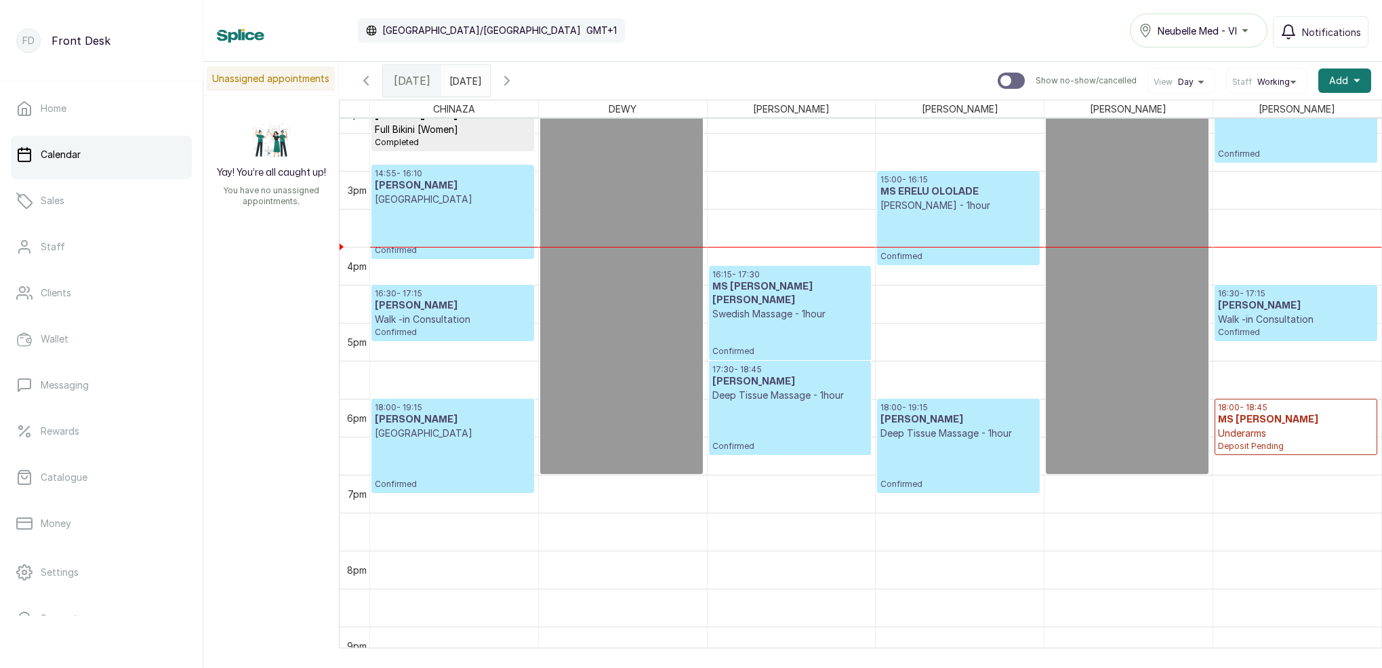
scroll to position [1078, 0]
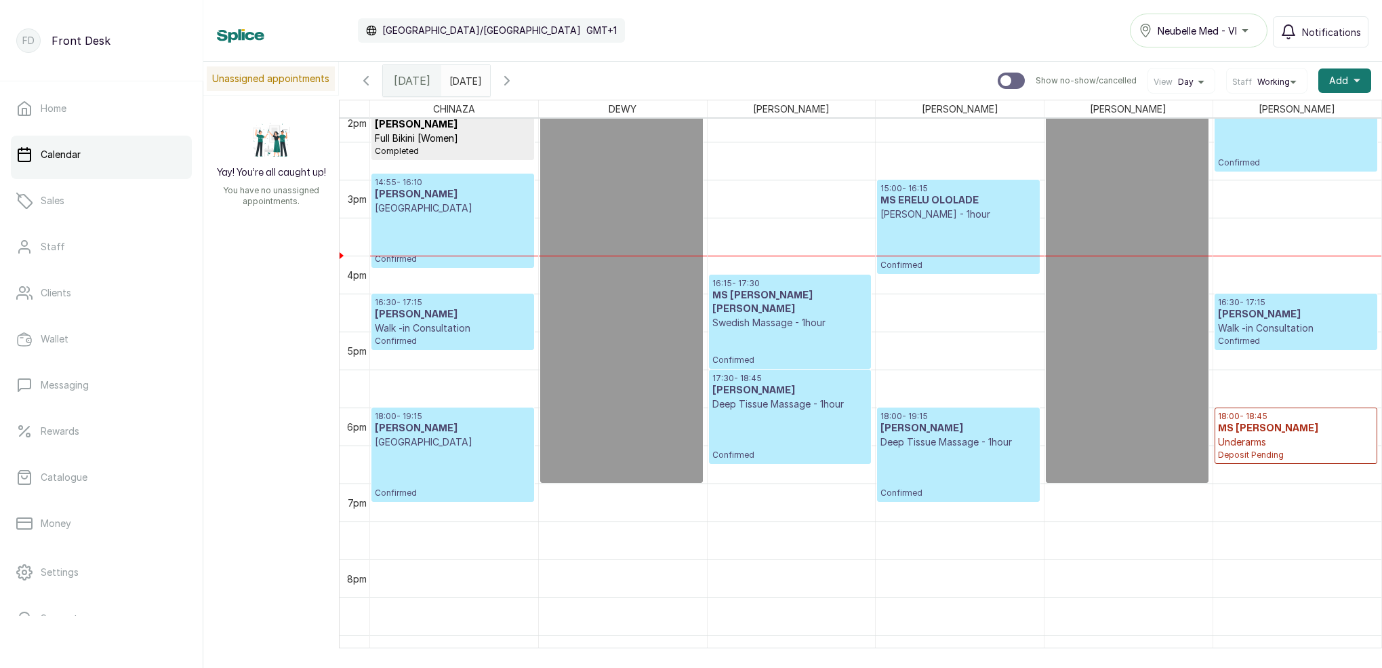
click at [420, 249] on p "Confirmed" at bounding box center [453, 239] width 156 height 49
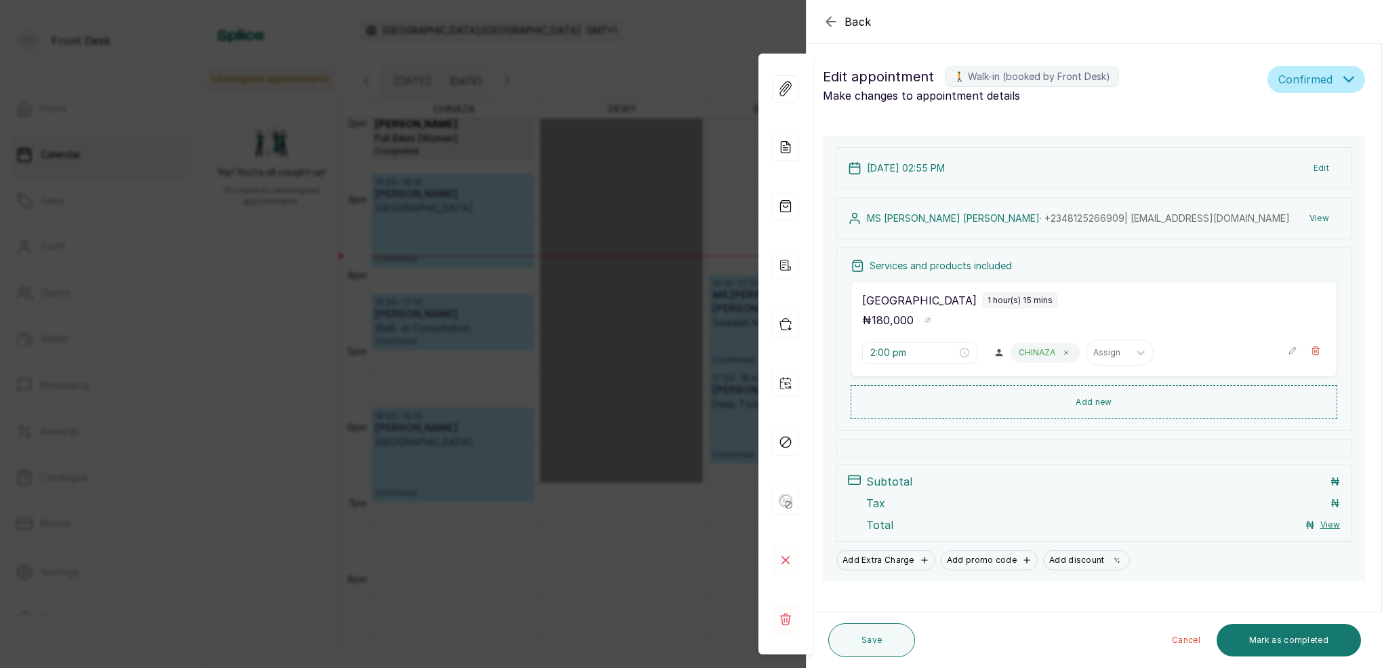
type input "2:55 pm"
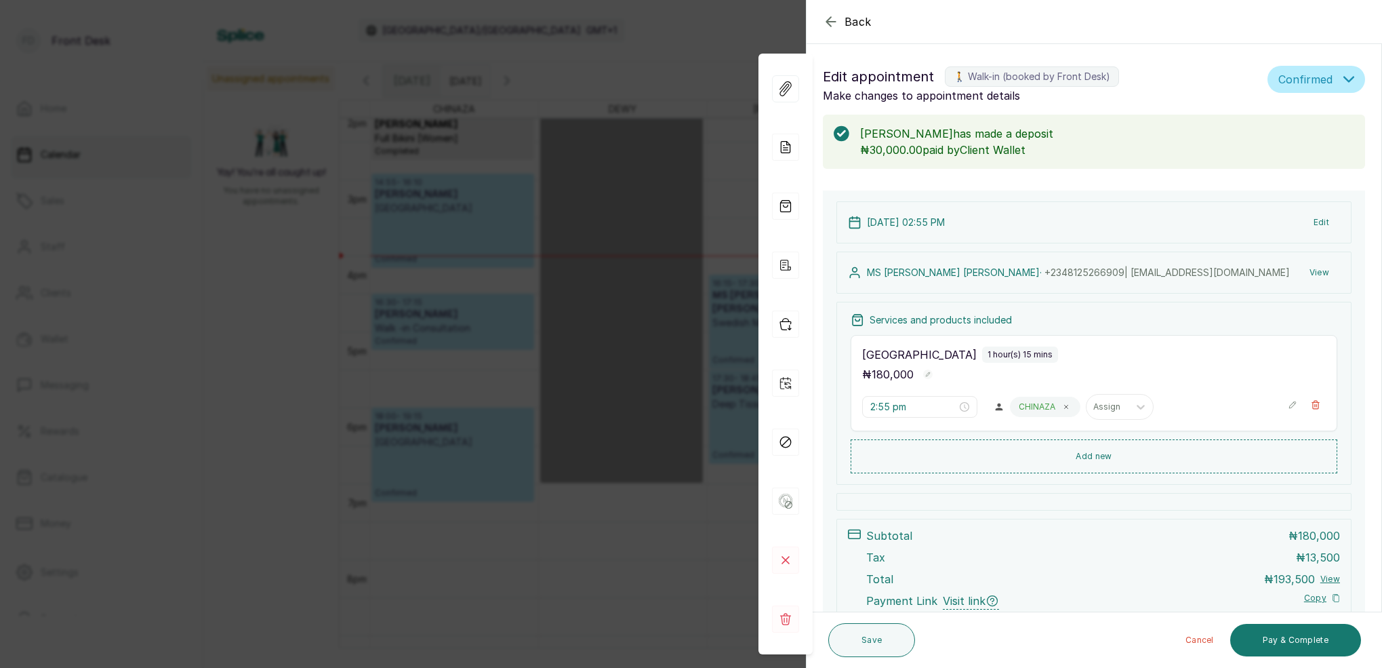
drag, startPoint x: 1112, startPoint y: 460, endPoint x: 1117, endPoint y: 448, distance: 13.1
click at [1112, 460] on button "Add new" at bounding box center [1094, 456] width 487 height 34
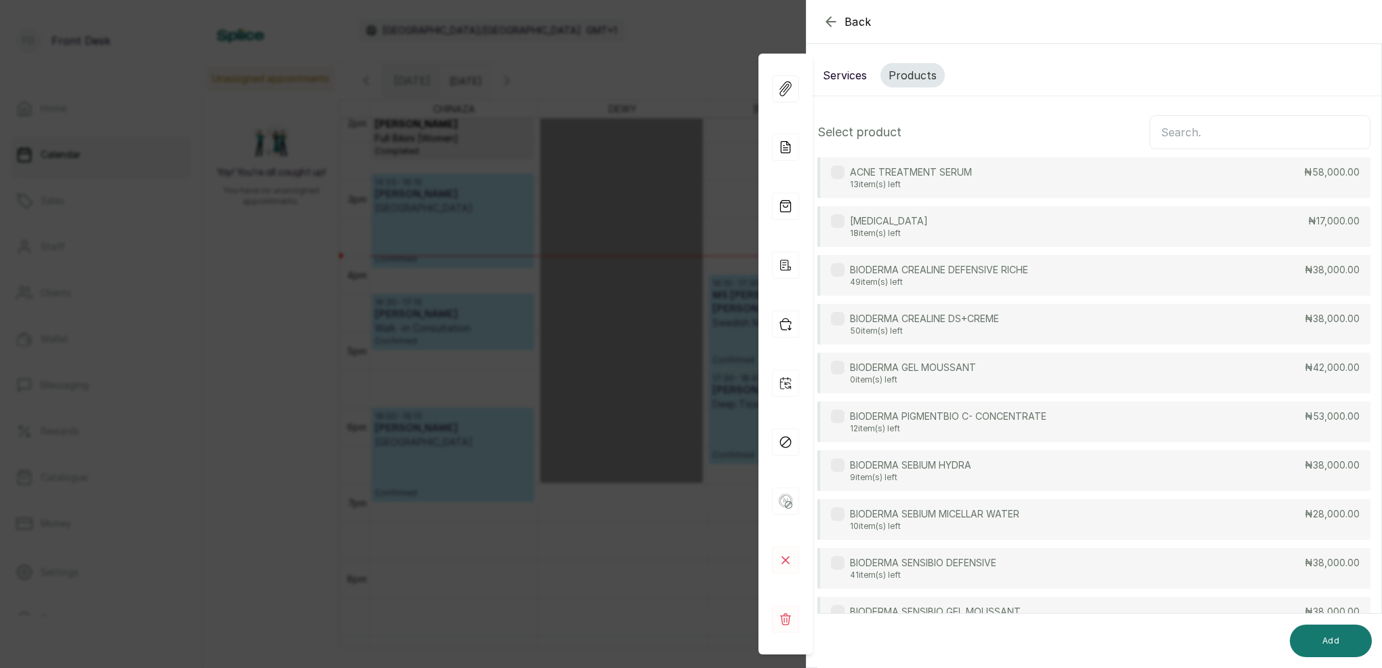
click at [839, 84] on button "Services" at bounding box center [845, 75] width 60 height 24
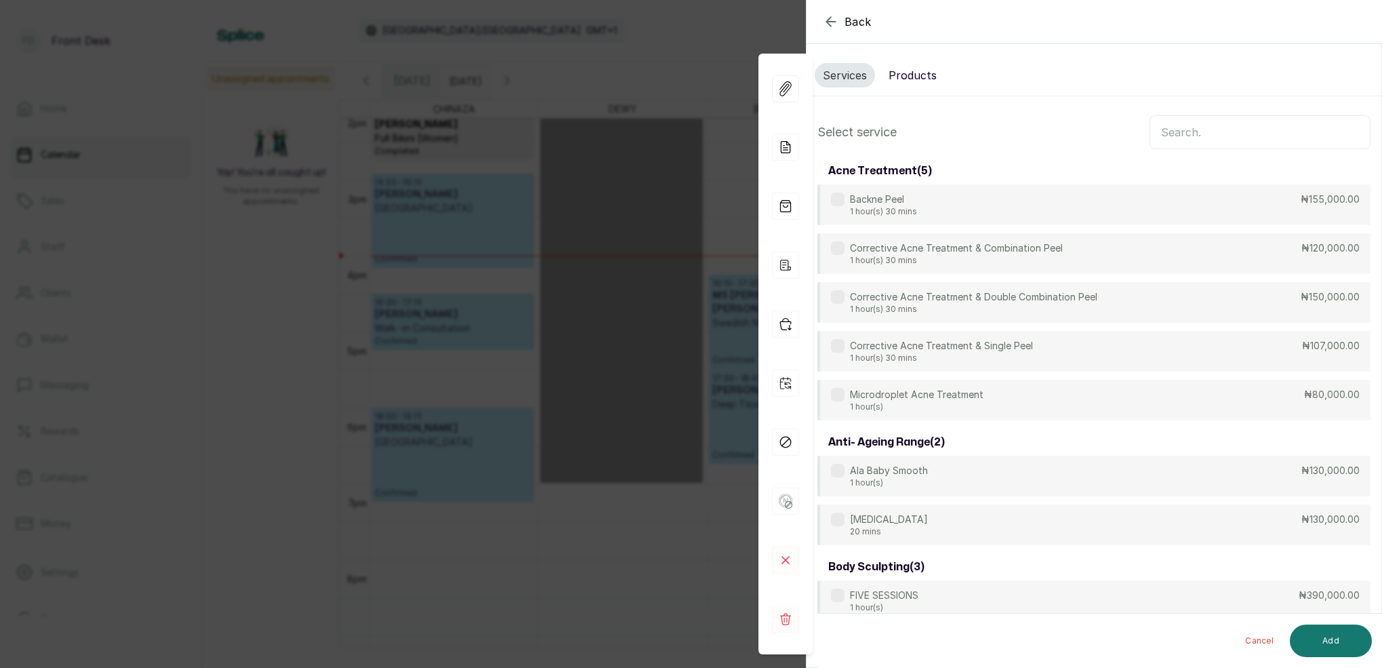
scroll to position [0, 0]
click at [1178, 120] on input "text" at bounding box center [1260, 132] width 221 height 34
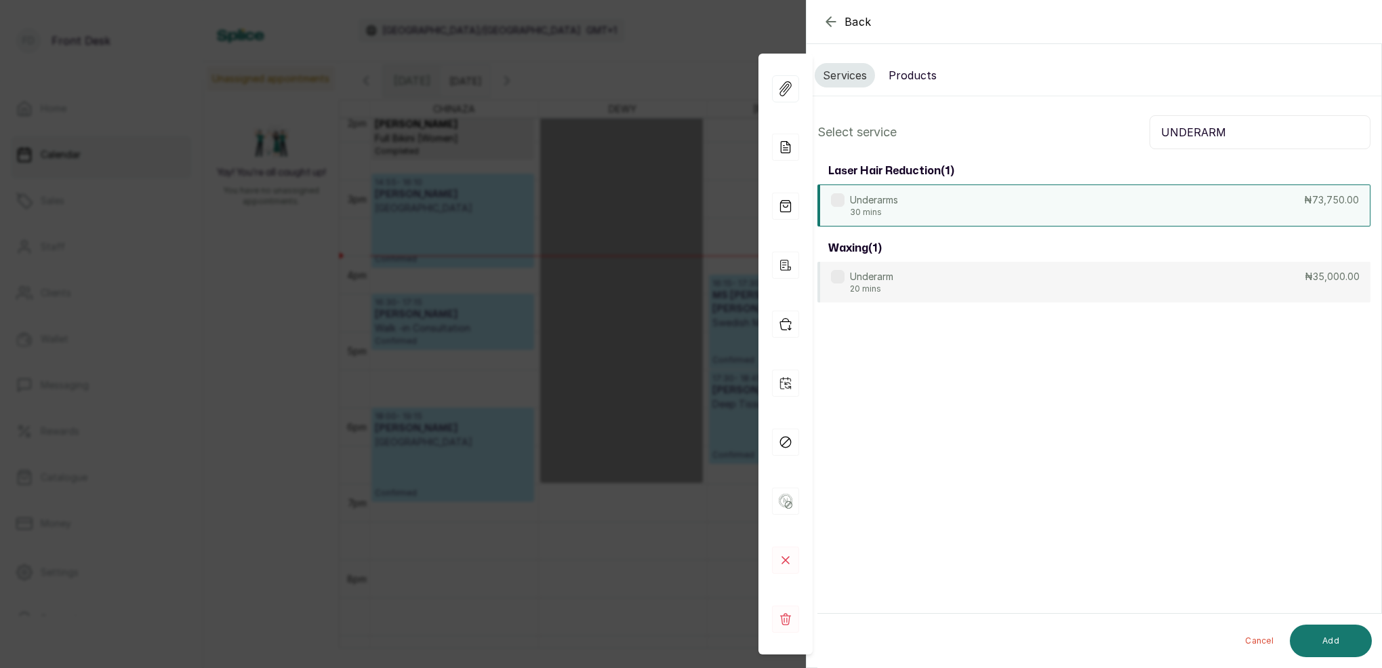
type input "UNDERARM"
click at [923, 220] on div "Underarms 30 mins ₦73,750.00" at bounding box center [1094, 205] width 553 height 42
click at [1364, 644] on button "Add" at bounding box center [1331, 640] width 82 height 33
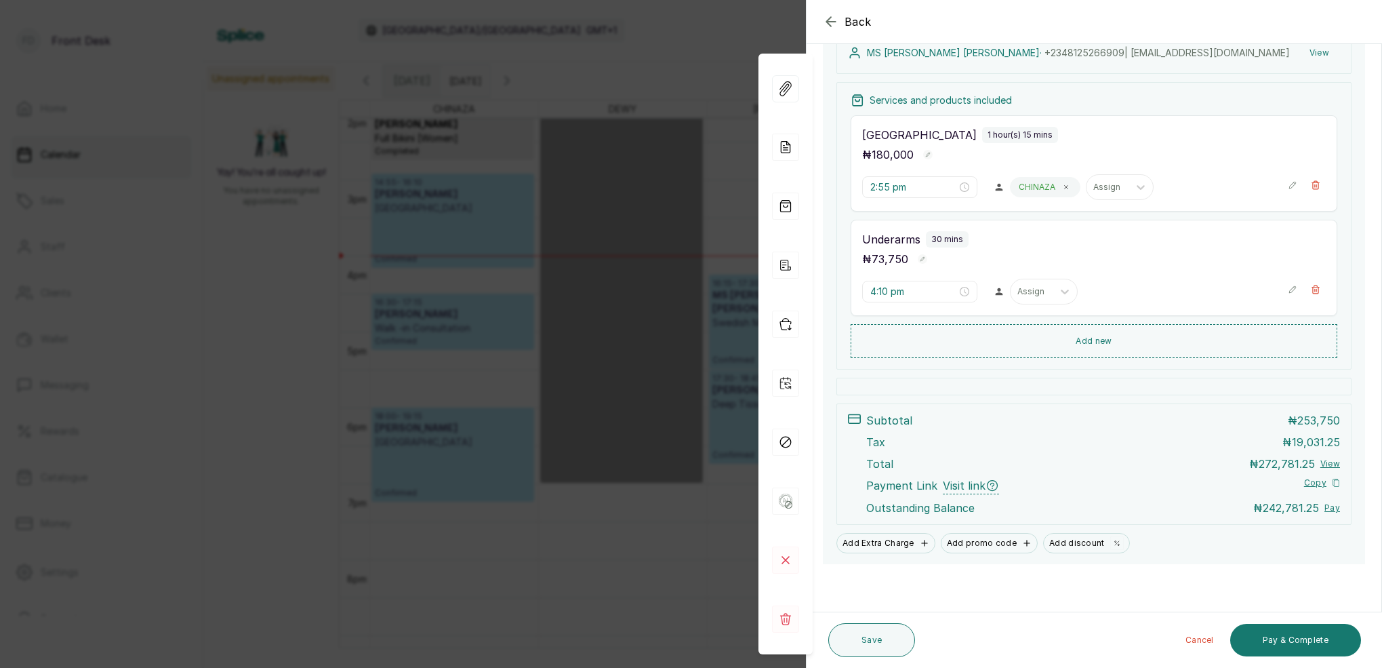
scroll to position [220, 0]
click at [886, 643] on button "Save" at bounding box center [871, 640] width 87 height 34
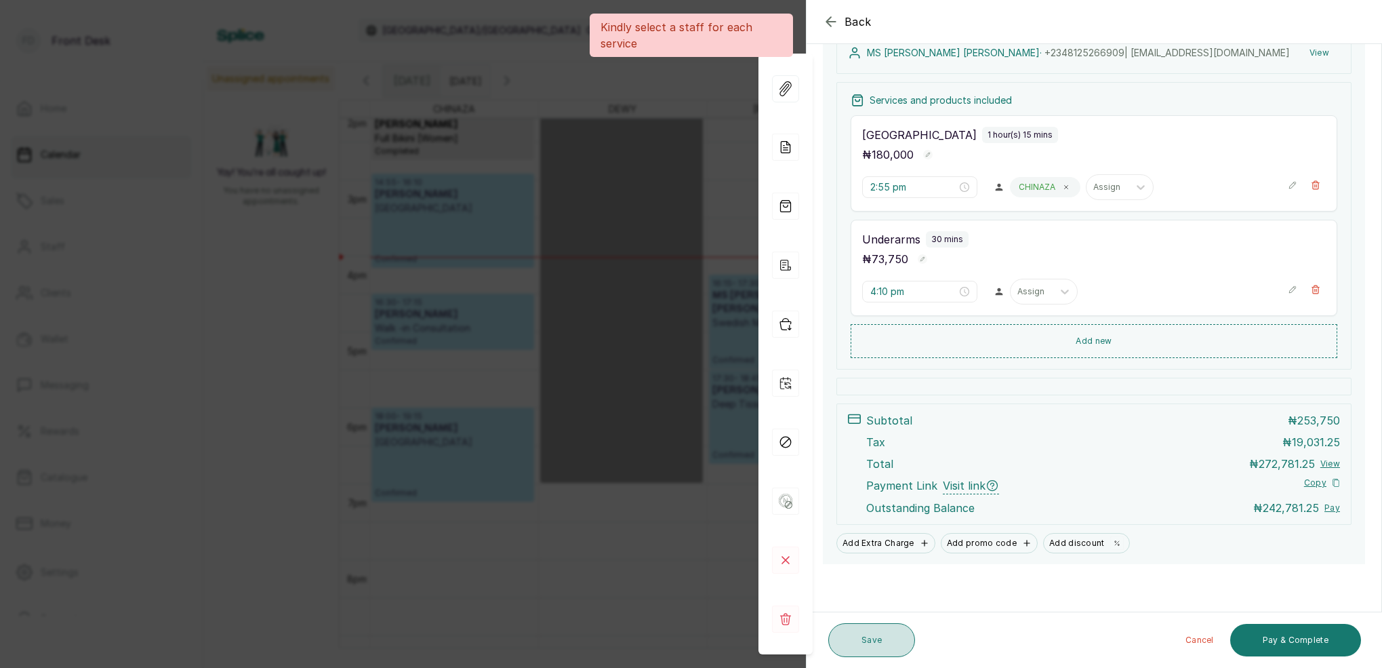
click at [877, 642] on button "Save" at bounding box center [871, 640] width 87 height 34
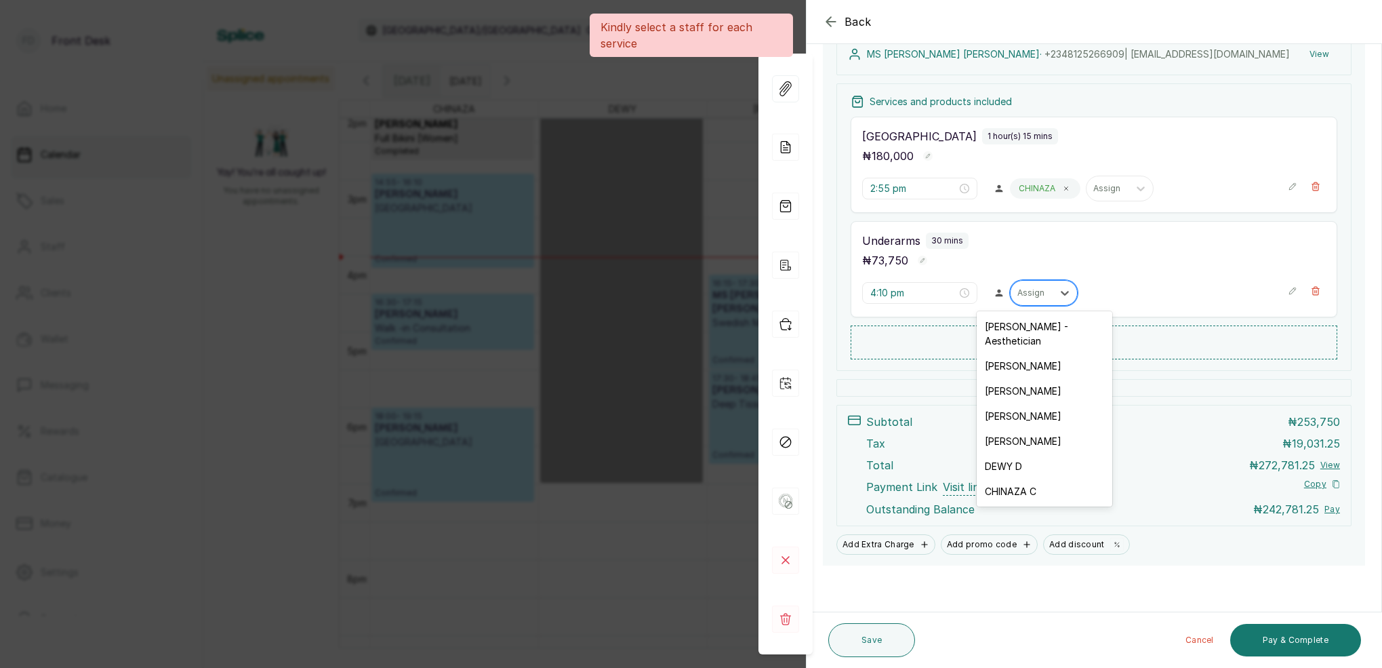
click at [1046, 290] on div at bounding box center [1032, 293] width 28 height 12
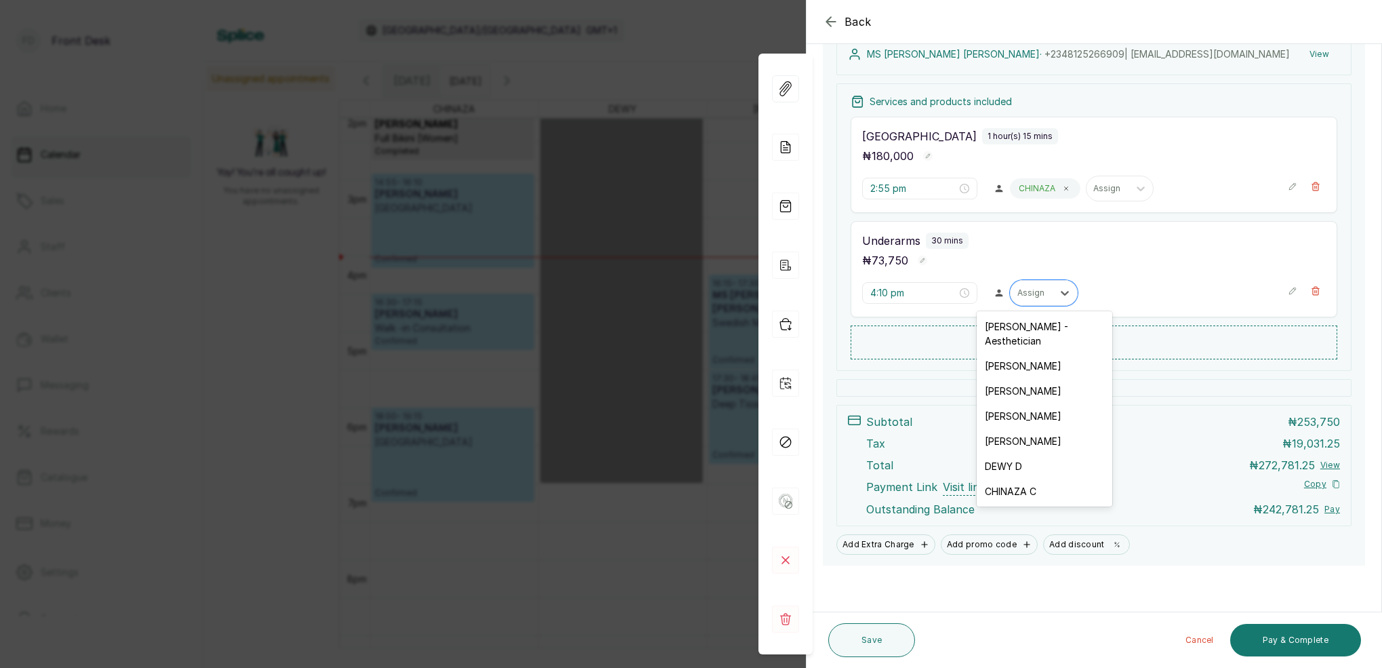
click at [1027, 479] on div "CHINAZA C" at bounding box center [1045, 491] width 136 height 25
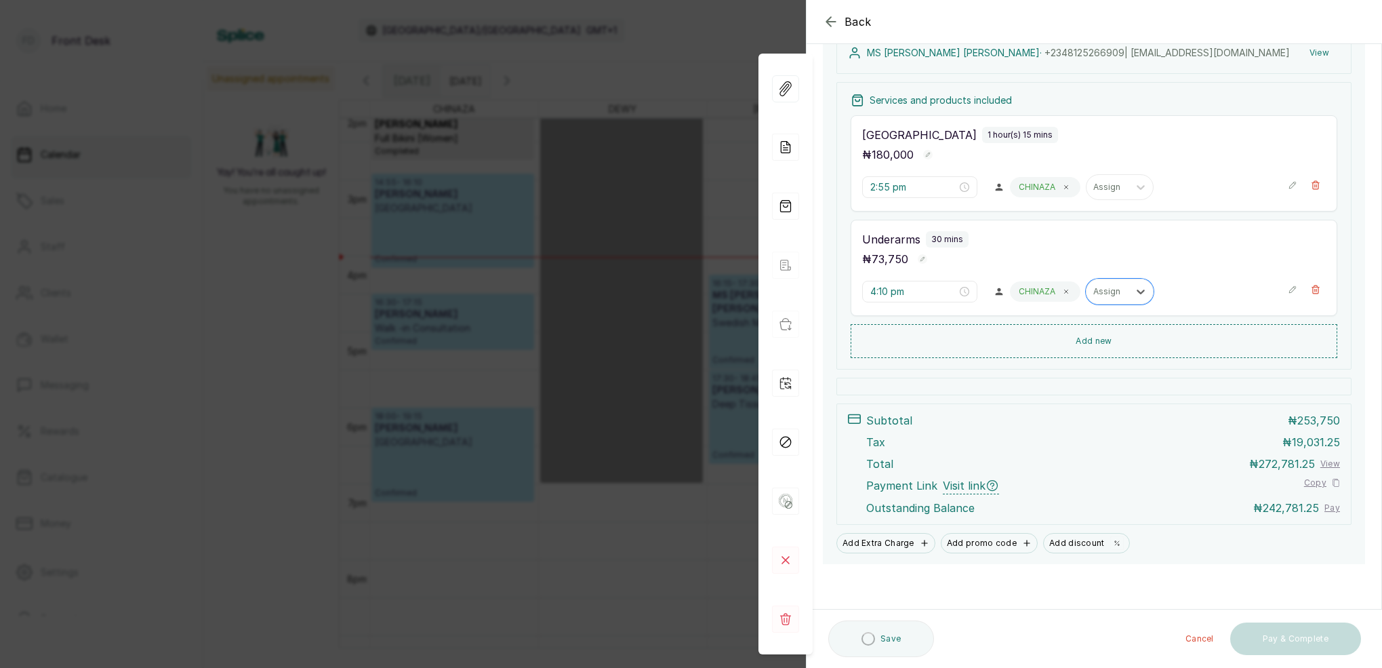
scroll to position [220, 0]
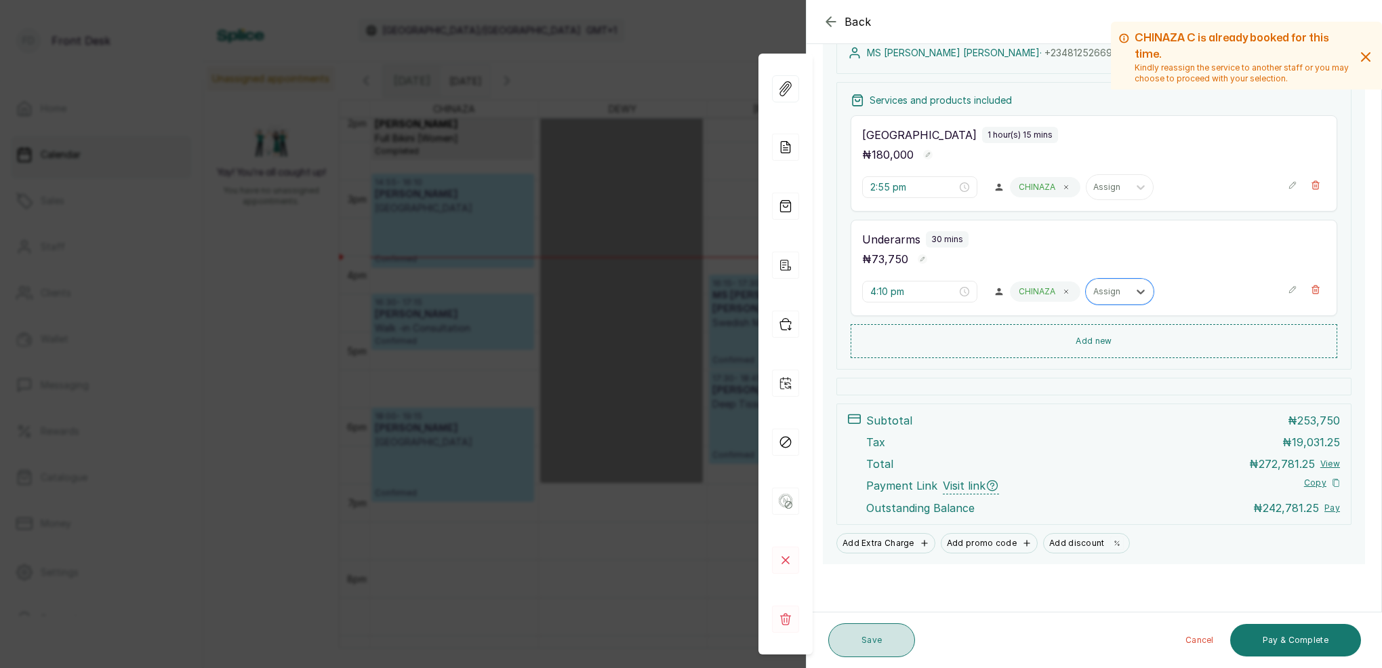
click at [868, 645] on button "Save" at bounding box center [871, 640] width 87 height 34
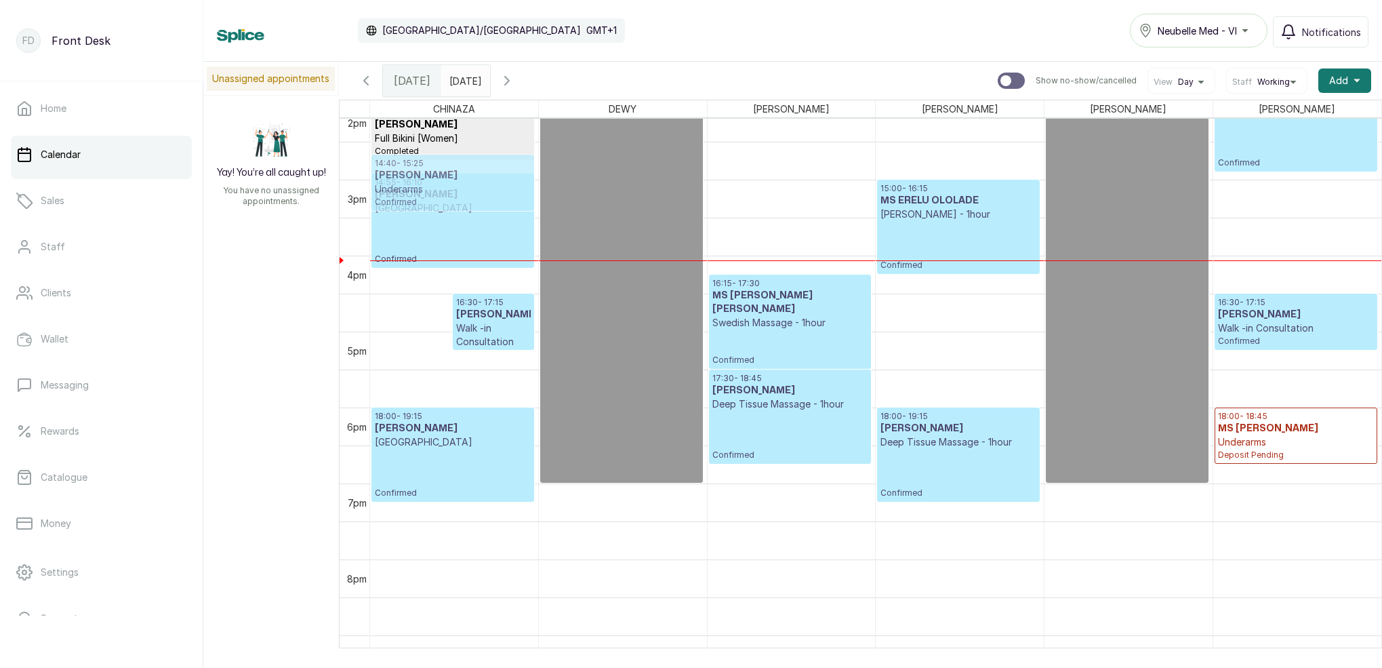
drag, startPoint x: 400, startPoint y: 294, endPoint x: 441, endPoint y: 205, distance: 98.3
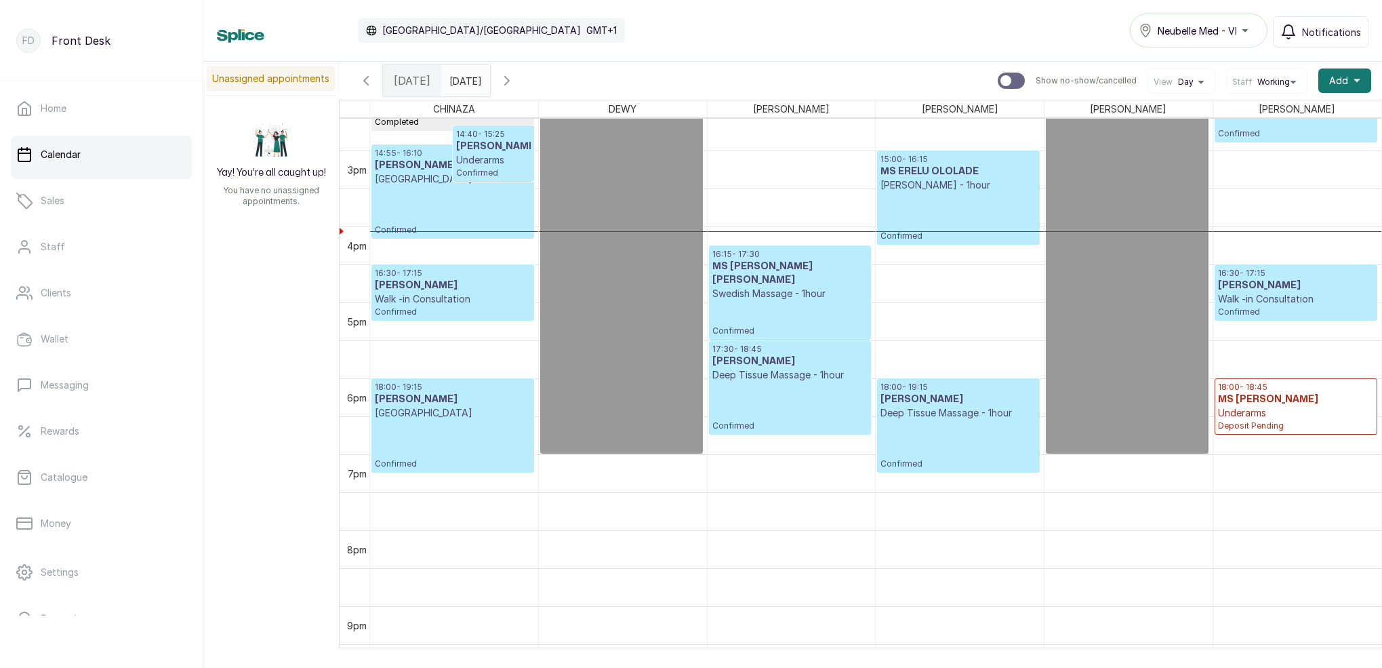
scroll to position [1102, 0]
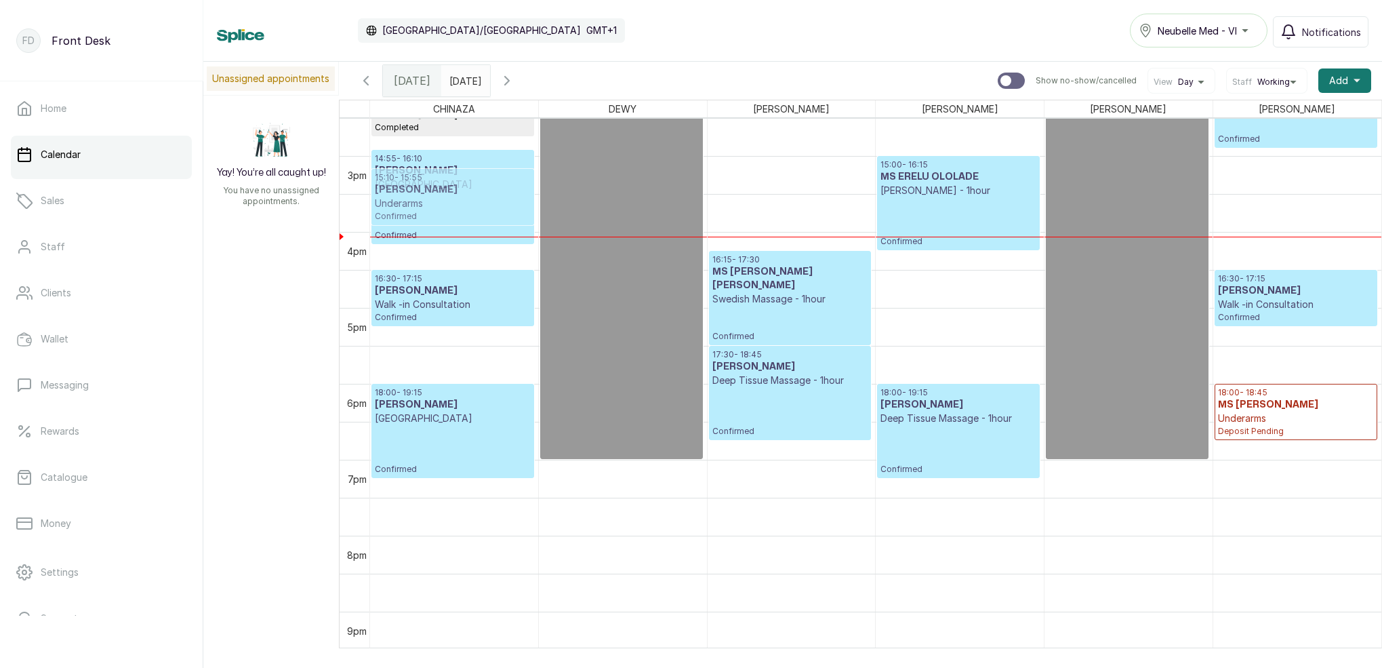
drag, startPoint x: 490, startPoint y: 151, endPoint x: 487, endPoint y: 178, distance: 26.6
click at [465, 224] on div at bounding box center [494, 224] width 80 height 5
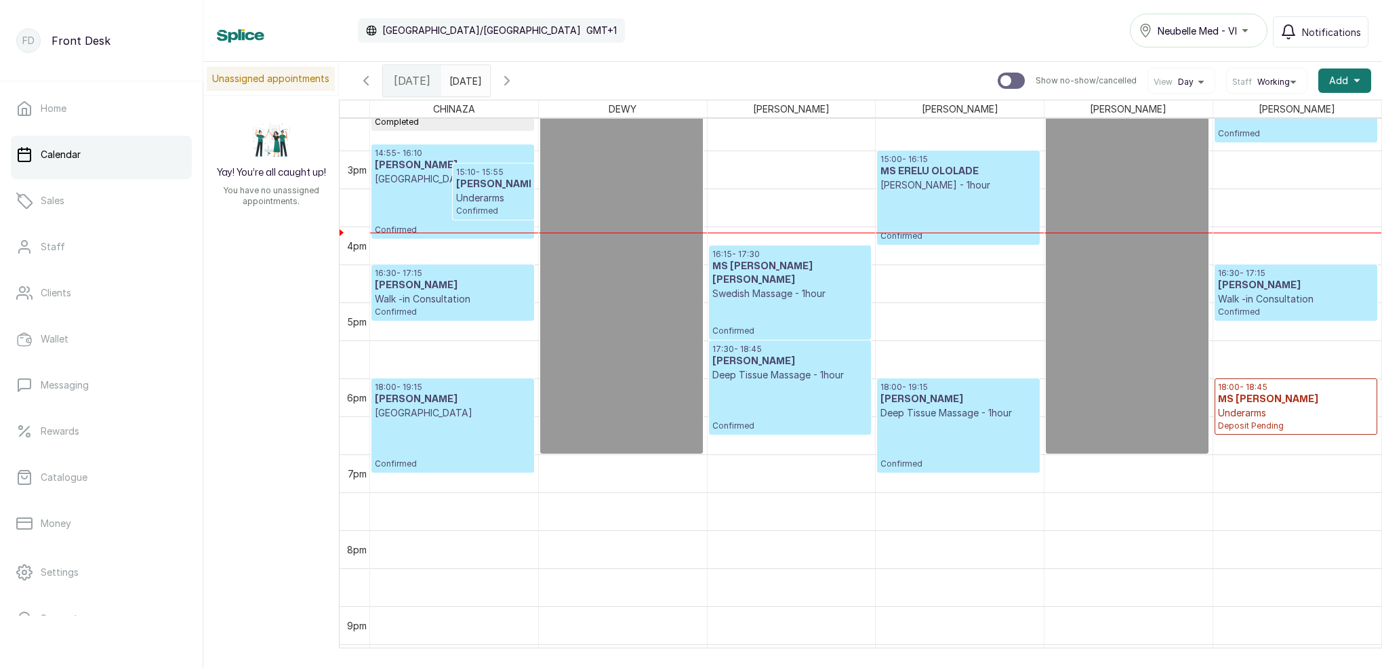
scroll to position [1106, 0]
click at [485, 205] on p "Underarms" at bounding box center [493, 199] width 75 height 14
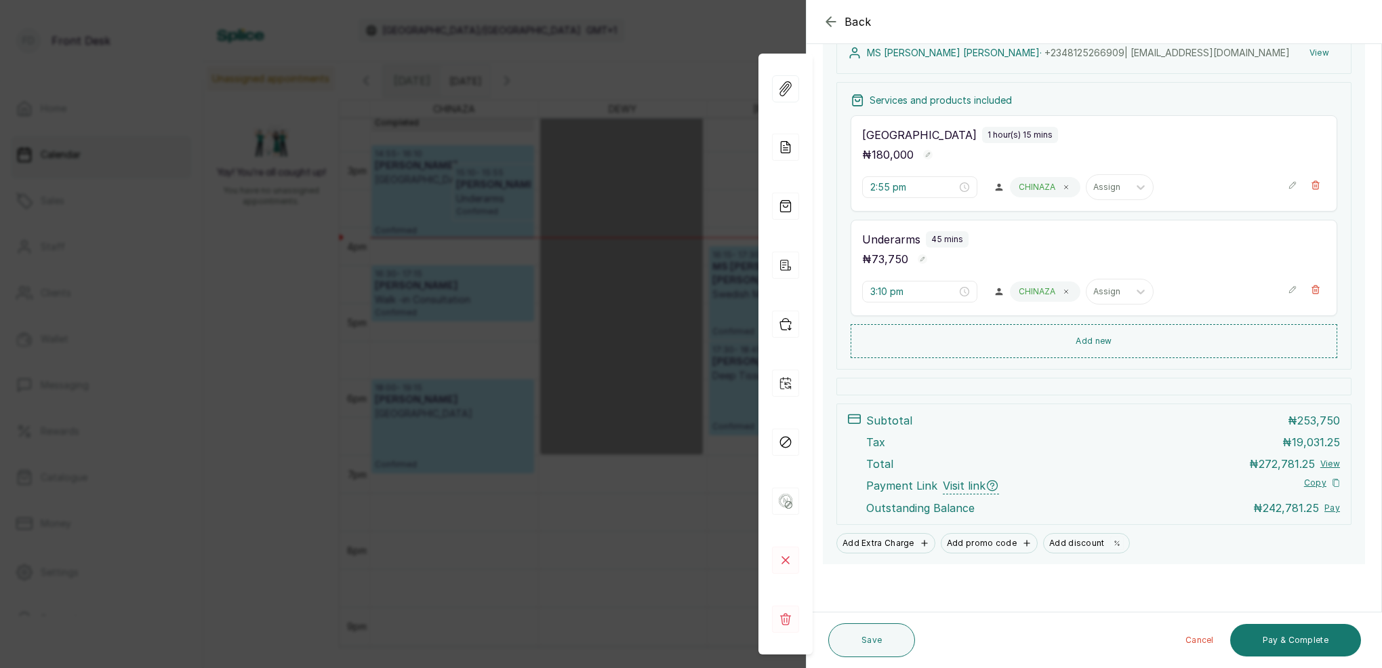
scroll to position [220, 0]
click at [827, 23] on icon "button" at bounding box center [830, 21] width 9 height 9
click at [827, 23] on div "Calendar [GEOGRAPHIC_DATA]/[GEOGRAPHIC_DATA] GMT+1 Neubelle Med - VI Notificati…" at bounding box center [793, 31] width 1152 height 34
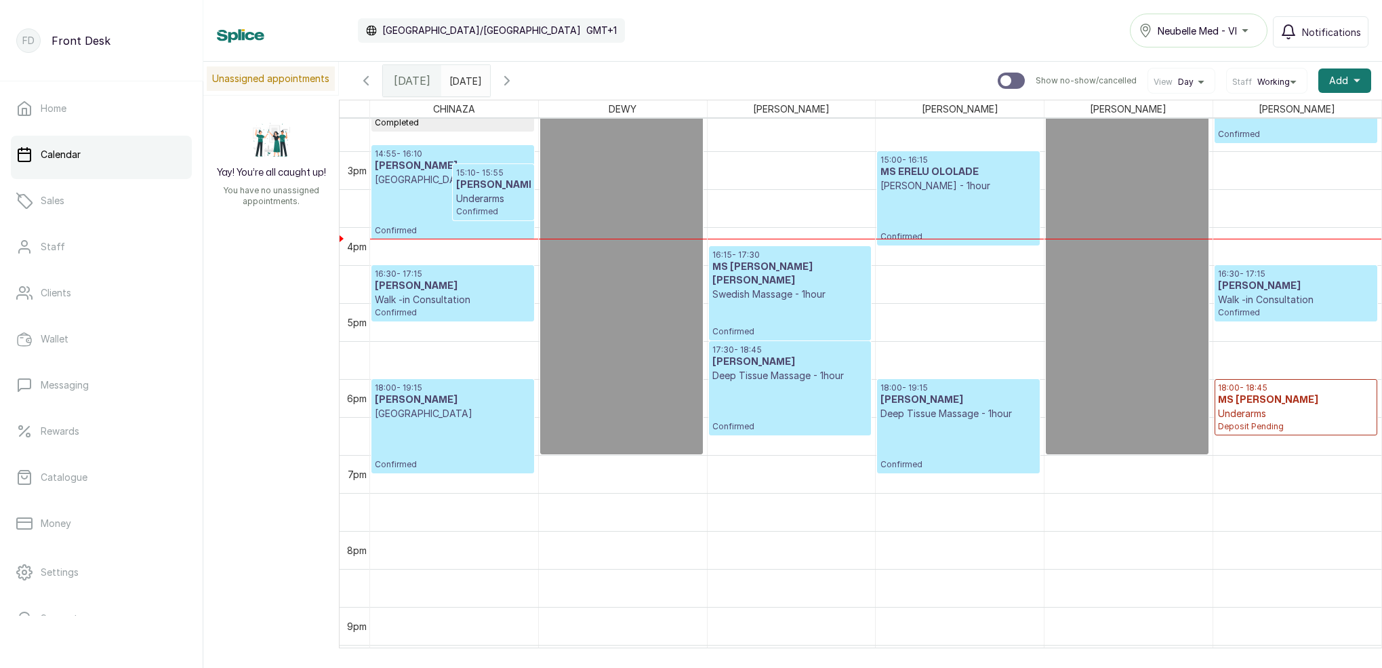
click at [461, 81] on input "[DATE]" at bounding box center [453, 77] width 22 height 23
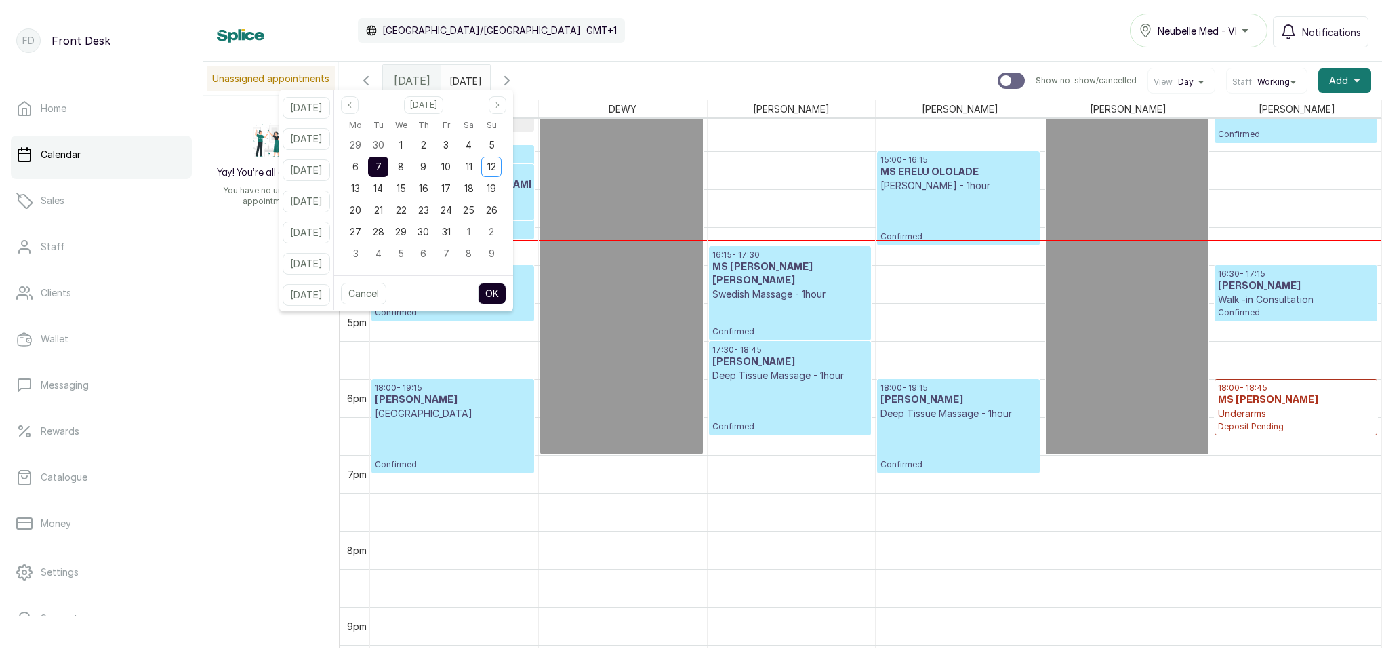
click at [382, 163] on span "7" at bounding box center [379, 167] width 6 height 12
click at [388, 192] on div "14" at bounding box center [378, 188] width 20 height 20
click at [506, 293] on button "OK" at bounding box center [492, 294] width 28 height 22
type input "[DATE]"
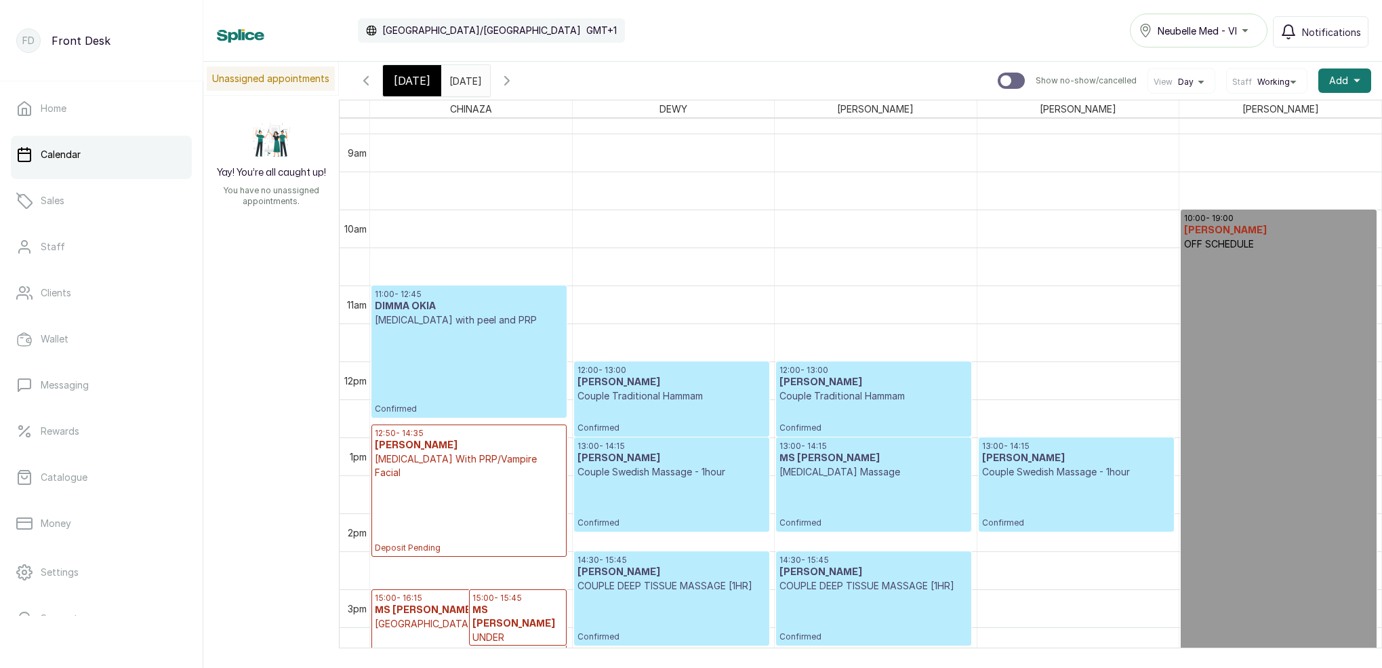
scroll to position [946, 0]
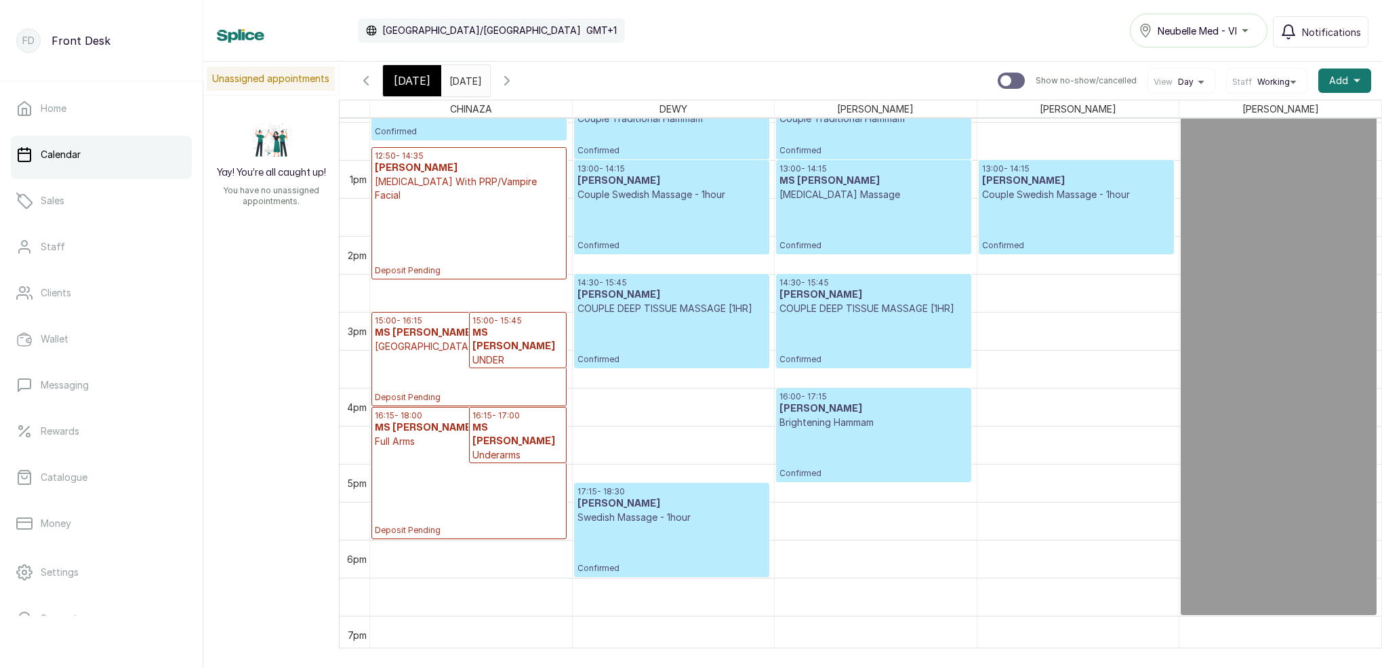
click at [515, 79] on icon "button" at bounding box center [507, 81] width 16 height 16
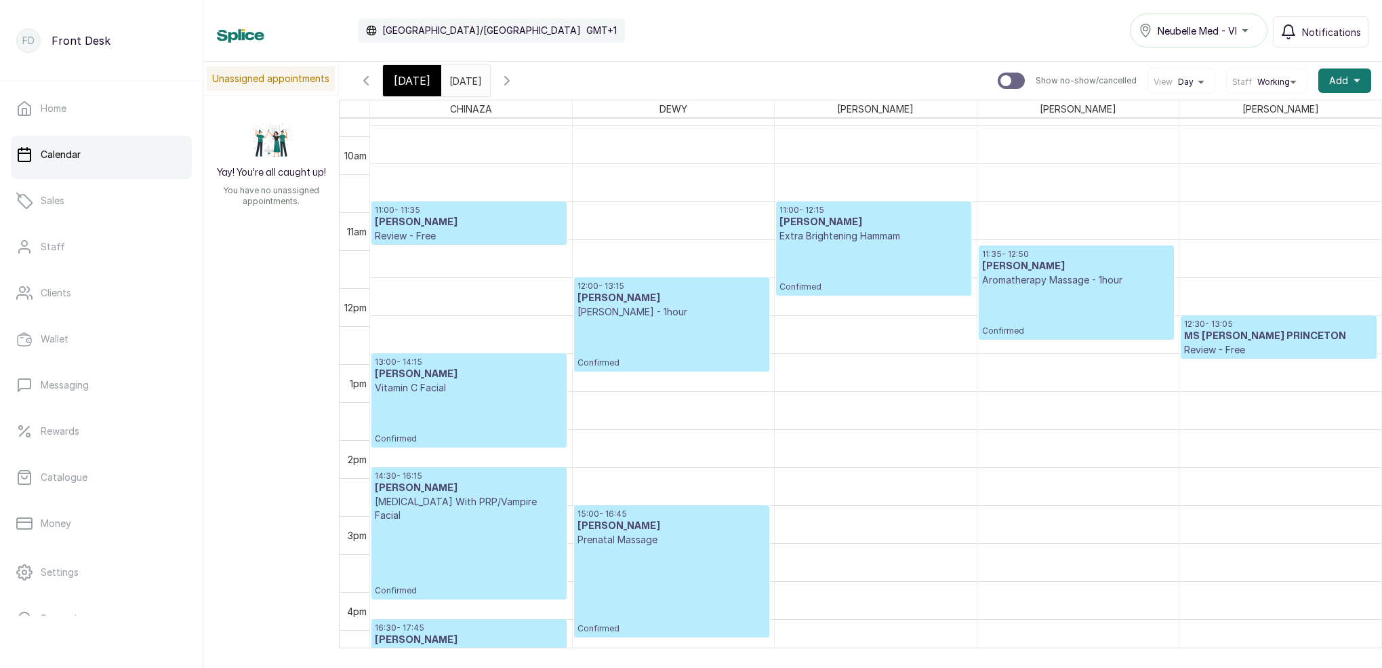
scroll to position [740, 0]
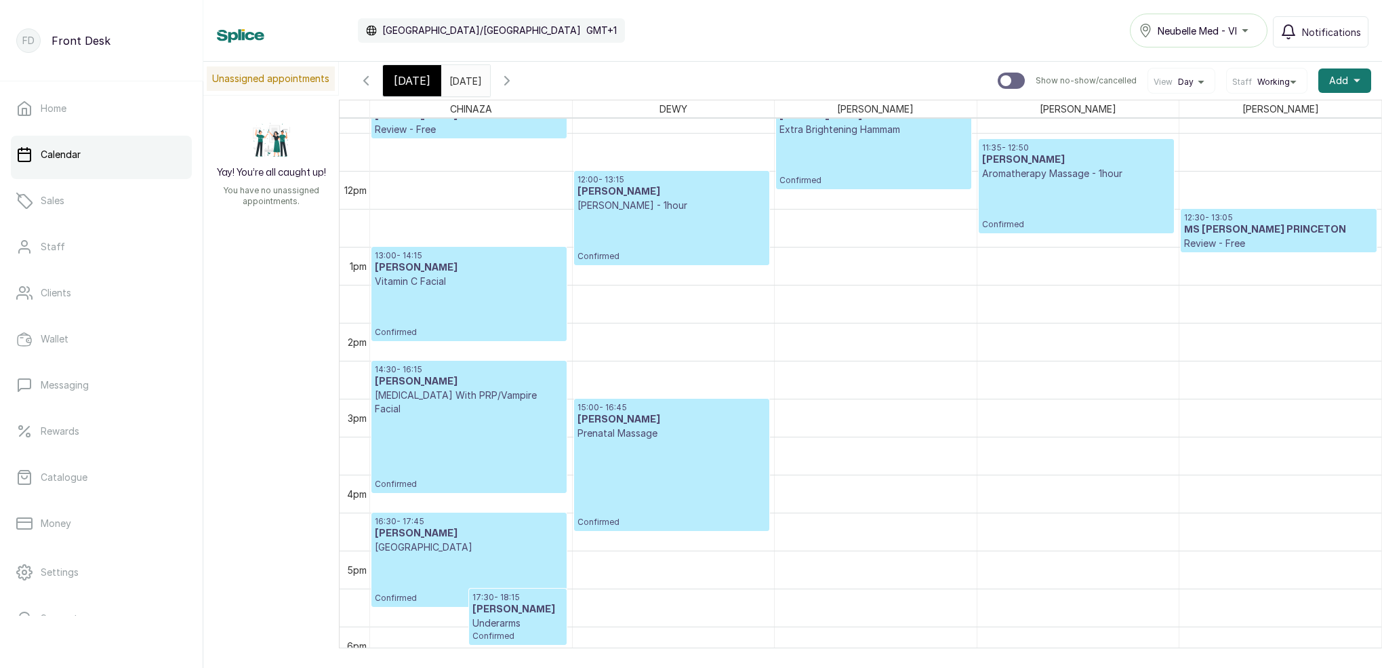
click at [515, 75] on icon "button" at bounding box center [507, 81] width 16 height 16
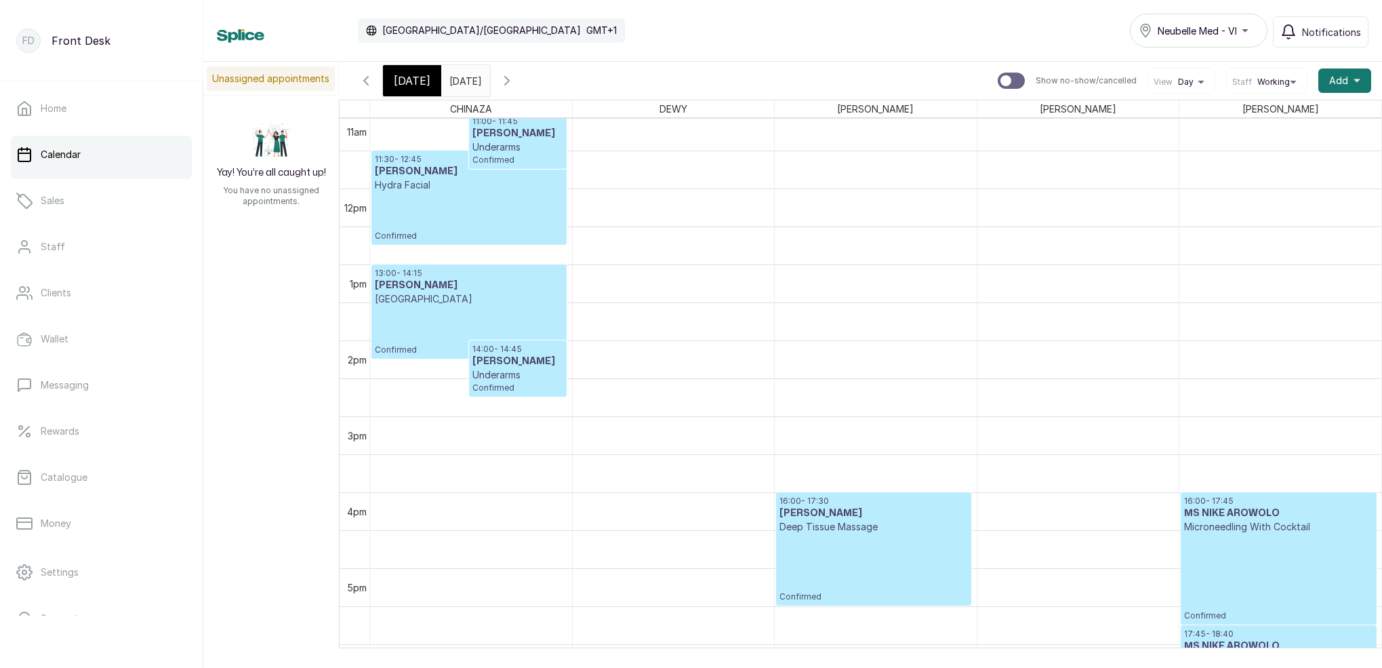
click at [365, 79] on icon "button" at bounding box center [366, 81] width 4 height 8
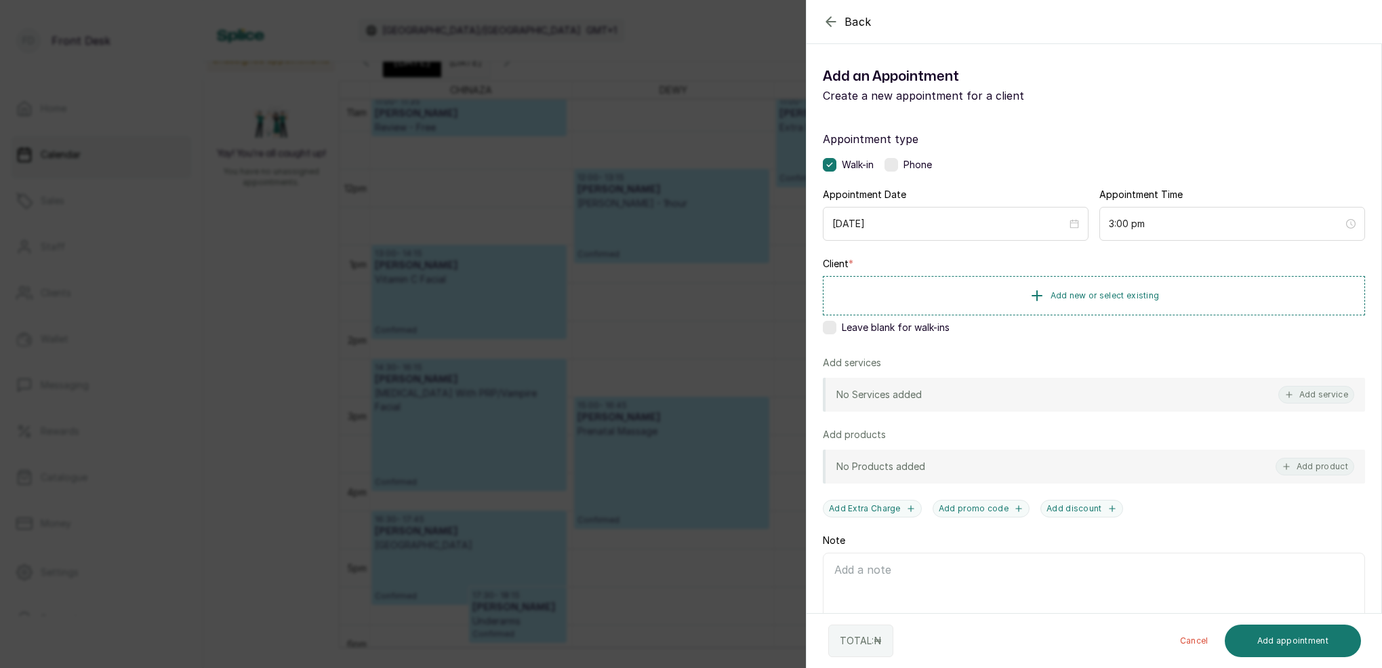
drag, startPoint x: 1313, startPoint y: 401, endPoint x: 1298, endPoint y: 319, distance: 83.5
click at [1311, 384] on div "No Services added Add service" at bounding box center [1094, 395] width 542 height 34
click at [825, 19] on icon "button" at bounding box center [831, 22] width 16 height 16
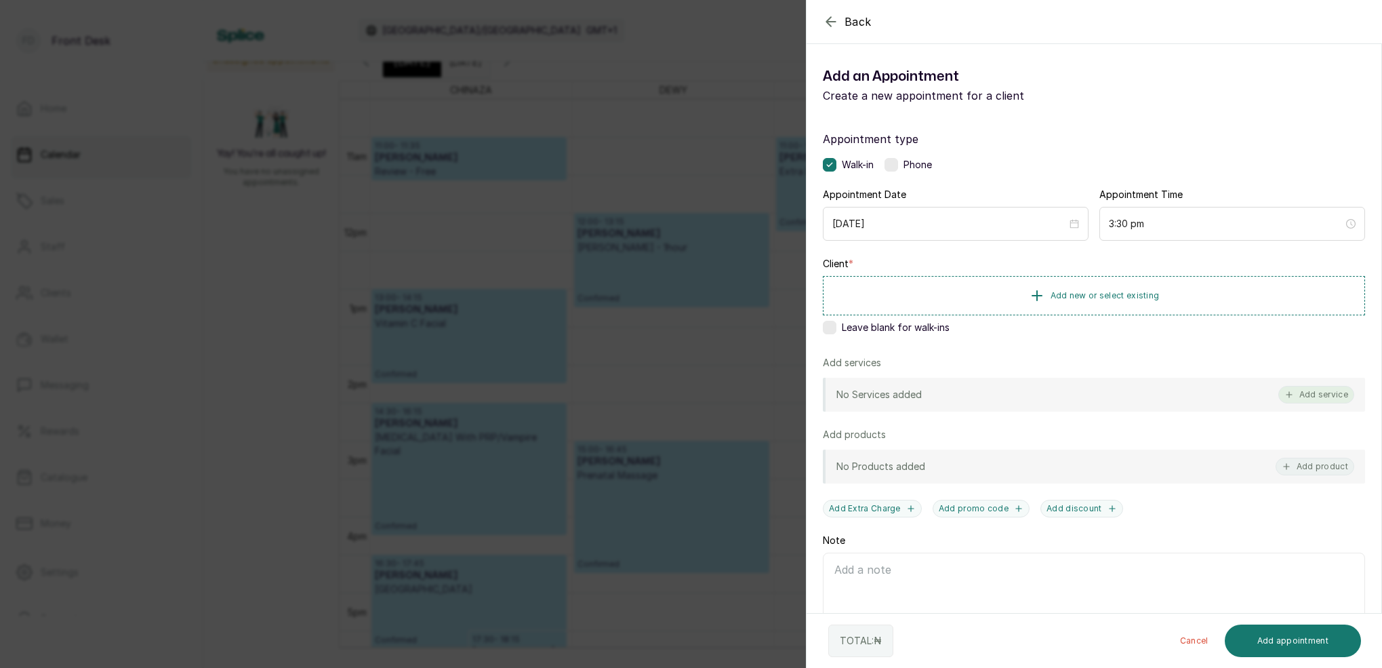
click at [1306, 397] on button "Add service" at bounding box center [1317, 395] width 76 height 18
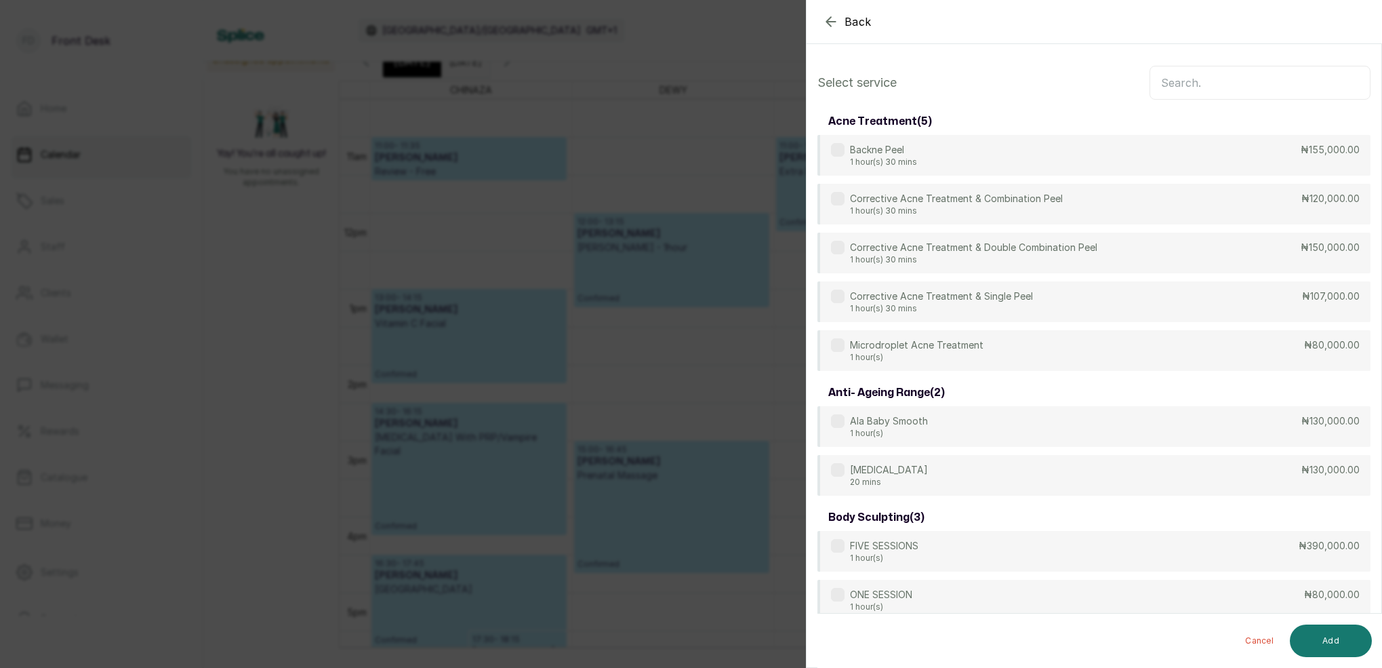
click at [1174, 87] on input "text" at bounding box center [1260, 83] width 221 height 34
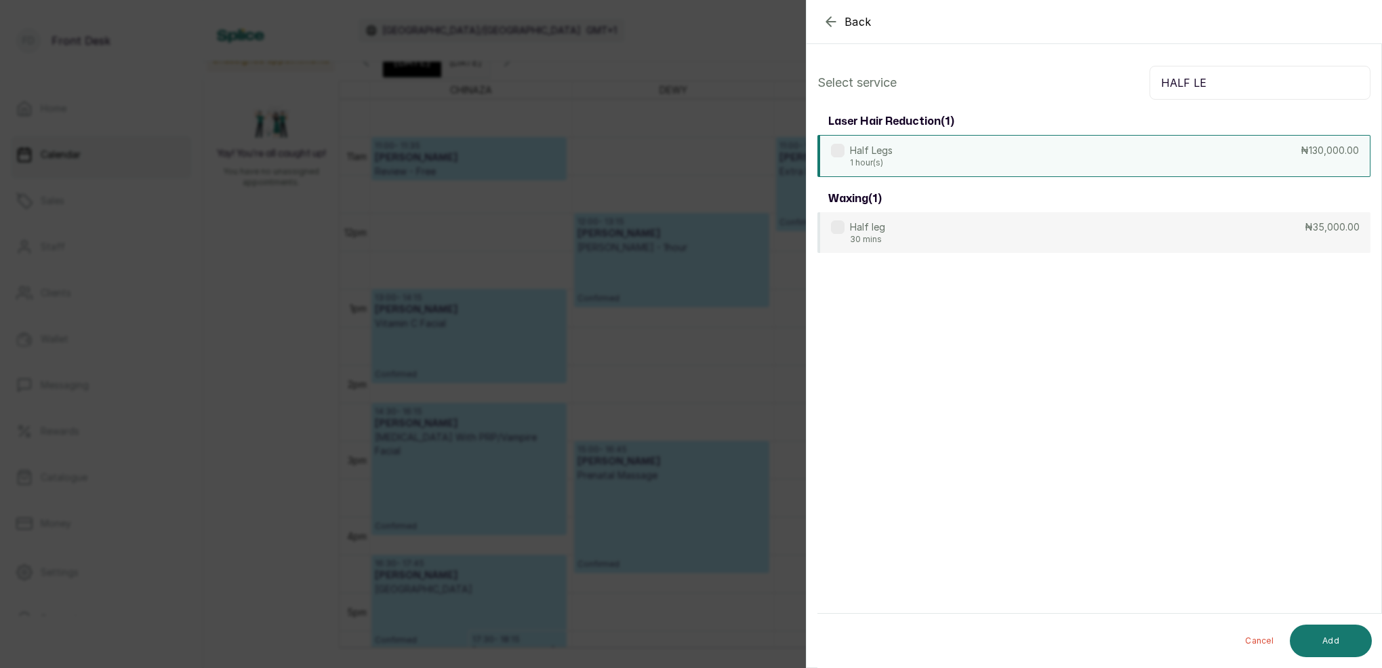
type input "HALF LE"
drag, startPoint x: 944, startPoint y: 161, endPoint x: 952, endPoint y: 163, distance: 7.7
click at [944, 161] on div "Half Legs 1 hour(s) ₦130,000.00" at bounding box center [1094, 156] width 553 height 42
click at [1359, 645] on button "Add" at bounding box center [1331, 640] width 82 height 33
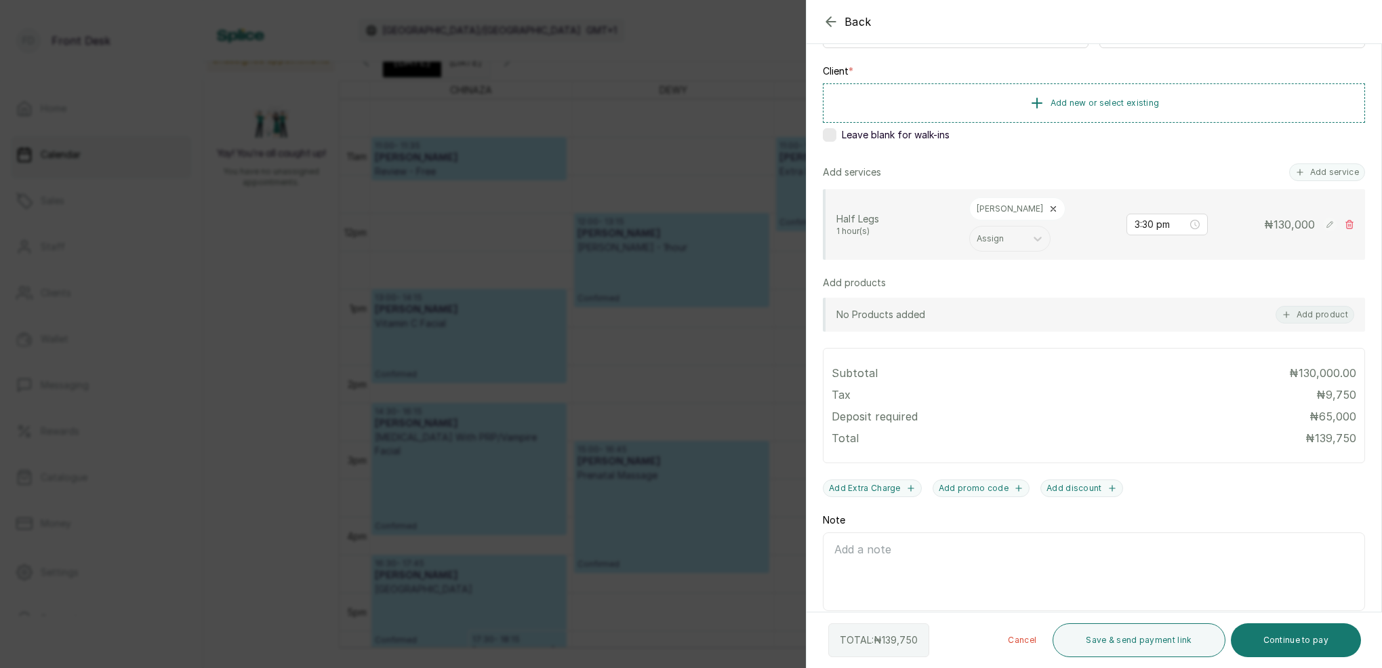
click at [830, 24] on icon "button" at bounding box center [830, 21] width 9 height 9
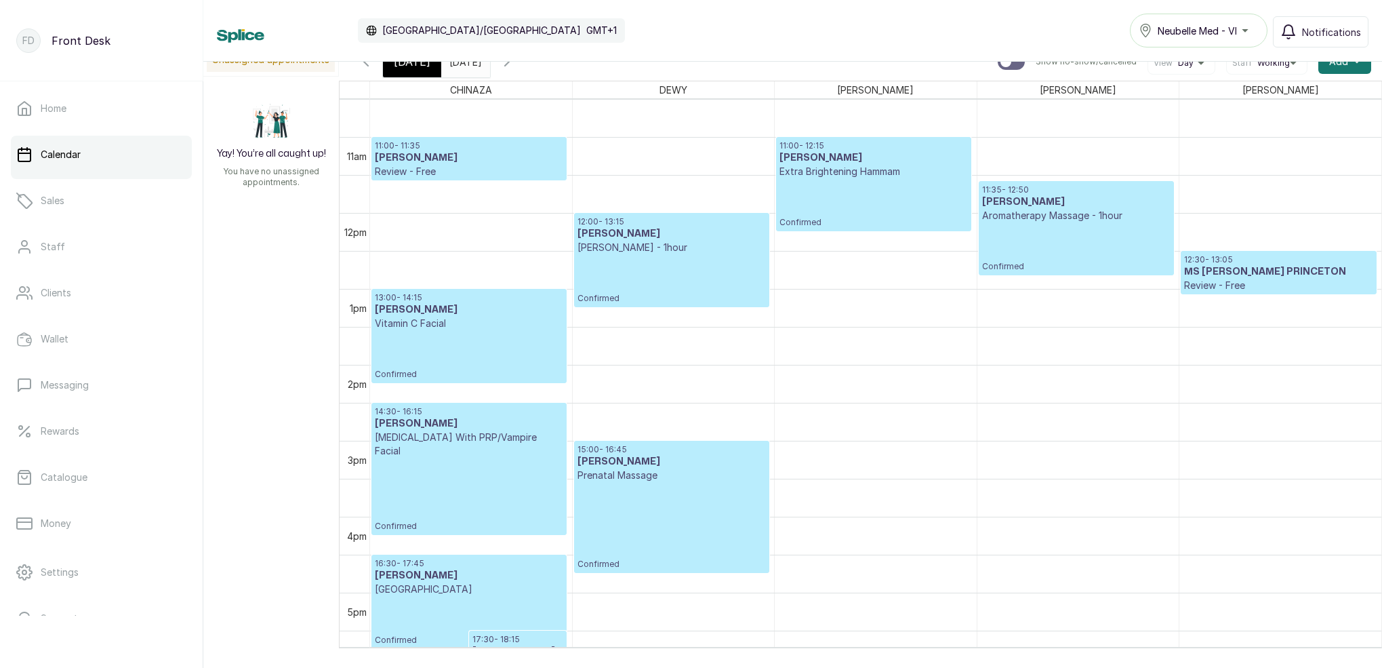
scroll to position [806, 0]
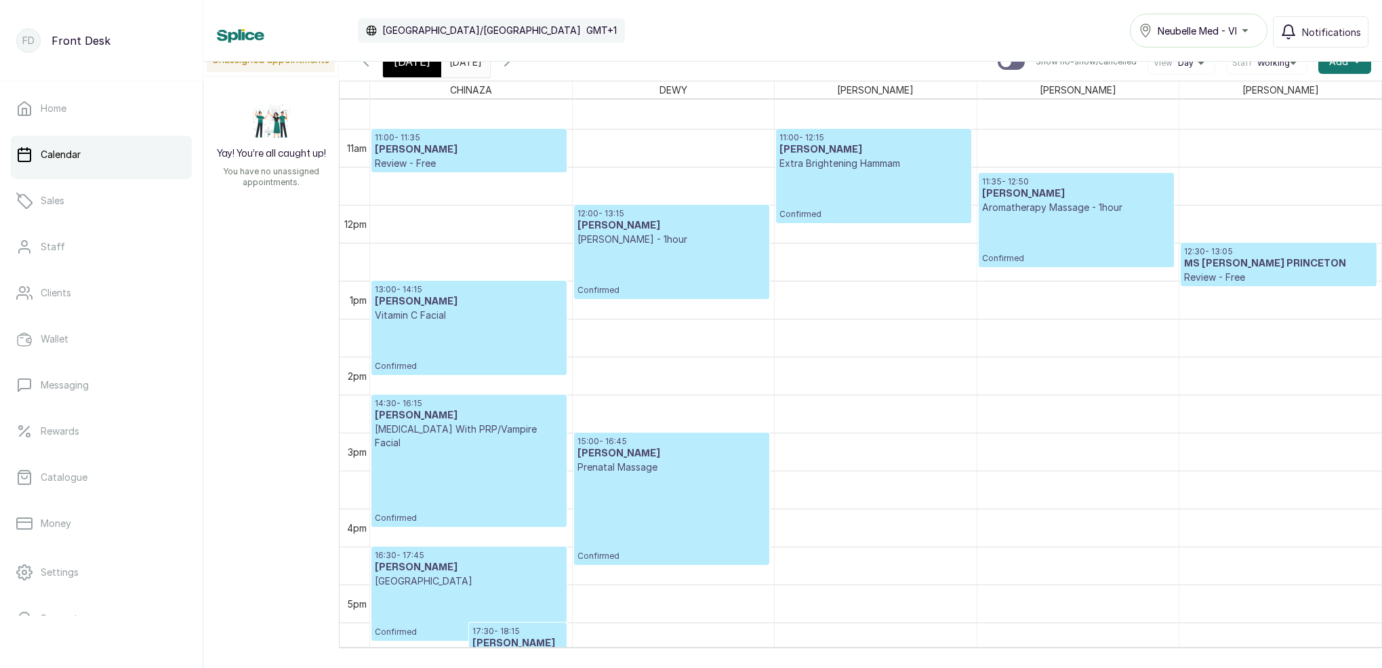
click at [396, 72] on div "[DATE]" at bounding box center [412, 61] width 58 height 31
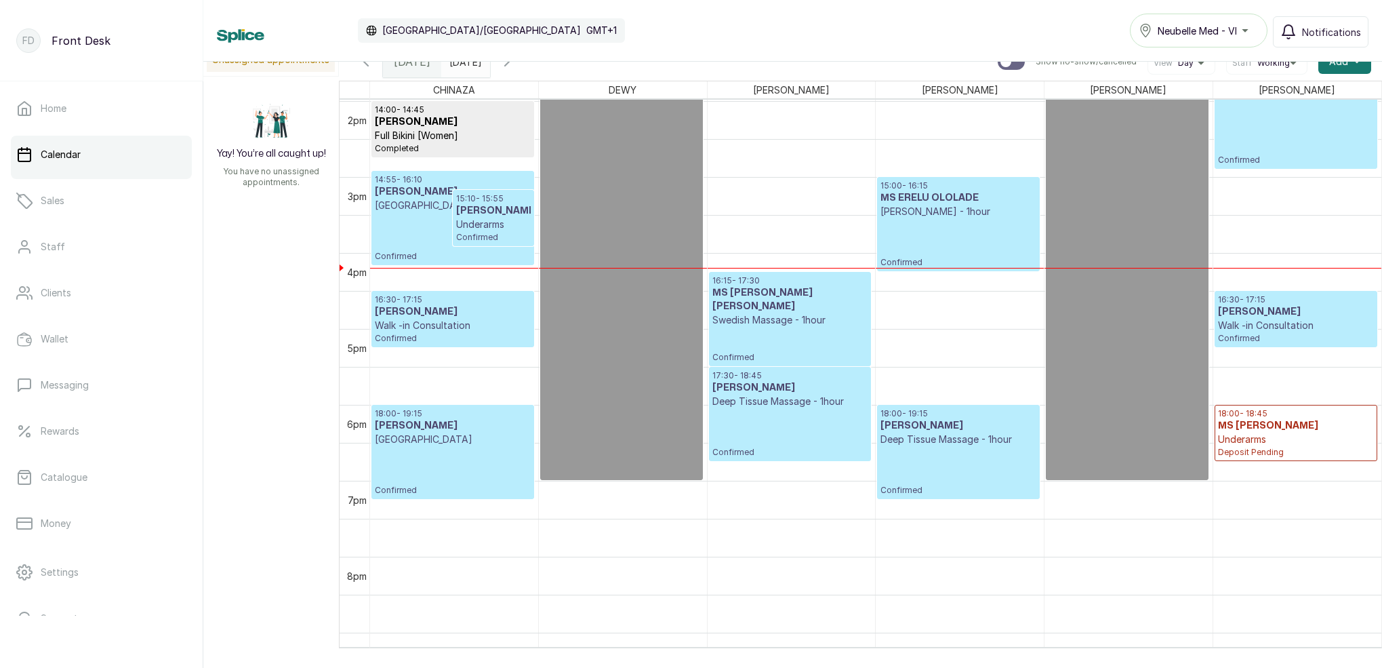
click at [484, 218] on h3 "[PERSON_NAME]" at bounding box center [493, 211] width 75 height 14
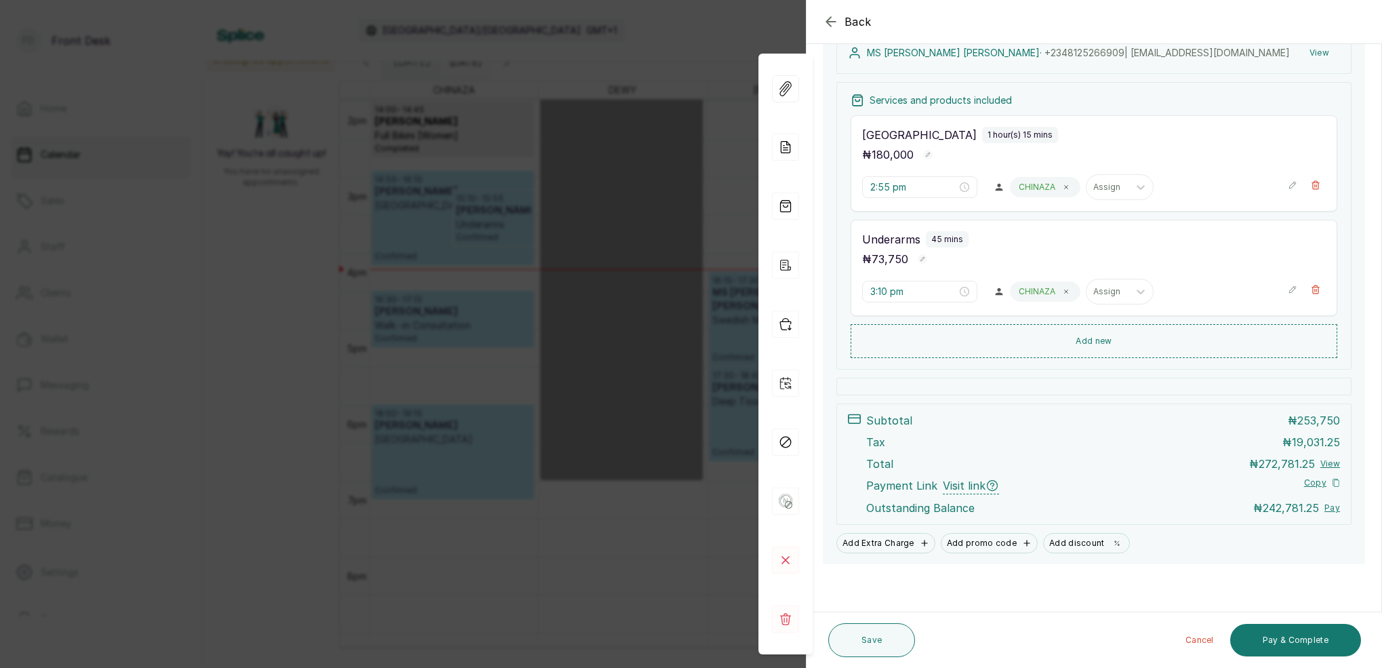
scroll to position [218, 0]
click at [831, 24] on icon "button" at bounding box center [831, 22] width 16 height 16
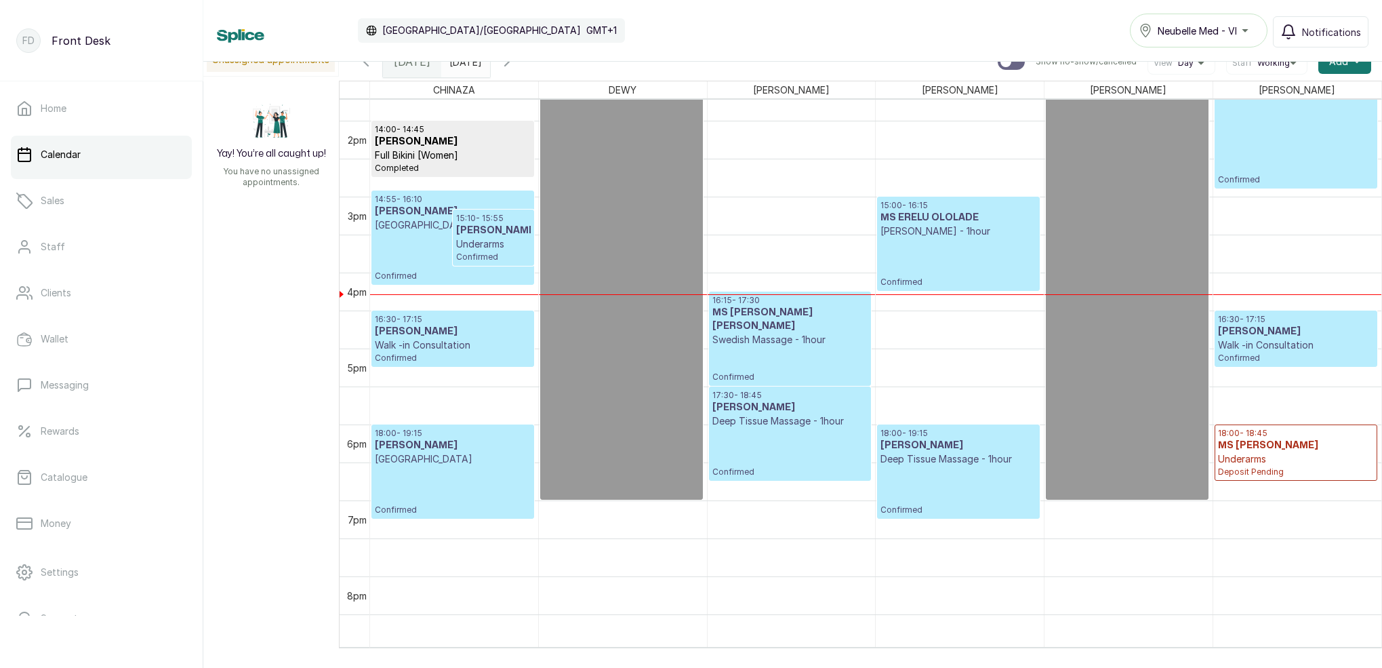
scroll to position [1043, 0]
click at [458, 328] on h3 "[PERSON_NAME]" at bounding box center [453, 330] width 156 height 14
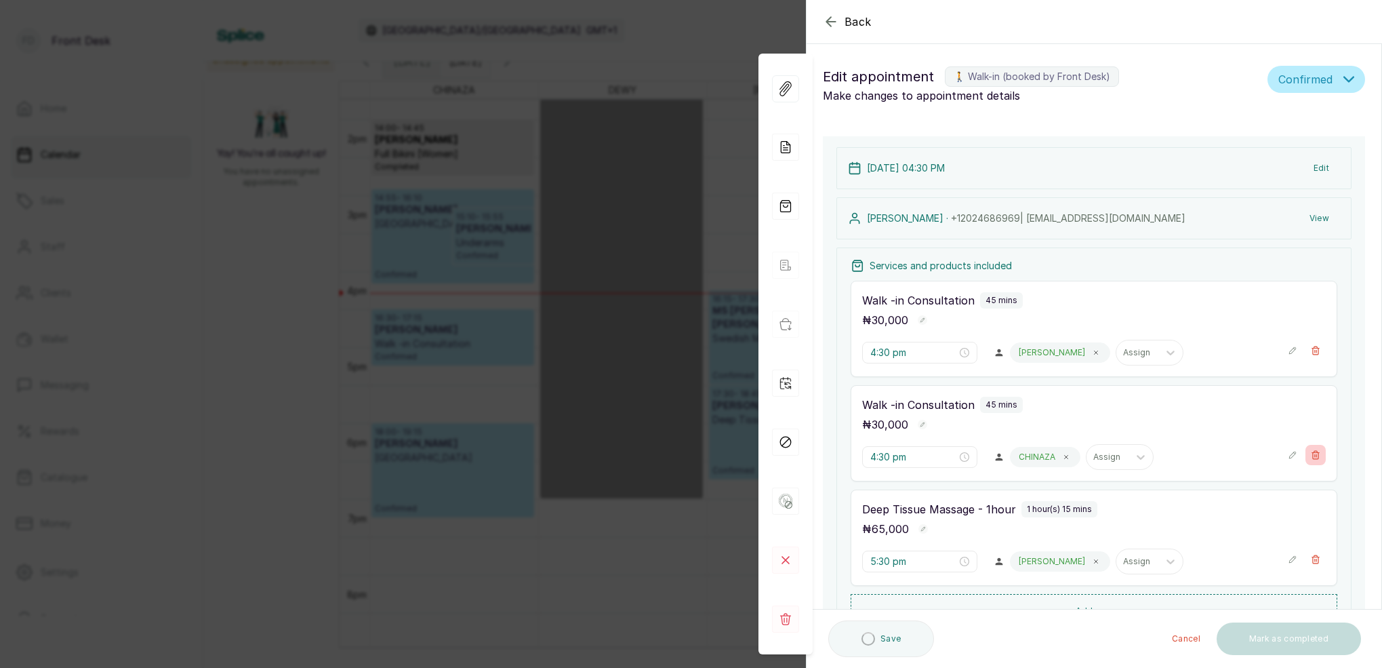
click at [1317, 455] on icon "button" at bounding box center [1315, 454] width 9 height 9
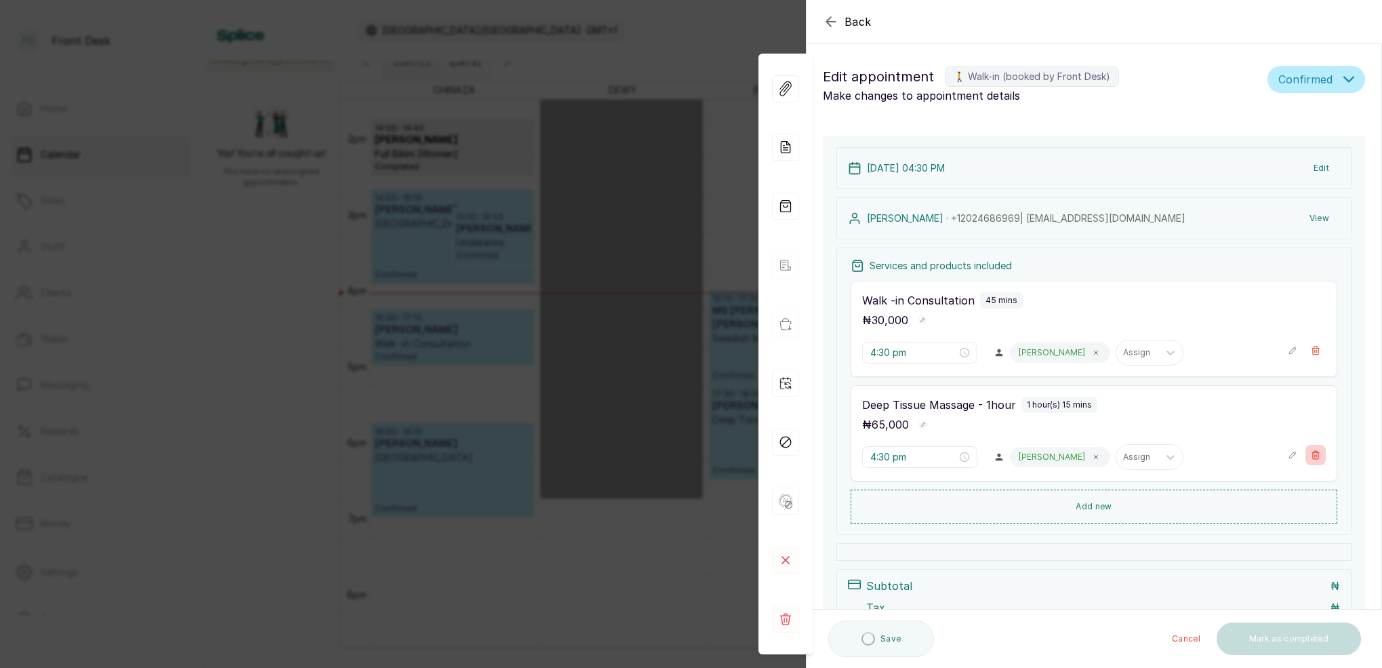
type input "5:30 pm"
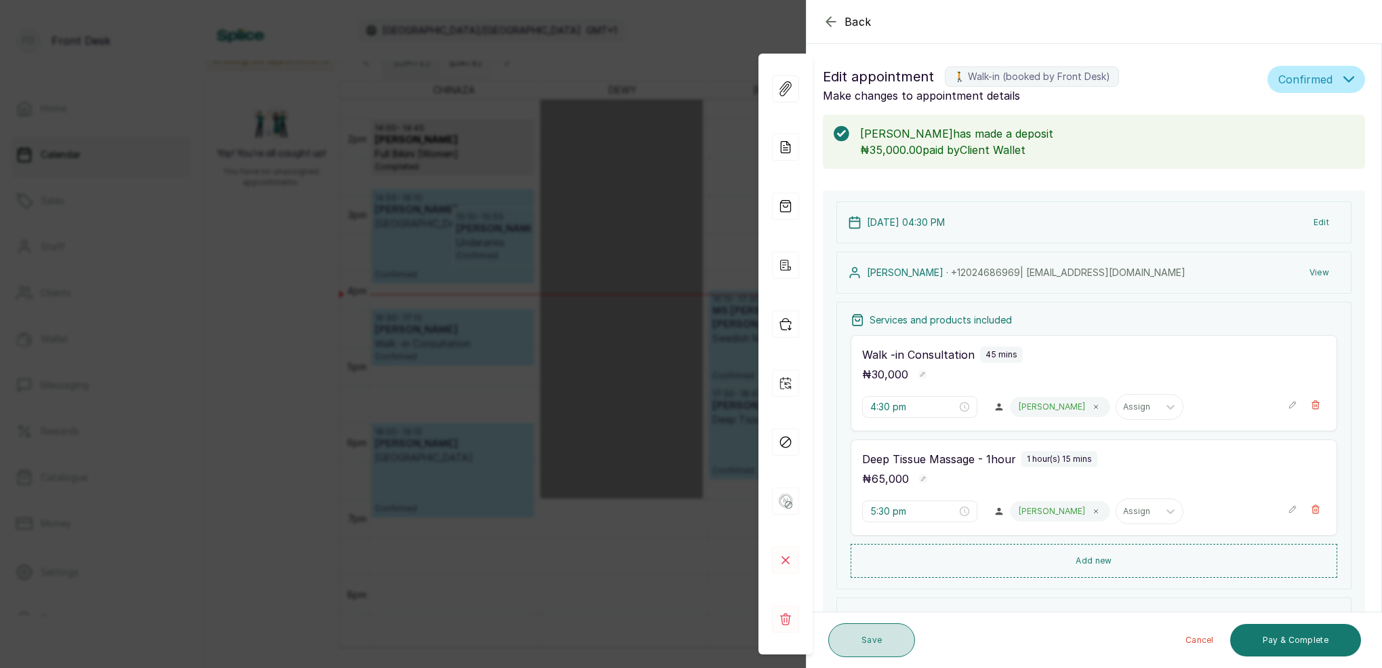
click at [884, 636] on button "Save" at bounding box center [871, 640] width 87 height 34
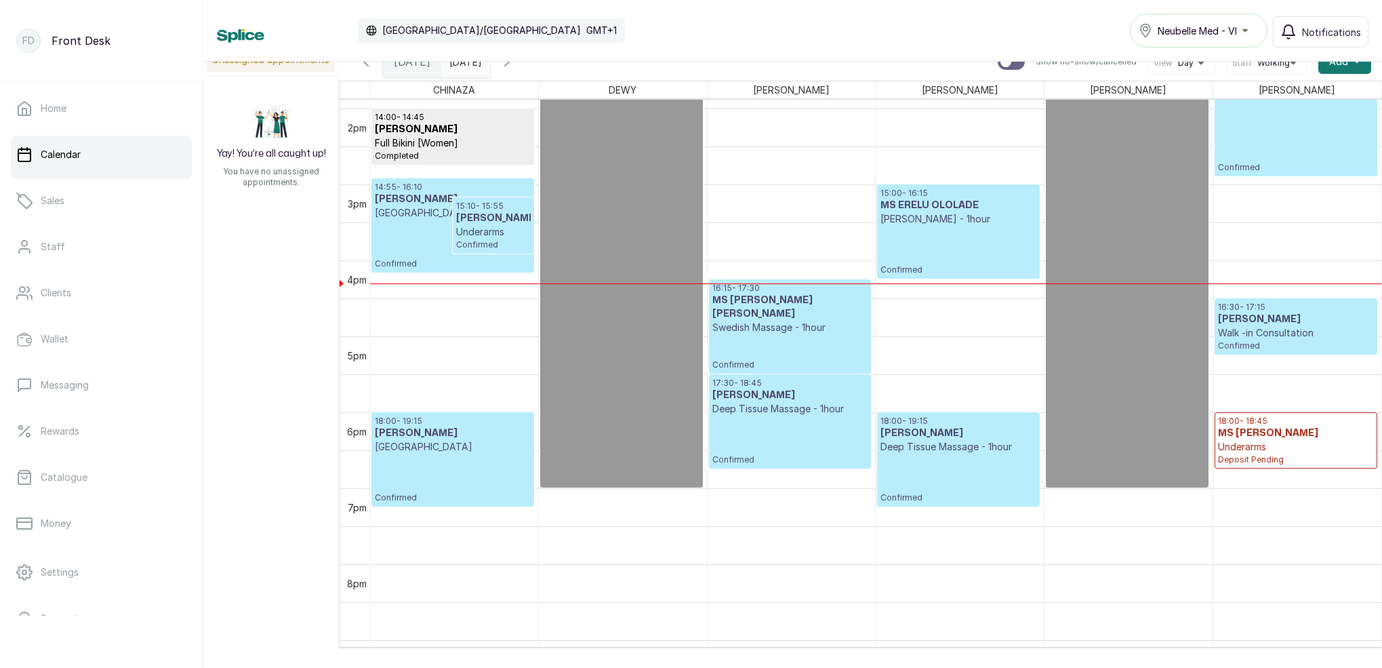
scroll to position [1065, 0]
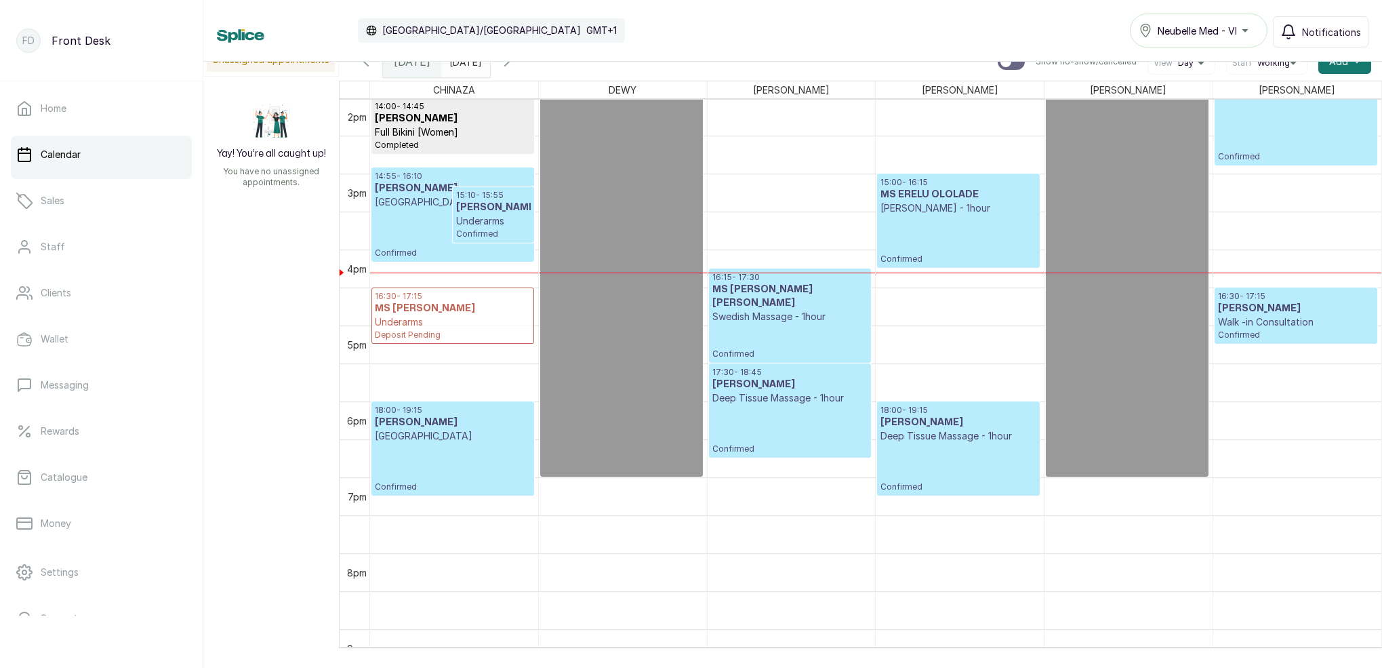
drag, startPoint x: 1264, startPoint y: 432, endPoint x: 439, endPoint y: 334, distance: 830.8
click at [491, 323] on p "Underarms" at bounding box center [453, 322] width 156 height 14
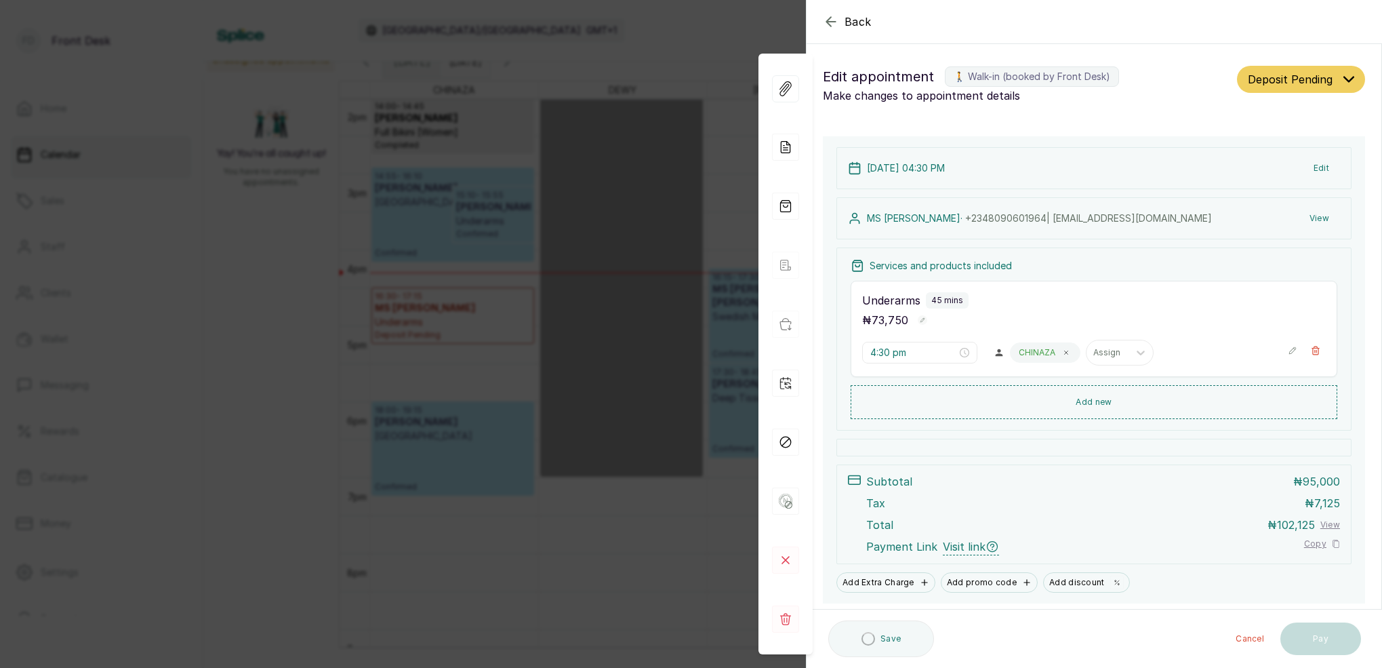
click at [1321, 348] on button "Show no-show/cancelled" at bounding box center [1316, 350] width 20 height 20
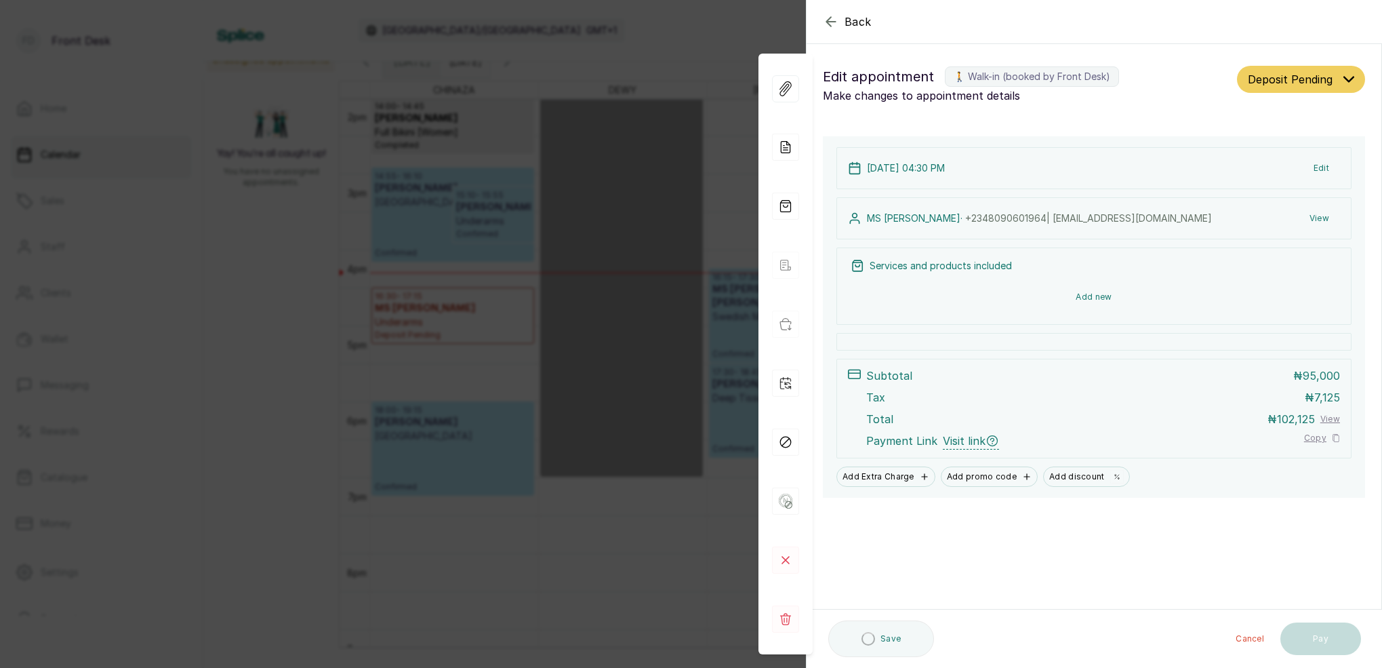
click at [1100, 292] on button "Add new" at bounding box center [1094, 297] width 487 height 33
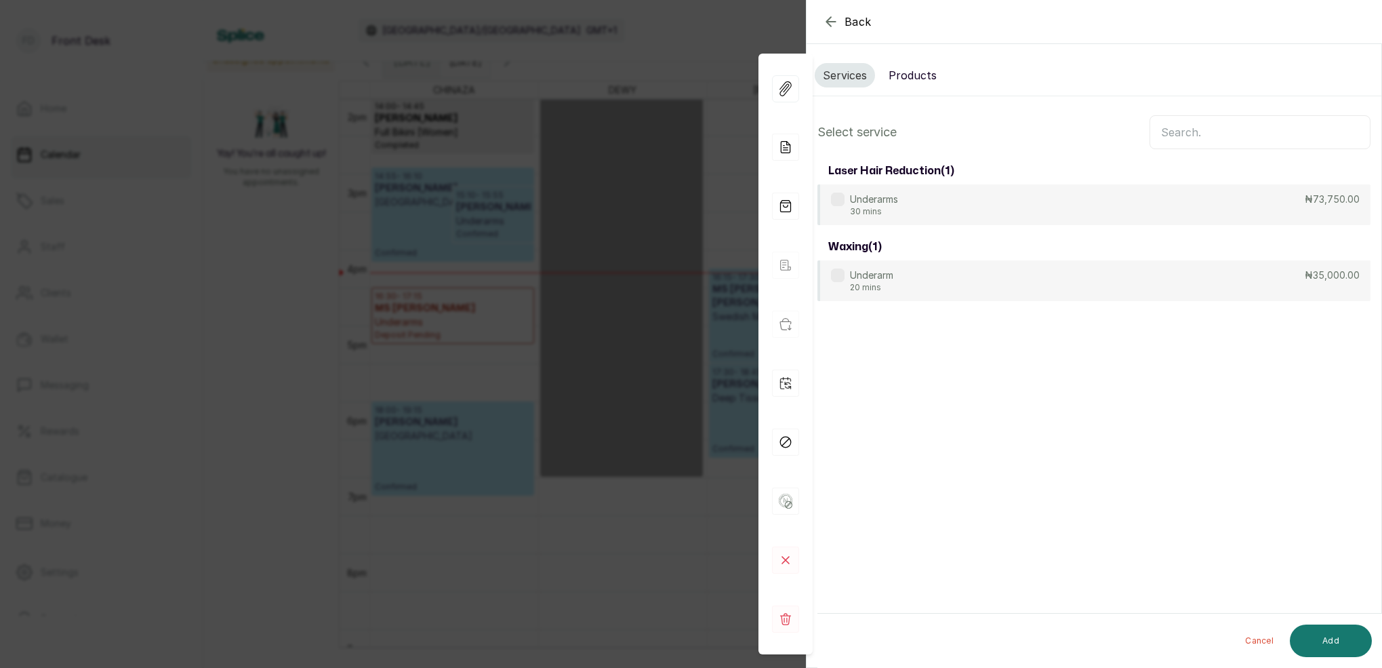
click at [1184, 134] on input "text" at bounding box center [1260, 132] width 221 height 34
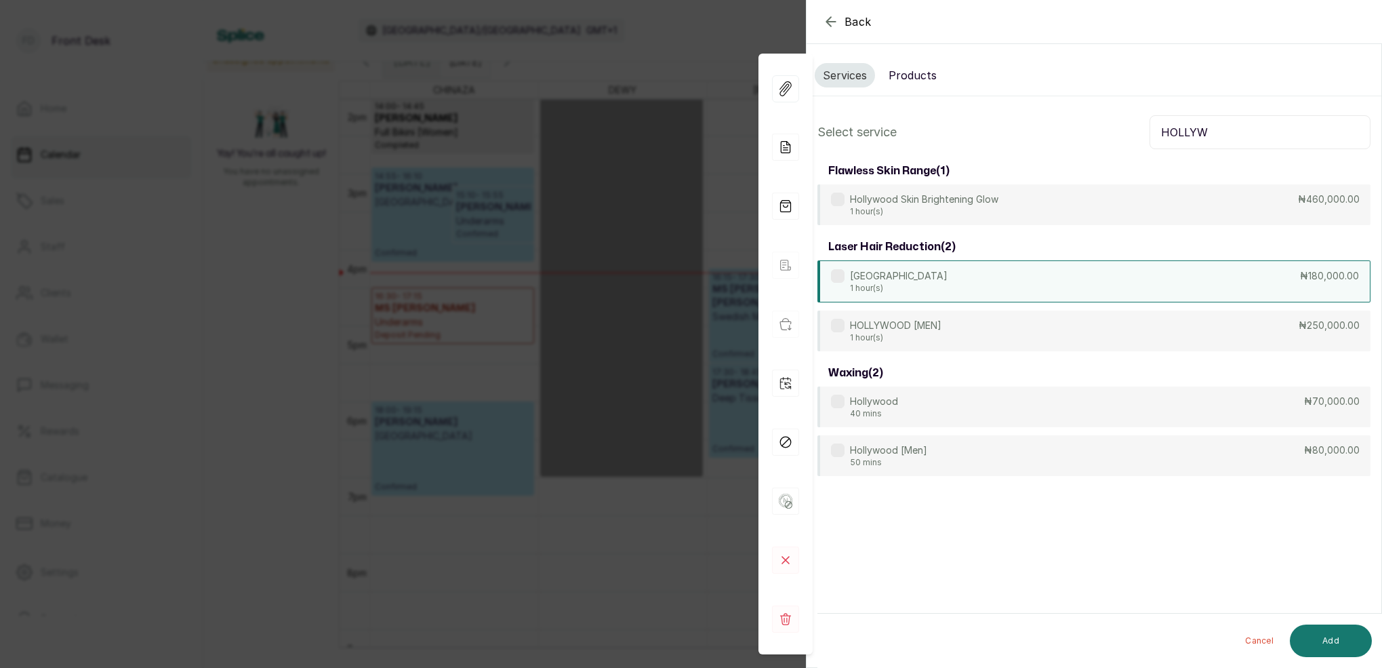
type input "HOLLYW"
click at [919, 287] on div "HOLLYWOOD 1 hour(s) ₦180,000.00" at bounding box center [1094, 281] width 553 height 42
click at [1319, 635] on button "Add" at bounding box center [1331, 640] width 82 height 33
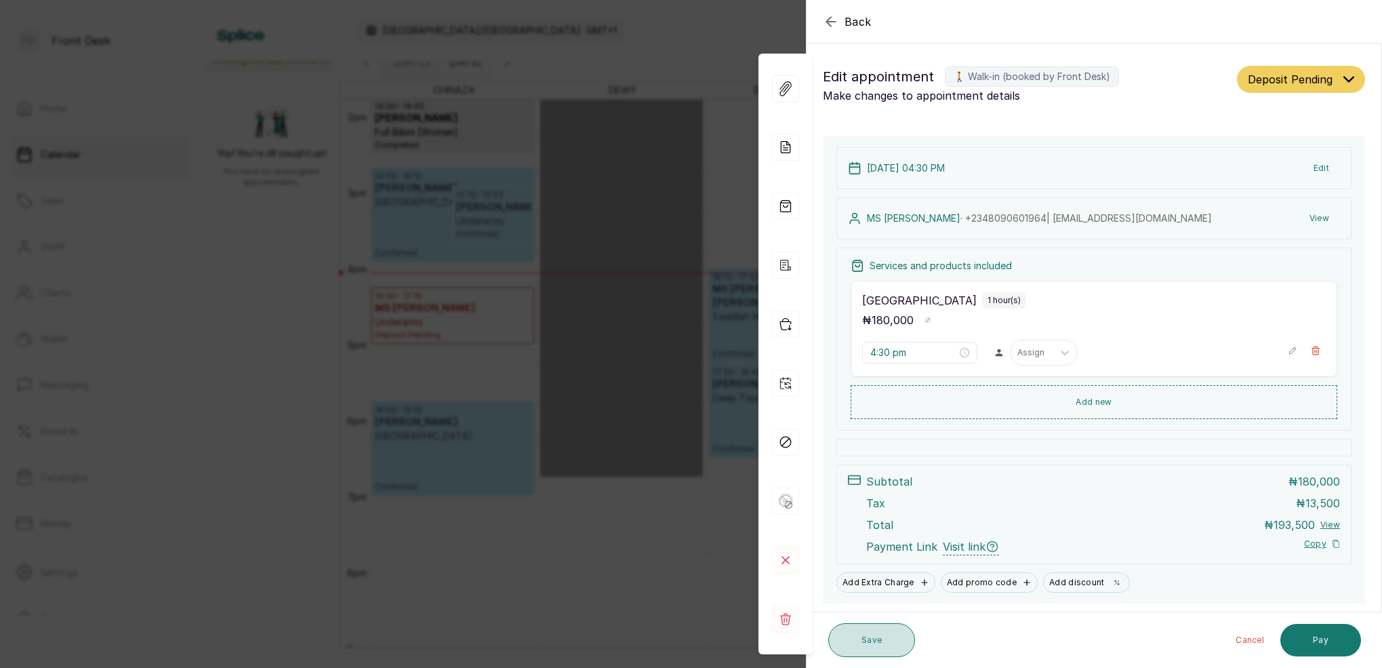
click at [878, 639] on button "Save" at bounding box center [871, 640] width 87 height 34
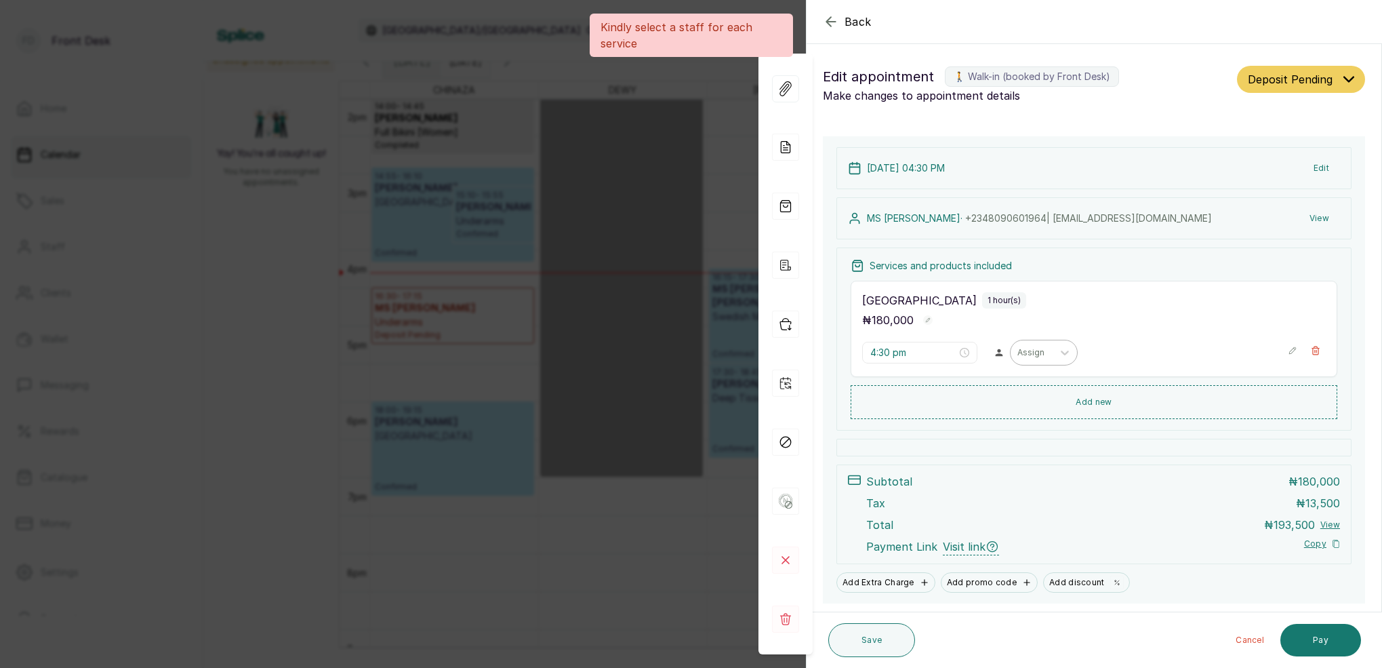
click at [1029, 355] on div "Assign" at bounding box center [1032, 352] width 28 height 9
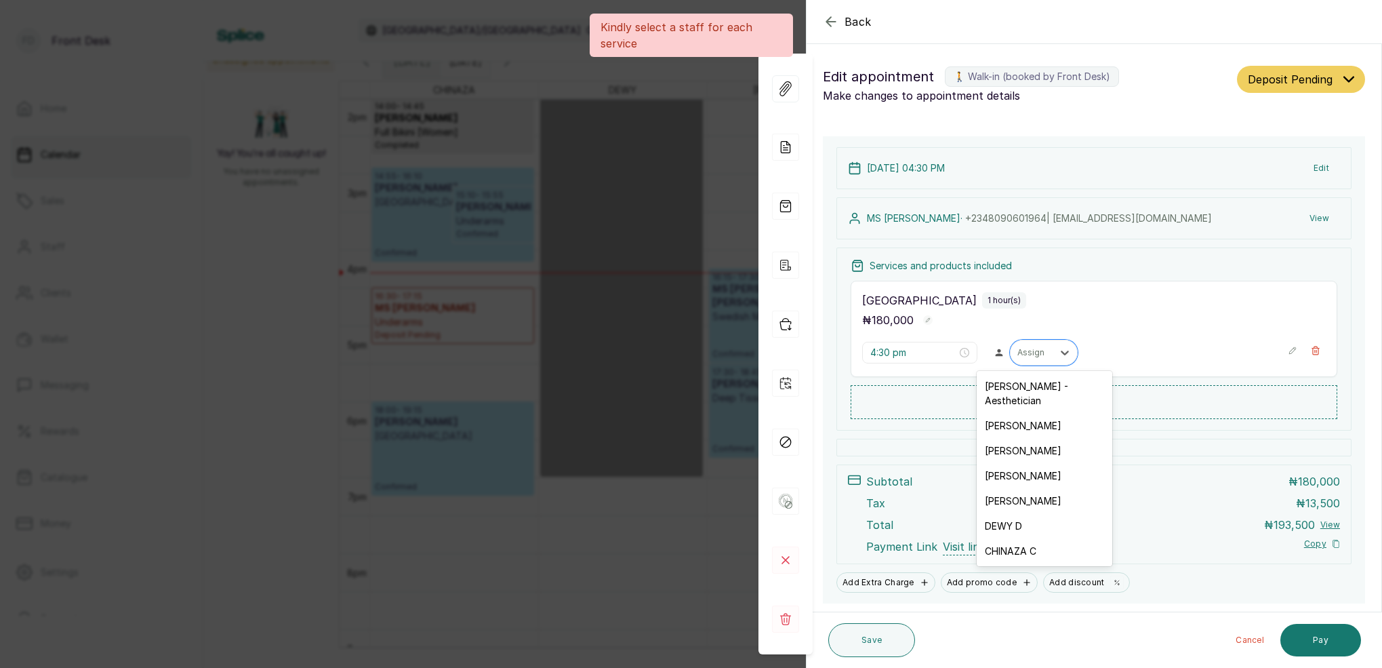
click at [1012, 538] on div "CHINAZA C" at bounding box center [1045, 550] width 136 height 25
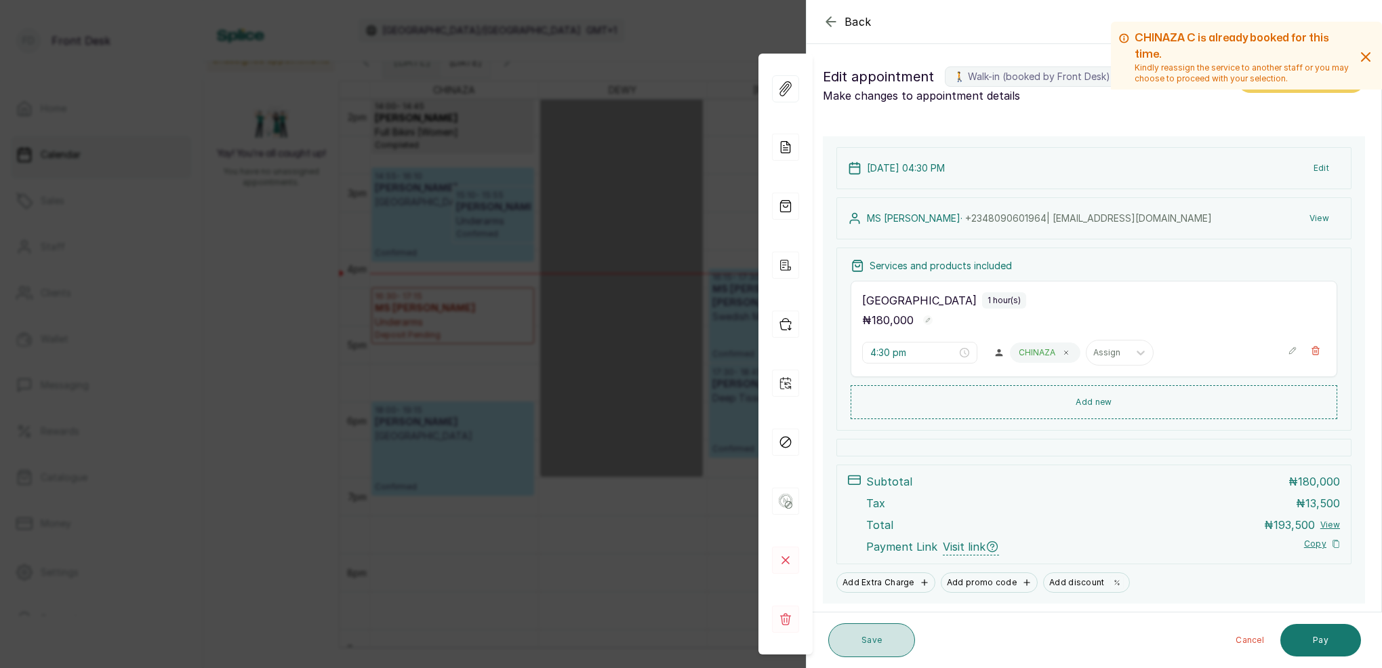
click at [892, 650] on button "Save" at bounding box center [871, 640] width 87 height 34
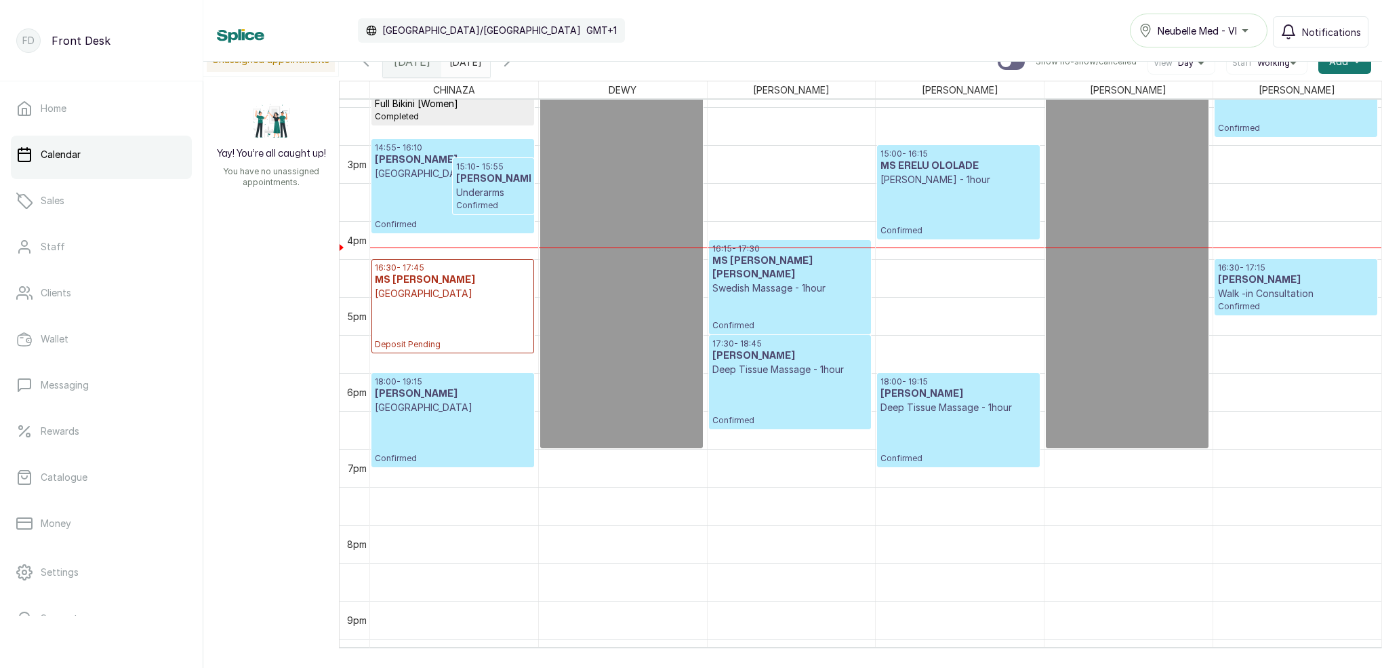
scroll to position [0, 1]
click at [482, 60] on div "Calendar [GEOGRAPHIC_DATA]/[GEOGRAPHIC_DATA] GMT+1 Neubelle Med - VI Notificati…" at bounding box center [792, 31] width 1179 height 62
click at [464, 64] on input "[DATE]" at bounding box center [453, 58] width 22 height 23
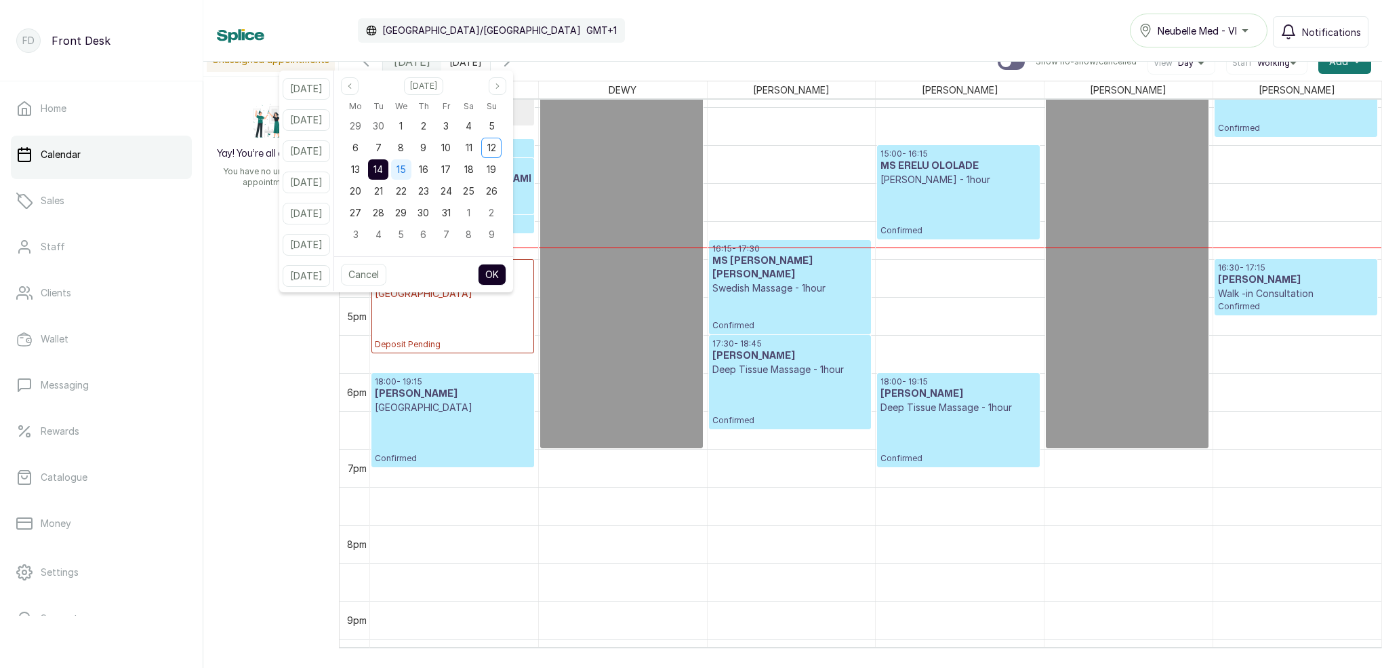
click at [406, 165] on span "15" at bounding box center [401, 169] width 9 height 12
click at [506, 272] on button "OK" at bounding box center [492, 275] width 28 height 22
type input "[DATE]"
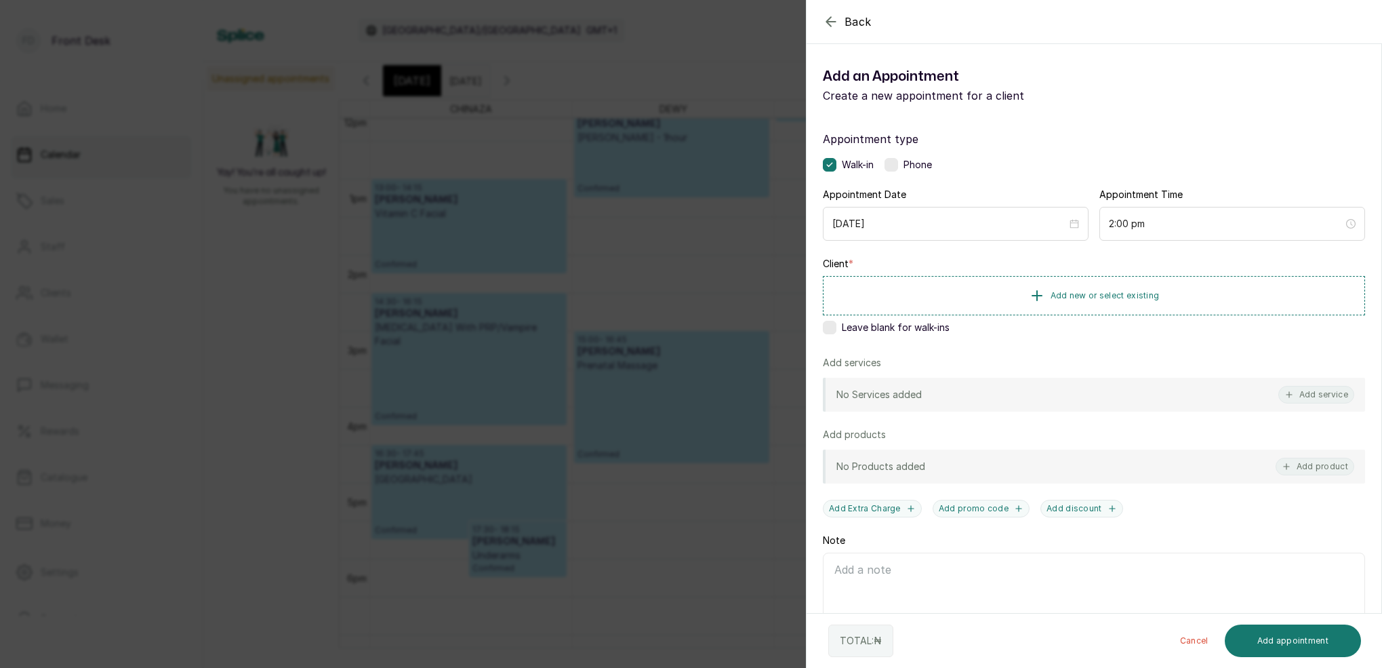
scroll to position [923, 0]
click at [1126, 226] on input "2:00 pm" at bounding box center [1226, 223] width 236 height 15
drag, startPoint x: 1157, startPoint y: 321, endPoint x: 1164, endPoint y: 327, distance: 9.6
click at [1157, 321] on div "15" at bounding box center [1157, 323] width 33 height 19
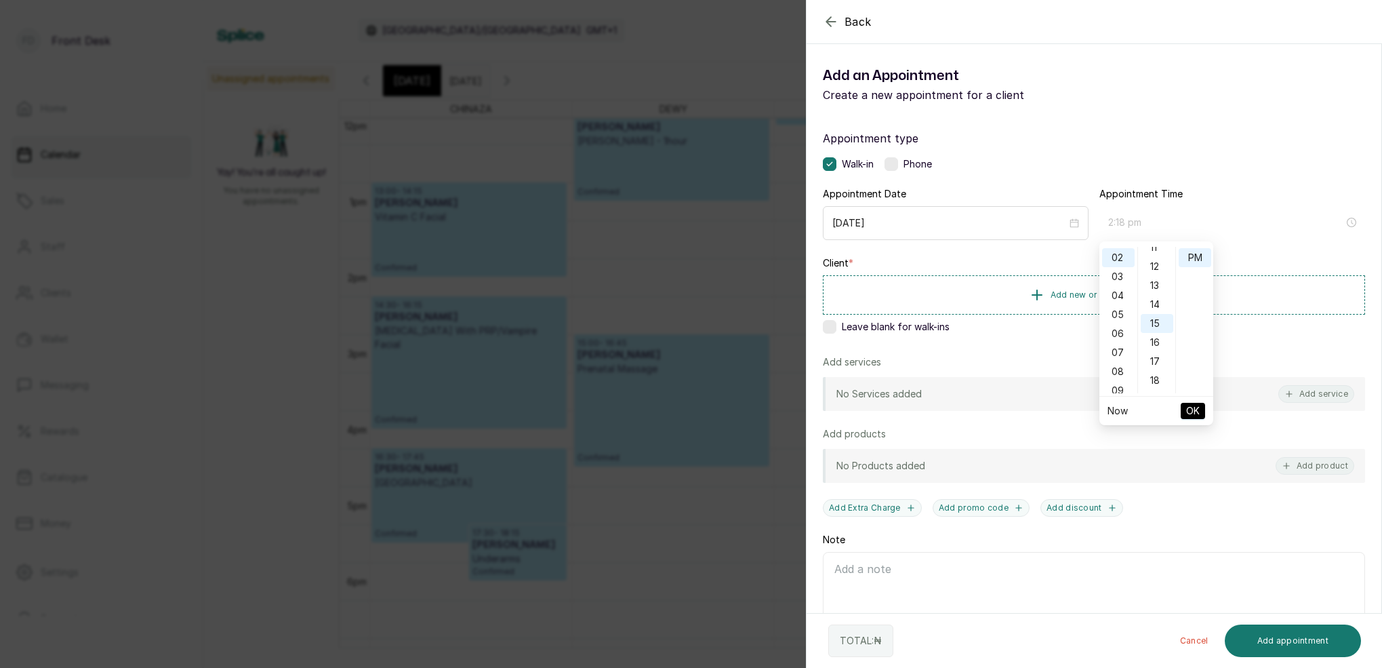
type input "2:15 pm"
click at [1188, 409] on span "OK" at bounding box center [1193, 411] width 14 height 26
click at [1100, 293] on span "Add new or select existing" at bounding box center [1105, 294] width 109 height 11
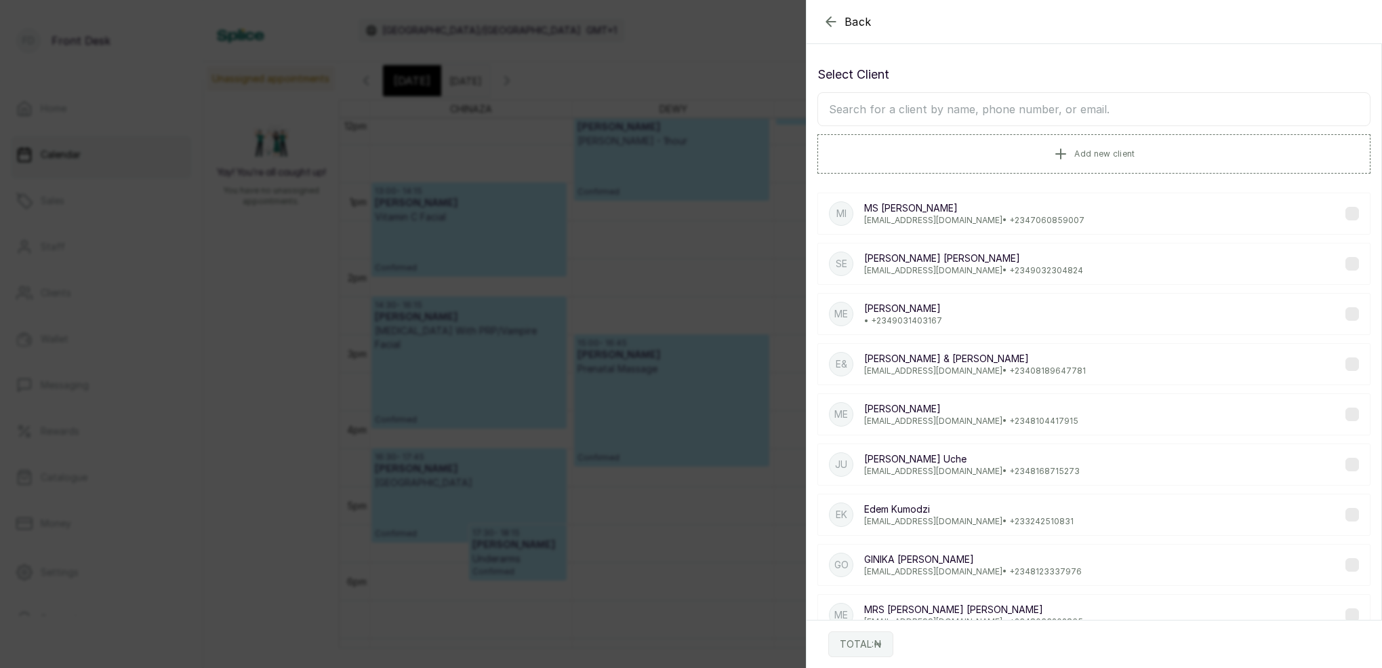
click at [1086, 104] on input "text" at bounding box center [1094, 109] width 553 height 34
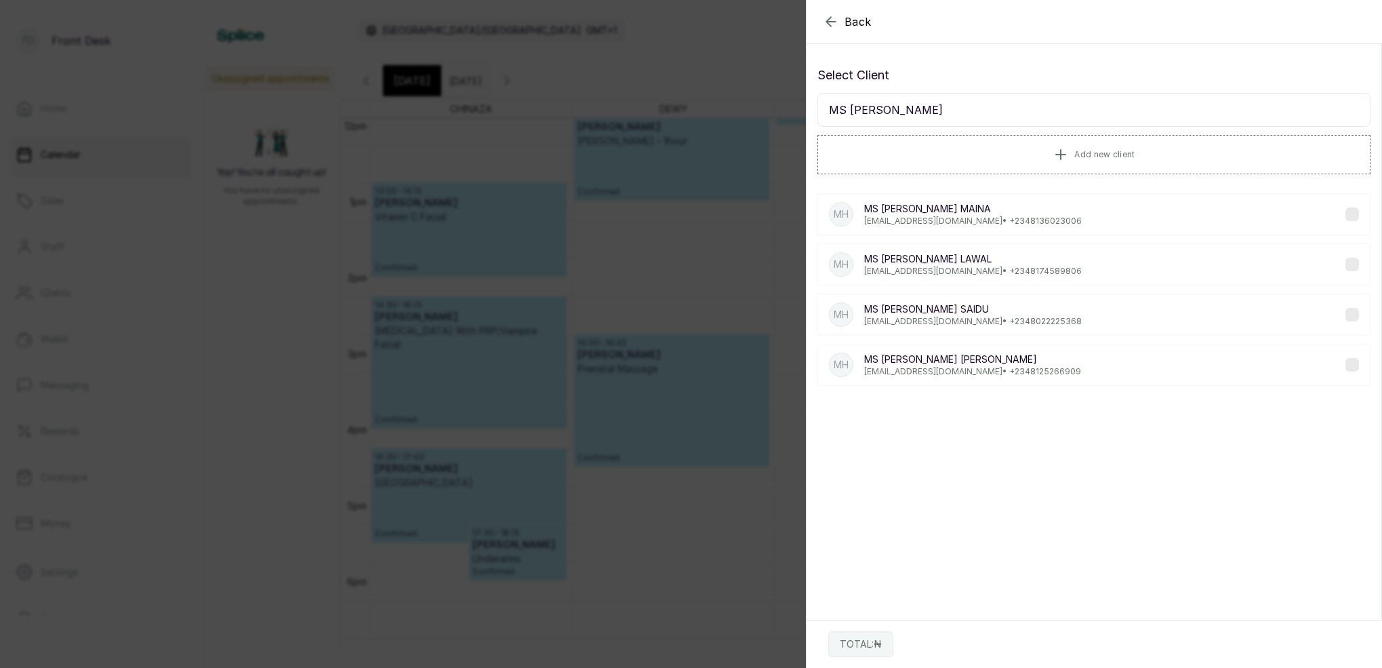
type input "MS [PERSON_NAME]"
click at [936, 354] on p "[PERSON_NAME]" at bounding box center [972, 360] width 217 height 14
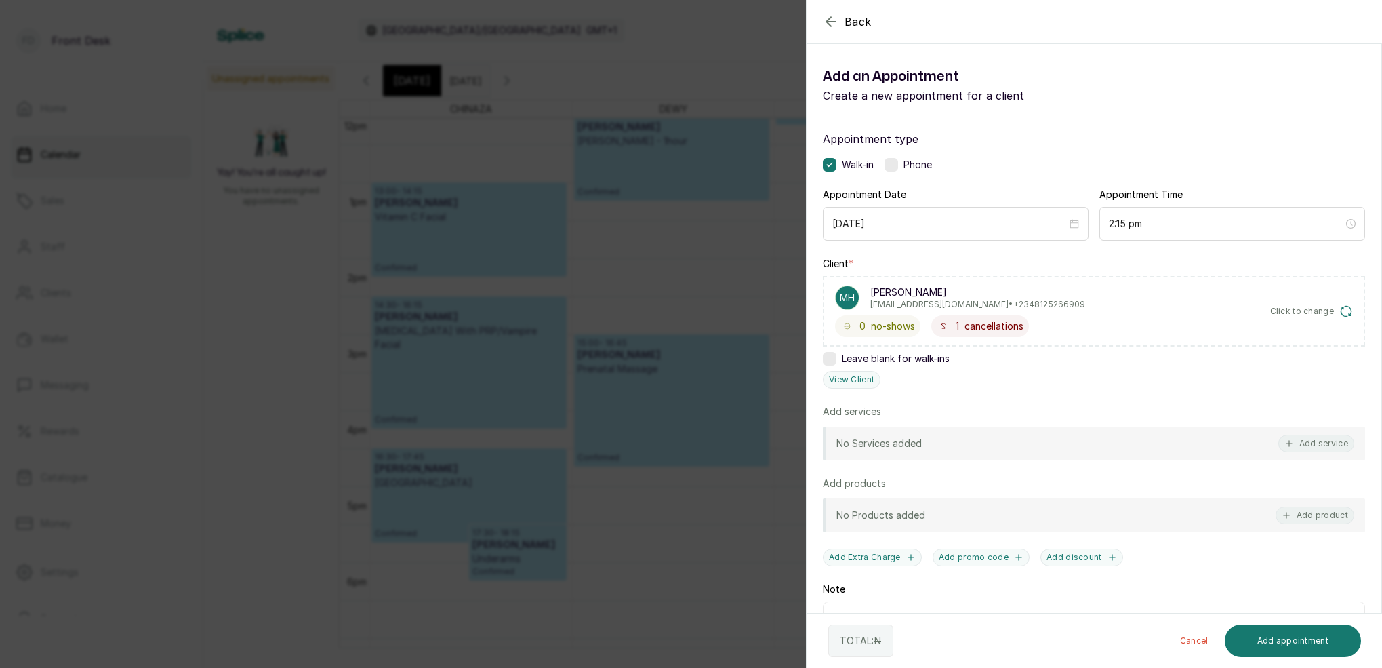
drag, startPoint x: 1319, startPoint y: 448, endPoint x: 1316, endPoint y: 433, distance: 15.8
click at [1319, 448] on button "Add service" at bounding box center [1317, 444] width 76 height 18
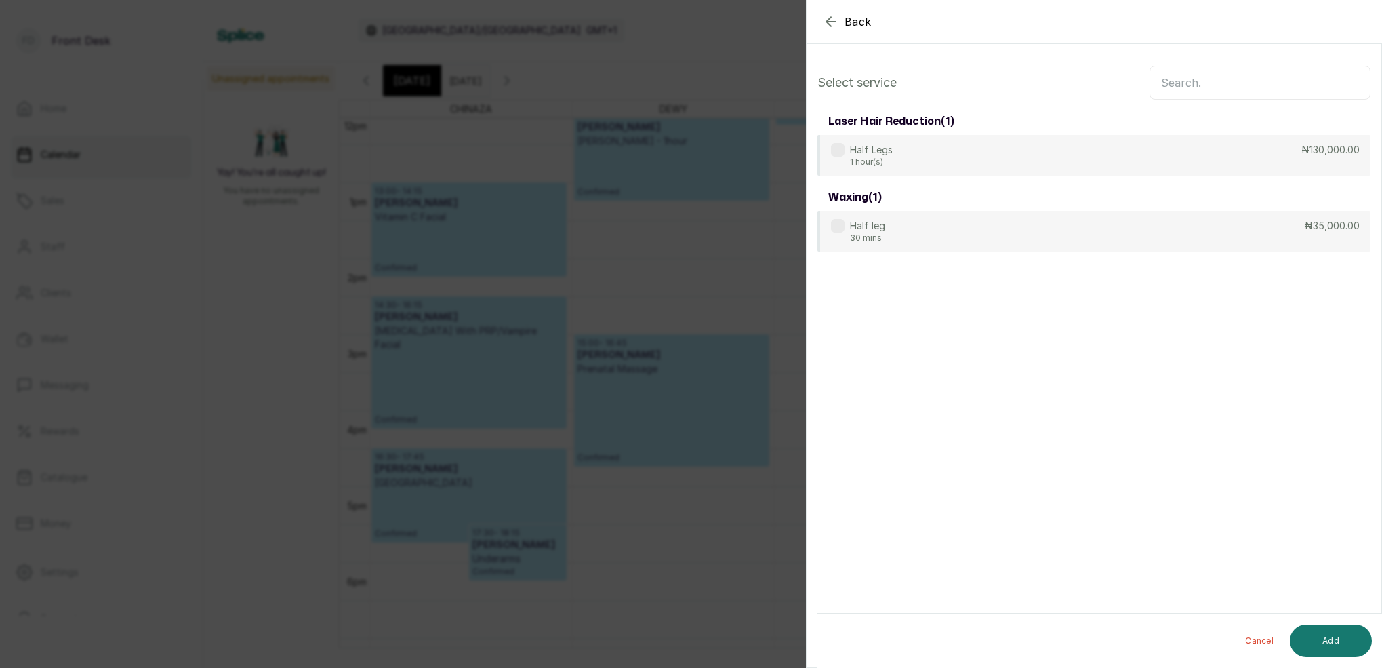
click at [1246, 85] on input "text" at bounding box center [1260, 83] width 221 height 34
type input "HALF LEG"
click at [954, 153] on div "Half Legs 1 hour(s) ₦130,000.00" at bounding box center [1094, 156] width 553 height 42
click at [1337, 651] on button "Add" at bounding box center [1331, 640] width 82 height 33
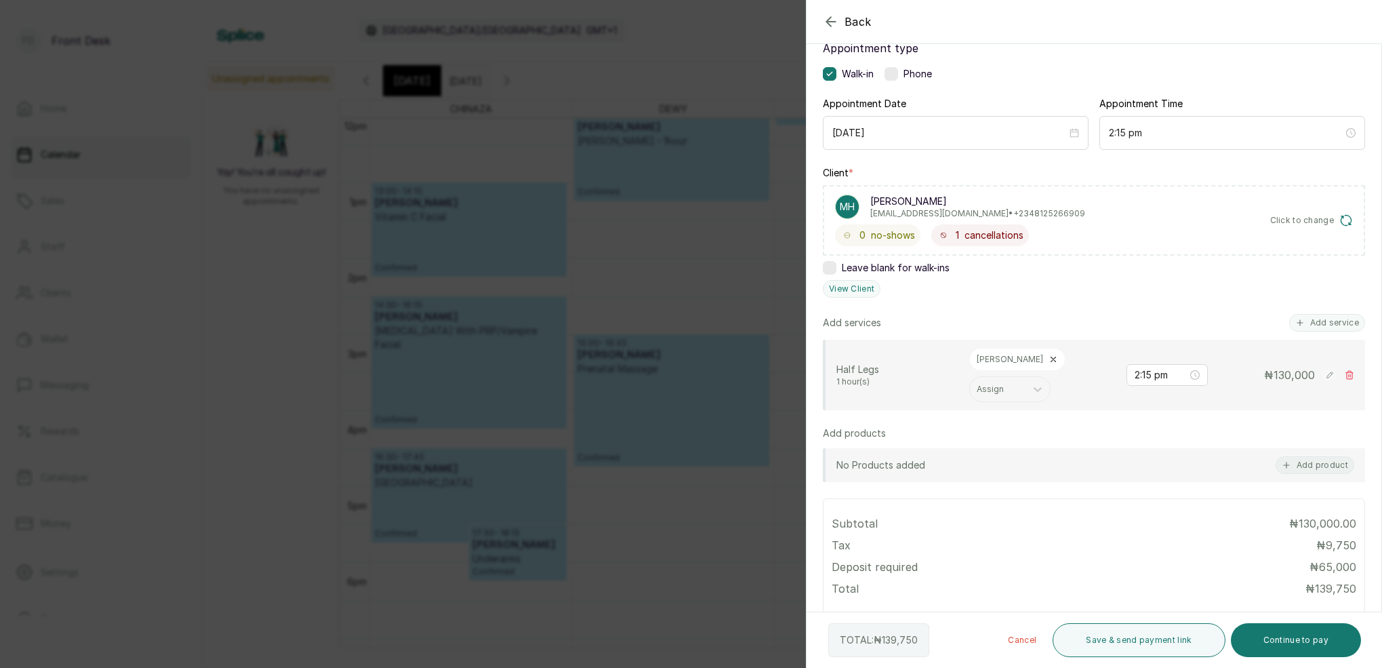
scroll to position [93, 0]
click at [1295, 643] on button "Continue to pay" at bounding box center [1296, 640] width 131 height 34
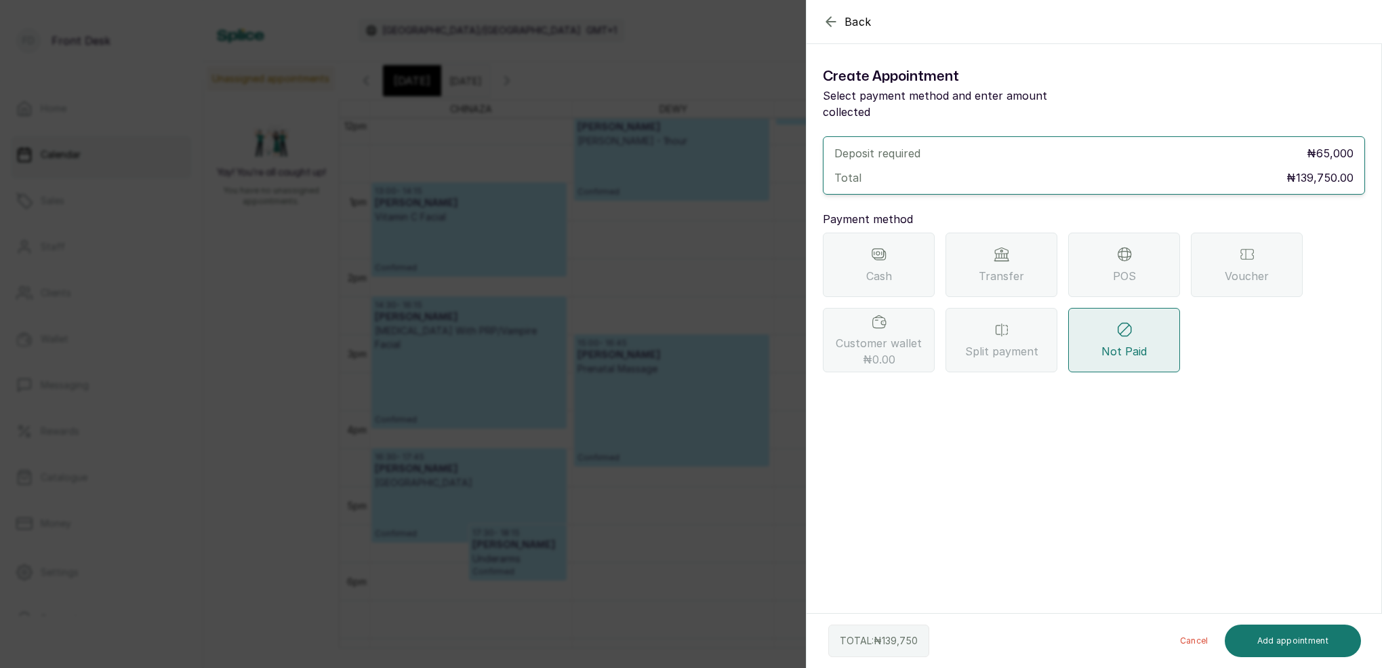
scroll to position [0, 0]
click at [1044, 233] on div "Transfer" at bounding box center [1002, 265] width 112 height 64
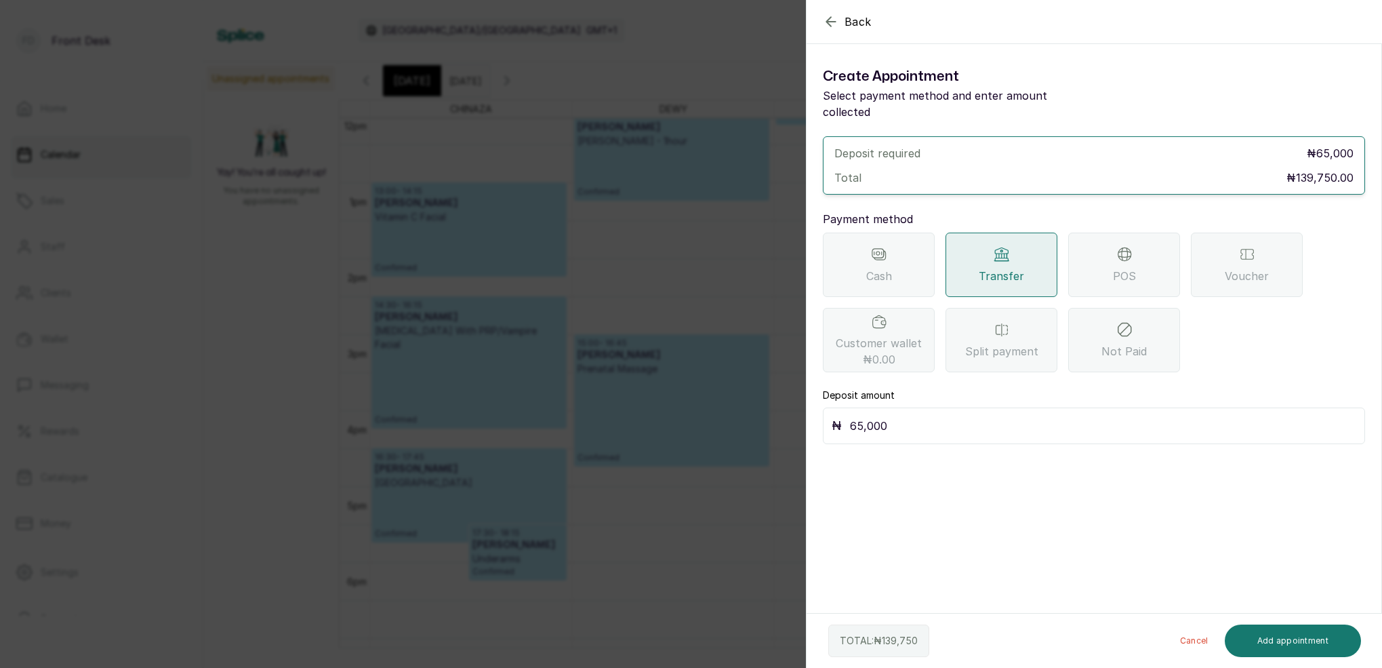
click at [1118, 268] on span "POS" at bounding box center [1124, 276] width 23 height 16
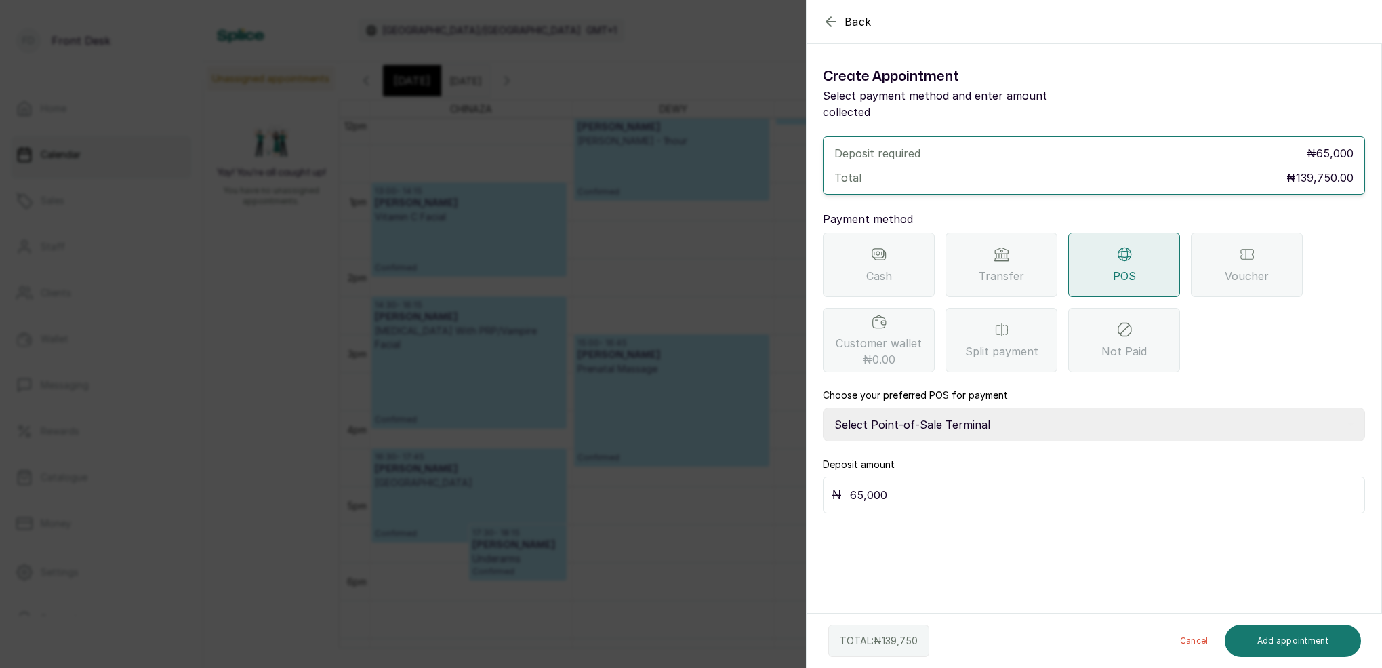
click at [940, 485] on input "65,000" at bounding box center [1103, 494] width 506 height 19
select select "7a4fd382-b2de-4137-8553-2ff33fa7fb29"
drag, startPoint x: 1291, startPoint y: 636, endPoint x: 1299, endPoint y: 618, distance: 19.8
click at [1291, 635] on button "Add appointment" at bounding box center [1293, 640] width 137 height 33
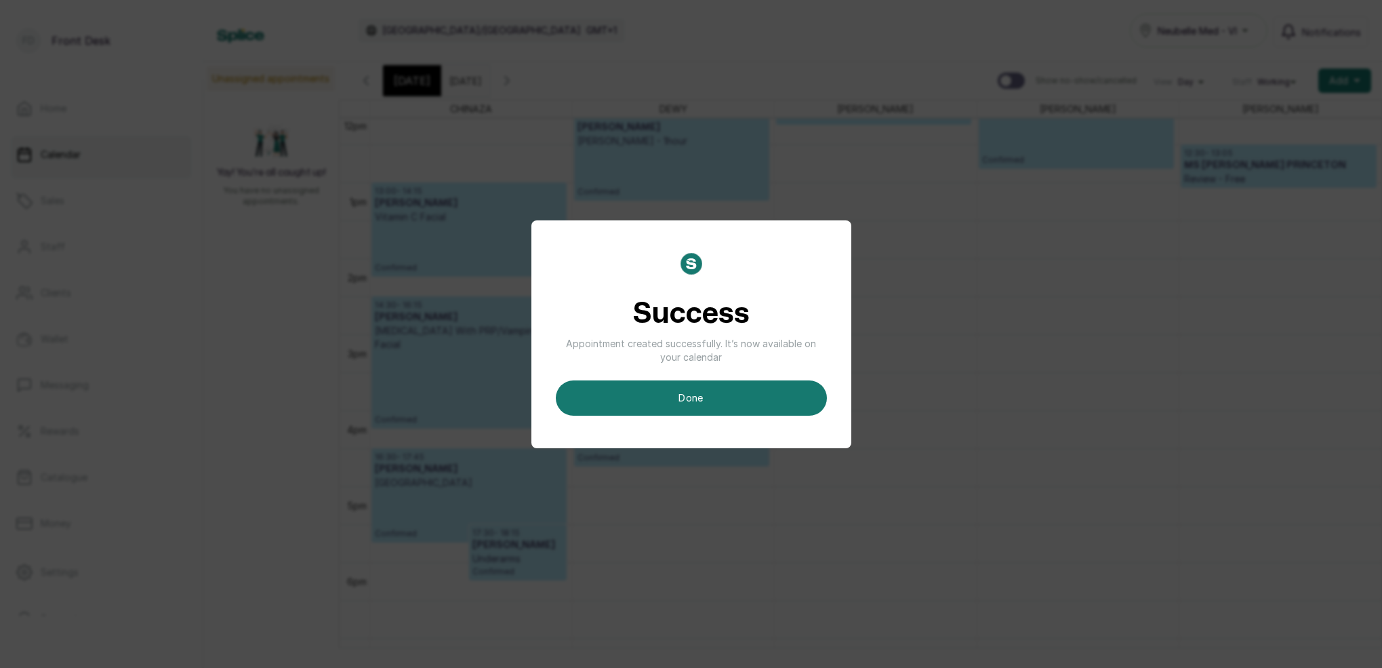
drag, startPoint x: 771, startPoint y: 389, endPoint x: 835, endPoint y: 338, distance: 81.4
click at [771, 388] on button "done" at bounding box center [691, 397] width 271 height 35
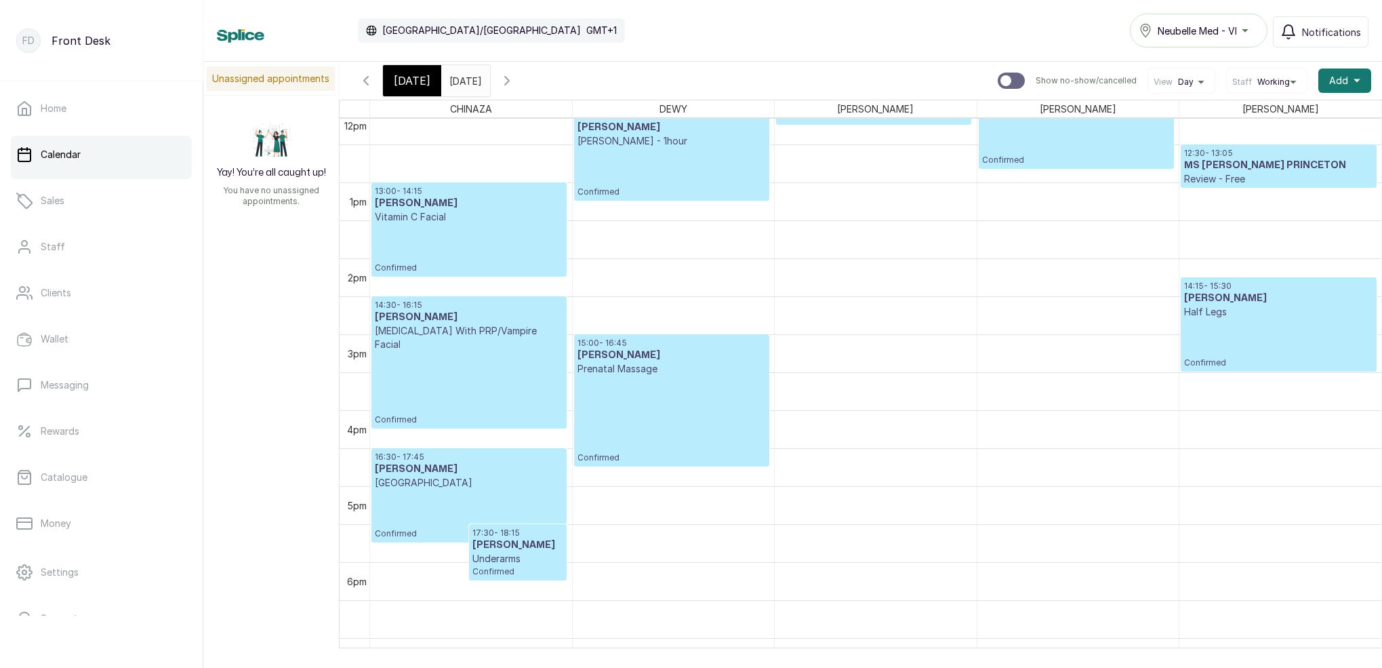
click at [1243, 327] on p "Confirmed" at bounding box center [1278, 343] width 189 height 49
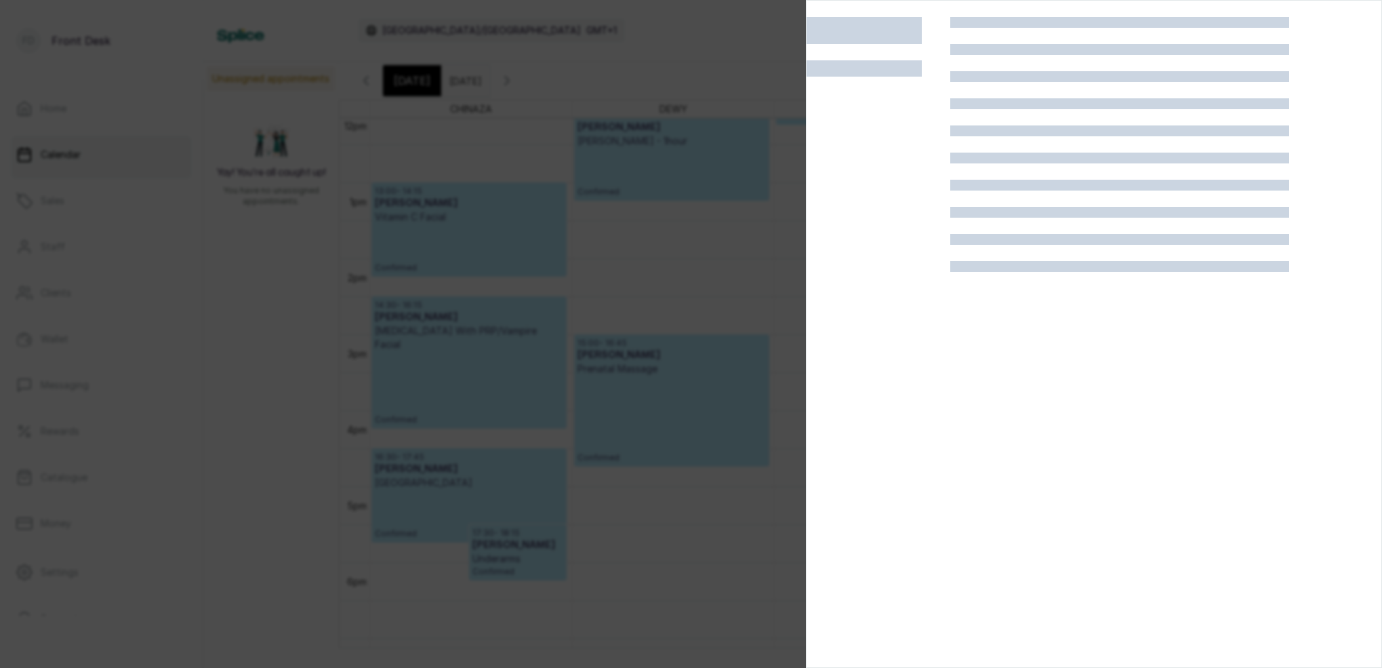
scroll to position [456, 0]
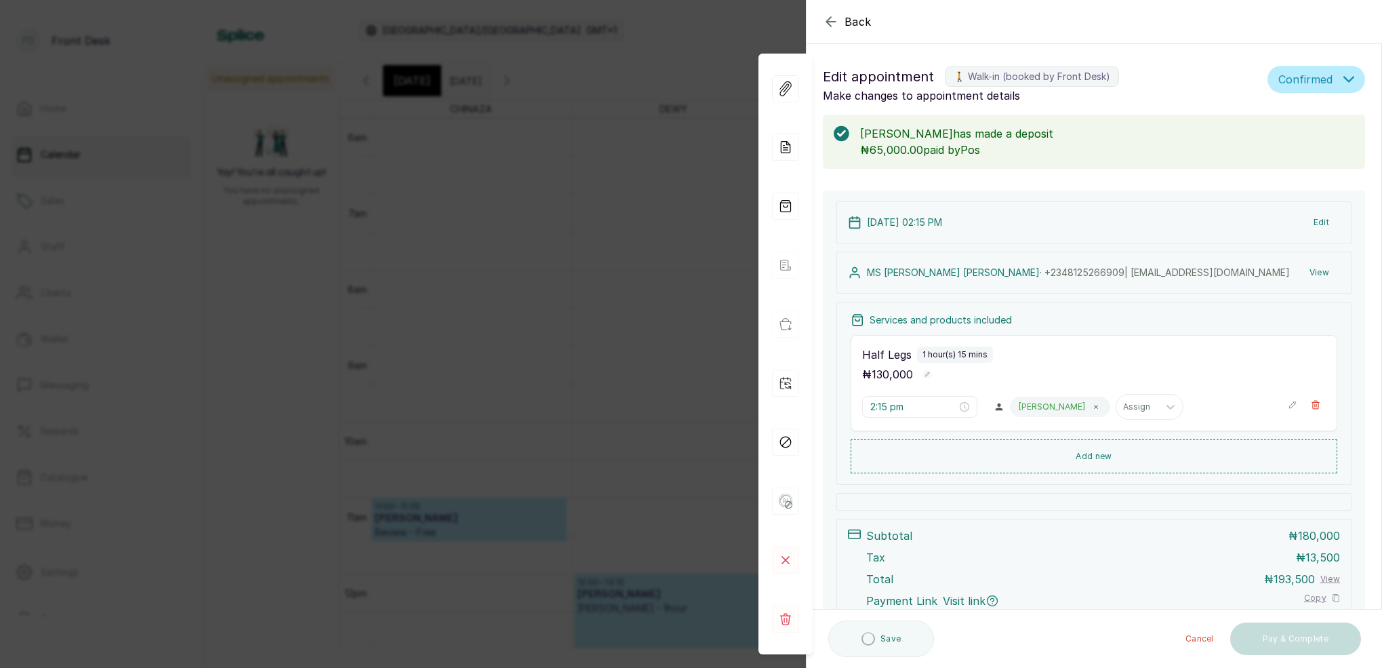
click at [1324, 274] on button "View" at bounding box center [1319, 272] width 41 height 24
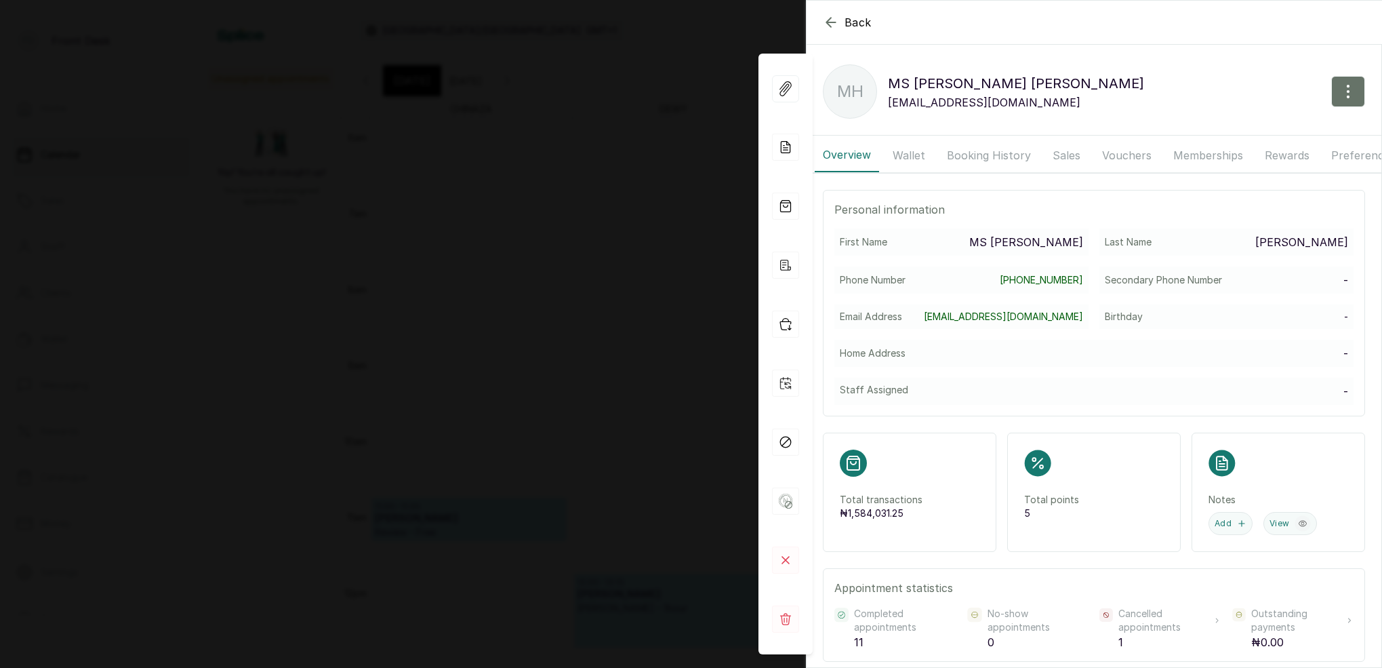
click at [973, 157] on button "Booking History" at bounding box center [989, 155] width 100 height 34
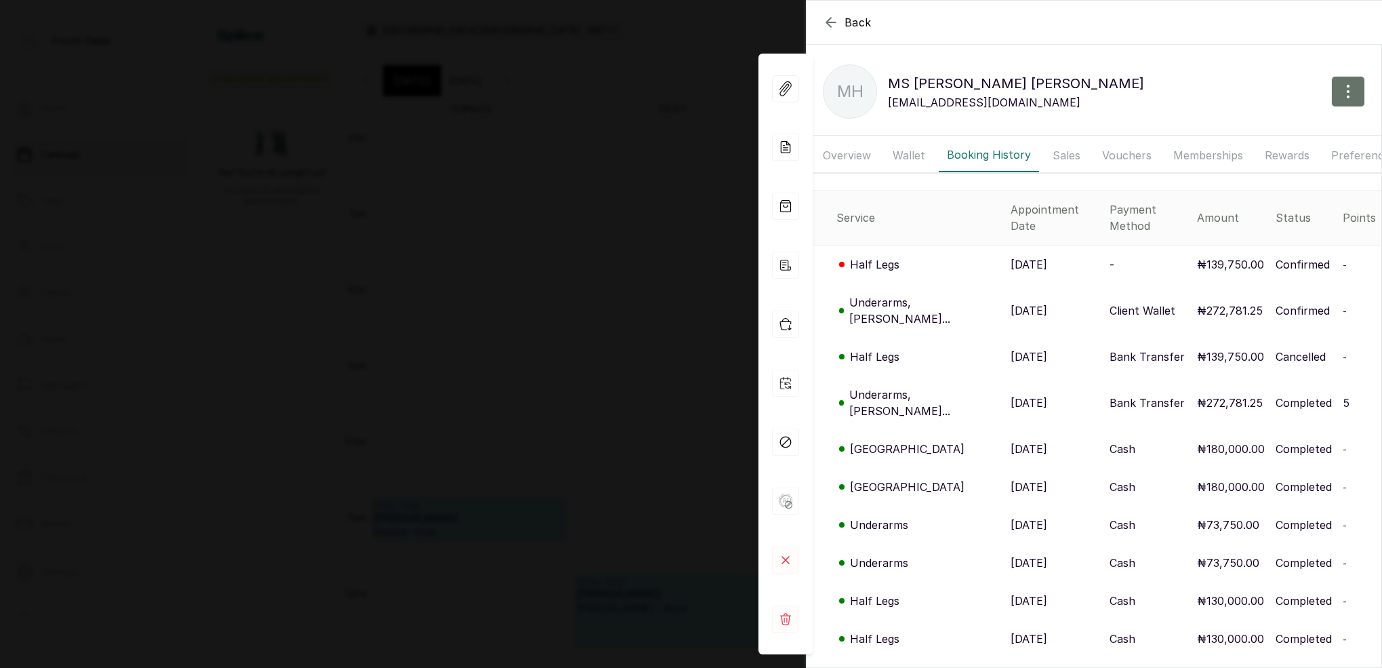
click at [832, 21] on icon "button" at bounding box center [831, 22] width 16 height 16
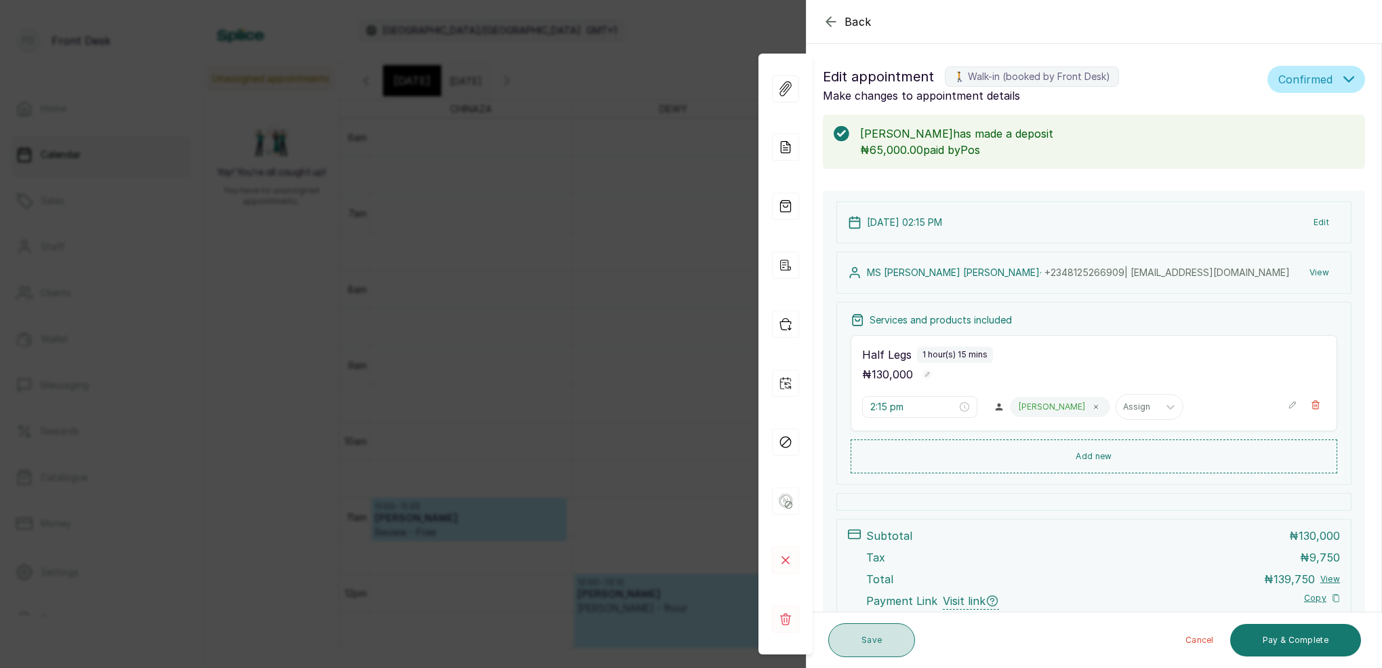
click at [870, 647] on button "Save" at bounding box center [871, 640] width 87 height 34
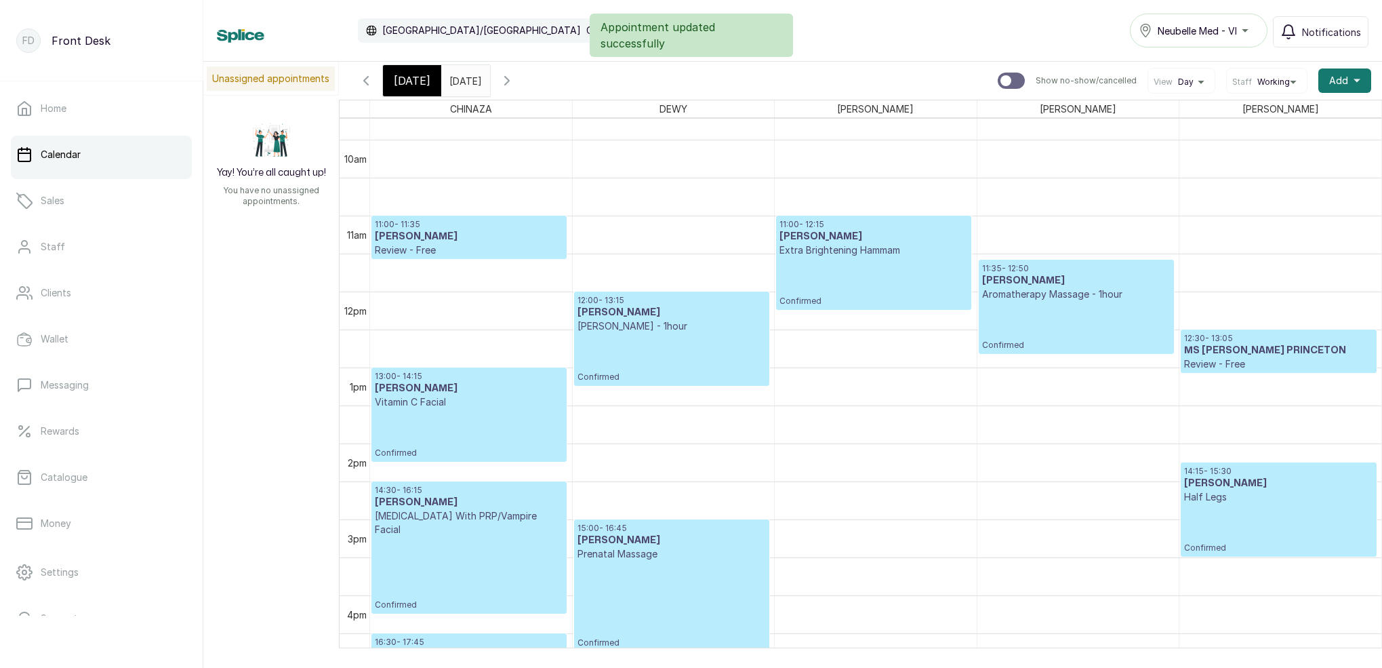
scroll to position [777, 0]
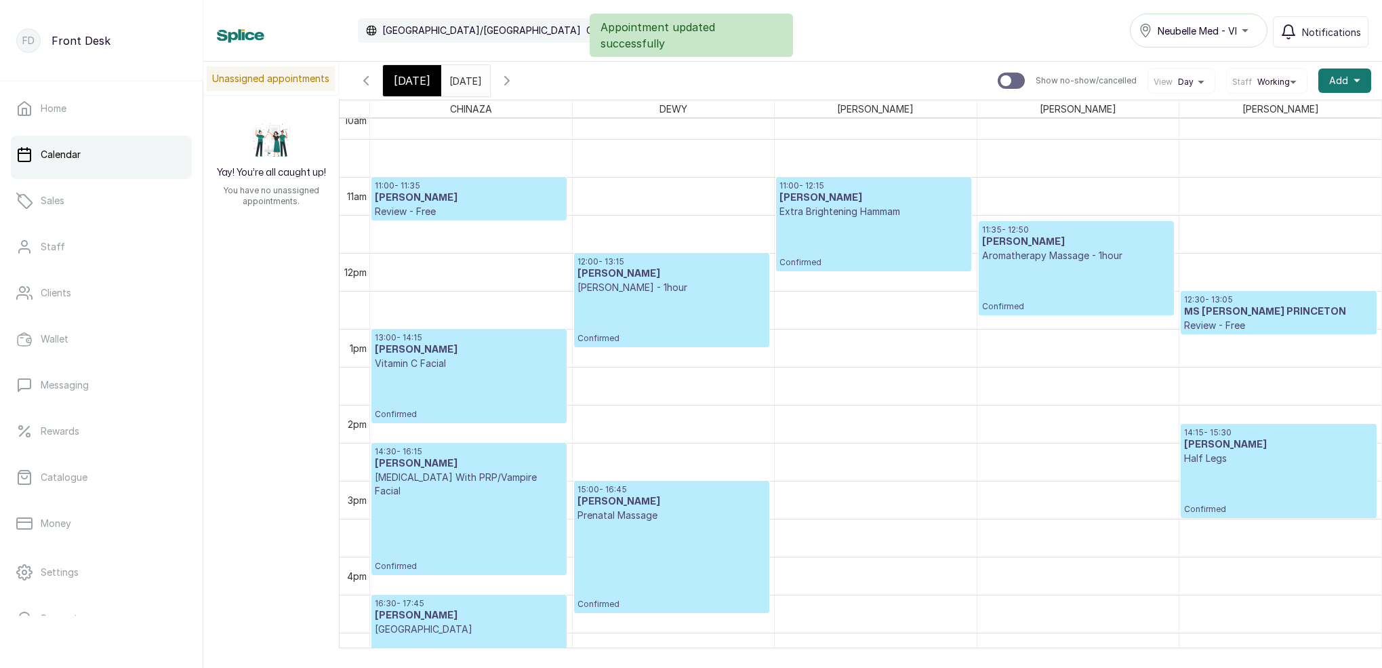
click at [401, 88] on span "[DATE]" at bounding box center [412, 81] width 37 height 16
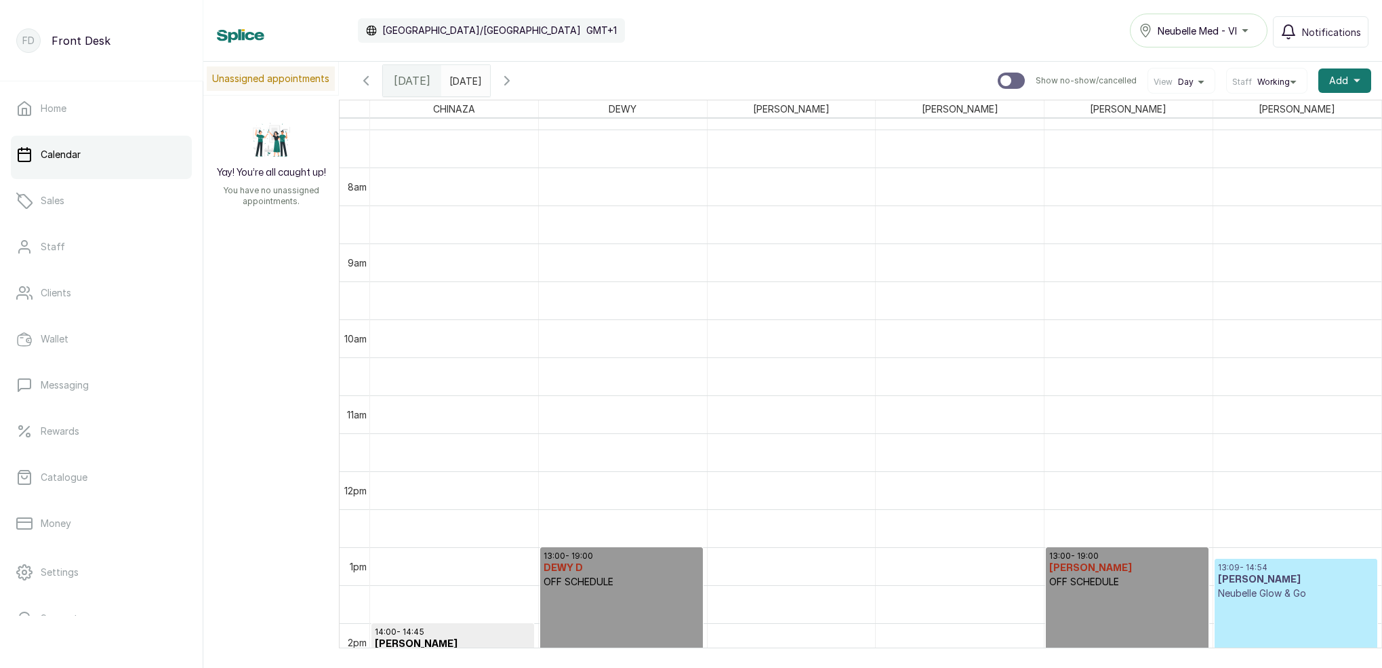
scroll to position [604, 0]
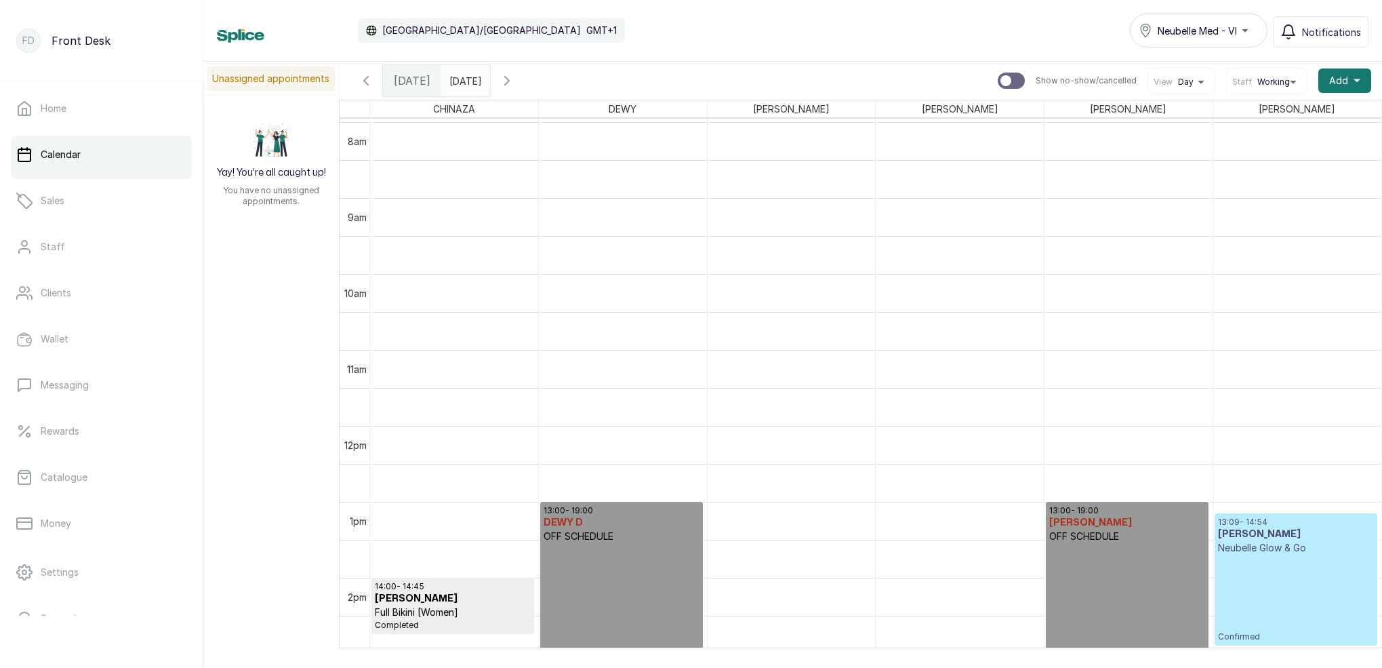
click at [407, 88] on span "[DATE]" at bounding box center [412, 81] width 37 height 16
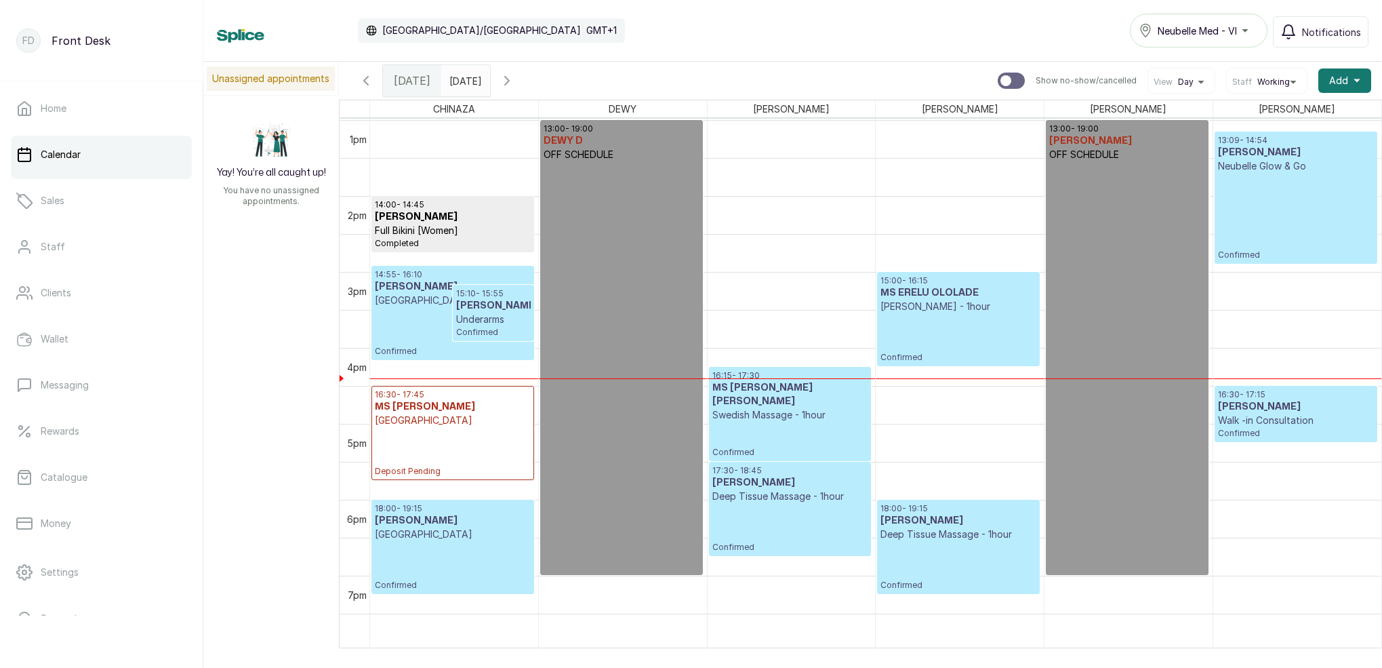
scroll to position [989, 0]
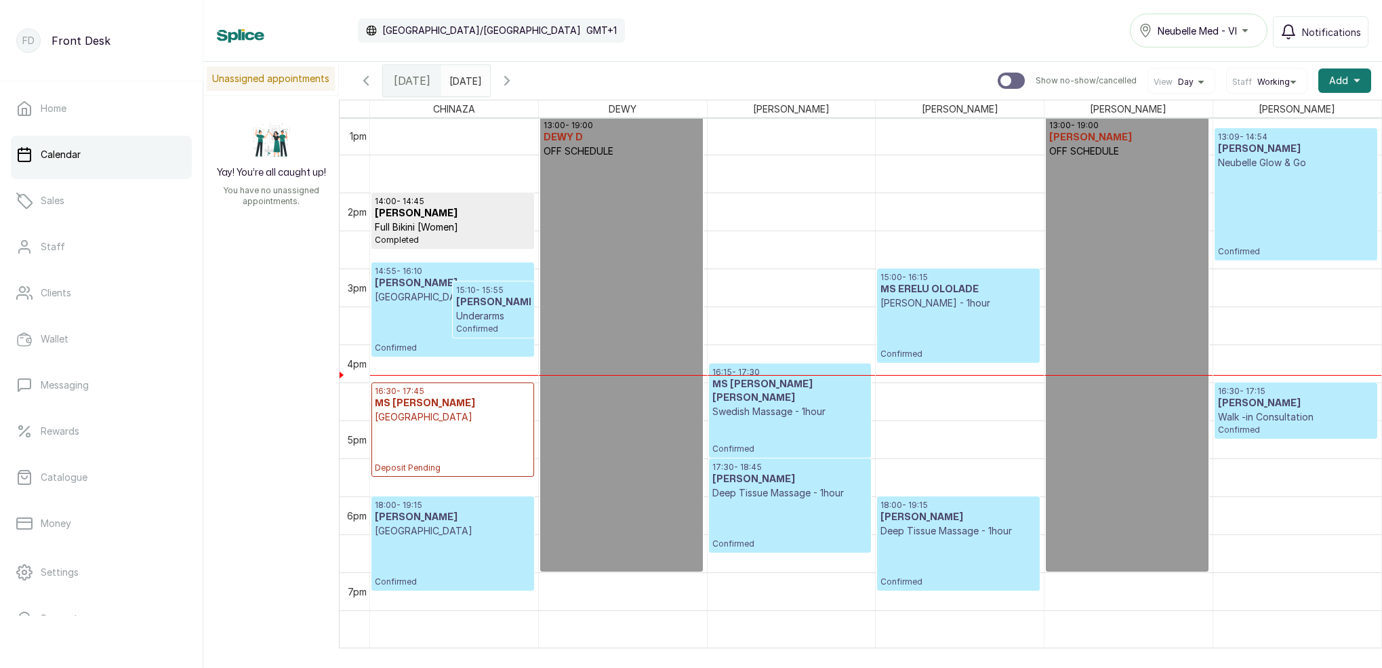
click at [411, 299] on p "[GEOGRAPHIC_DATA]" at bounding box center [453, 297] width 156 height 14
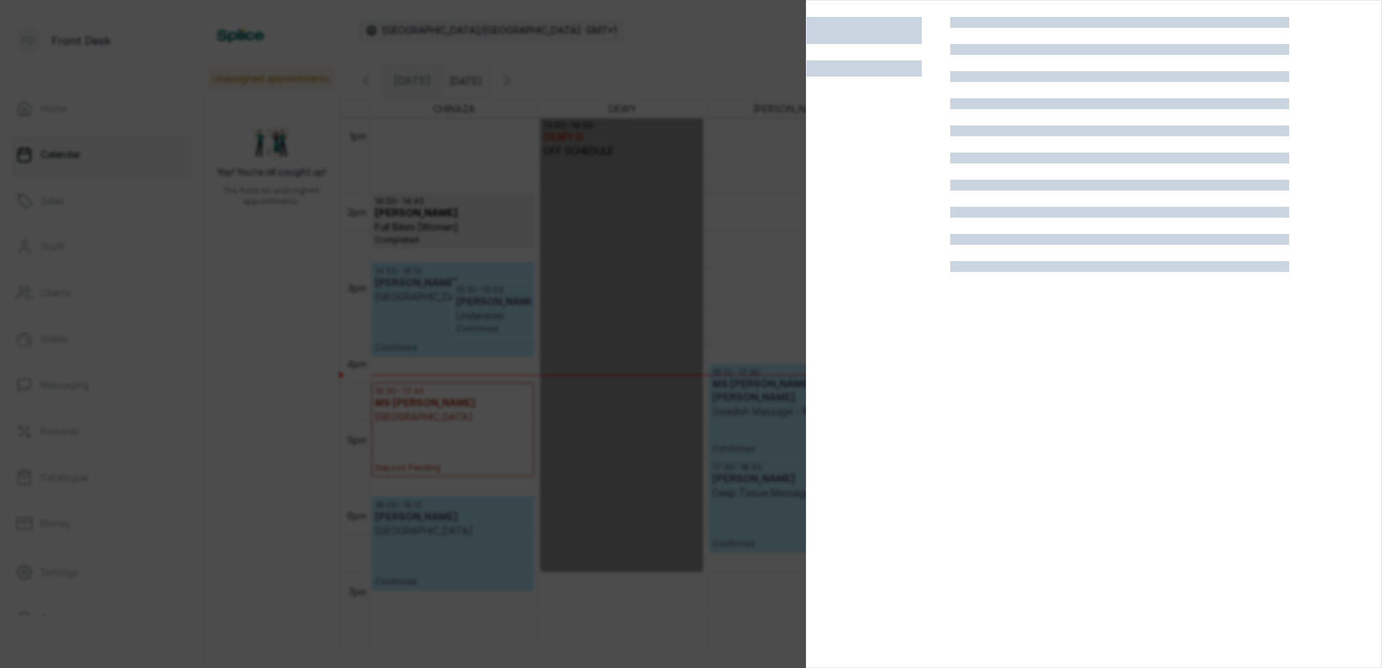
click at [411, 299] on div at bounding box center [691, 334] width 1382 height 668
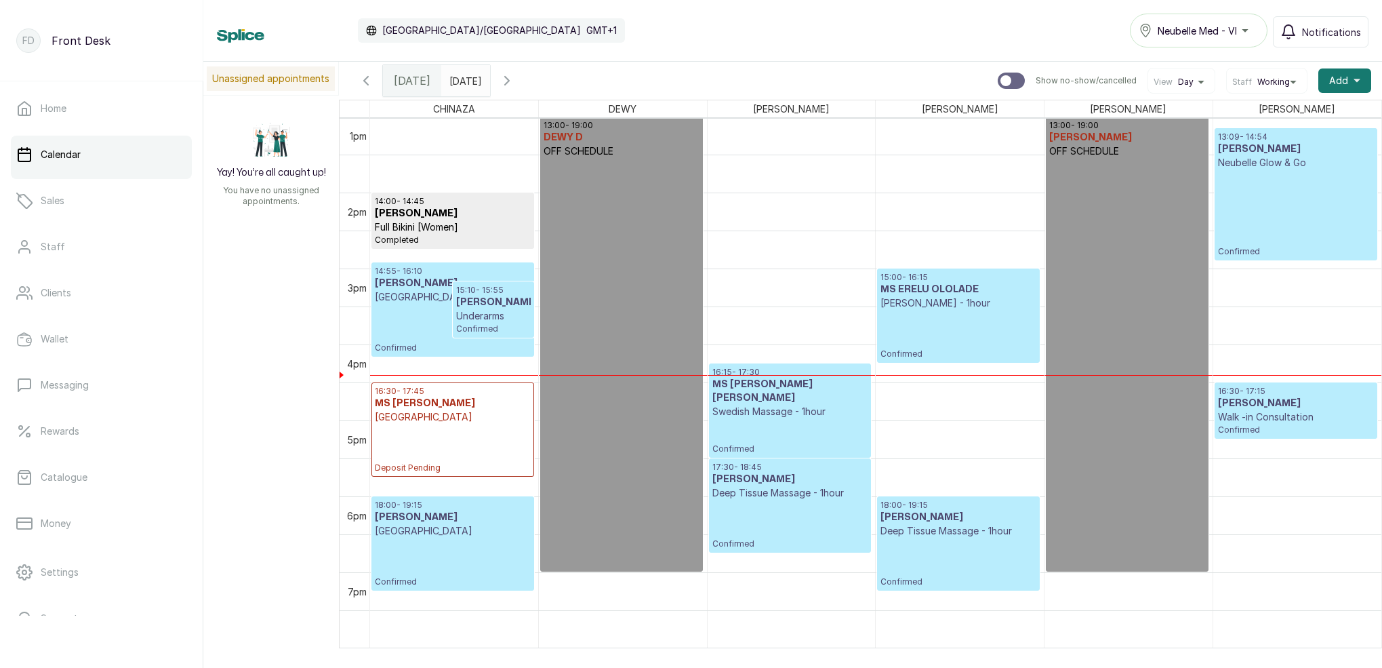
click at [411, 295] on p "[GEOGRAPHIC_DATA]" at bounding box center [453, 297] width 156 height 14
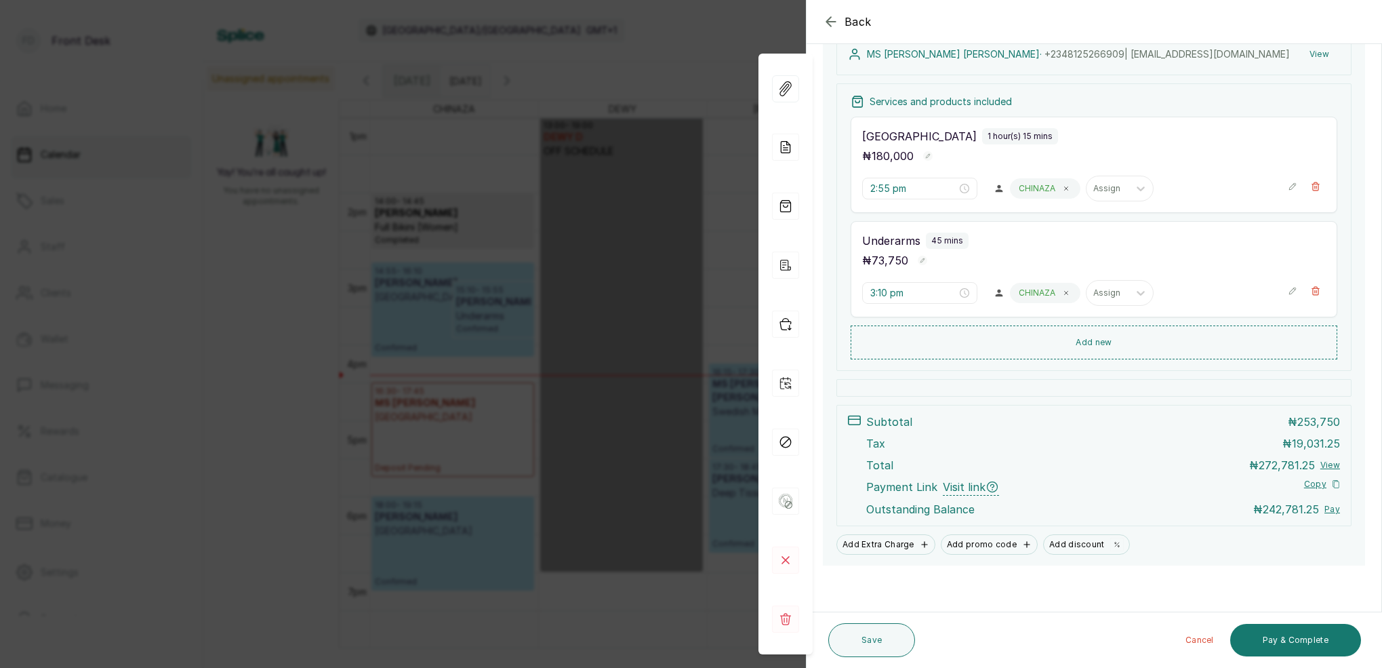
scroll to position [217, 0]
click at [1382, 320] on section "Back Appointment Details Edit appointment 🚶 Walk-in (booked by Front Desk) Make…" at bounding box center [1094, 334] width 576 height 668
click at [506, 461] on div "Back Appointment Details Edit appointment 🚶 Walk-in (booked by Front Desk) Make…" at bounding box center [691, 334] width 1382 height 668
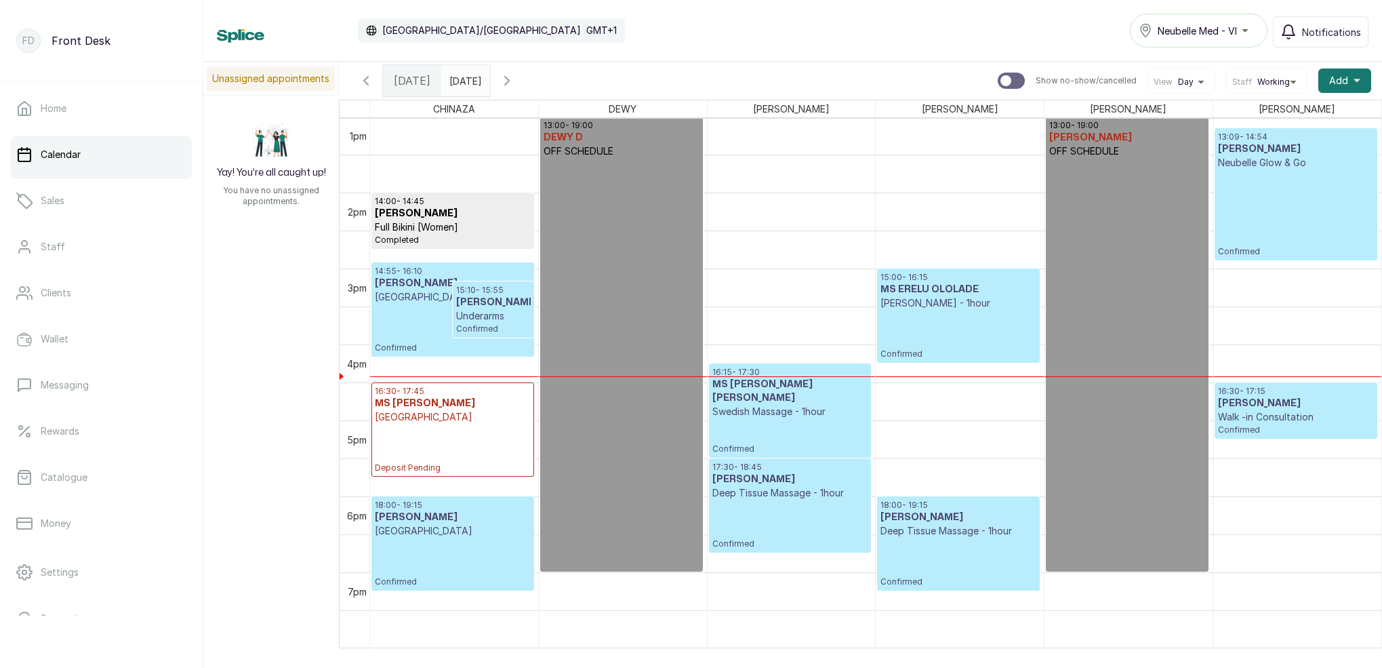
click at [500, 323] on p "Underarms" at bounding box center [493, 316] width 75 height 14
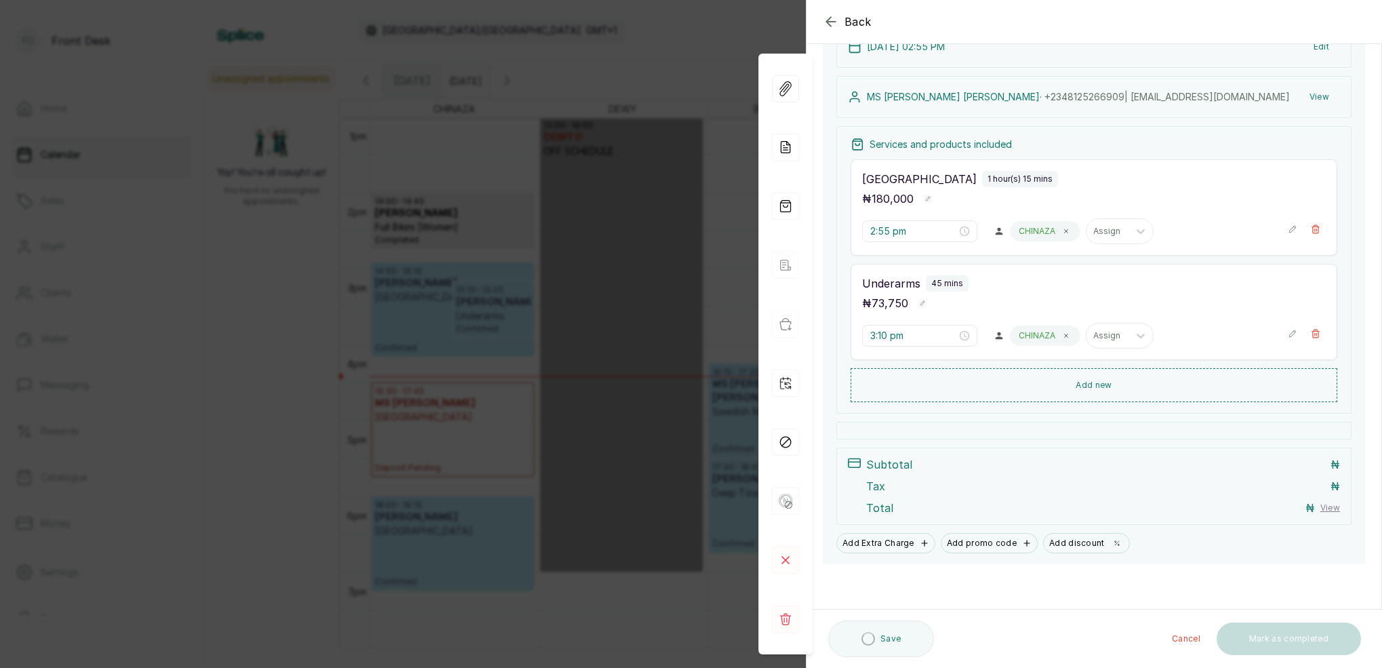
scroll to position [121, 0]
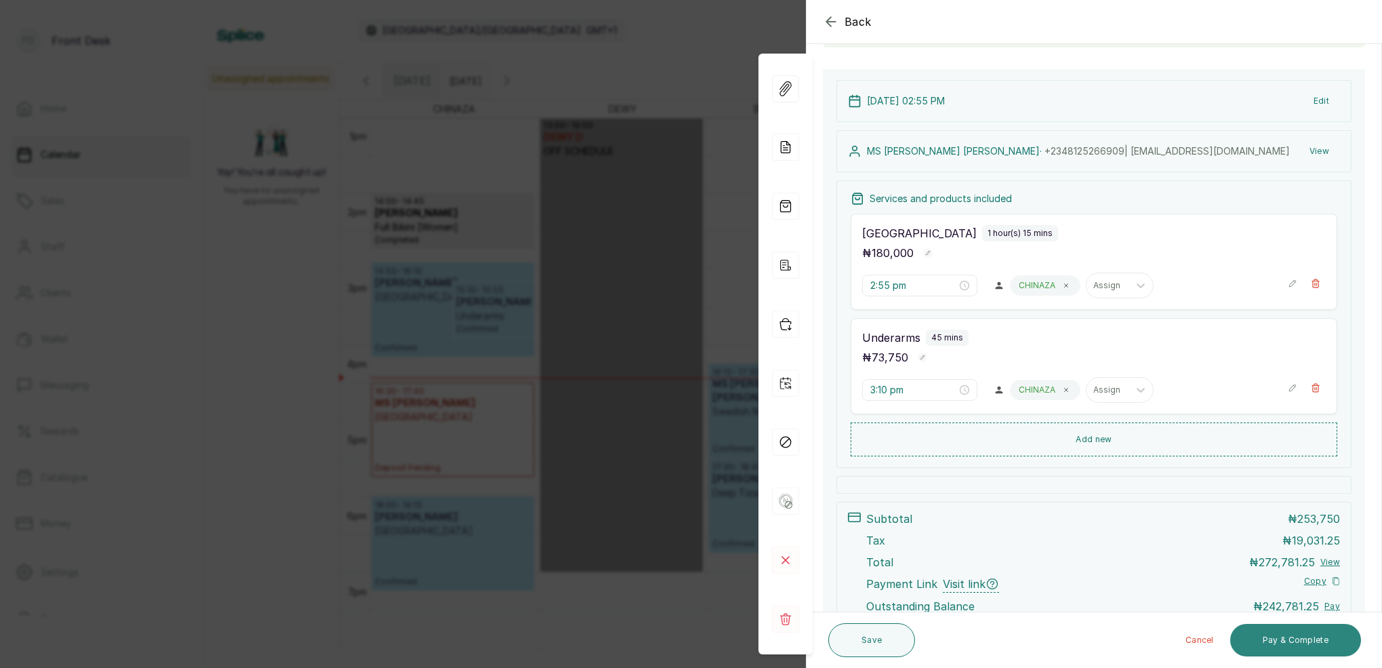
click at [1310, 643] on button "Pay & Complete" at bounding box center [1295, 640] width 131 height 33
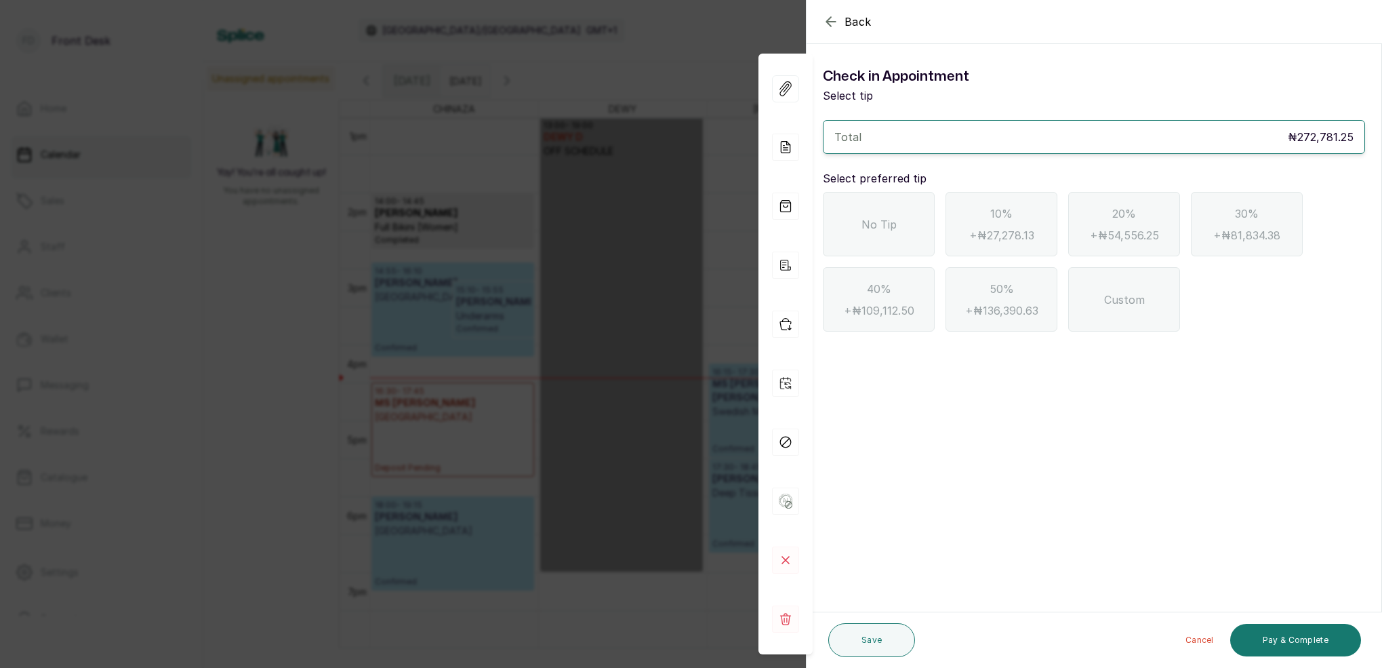
scroll to position [0, 0]
drag, startPoint x: 881, startPoint y: 229, endPoint x: 964, endPoint y: 277, distance: 95.4
click at [881, 229] on span "No Tip" at bounding box center [879, 224] width 35 height 16
click at [1304, 649] on button "Pay & Complete" at bounding box center [1295, 640] width 131 height 33
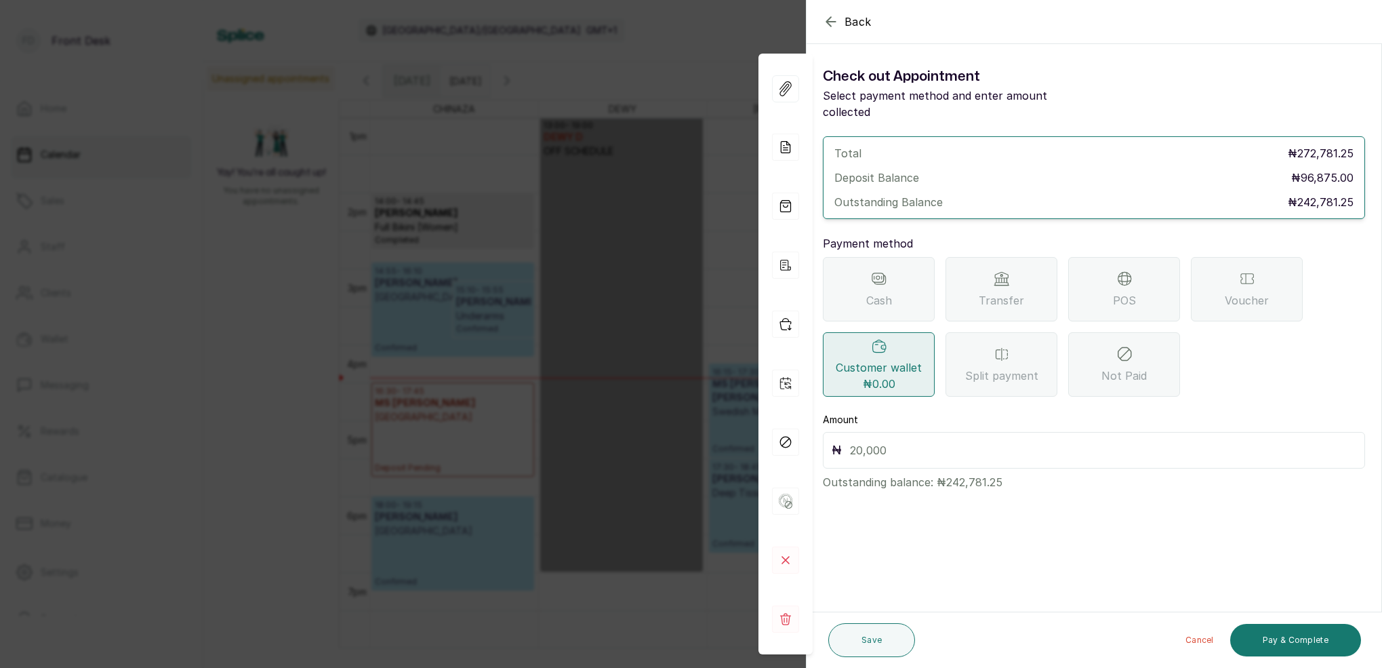
click at [1024, 269] on div "Transfer" at bounding box center [1002, 289] width 112 height 64
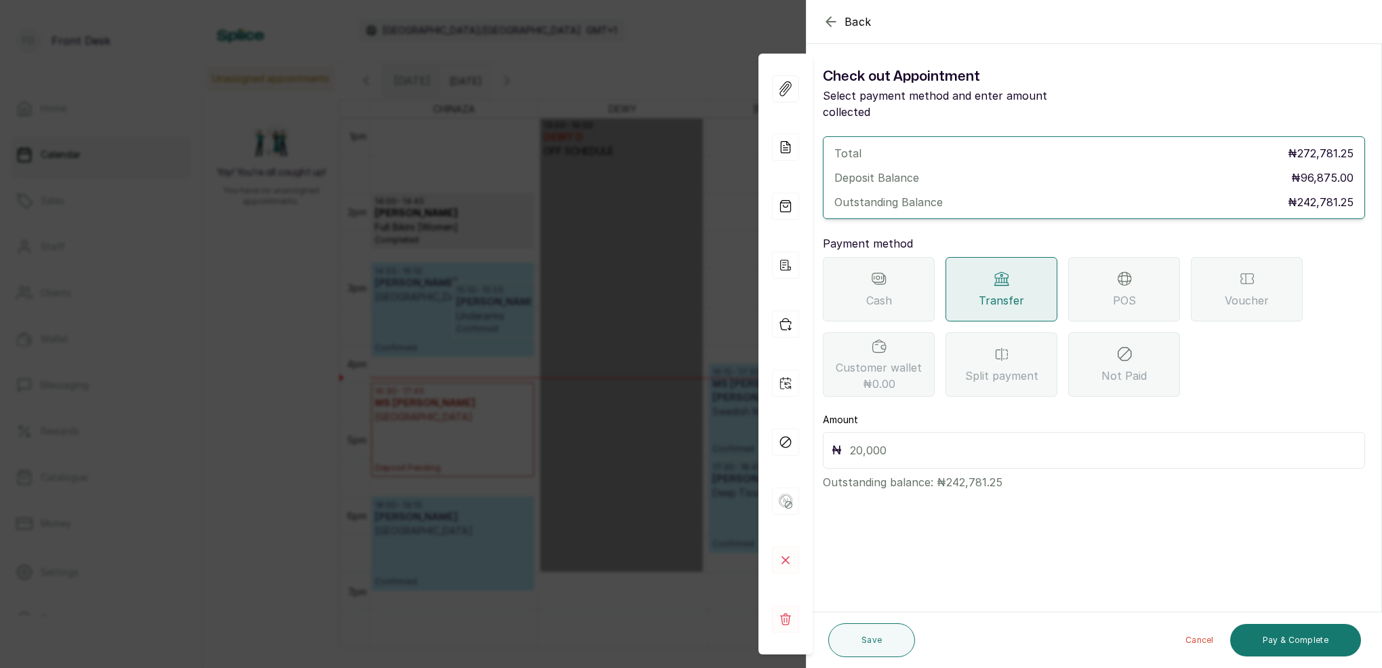
click at [919, 441] on input "text" at bounding box center [1103, 450] width 506 height 19
type input "242,781.25"
click at [887, 645] on button "Save" at bounding box center [871, 640] width 87 height 34
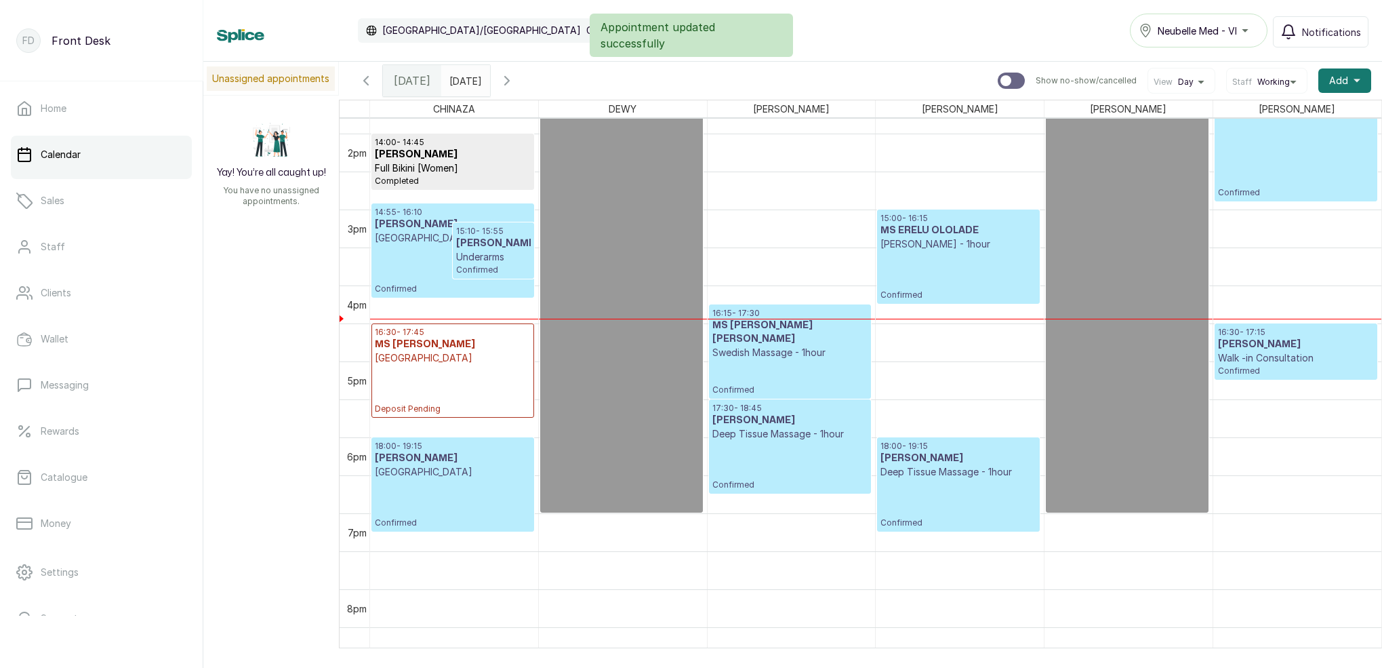
scroll to position [1047, 0]
click at [454, 270] on div "15:10 - 15:55 [PERSON_NAME] Underarms Confirmed" at bounding box center [494, 251] width 80 height 55
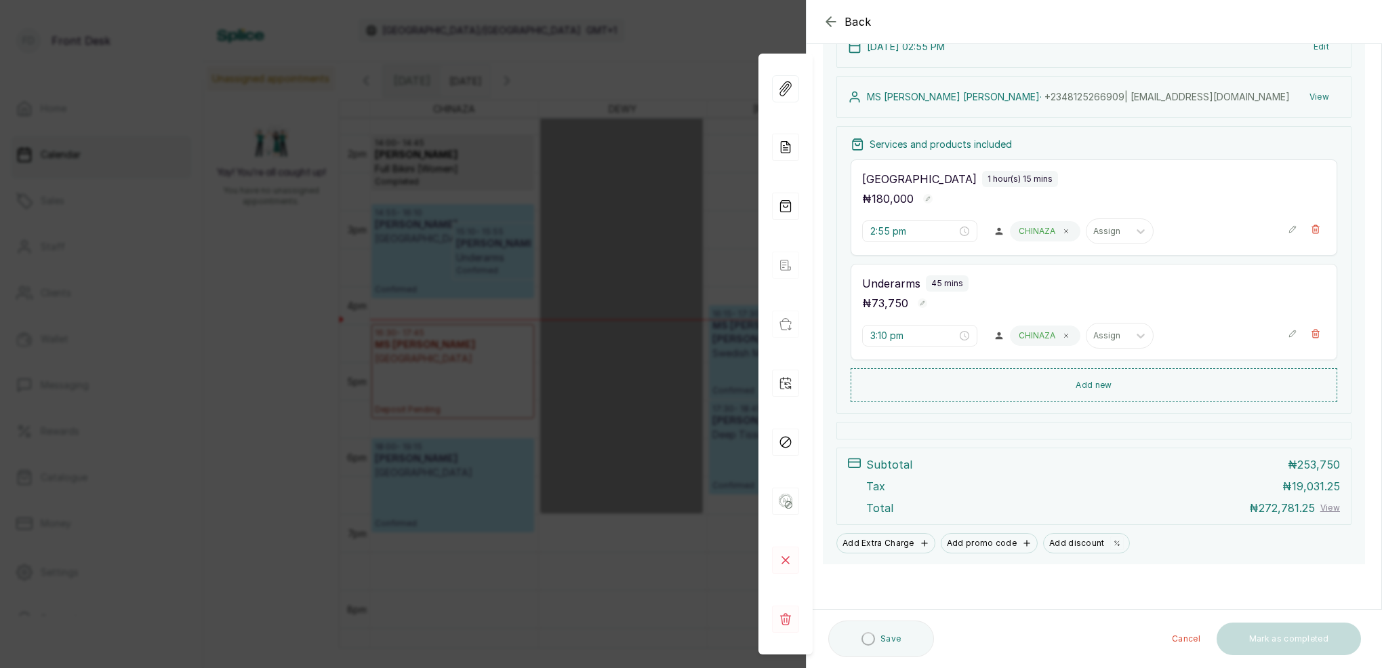
scroll to position [192, 0]
click at [1321, 647] on button "Mark as completed" at bounding box center [1289, 640] width 144 height 33
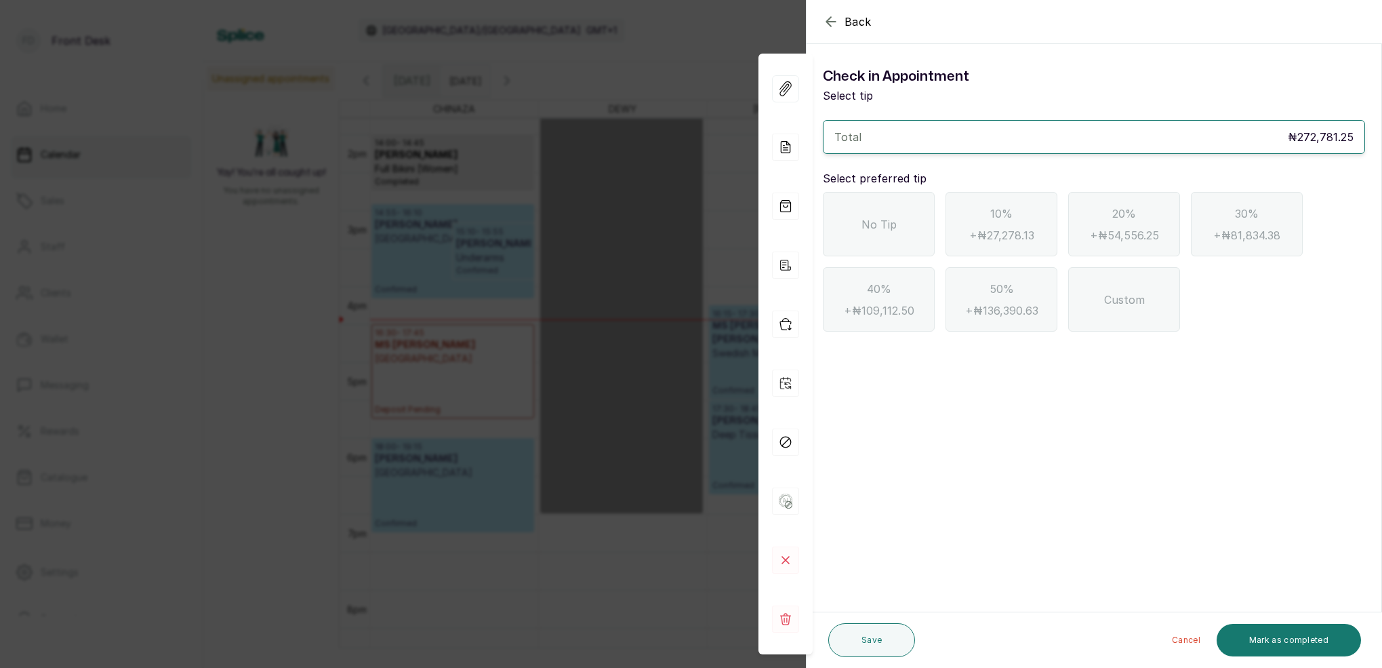
click at [880, 233] on div "No Tip" at bounding box center [879, 224] width 112 height 64
click at [1331, 636] on button "Mark as completed" at bounding box center [1289, 640] width 144 height 33
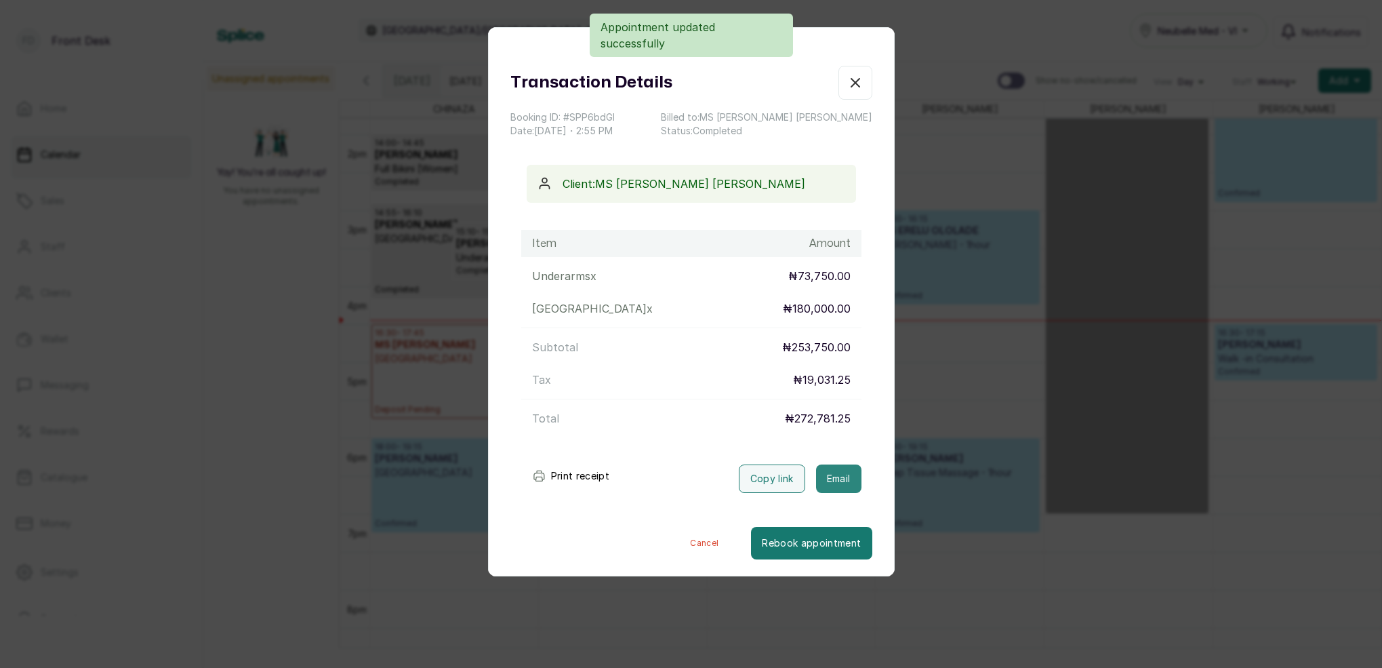
click at [851, 483] on button "Email" at bounding box center [838, 478] width 45 height 28
click at [860, 83] on icon "button" at bounding box center [855, 83] width 16 height 16
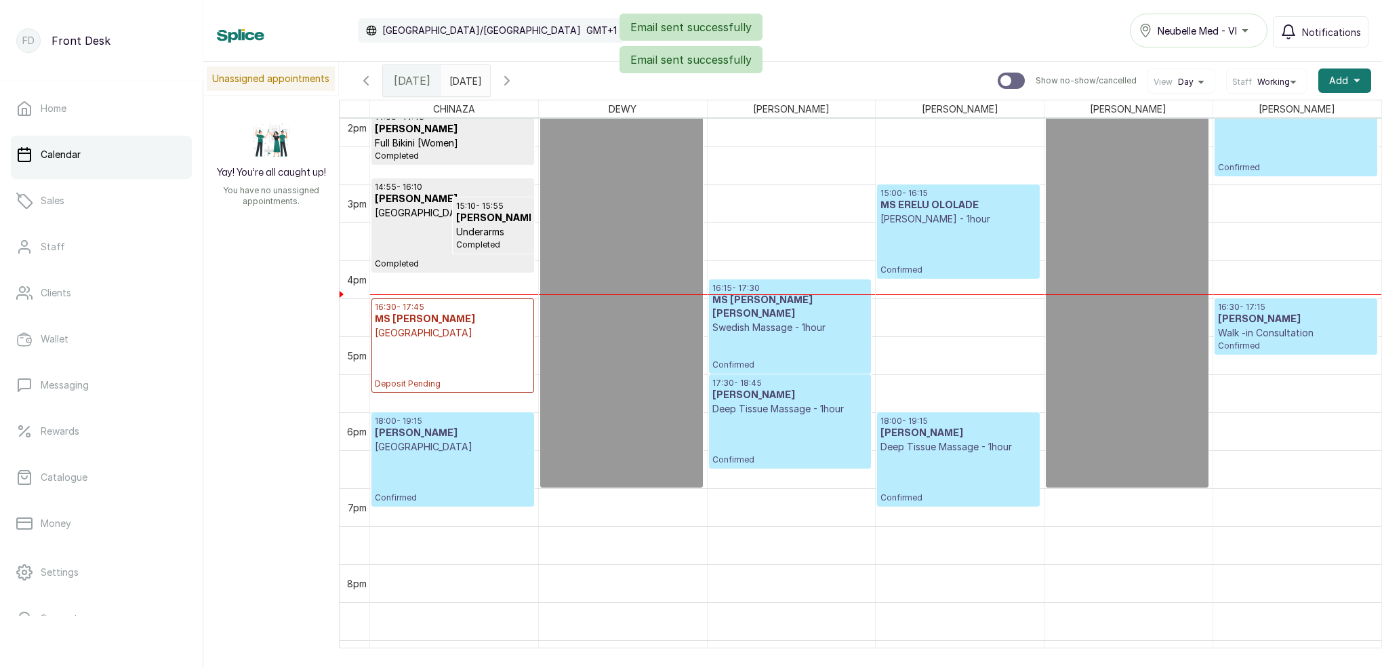
scroll to position [1078, 0]
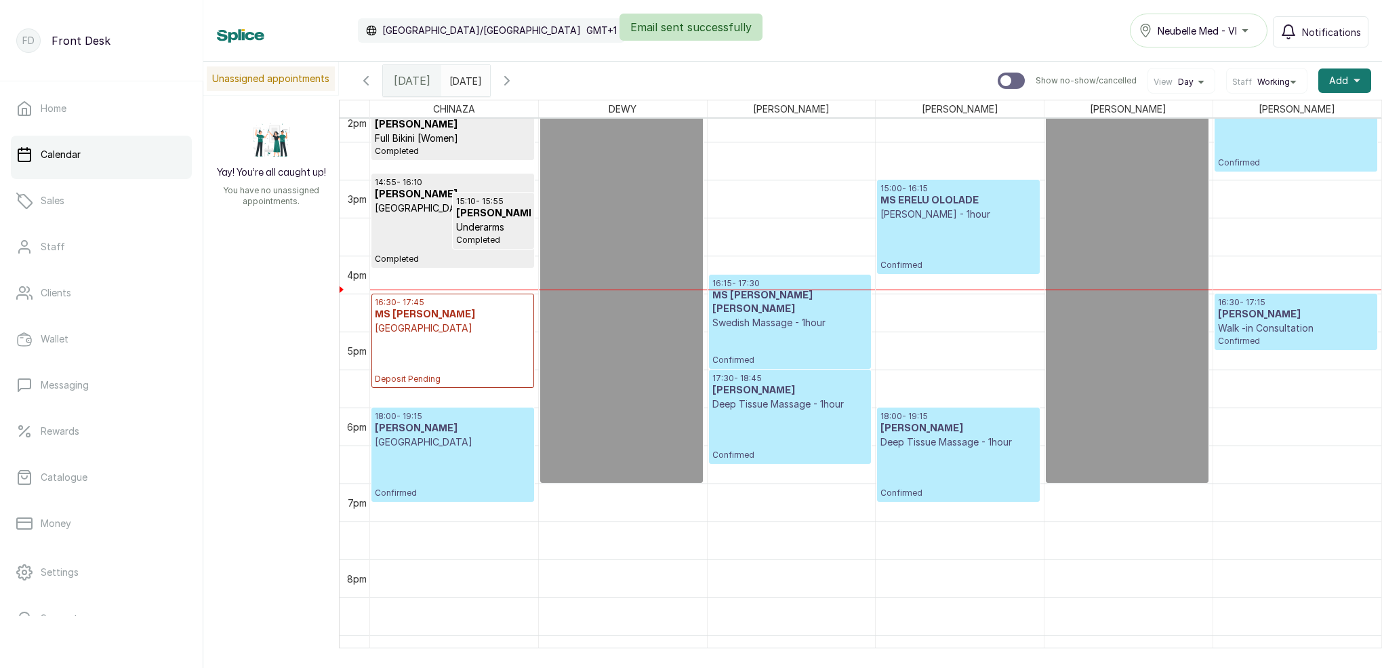
click at [961, 237] on p "Confirmed" at bounding box center [958, 245] width 155 height 49
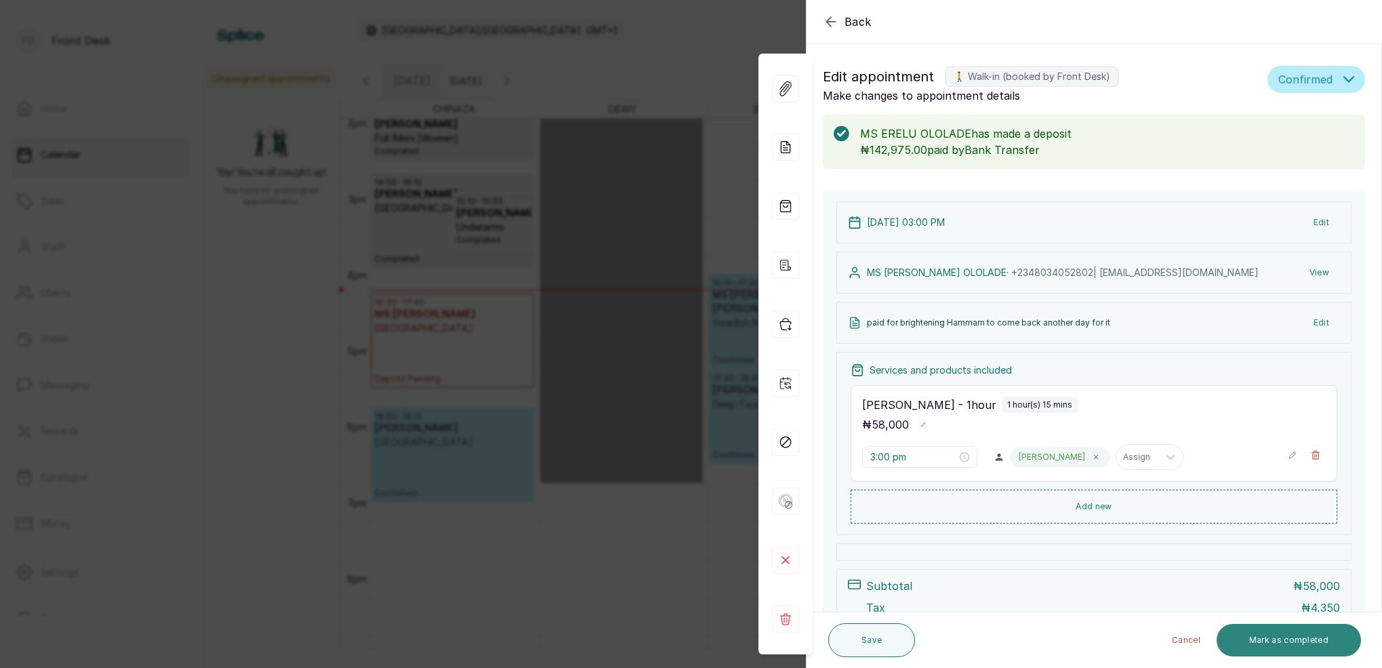
click at [1314, 644] on button "Mark as completed" at bounding box center [1289, 640] width 144 height 33
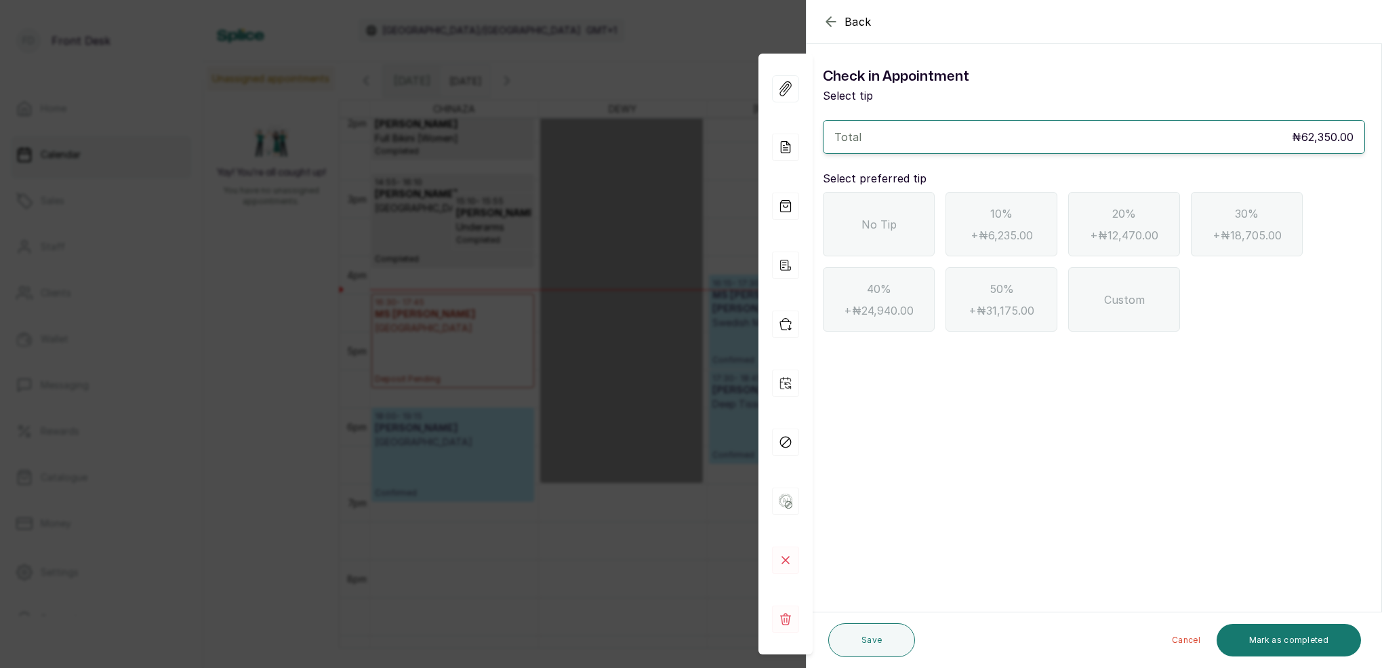
drag, startPoint x: 881, startPoint y: 218, endPoint x: 922, endPoint y: 230, distance: 42.7
click at [883, 218] on span "No Tip" at bounding box center [879, 224] width 35 height 16
click at [1302, 649] on button "Mark as completed" at bounding box center [1289, 640] width 144 height 33
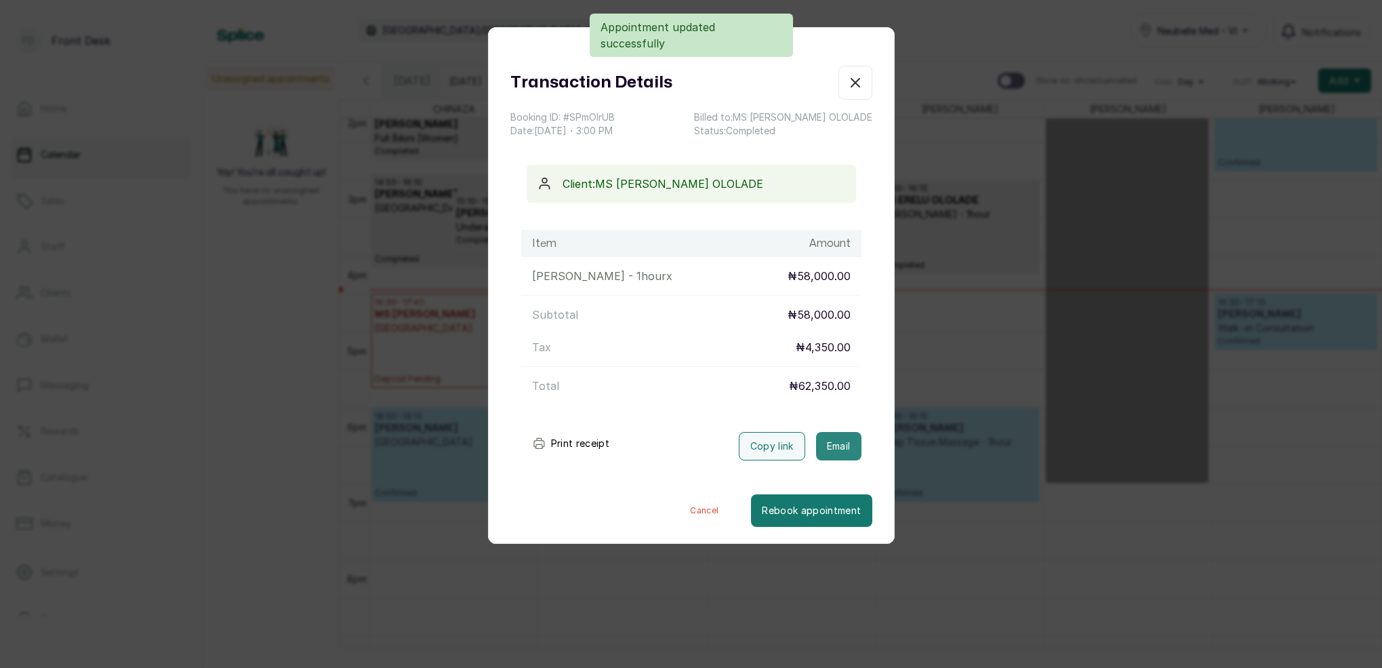
click at [845, 445] on button "Email" at bounding box center [838, 446] width 45 height 28
click at [961, 308] on div "Transaction Details Booking ID: # SPmOlrUB Date: [DATE] ・ 3:00 PM Billed to: MS…" at bounding box center [691, 334] width 1382 height 668
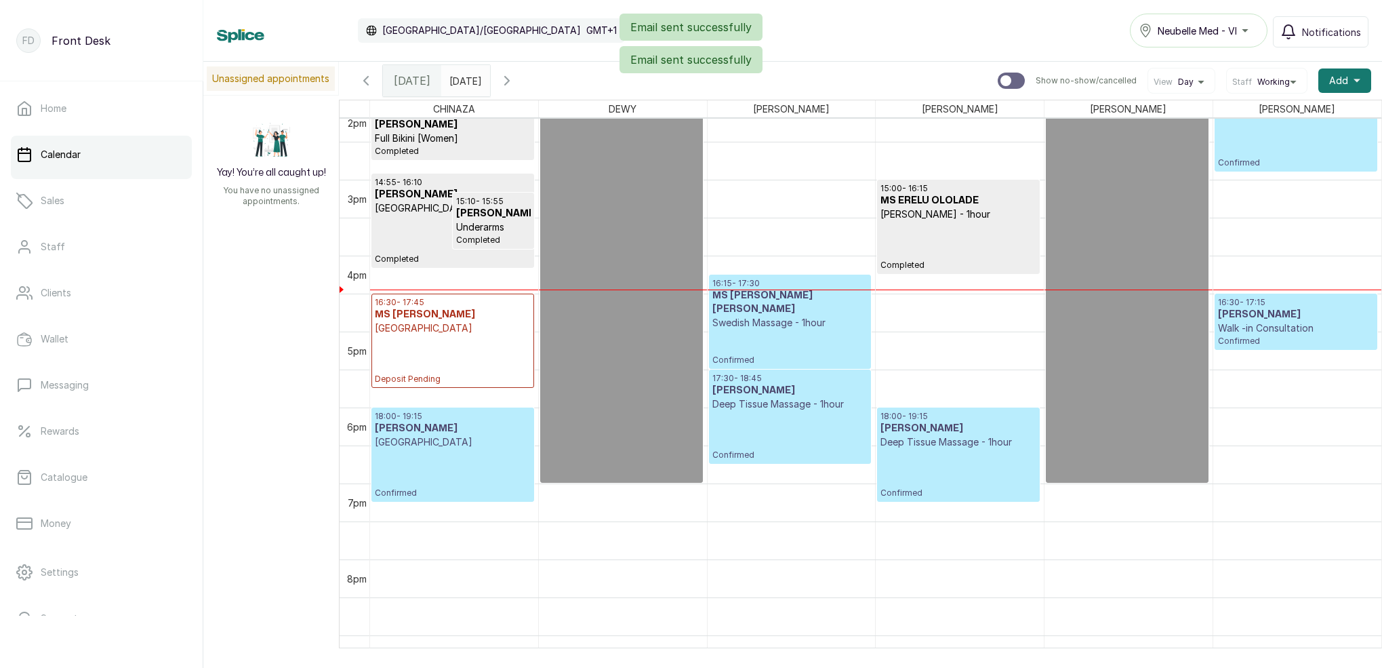
click at [849, 317] on p "Swedish Massage - 1hour" at bounding box center [789, 323] width 155 height 14
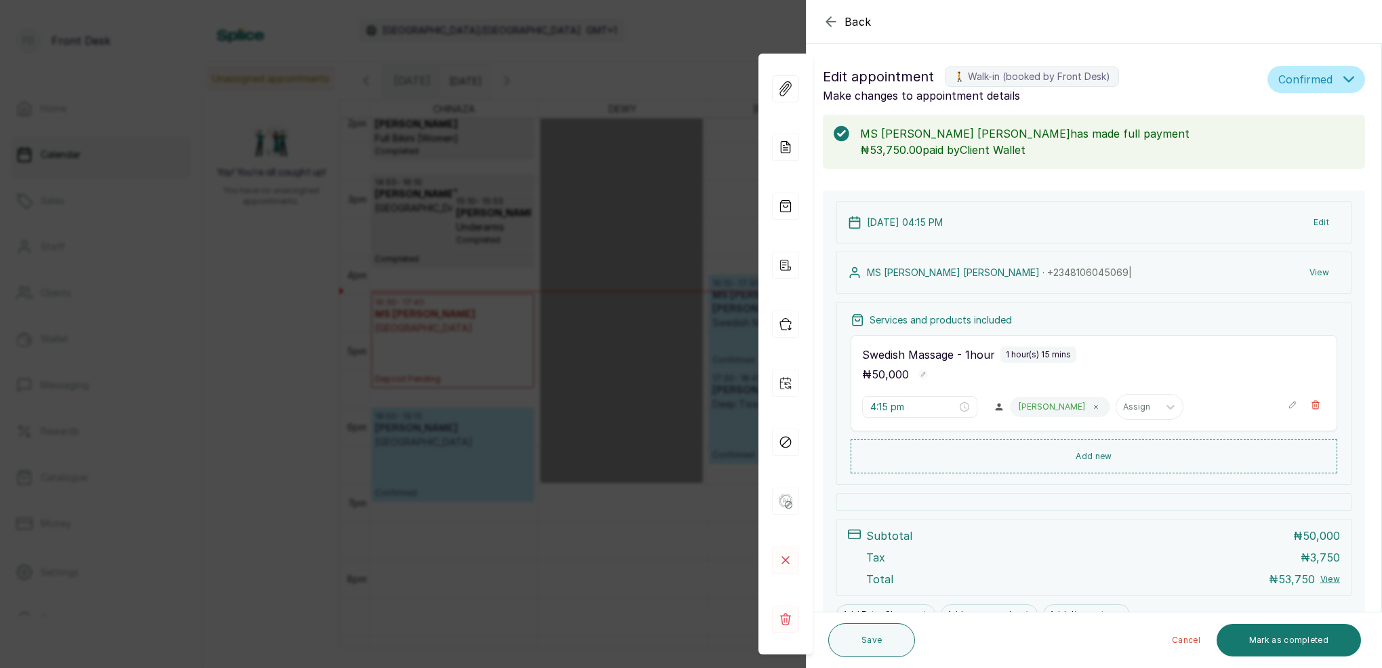
click at [829, 23] on icon "button" at bounding box center [831, 22] width 16 height 16
click at [829, 23] on div "Calendar [GEOGRAPHIC_DATA]/[GEOGRAPHIC_DATA] GMT+1 Neubelle Med - VI Notificati…" at bounding box center [793, 31] width 1152 height 34
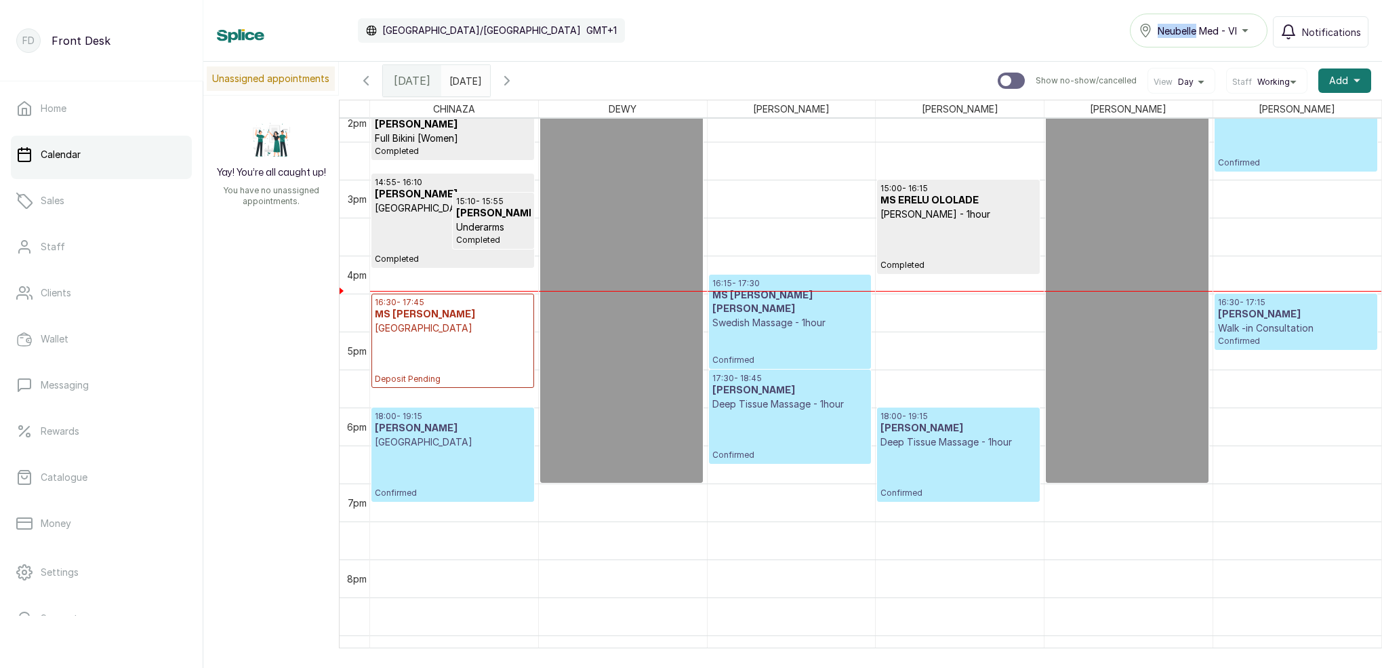
scroll to position [0, 0]
click at [946, 464] on p "Confirmed" at bounding box center [958, 473] width 155 height 49
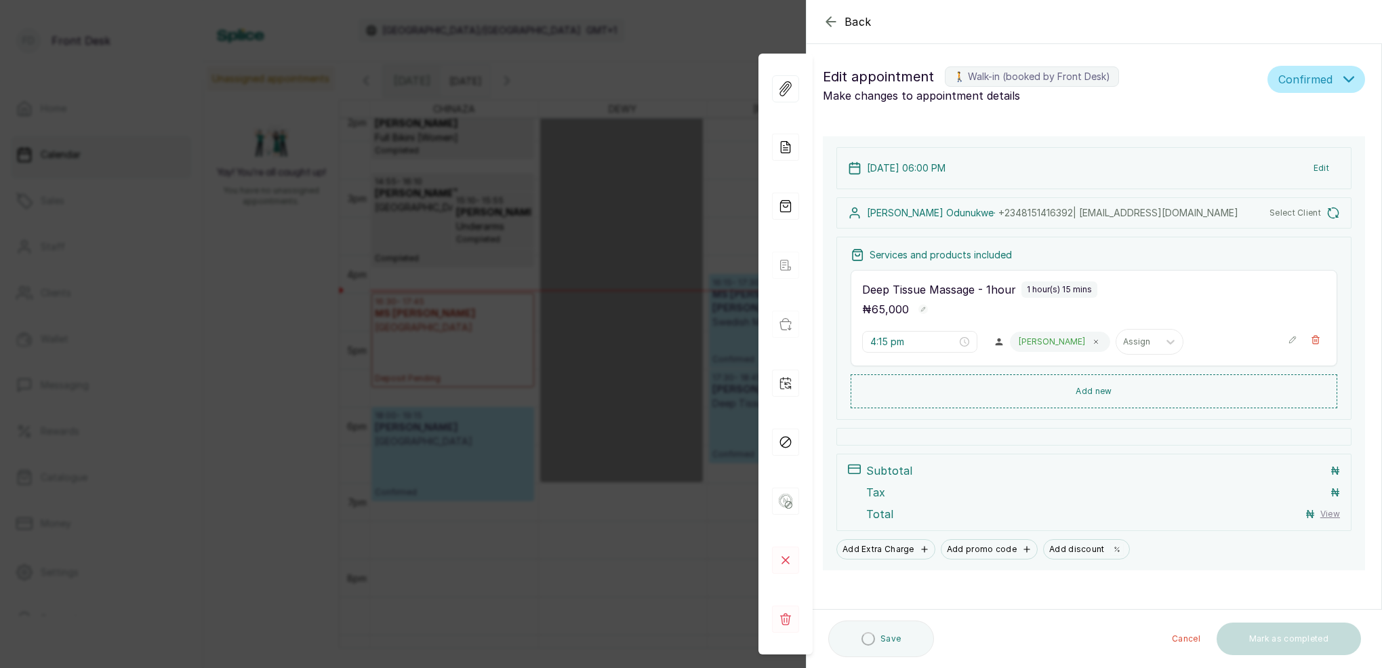
type input "6:00 pm"
click at [785, 565] on rect at bounding box center [785, 559] width 27 height 27
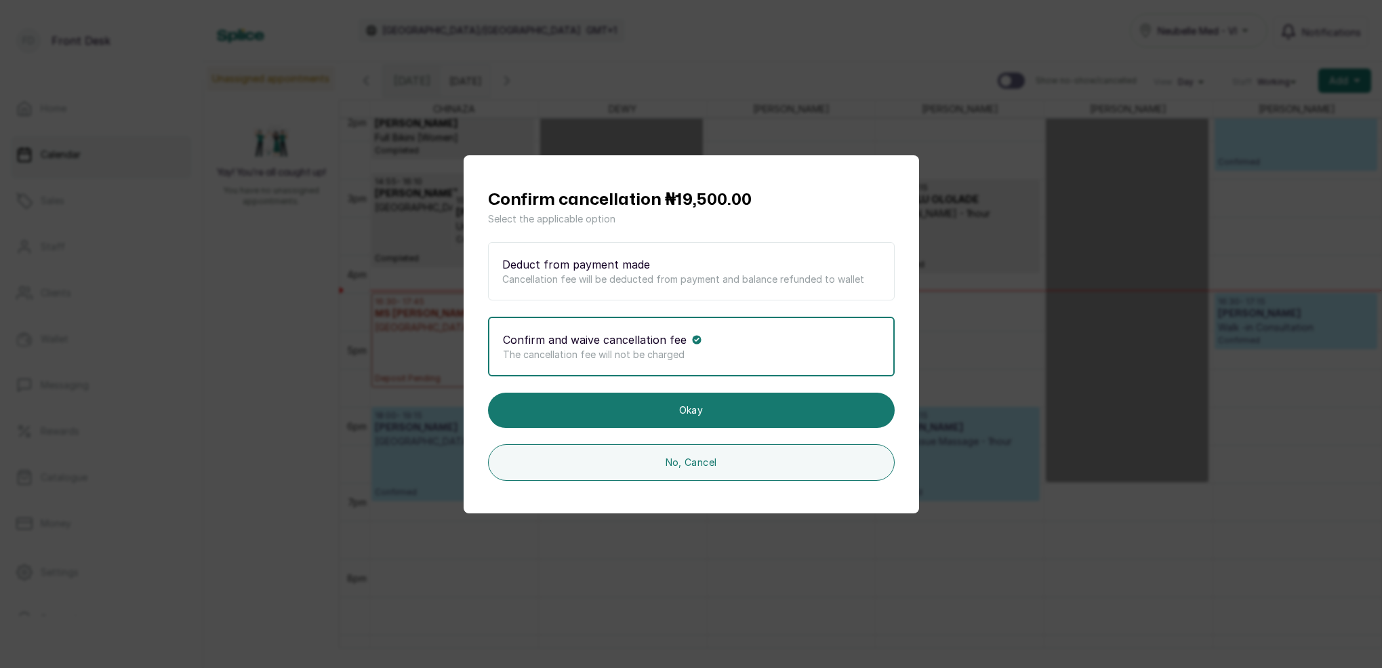
scroll to position [1, 0]
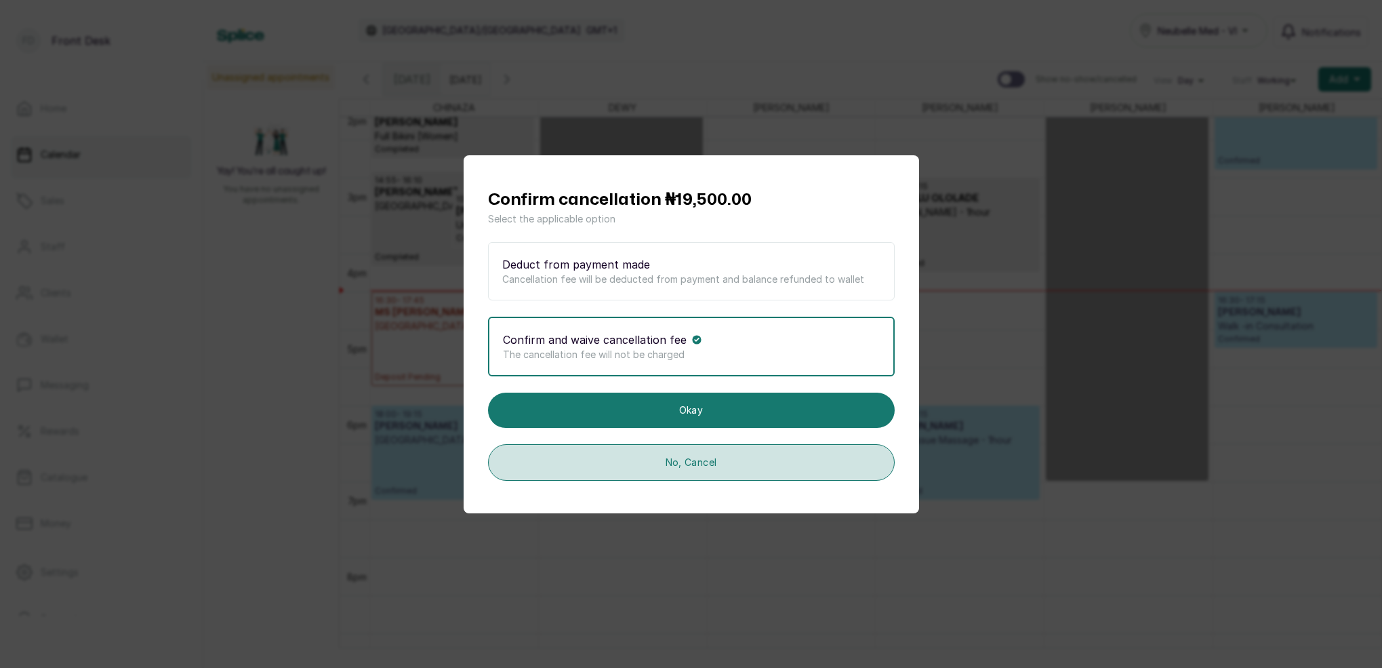
click at [691, 462] on button "No, Cancel" at bounding box center [691, 462] width 407 height 37
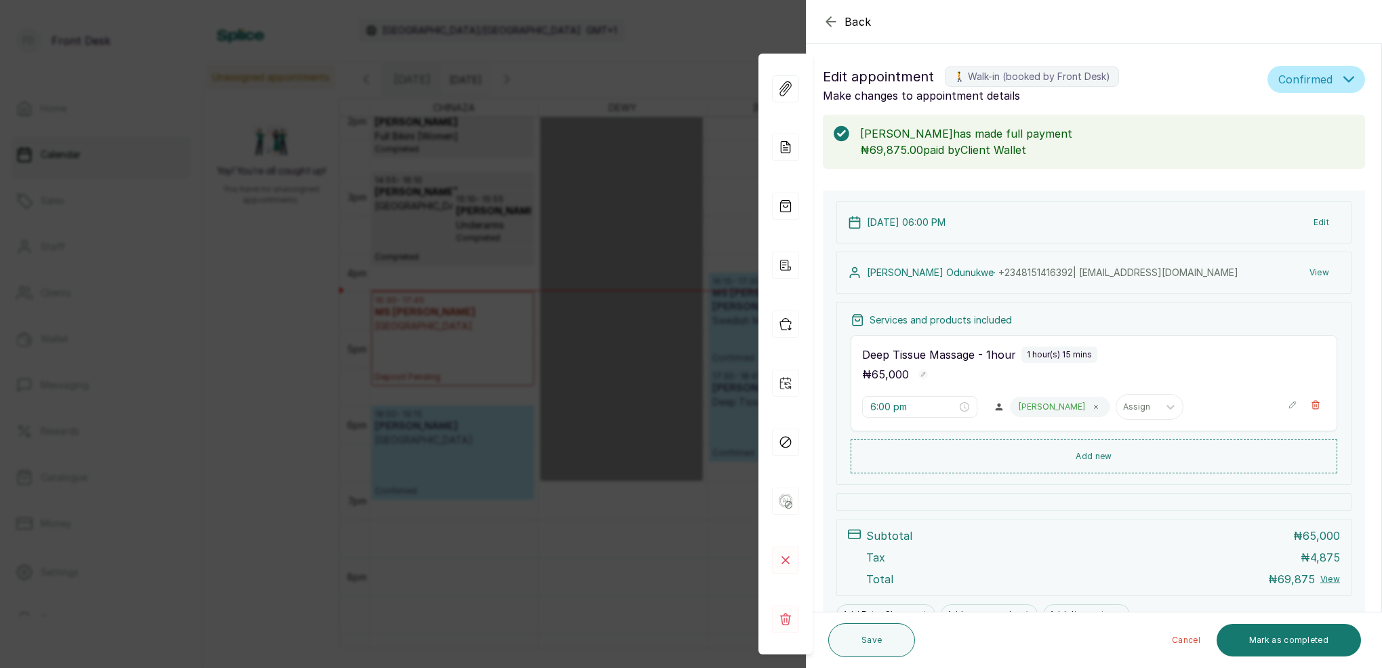
click at [835, 21] on icon "button" at bounding box center [831, 22] width 16 height 16
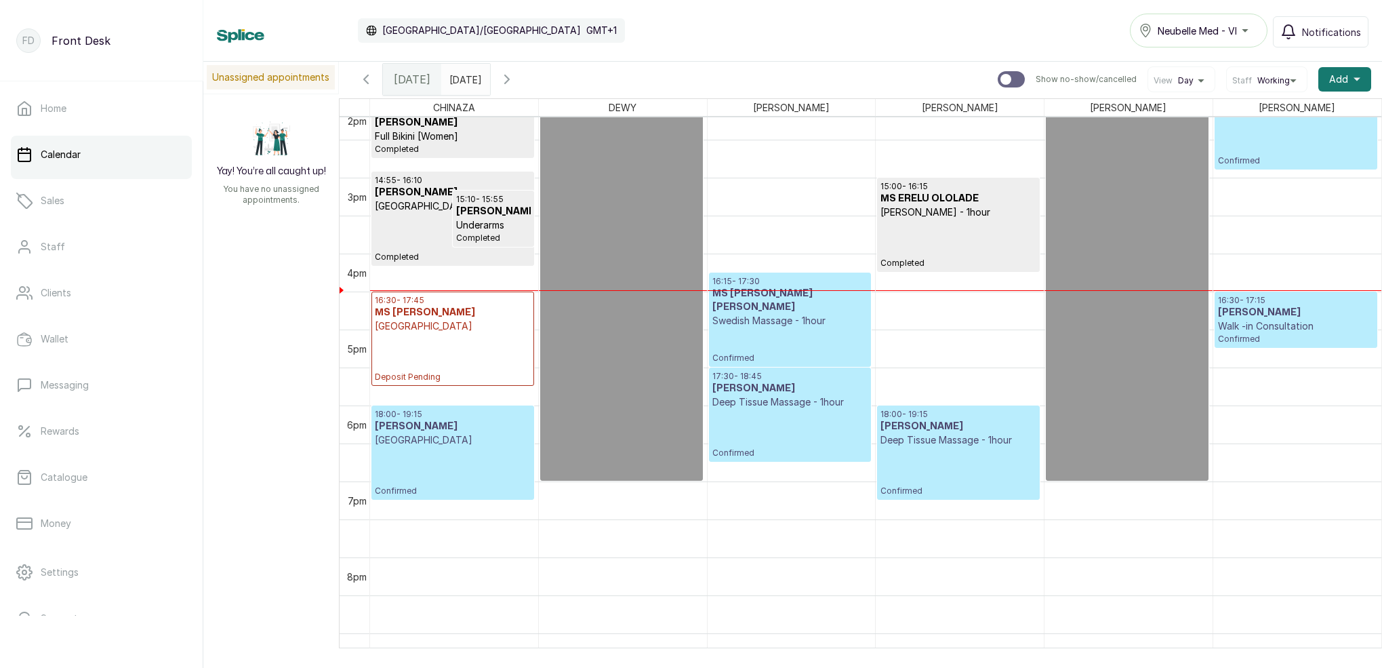
scroll to position [1, 0]
click at [458, 75] on input "[DATE]" at bounding box center [453, 75] width 22 height 23
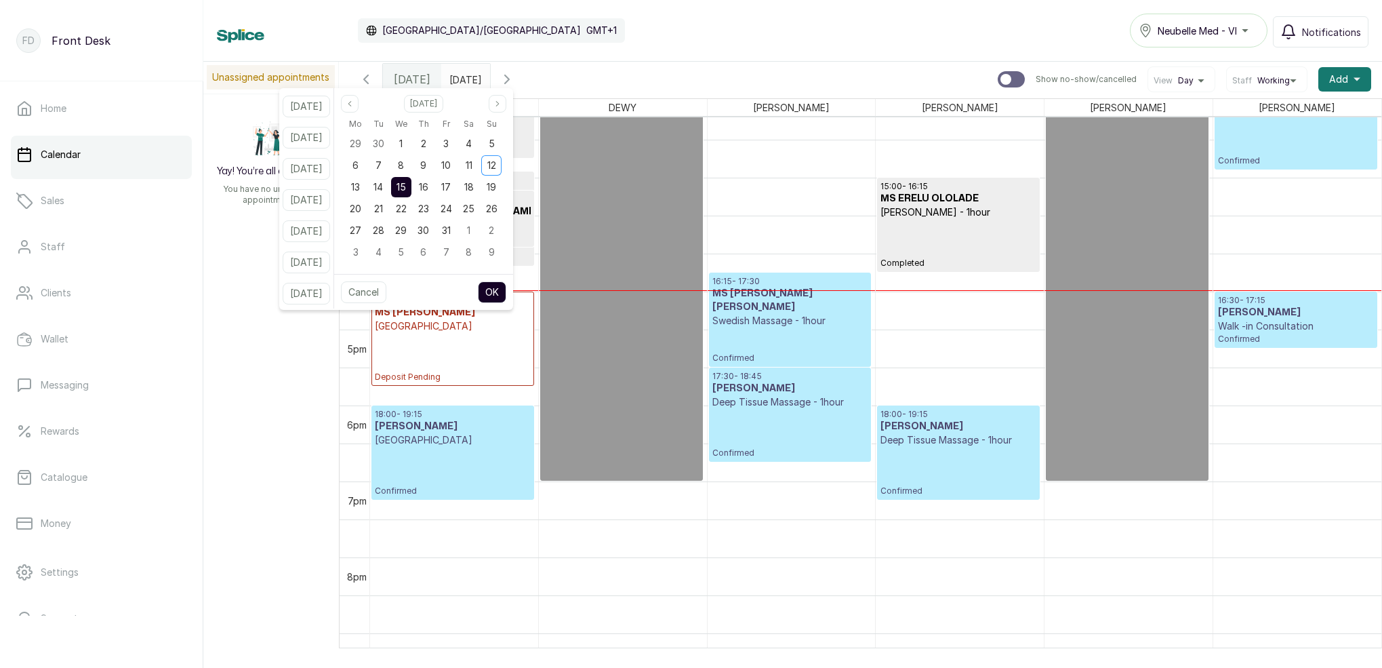
click at [973, 475] on p "Confirmed" at bounding box center [958, 471] width 155 height 49
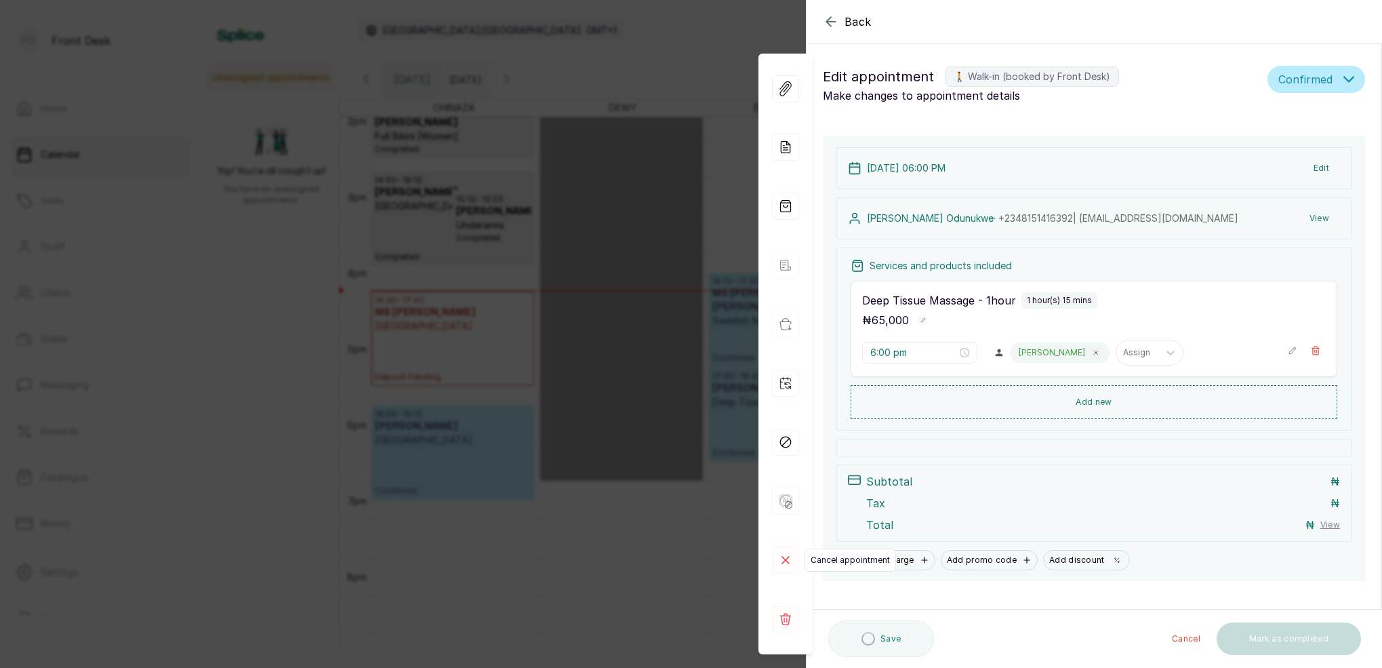
click at [781, 556] on rect at bounding box center [785, 559] width 27 height 27
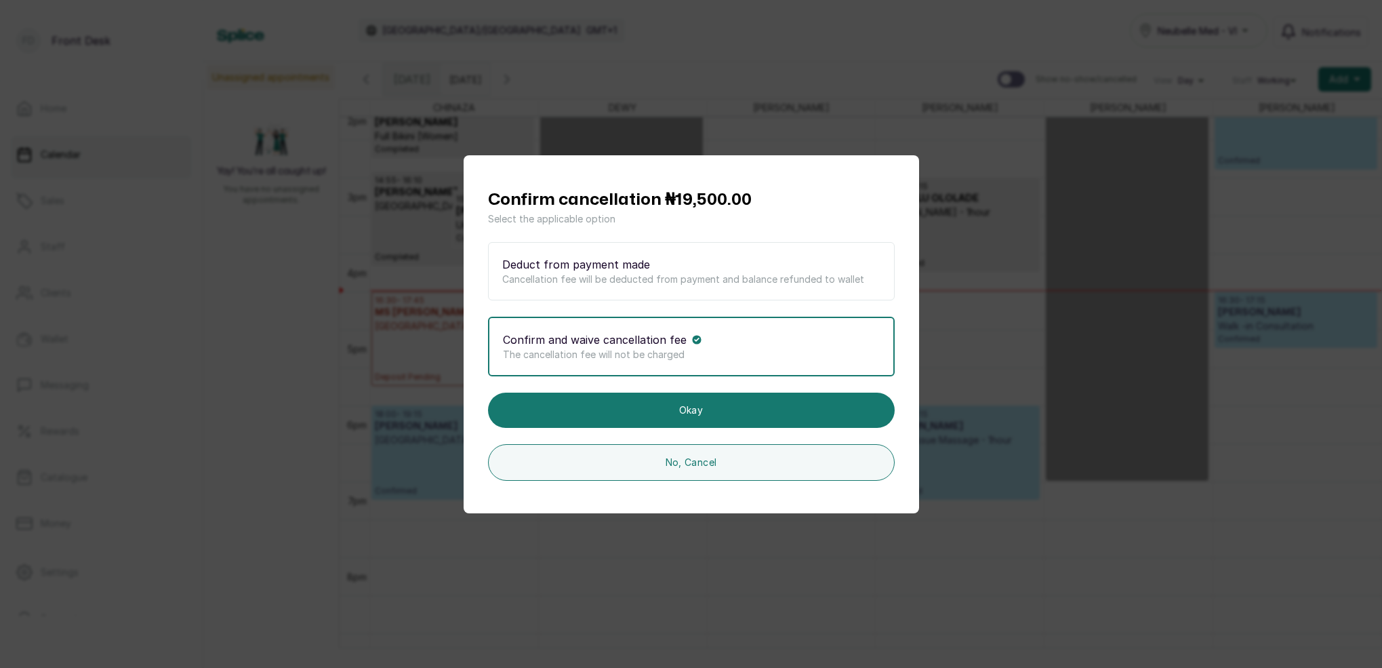
click at [657, 263] on div "Deduct from payment made" at bounding box center [691, 264] width 378 height 16
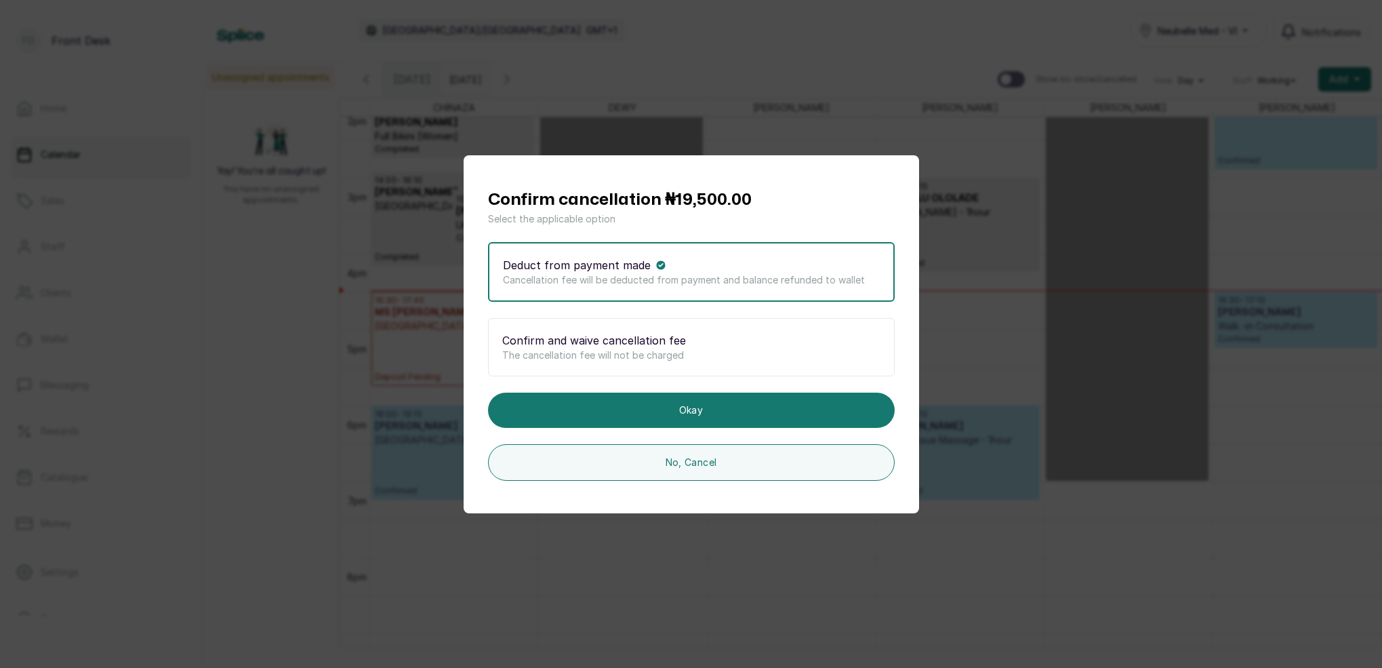
click at [977, 378] on div "Confirm cancellation ₦19,500.00 Select the applicable option Deduct from paymen…" at bounding box center [691, 334] width 1382 height 668
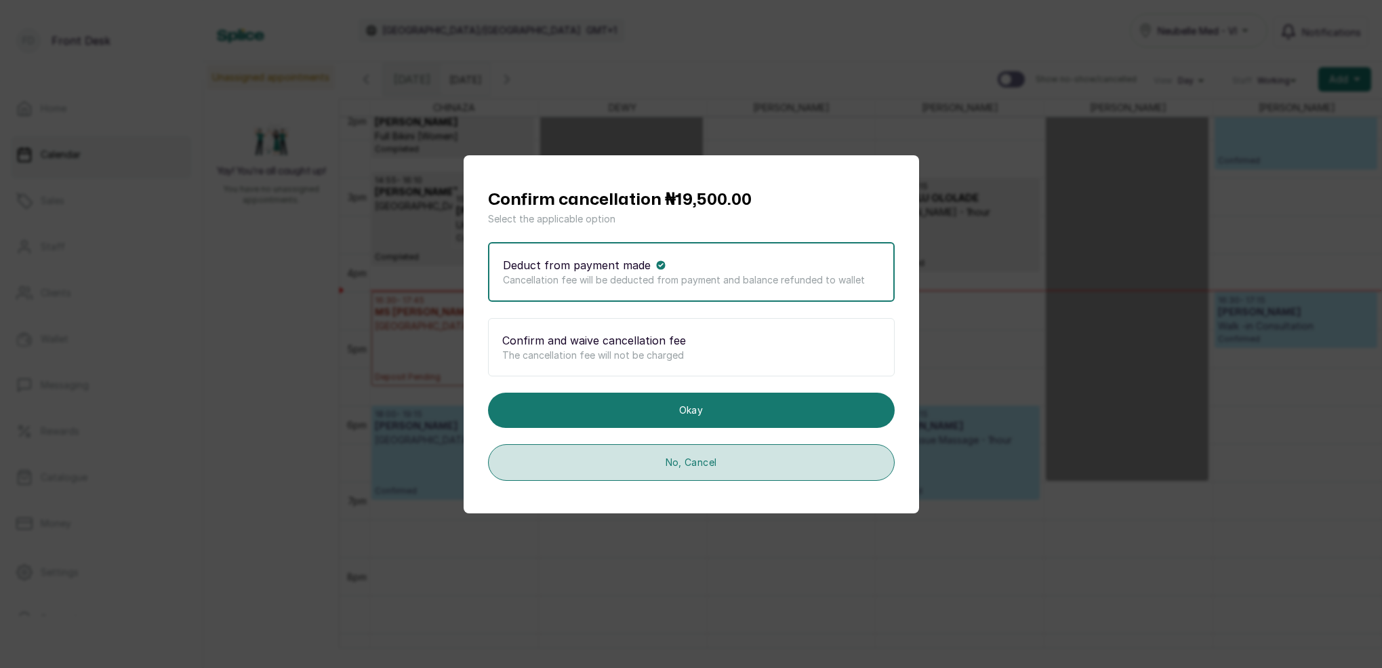
click at [702, 460] on button "No, Cancel" at bounding box center [691, 462] width 407 height 37
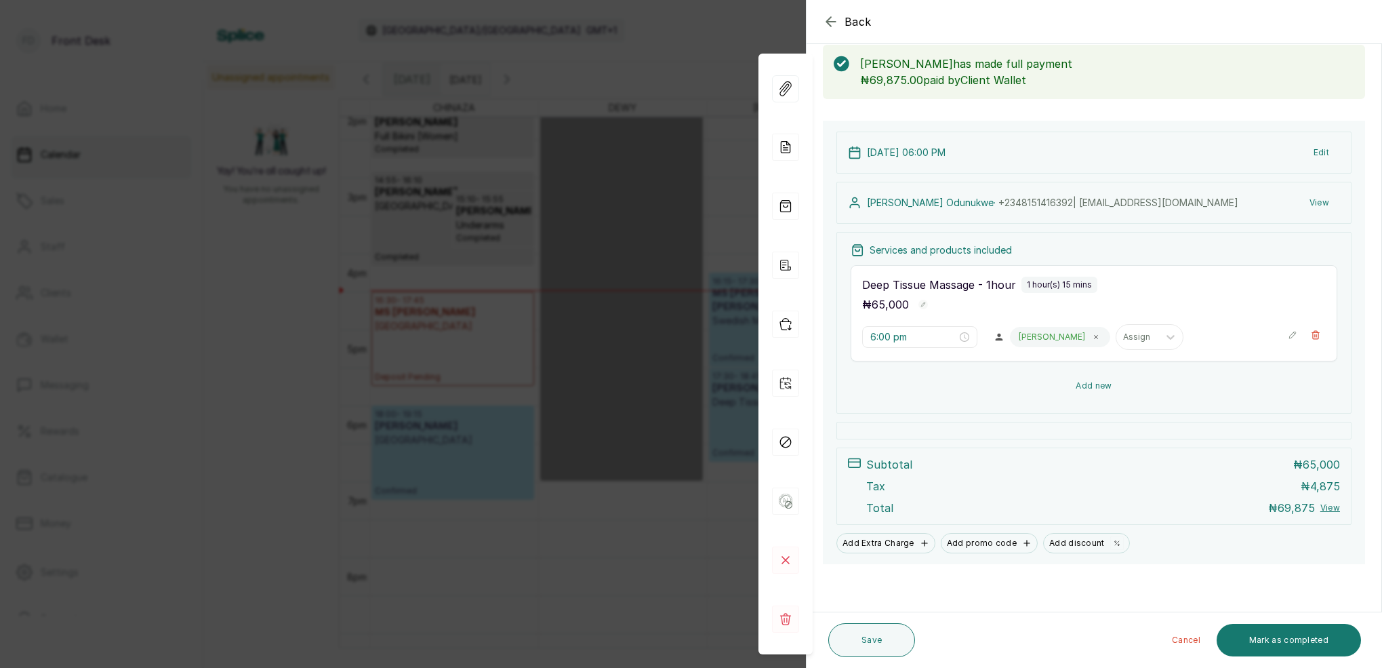
scroll to position [70, 0]
click at [1319, 205] on button "View" at bounding box center [1319, 202] width 41 height 24
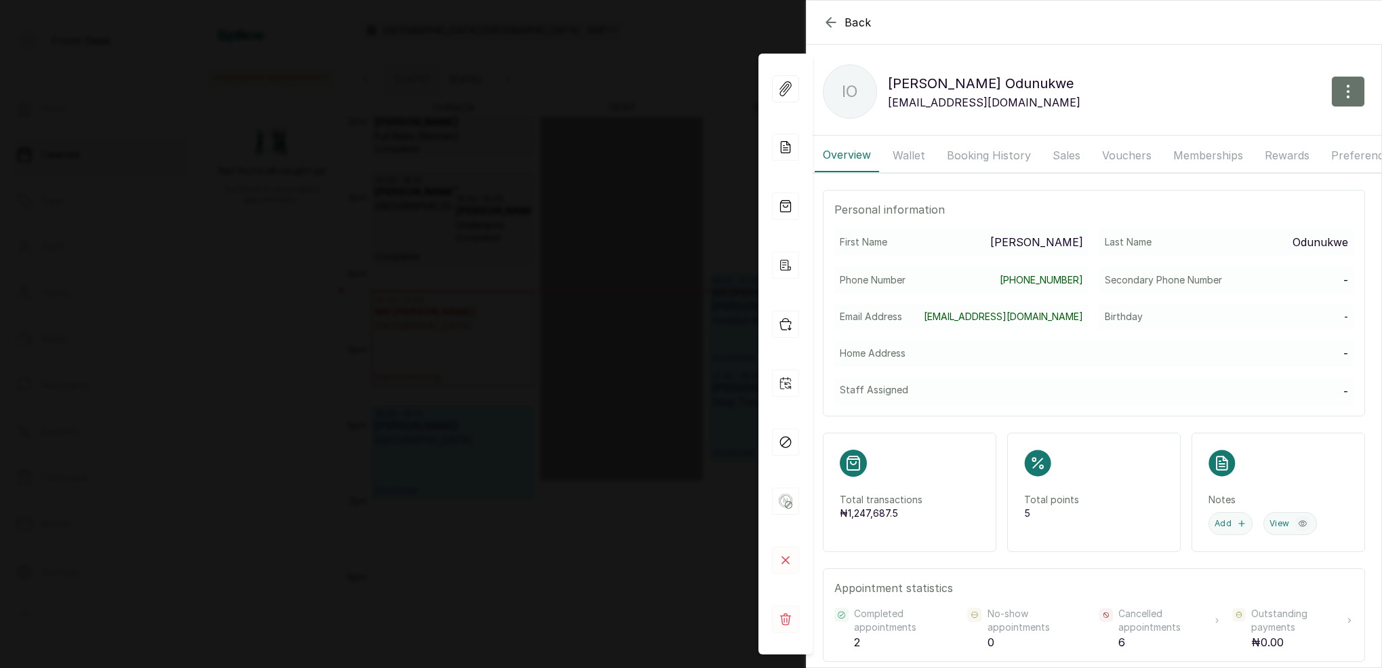
click at [834, 17] on icon "button" at bounding box center [831, 22] width 16 height 16
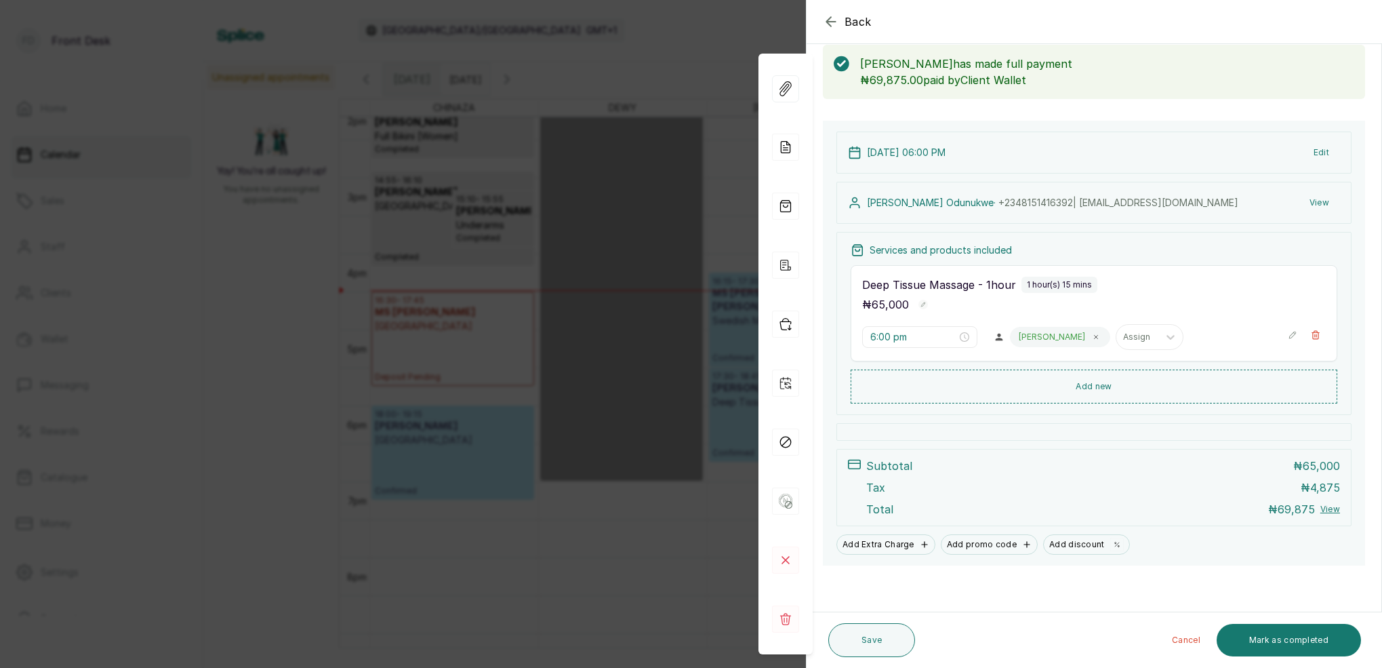
click at [1329, 148] on button "Edit" at bounding box center [1321, 152] width 37 height 24
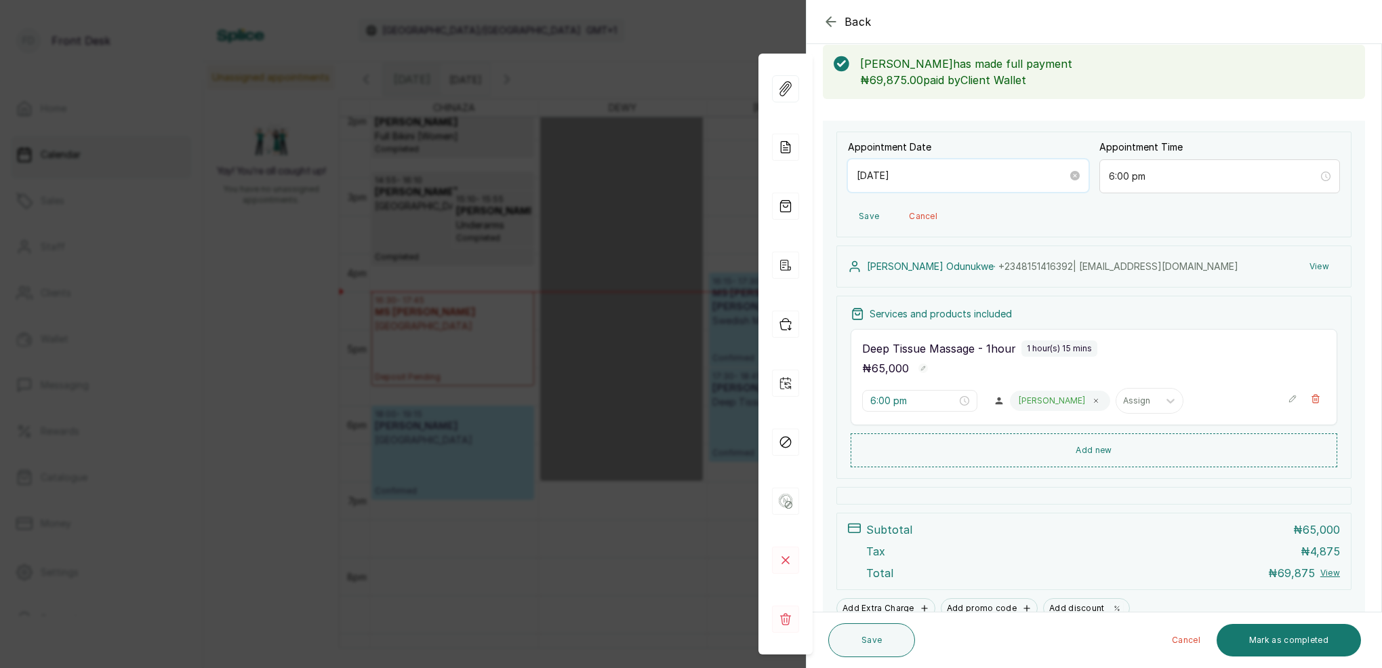
click at [929, 180] on input "[DATE]" at bounding box center [962, 175] width 211 height 15
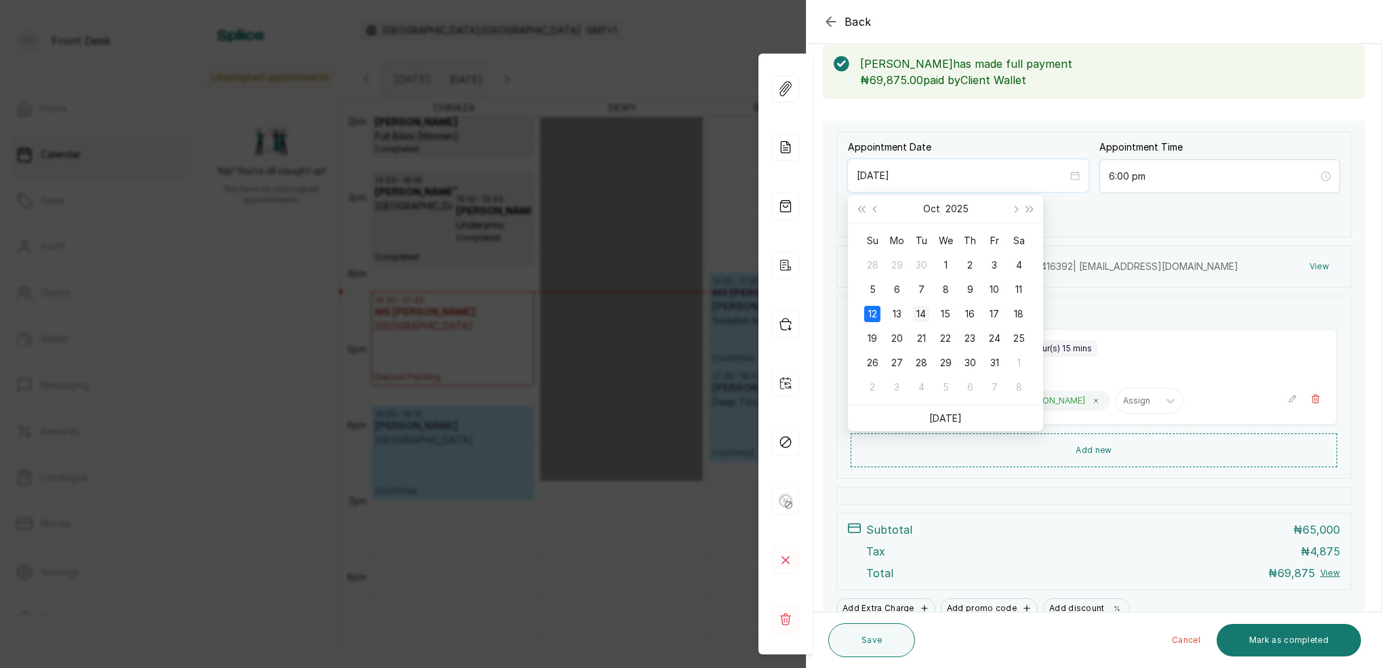
type input "[DATE]"
drag, startPoint x: 923, startPoint y: 310, endPoint x: 932, endPoint y: 320, distance: 13.9
click at [923, 310] on div "14" at bounding box center [921, 314] width 16 height 16
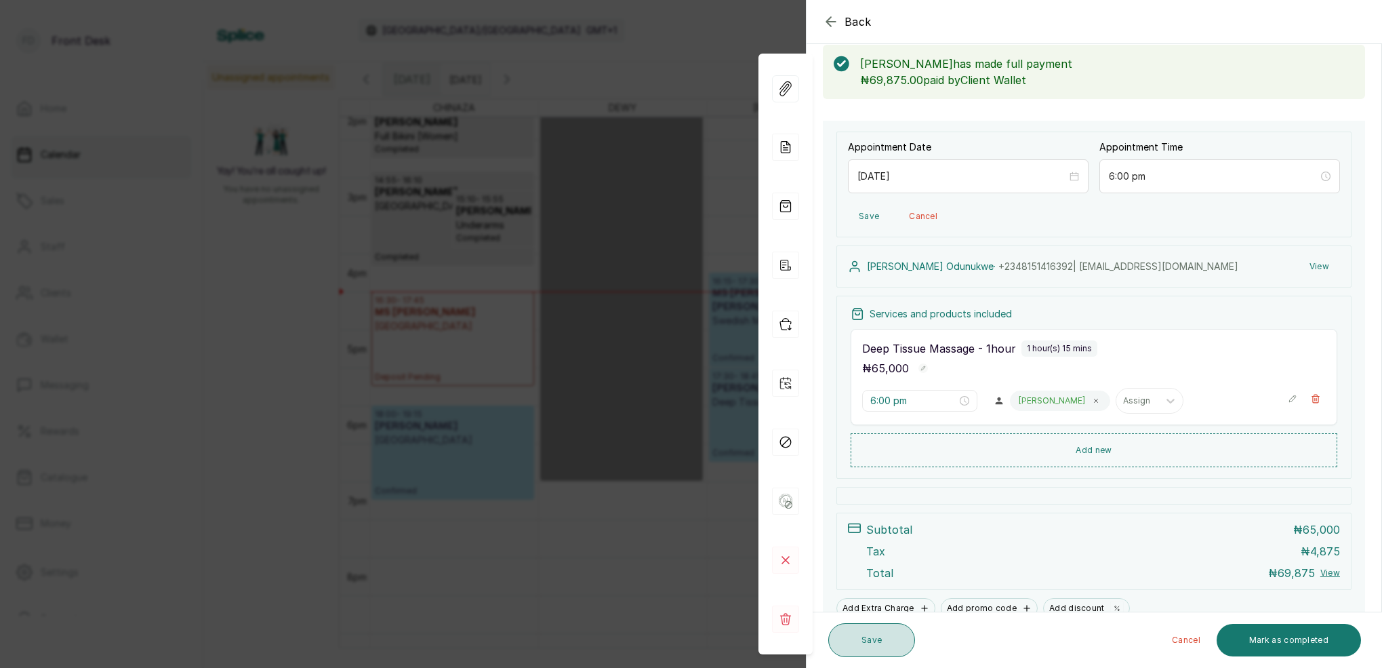
click at [885, 630] on button "Save" at bounding box center [871, 640] width 87 height 34
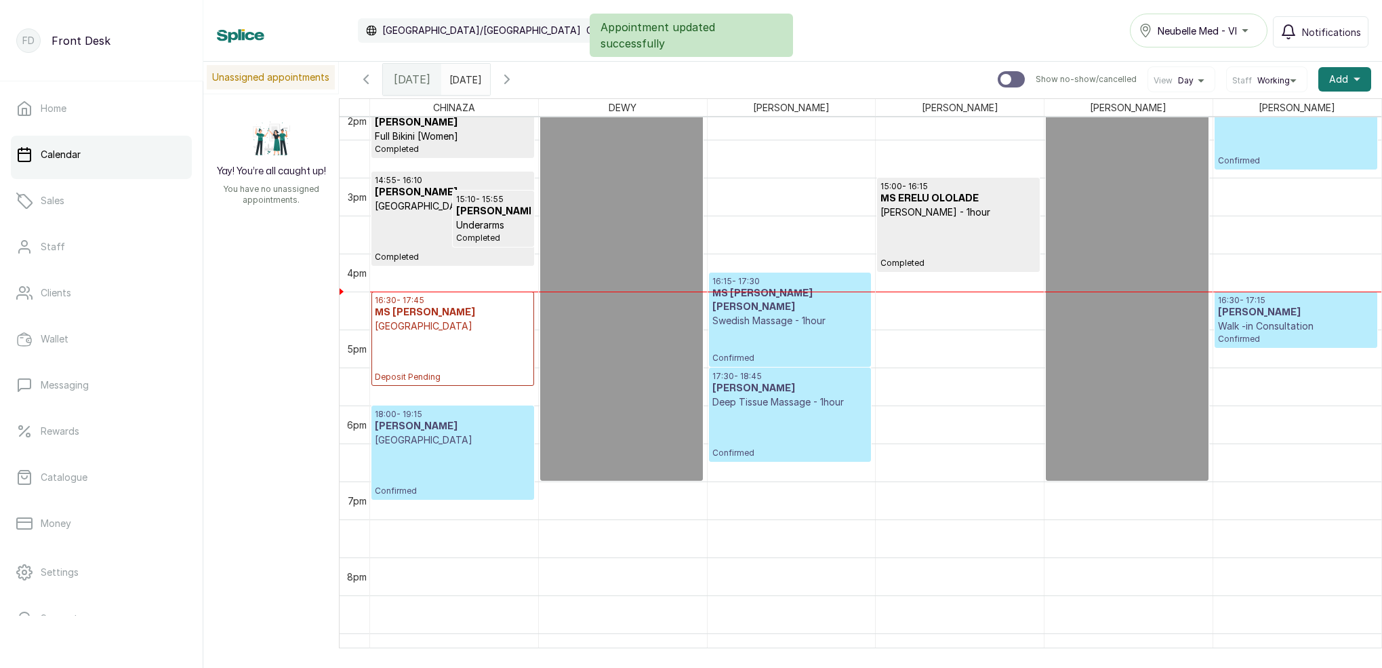
click at [464, 75] on input "[DATE]" at bounding box center [453, 75] width 22 height 23
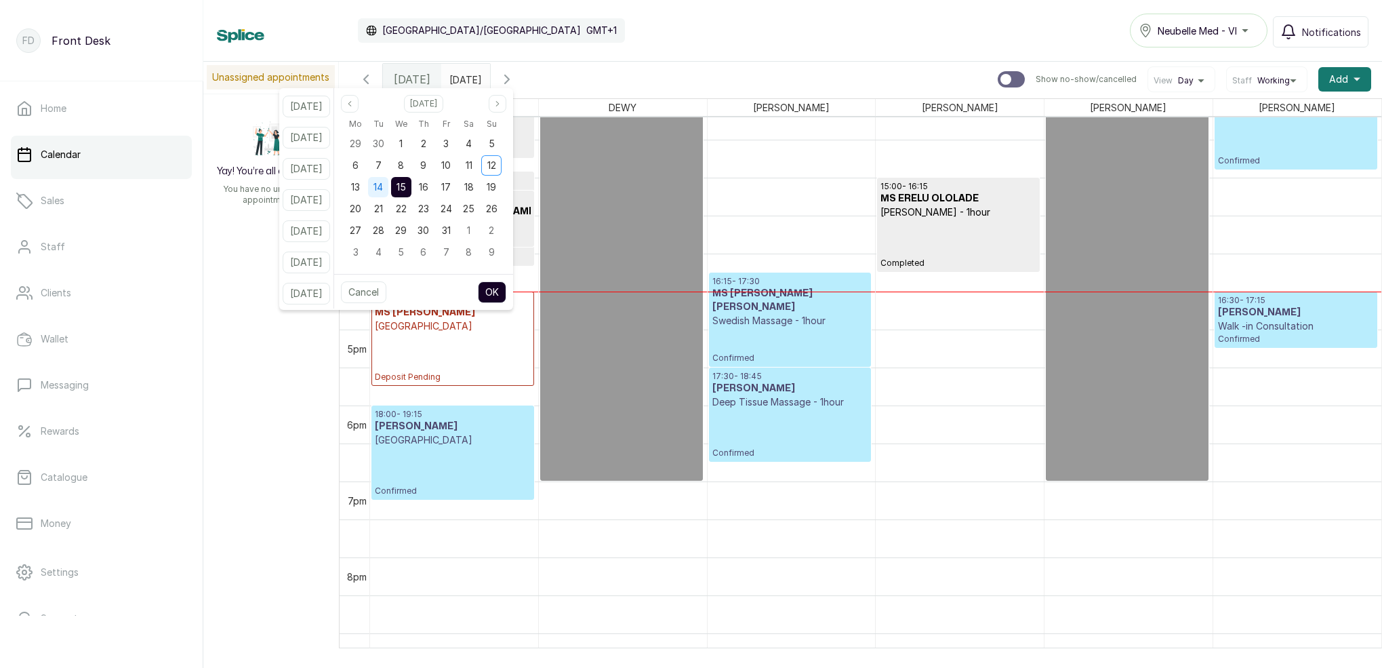
click at [383, 186] on span "14" at bounding box center [378, 187] width 9 height 12
click at [506, 289] on button "OK" at bounding box center [492, 292] width 28 height 22
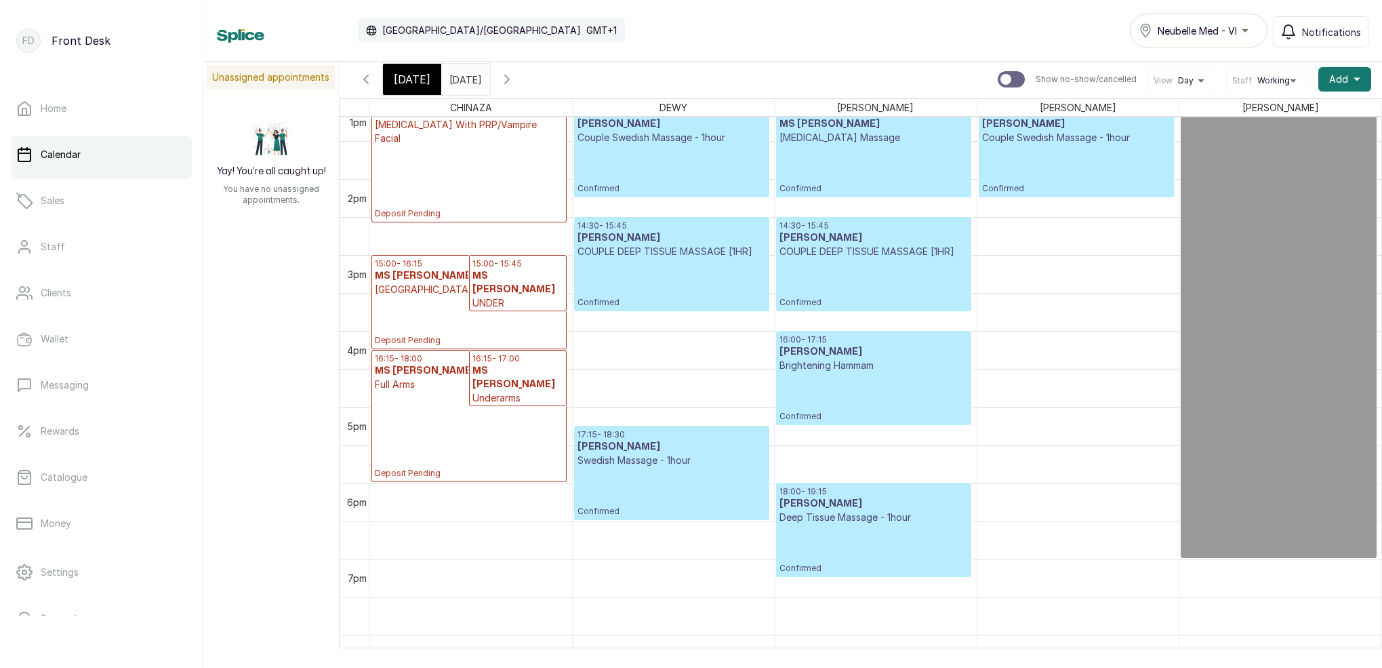
scroll to position [940, 0]
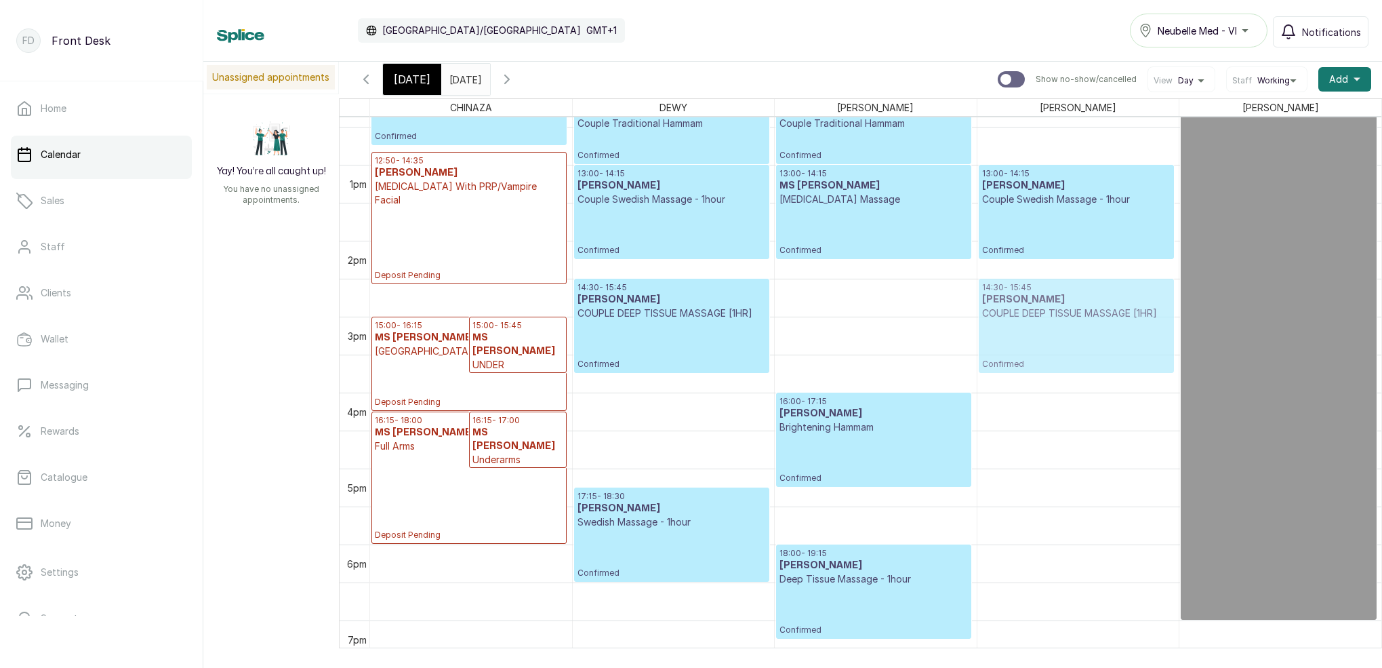
drag, startPoint x: 871, startPoint y: 301, endPoint x: 999, endPoint y: 296, distance: 127.5
click at [999, 296] on tr "15:00 - 16:15 MS [PERSON_NAME] Deposit Pending 15:00 - 15:45 MS [PERSON_NAME] U…" at bounding box center [875, 89] width 1011 height 1822
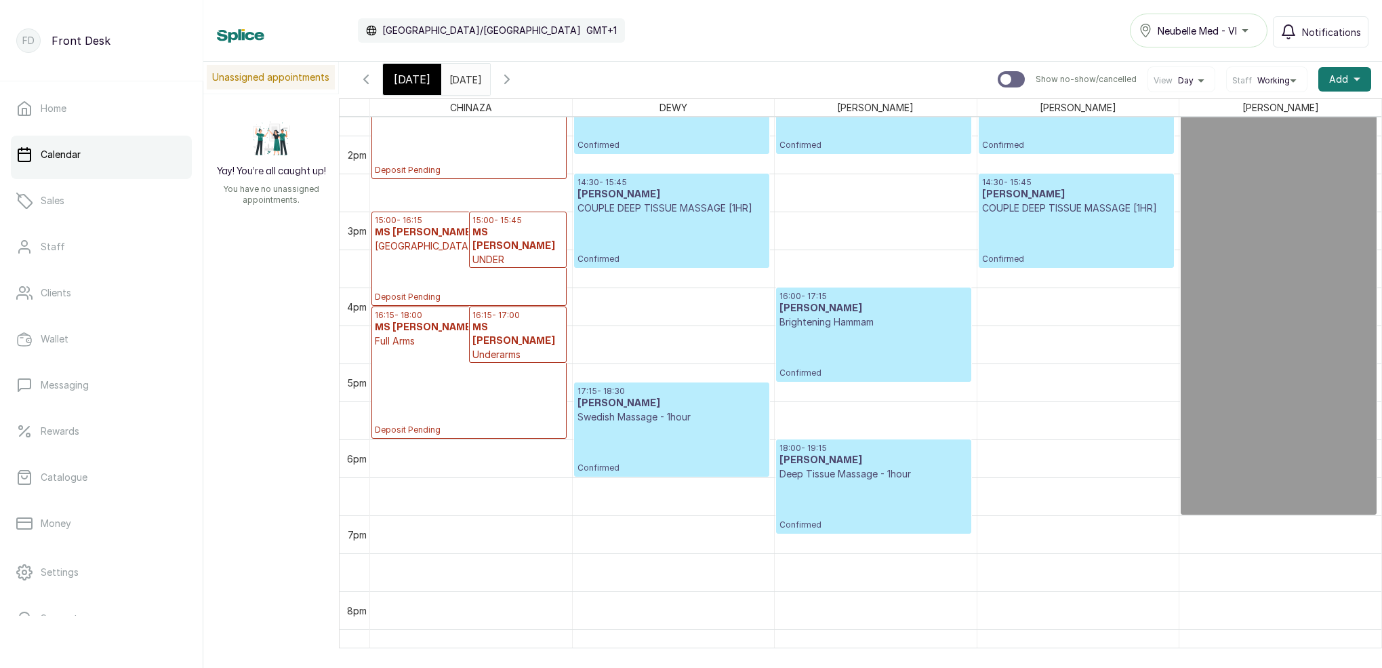
scroll to position [1062, 0]
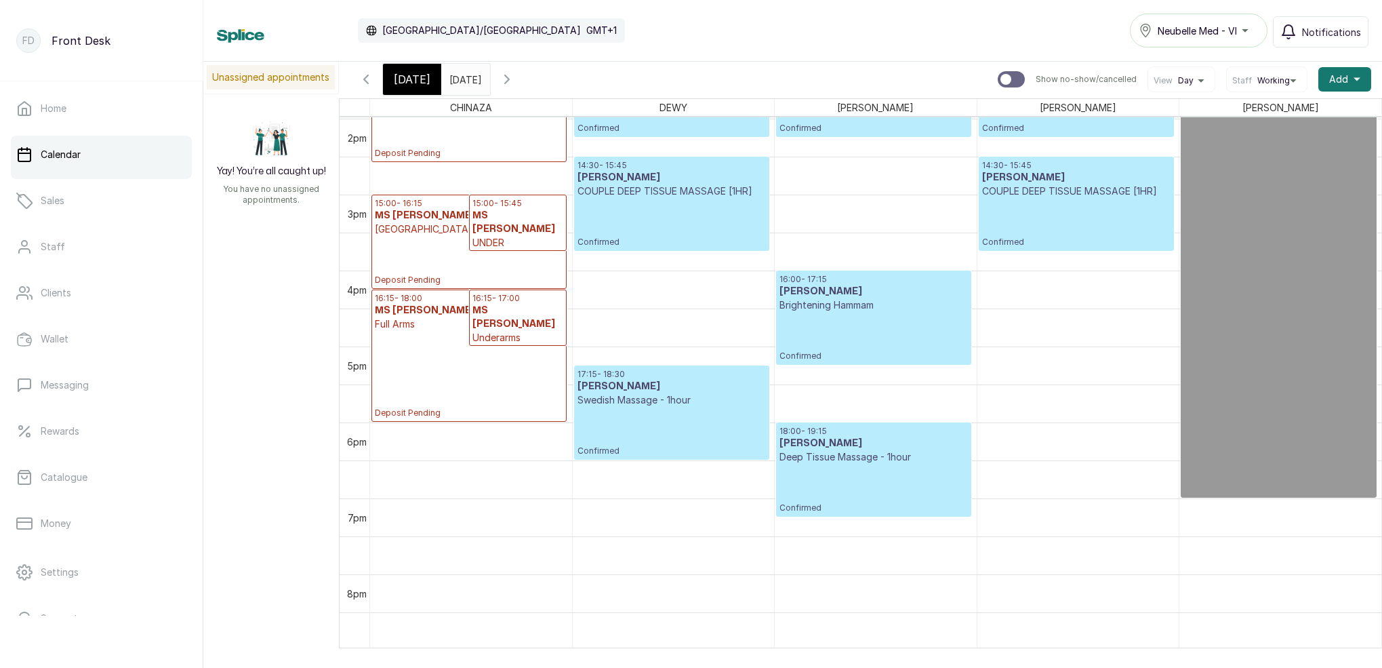
click at [910, 310] on p "Brightening Hammam" at bounding box center [874, 305] width 188 height 14
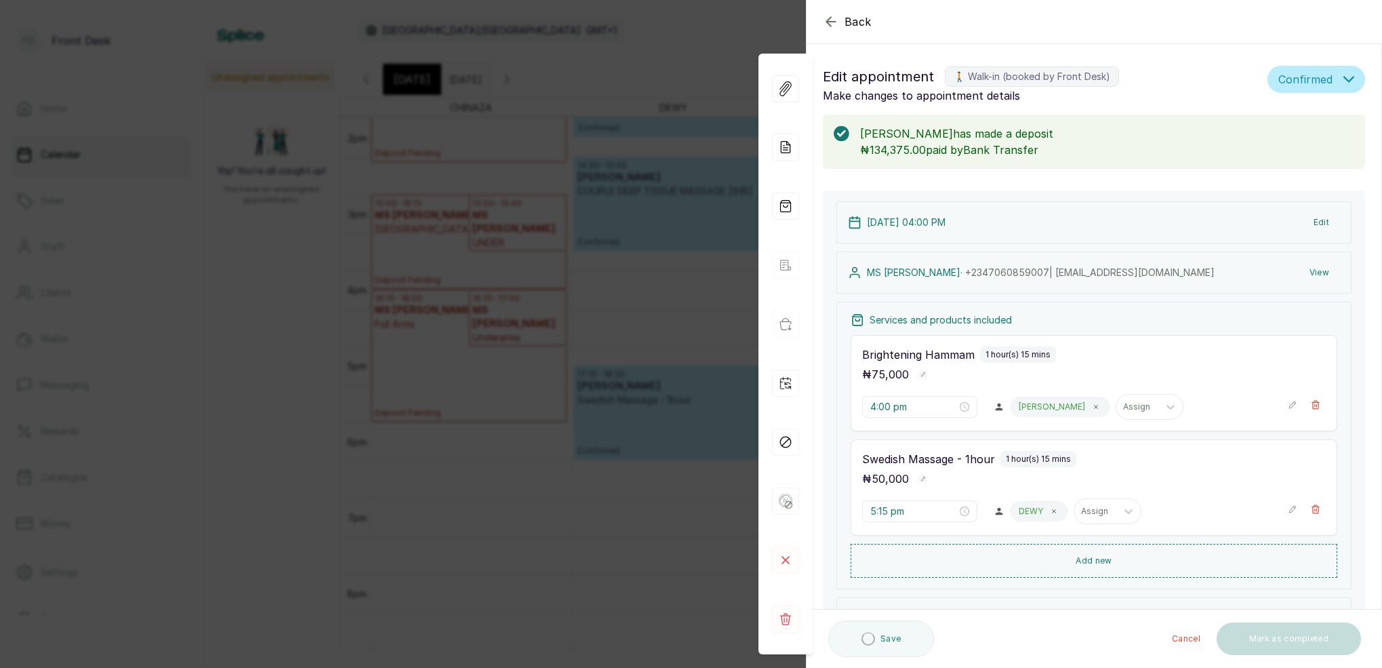
click at [830, 18] on icon "button" at bounding box center [830, 21] width 9 height 9
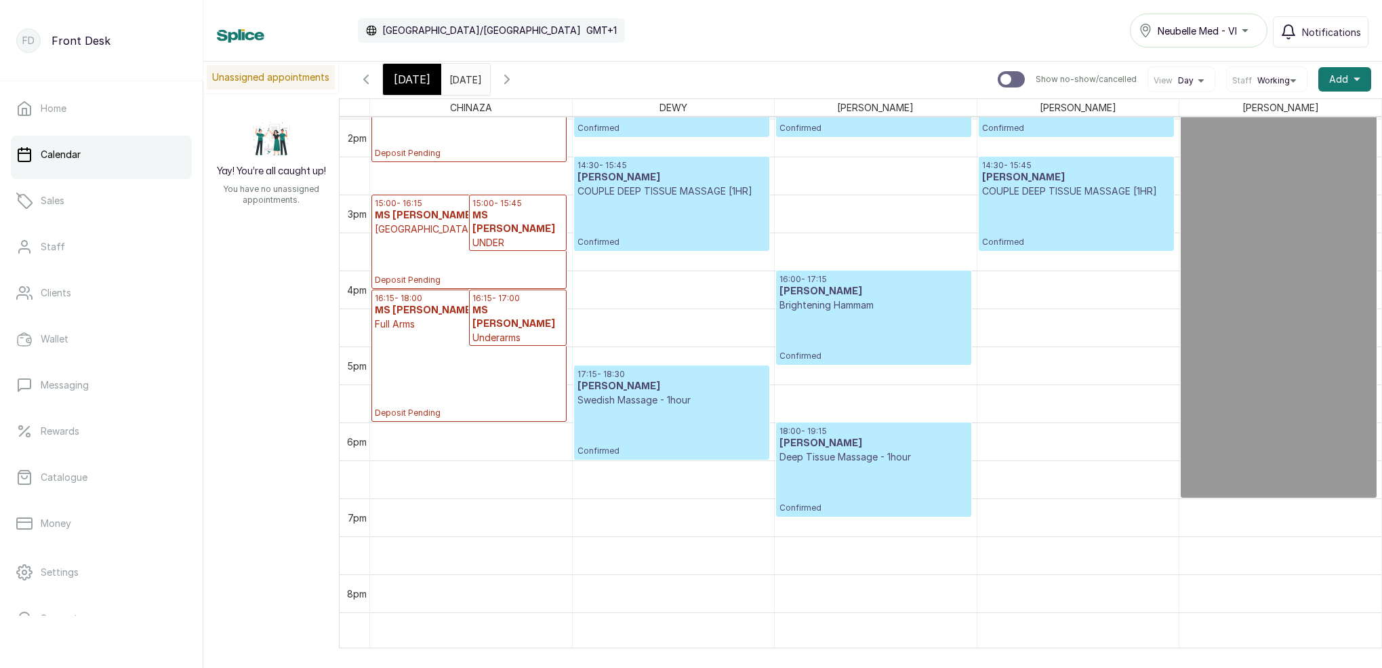
click at [481, 78] on icon "calender simple" at bounding box center [476, 75] width 9 height 9
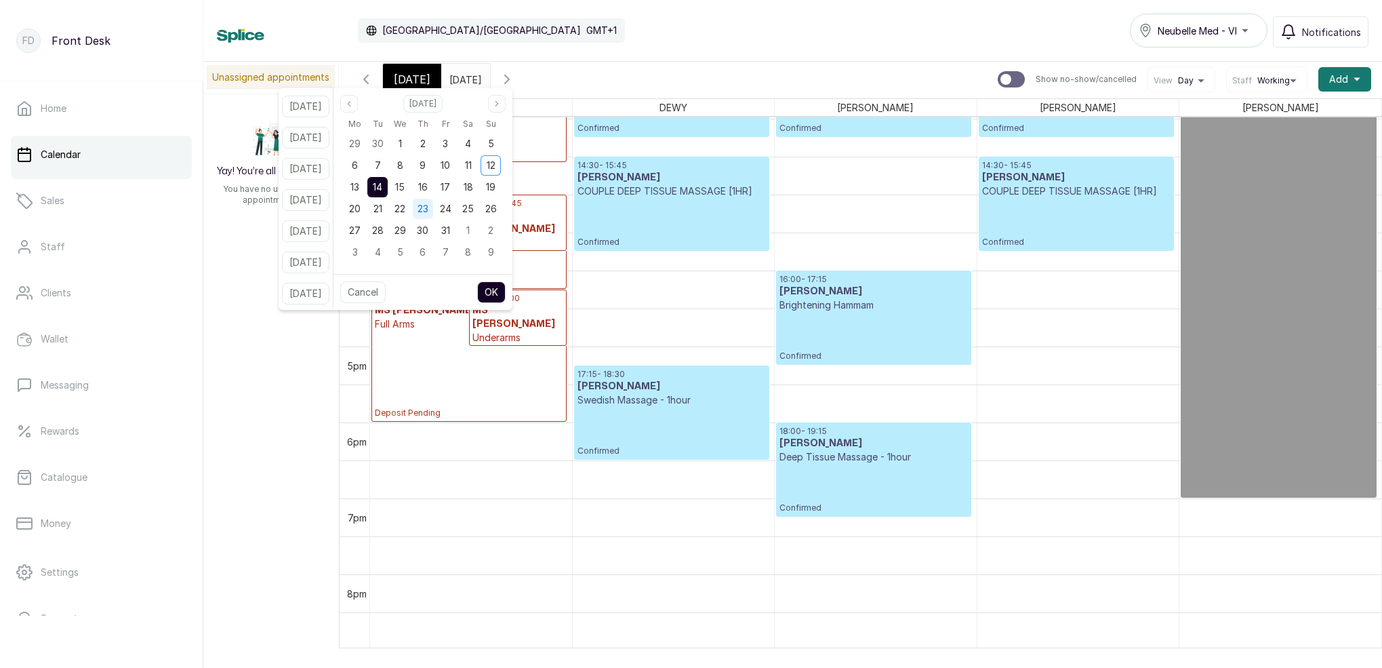
drag, startPoint x: 414, startPoint y: 188, endPoint x: 437, endPoint y: 208, distance: 30.2
click at [405, 188] on span "15" at bounding box center [399, 187] width 9 height 12
drag, startPoint x: 416, startPoint y: 163, endPoint x: 455, endPoint y: 205, distance: 57.6
click at [403, 167] on span "8" at bounding box center [400, 165] width 6 height 12
click at [506, 288] on button "OK" at bounding box center [491, 292] width 28 height 22
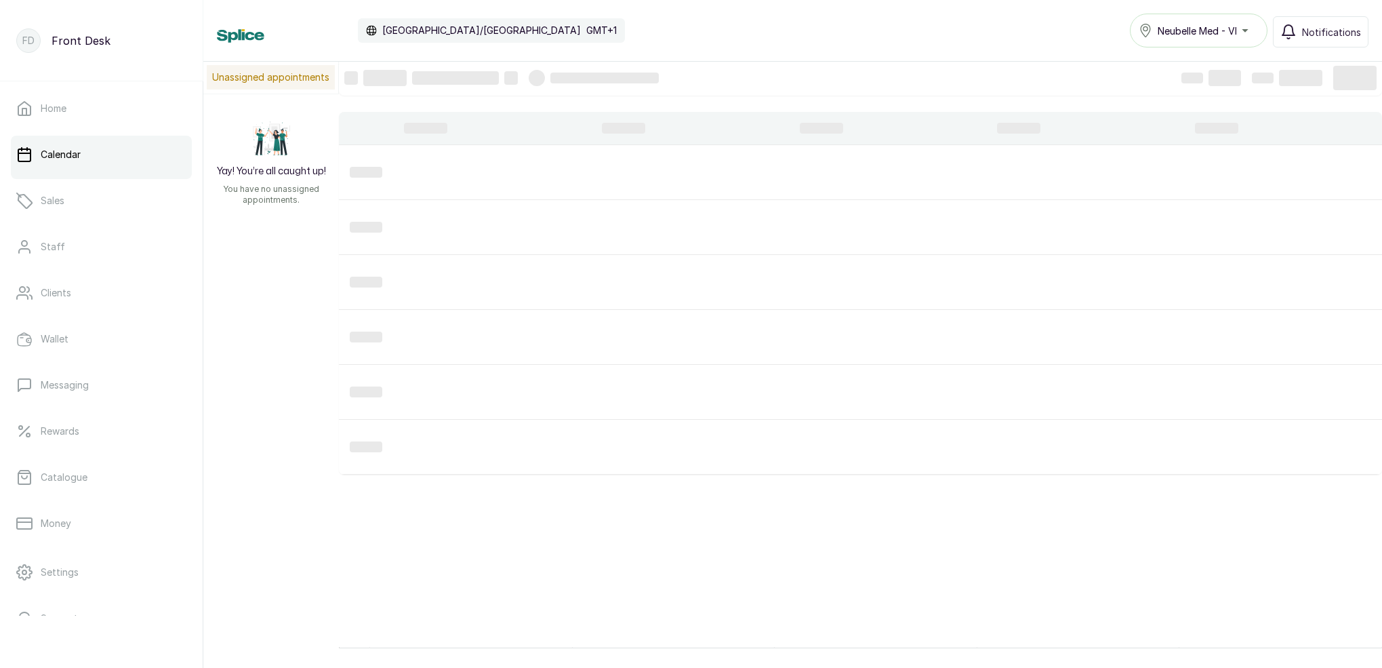
type input "[DATE]"
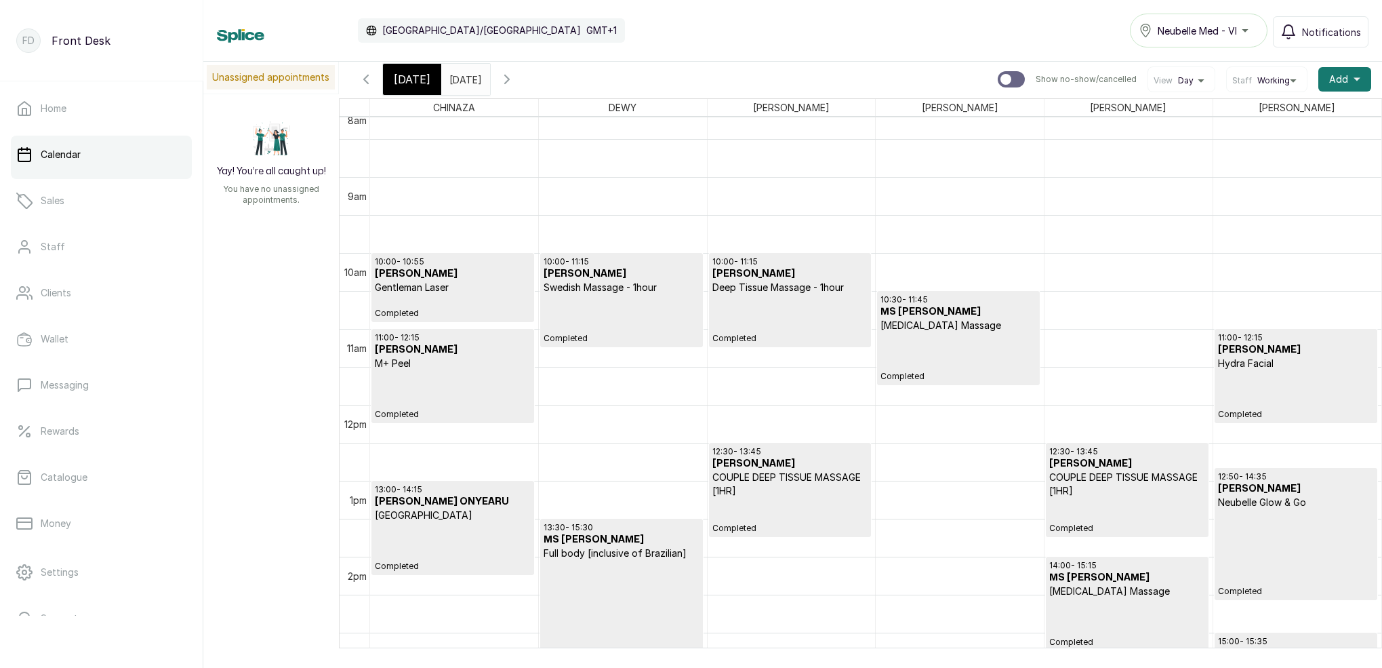
scroll to position [626, 0]
click at [1262, 400] on p "Completed" at bounding box center [1296, 391] width 156 height 49
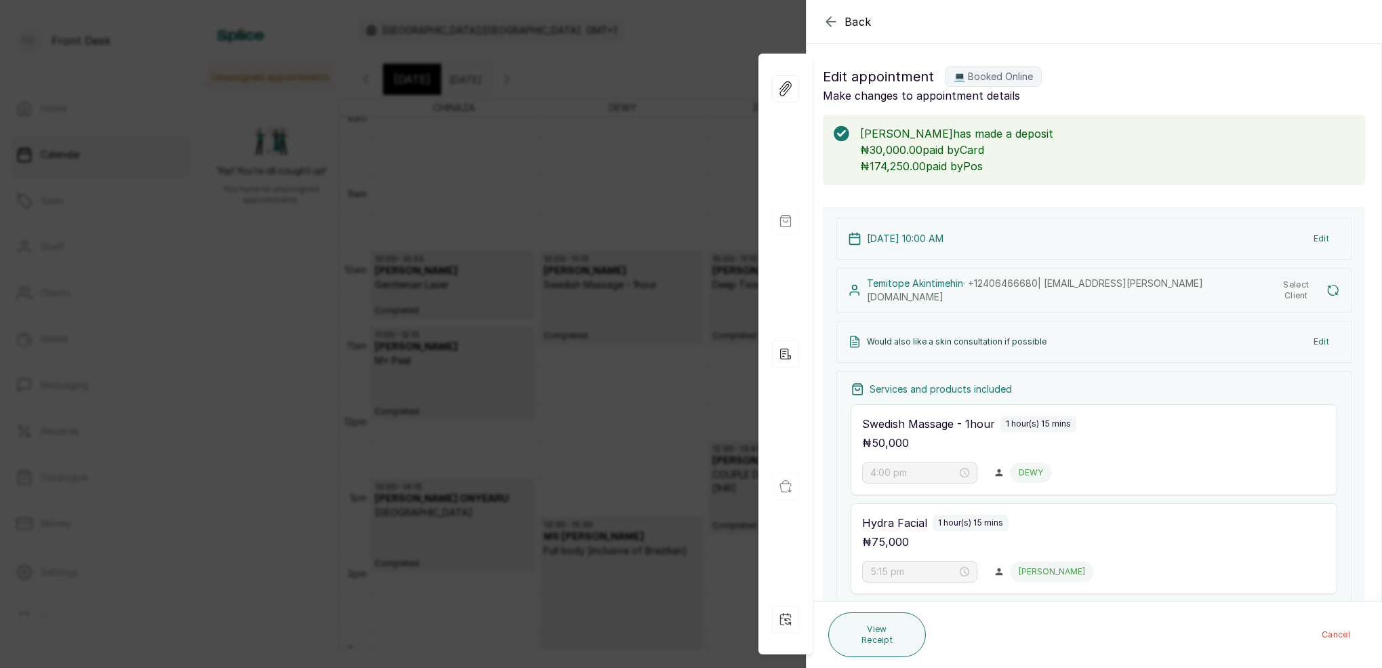
type input "10:00 am"
type input "11:00 am"
click at [1118, 207] on div "[DATE] 10:00 AM Edit [PERSON_NAME] · [PHONE_NUMBER] | [EMAIL_ADDRESS][PERSON_NA…" at bounding box center [1094, 542] width 542 height 671
click at [1119, 207] on div "[DATE] 10:00 AM Edit [PERSON_NAME] · [PHONE_NUMBER] | [EMAIL_ADDRESS][PERSON_NA…" at bounding box center [1094, 542] width 542 height 671
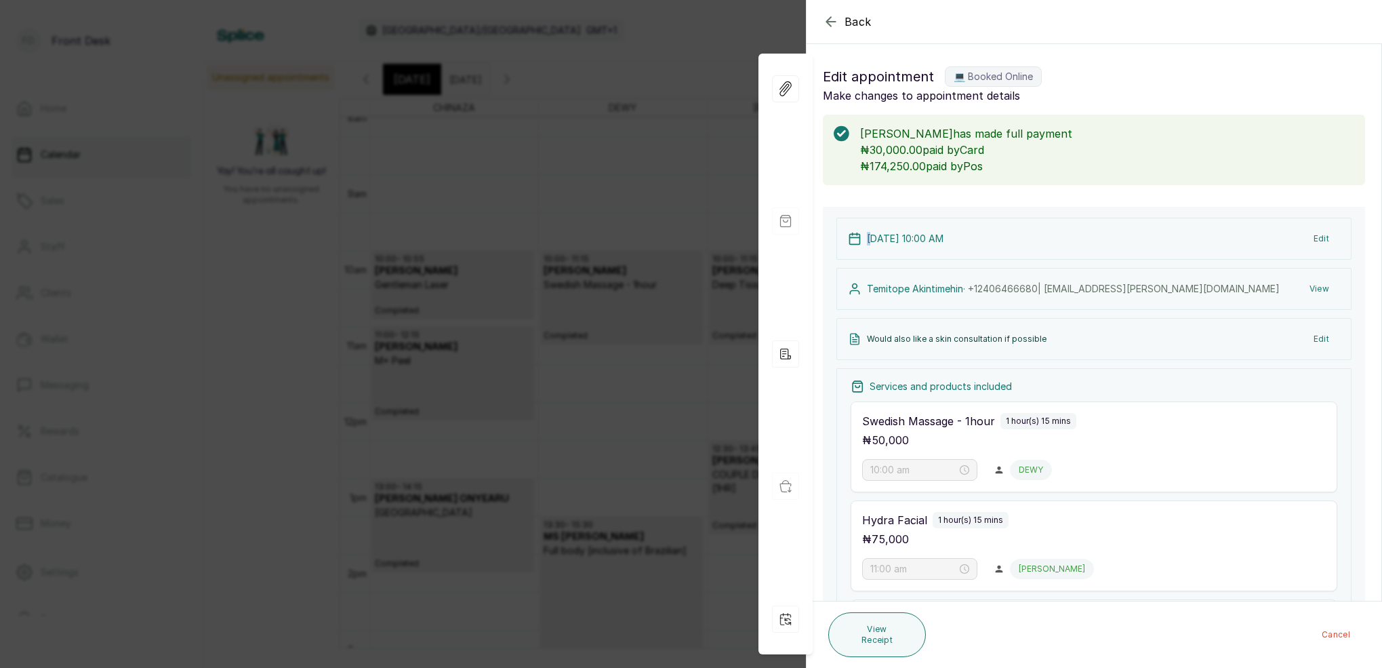
click at [826, 17] on icon "button" at bounding box center [831, 22] width 16 height 16
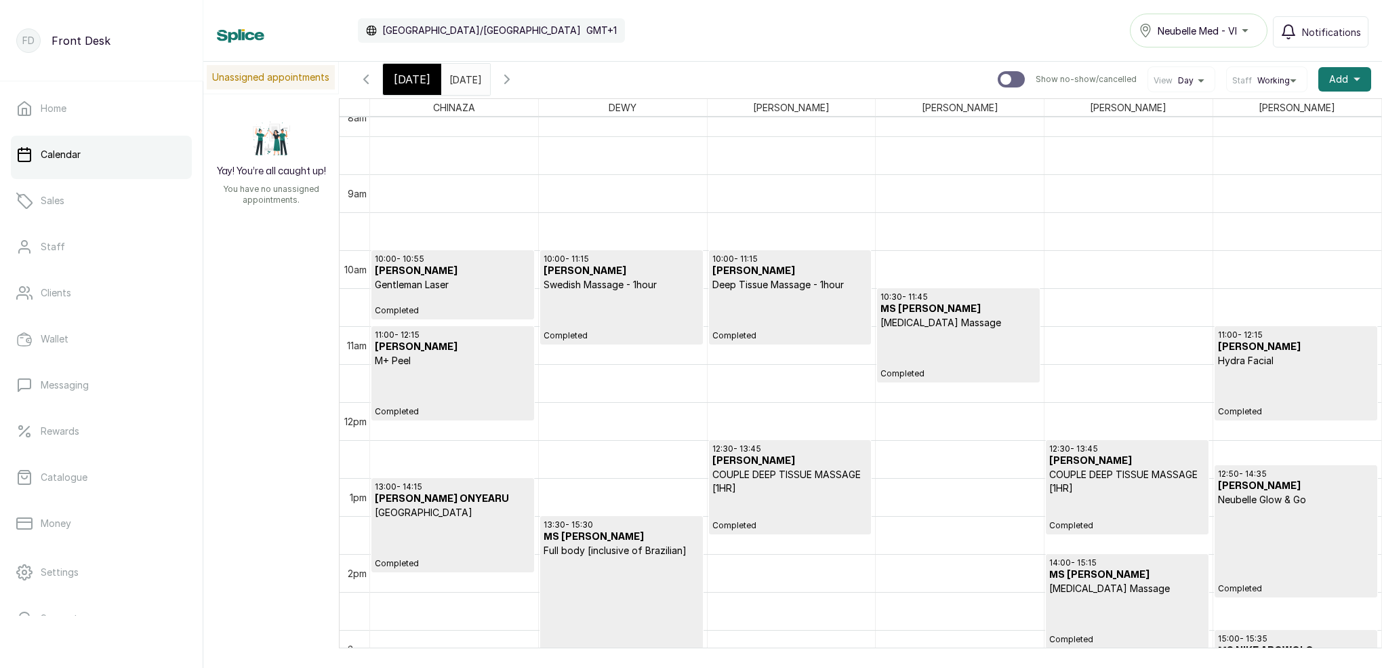
click at [412, 79] on span "[DATE]" at bounding box center [412, 79] width 37 height 16
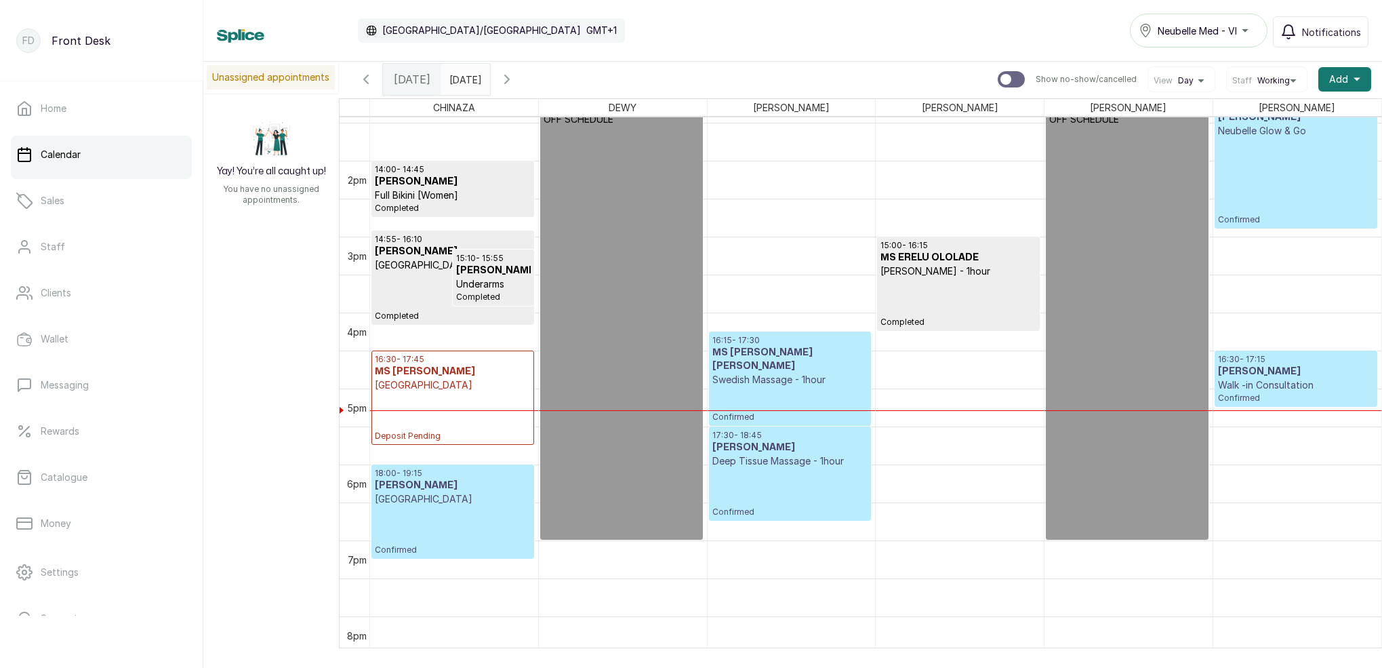
scroll to position [19, 0]
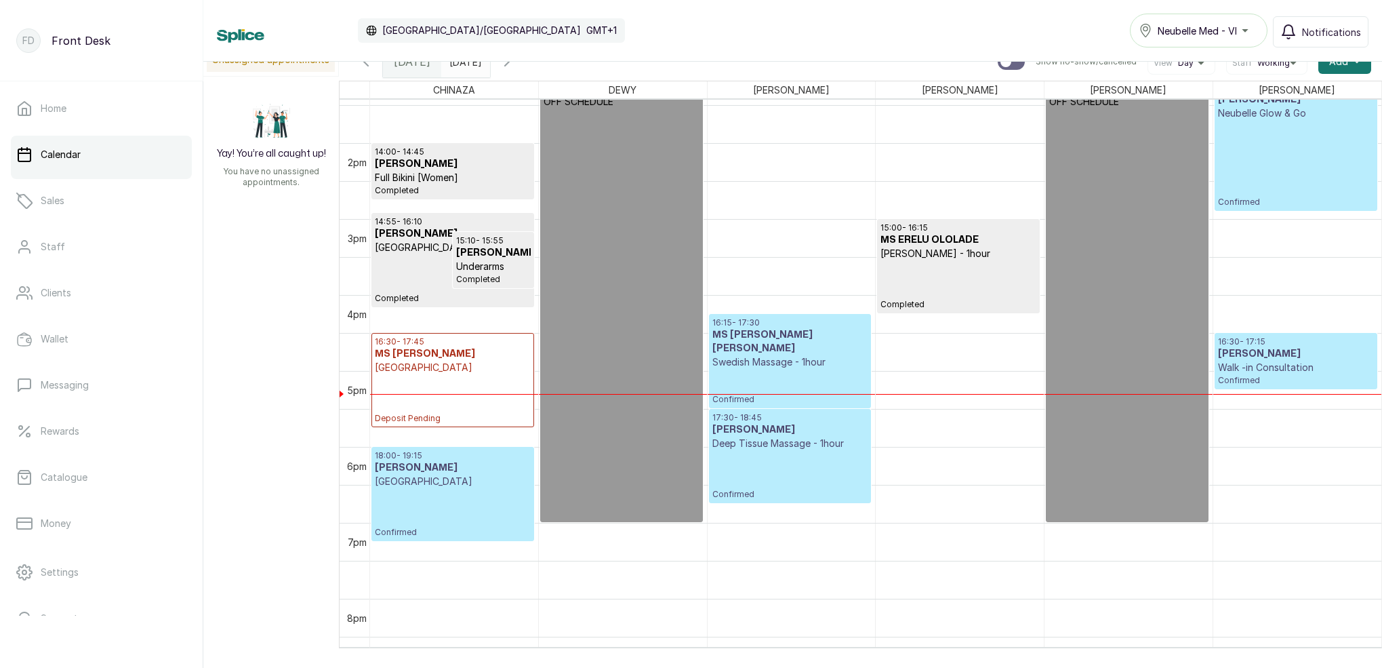
click at [814, 355] on h3 "MS [PERSON_NAME] [PERSON_NAME]" at bounding box center [789, 341] width 155 height 27
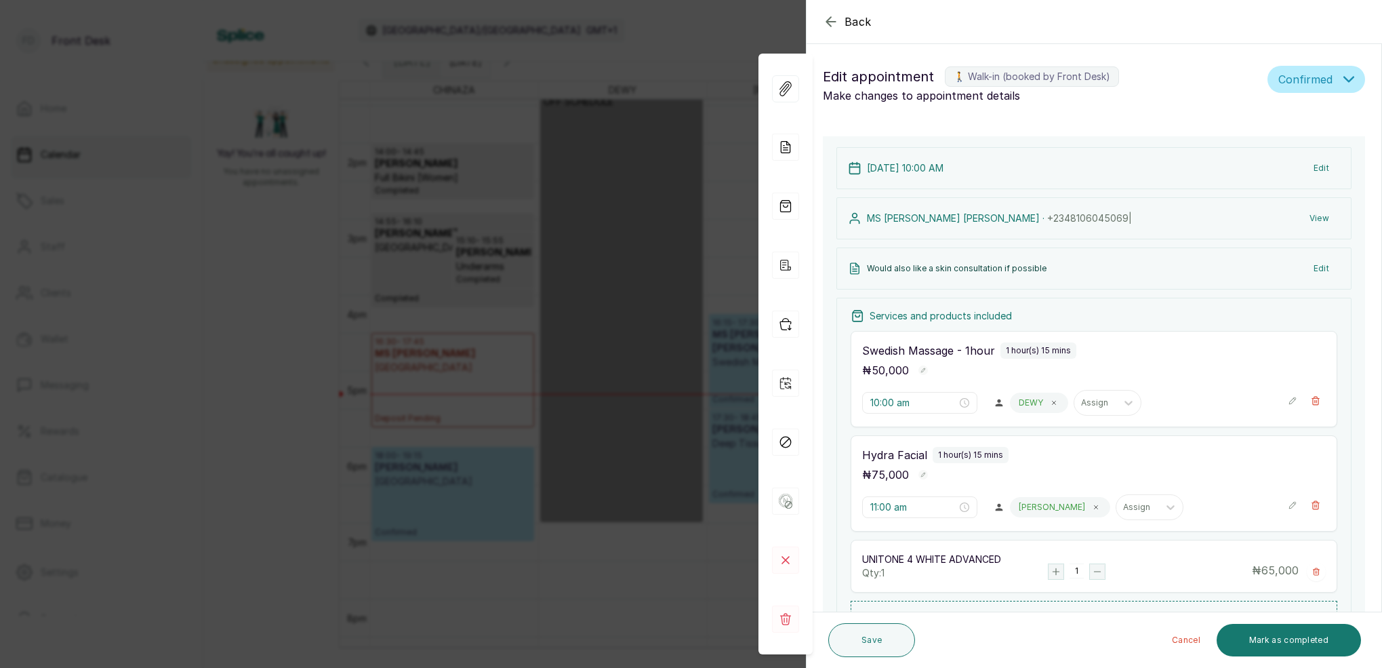
type input "4:15 pm"
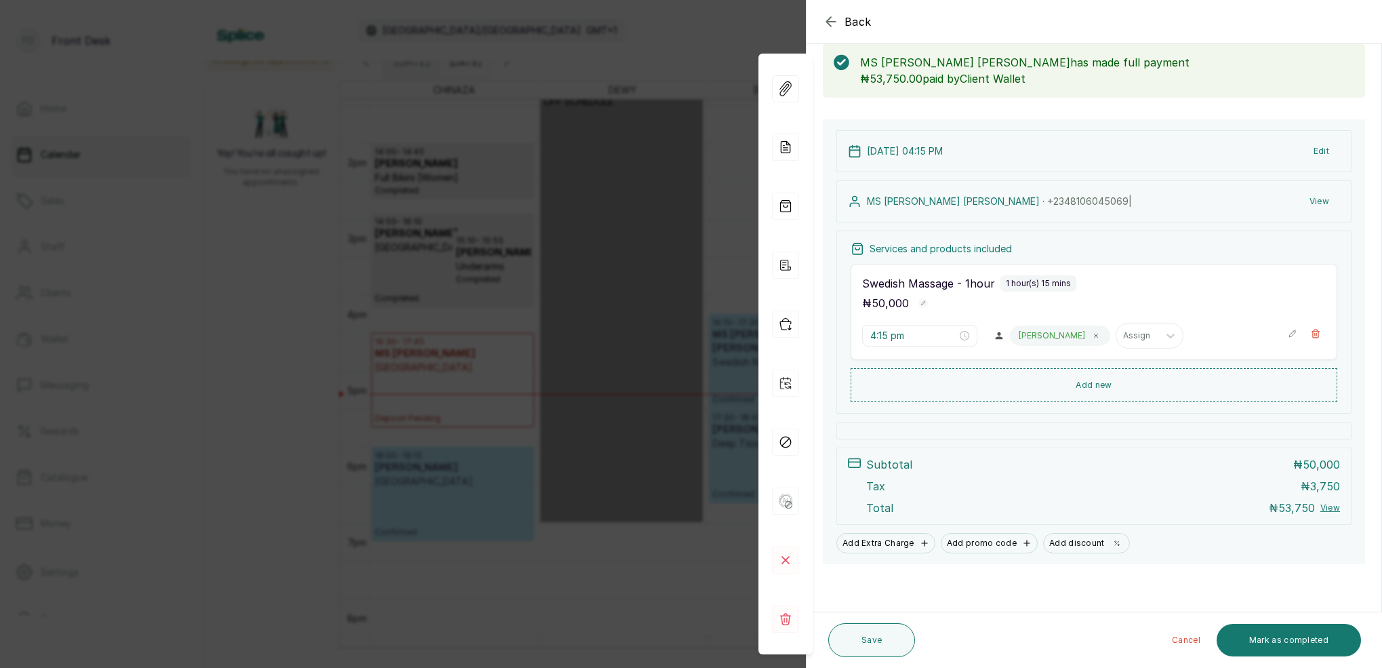
scroll to position [70, 0]
click at [872, 633] on button "Save" at bounding box center [871, 640] width 87 height 34
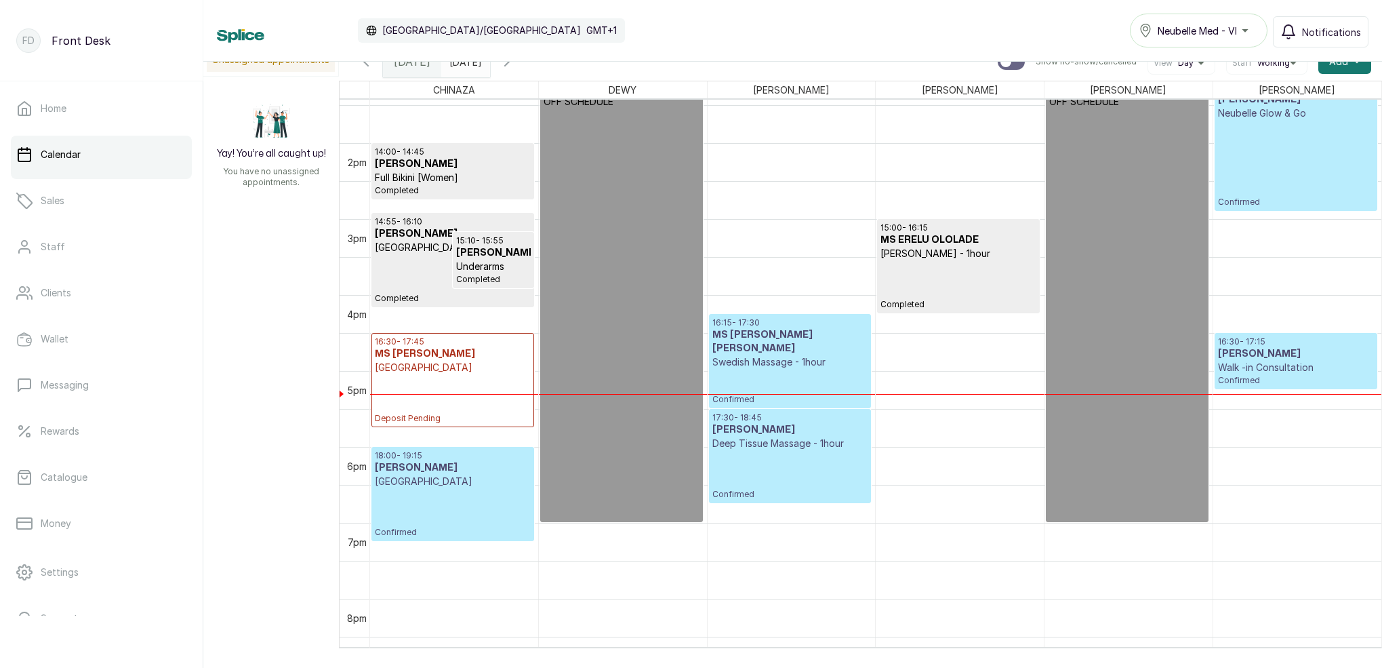
click at [837, 348] on h3 "MS [PERSON_NAME] [PERSON_NAME]" at bounding box center [789, 341] width 155 height 27
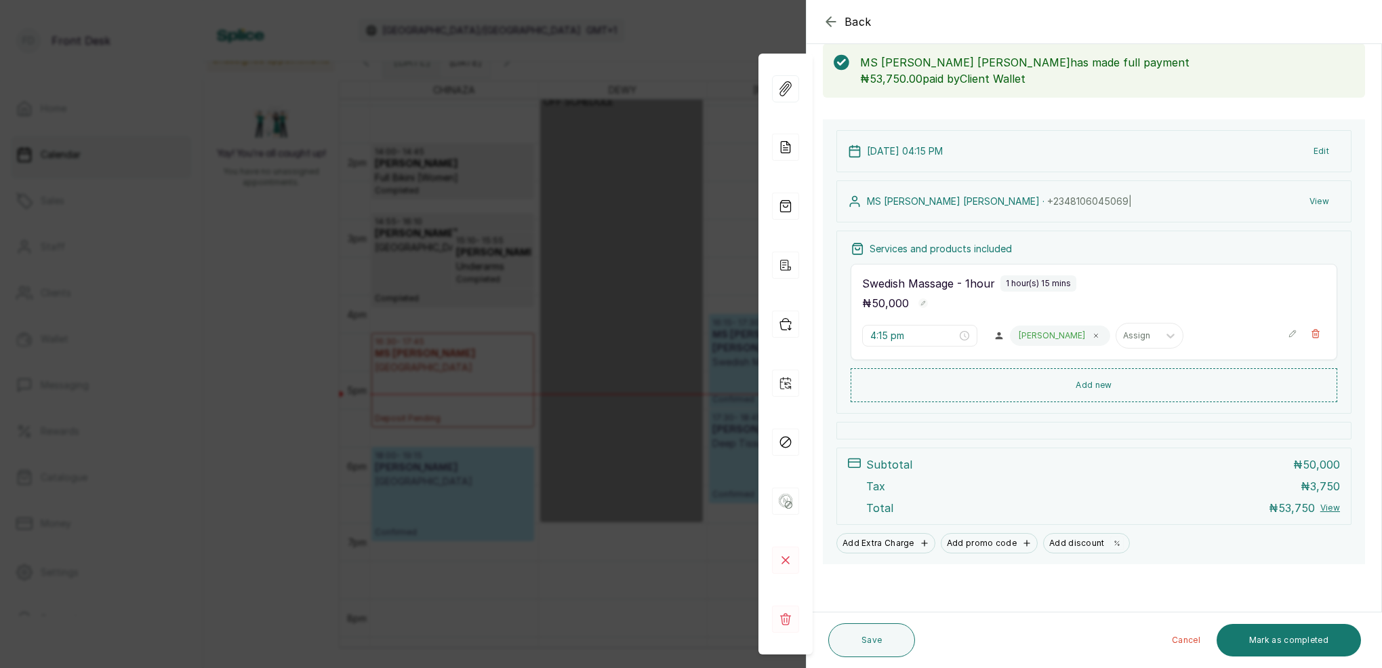
scroll to position [71, 0]
click at [903, 641] on button "Save" at bounding box center [871, 640] width 87 height 34
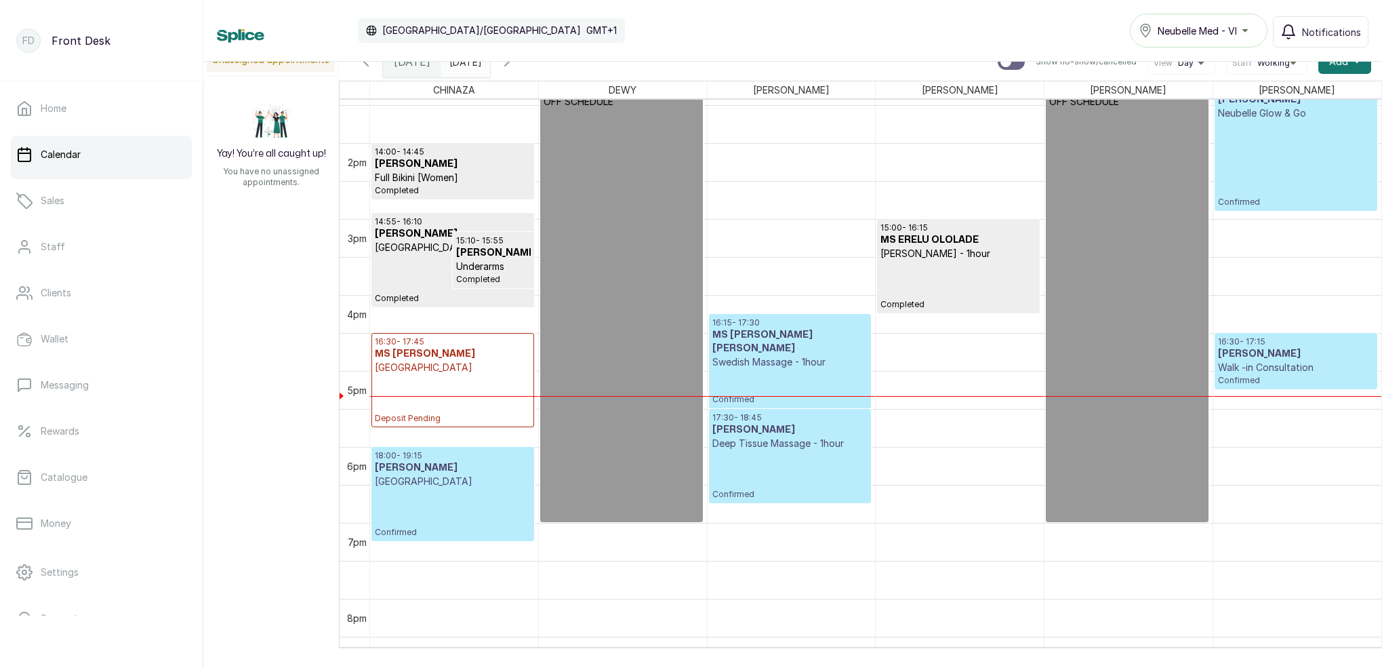
click at [831, 365] on p "Swedish Massage - 1hour" at bounding box center [789, 362] width 155 height 14
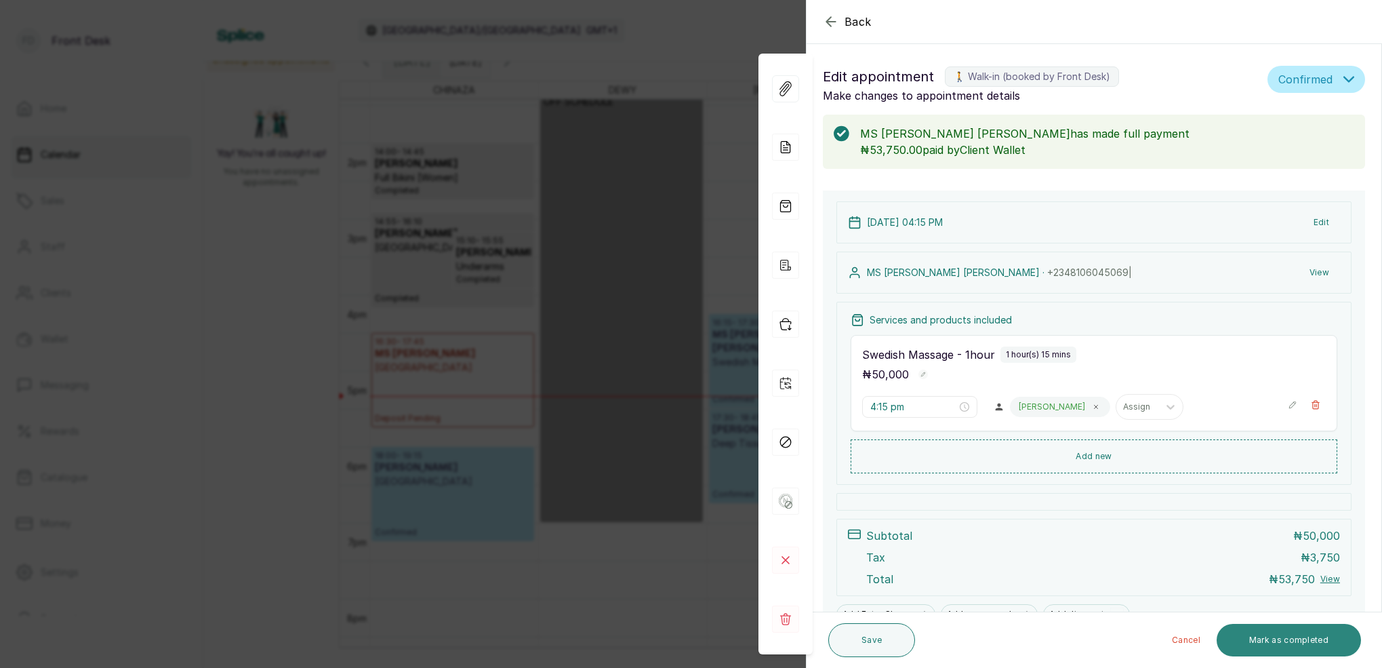
click at [1326, 650] on button "Mark as completed" at bounding box center [1289, 640] width 144 height 33
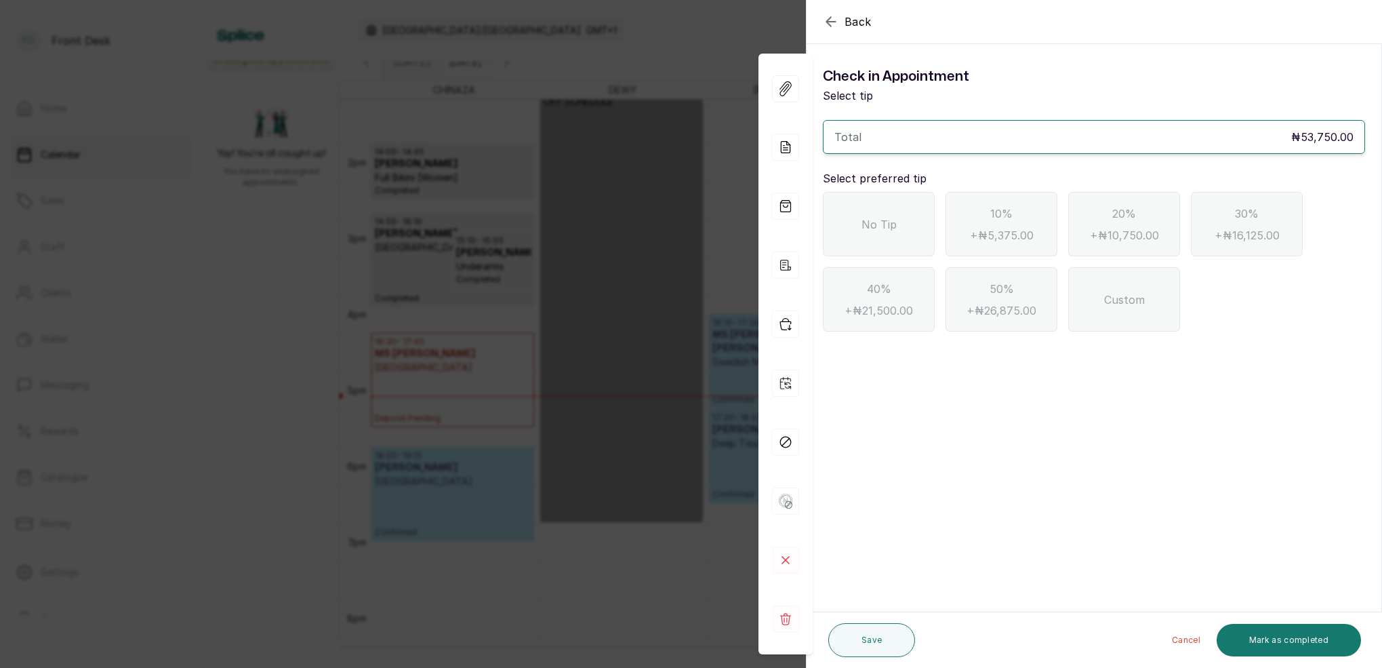
click at [886, 246] on div "No Tip" at bounding box center [879, 224] width 112 height 64
click at [1298, 635] on button "Mark as completed" at bounding box center [1289, 640] width 144 height 33
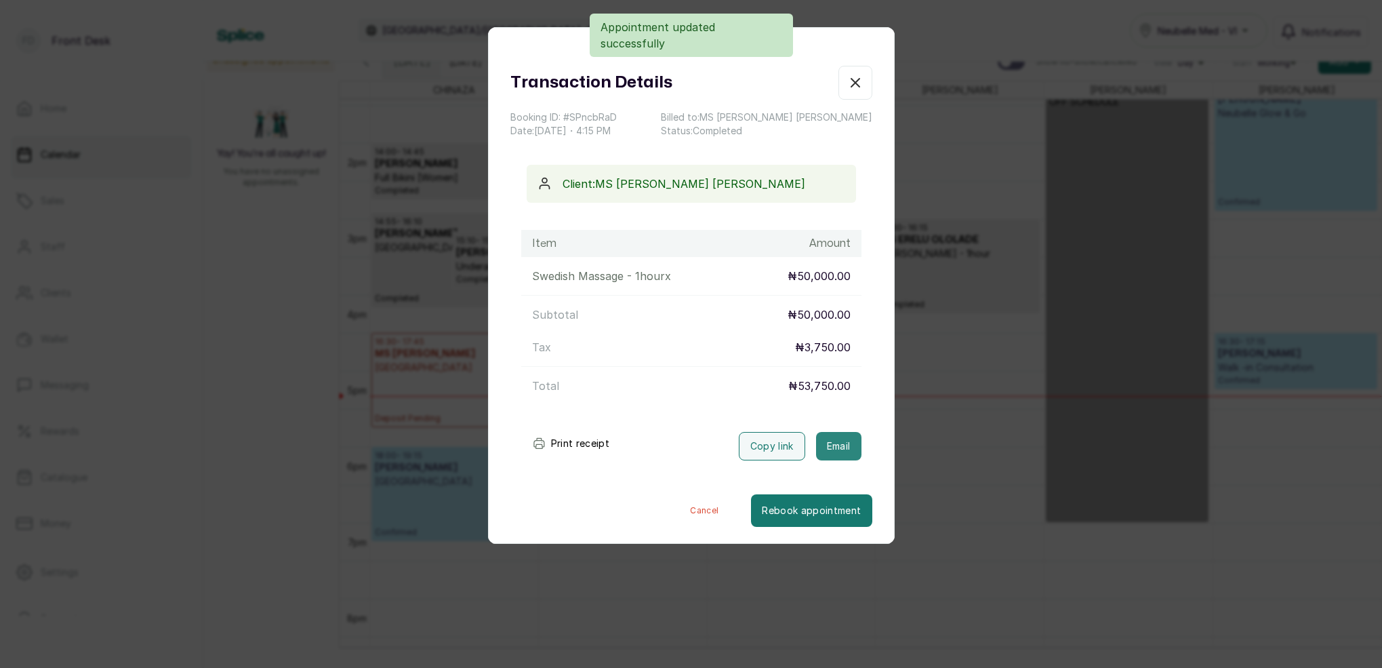
click at [852, 460] on button "Email" at bounding box center [838, 446] width 45 height 28
click at [846, 460] on button "Email" at bounding box center [838, 446] width 45 height 28
click at [1009, 483] on div "Transaction Details Booking ID: # SPncbRaD Date: [DATE] ・ 4:15 PM Billed to: MS…" at bounding box center [691, 334] width 1382 height 668
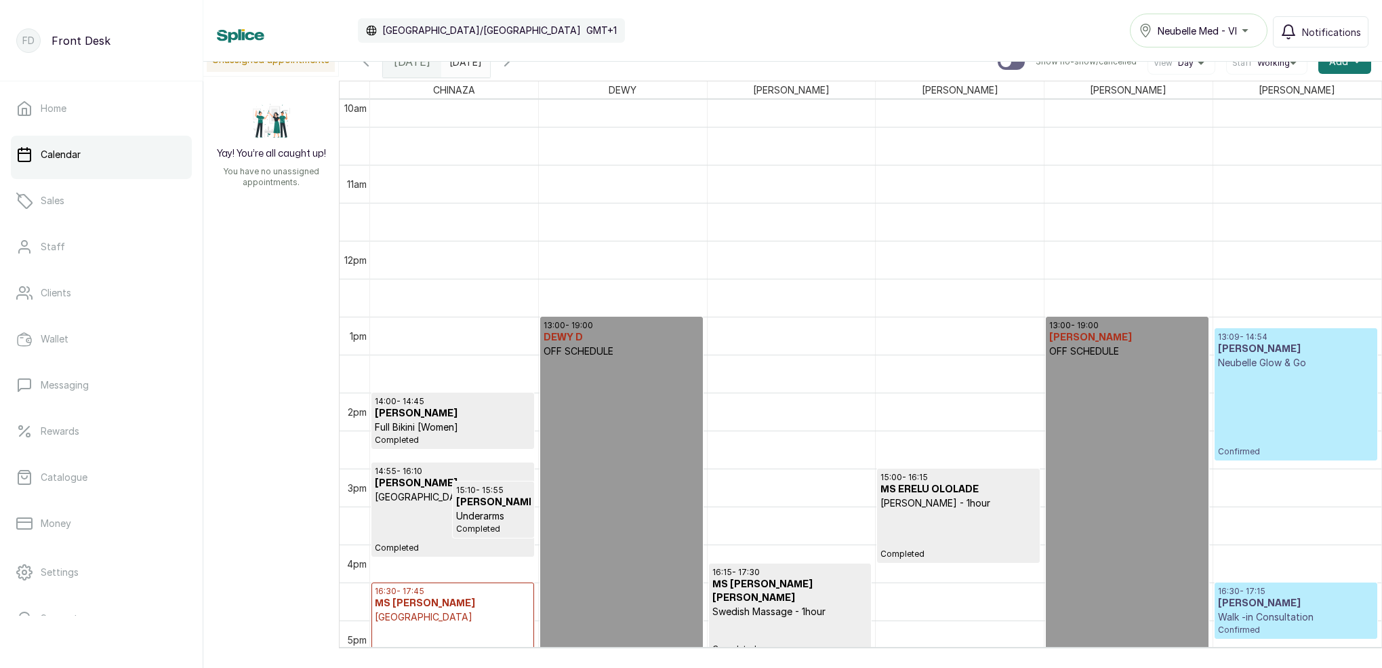
scroll to position [792, 0]
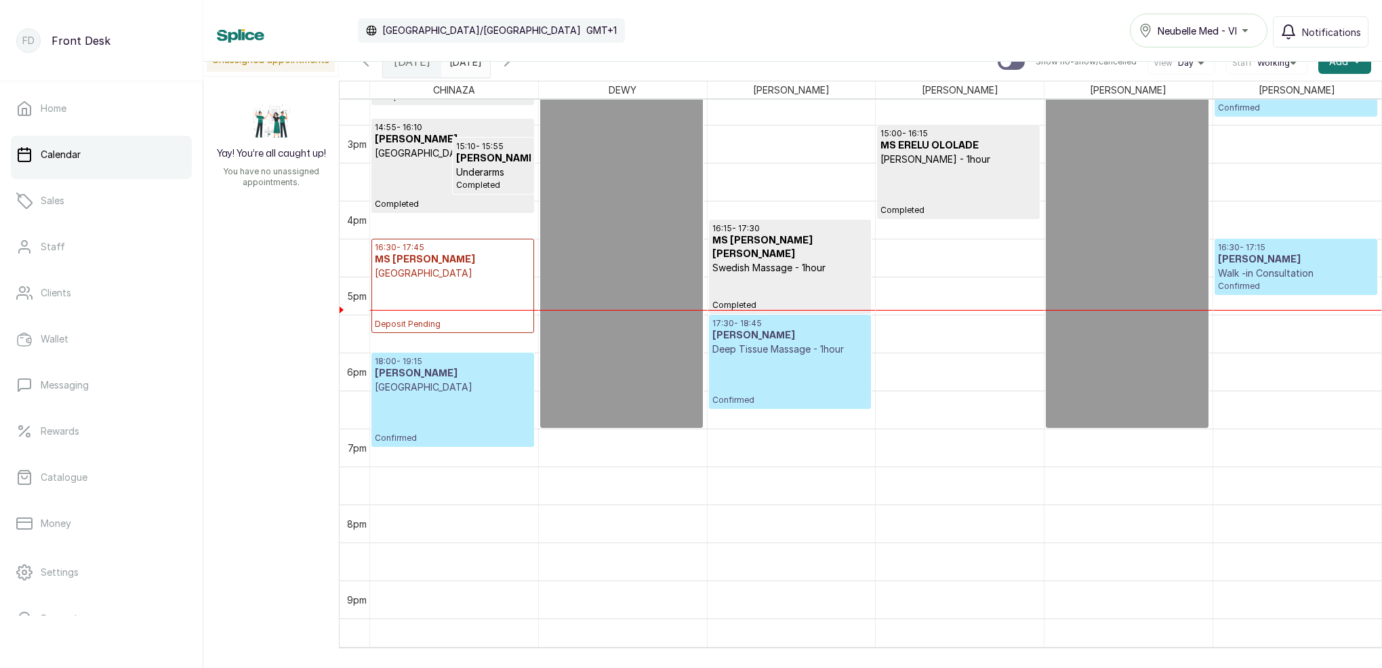
click at [515, 252] on p "16:30 - 17:45" at bounding box center [453, 247] width 156 height 11
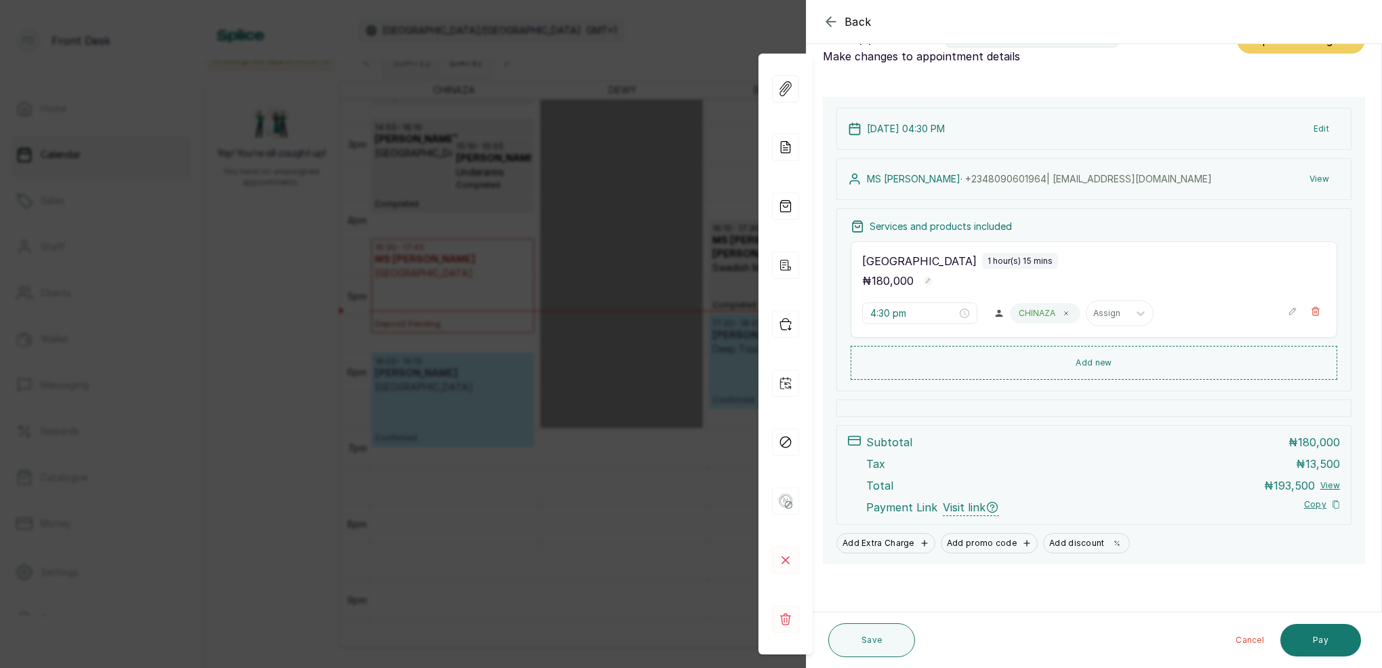
drag, startPoint x: 413, startPoint y: 383, endPoint x: 458, endPoint y: 362, distance: 49.4
click at [417, 380] on div "Back Appointment Details Edit appointment 🚶 Walk-in (booked by Front Desk) Make…" at bounding box center [691, 334] width 1382 height 668
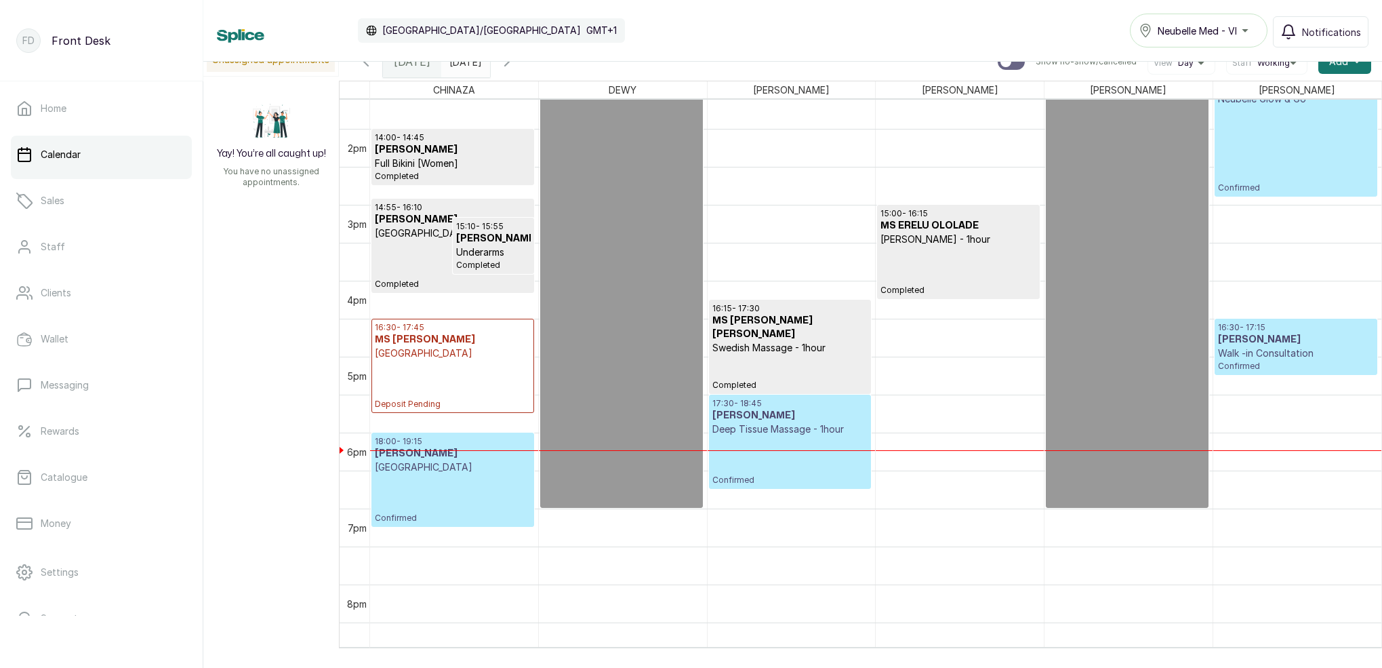
scroll to position [1034, 0]
click at [774, 473] on p "Confirmed" at bounding box center [789, 459] width 155 height 49
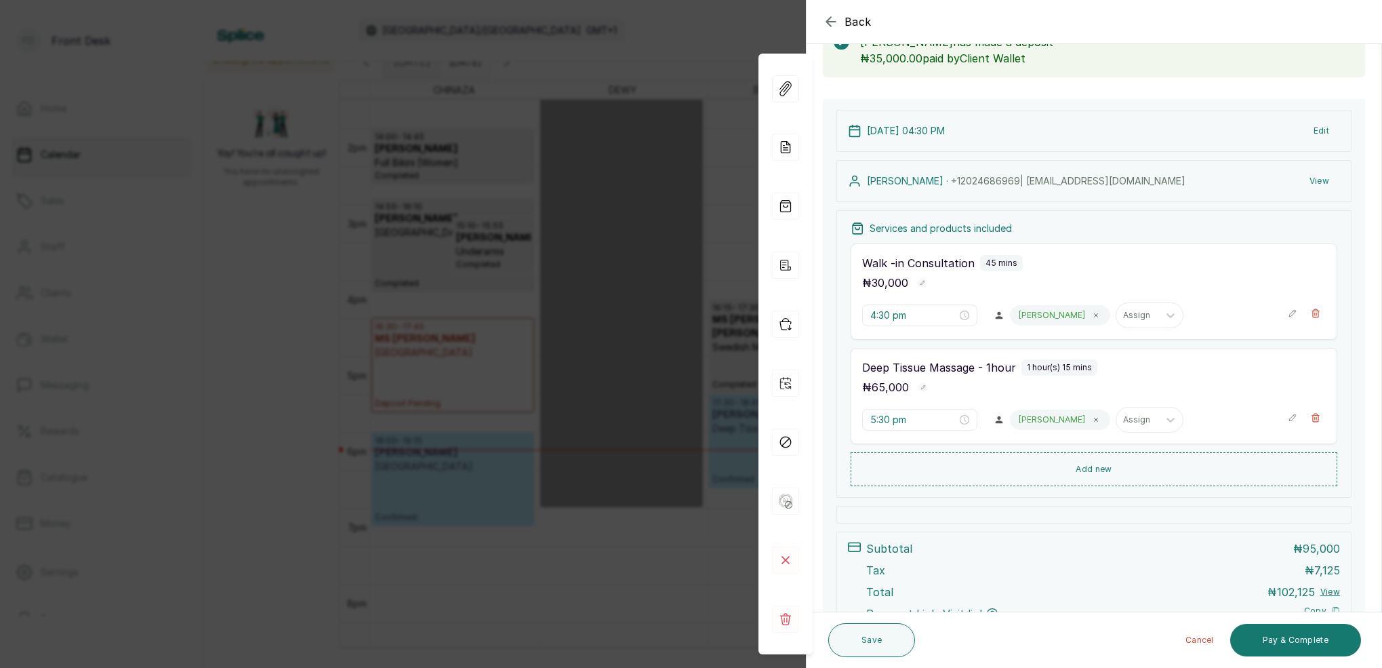
scroll to position [103, 0]
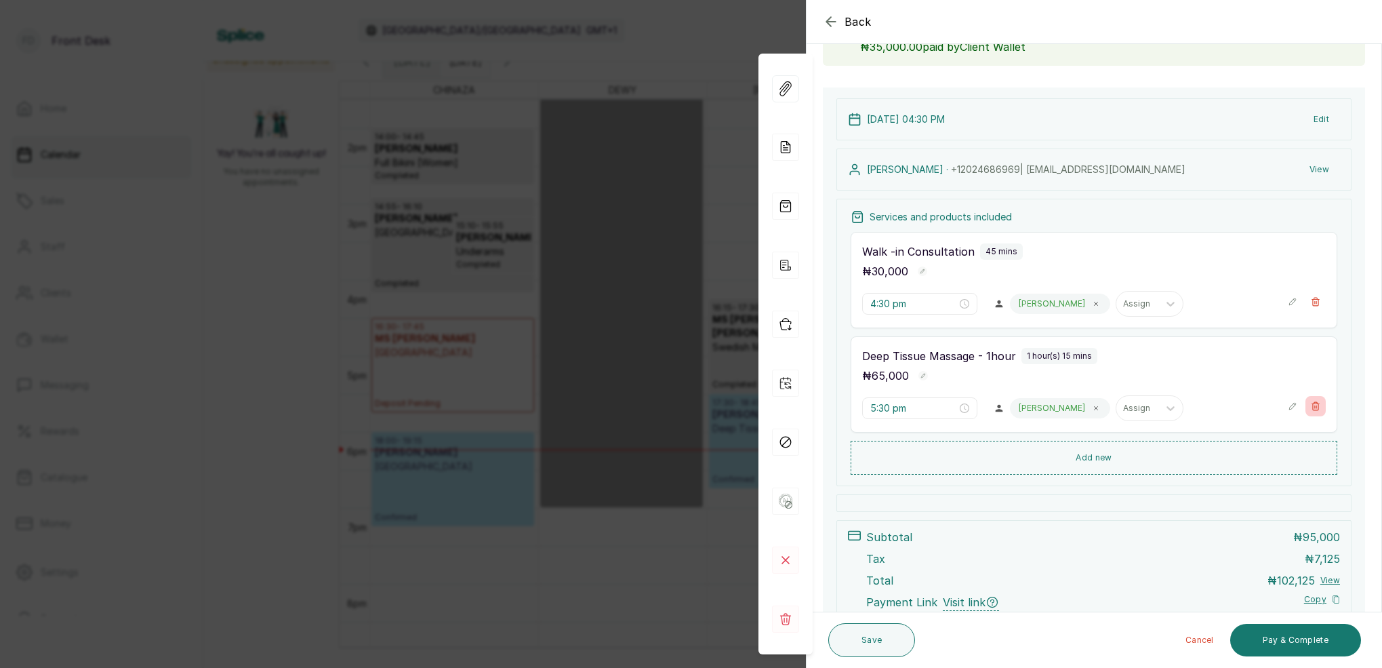
click at [1312, 405] on icon "button" at bounding box center [1315, 405] width 9 height 9
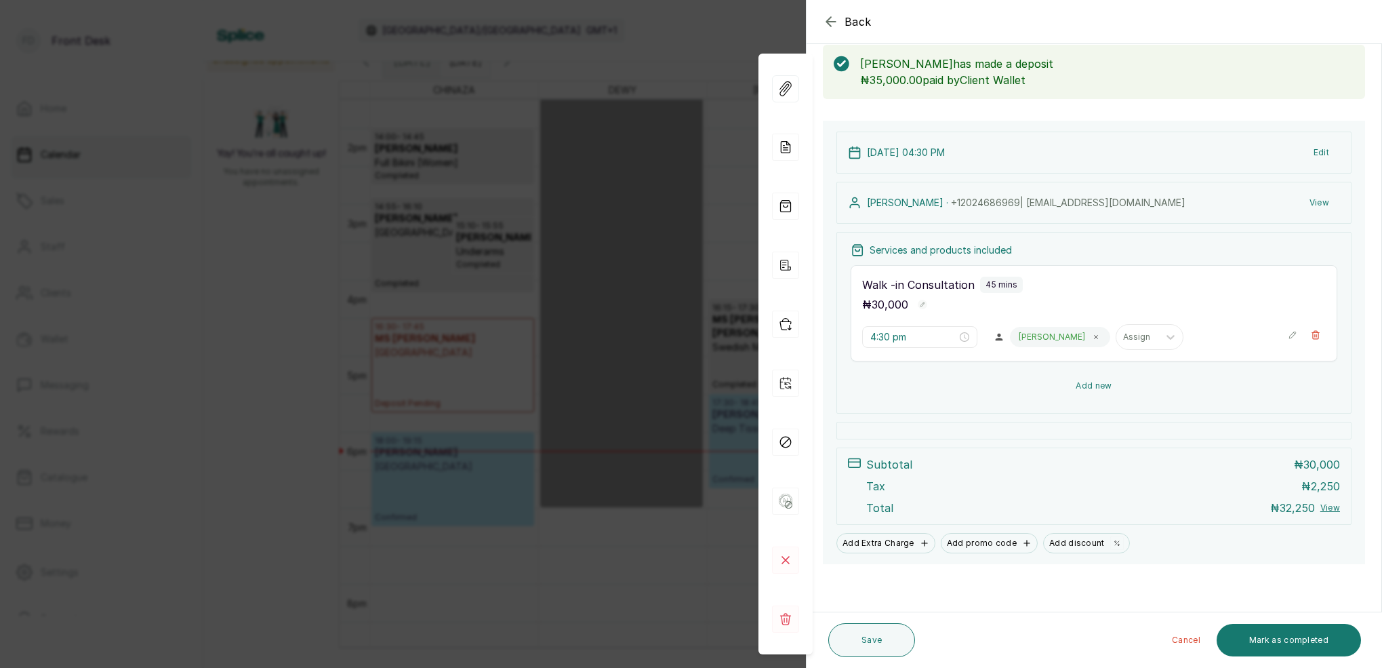
scroll to position [70, 0]
click at [1310, 331] on button "Show no-show/cancelled" at bounding box center [1316, 335] width 20 height 20
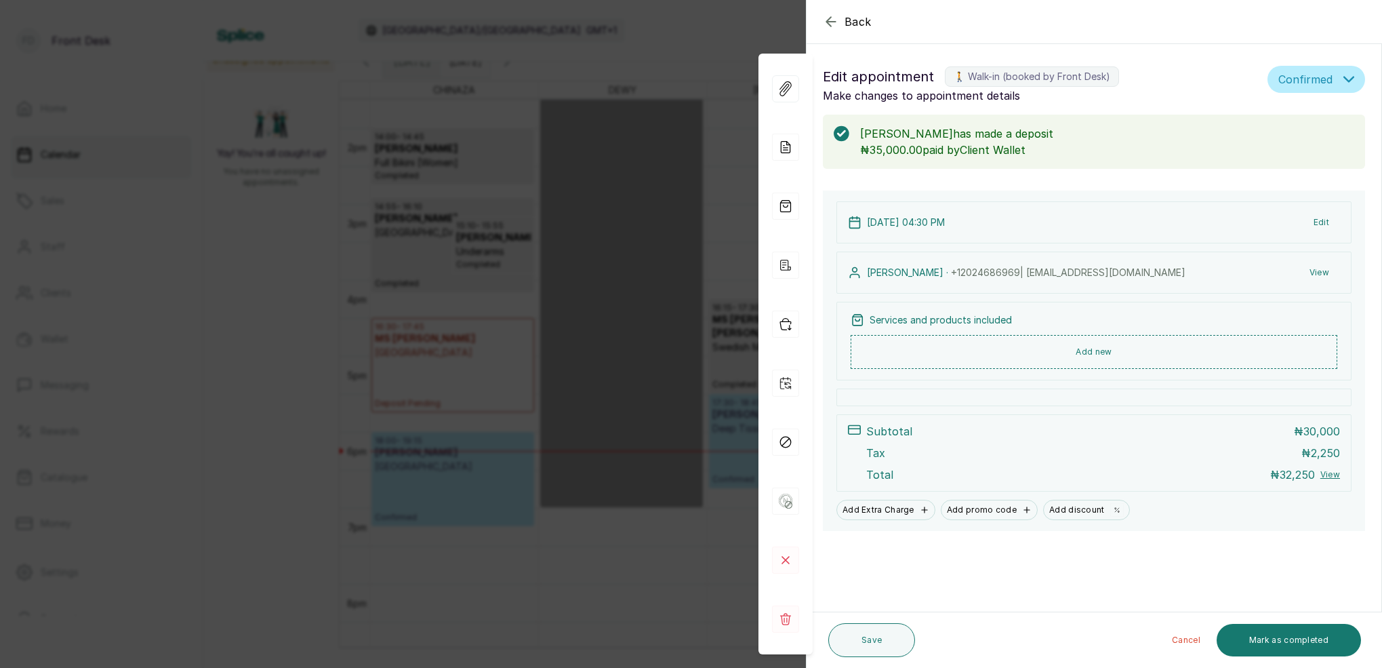
scroll to position [0, 0]
click at [1098, 348] on button "Add new" at bounding box center [1094, 351] width 487 height 33
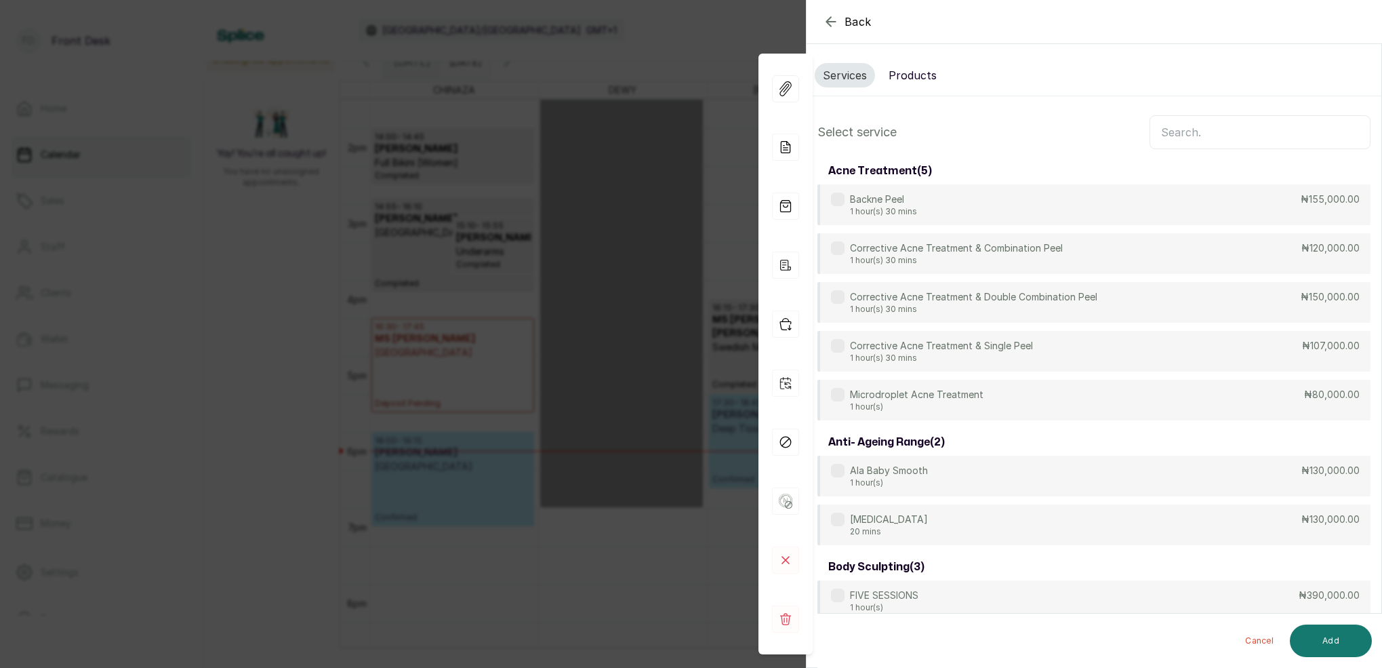
click at [1230, 132] on input "text" at bounding box center [1260, 132] width 221 height 34
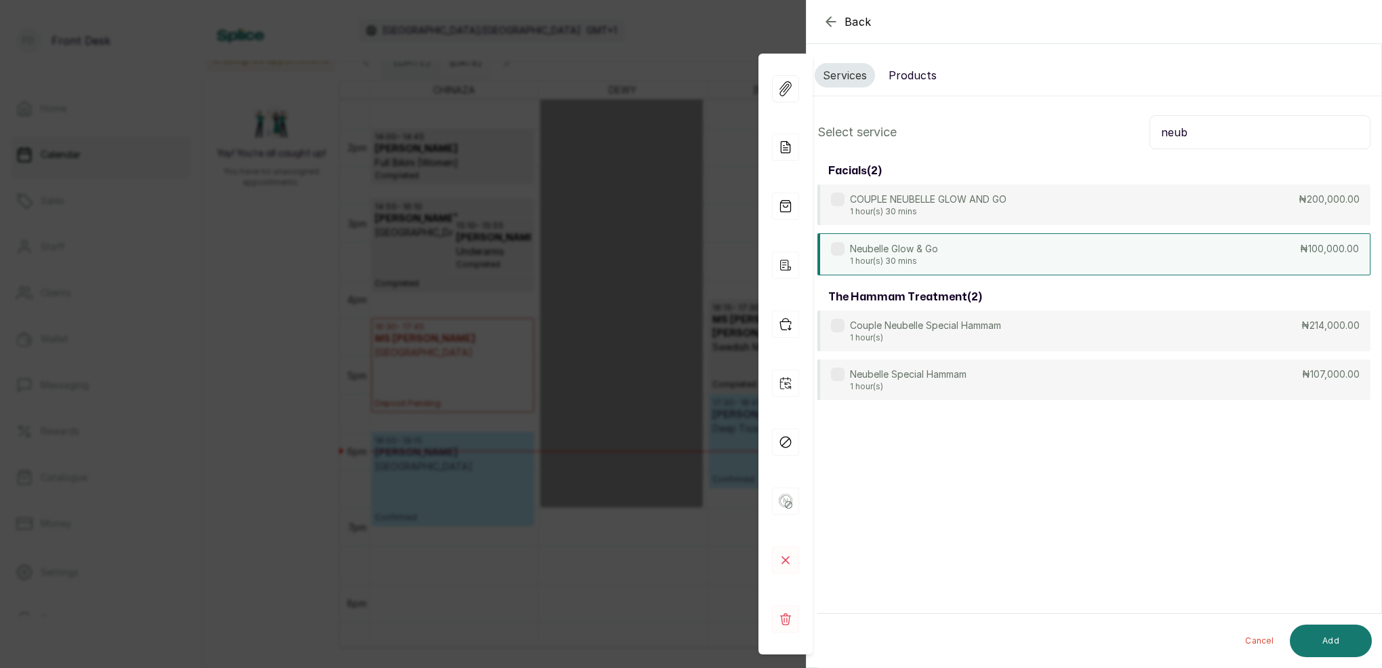
type input "neub"
click at [912, 251] on p "Neubelle Glow & Go" at bounding box center [894, 249] width 88 height 14
click at [1331, 636] on button "Add" at bounding box center [1331, 640] width 82 height 33
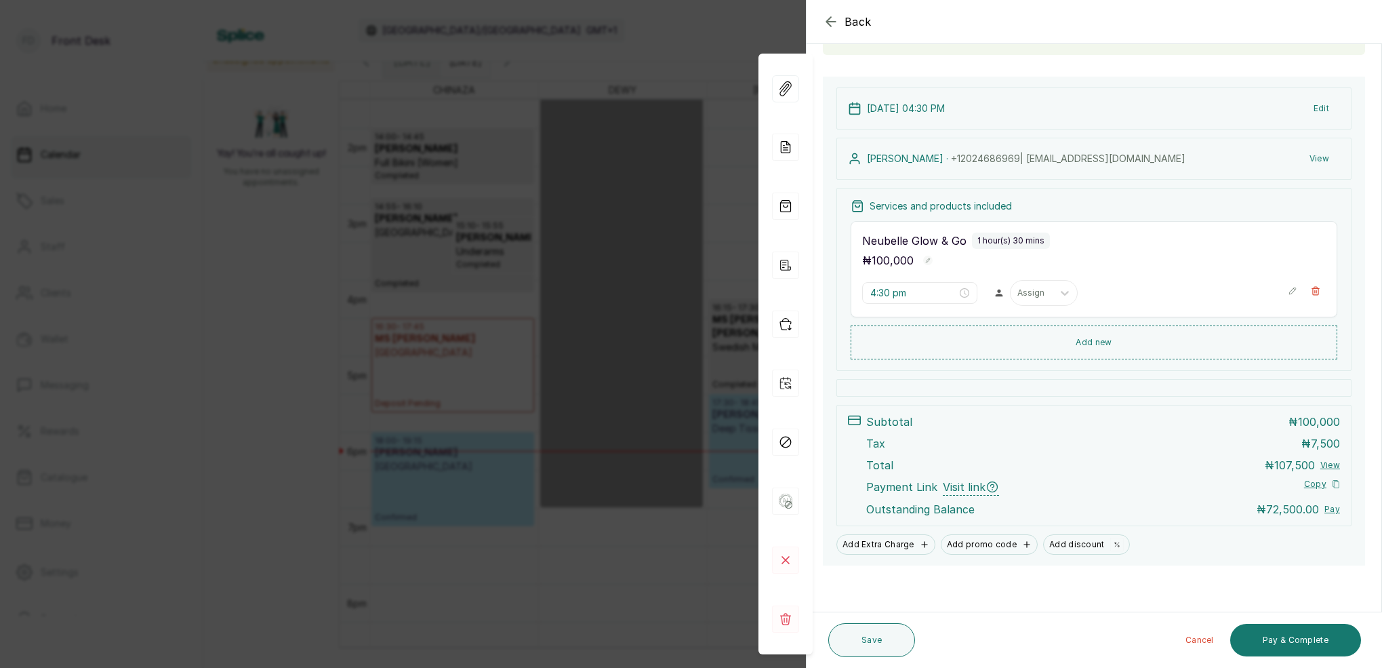
scroll to position [70, 0]
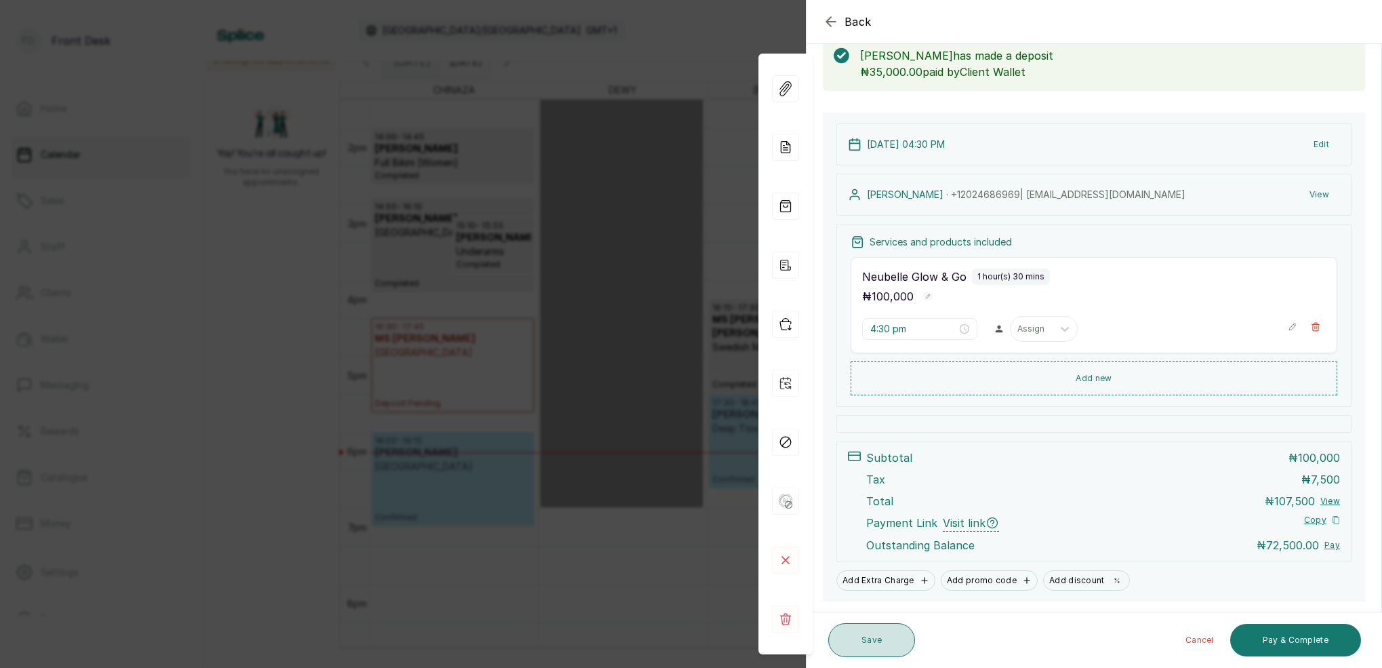
click at [893, 648] on button "Save" at bounding box center [871, 640] width 87 height 34
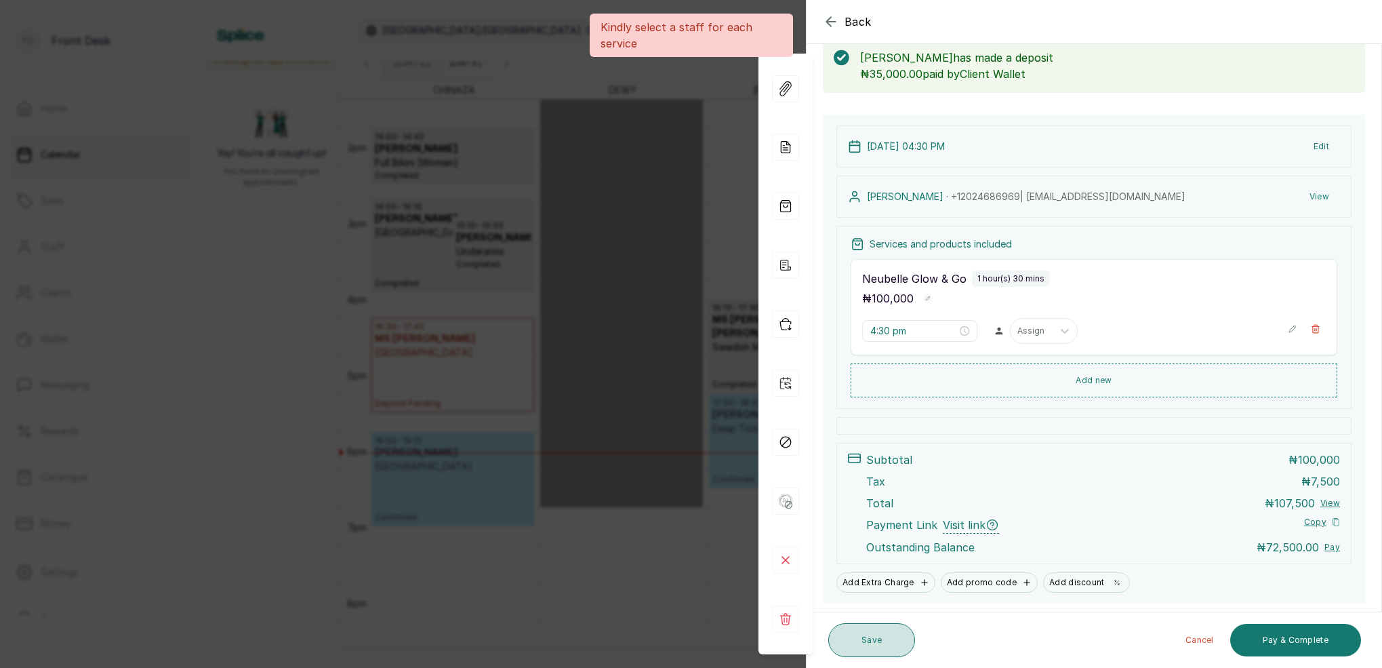
scroll to position [75, 0]
click at [1055, 334] on div at bounding box center [1065, 331] width 24 height 24
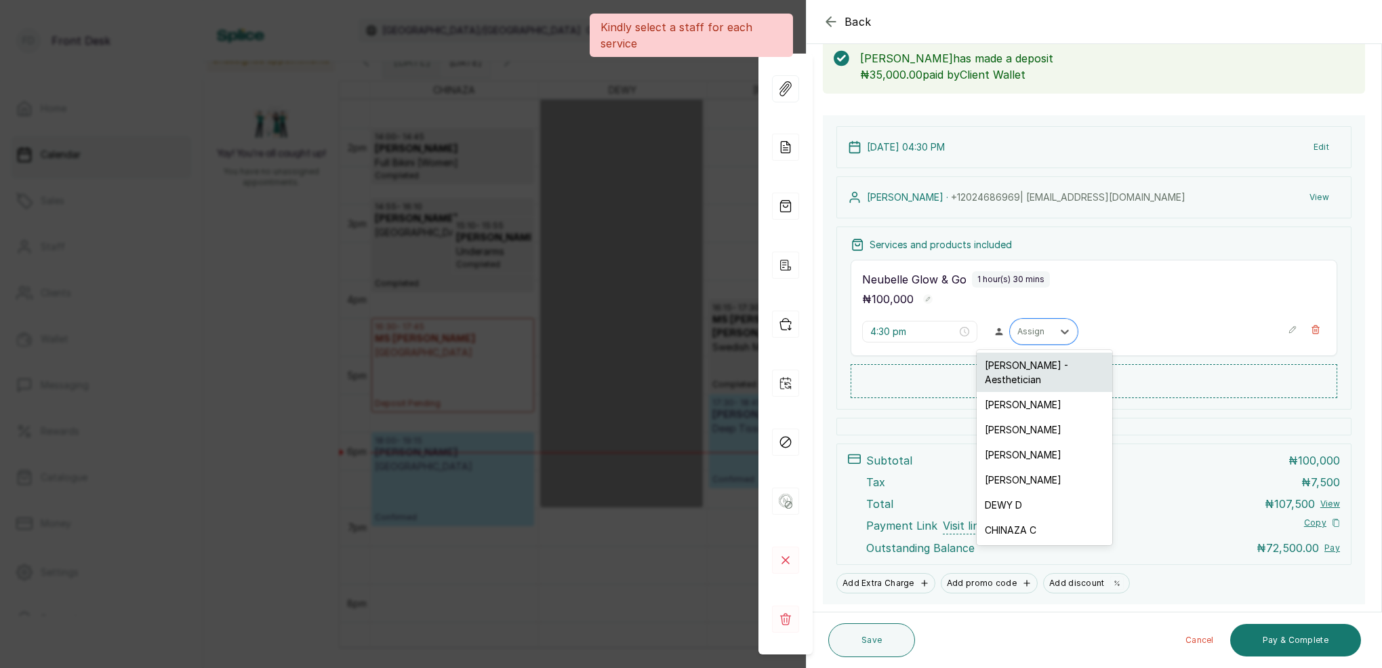
click at [1043, 369] on div "[PERSON_NAME] - Aesthetician" at bounding box center [1045, 372] width 136 height 39
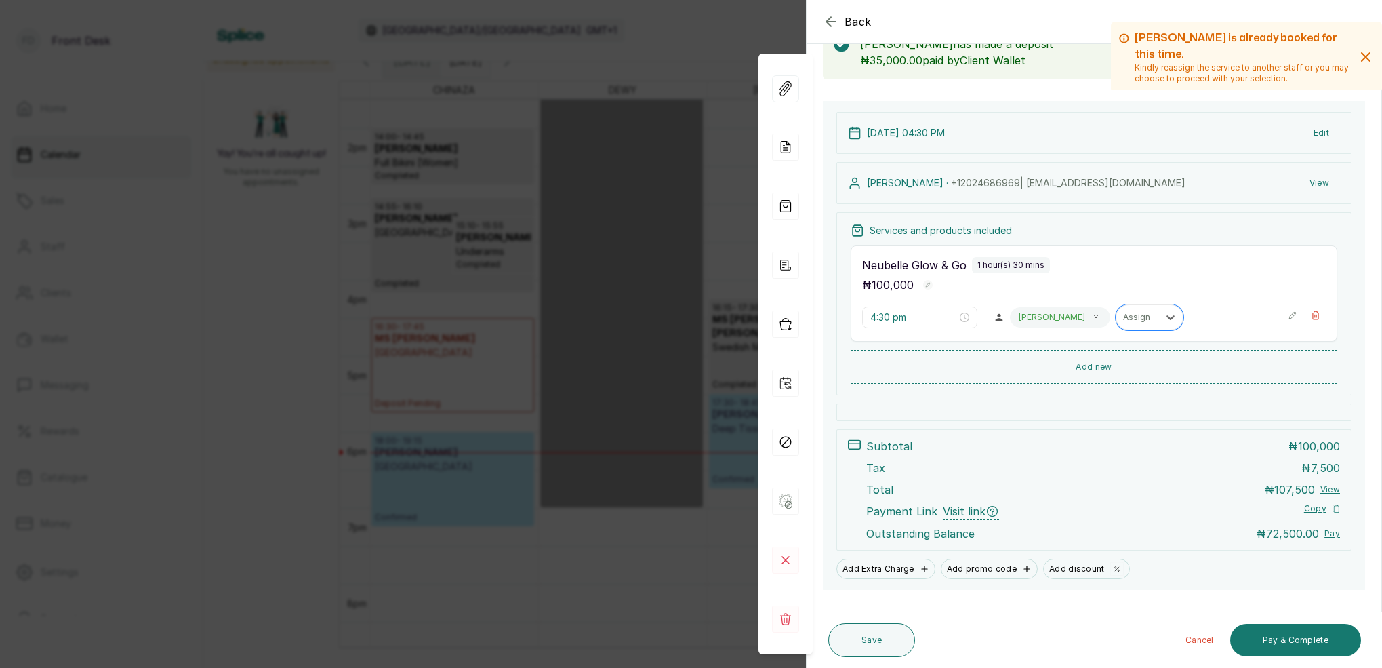
scroll to position [94, 0]
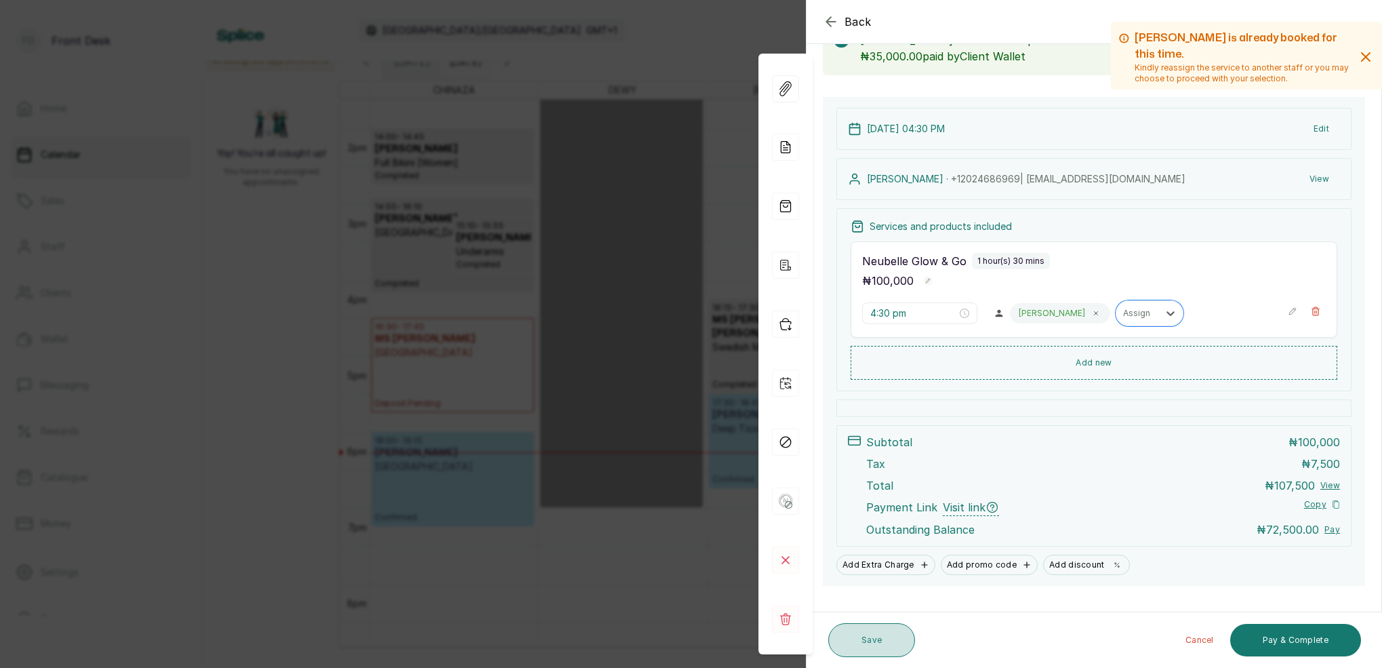
click at [878, 643] on button "Save" at bounding box center [871, 640] width 87 height 34
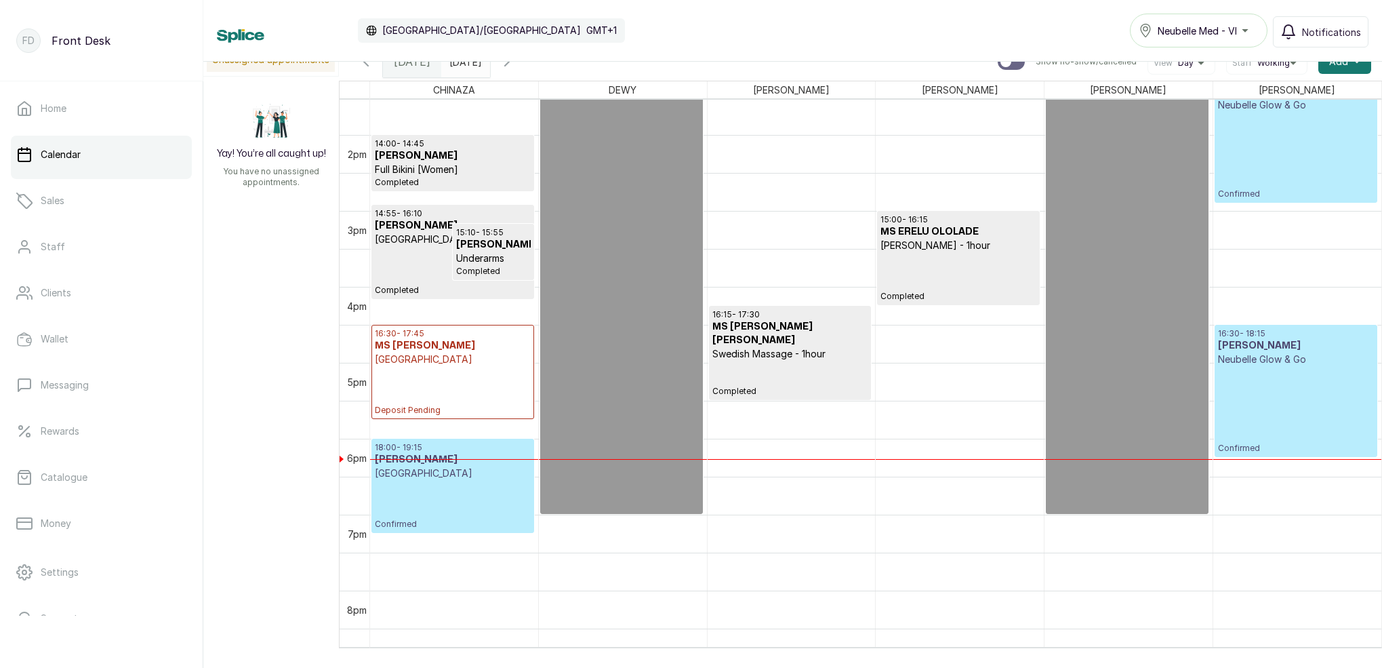
scroll to position [1035, 0]
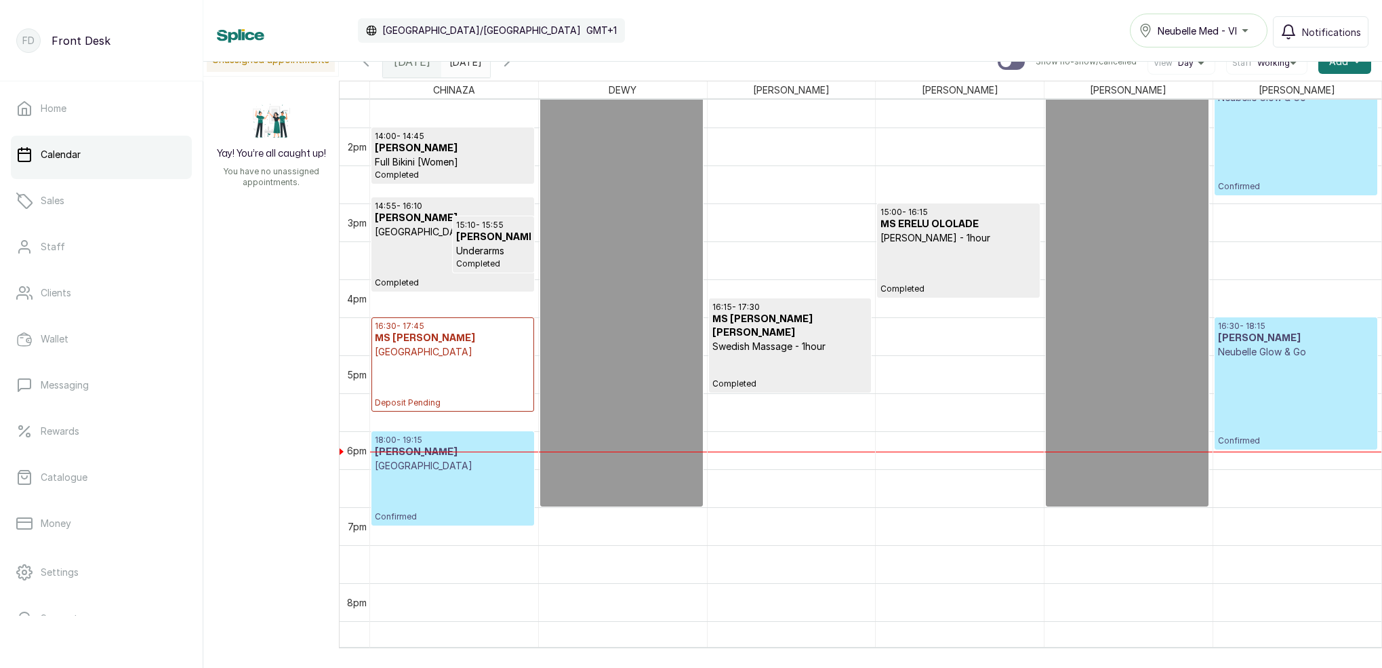
click at [1270, 390] on p "Confirmed" at bounding box center [1296, 402] width 156 height 87
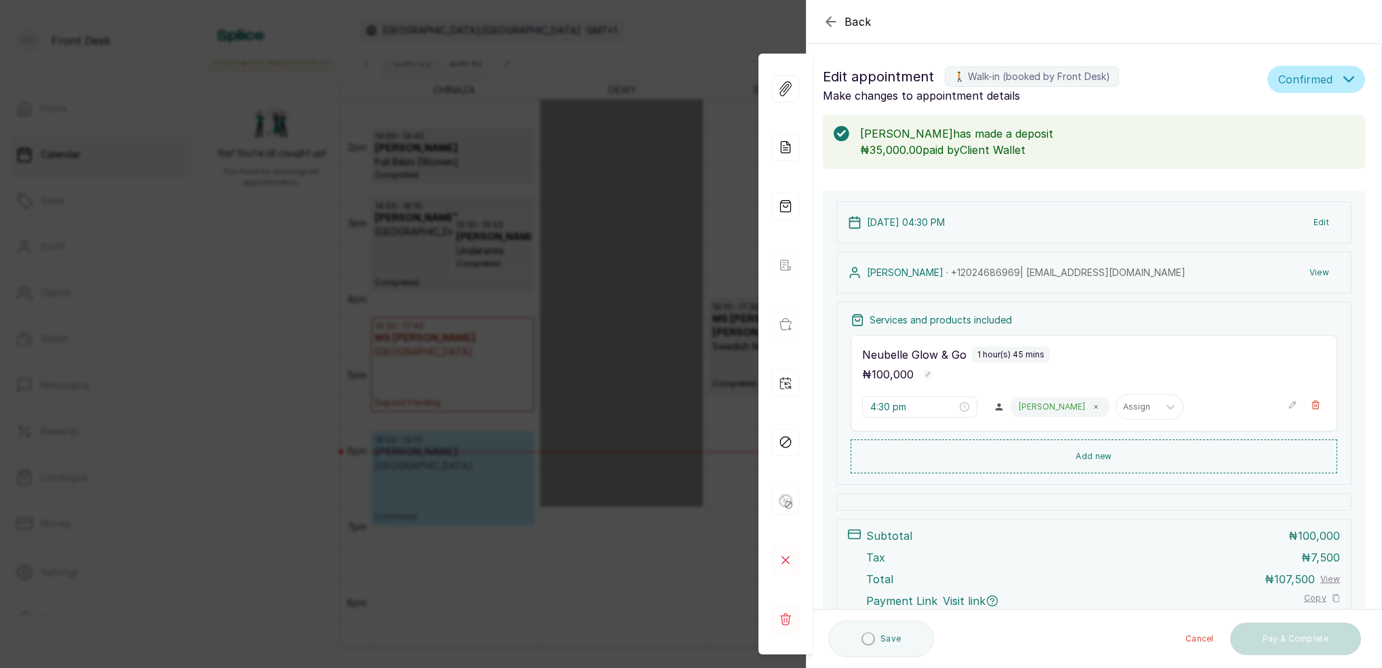
click at [1322, 270] on button "View" at bounding box center [1319, 272] width 41 height 24
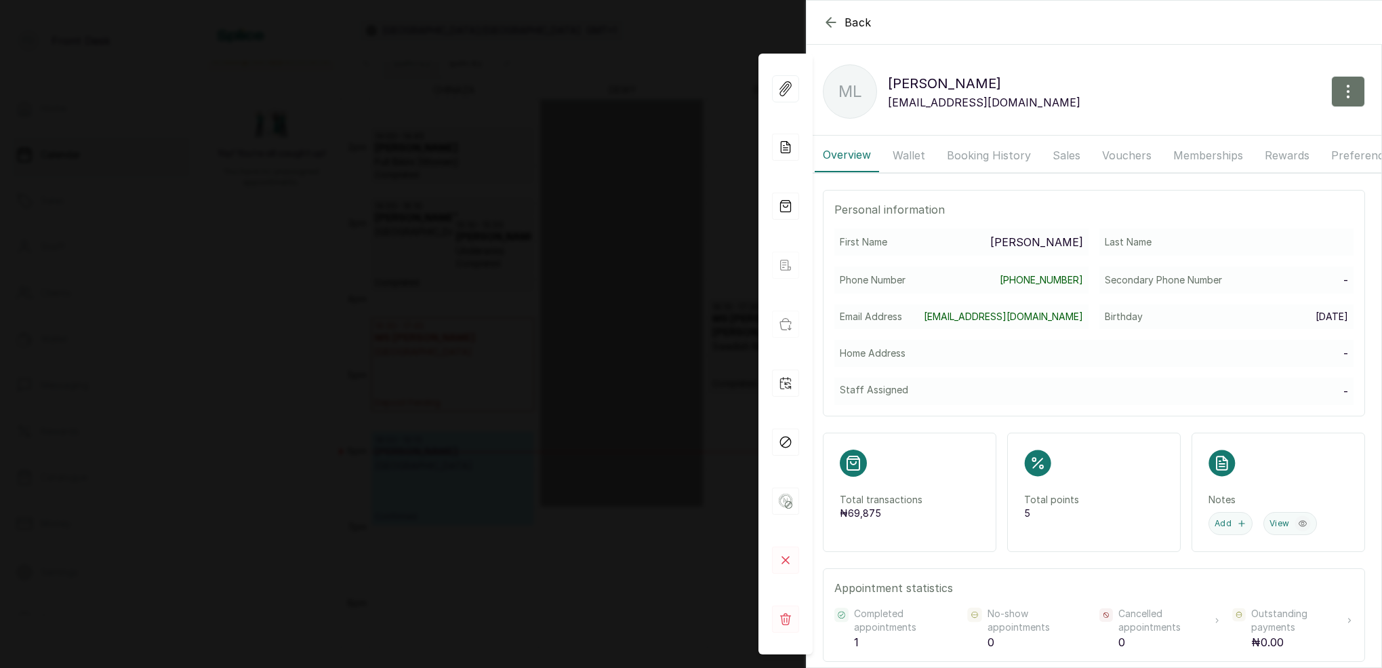
click at [1003, 153] on button "Booking History" at bounding box center [989, 155] width 100 height 34
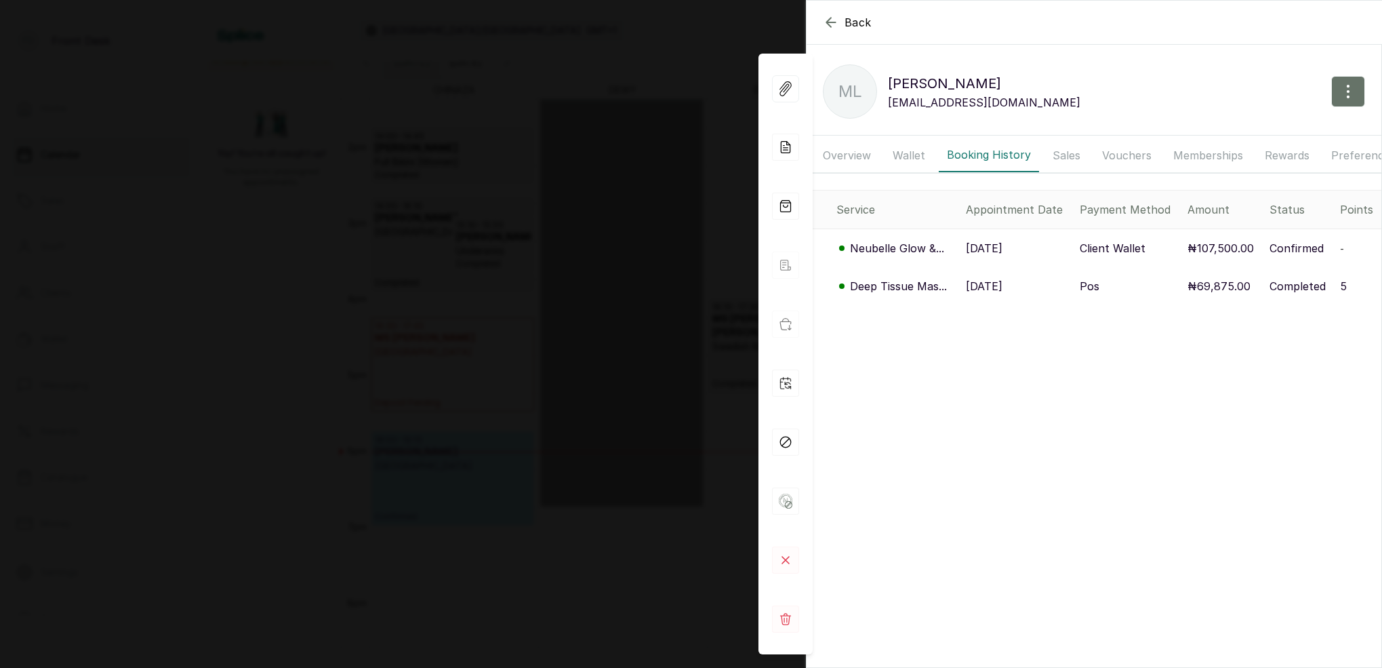
click at [925, 287] on p "Deep Tissue Mas..." at bounding box center [898, 286] width 97 height 16
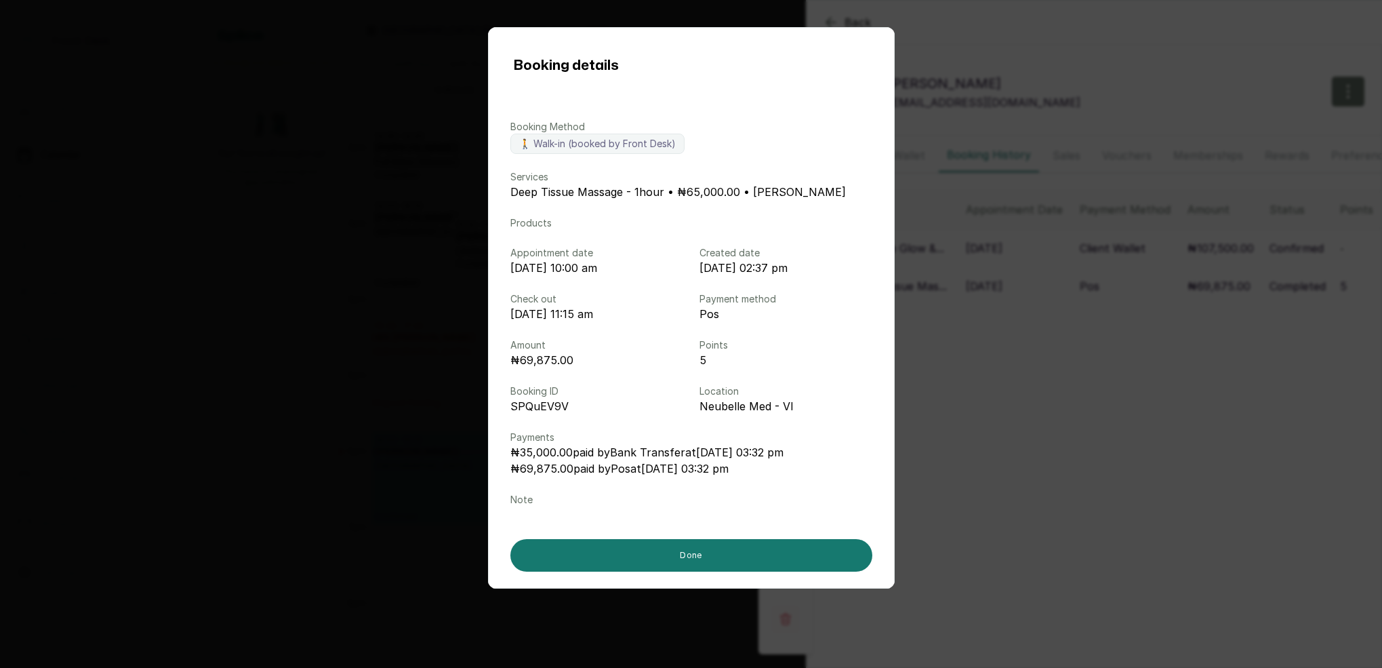
drag, startPoint x: 1163, startPoint y: 23, endPoint x: 1100, endPoint y: 13, distance: 63.9
click at [1163, 23] on div "Booking details Booking Method 🚶 Walk-in (booked by Front Desk) Services Deep T…" at bounding box center [691, 334] width 1382 height 668
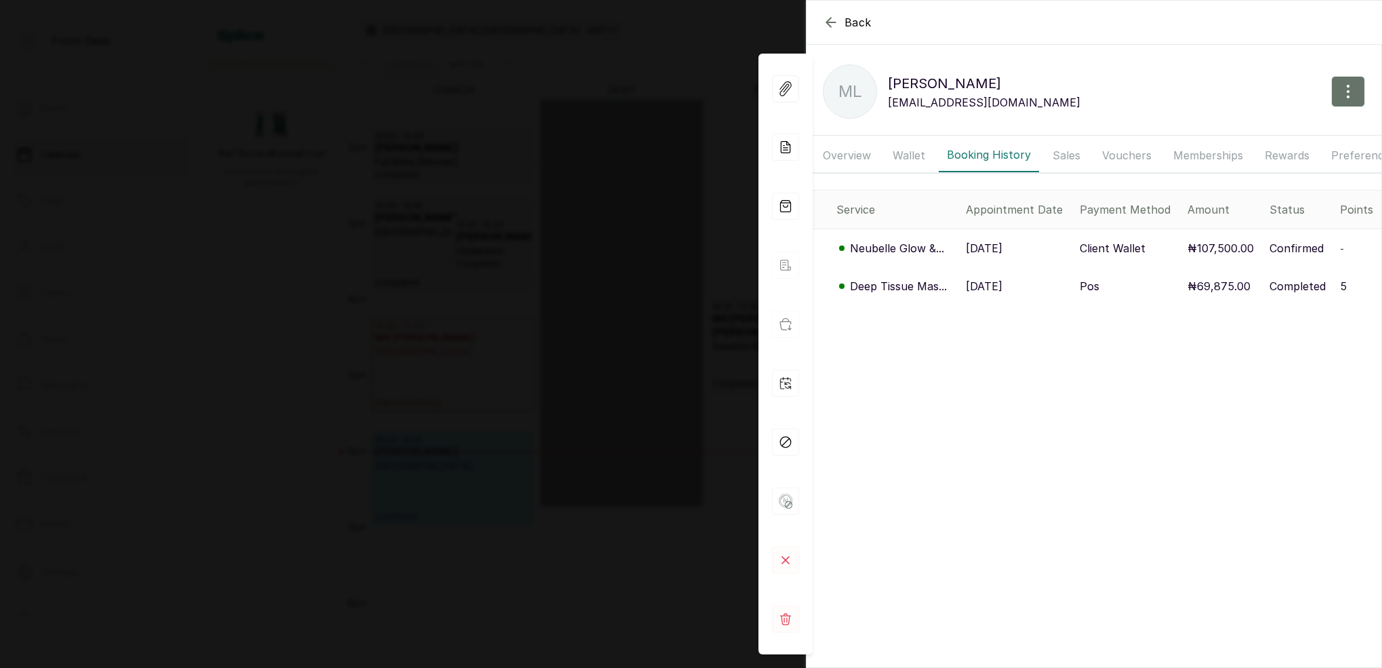
click at [826, 26] on icon "button" at bounding box center [831, 22] width 16 height 16
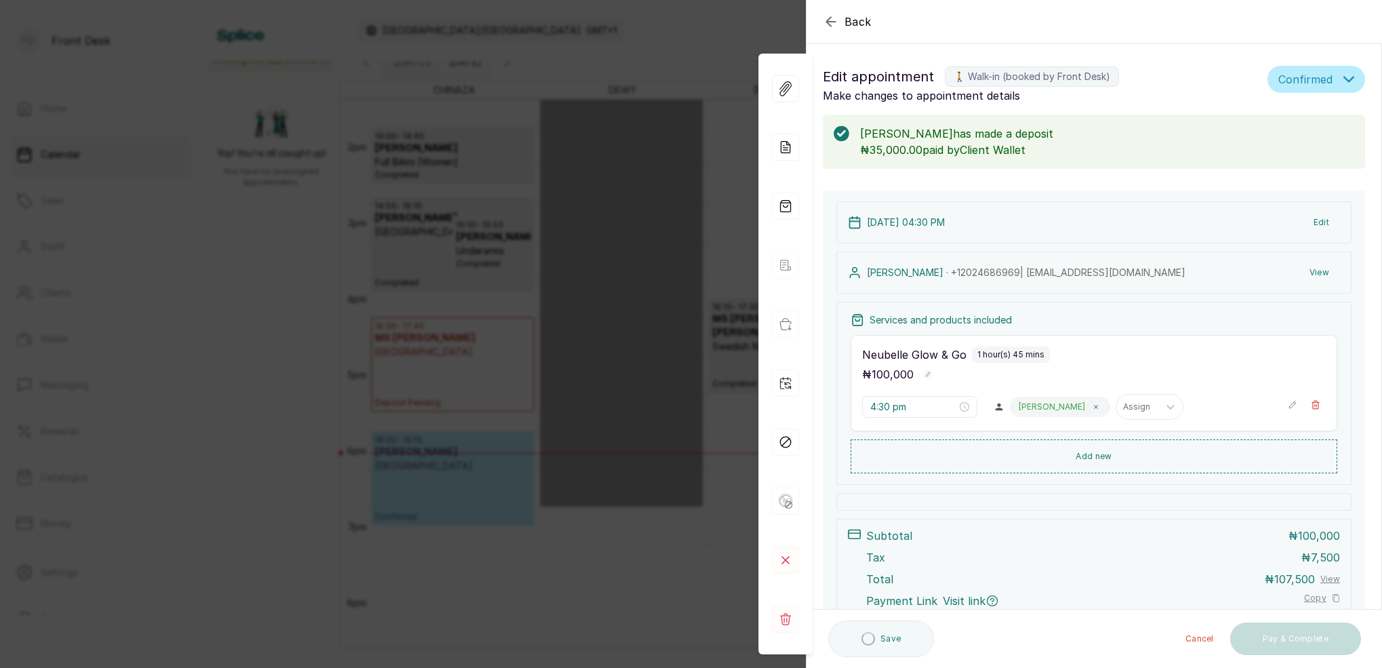
click at [721, 48] on div "Back Appointment Details Edit appointment 🚶 Walk-in (booked by Front Desk) Make…" at bounding box center [691, 334] width 1382 height 668
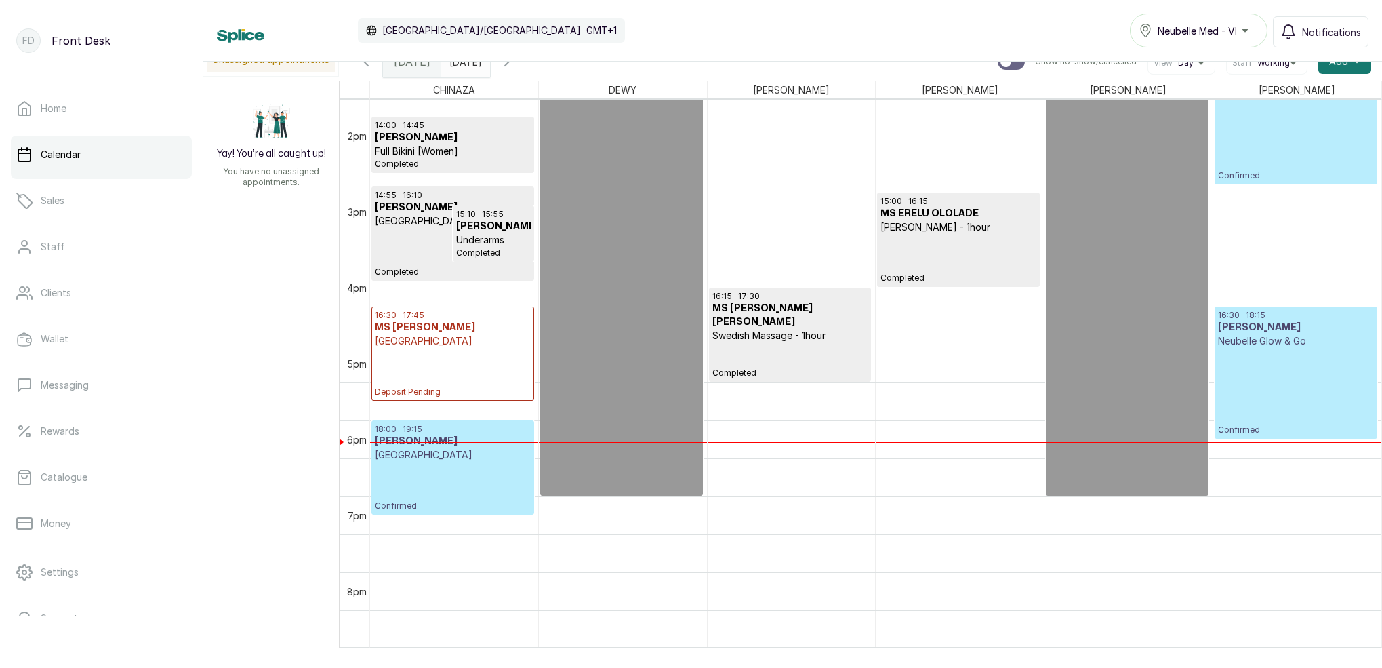
scroll to position [953, 0]
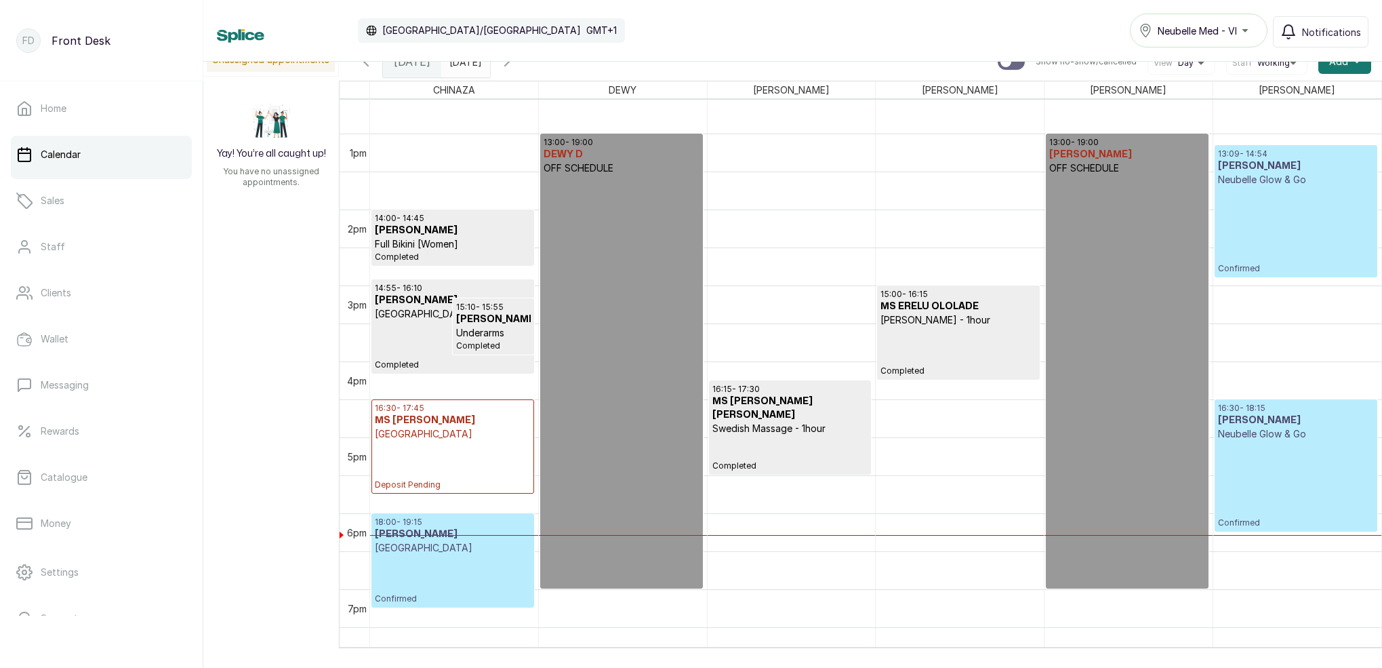
click at [1291, 217] on p "Confirmed" at bounding box center [1296, 229] width 156 height 87
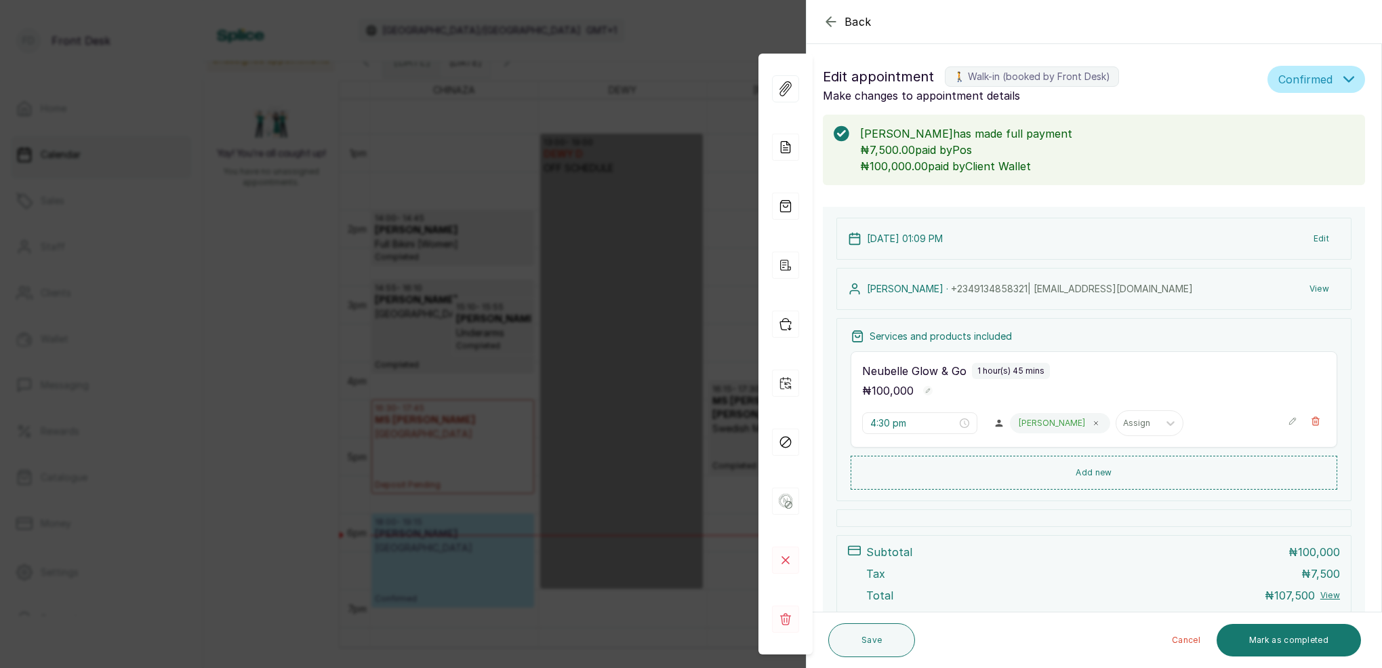
type input "1:09 pm"
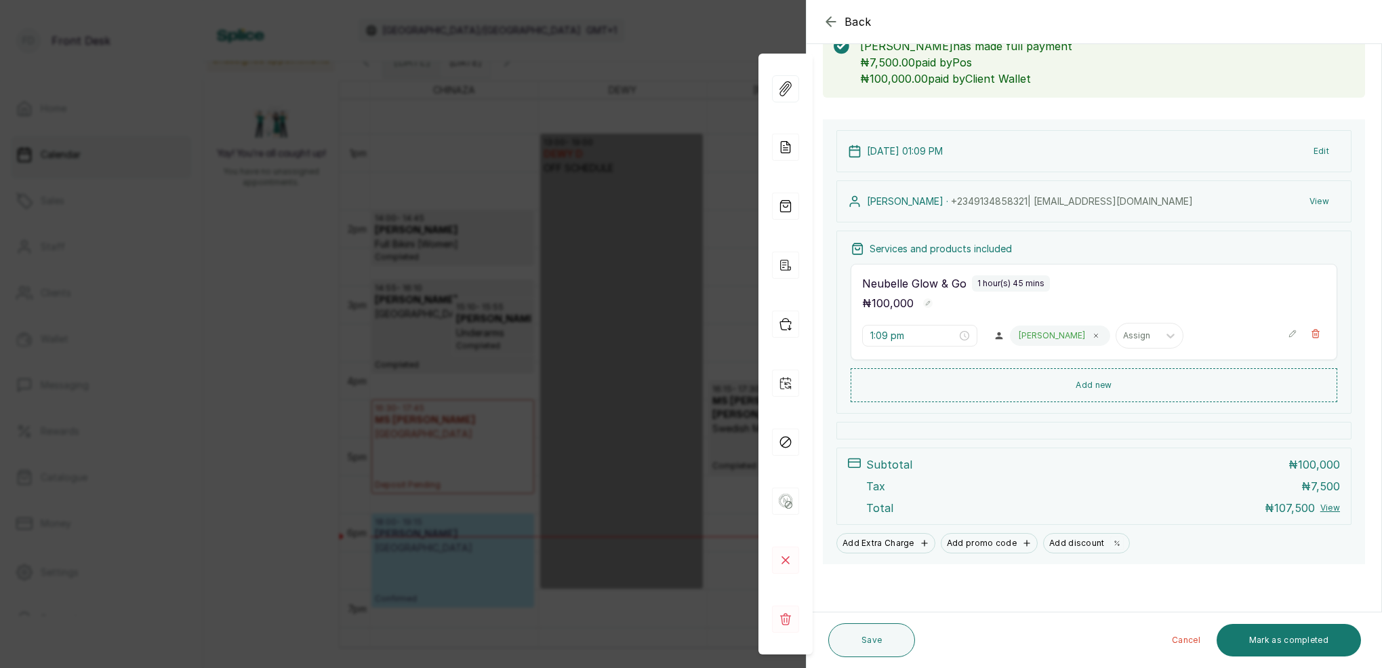
scroll to position [87, 0]
click at [829, 25] on icon "button" at bounding box center [830, 21] width 9 height 9
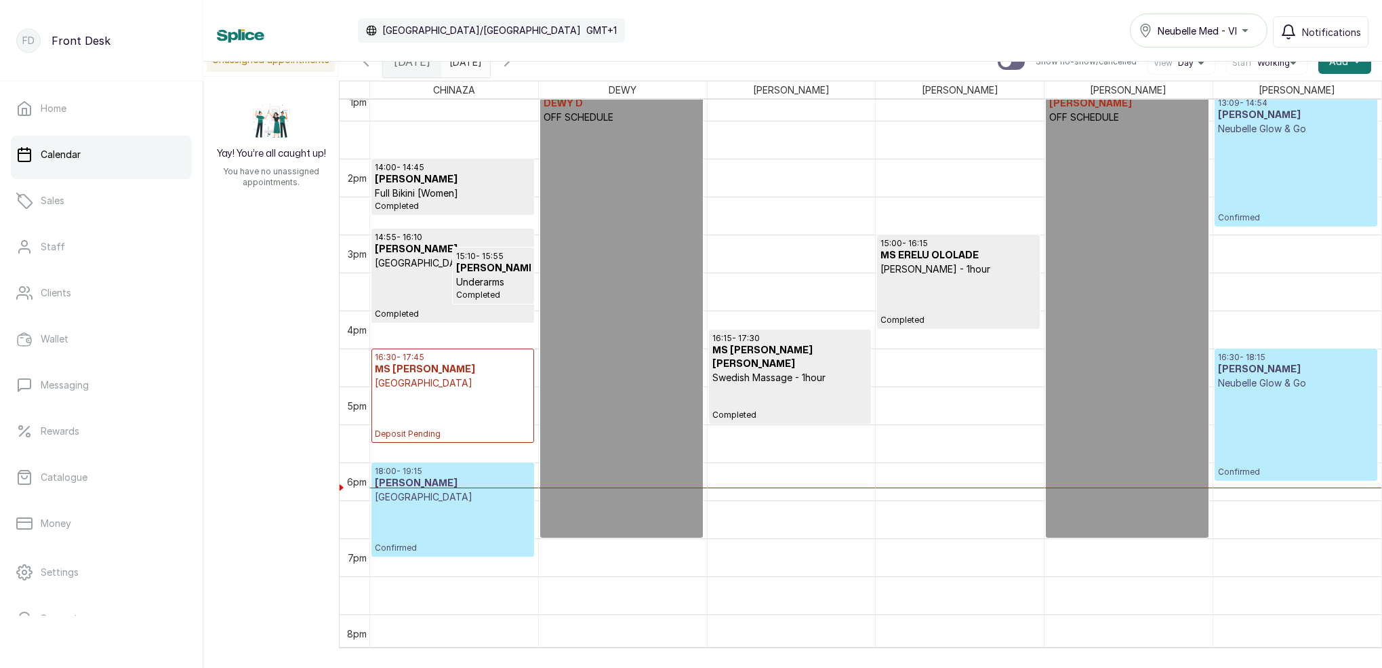
scroll to position [936, 0]
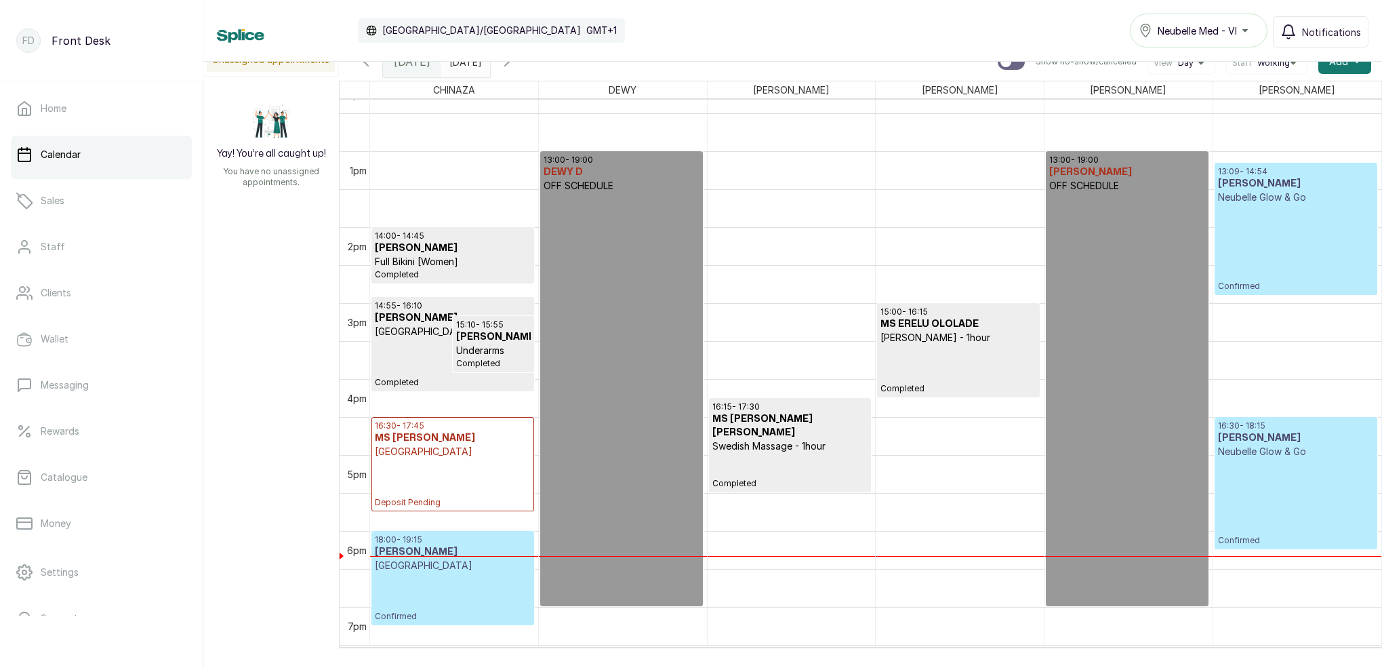
click at [1268, 507] on p "Confirmed" at bounding box center [1296, 501] width 156 height 87
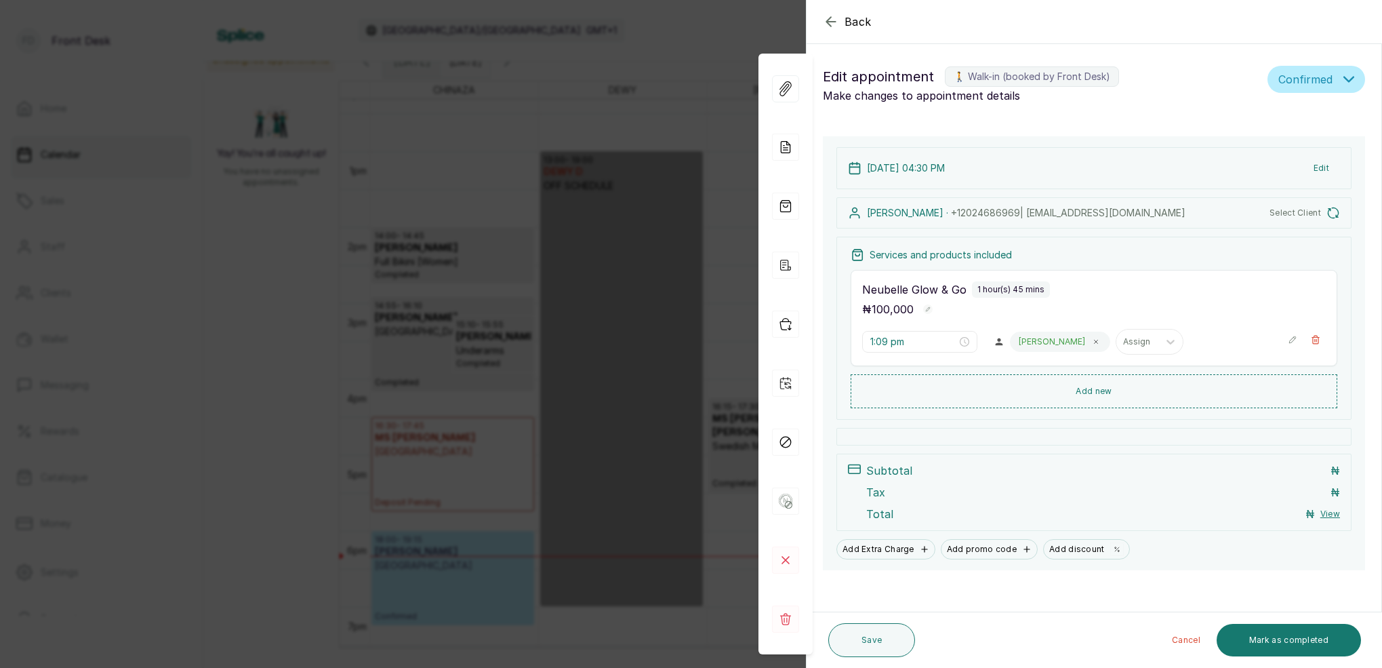
type input "4:30 pm"
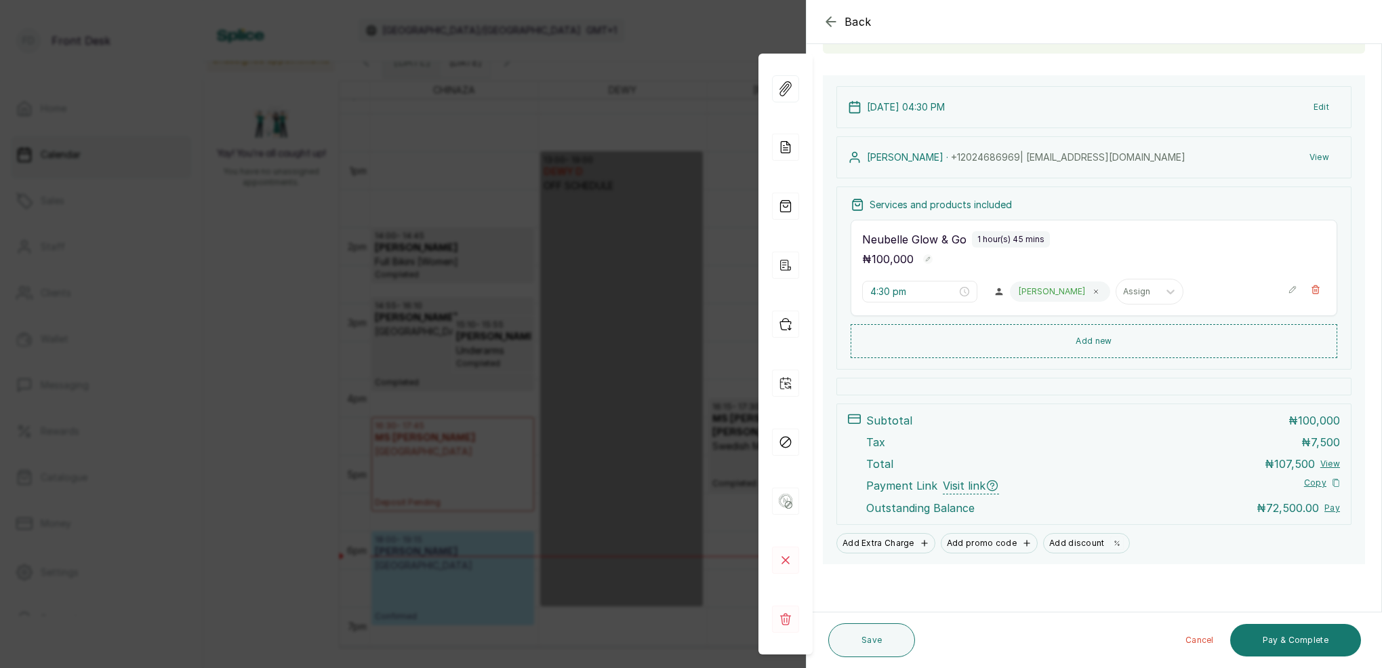
scroll to position [114, 0]
click at [1300, 639] on button "Pay & Complete" at bounding box center [1295, 640] width 131 height 33
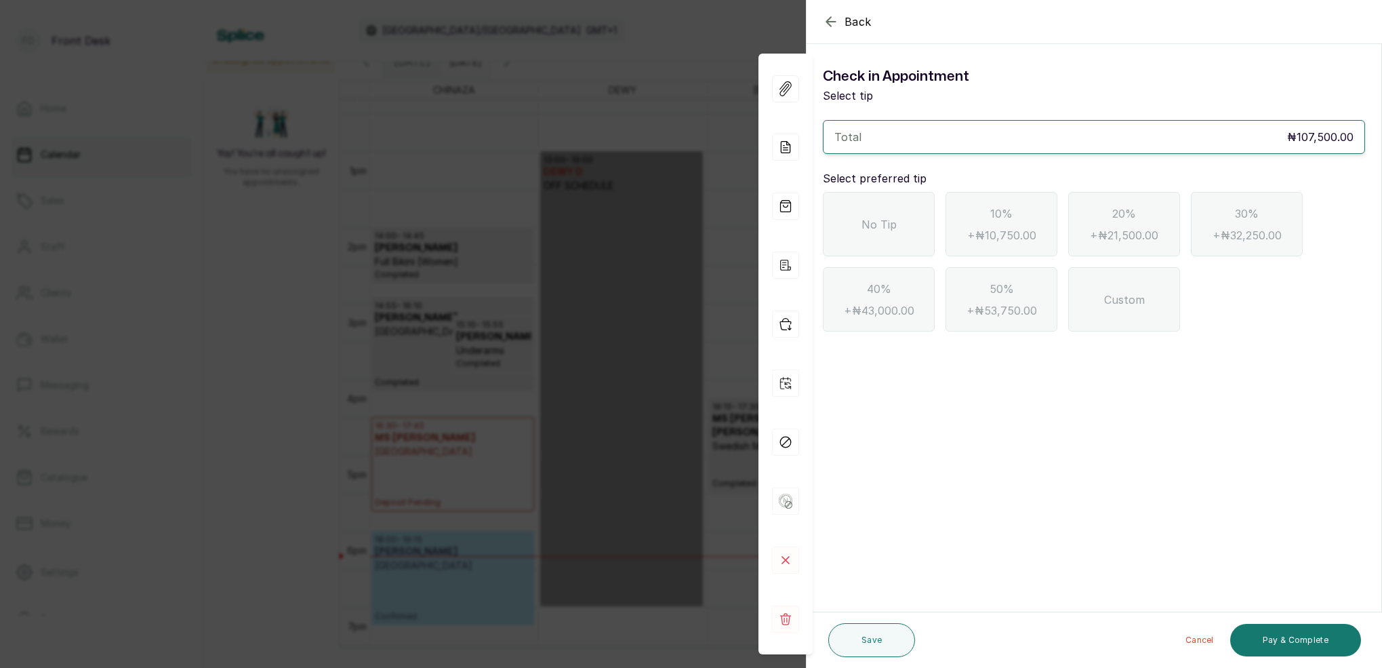
click at [916, 221] on div "No Tip" at bounding box center [879, 224] width 112 height 64
click at [1316, 643] on button "Pay & Complete" at bounding box center [1295, 640] width 131 height 33
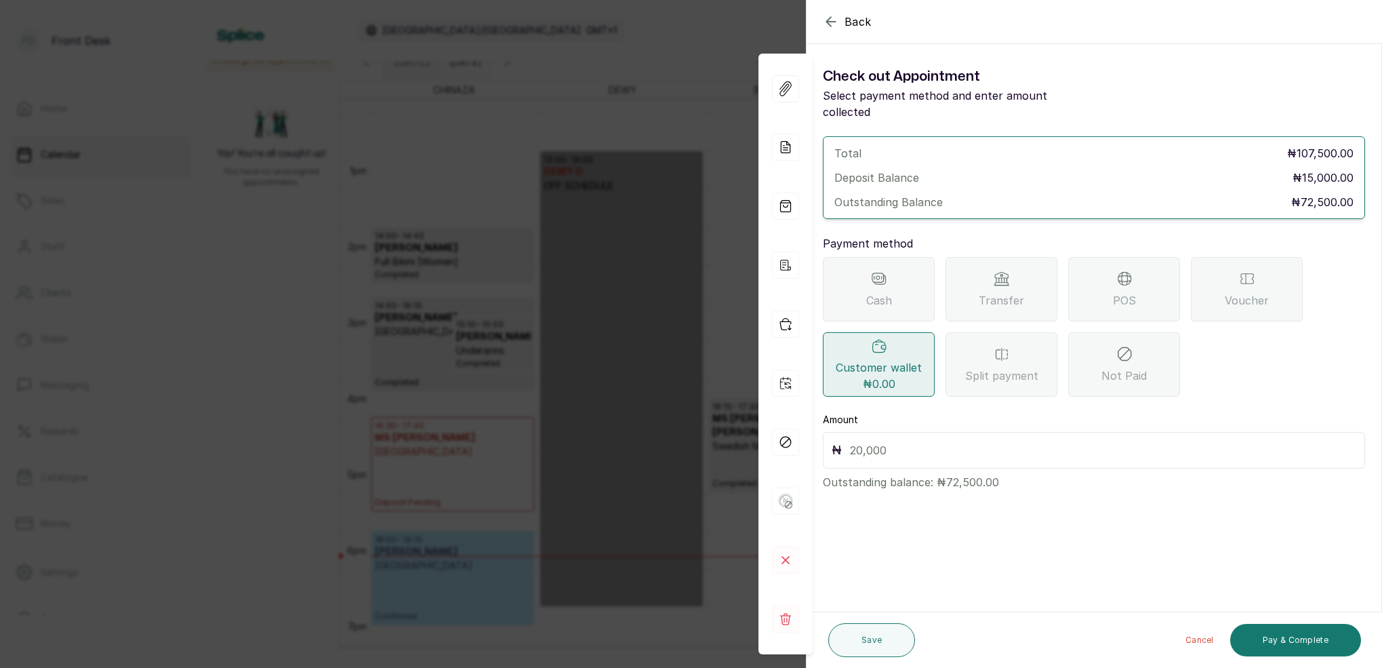
drag, startPoint x: 1009, startPoint y: 274, endPoint x: 1030, endPoint y: 283, distance: 22.8
click at [1008, 274] on div "Transfer" at bounding box center [1002, 289] width 112 height 64
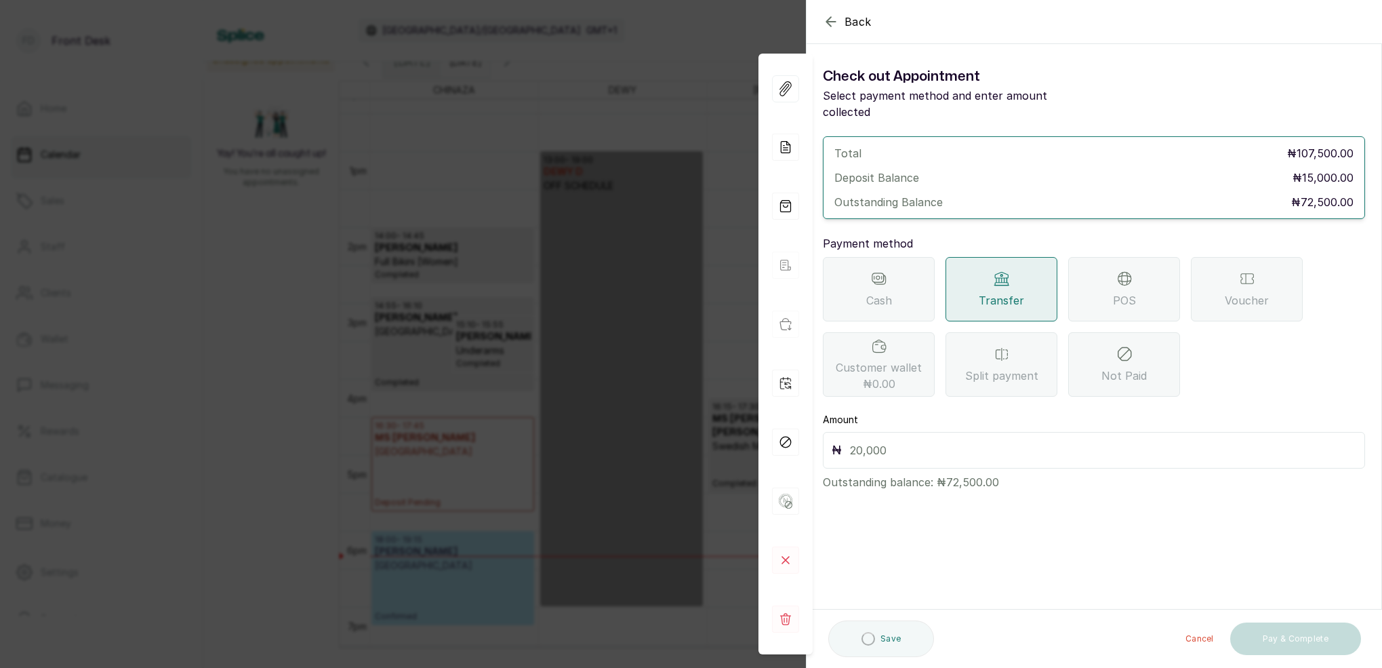
click at [963, 441] on input "text" at bounding box center [1103, 450] width 506 height 19
type input "72,500"
click at [890, 638] on button "Save" at bounding box center [871, 640] width 87 height 34
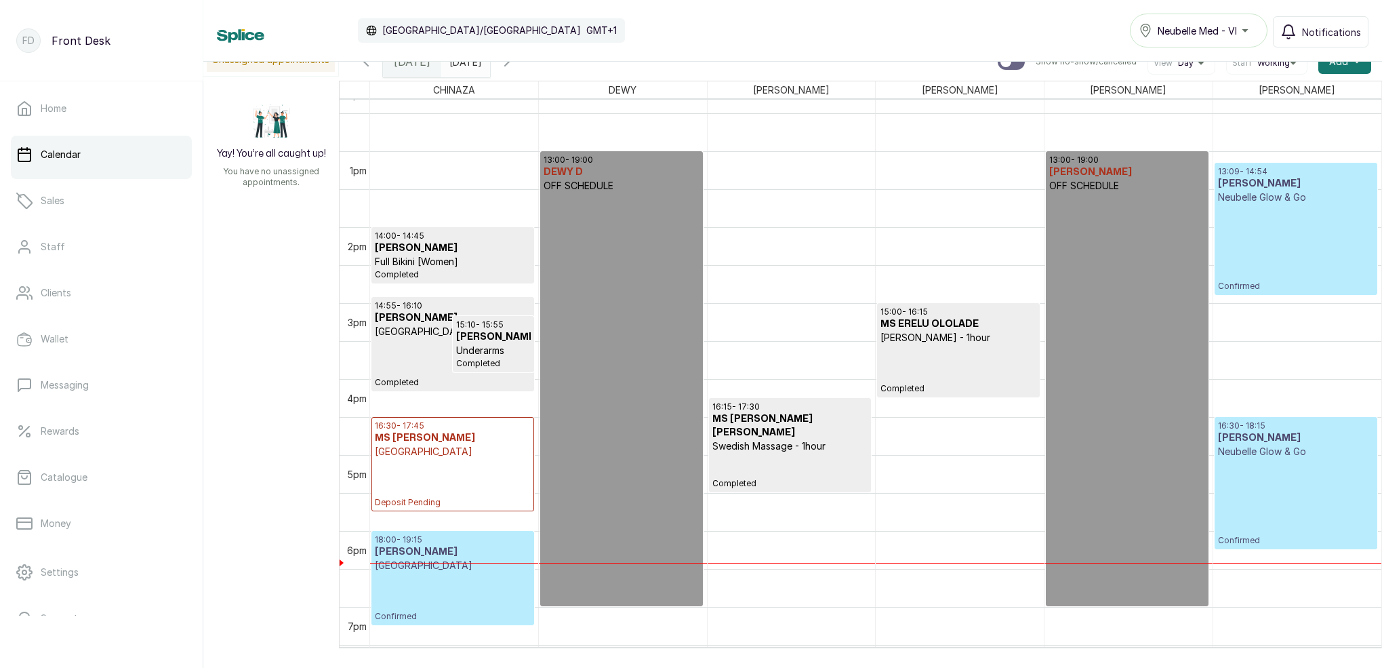
click at [464, 66] on input "[DATE]" at bounding box center [453, 58] width 22 height 23
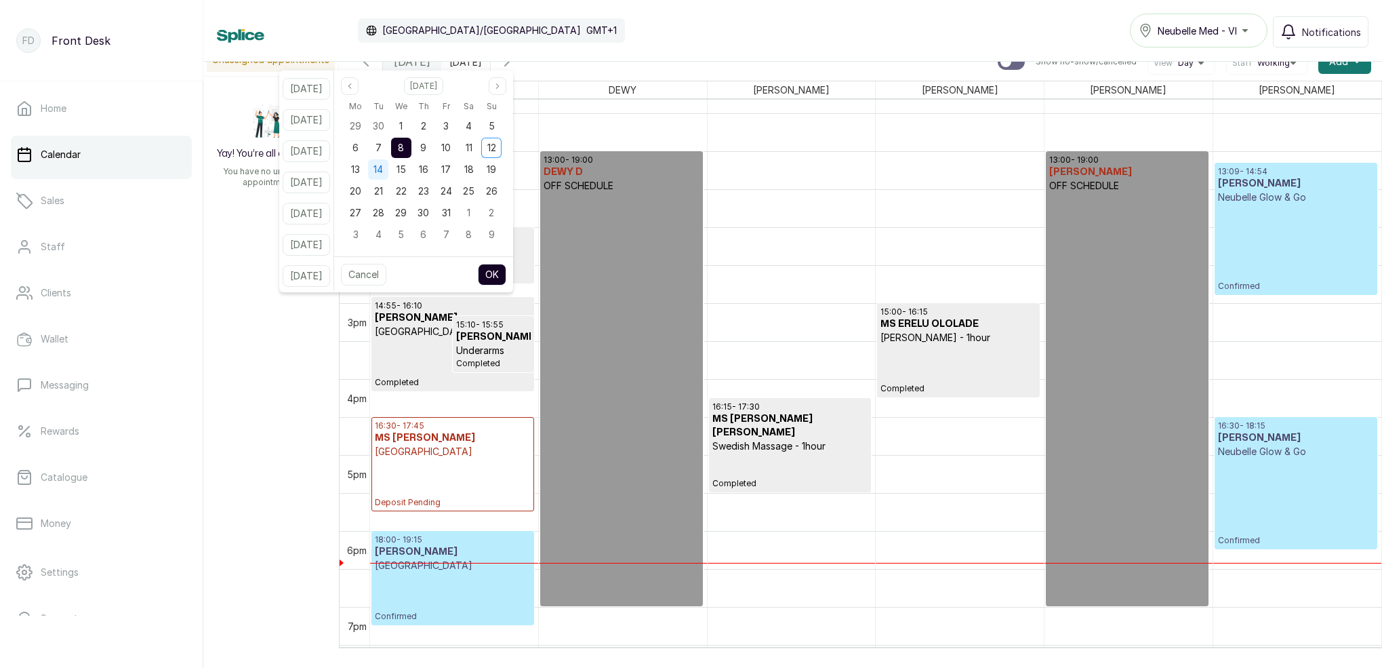
click at [383, 173] on span "14" at bounding box center [378, 169] width 9 height 12
click at [505, 279] on button "OK" at bounding box center [492, 275] width 28 height 22
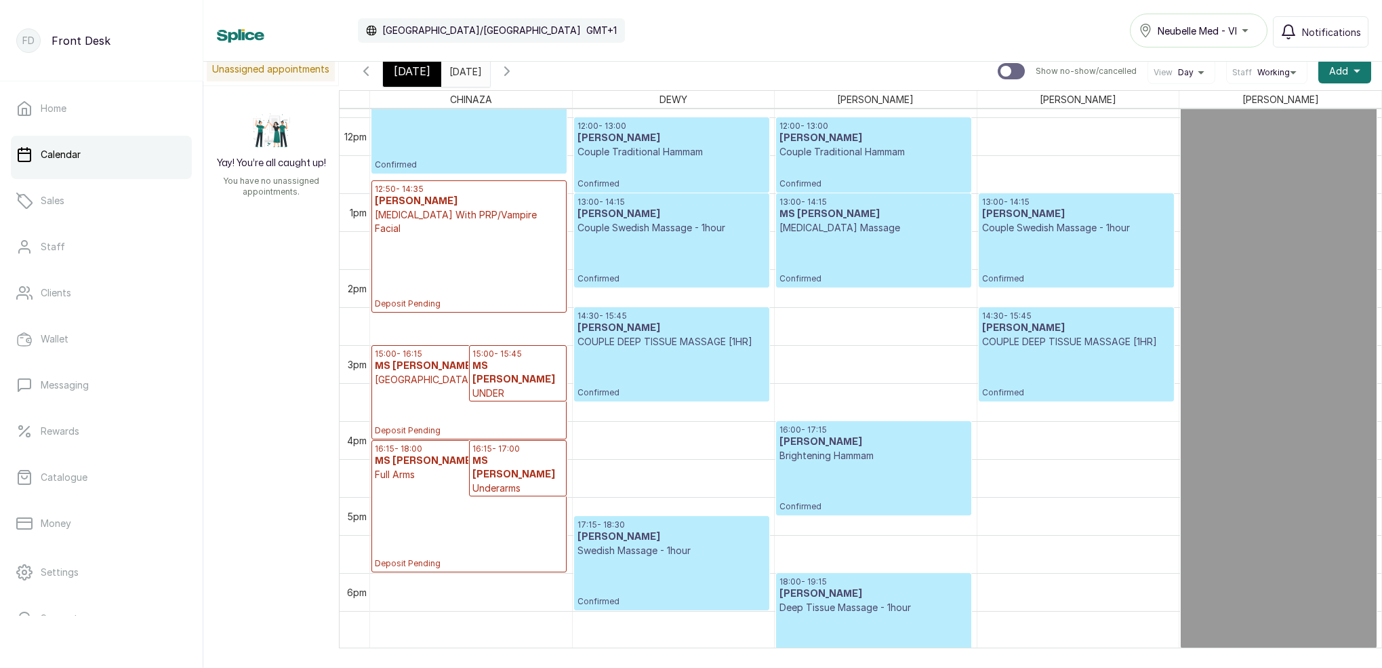
scroll to position [904, 0]
click at [515, 72] on icon "button" at bounding box center [507, 71] width 16 height 16
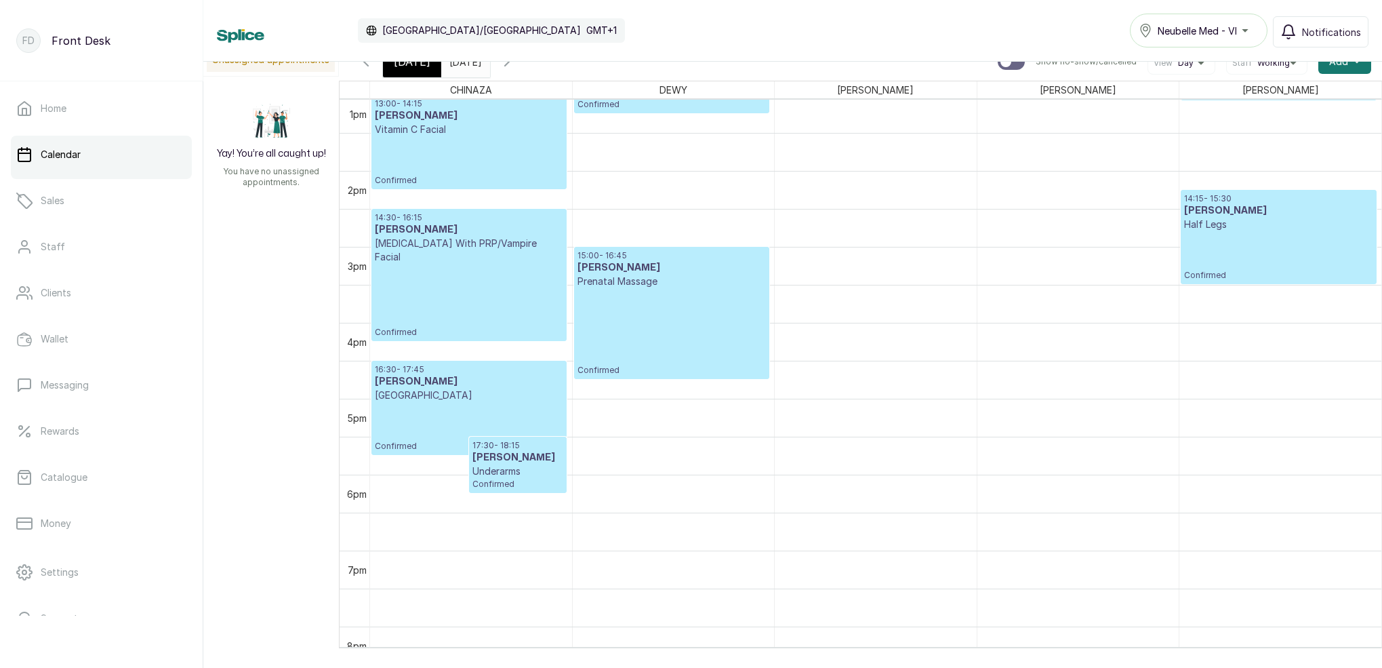
scroll to position [877, 0]
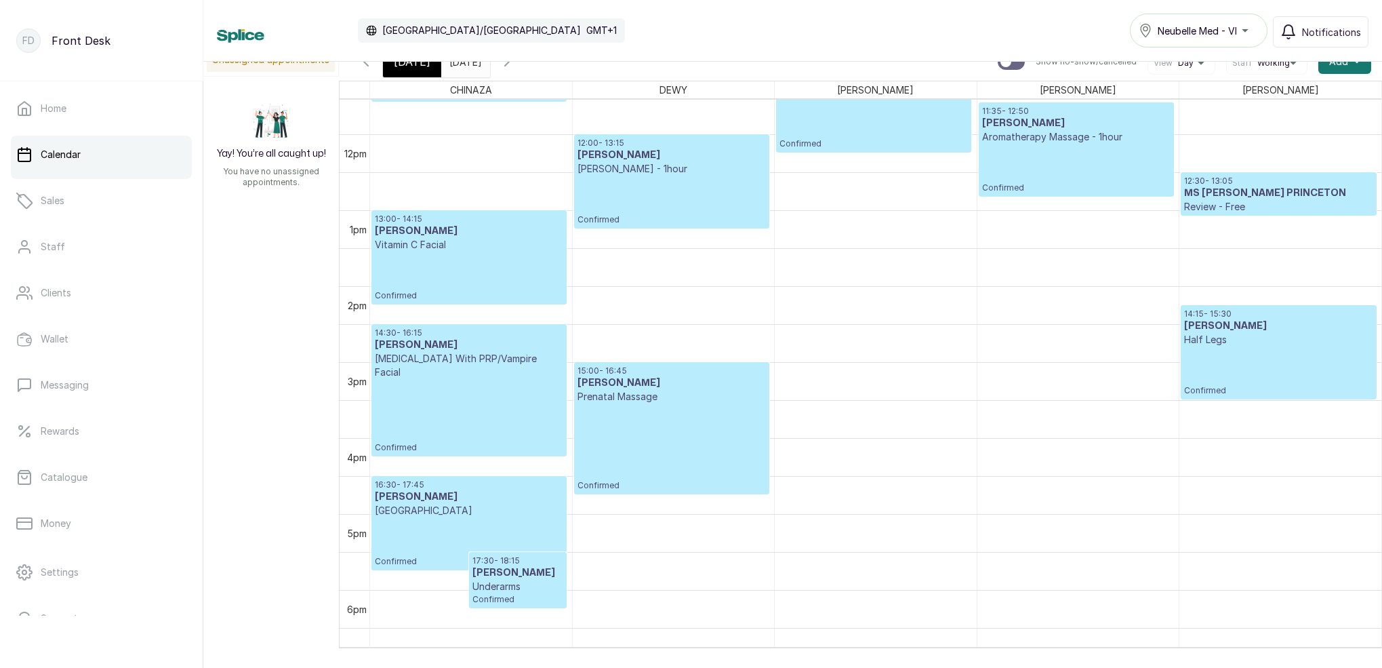
click at [464, 66] on input "[DATE]" at bounding box center [453, 58] width 22 height 23
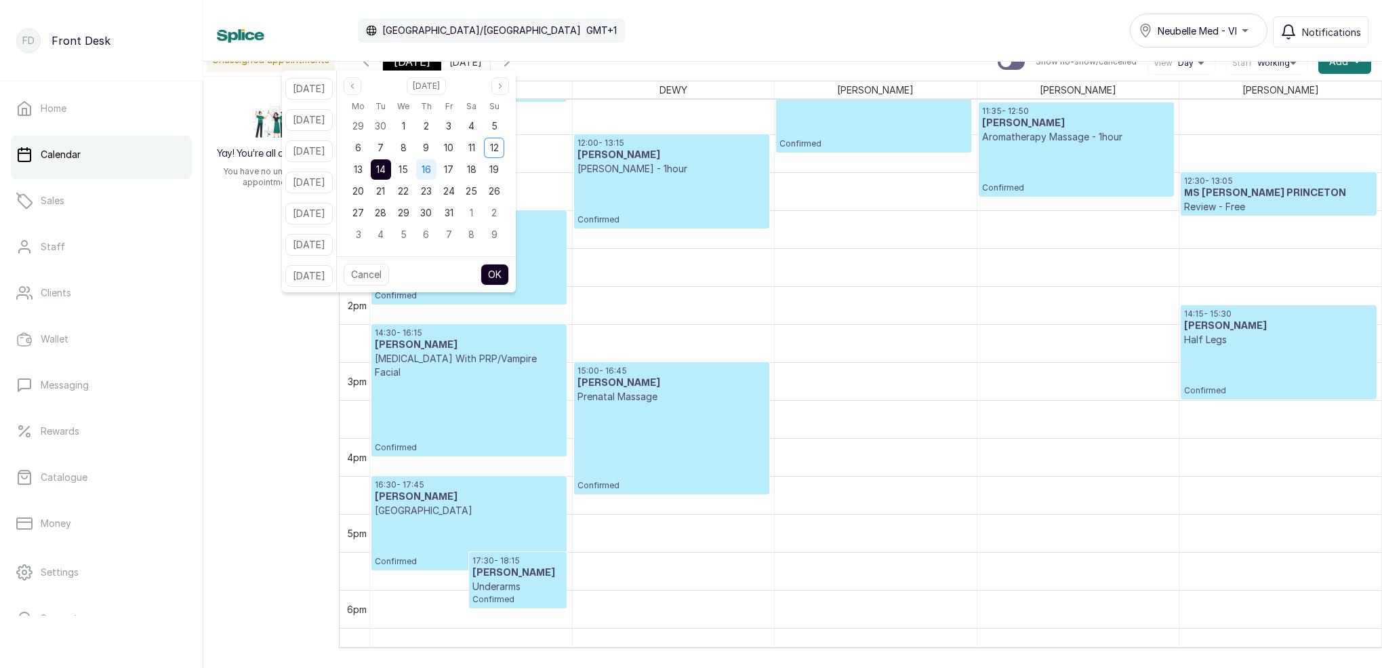
click at [437, 170] on div "16" at bounding box center [426, 169] width 20 height 20
click at [509, 269] on button "OK" at bounding box center [495, 275] width 28 height 22
type input "[DATE]"
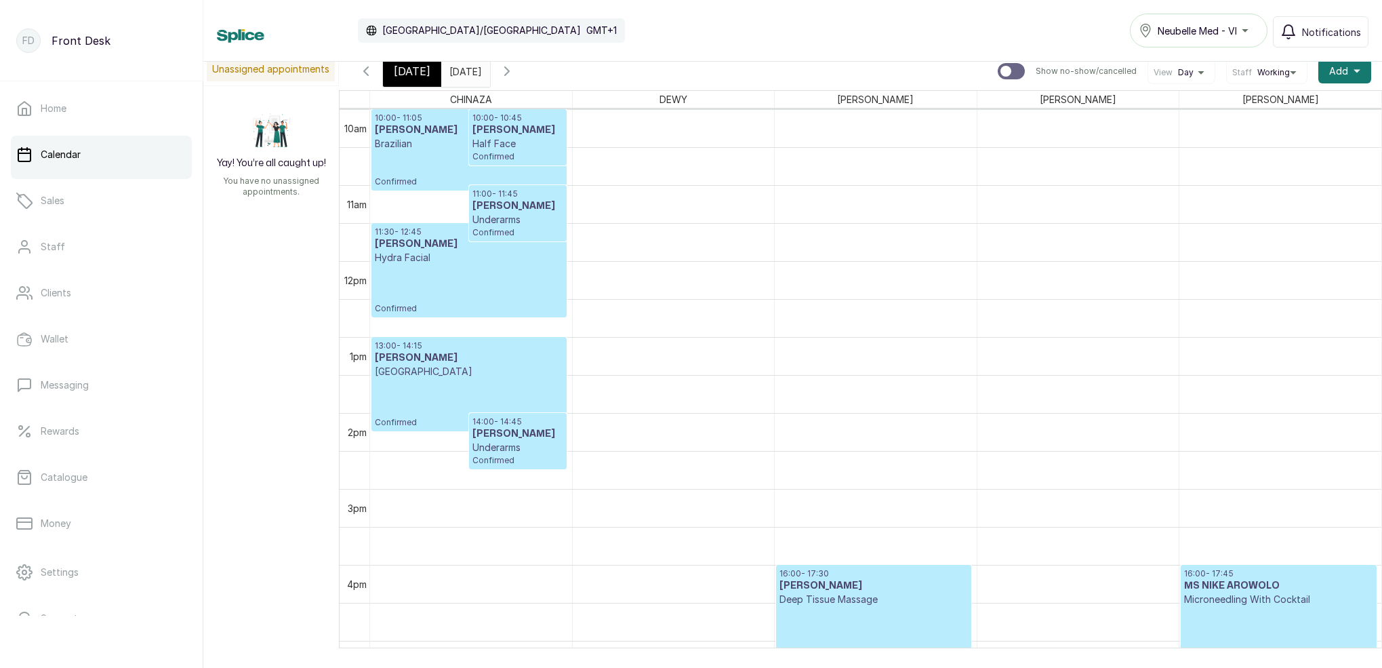
scroll to position [902, 0]
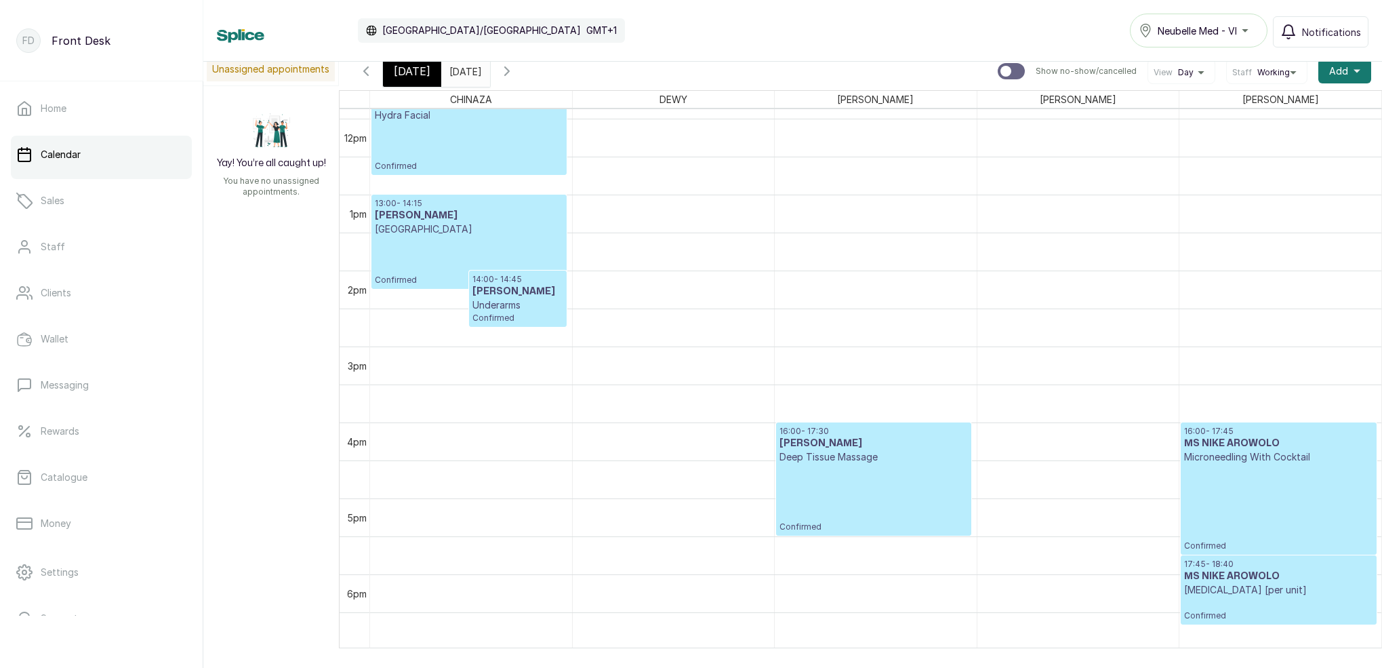
click at [864, 467] on p "Confirmed" at bounding box center [874, 498] width 188 height 68
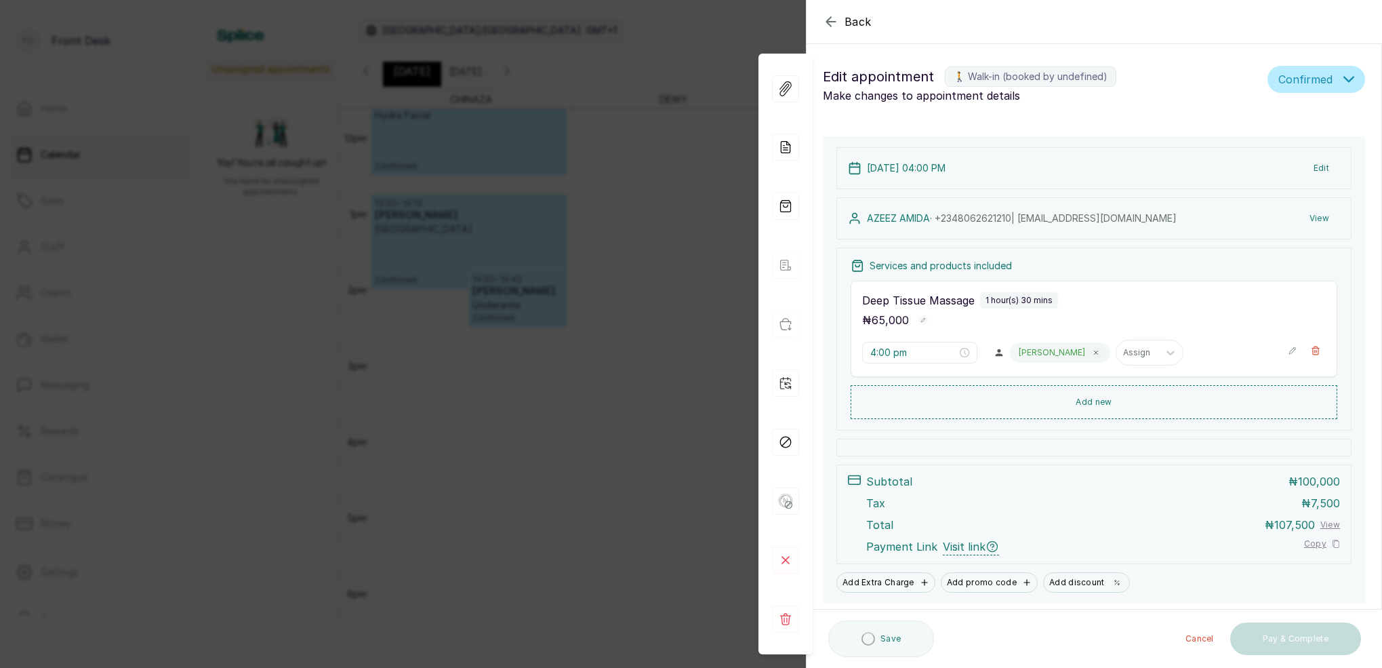
click at [1319, 221] on button "View" at bounding box center [1319, 218] width 41 height 24
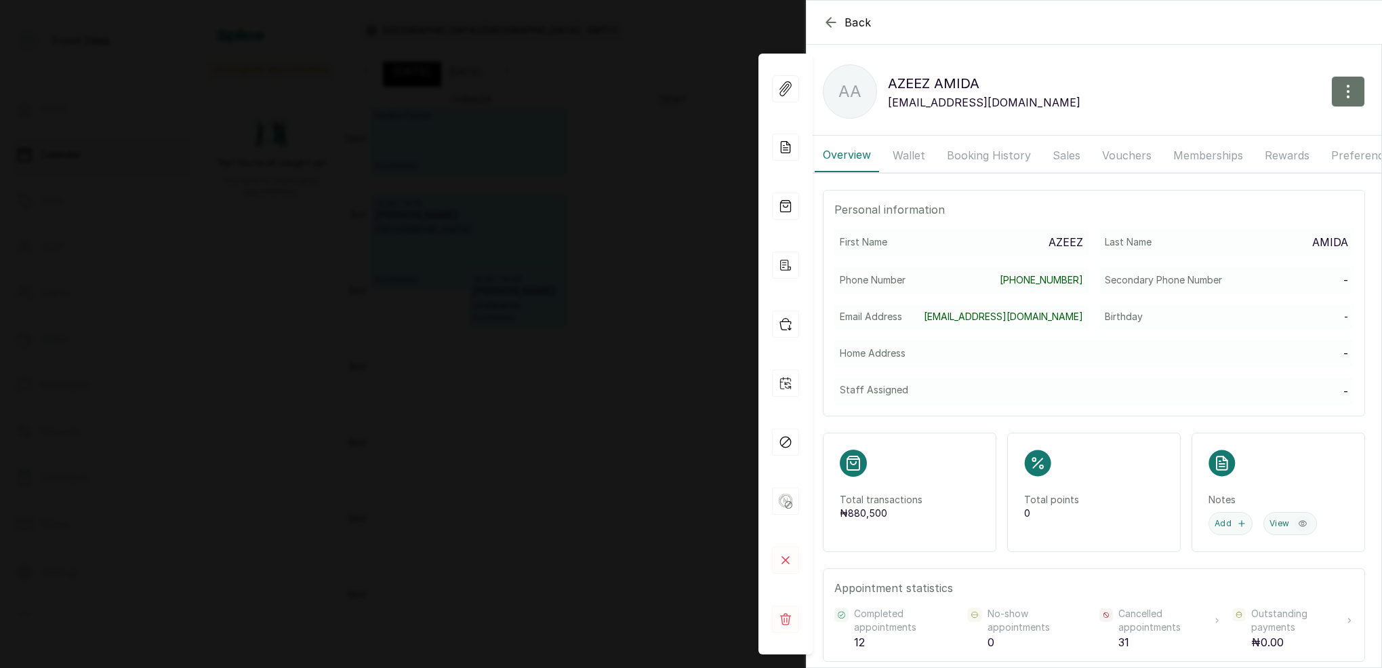
click at [990, 157] on button "Booking History" at bounding box center [989, 155] width 100 height 34
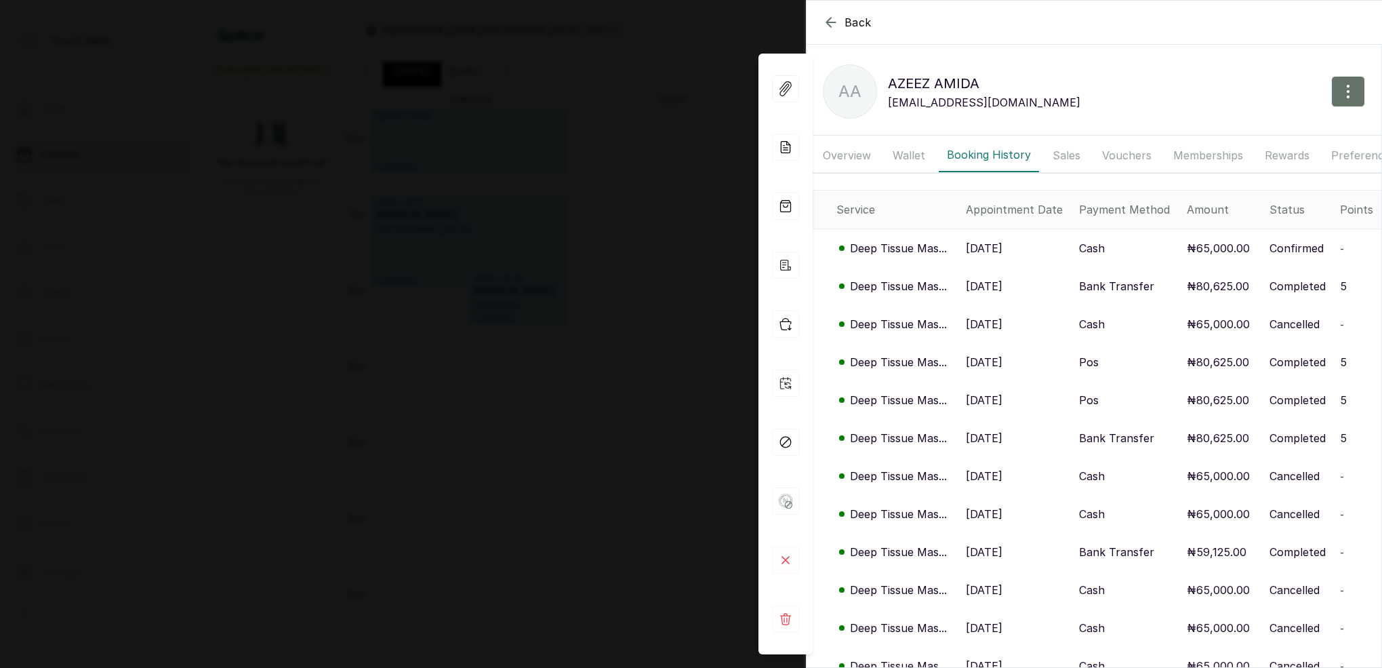
click at [933, 247] on p "Deep Tissue Mas..." at bounding box center [898, 248] width 97 height 16
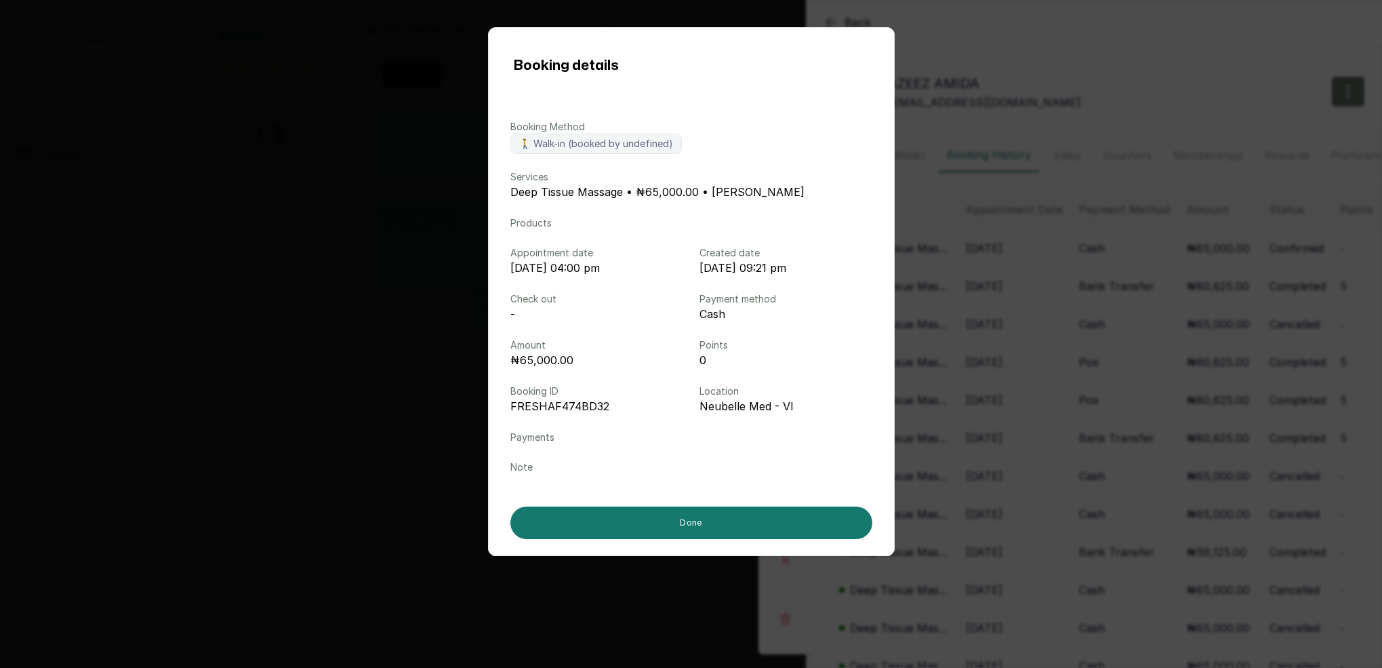
drag, startPoint x: 1108, startPoint y: 37, endPoint x: 1091, endPoint y: 35, distance: 16.4
click at [1107, 37] on div "Booking details Booking Method 🚶 Walk-in (booked by undefined) Services Deep Ti…" at bounding box center [691, 334] width 1382 height 668
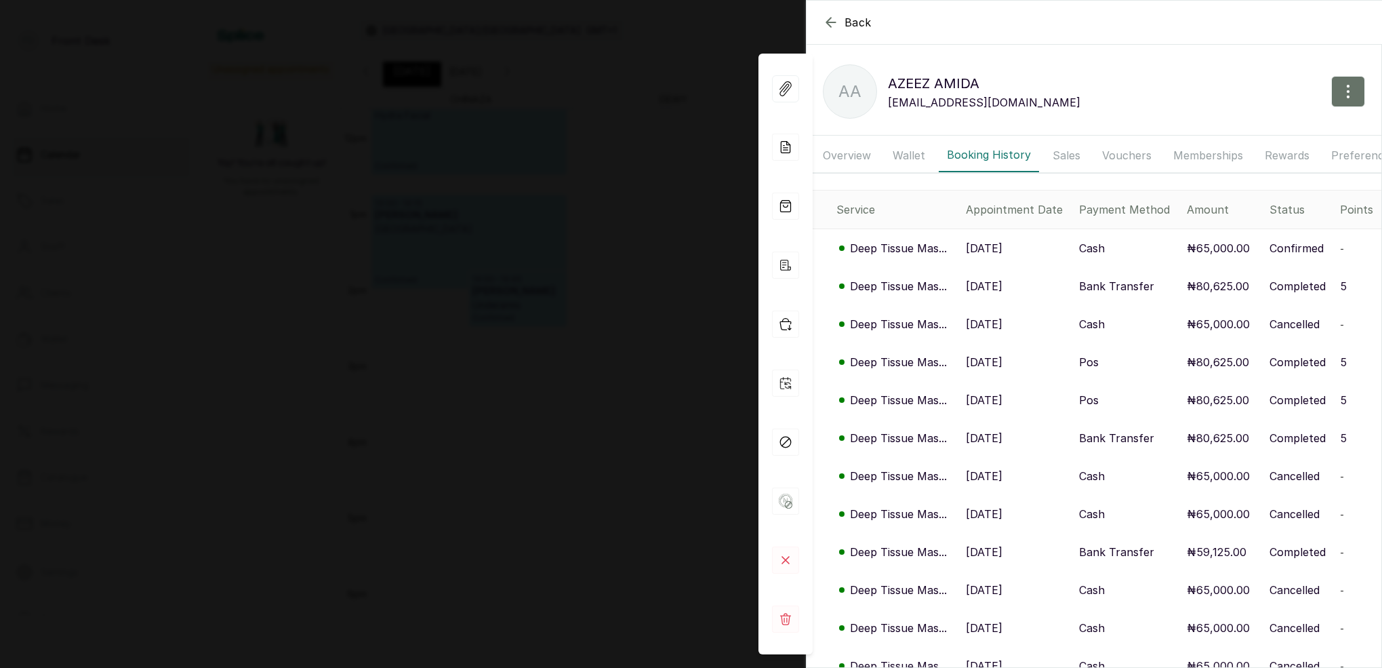
click at [828, 23] on icon "button" at bounding box center [830, 22] width 9 height 9
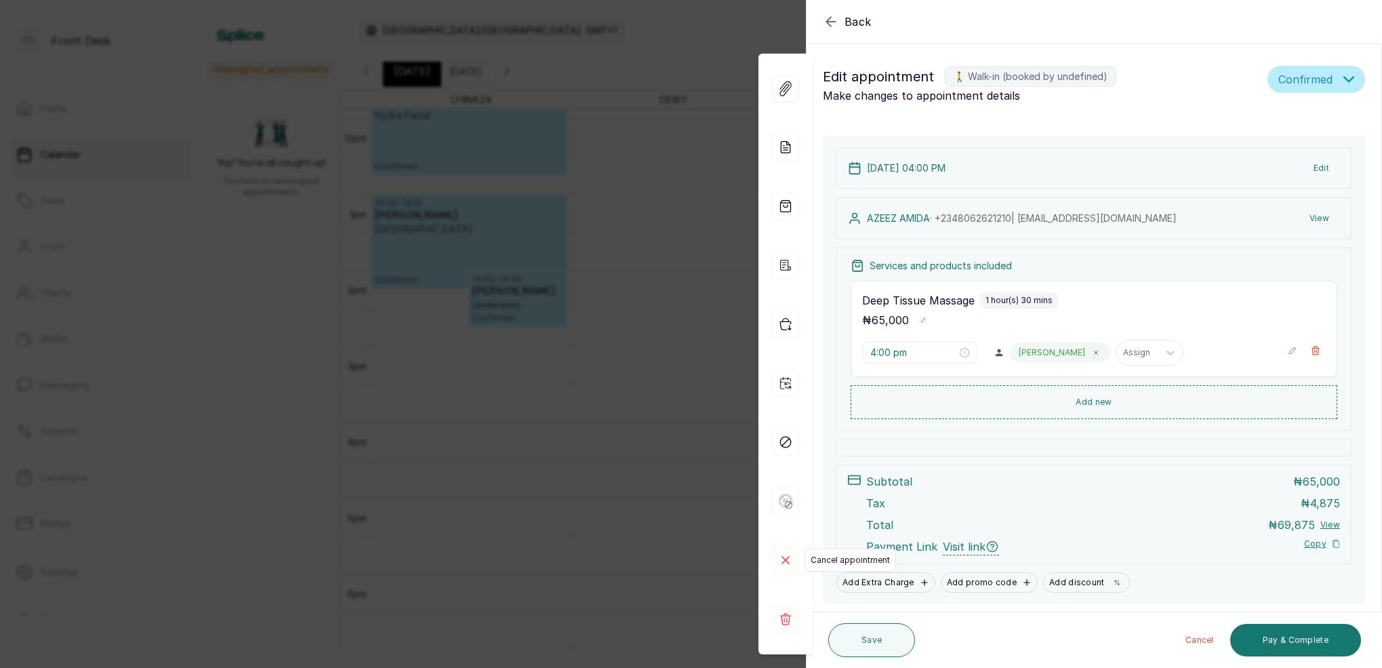
click at [780, 561] on rect at bounding box center [785, 559] width 27 height 27
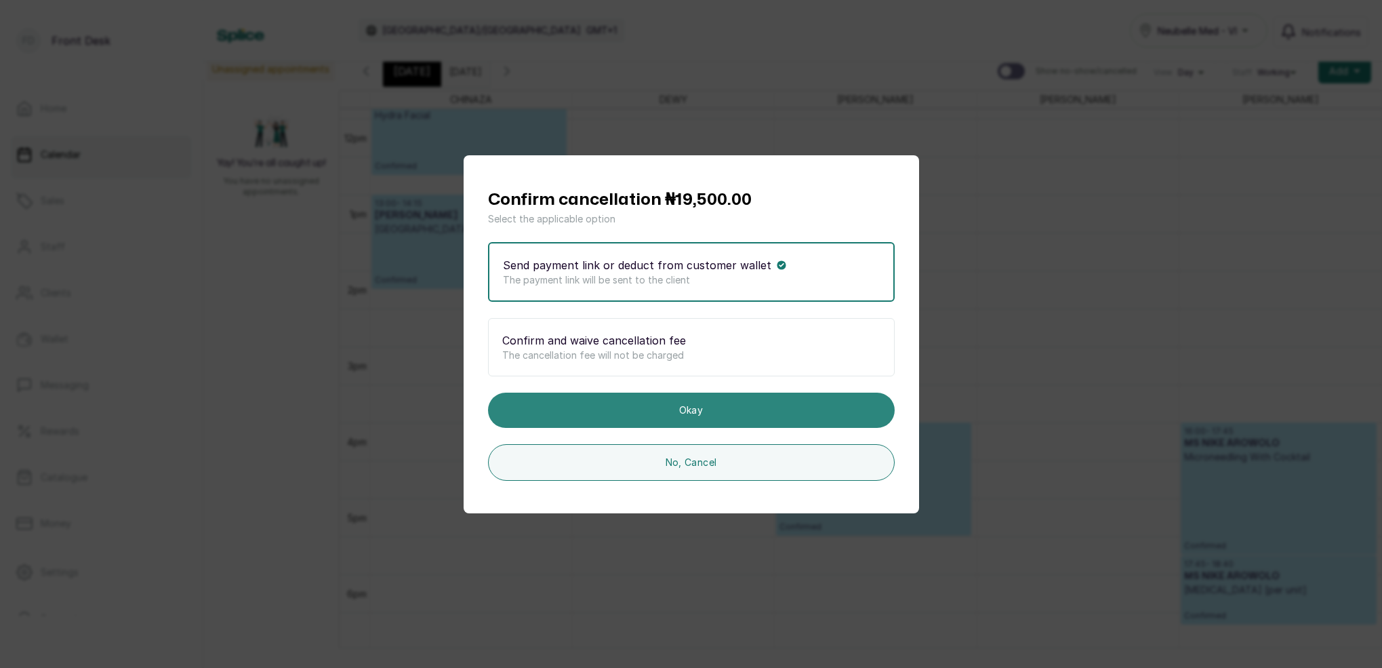
click at [693, 409] on button "Okay" at bounding box center [691, 410] width 407 height 35
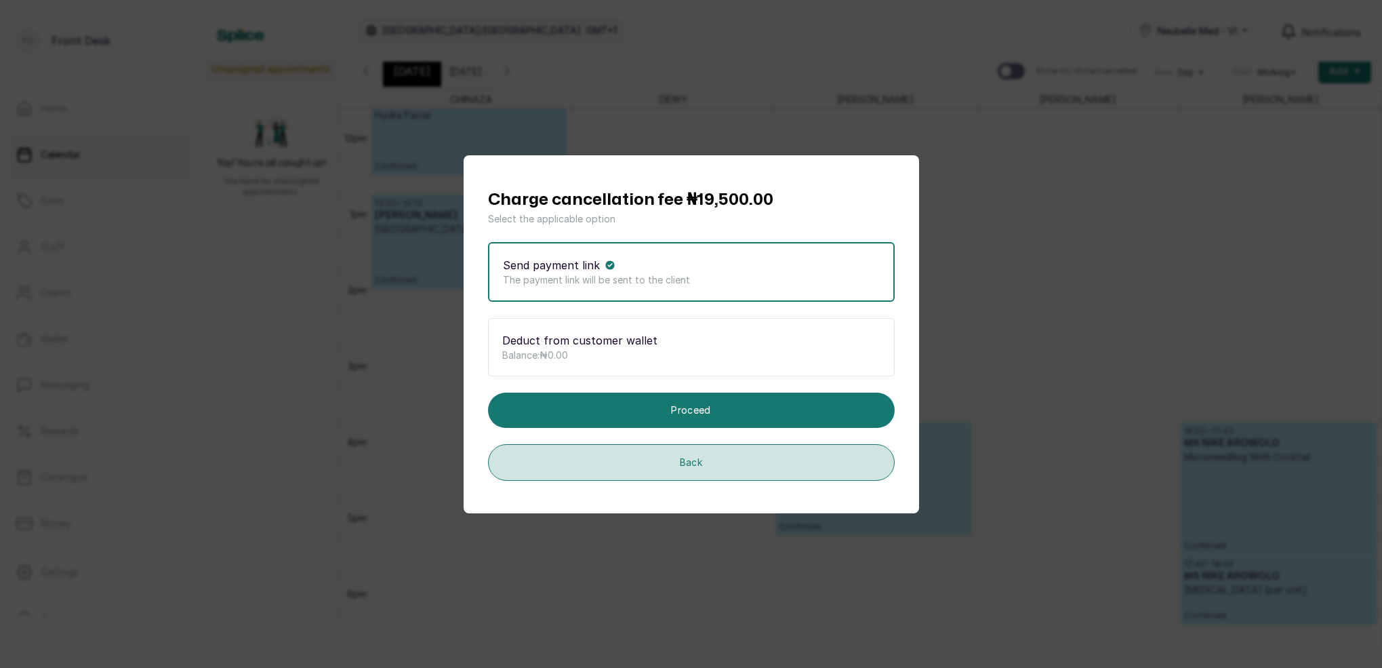
click at [687, 456] on button "Back" at bounding box center [691, 462] width 407 height 37
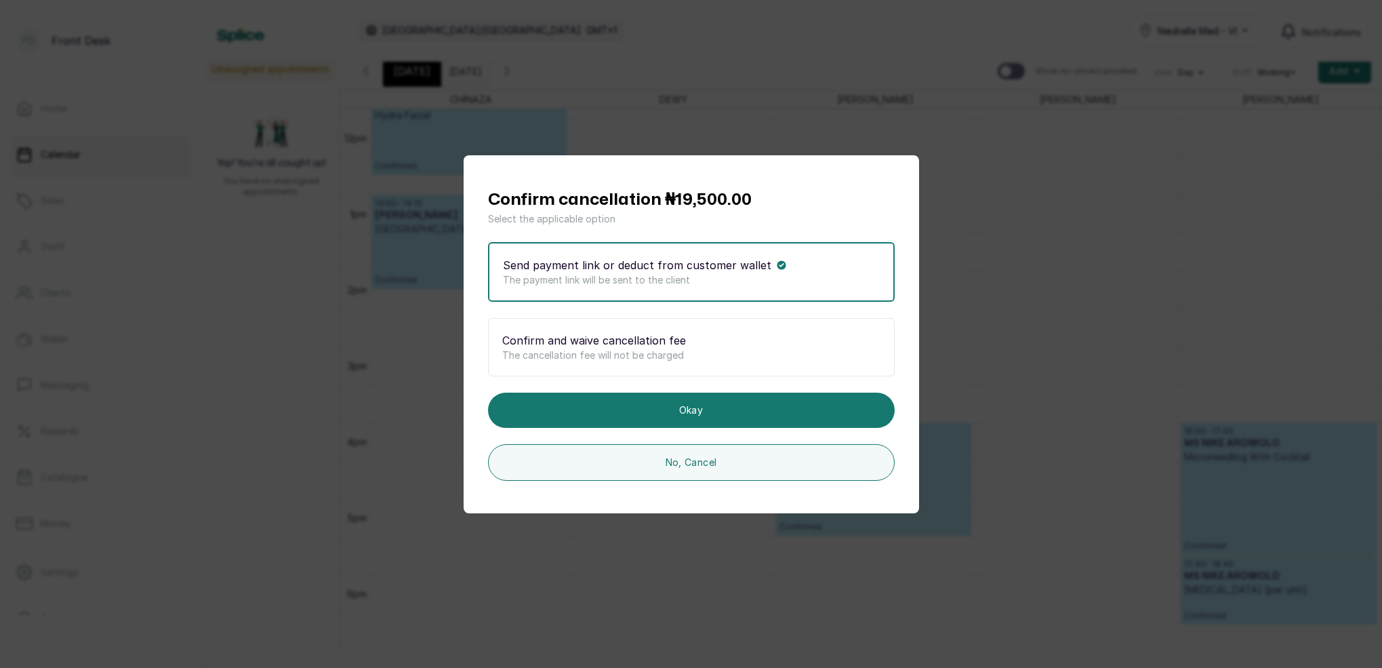
click at [672, 365] on div "Confirm and waive cancellation fee The cancellation fee will not be charged" at bounding box center [691, 347] width 407 height 58
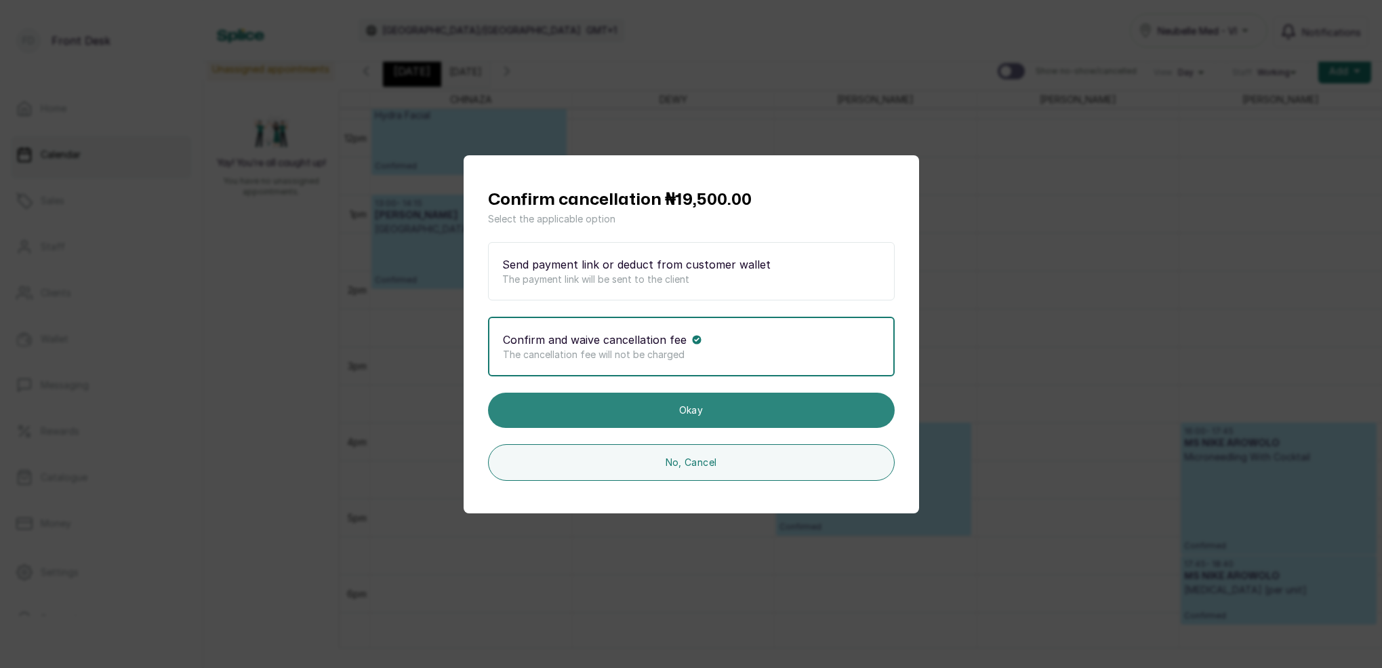
click at [697, 409] on button "Okay" at bounding box center [691, 410] width 407 height 35
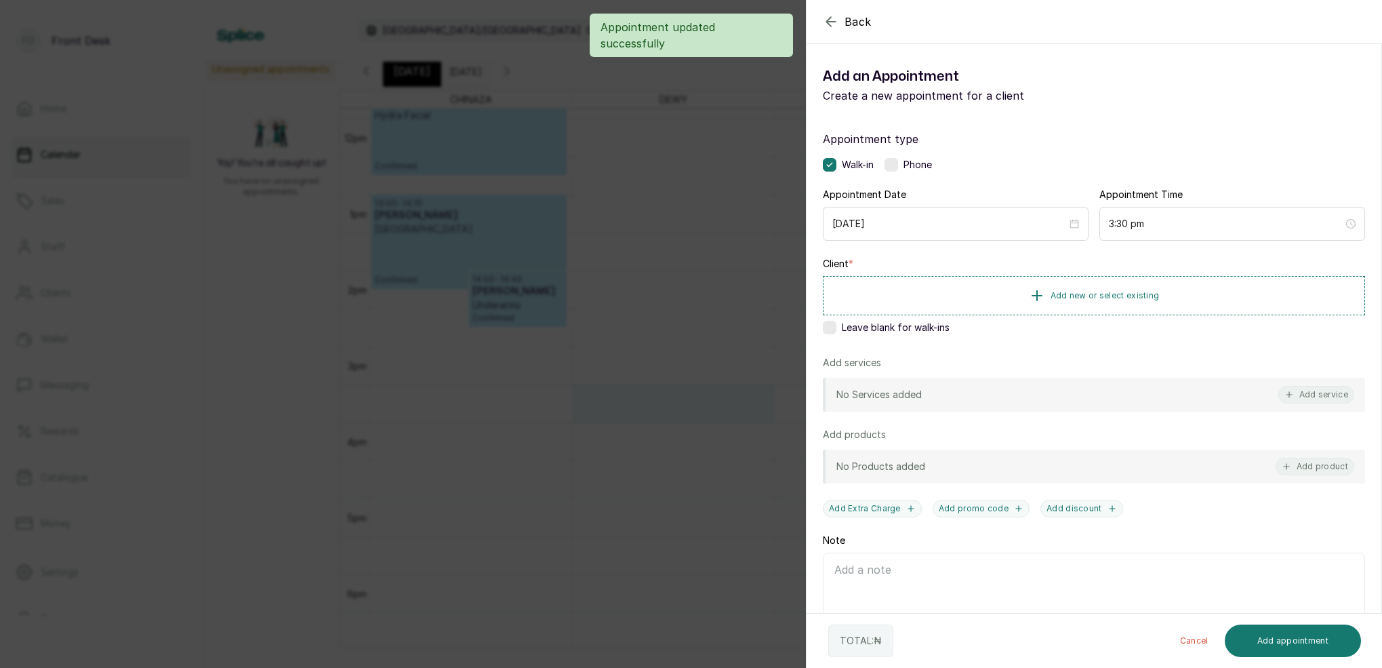
click at [835, 24] on div "Appointment updated successfully" at bounding box center [691, 35] width 1382 height 43
click at [832, 24] on div "Appointment updated successfully" at bounding box center [691, 35] width 1382 height 43
click at [825, 24] on div "Appointment updated successfully" at bounding box center [691, 35] width 1382 height 43
click at [826, 20] on div "Appointment updated successfully" at bounding box center [691, 35] width 1382 height 43
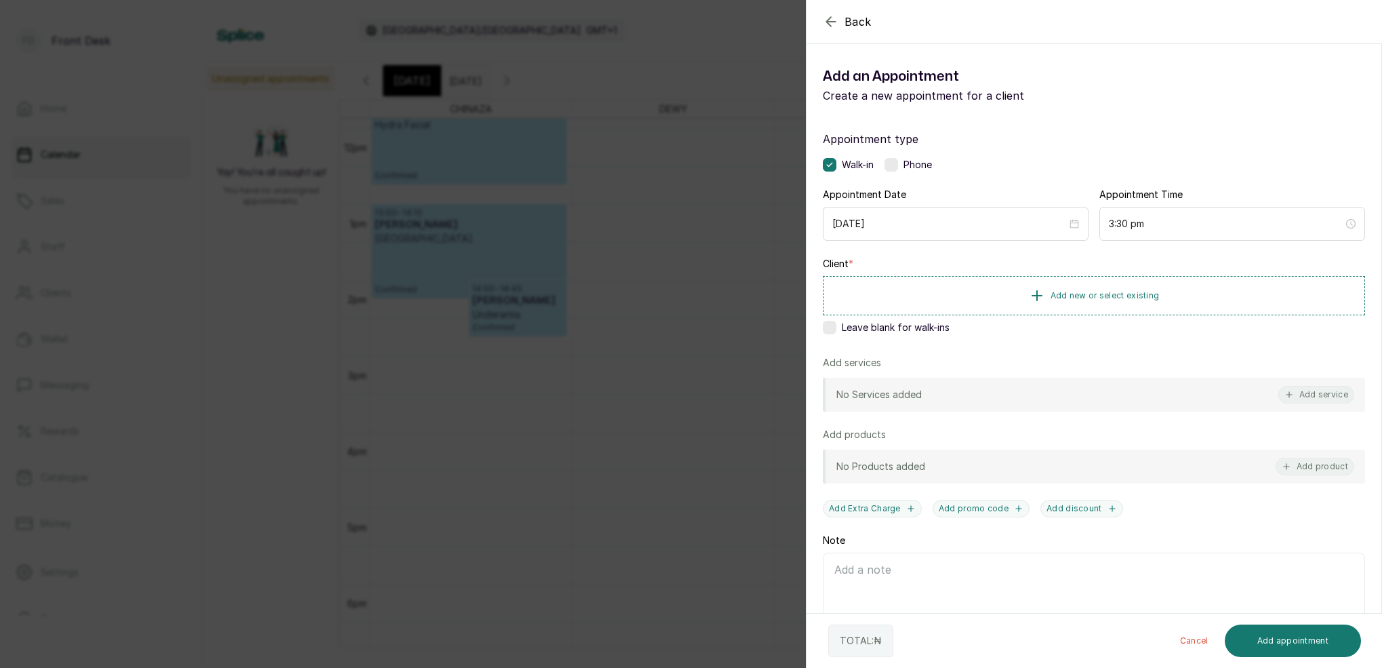
click at [831, 18] on icon "button" at bounding box center [830, 21] width 9 height 9
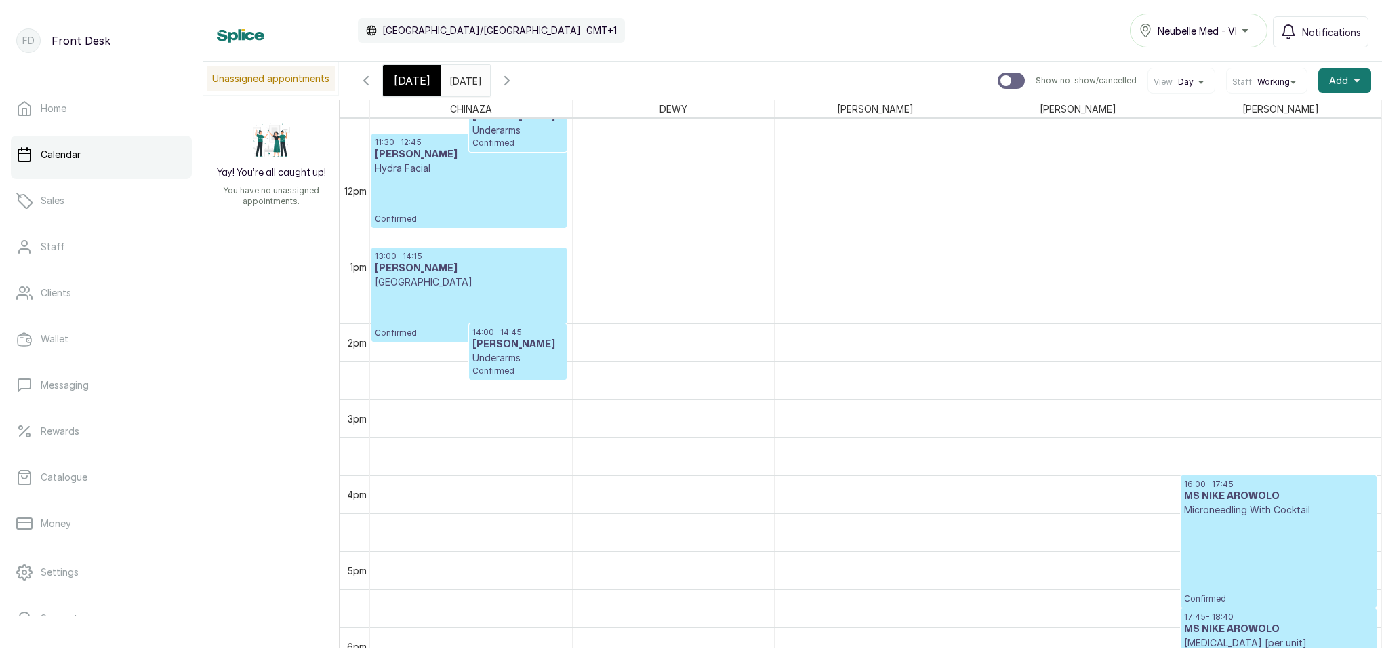
scroll to position [931, 0]
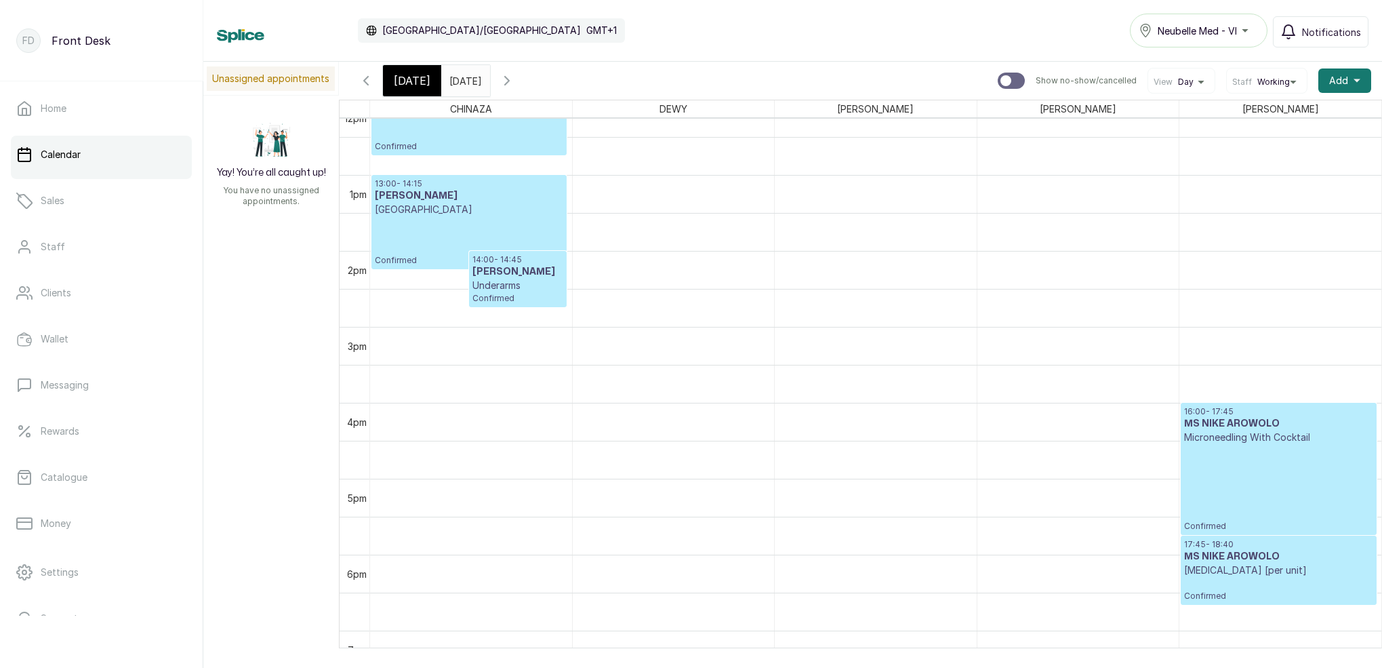
click at [418, 83] on span "[DATE]" at bounding box center [412, 81] width 37 height 16
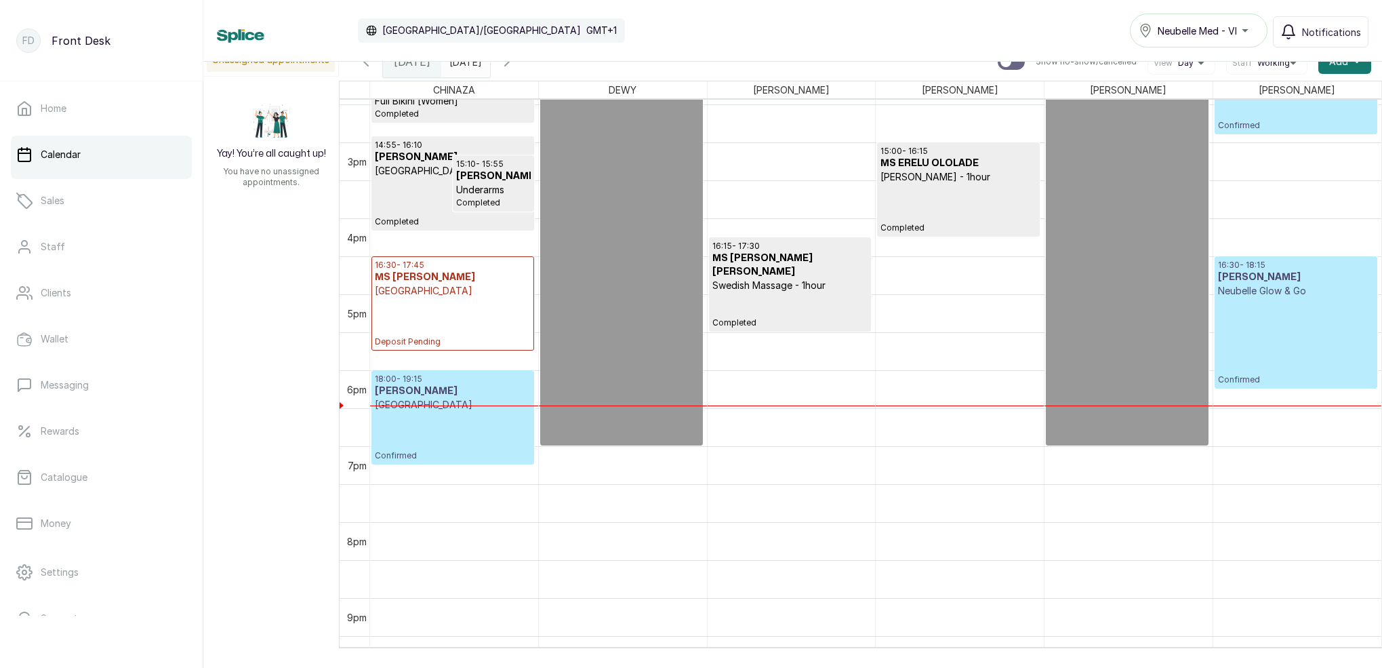
scroll to position [917, 0]
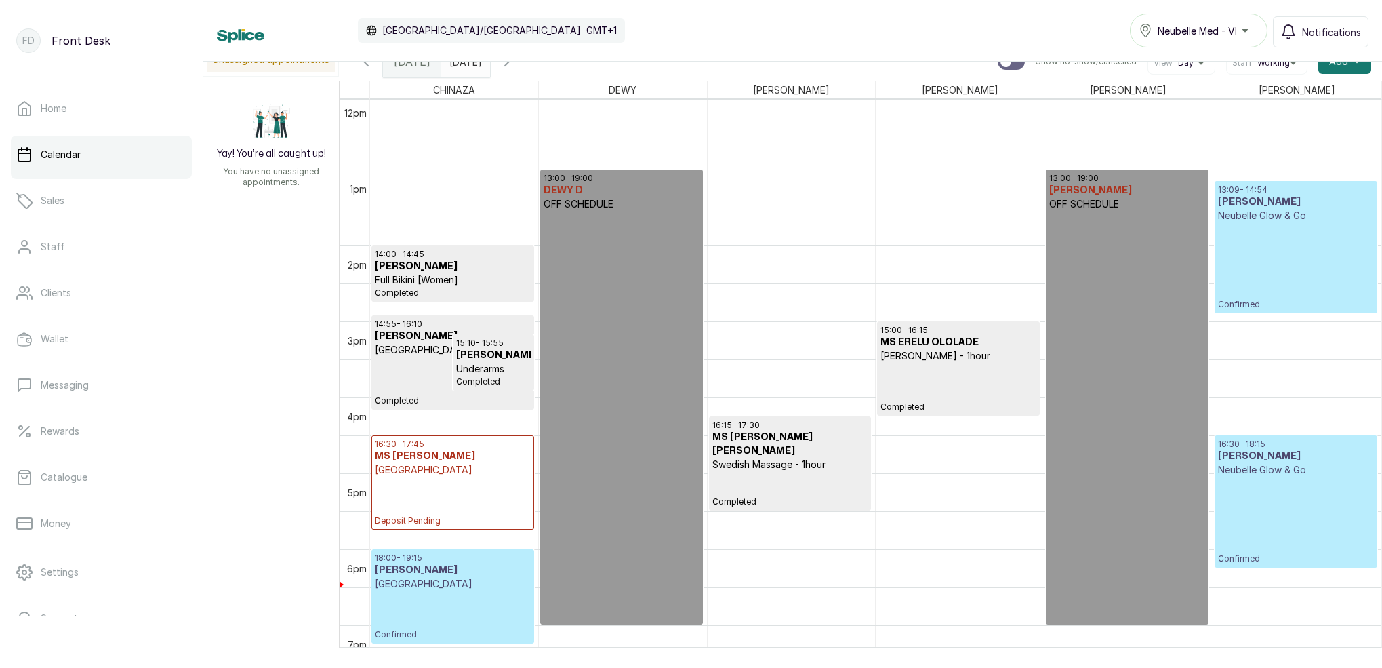
click at [1255, 247] on p "Confirmed" at bounding box center [1296, 265] width 156 height 87
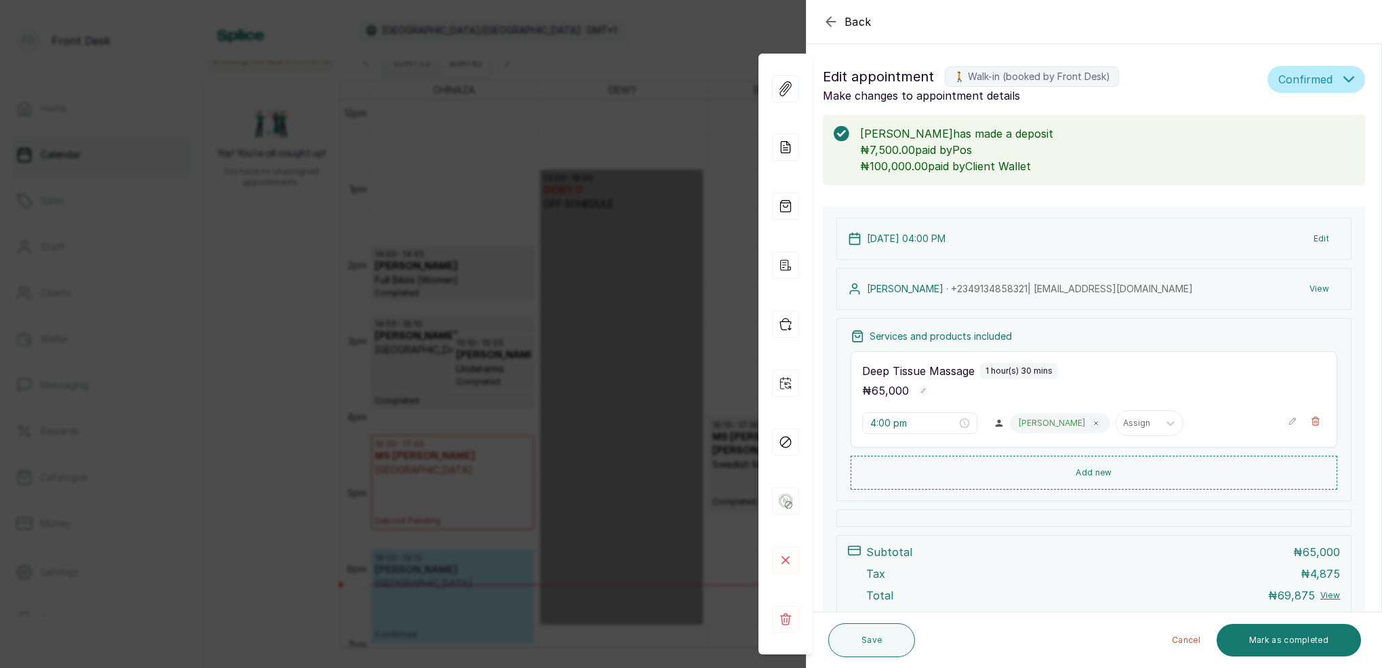
type input "1:09 pm"
click at [1292, 641] on button "Mark as completed" at bounding box center [1289, 640] width 144 height 33
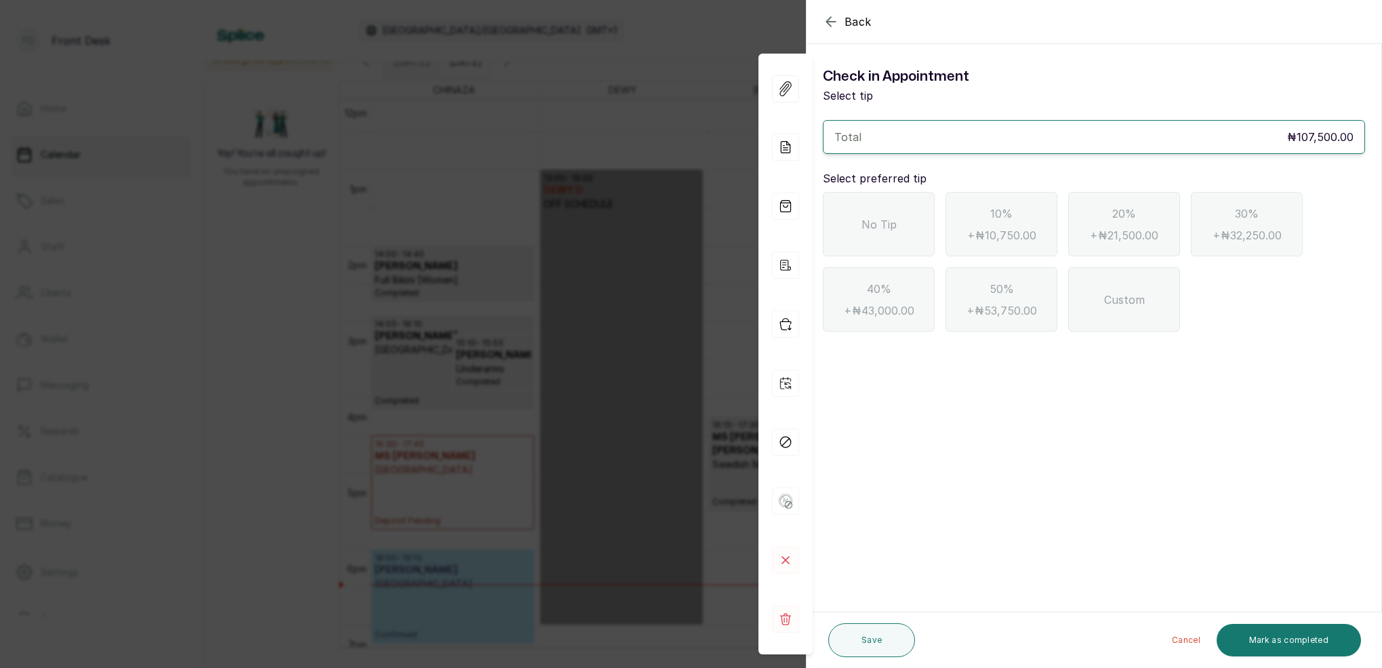
drag, startPoint x: 921, startPoint y: 235, endPoint x: 978, endPoint y: 256, distance: 61.3
click at [921, 235] on div "No Tip" at bounding box center [879, 224] width 112 height 64
click at [1270, 642] on button "Mark as completed" at bounding box center [1289, 640] width 144 height 33
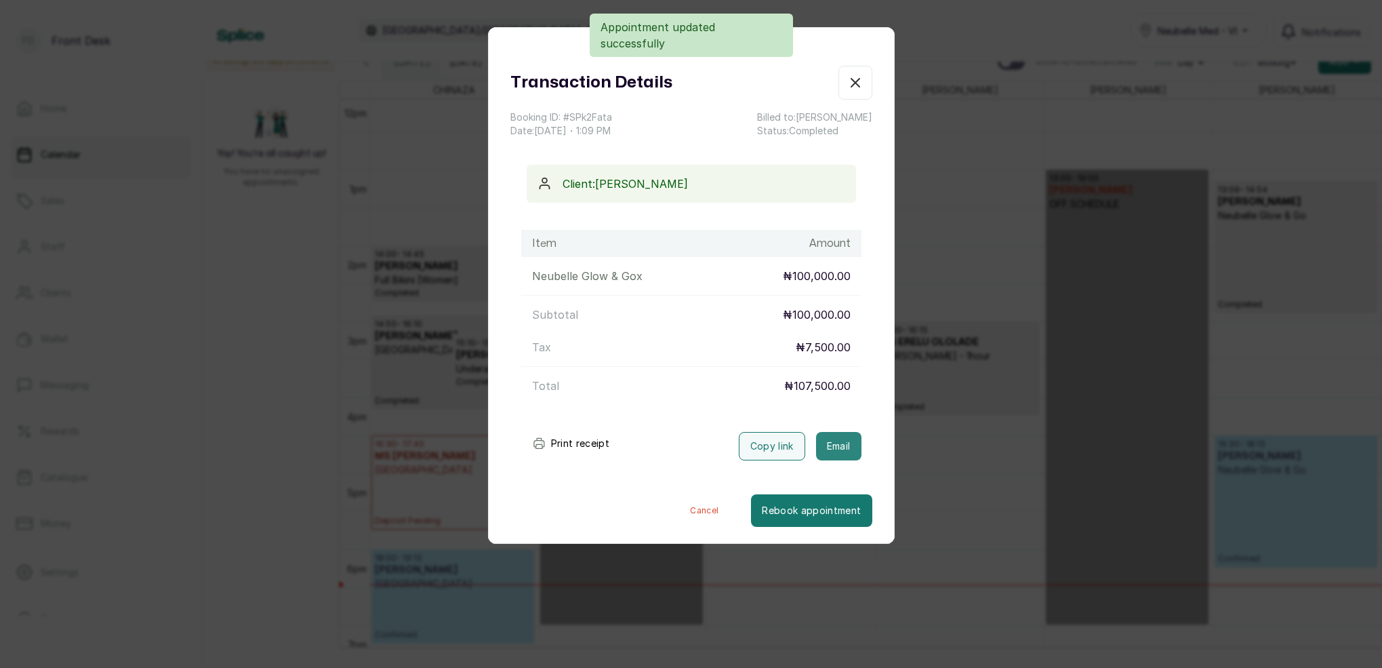
click at [839, 445] on button "Email" at bounding box center [838, 446] width 45 height 28
click at [837, 448] on button "Email" at bounding box center [838, 446] width 45 height 28
drag, startPoint x: 1276, startPoint y: 495, endPoint x: 1079, endPoint y: 493, distance: 197.3
click at [1276, 495] on div "Transaction Details Booking ID: # SPk2Fata Date: [DATE] ・ 1:09 PM Billed to: [P…" at bounding box center [691, 334] width 1382 height 668
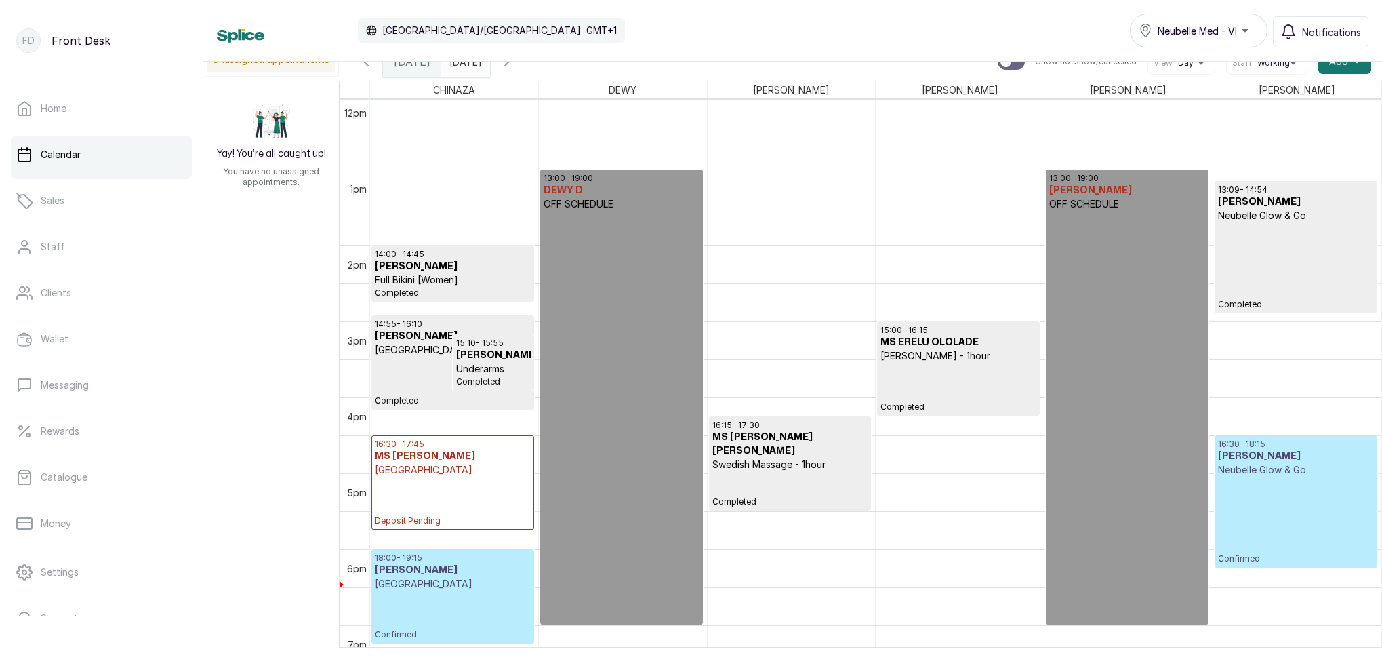
click at [1325, 532] on p "Confirmed" at bounding box center [1296, 520] width 156 height 87
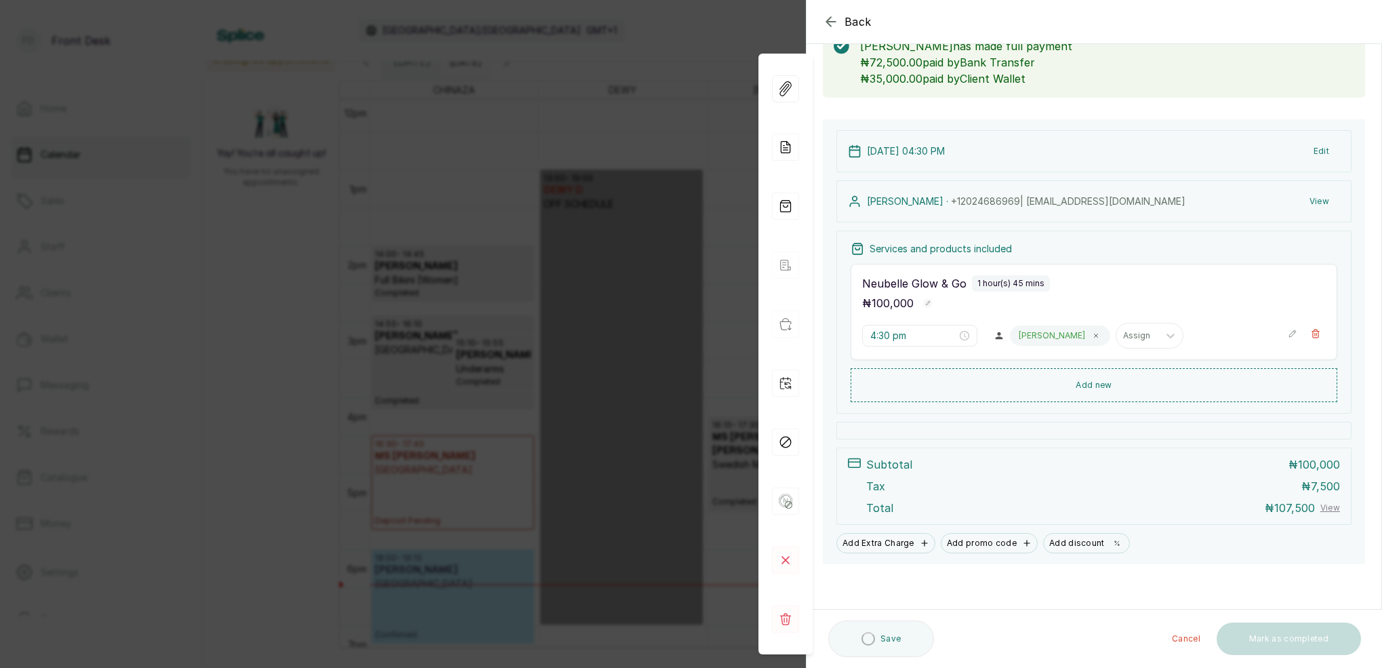
scroll to position [87, 0]
click at [1310, 636] on button "Mark as completed" at bounding box center [1289, 640] width 144 height 33
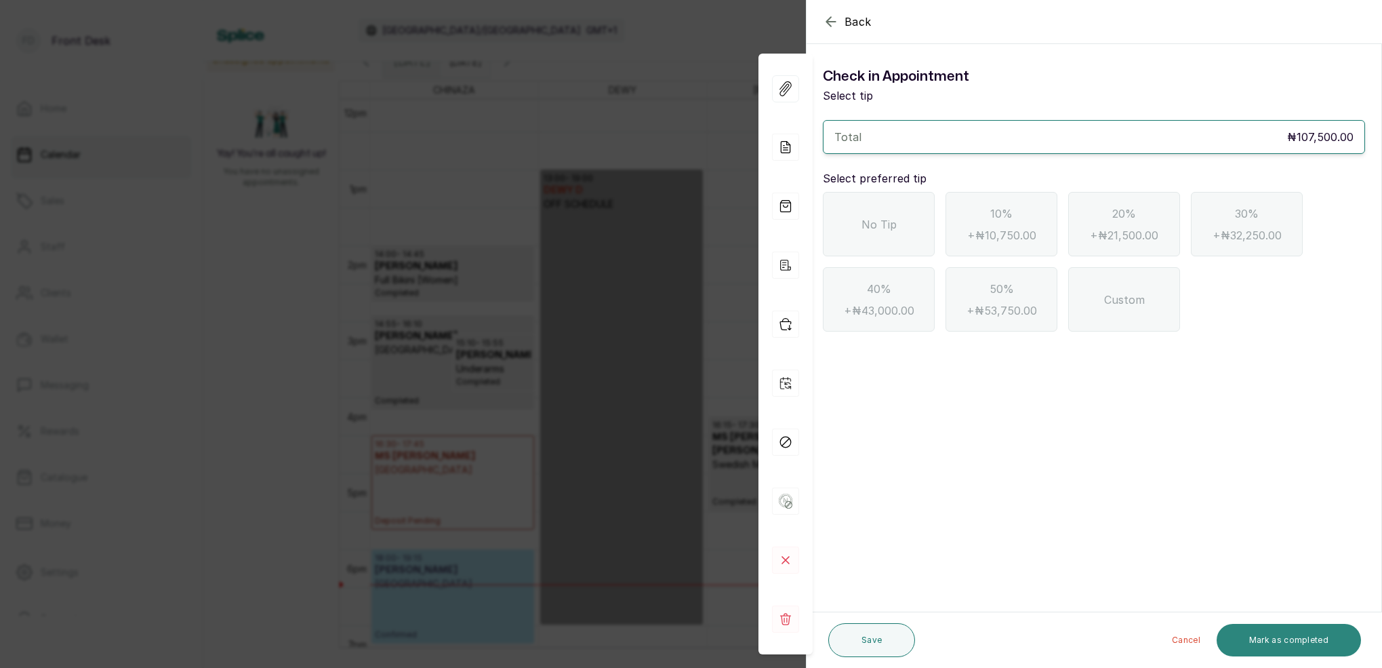
scroll to position [0, 0]
click at [826, 24] on icon "button" at bounding box center [831, 22] width 16 height 16
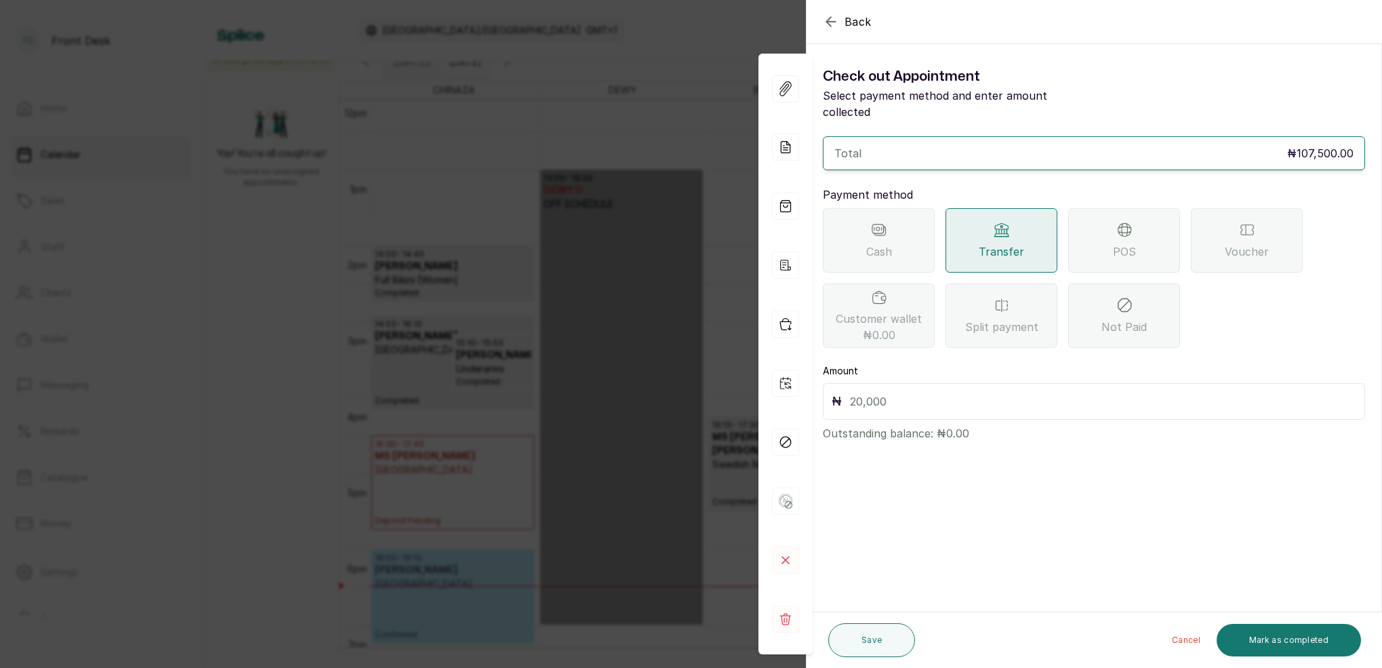
click at [830, 28] on icon "button" at bounding box center [831, 22] width 16 height 16
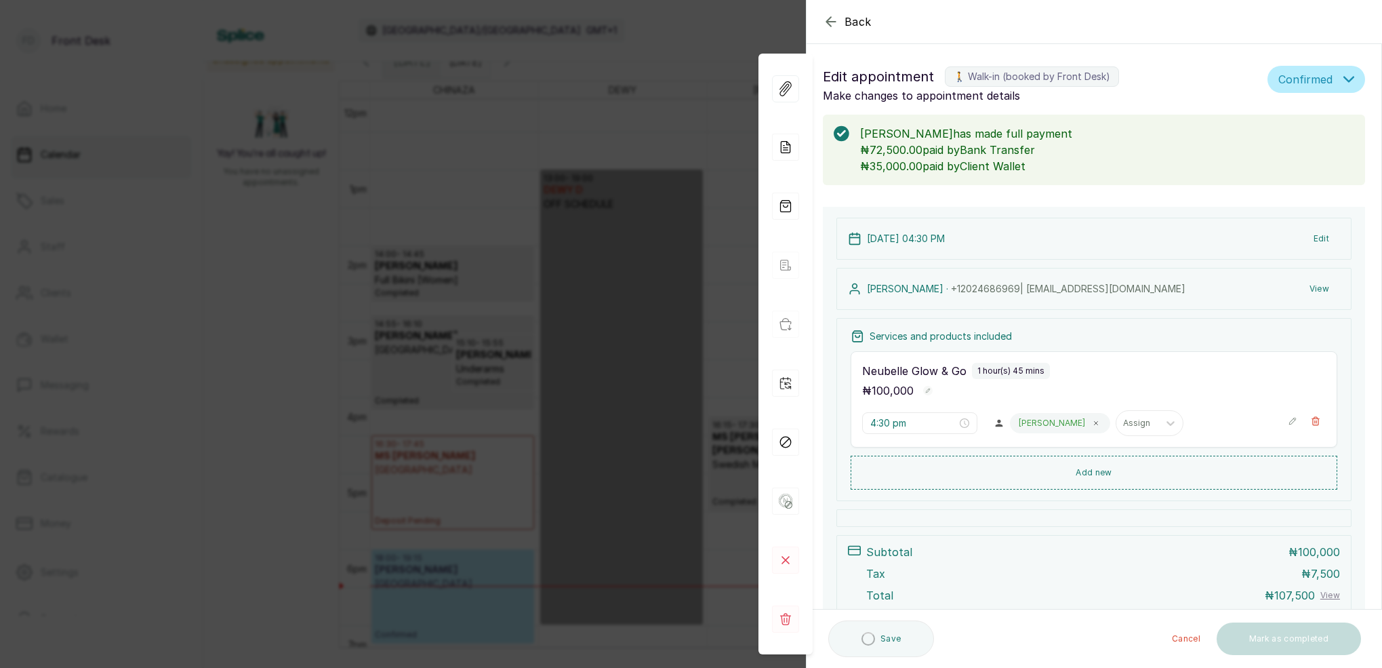
click at [830, 28] on icon "button" at bounding box center [831, 22] width 16 height 16
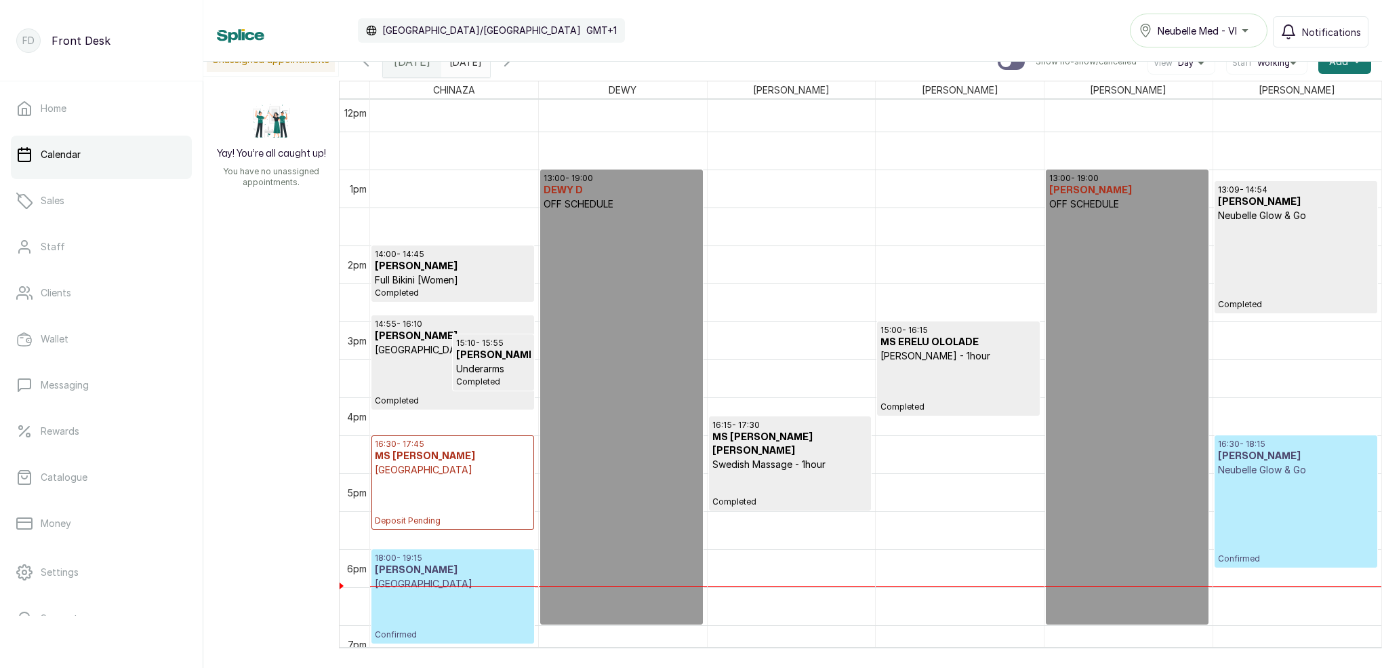
click at [1285, 491] on p "Confirmed" at bounding box center [1296, 520] width 156 height 87
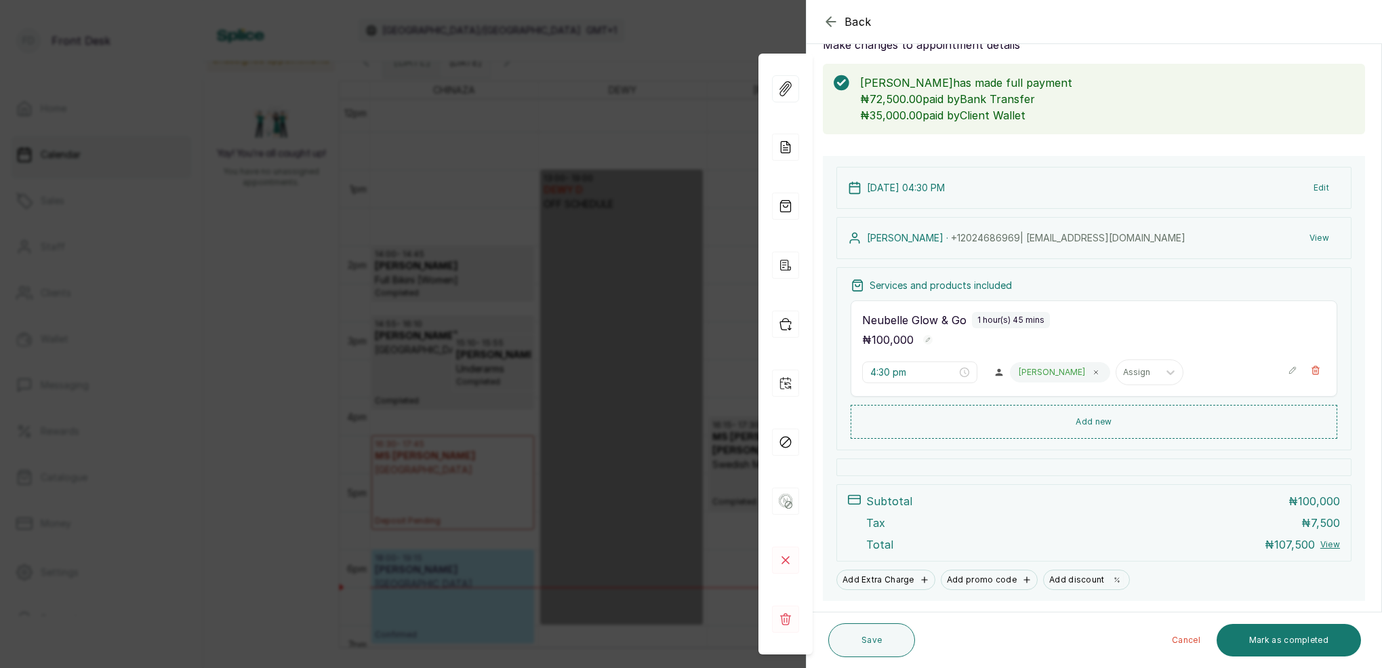
scroll to position [48, 0]
click at [889, 647] on button "Save" at bounding box center [871, 640] width 87 height 34
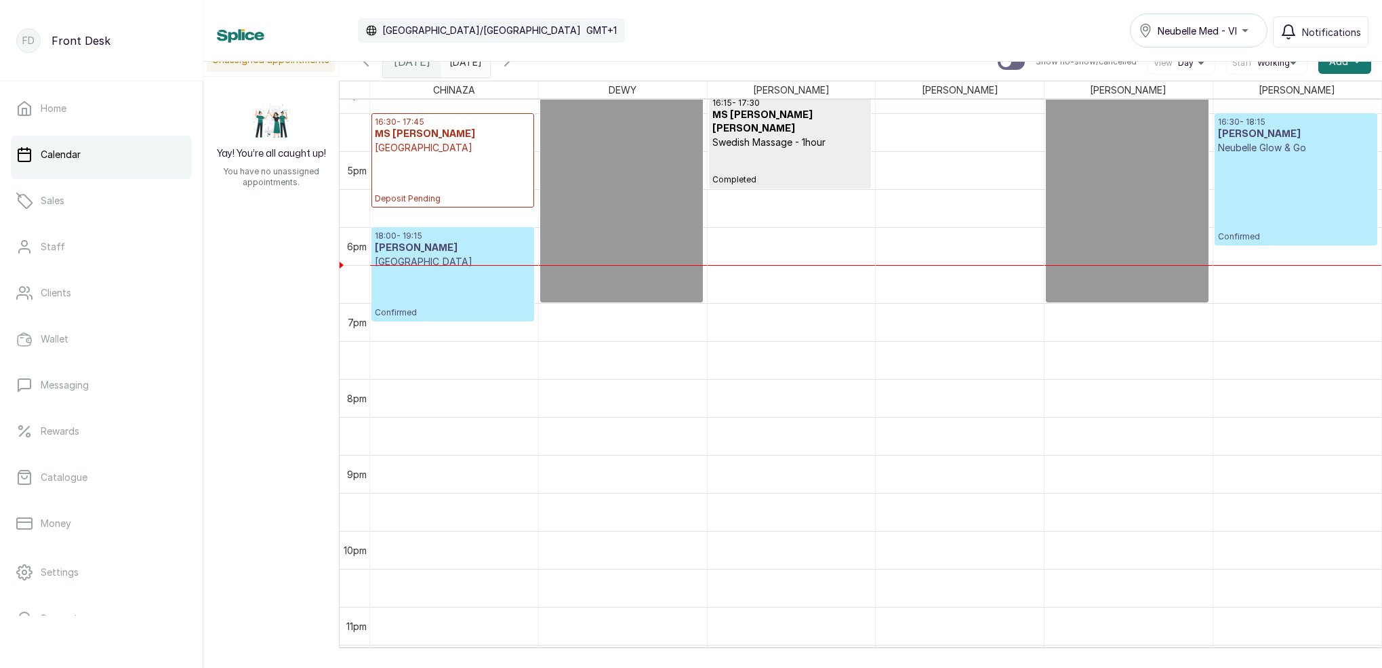
scroll to position [1246, 0]
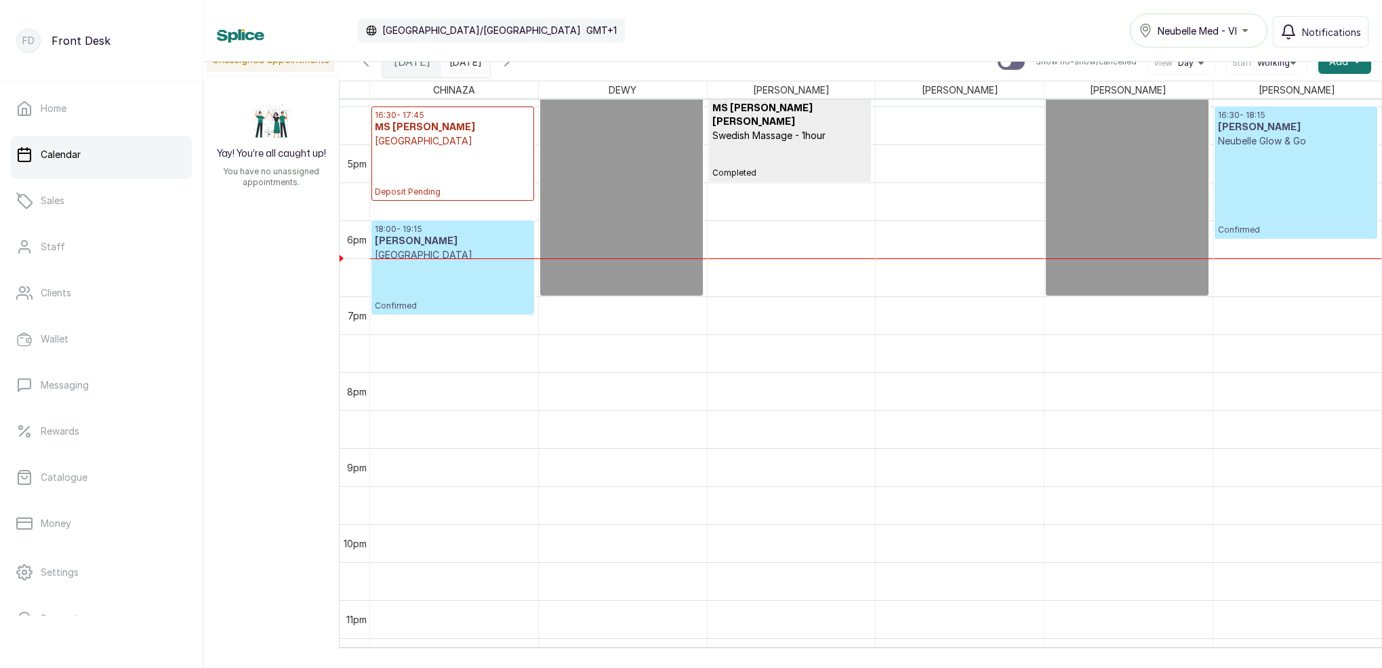
click at [1227, 184] on p "Confirmed" at bounding box center [1296, 191] width 156 height 87
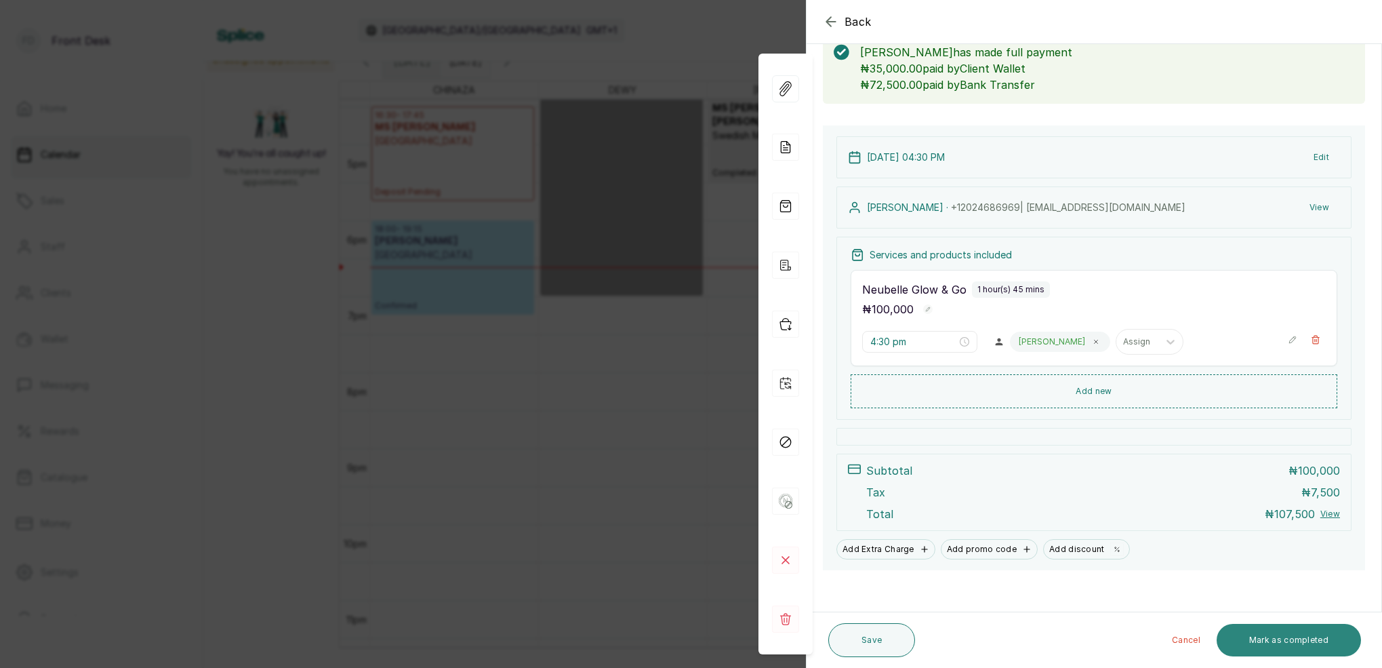
scroll to position [83, 0]
click at [1284, 639] on button "Mark as completed" at bounding box center [1289, 640] width 144 height 33
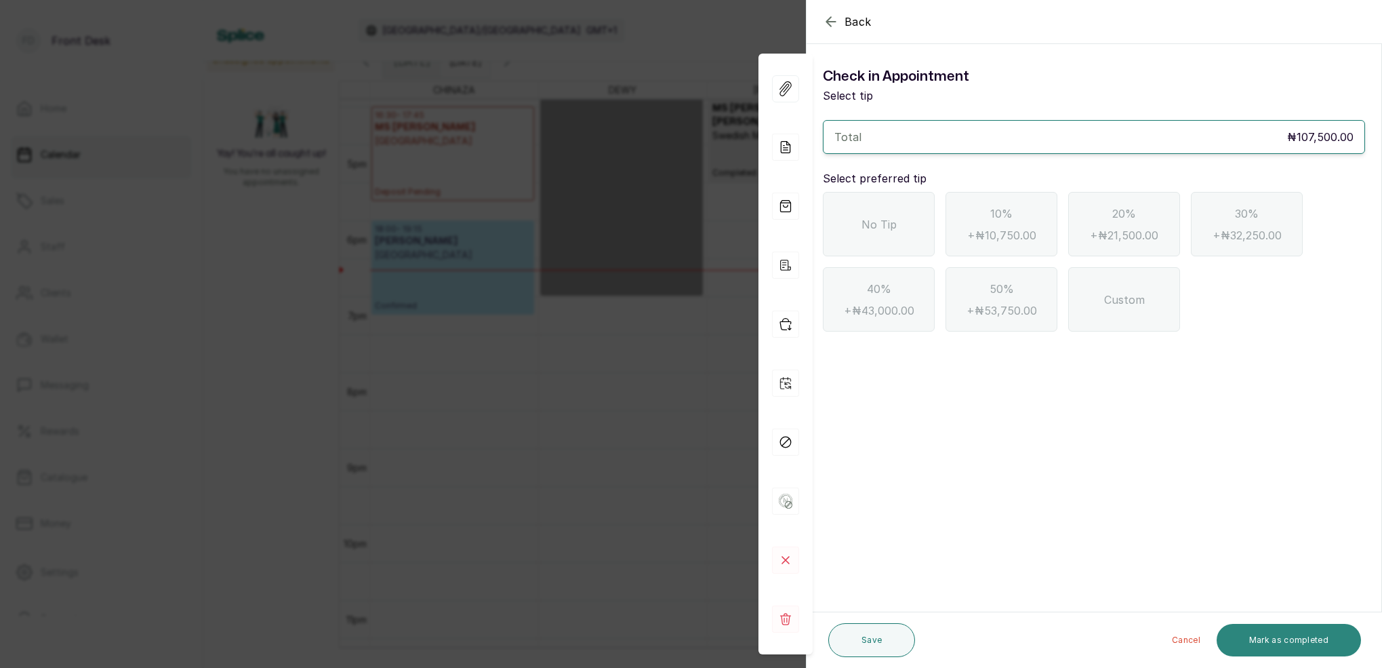
scroll to position [0, 0]
click at [1319, 648] on button "Mark as completed" at bounding box center [1289, 640] width 144 height 33
click at [1306, 638] on button "Mark as completed" at bounding box center [1289, 640] width 144 height 33
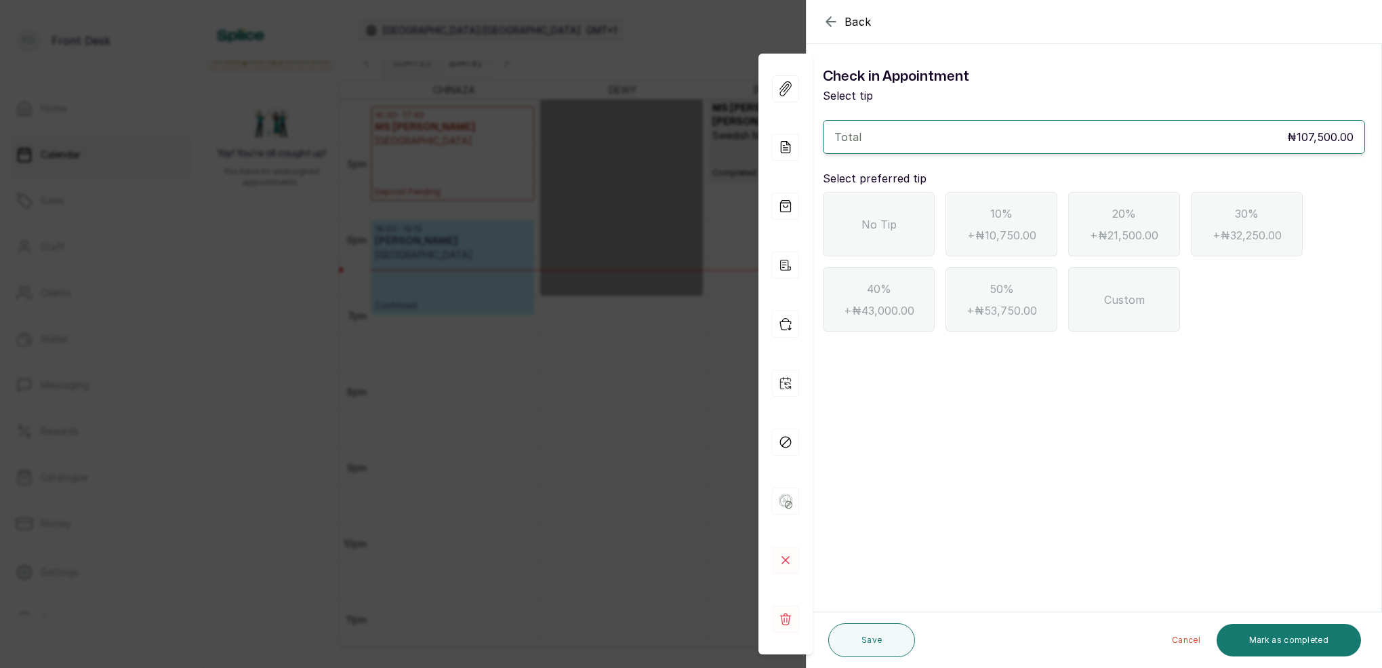
drag, startPoint x: 898, startPoint y: 212, endPoint x: 1079, endPoint y: 310, distance: 205.4
click at [898, 211] on div "No Tip" at bounding box center [879, 224] width 112 height 64
click at [1283, 639] on button "Mark as completed" at bounding box center [1289, 640] width 144 height 33
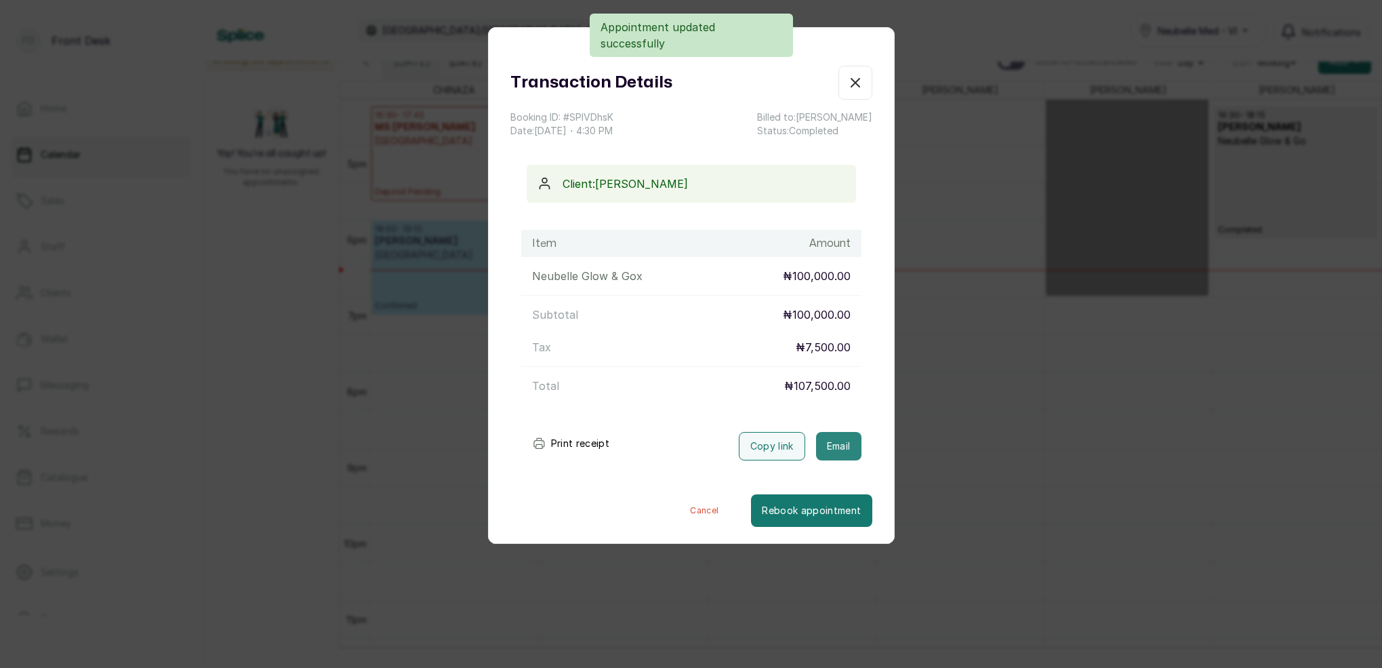
click at [846, 441] on button "Email" at bounding box center [838, 446] width 45 height 28
click at [840, 449] on button "Email" at bounding box center [838, 446] width 45 height 28
click at [851, 75] on icon "button" at bounding box center [855, 83] width 16 height 16
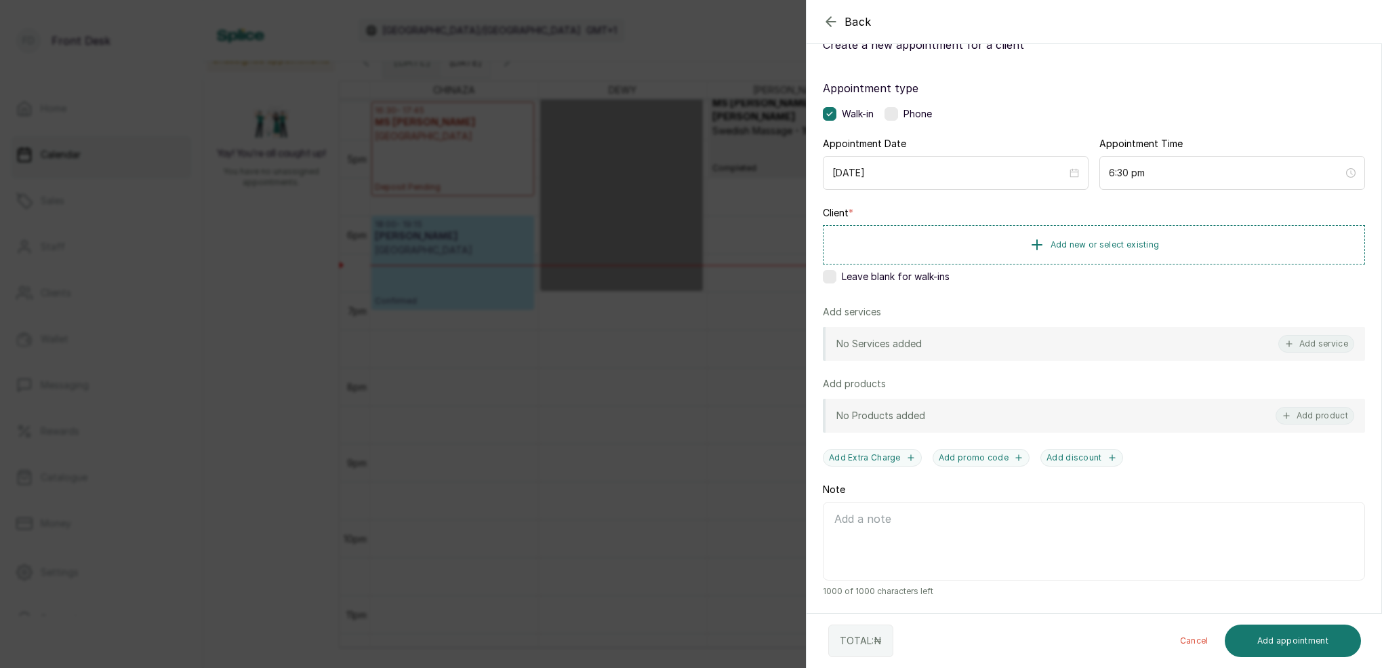
scroll to position [51, 0]
click at [828, 26] on icon "button" at bounding box center [831, 22] width 16 height 16
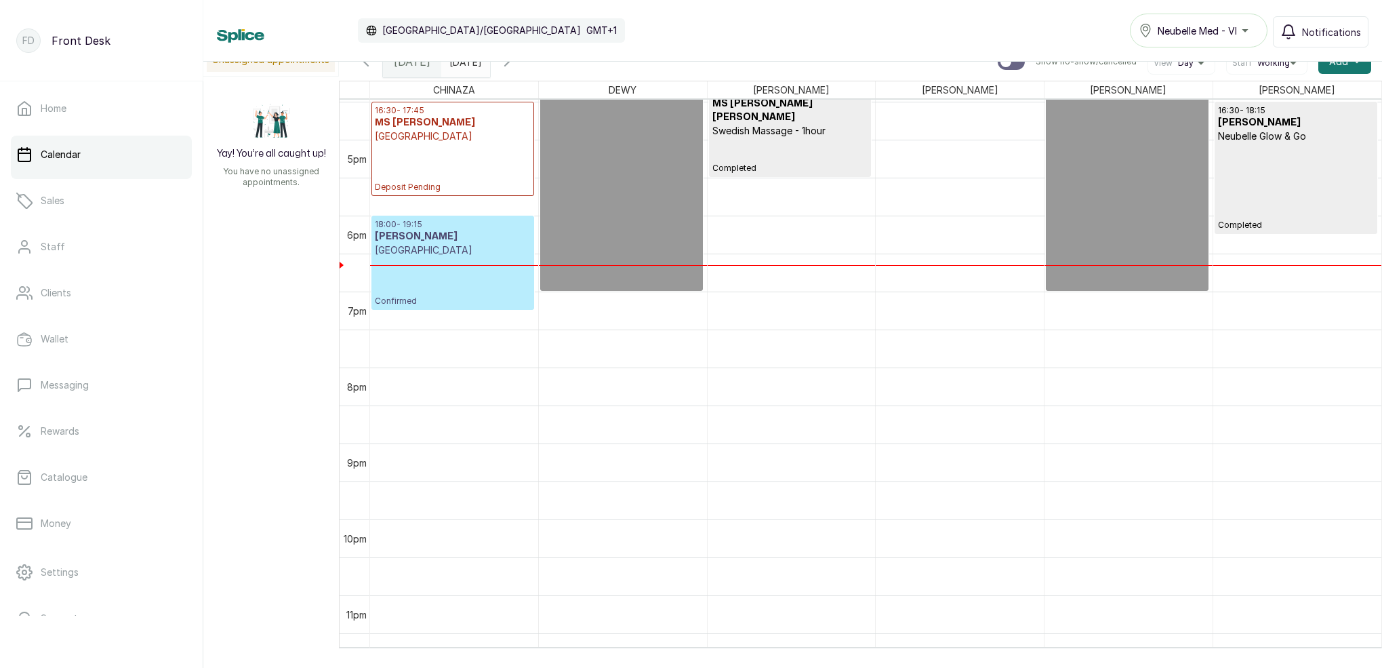
click at [458, 248] on p "[GEOGRAPHIC_DATA]" at bounding box center [453, 250] width 156 height 14
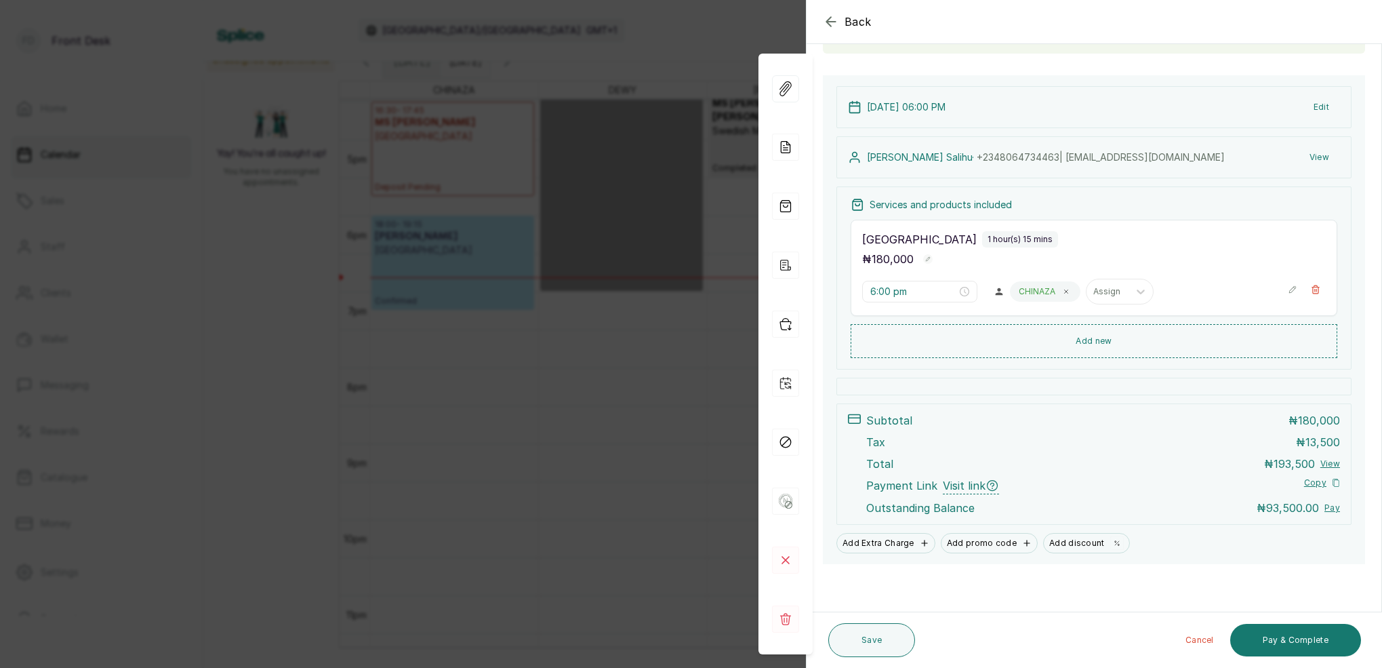
scroll to position [115, 0]
click at [826, 22] on icon "button" at bounding box center [831, 22] width 16 height 16
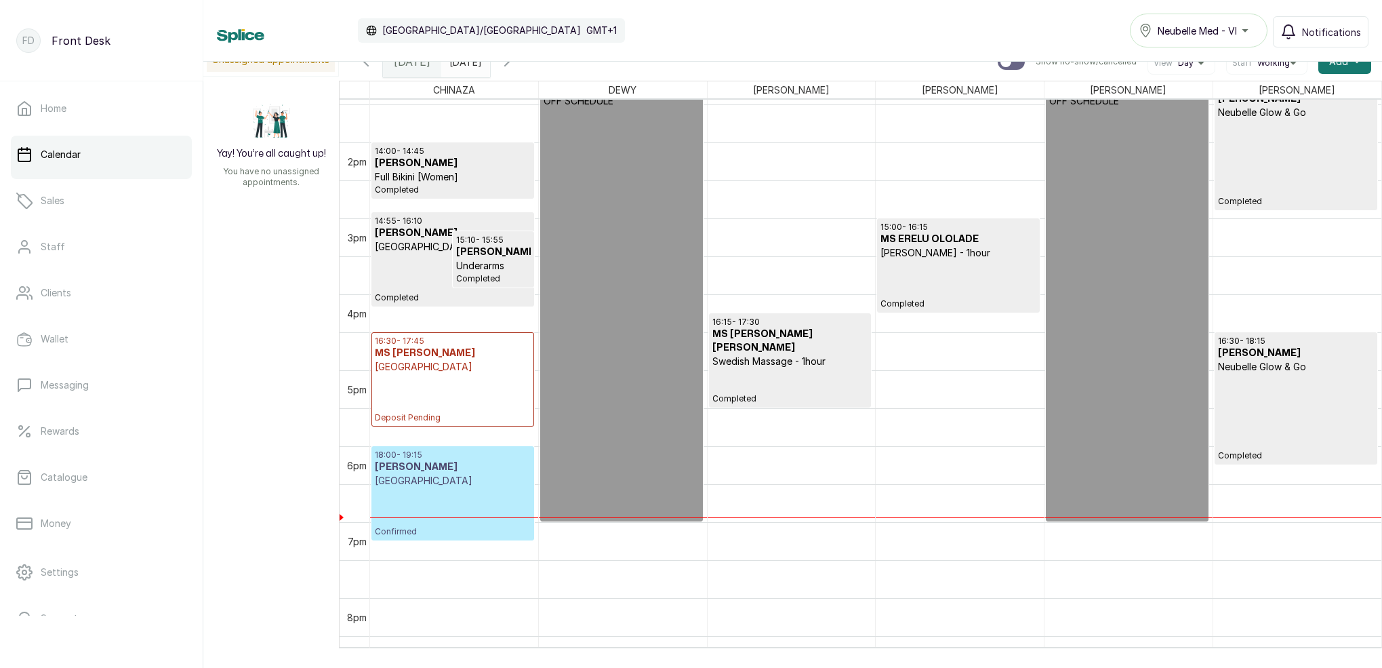
scroll to position [1023, 0]
click at [489, 529] on p "Confirmed" at bounding box center [453, 509] width 156 height 49
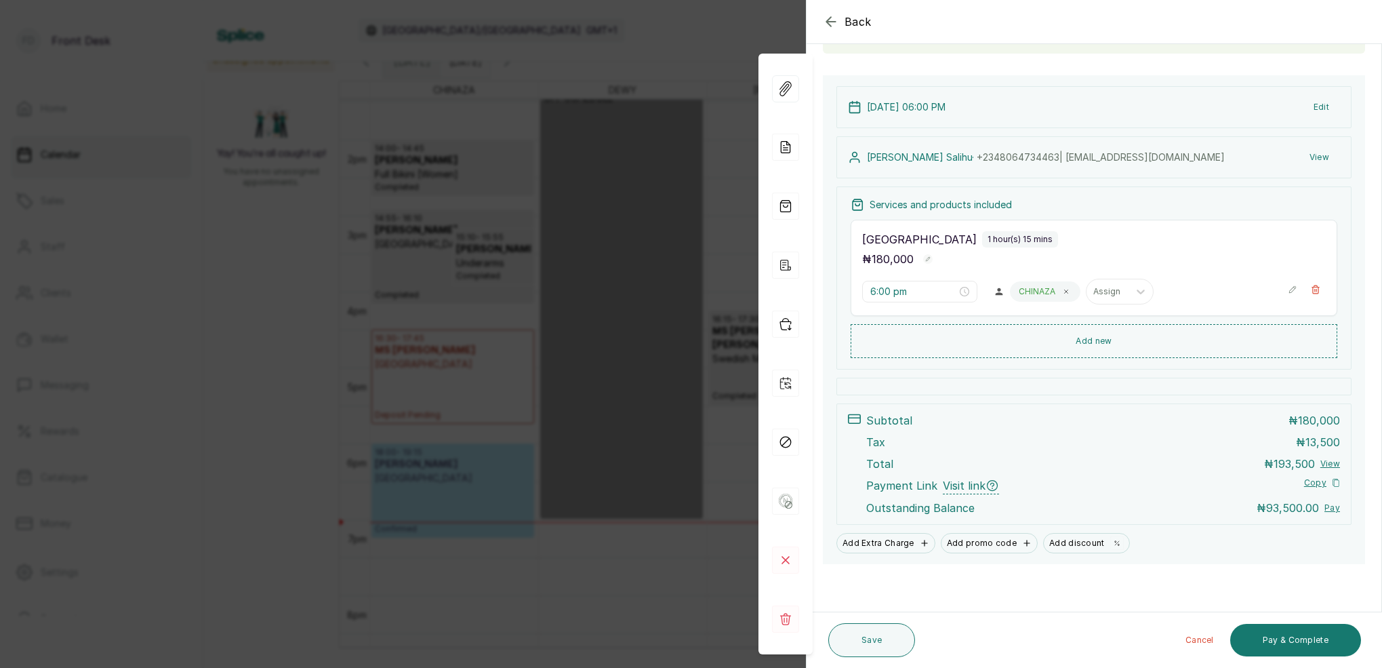
scroll to position [115, 0]
click at [1290, 641] on button "Pay & Complete" at bounding box center [1295, 640] width 131 height 33
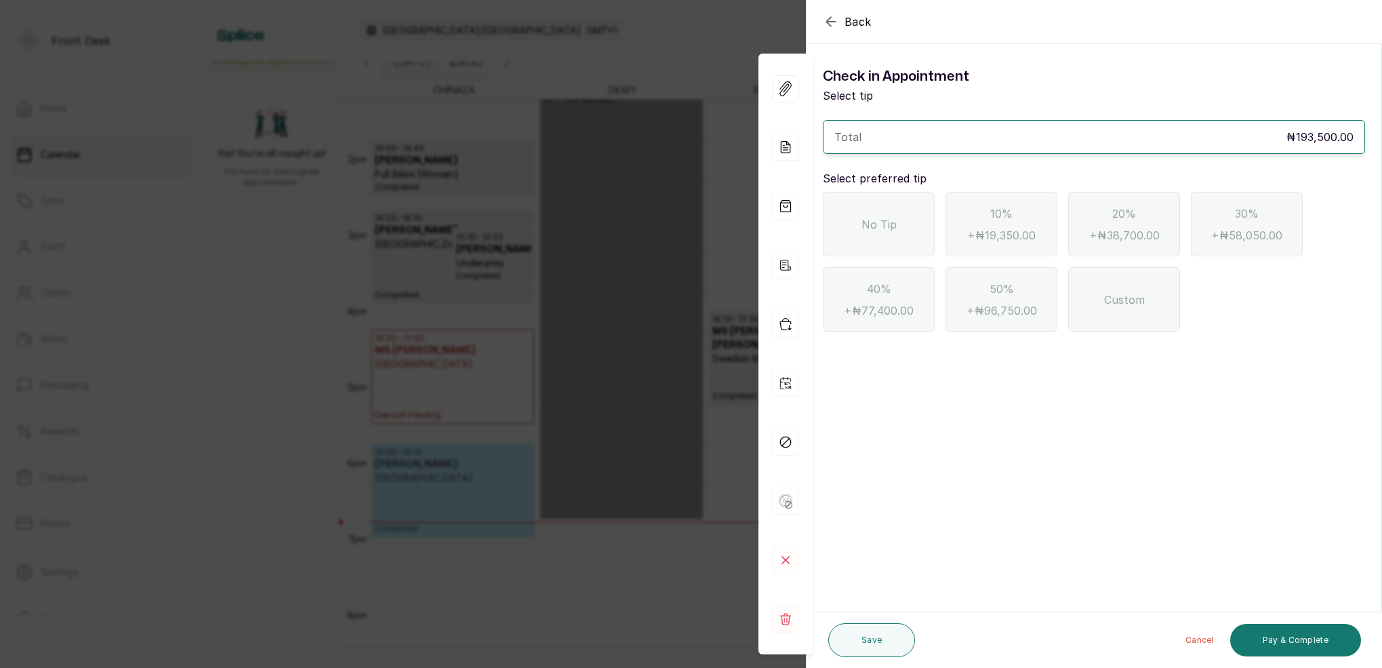
scroll to position [0, 0]
drag, startPoint x: 891, startPoint y: 222, endPoint x: 908, endPoint y: 224, distance: 17.0
click at [892, 222] on span "No Tip" at bounding box center [879, 224] width 35 height 16
click at [1316, 643] on button "Pay & Complete" at bounding box center [1295, 640] width 131 height 33
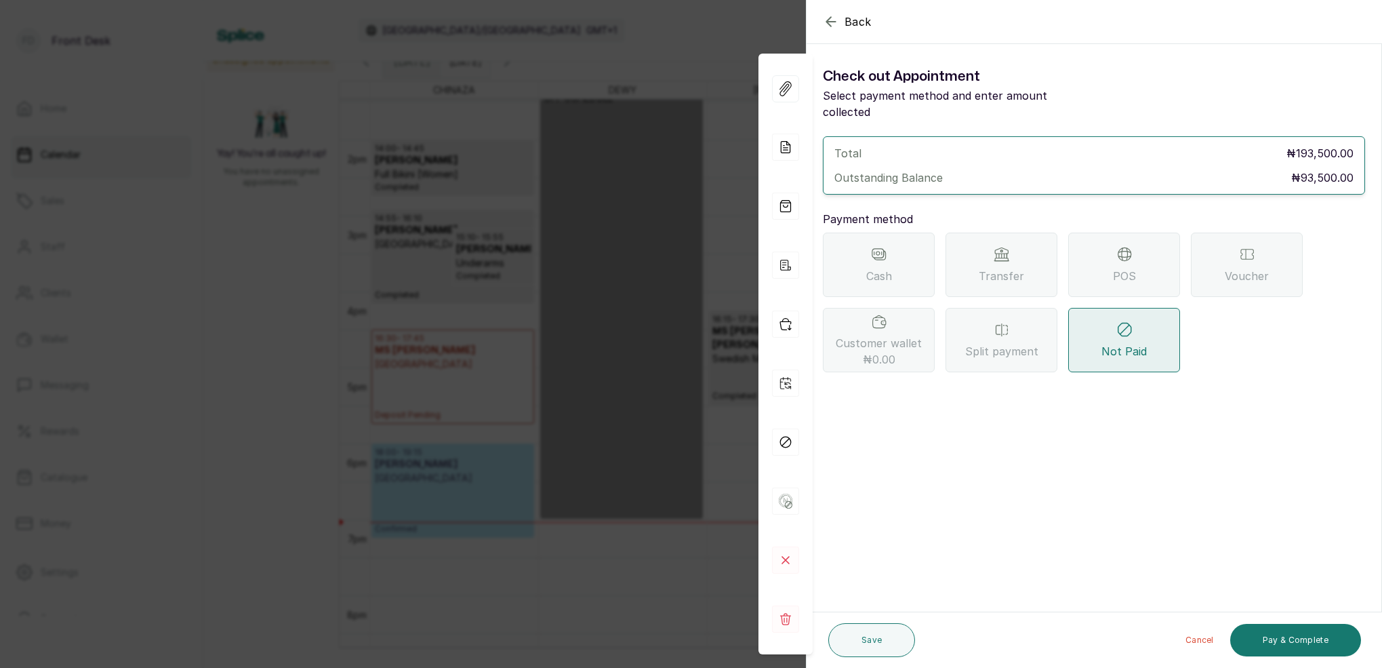
drag, startPoint x: 989, startPoint y: 251, endPoint x: 989, endPoint y: 270, distance: 19.7
click at [989, 268] on span "Transfer" at bounding box center [1001, 276] width 45 height 16
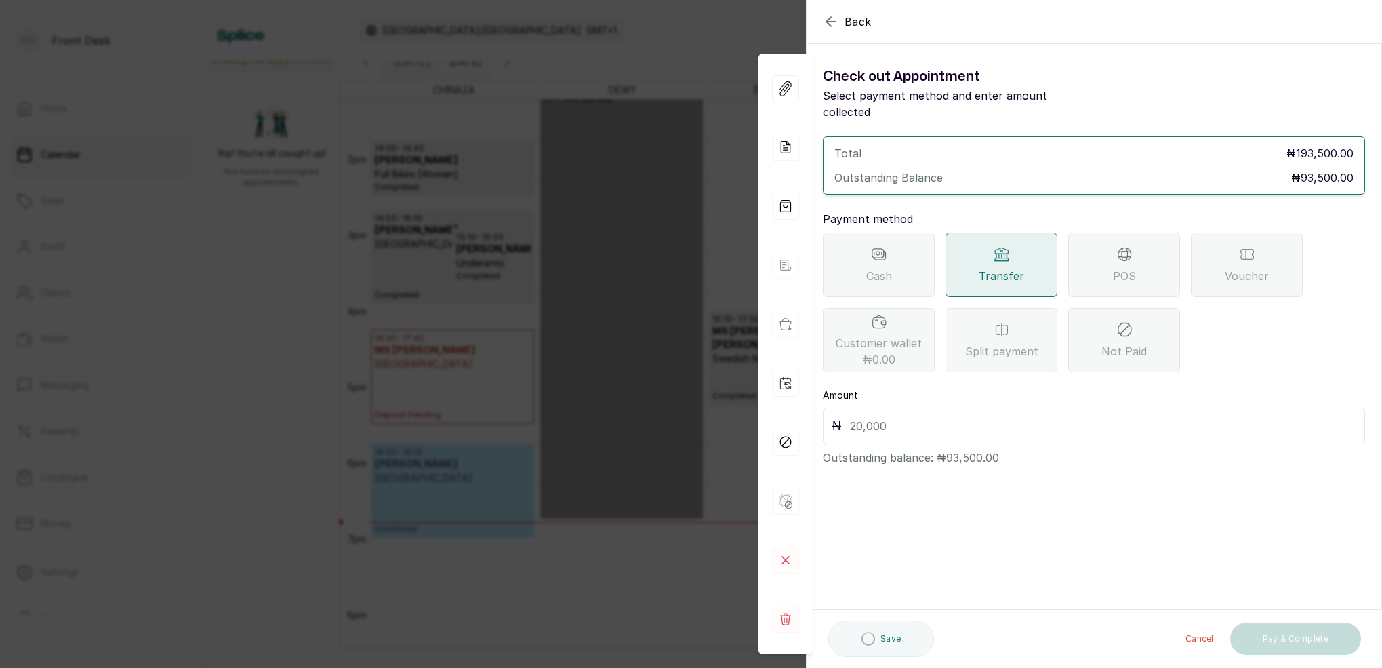
click at [892, 416] on input "text" at bounding box center [1103, 425] width 506 height 19
type input "93,500"
click at [1318, 643] on button "Pay & Complete" at bounding box center [1295, 640] width 131 height 33
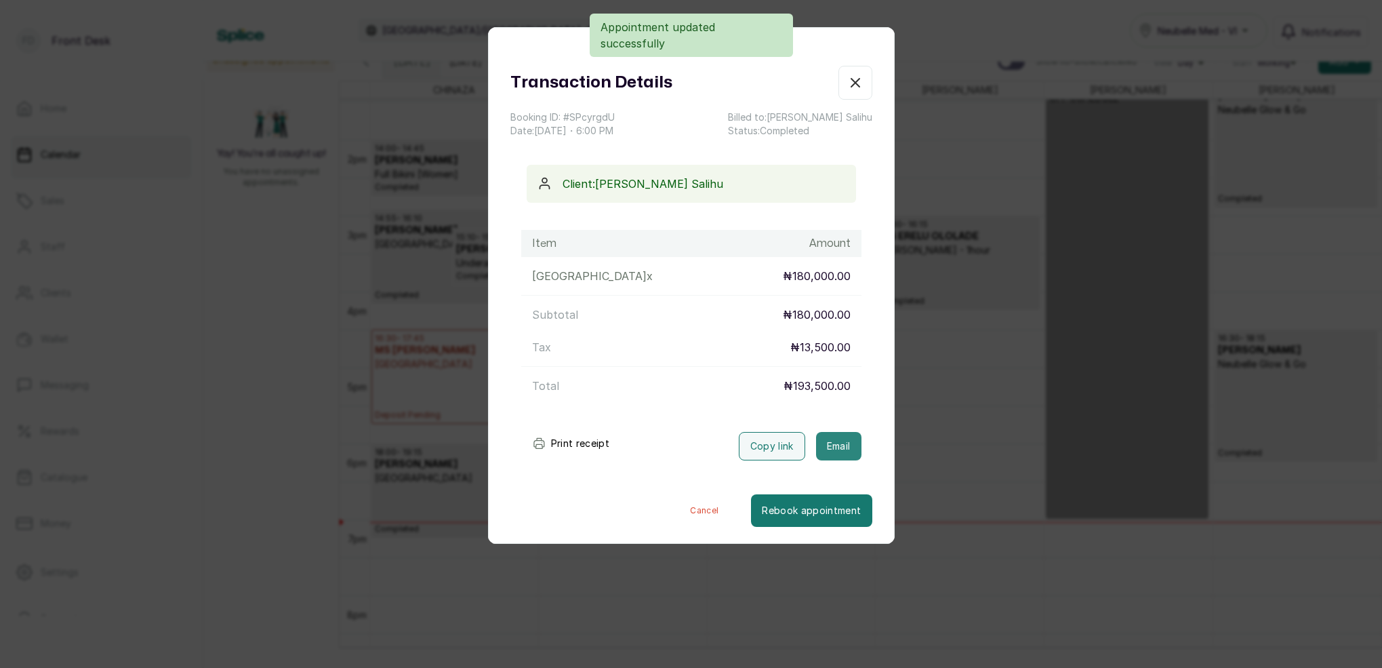
click at [850, 451] on button "Email" at bounding box center [838, 446] width 45 height 28
click at [853, 87] on icon "button" at bounding box center [855, 83] width 16 height 16
